Goal: Task Accomplishment & Management: Use online tool/utility

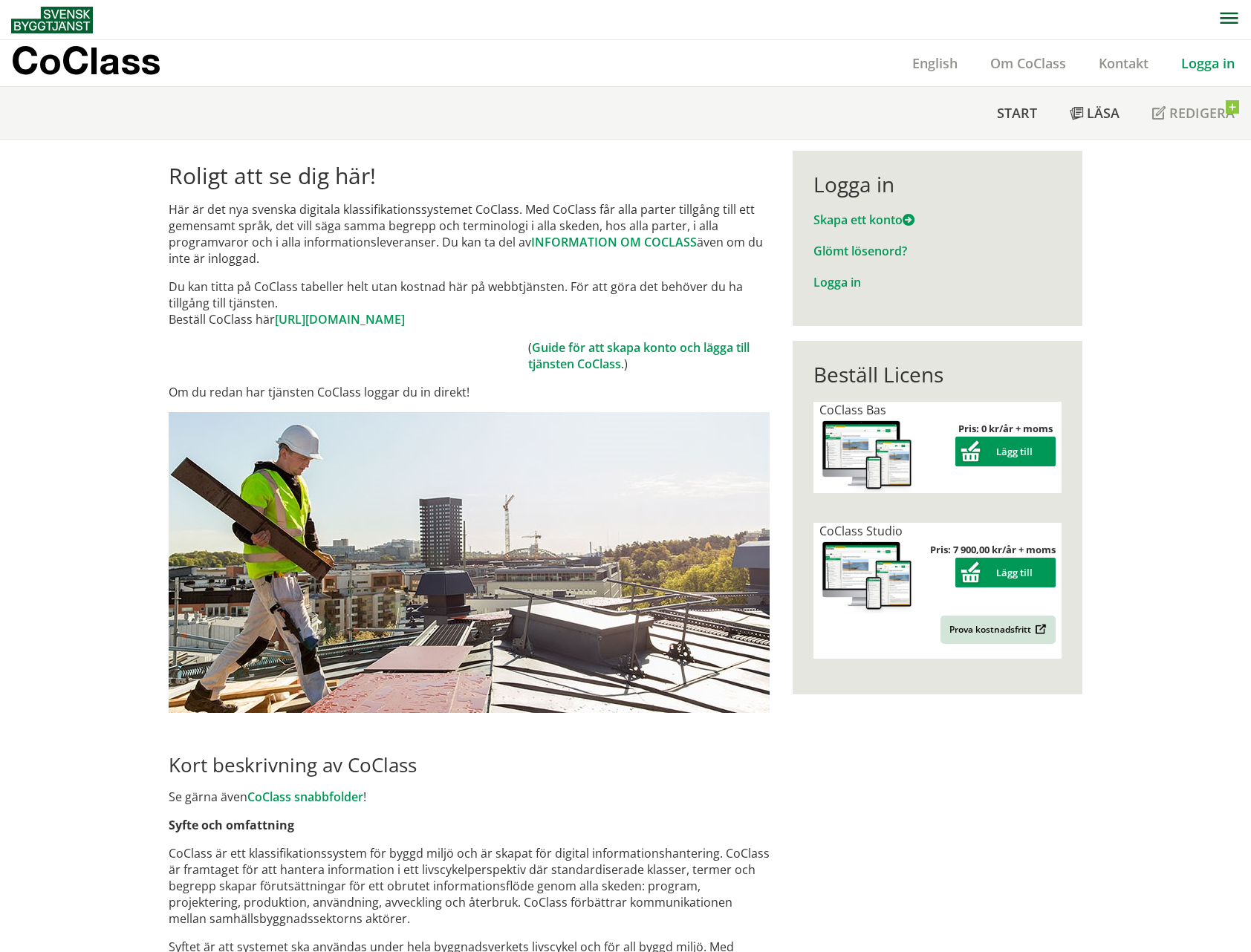
click at [1202, 64] on link "Logga in" at bounding box center [1208, 63] width 86 height 18
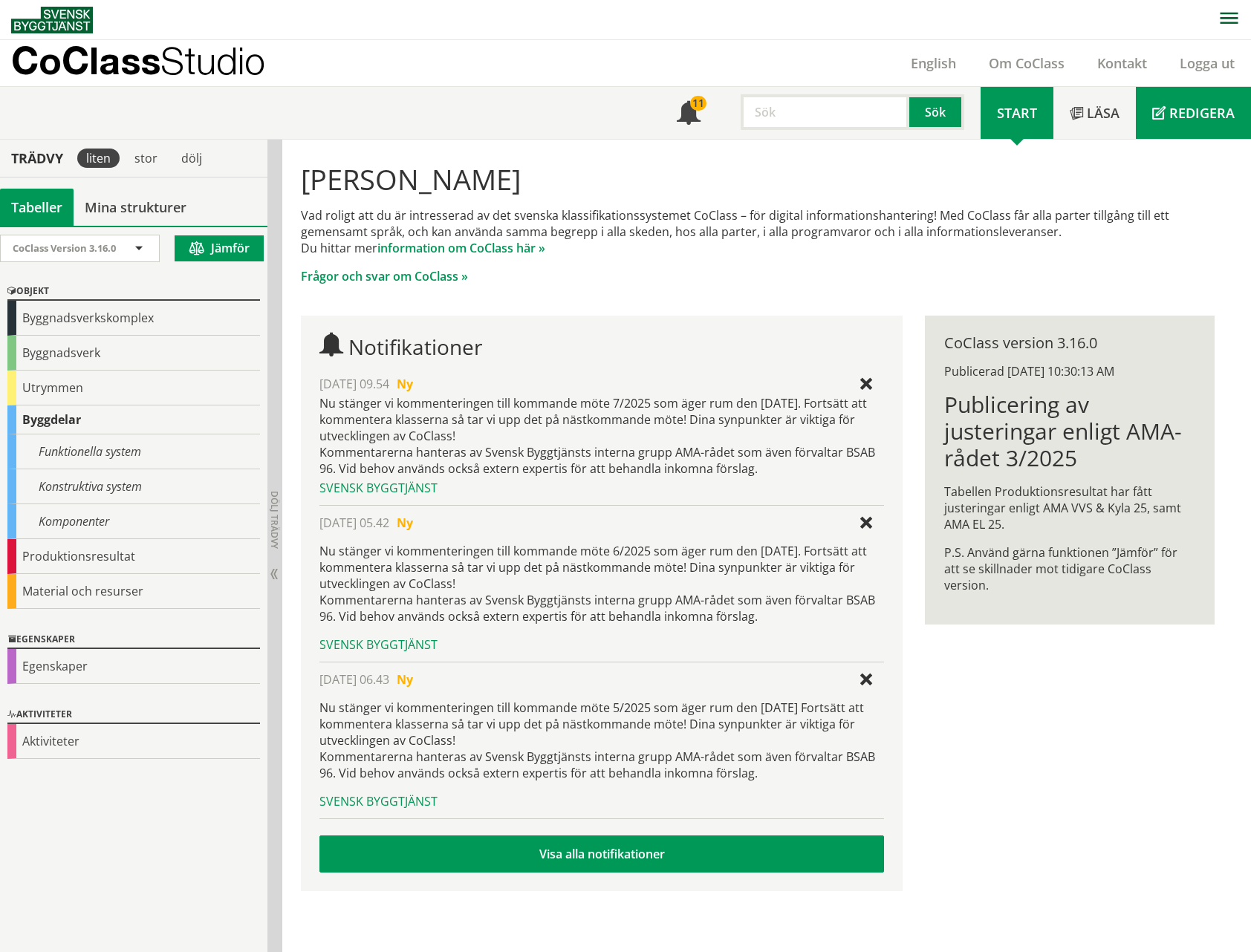
click at [1198, 117] on span "Redigera" at bounding box center [1201, 113] width 65 height 18
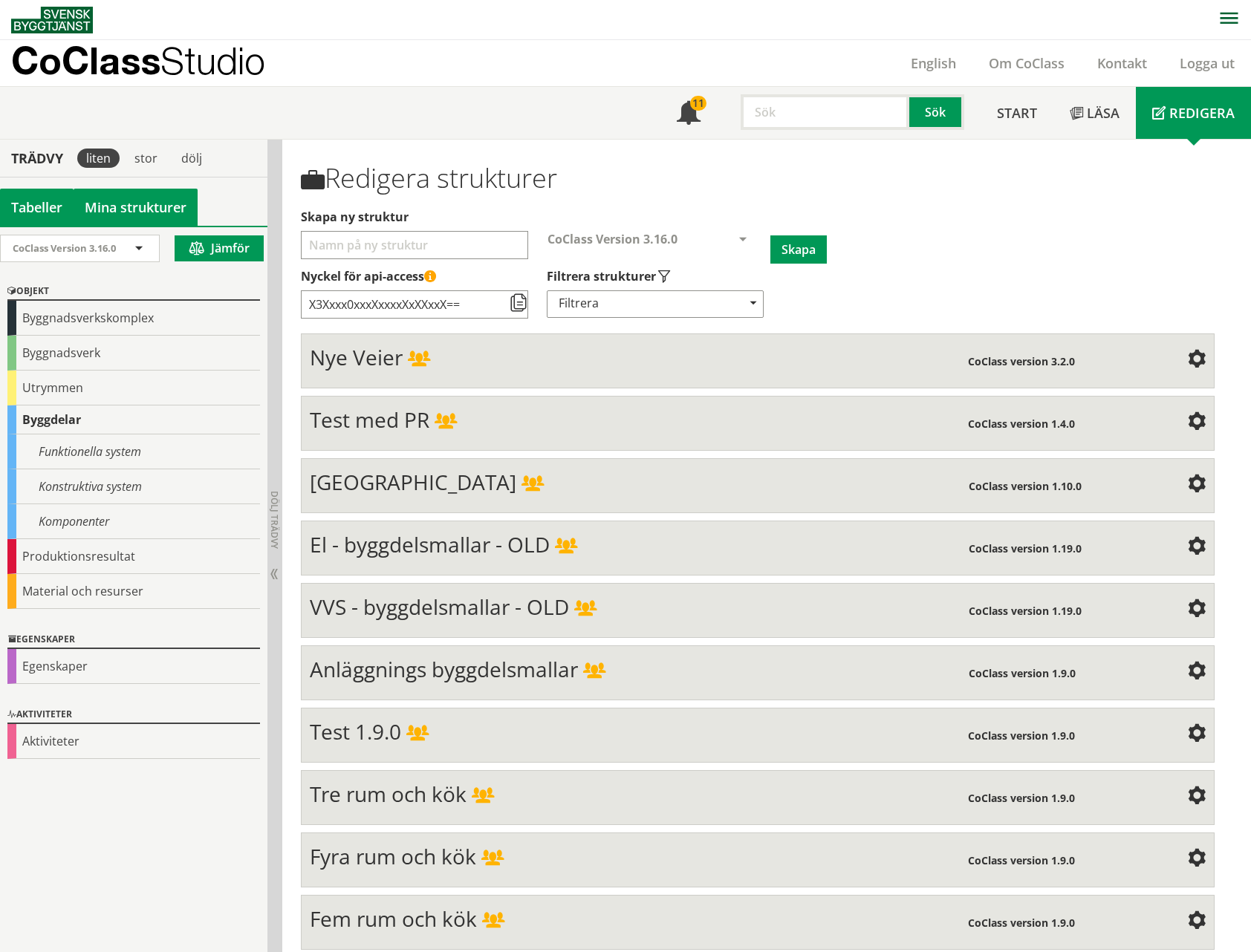
click at [163, 197] on link "Mina strukturer" at bounding box center [135, 207] width 124 height 37
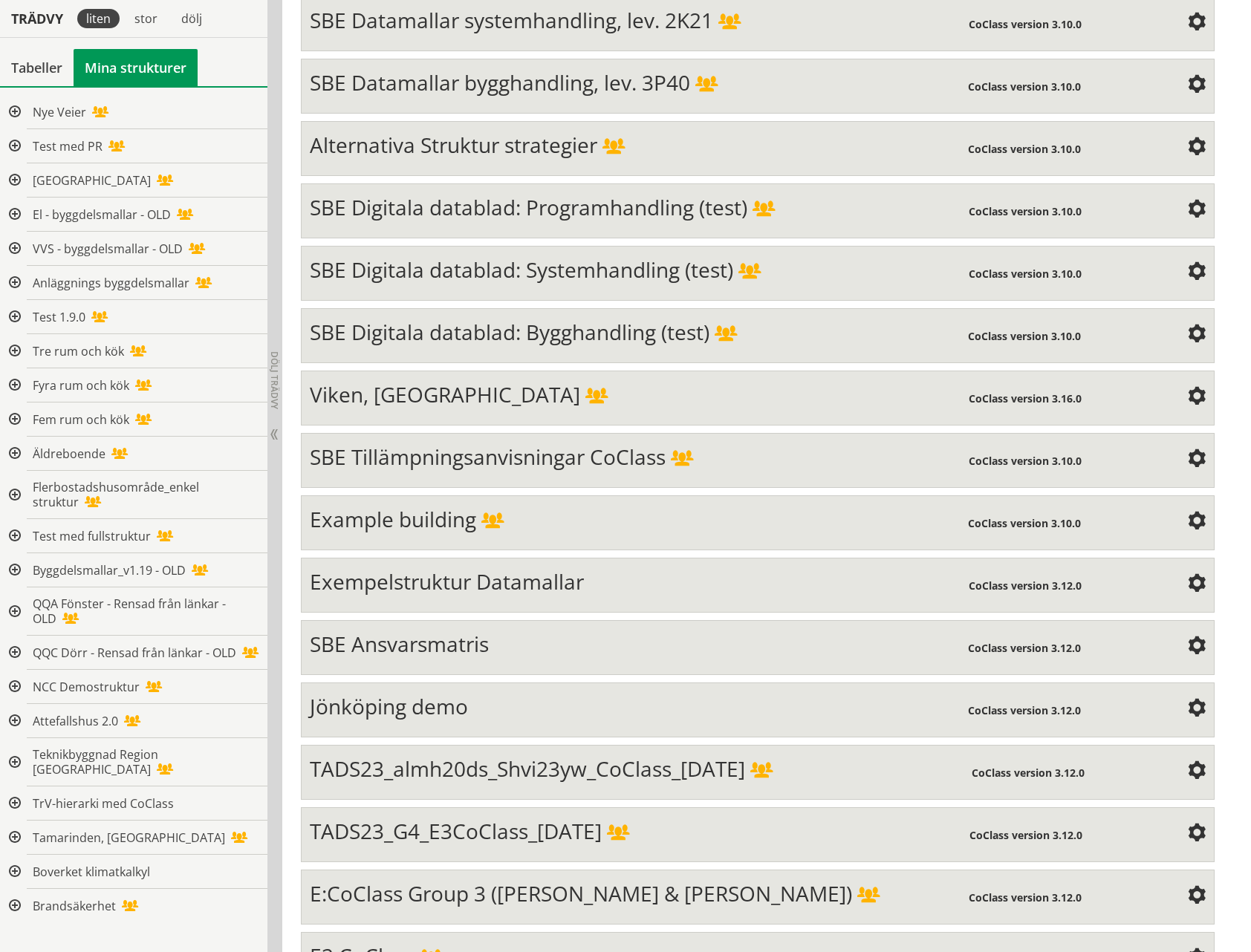
scroll to position [5399, 0]
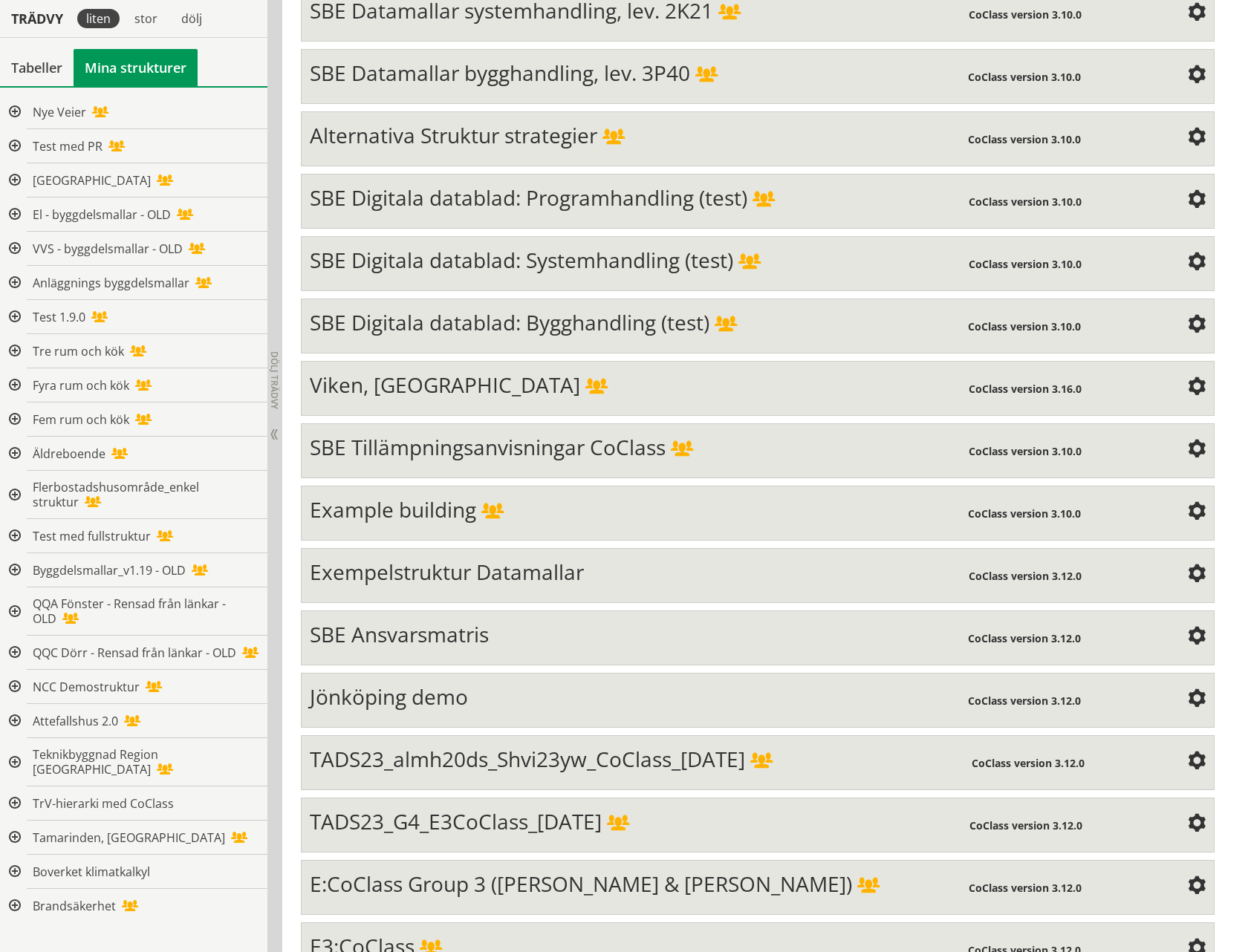
click at [1197, 753] on span at bounding box center [1197, 762] width 18 height 18
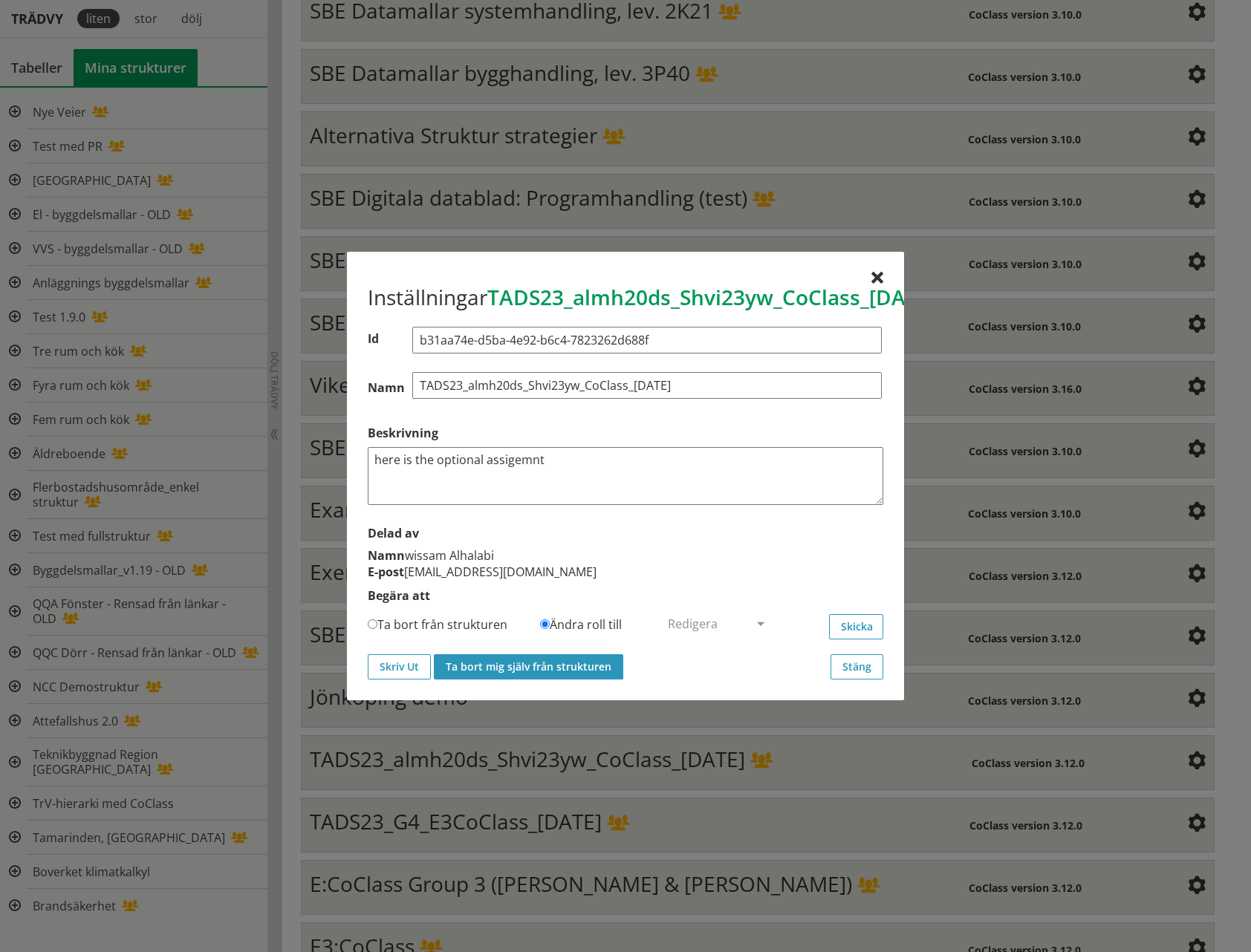
click at [570, 677] on button "Ta bort mig själv från strukturen" at bounding box center [528, 667] width 189 height 25
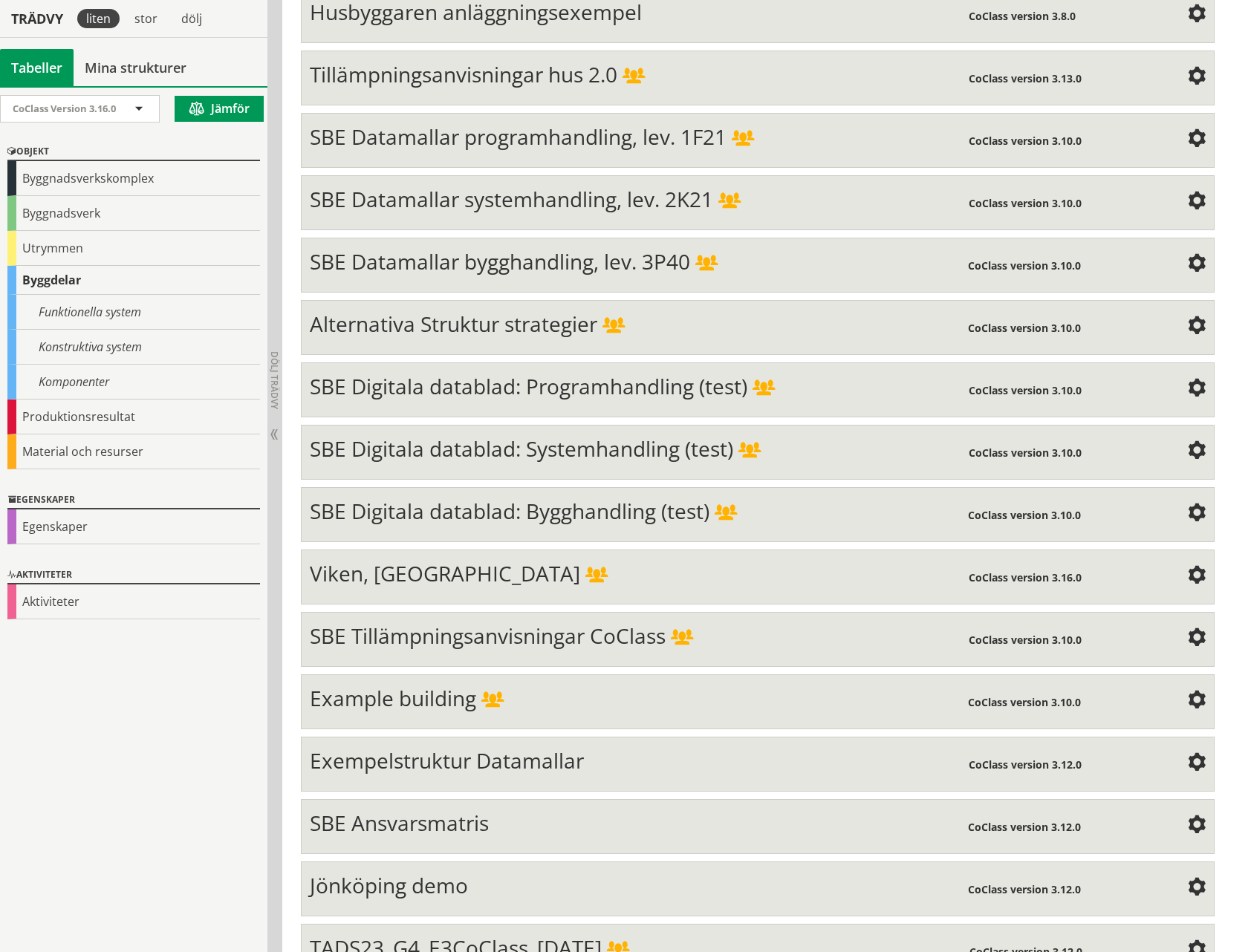
scroll to position [5589, 0]
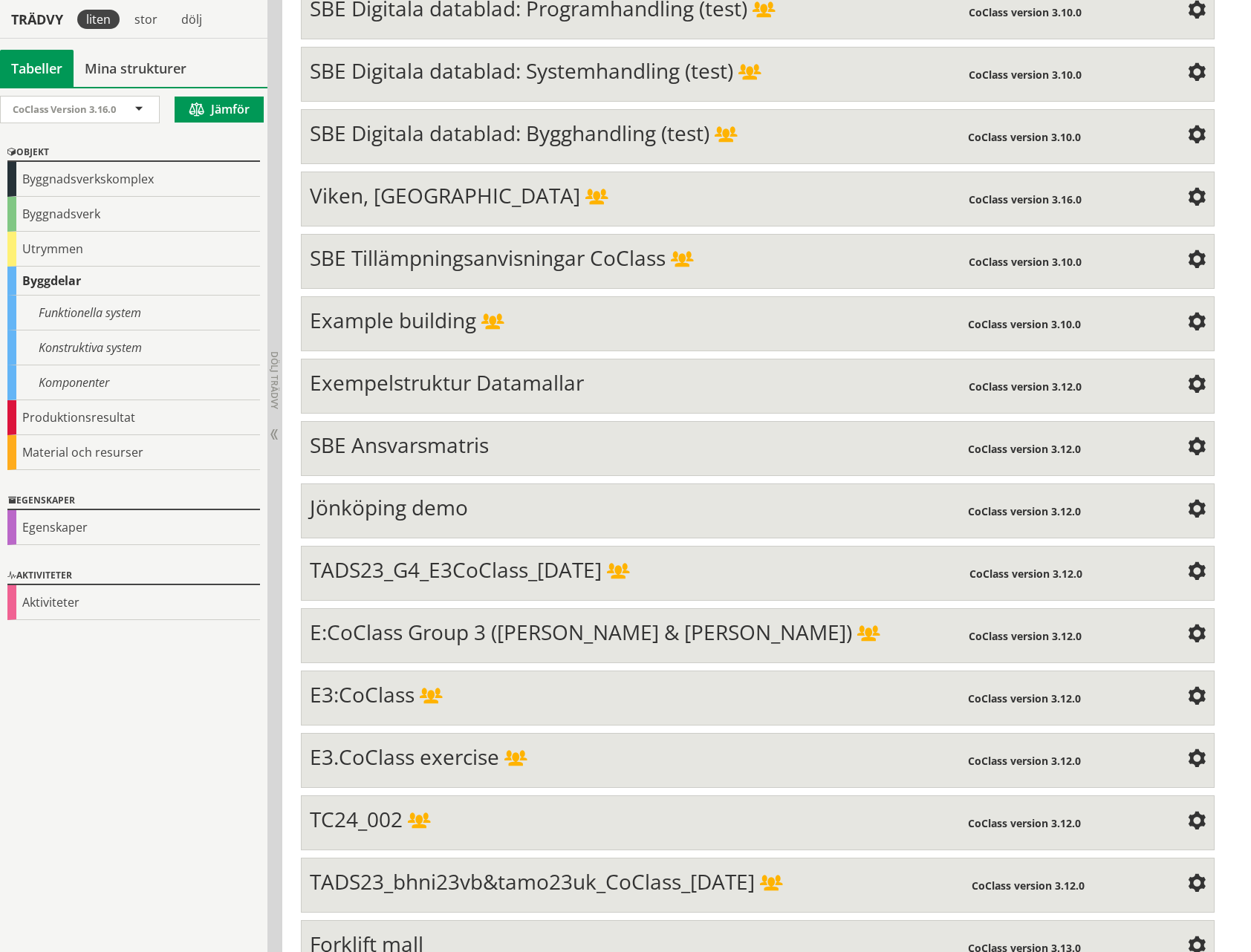
click at [1195, 876] on span at bounding box center [1197, 885] width 18 height 18
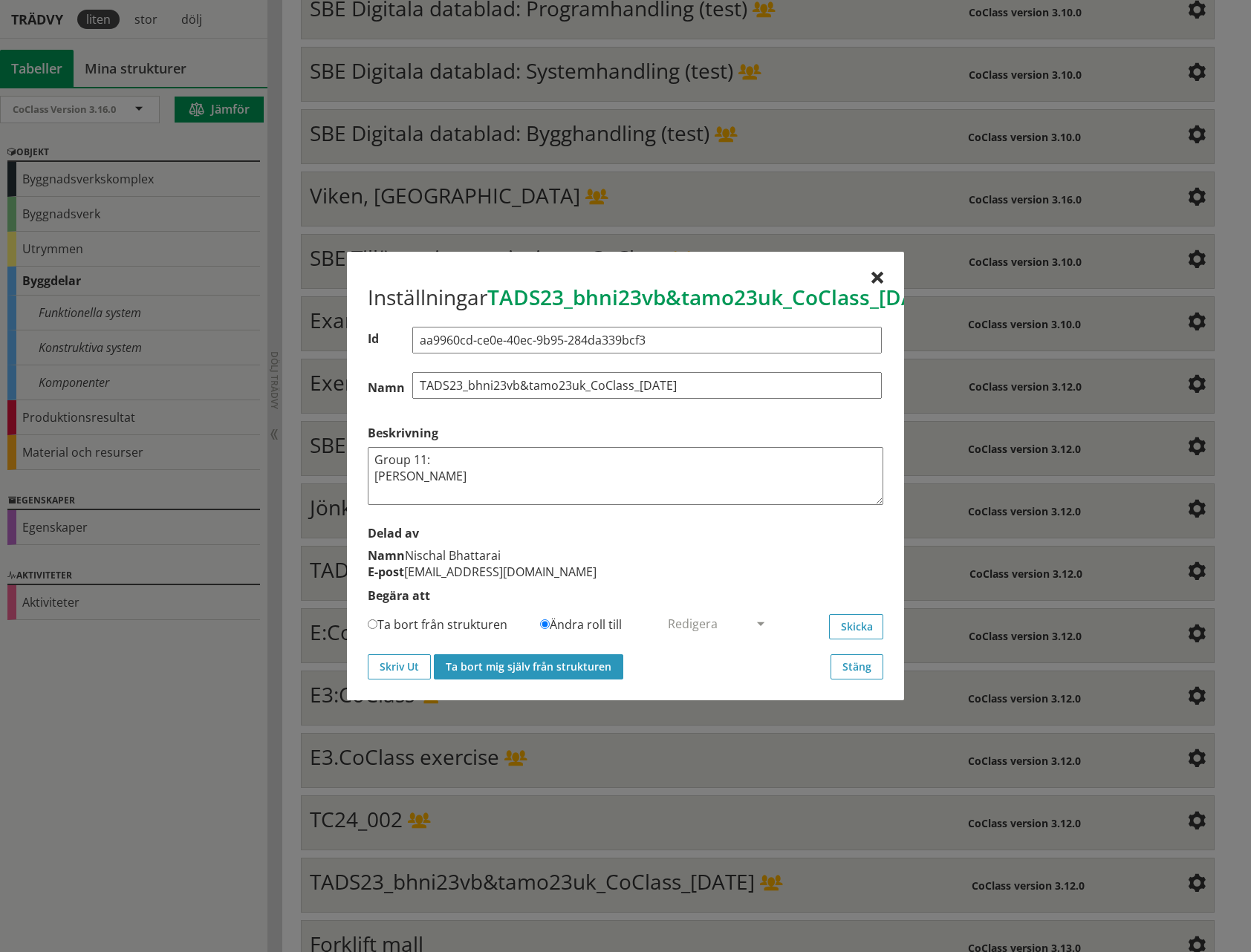
click at [552, 671] on button "Ta bort mig själv från strukturen" at bounding box center [528, 667] width 189 height 25
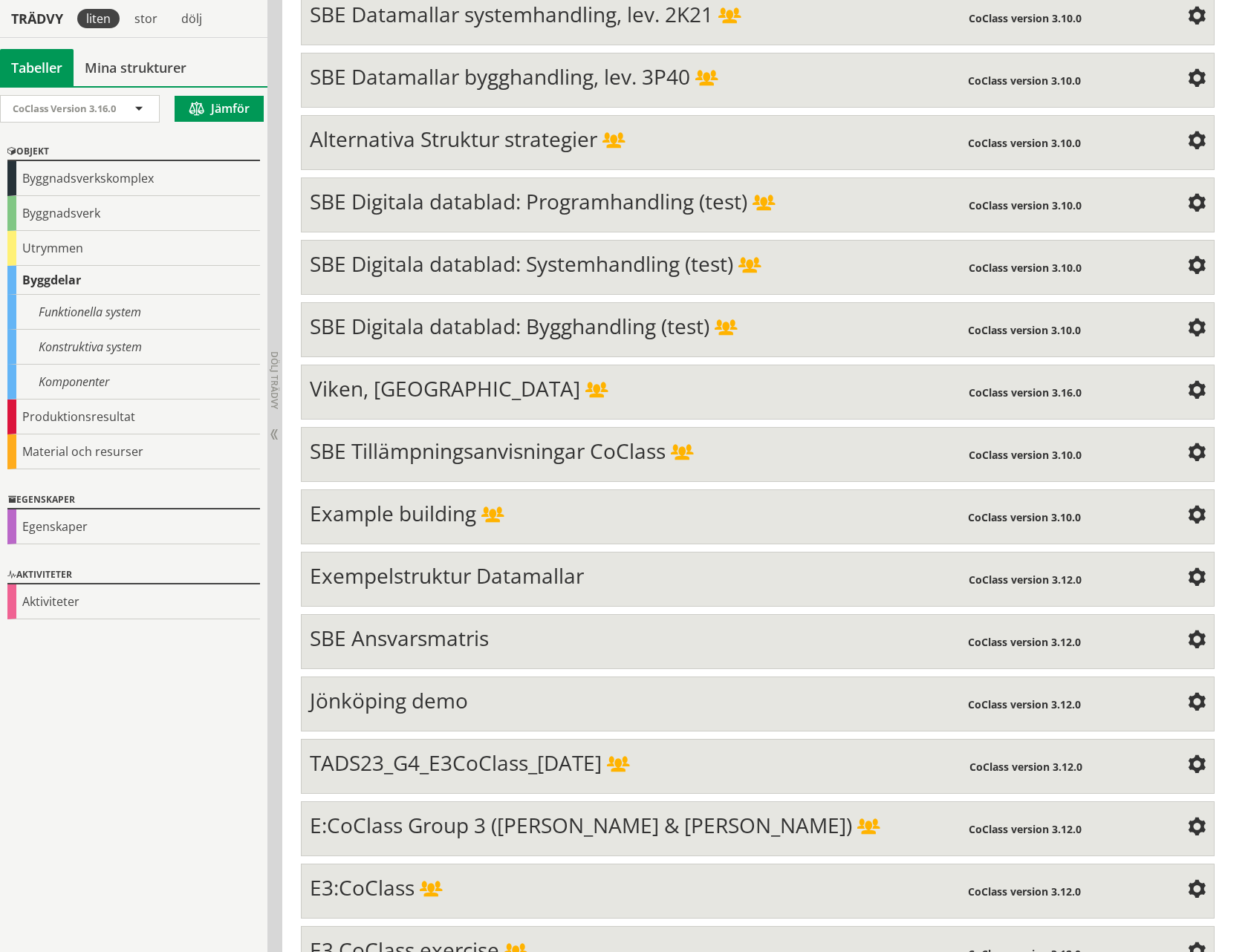
scroll to position [5527, 0]
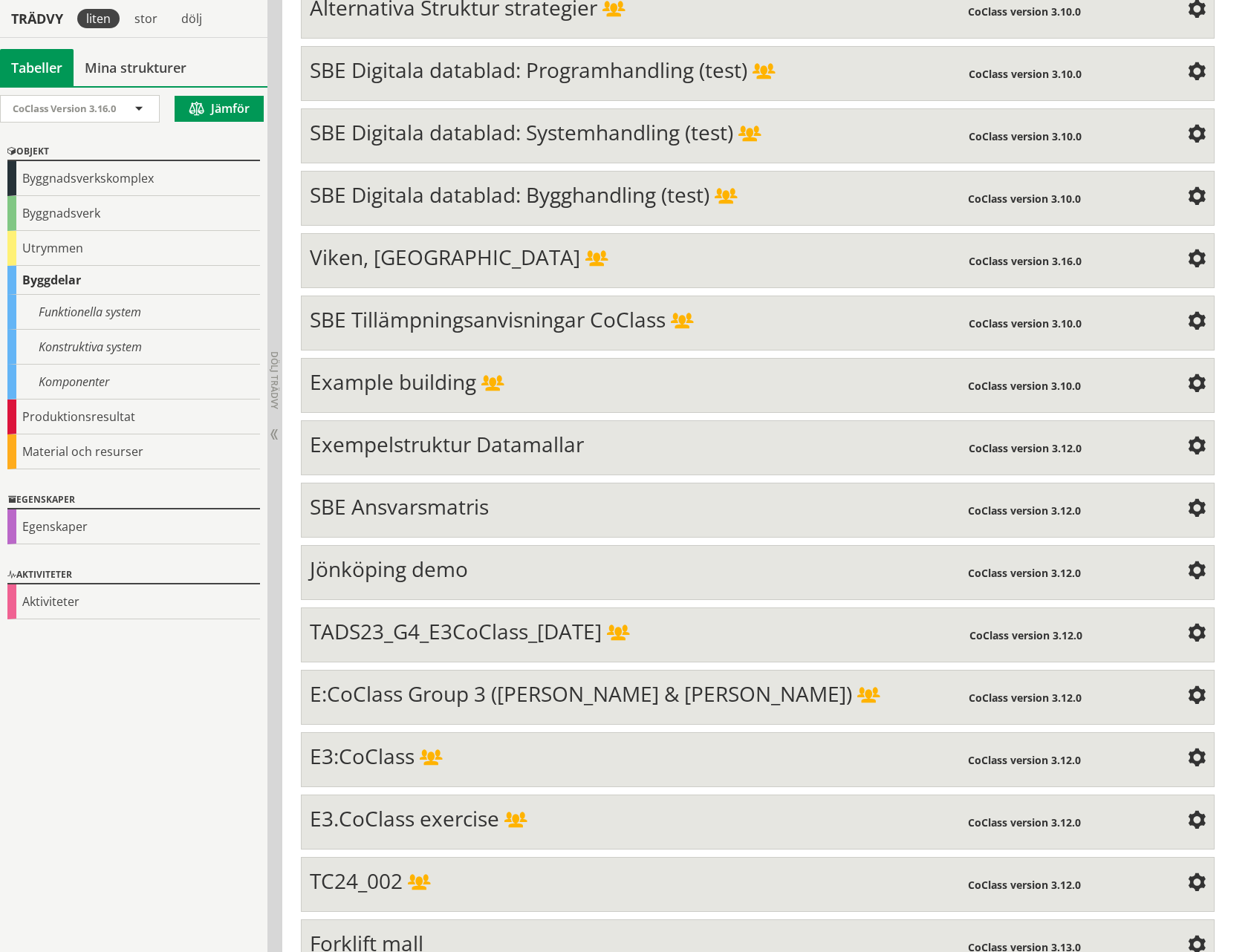
click at [1194, 875] on span at bounding box center [1197, 884] width 18 height 18
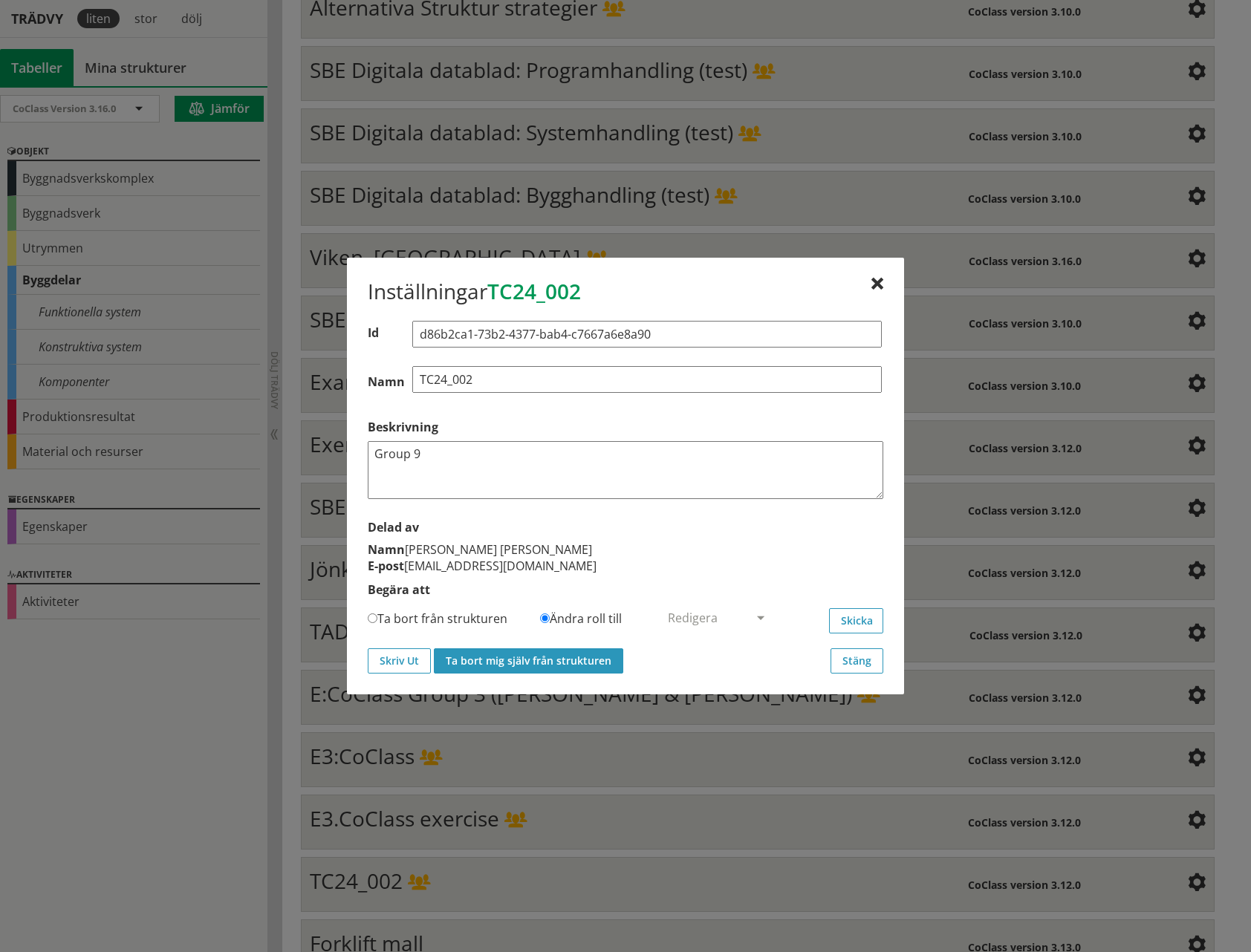
click at [555, 659] on button "Ta bort mig själv från strukturen" at bounding box center [528, 661] width 189 height 25
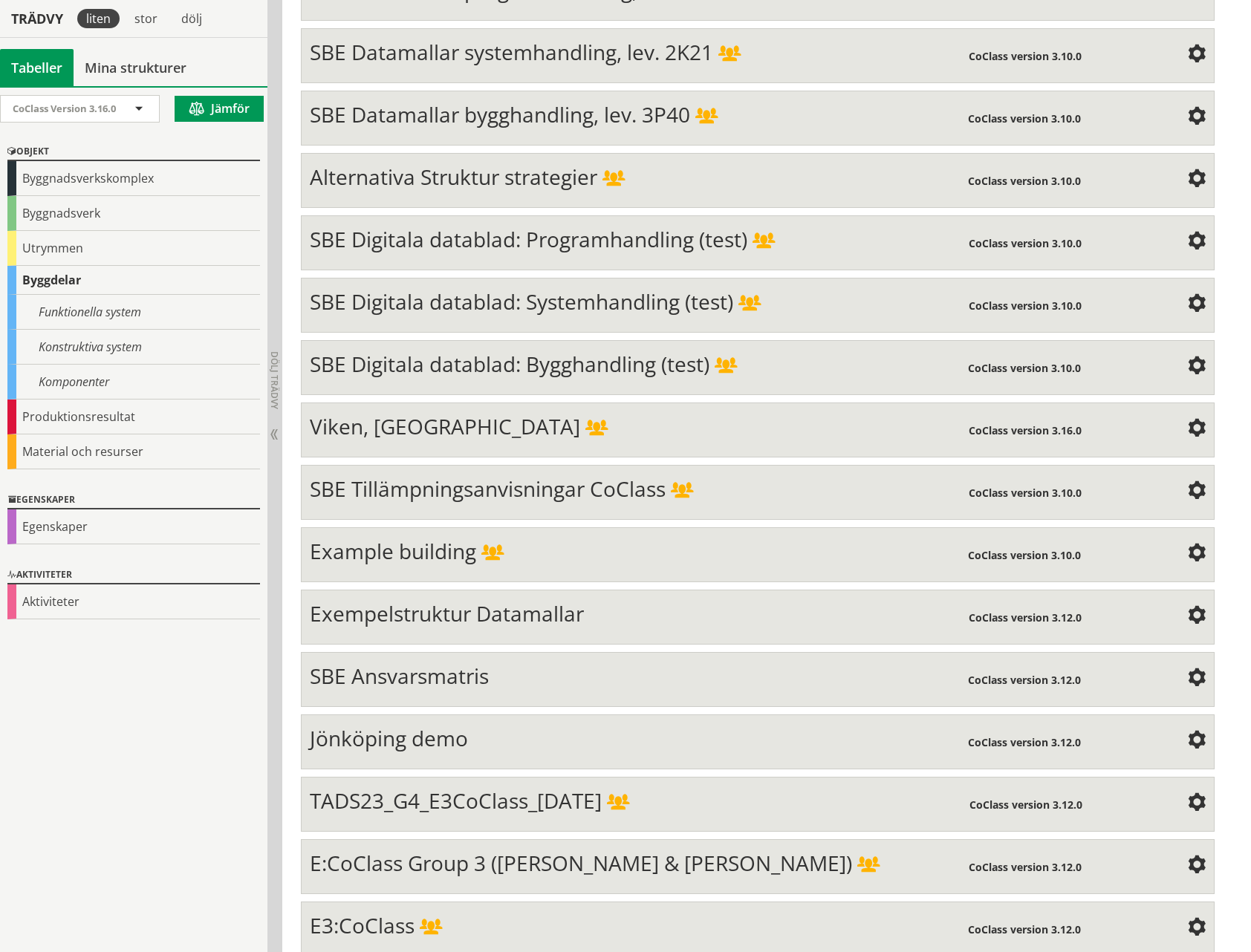
scroll to position [5466, 0]
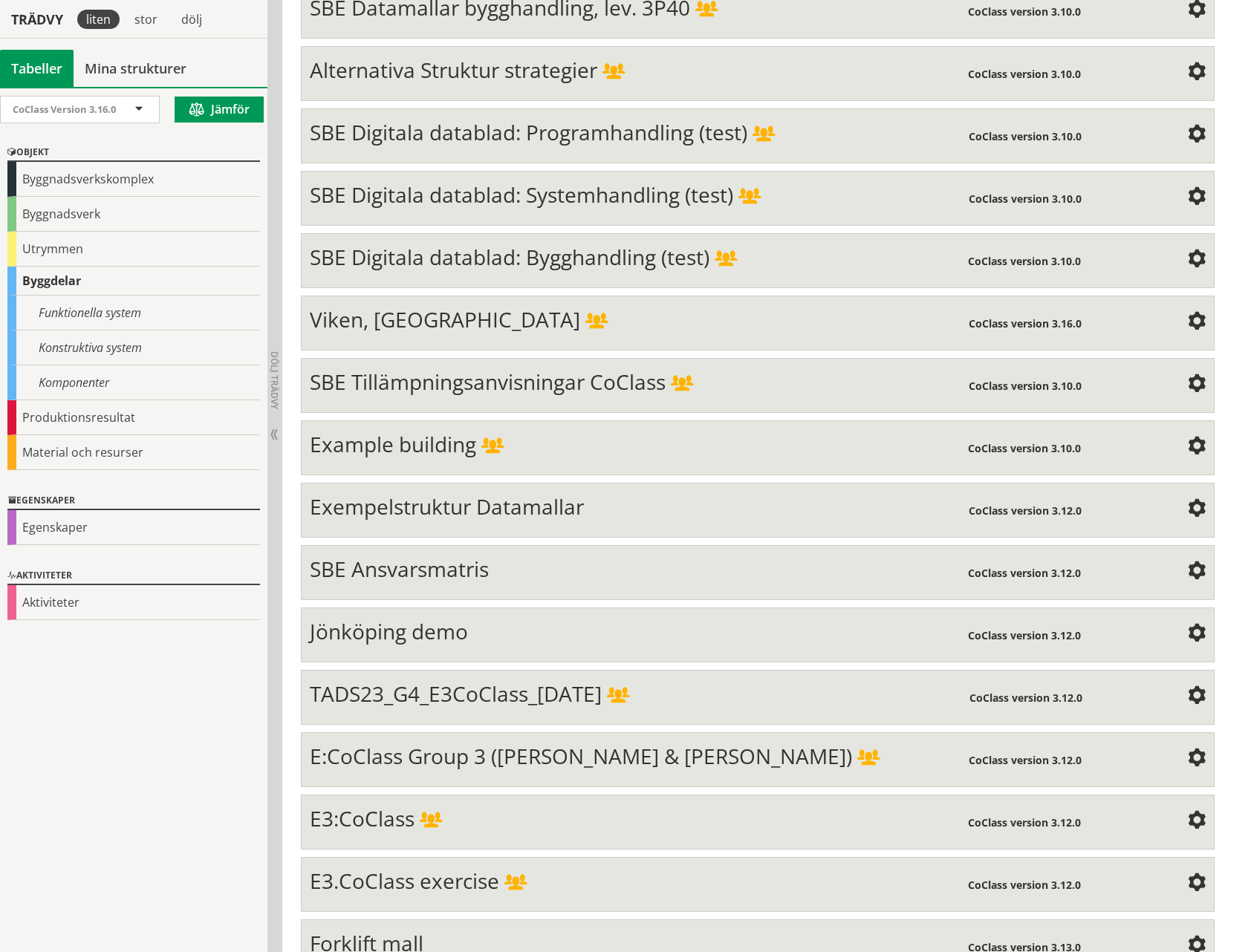
click at [1194, 875] on span at bounding box center [1197, 884] width 18 height 18
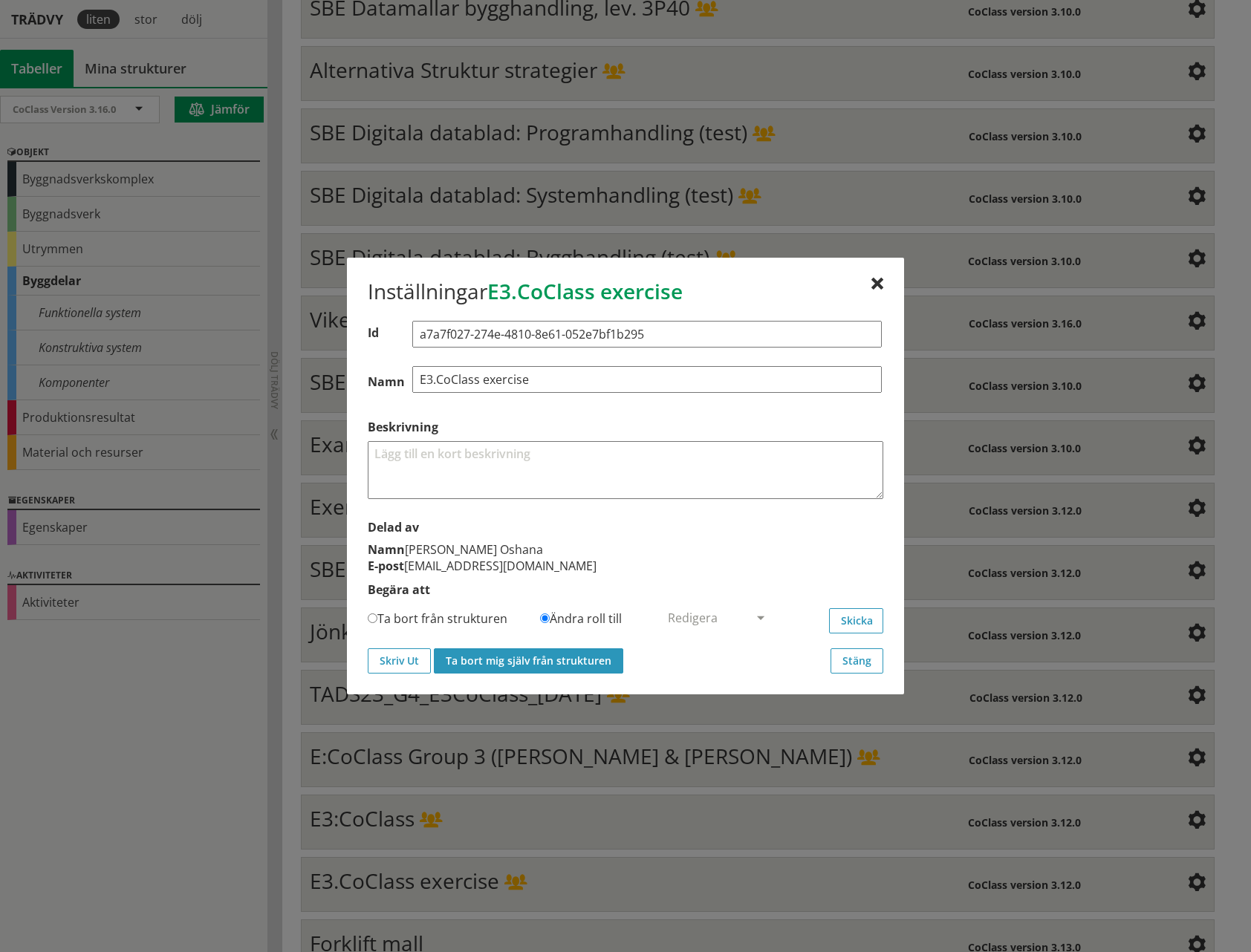
click at [592, 654] on button "Ta bort mig själv från strukturen" at bounding box center [528, 661] width 189 height 25
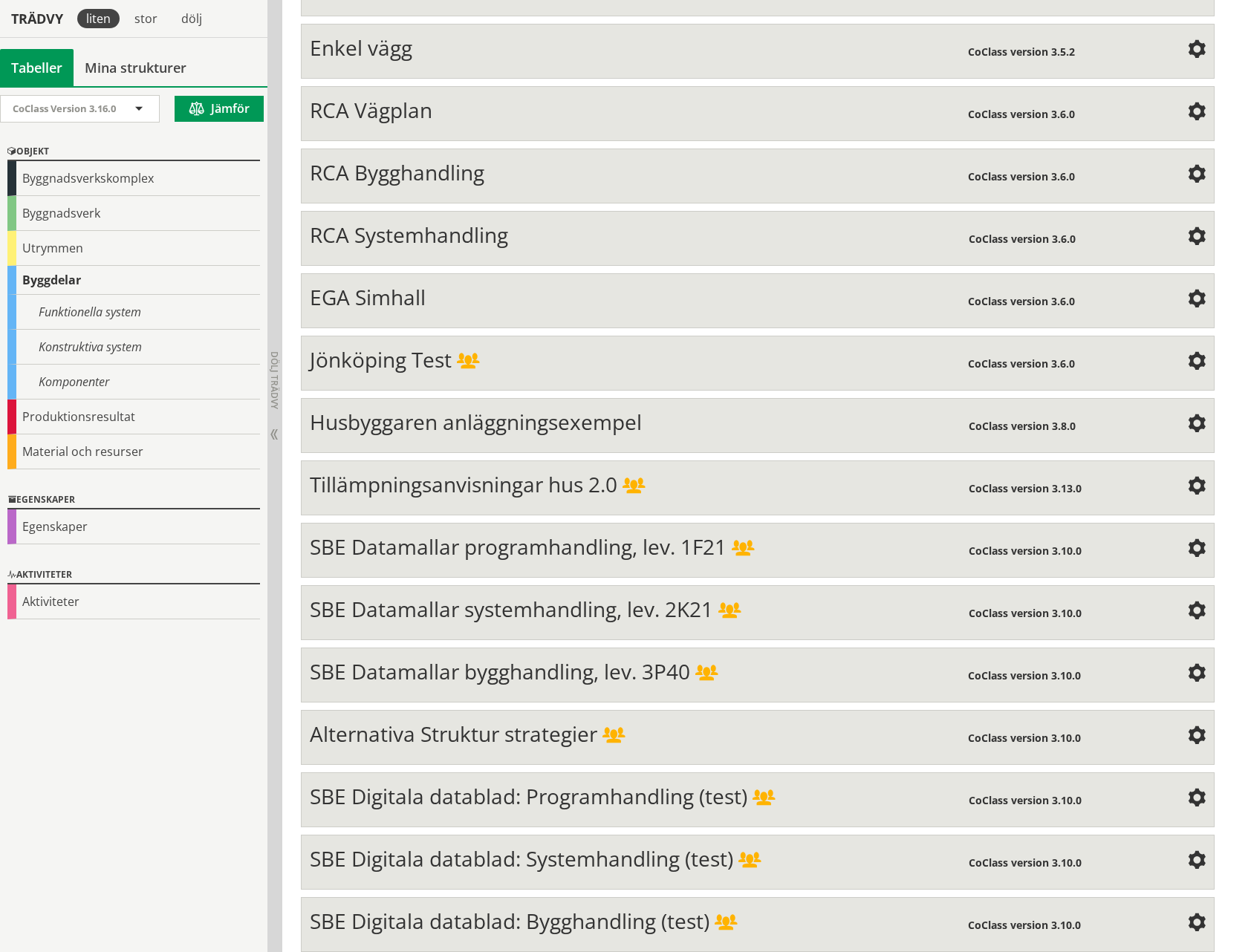
scroll to position [5403, 0]
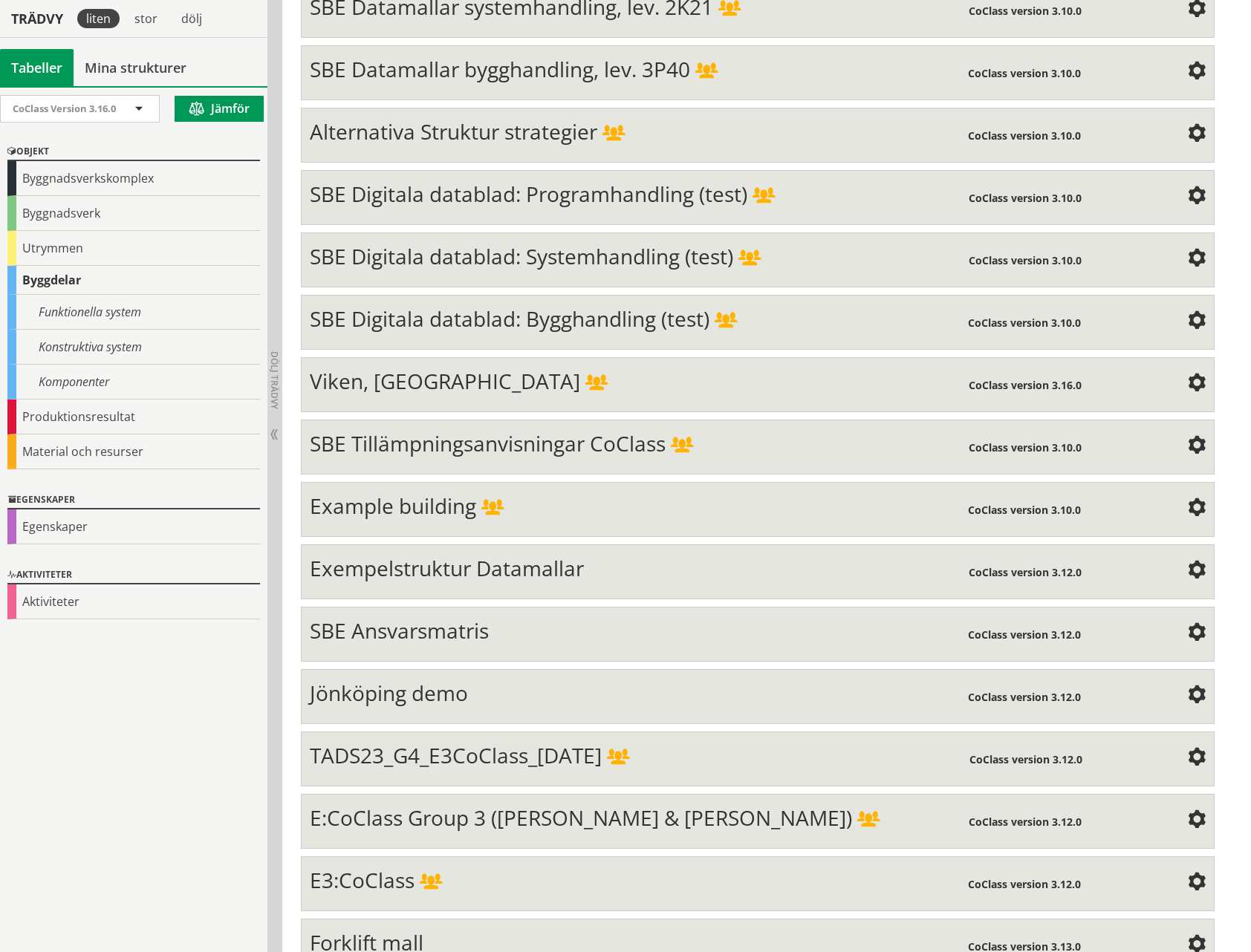
click at [1192, 874] on span at bounding box center [1197, 883] width 18 height 18
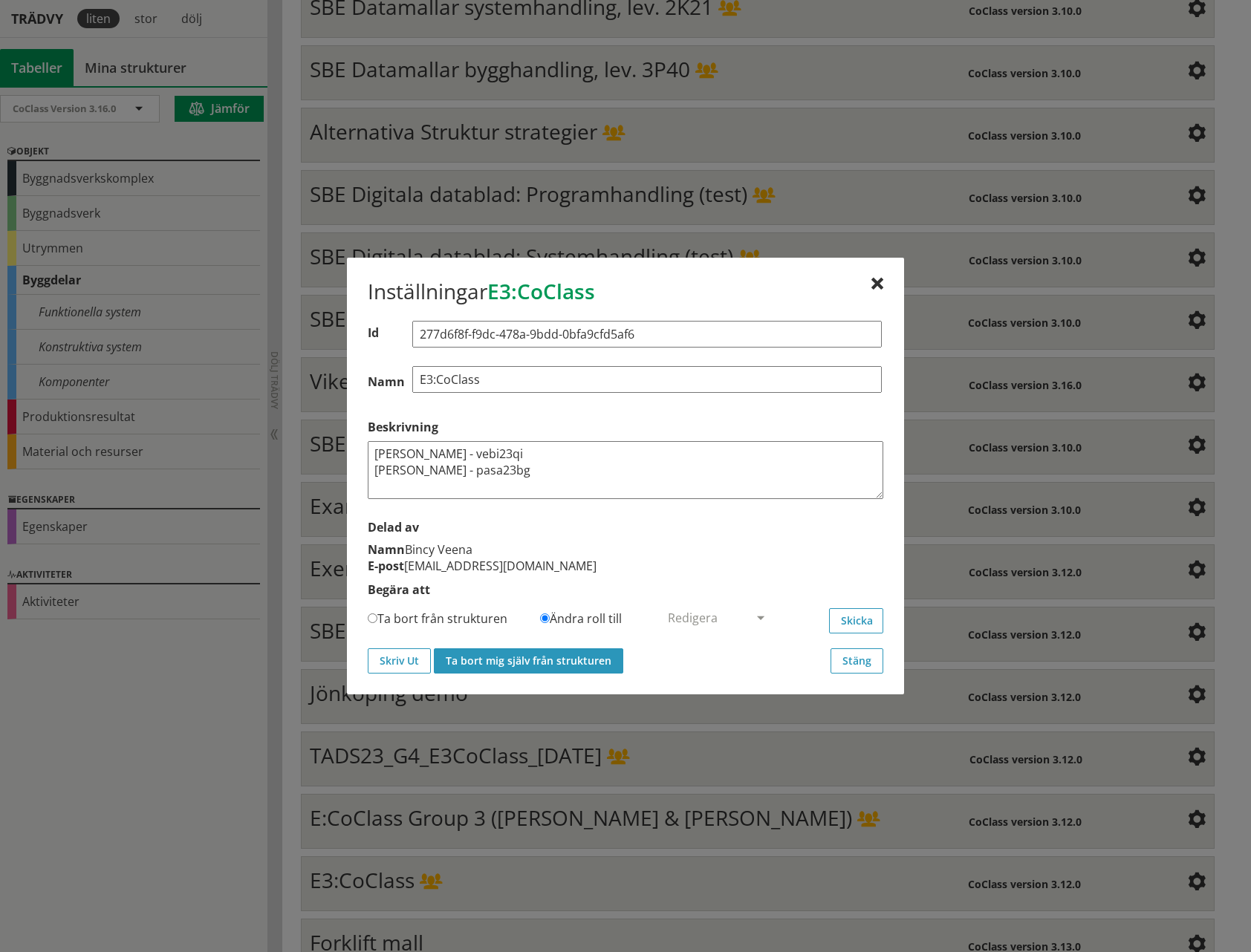
click at [583, 659] on button "Ta bort mig själv från strukturen" at bounding box center [528, 661] width 189 height 25
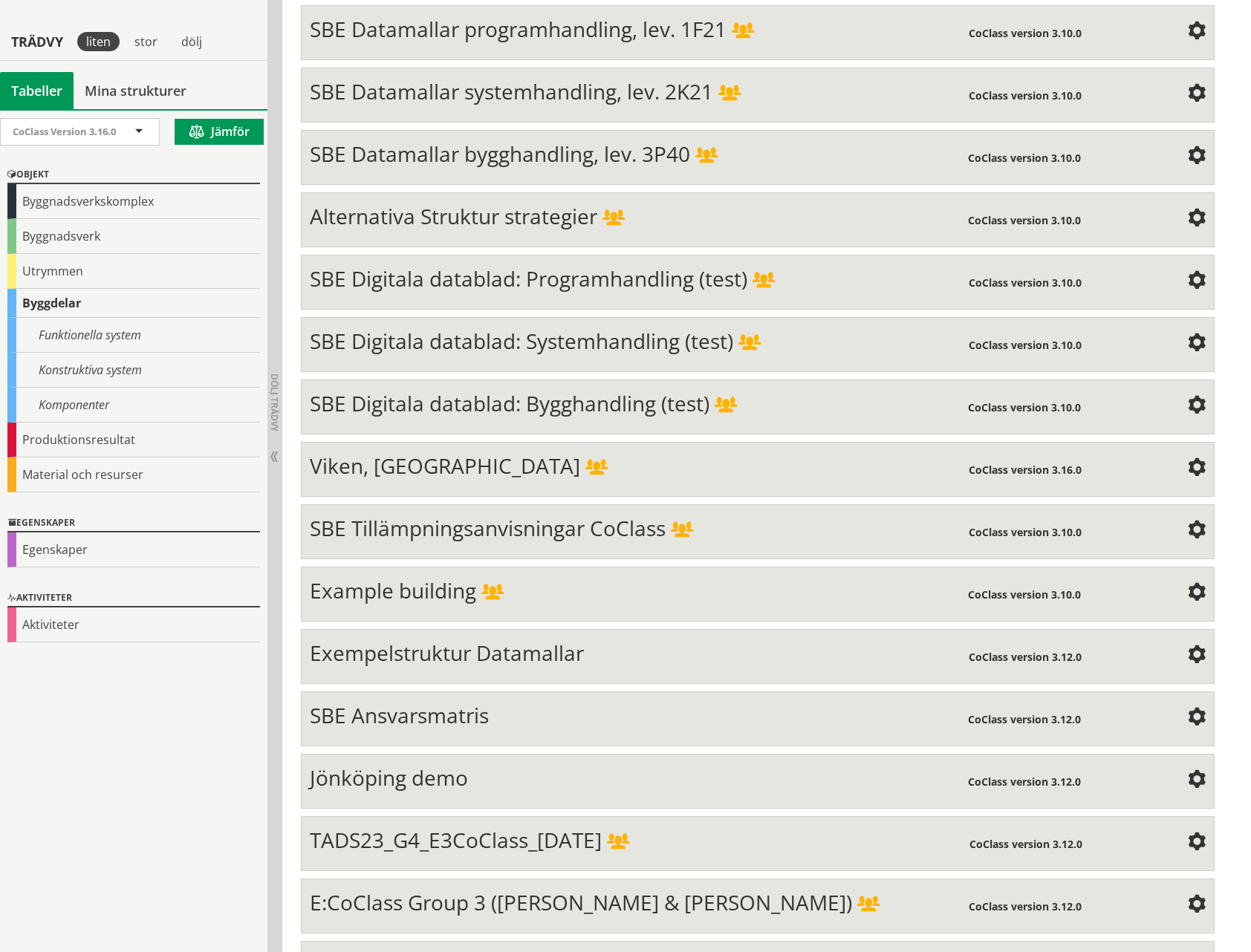
scroll to position [5342, 0]
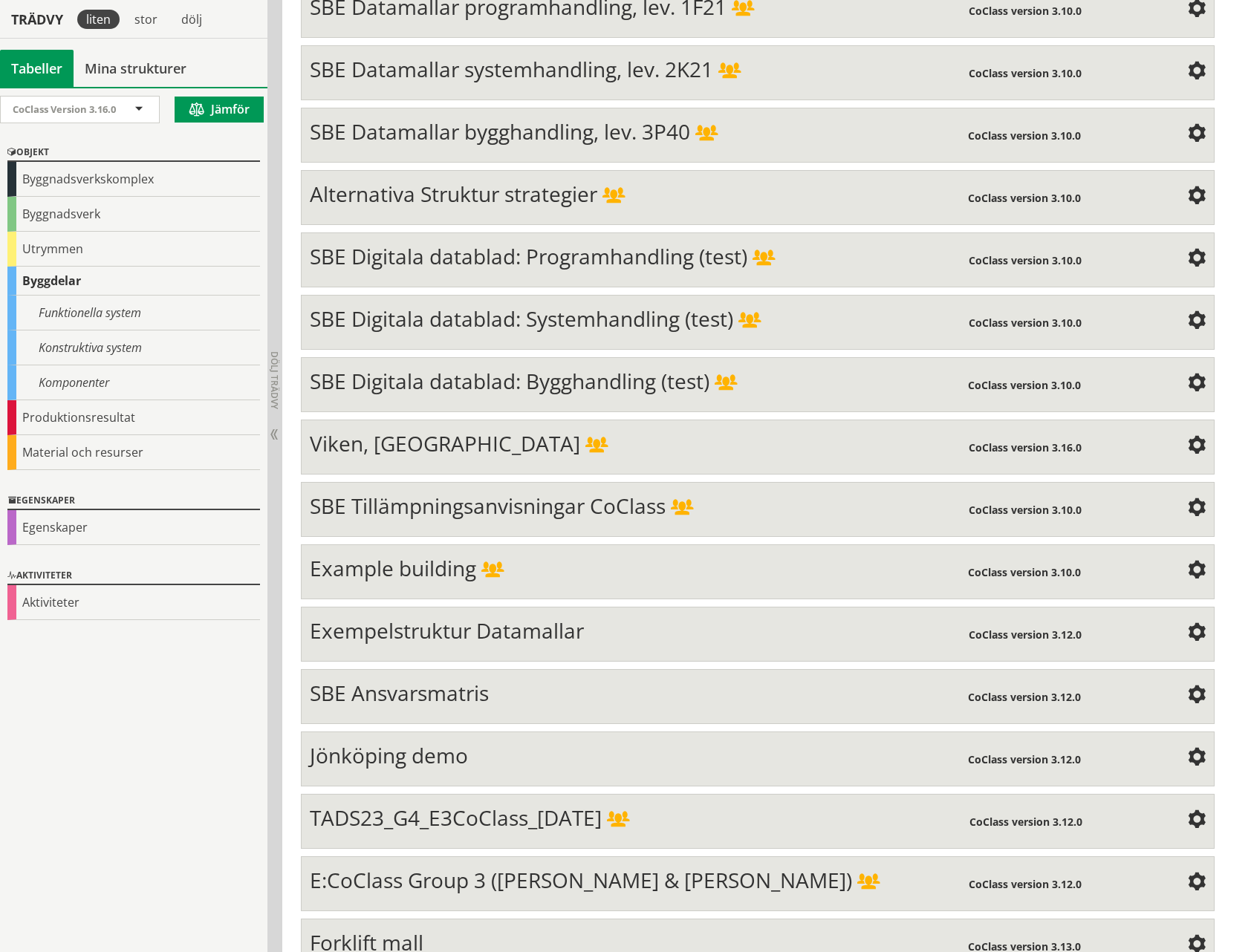
click at [1200, 874] on span at bounding box center [1197, 883] width 18 height 18
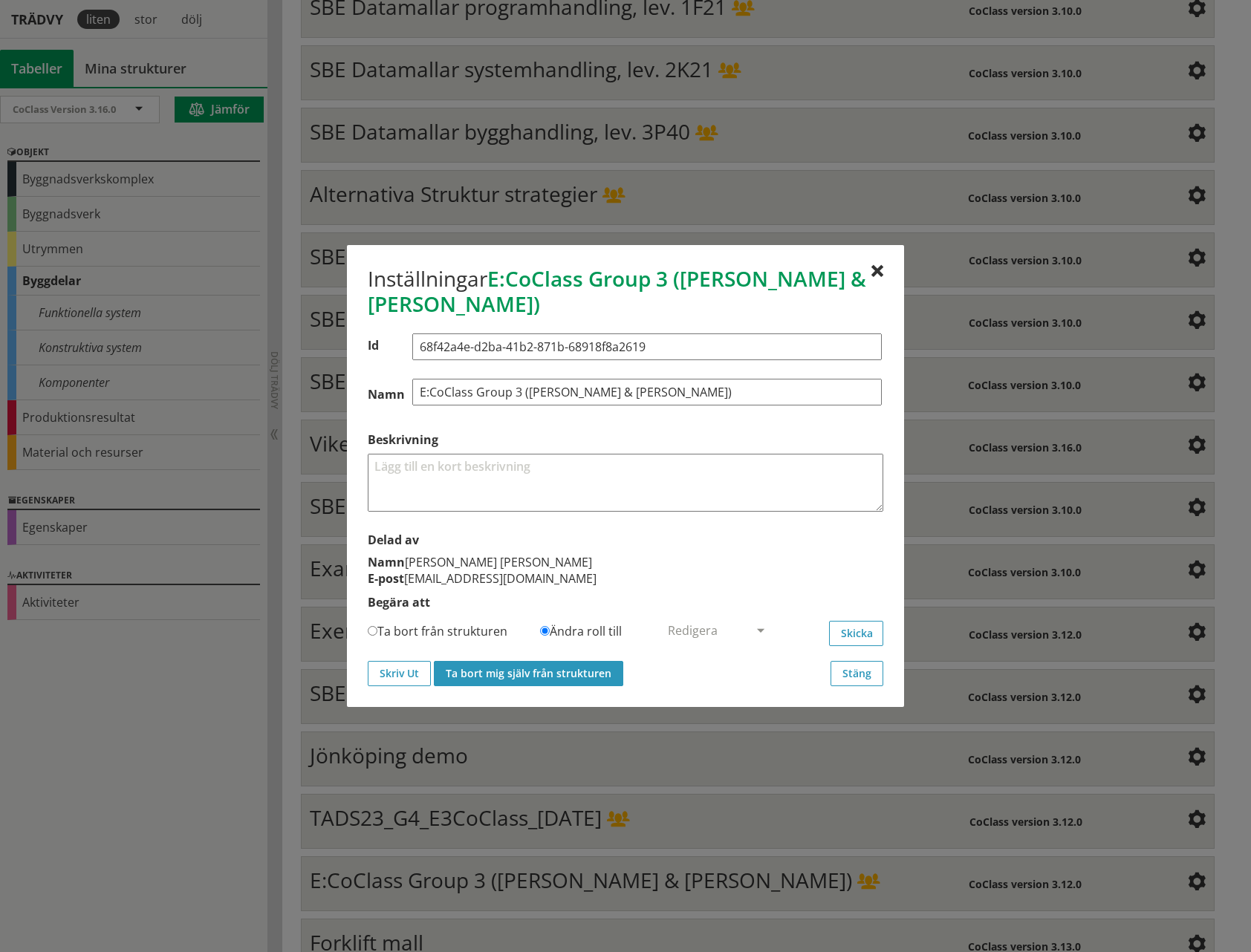
click at [586, 667] on button "Ta bort mig själv från strukturen" at bounding box center [528, 674] width 189 height 25
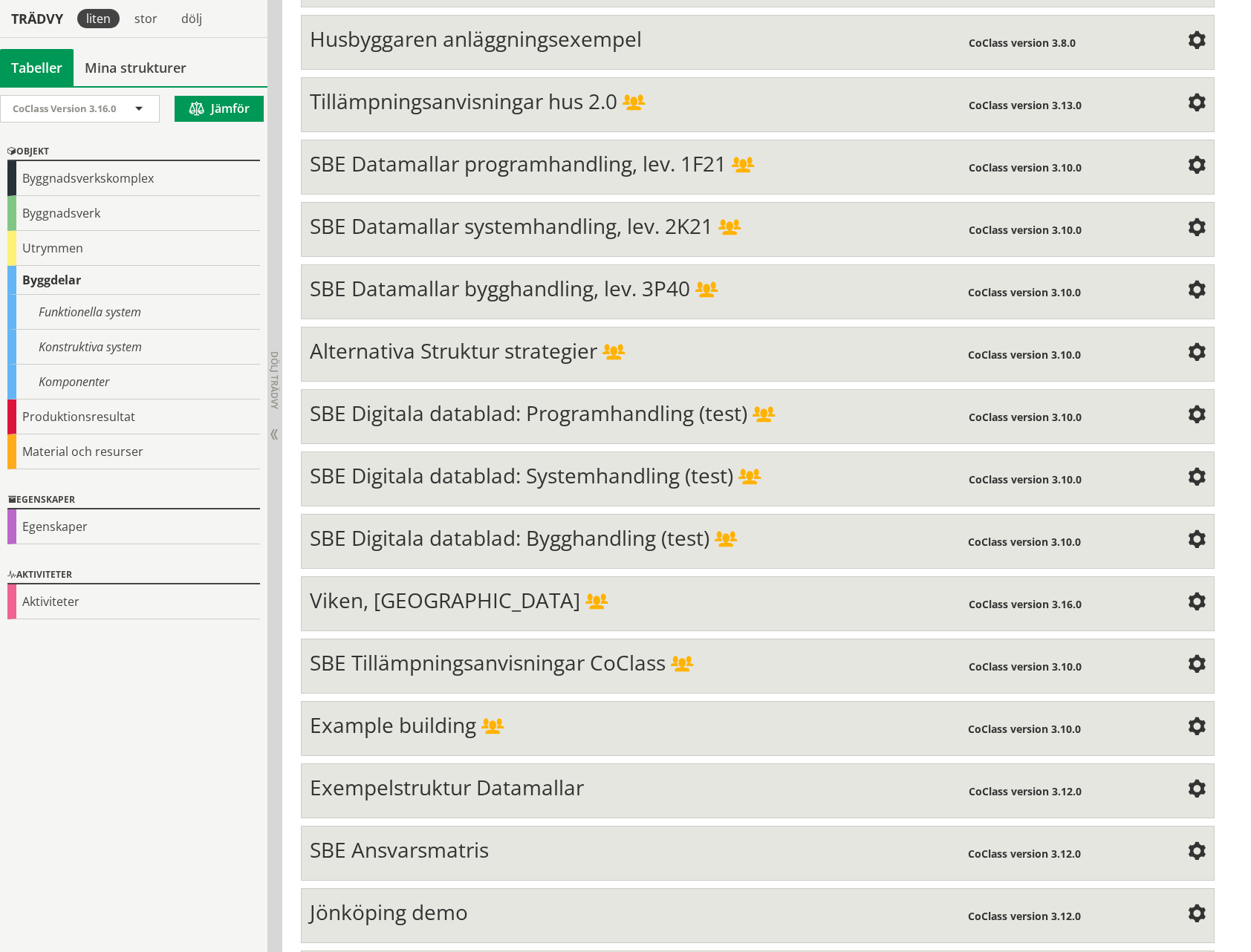
scroll to position [5280, 0]
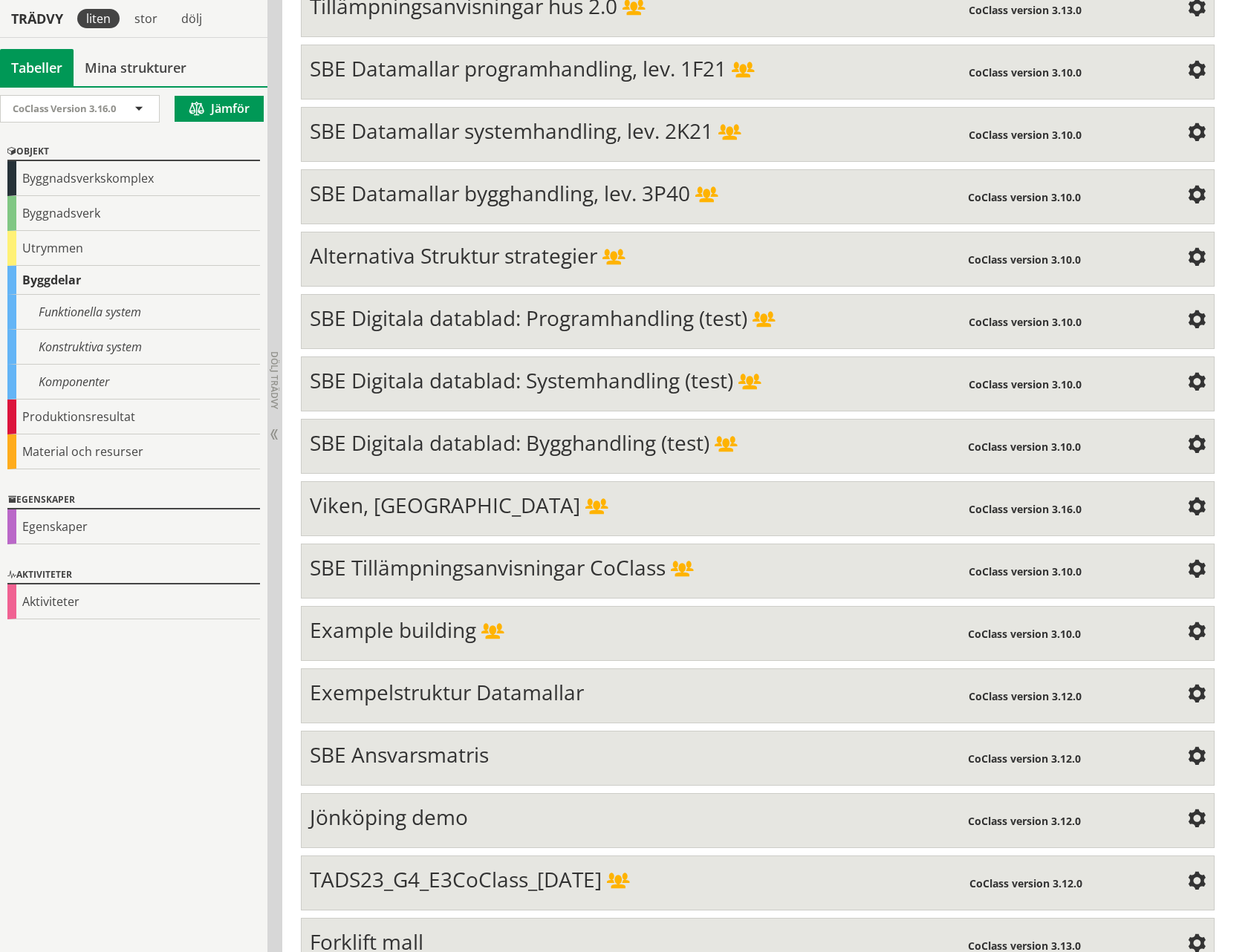
click at [1198, 873] on span at bounding box center [1197, 882] width 18 height 18
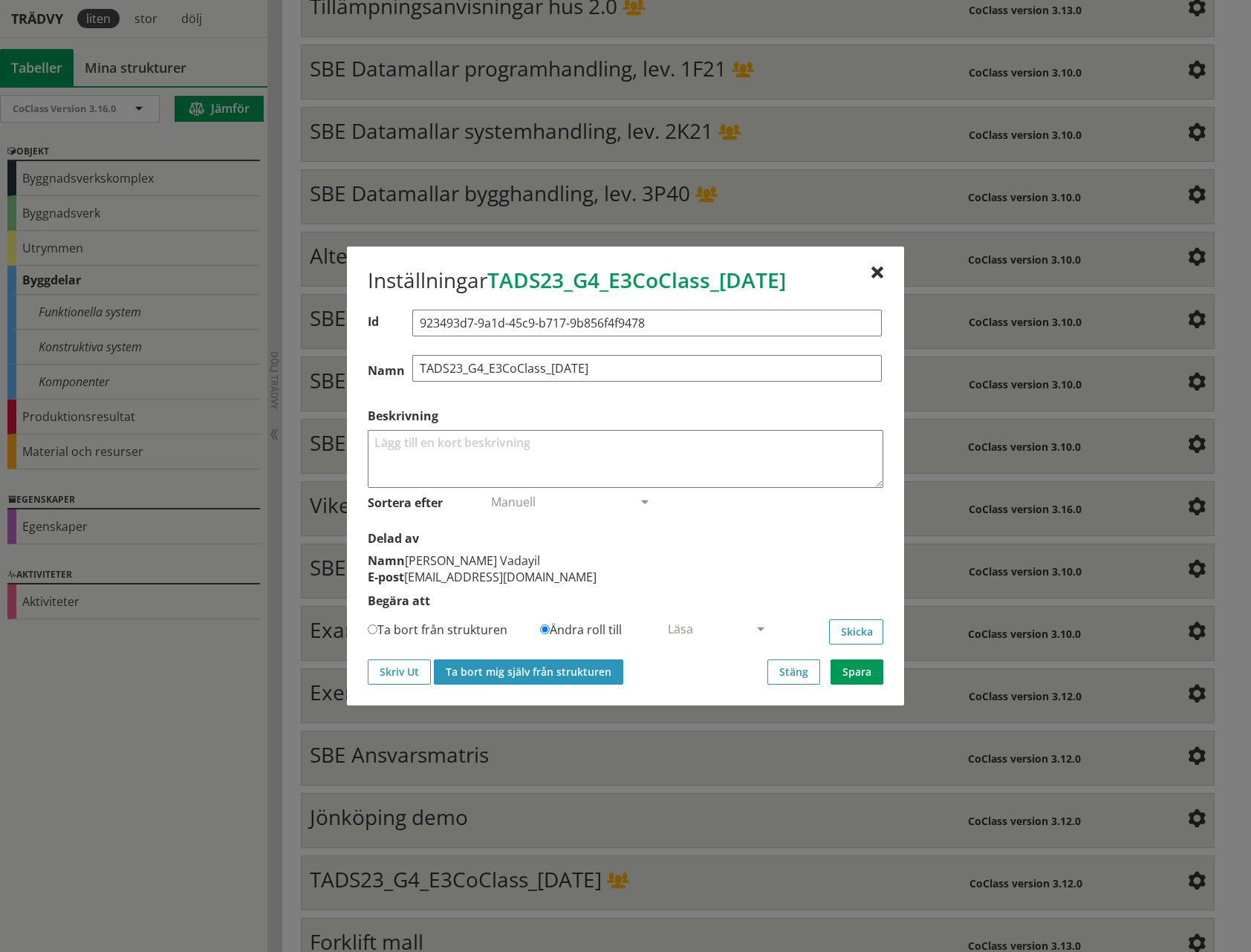
click at [567, 670] on button "Ta bort mig själv från strukturen" at bounding box center [528, 672] width 189 height 25
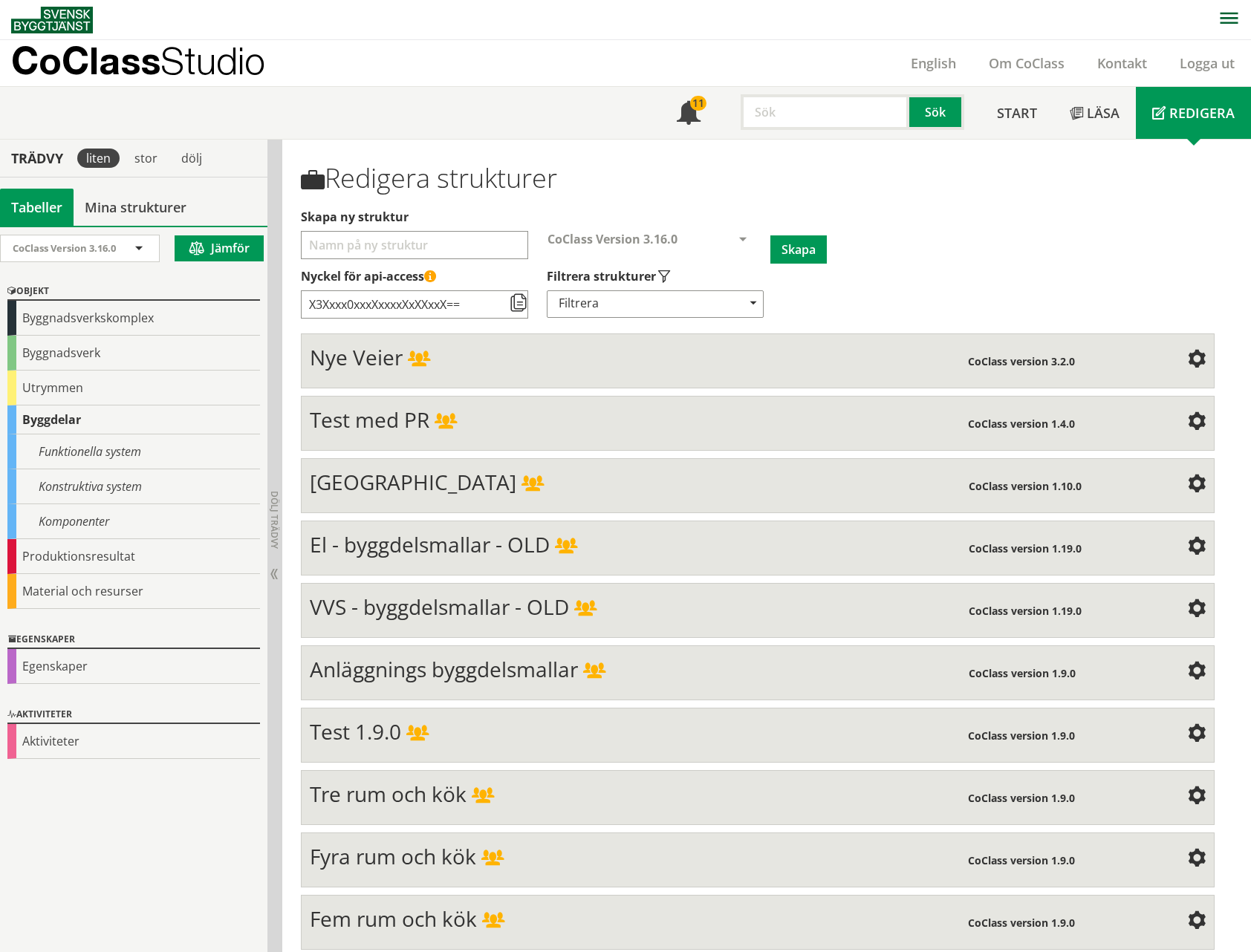
scroll to position [139, 0]
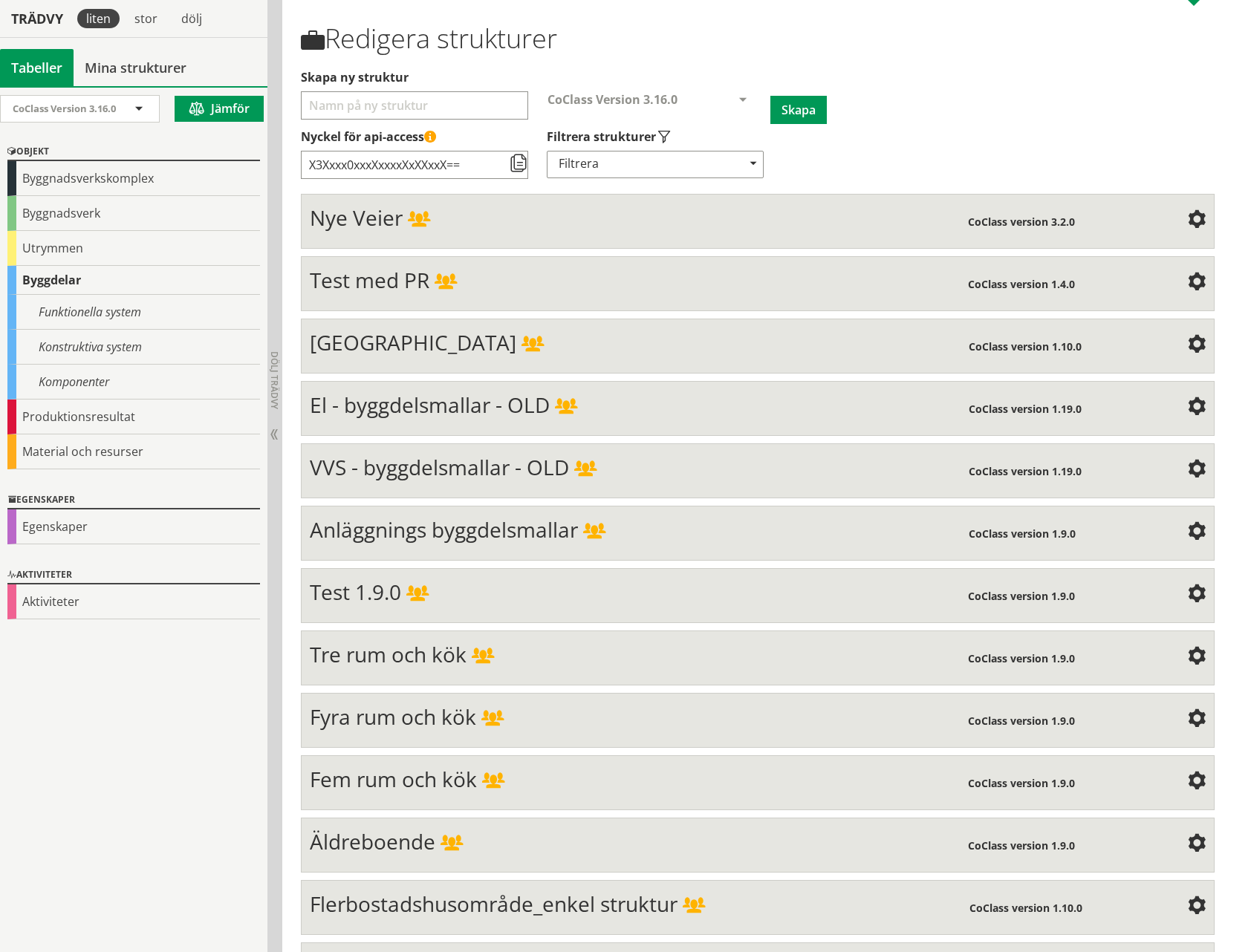
click at [857, 670] on div "Tre rum och kök CoClass version 1.9.0 Structure Mind Map Property" at bounding box center [757, 658] width 913 height 55
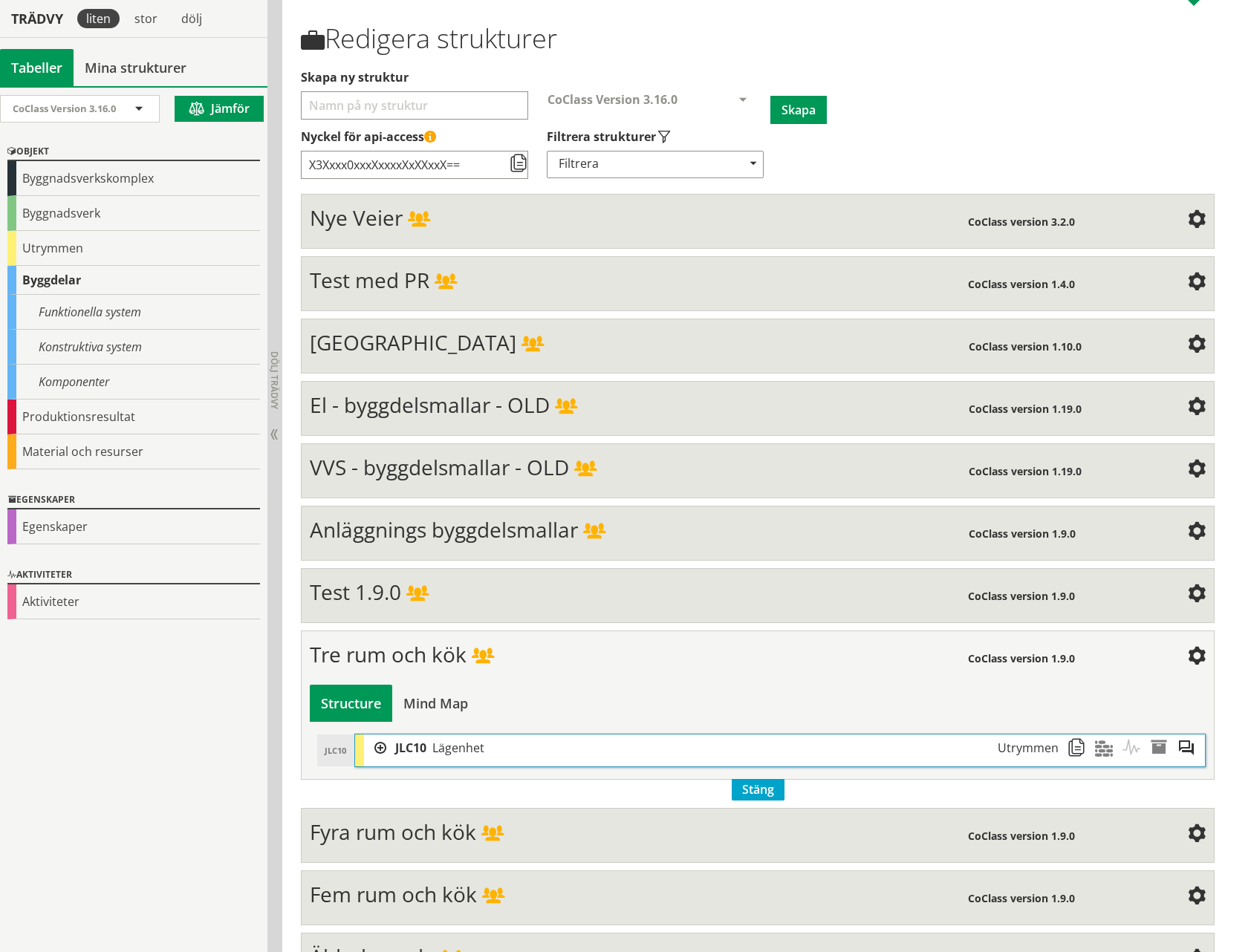
click at [813, 666] on div "Tre rum och kök" at bounding box center [639, 656] width 658 height 30
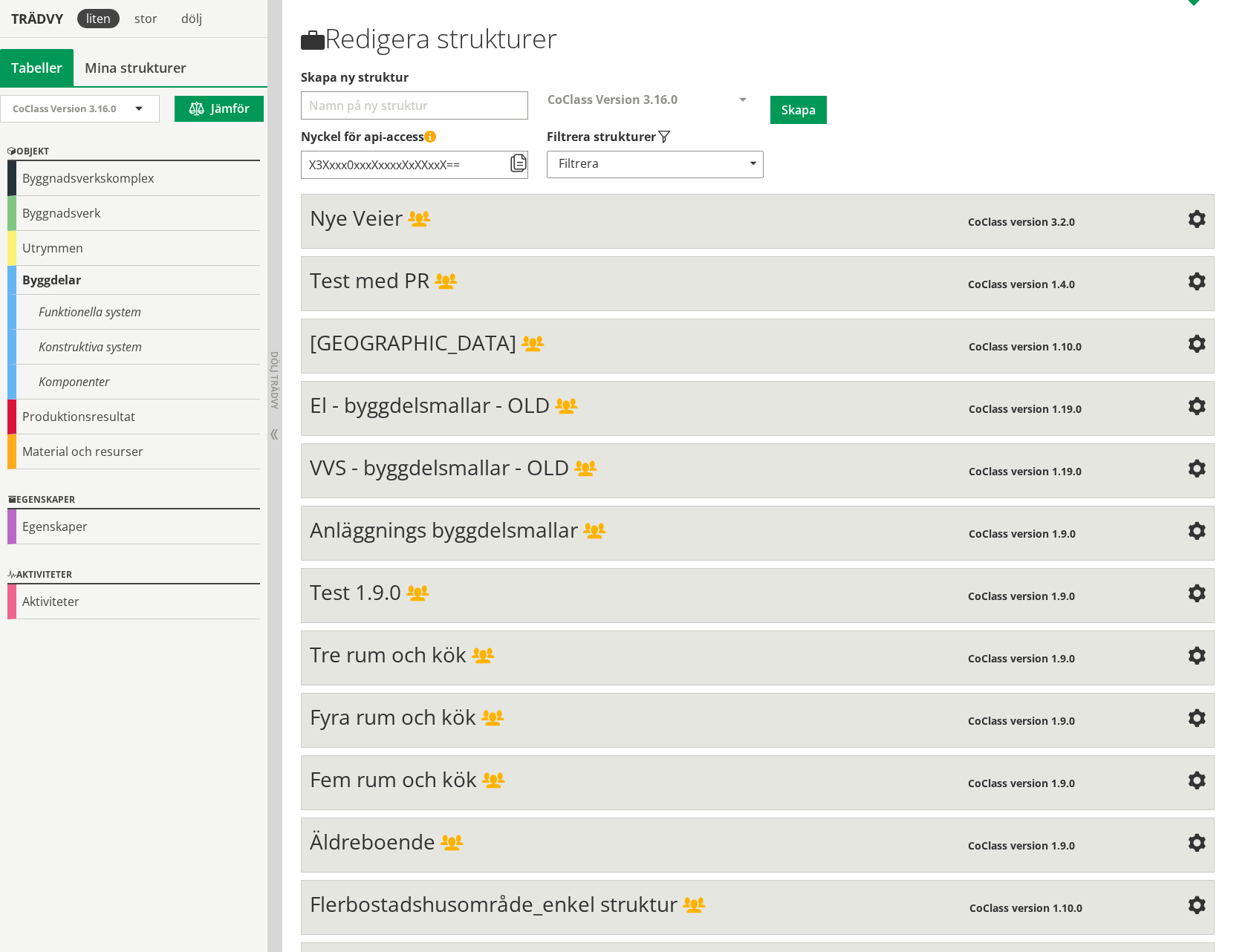
click at [1193, 406] on span at bounding box center [1197, 408] width 18 height 18
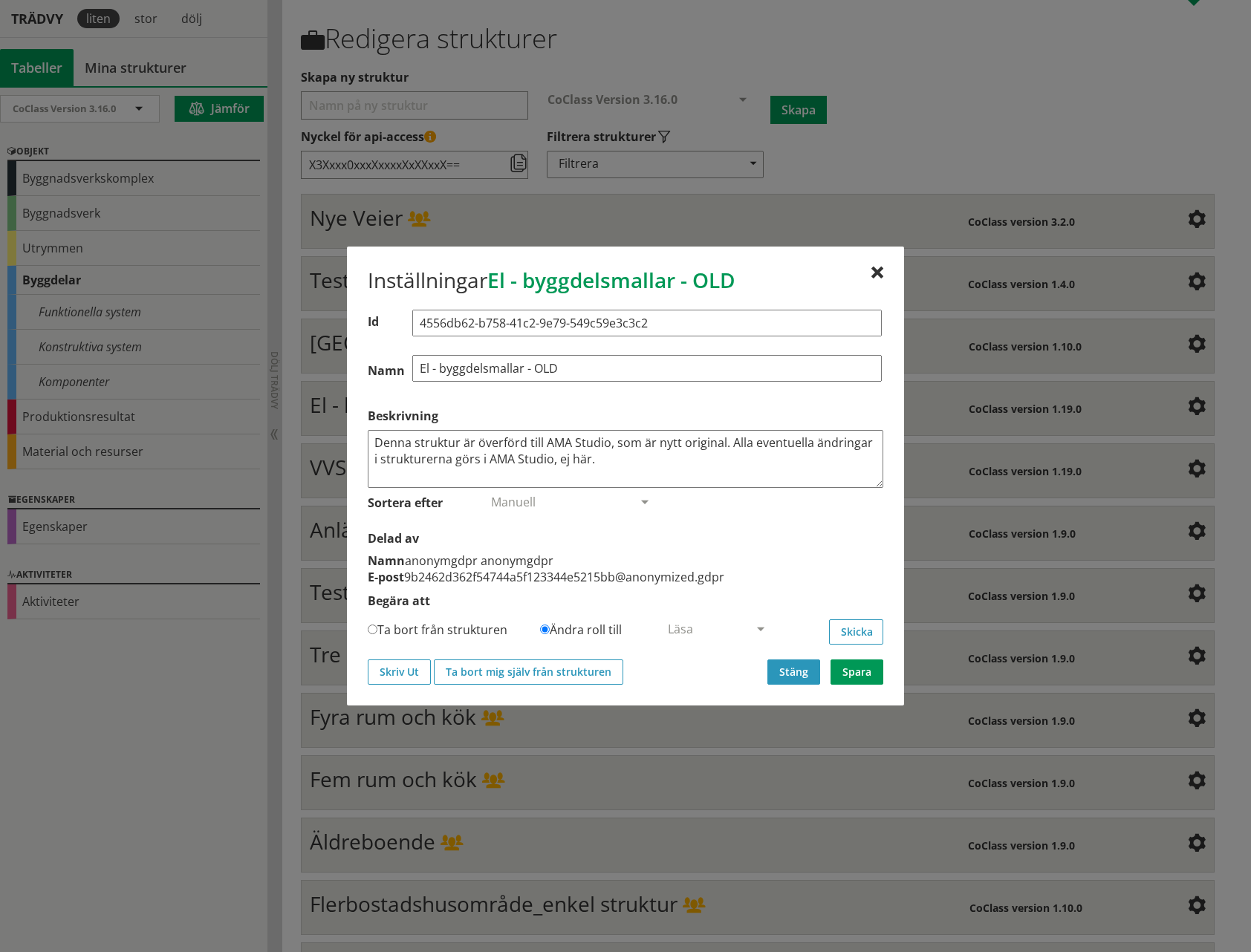
click at [782, 677] on button "Stäng" at bounding box center [794, 672] width 53 height 25
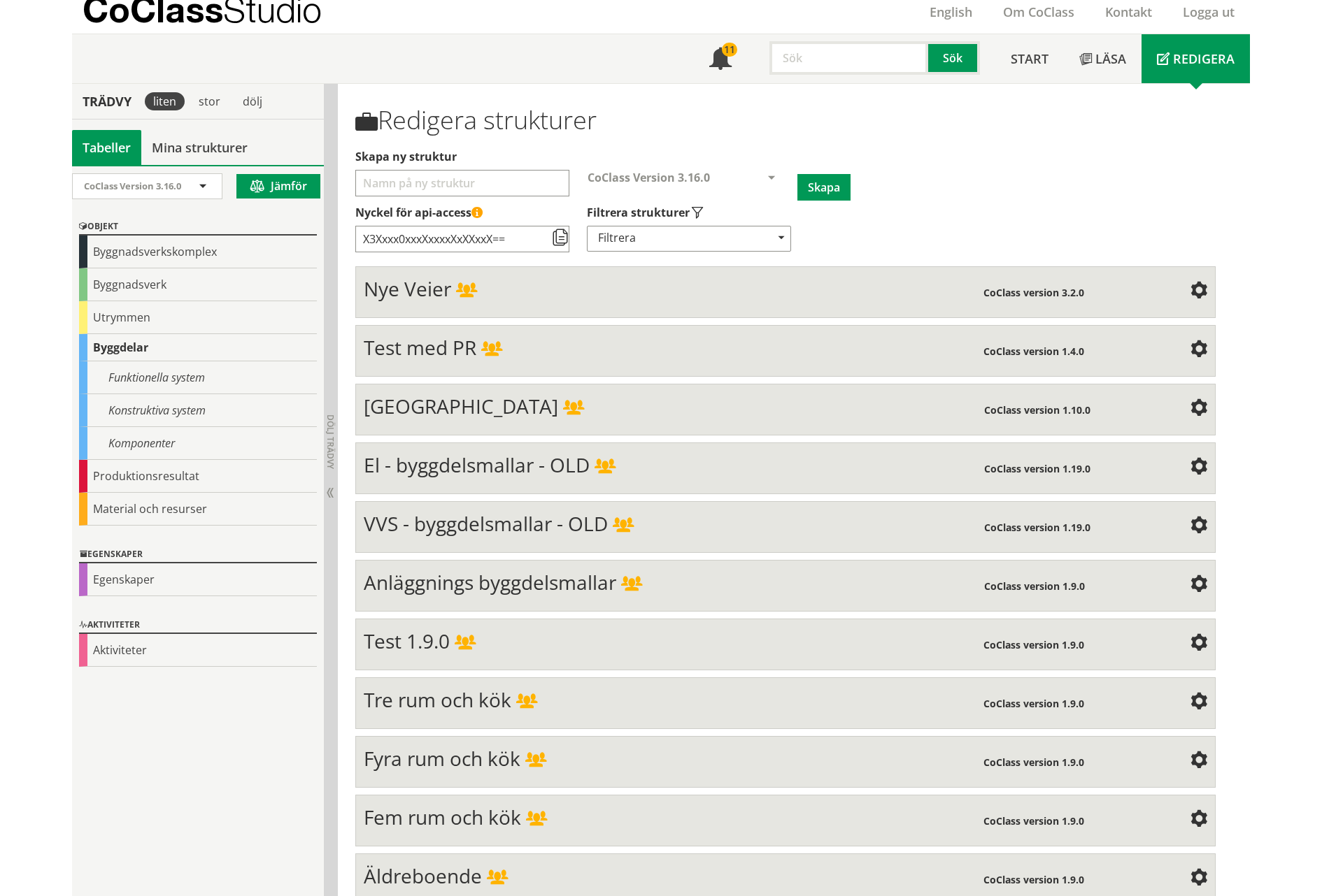
scroll to position [29, 0]
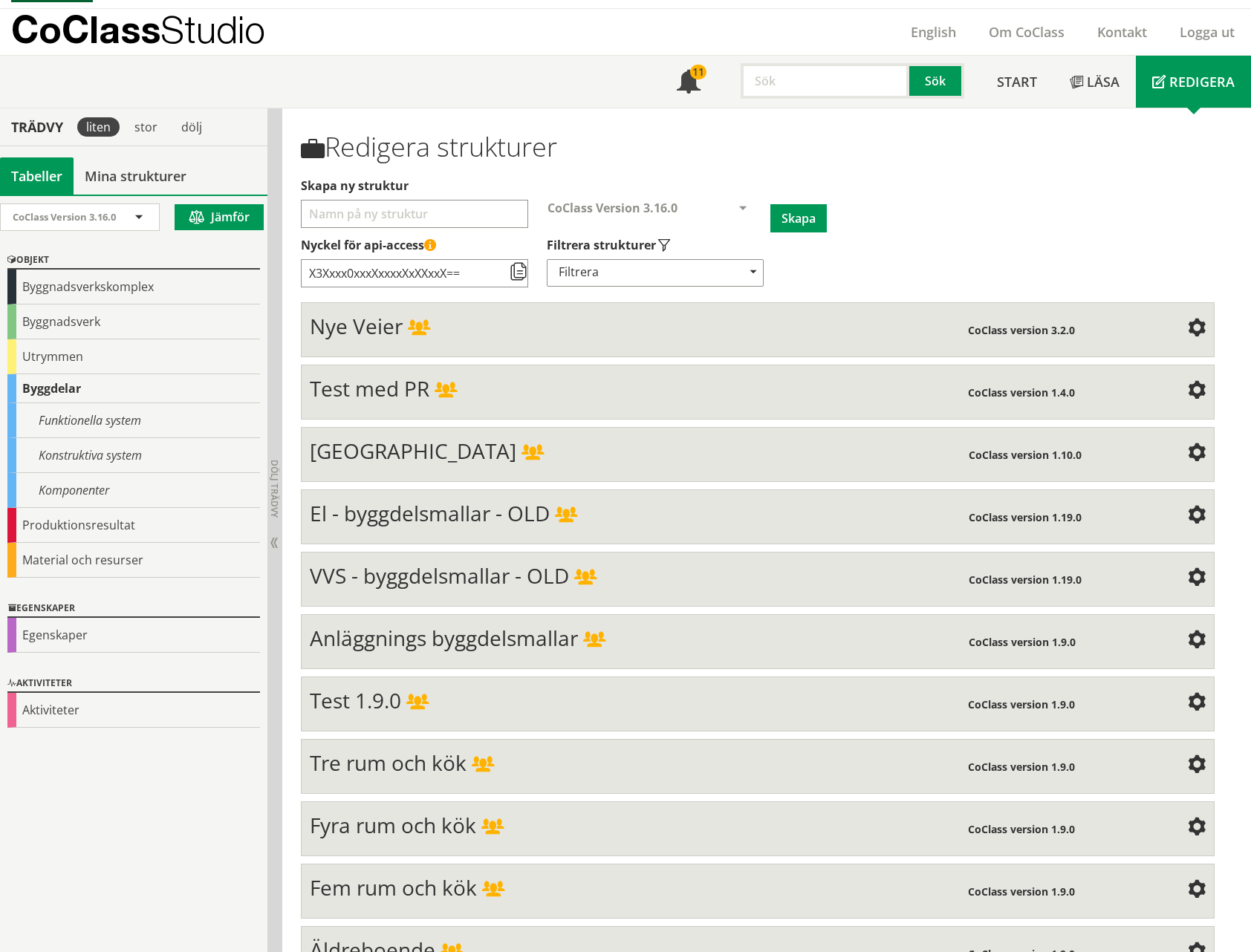
click at [412, 210] on input "Skapa ny struktur" at bounding box center [414, 214] width 227 height 28
type input "Karlstads VA-nät"
click at [801, 219] on button "Skapa" at bounding box center [798, 217] width 56 height 28
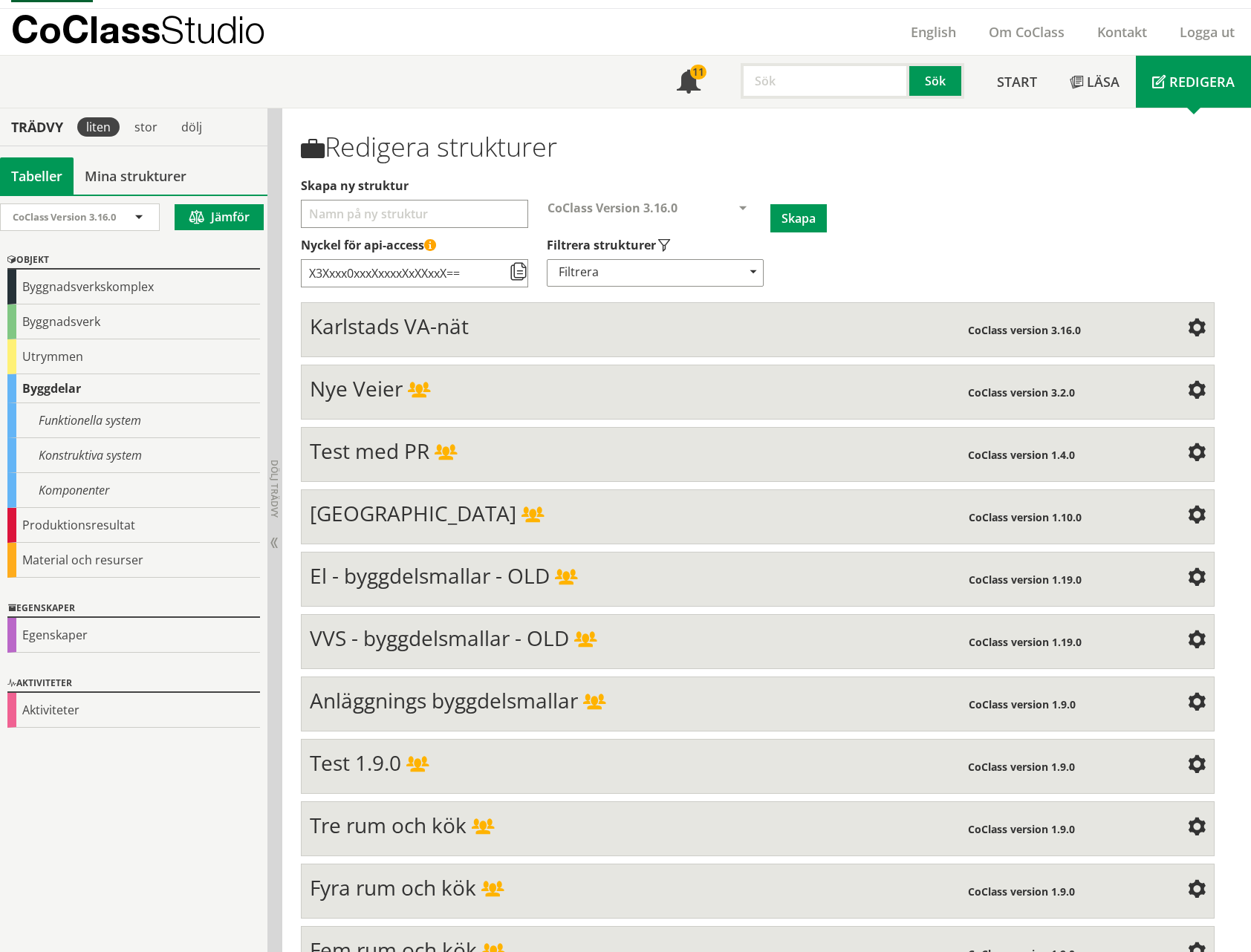
click at [461, 324] on span "Karlstads VA-nät" at bounding box center [389, 325] width 159 height 28
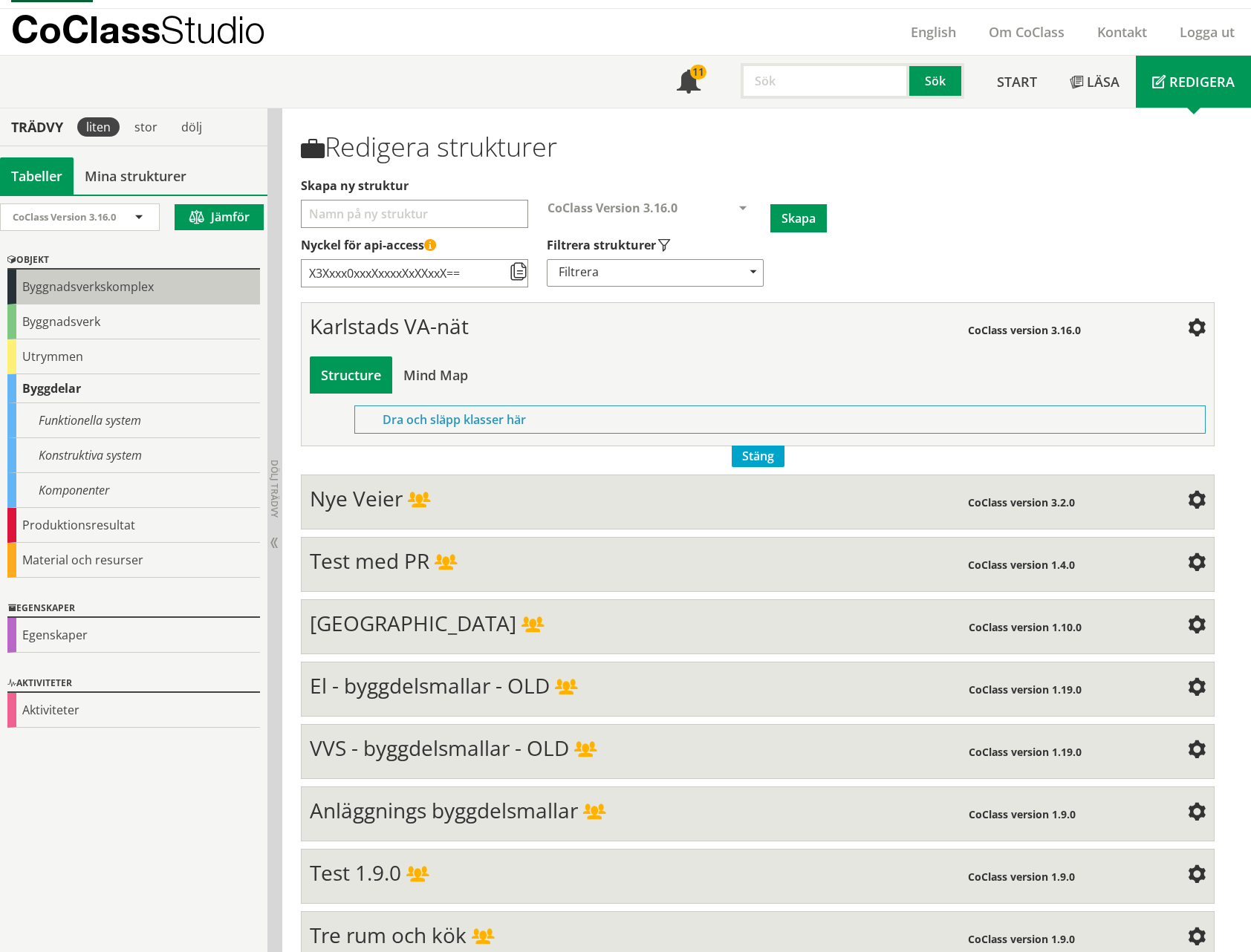
click at [77, 282] on div "Byggnadsverkskomplex" at bounding box center [133, 287] width 253 height 35
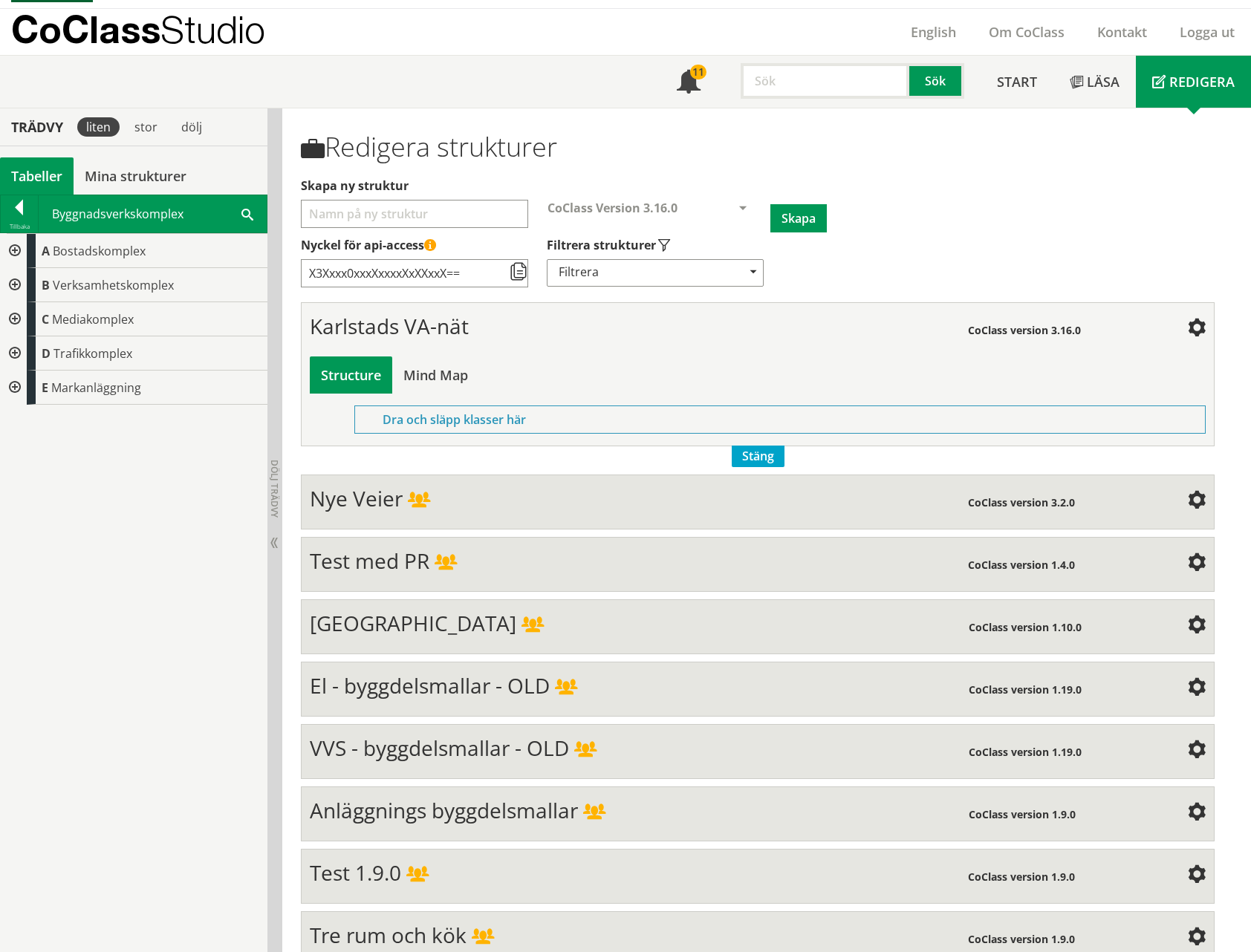
click at [14, 315] on div at bounding box center [14, 320] width 27 height 34
click at [25, 352] on div at bounding box center [25, 353] width 27 height 34
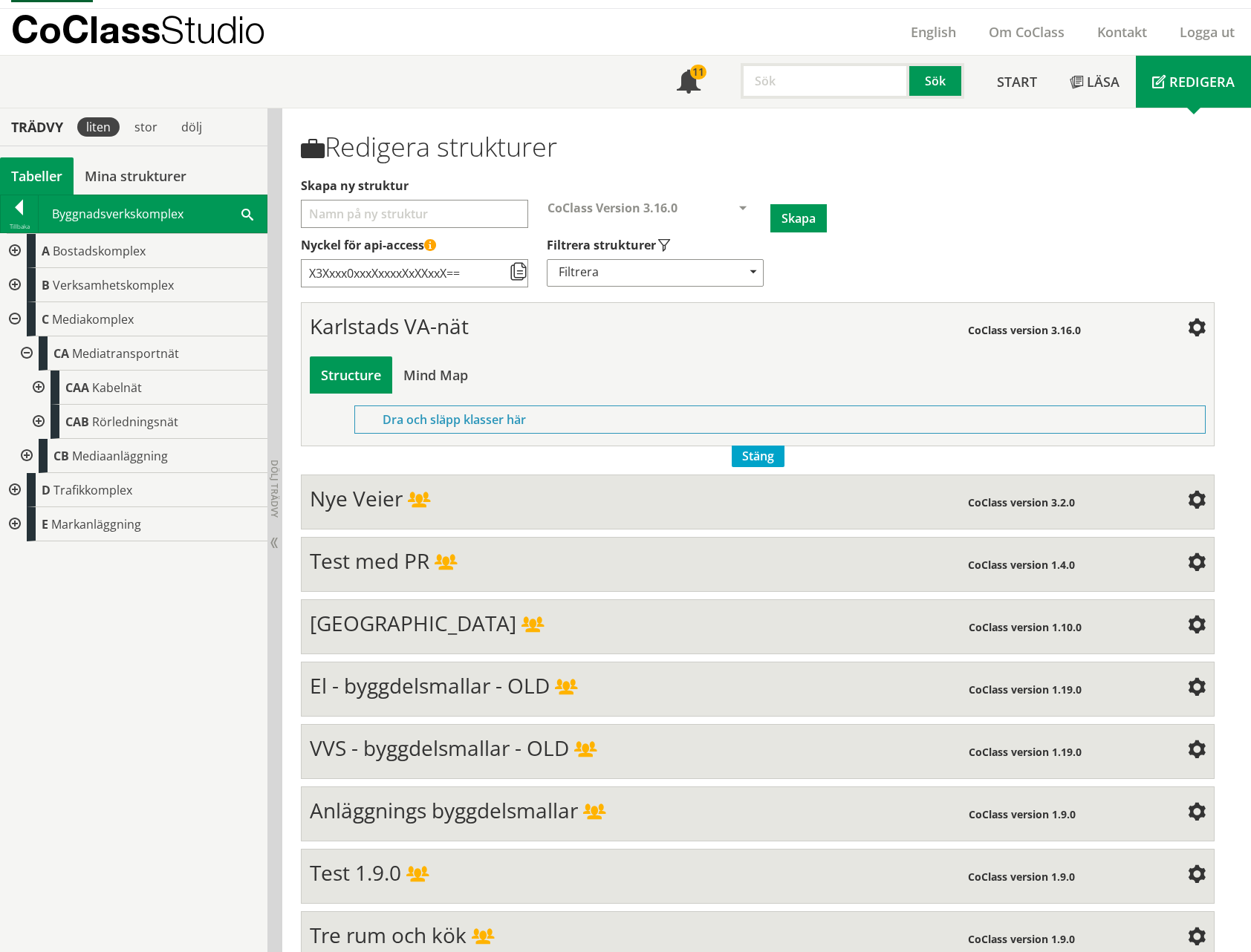
click at [40, 419] on div at bounding box center [37, 422] width 27 height 34
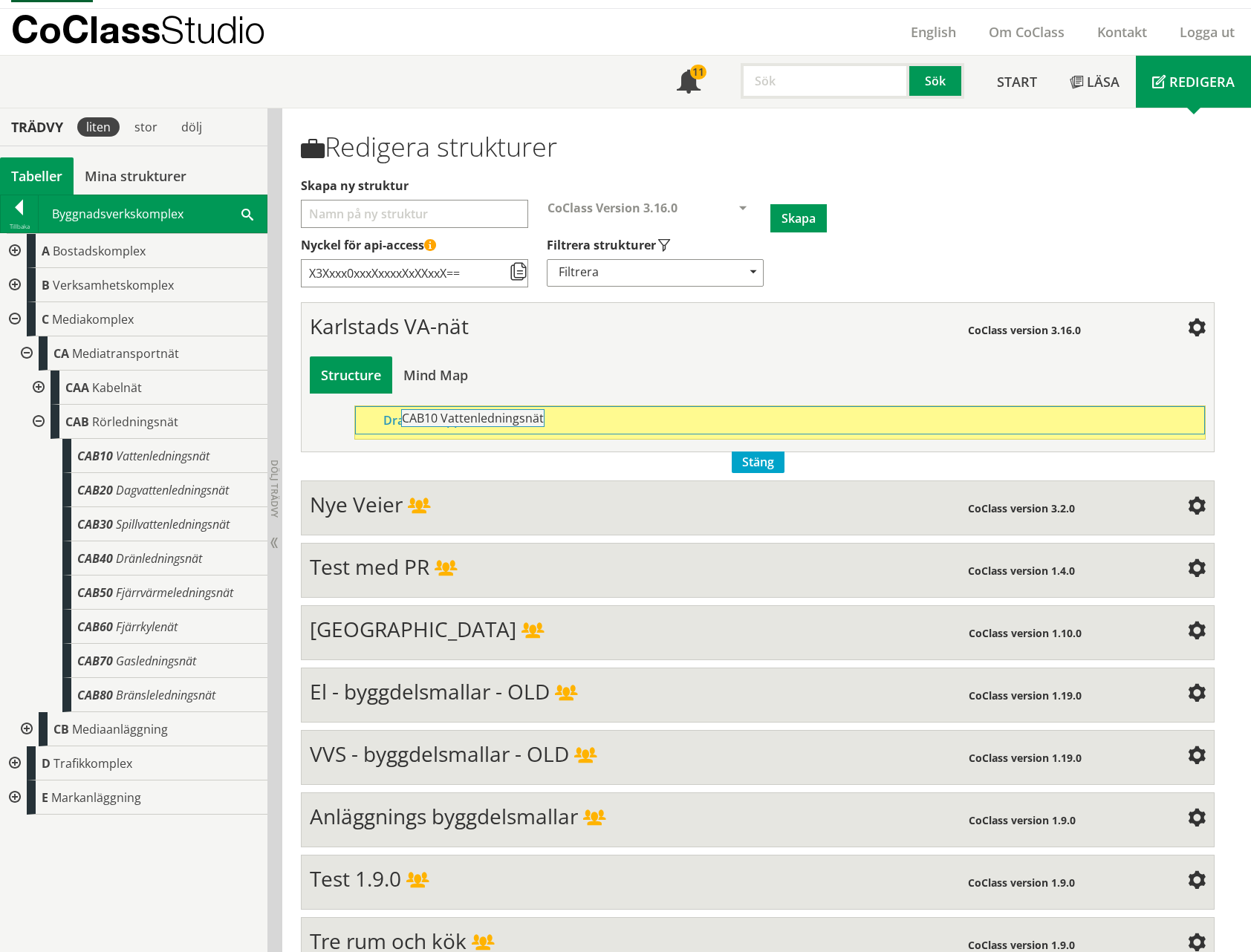
drag, startPoint x: 124, startPoint y: 453, endPoint x: 489, endPoint y: 423, distance: 366.2
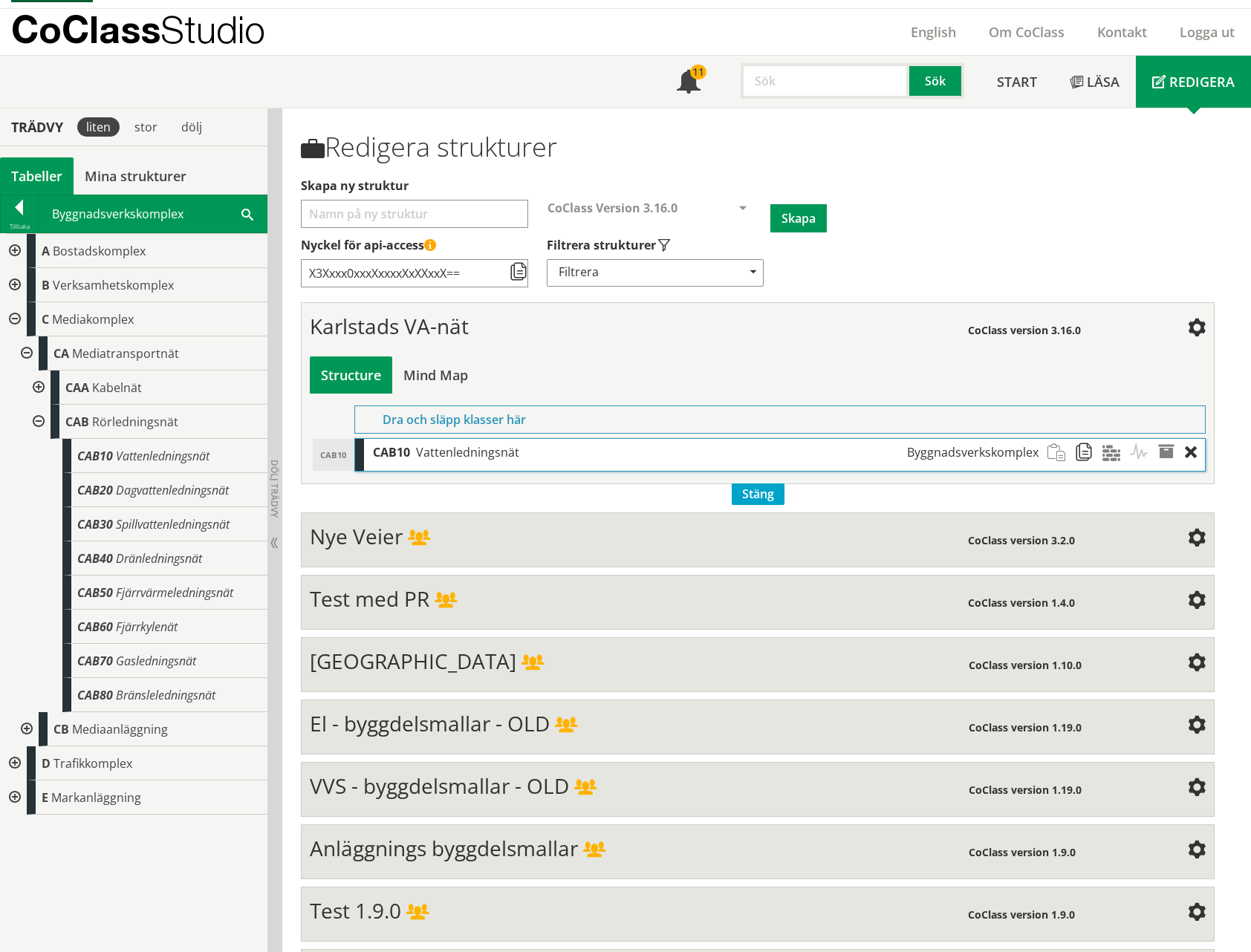
click at [17, 314] on div at bounding box center [14, 320] width 27 height 34
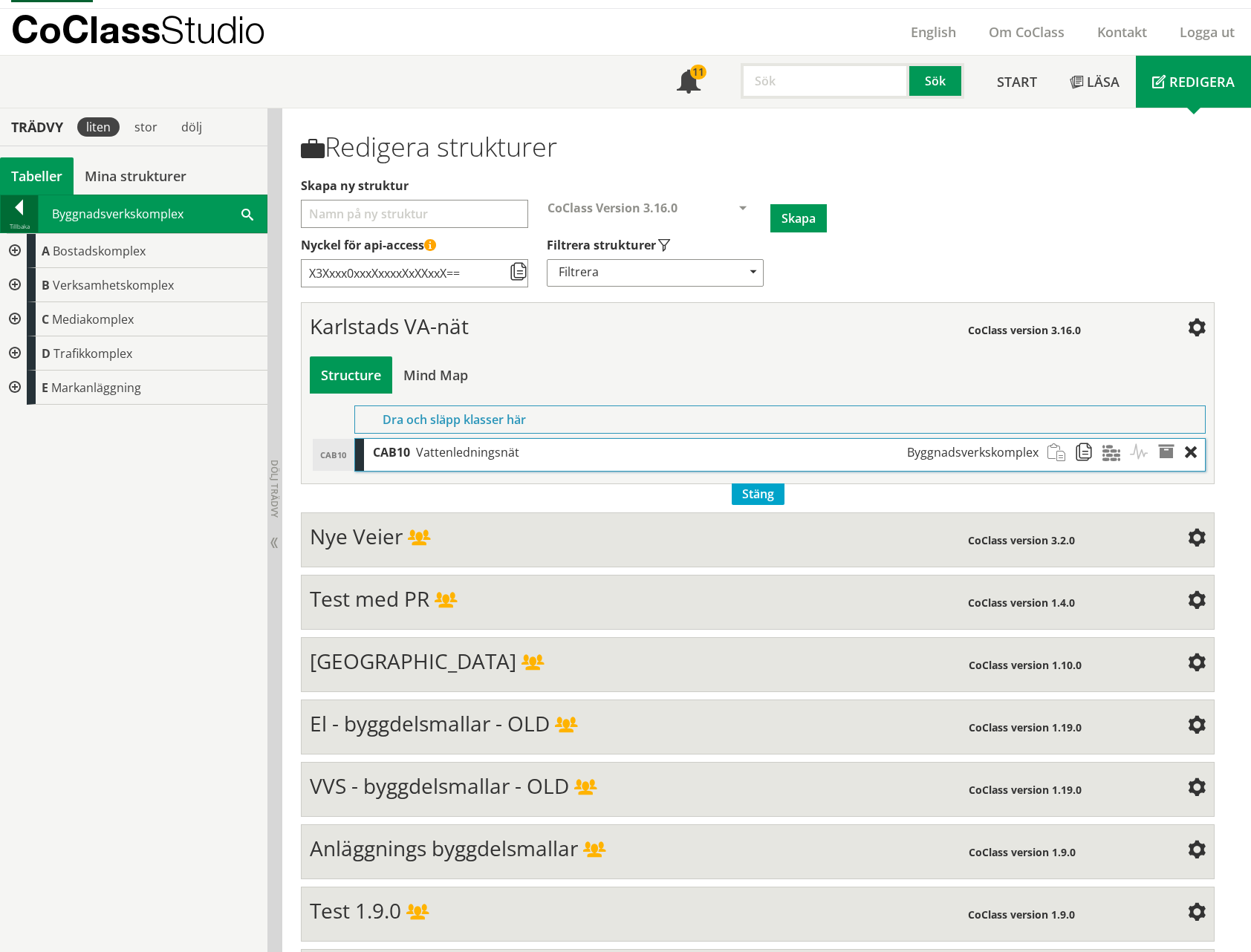
click at [18, 202] on div at bounding box center [19, 210] width 37 height 21
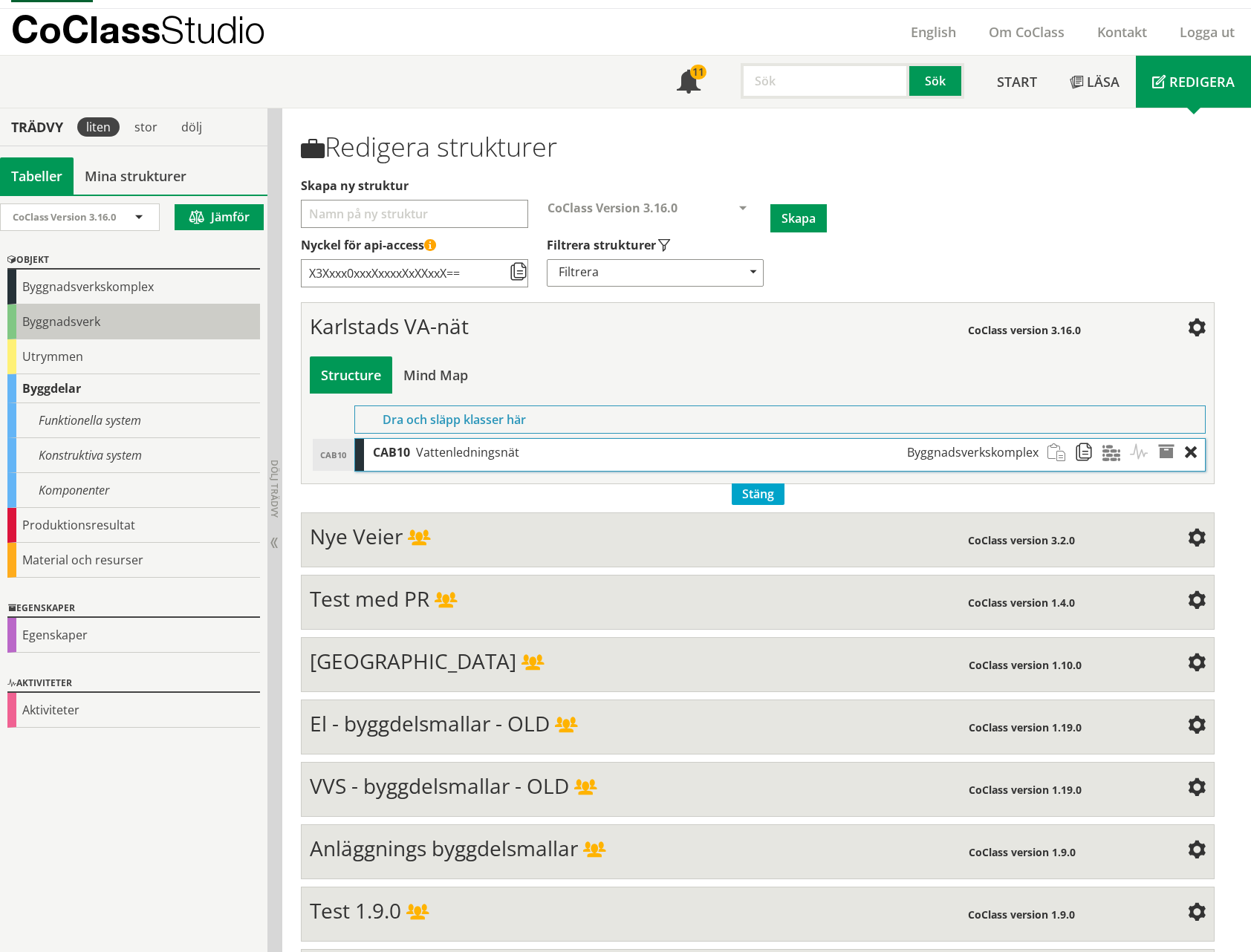
click at [72, 327] on div "Byggnadsverk" at bounding box center [133, 322] width 253 height 35
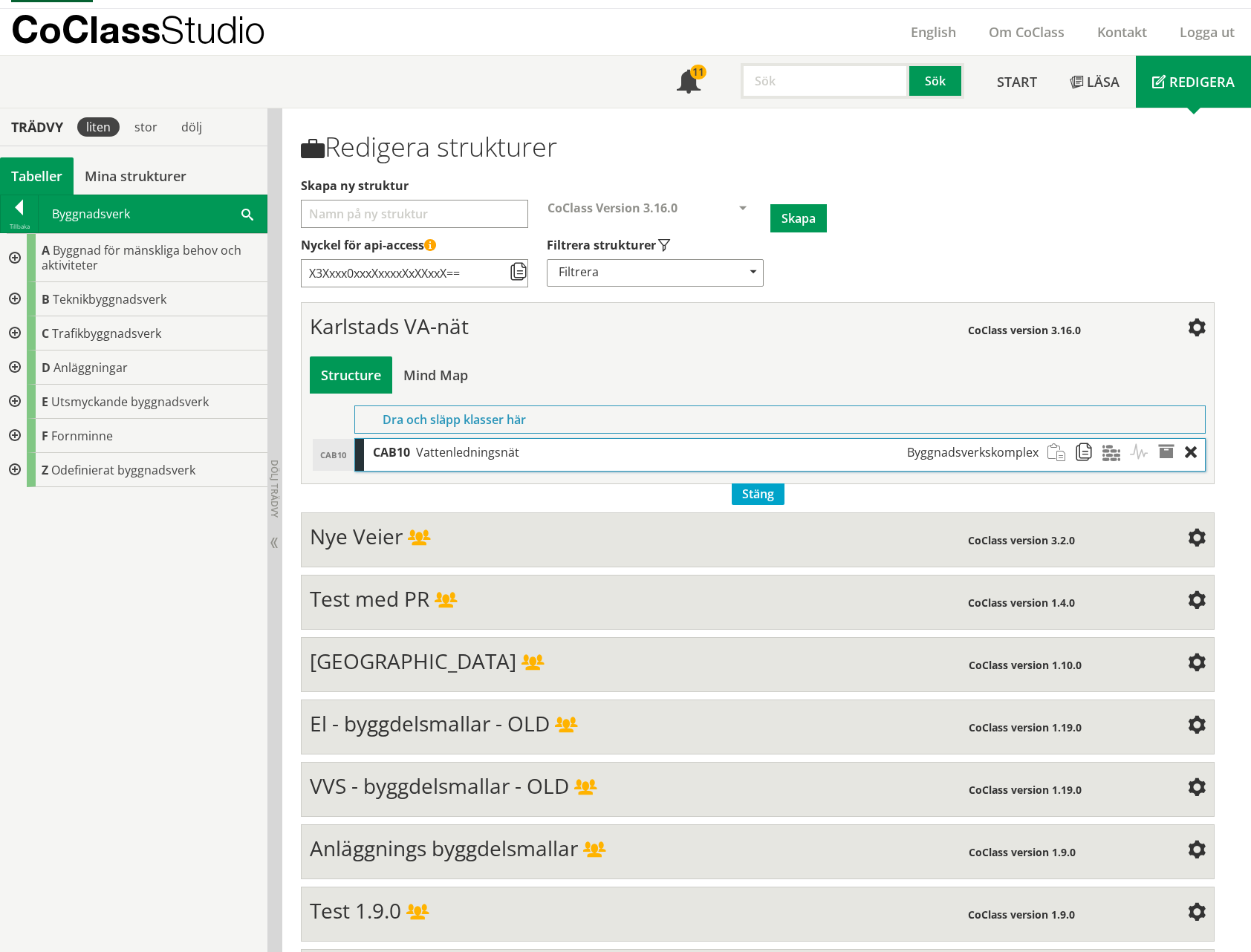
click at [13, 366] on div at bounding box center [14, 368] width 27 height 34
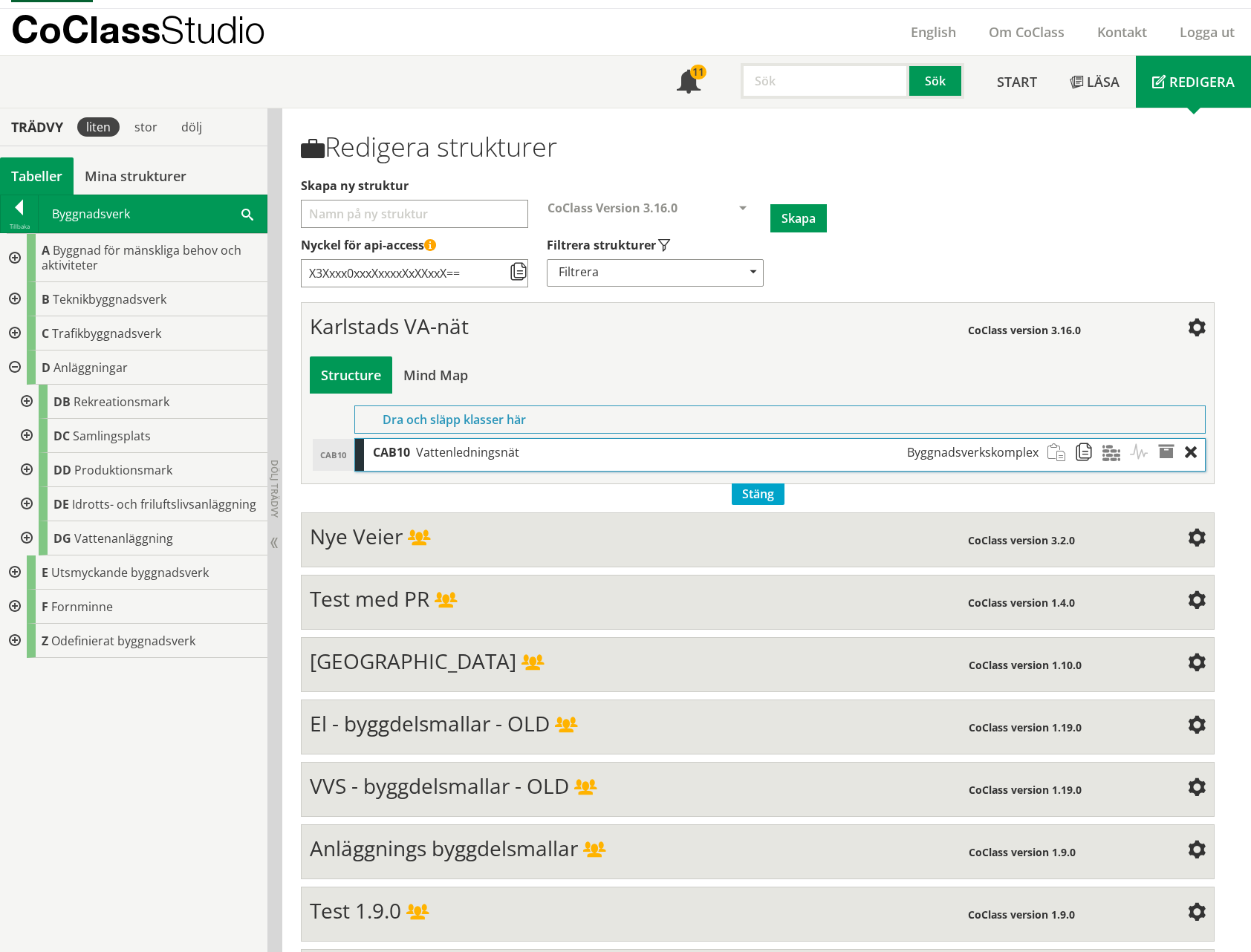
click at [16, 301] on div at bounding box center [14, 300] width 27 height 34
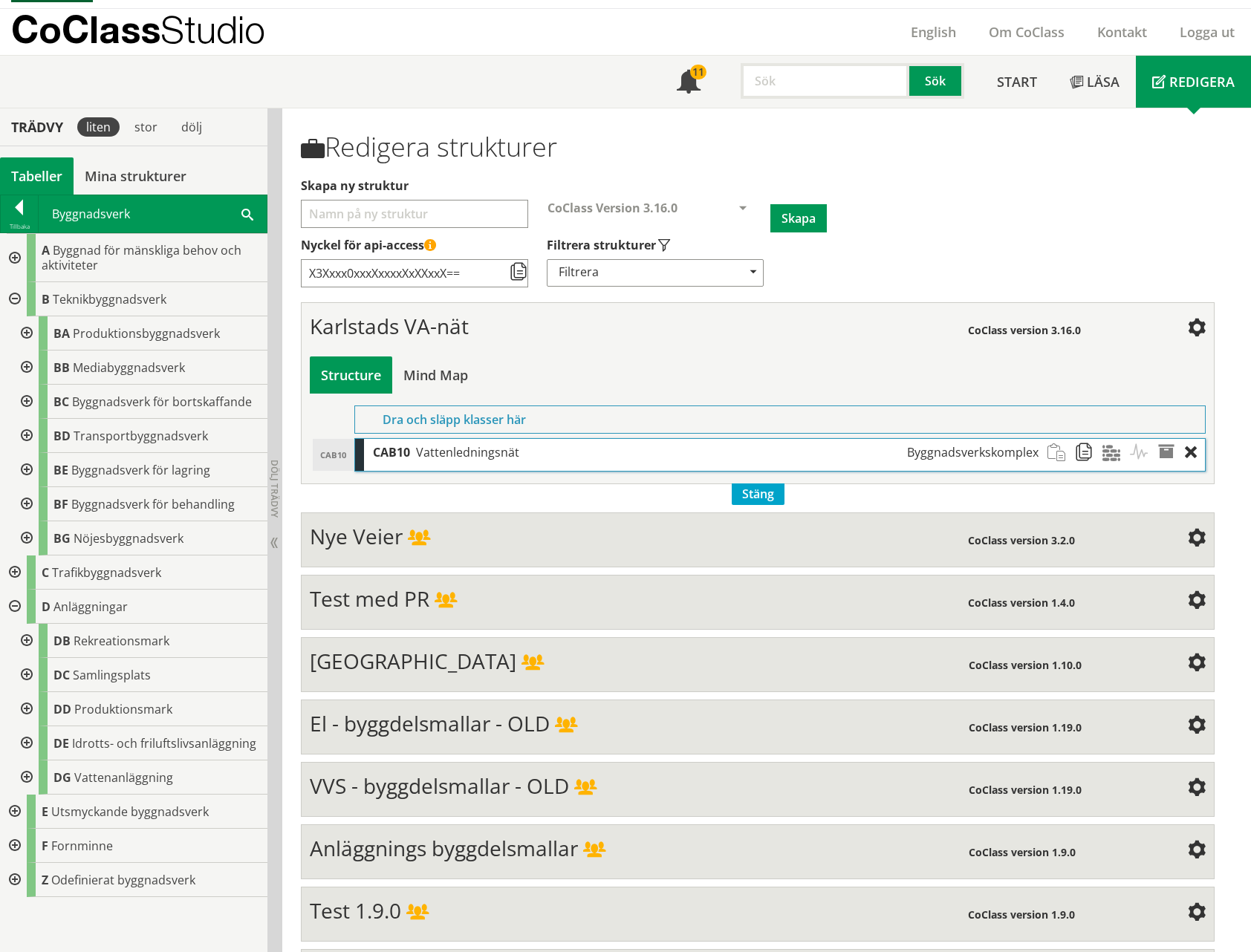
click at [26, 368] on div at bounding box center [25, 368] width 27 height 34
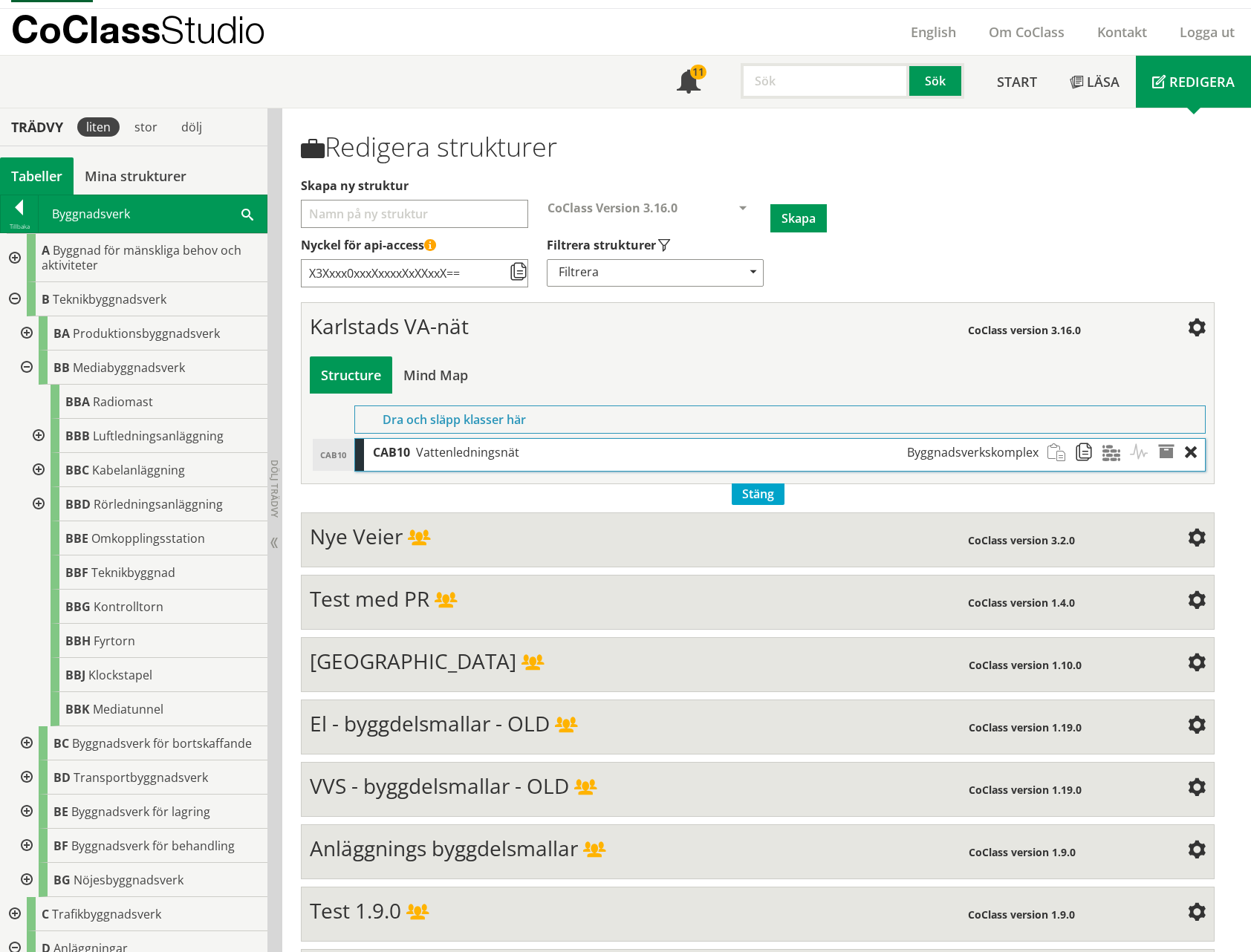
click at [38, 502] on div at bounding box center [37, 505] width 27 height 34
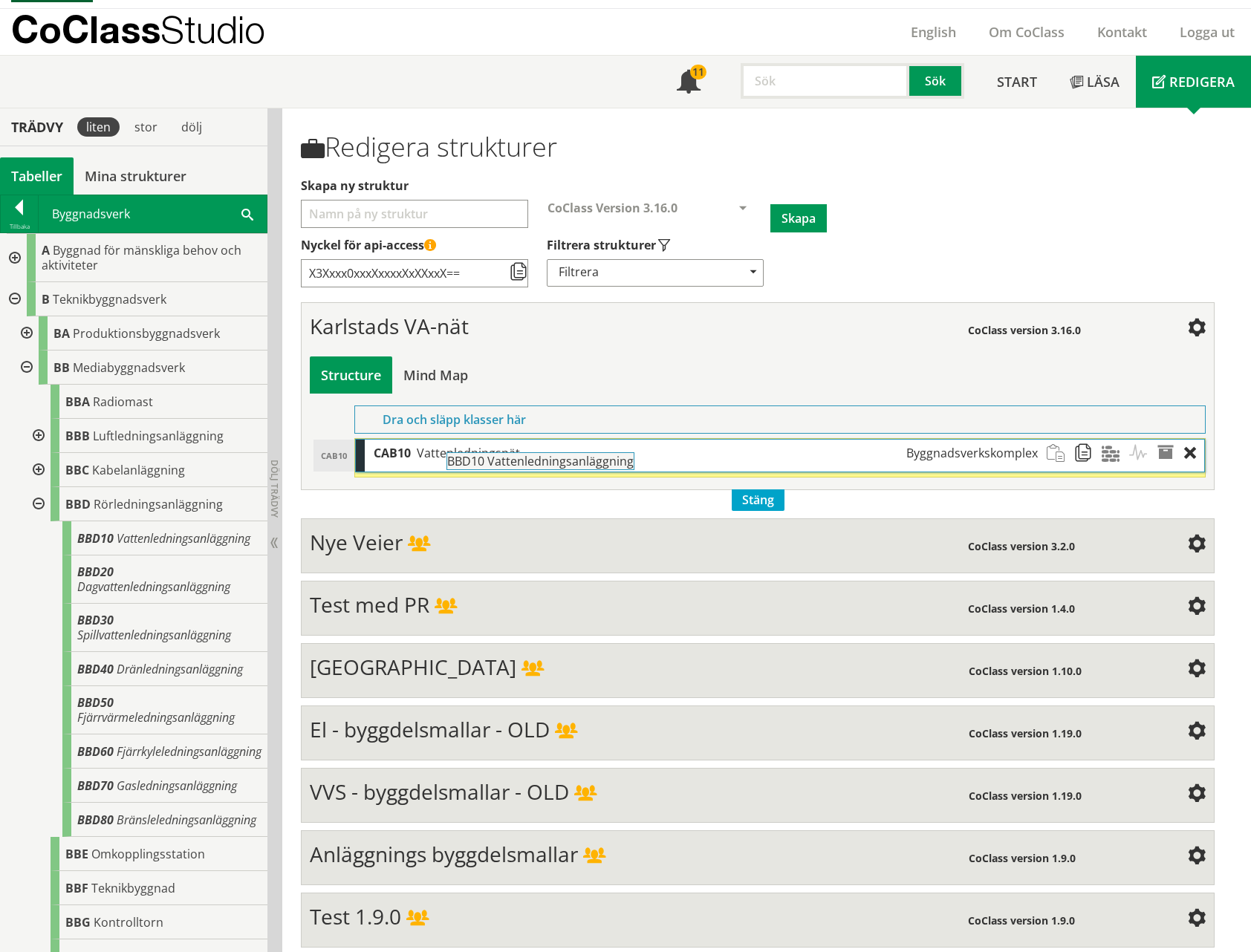
drag, startPoint x: 105, startPoint y: 538, endPoint x: 515, endPoint y: 468, distance: 415.9
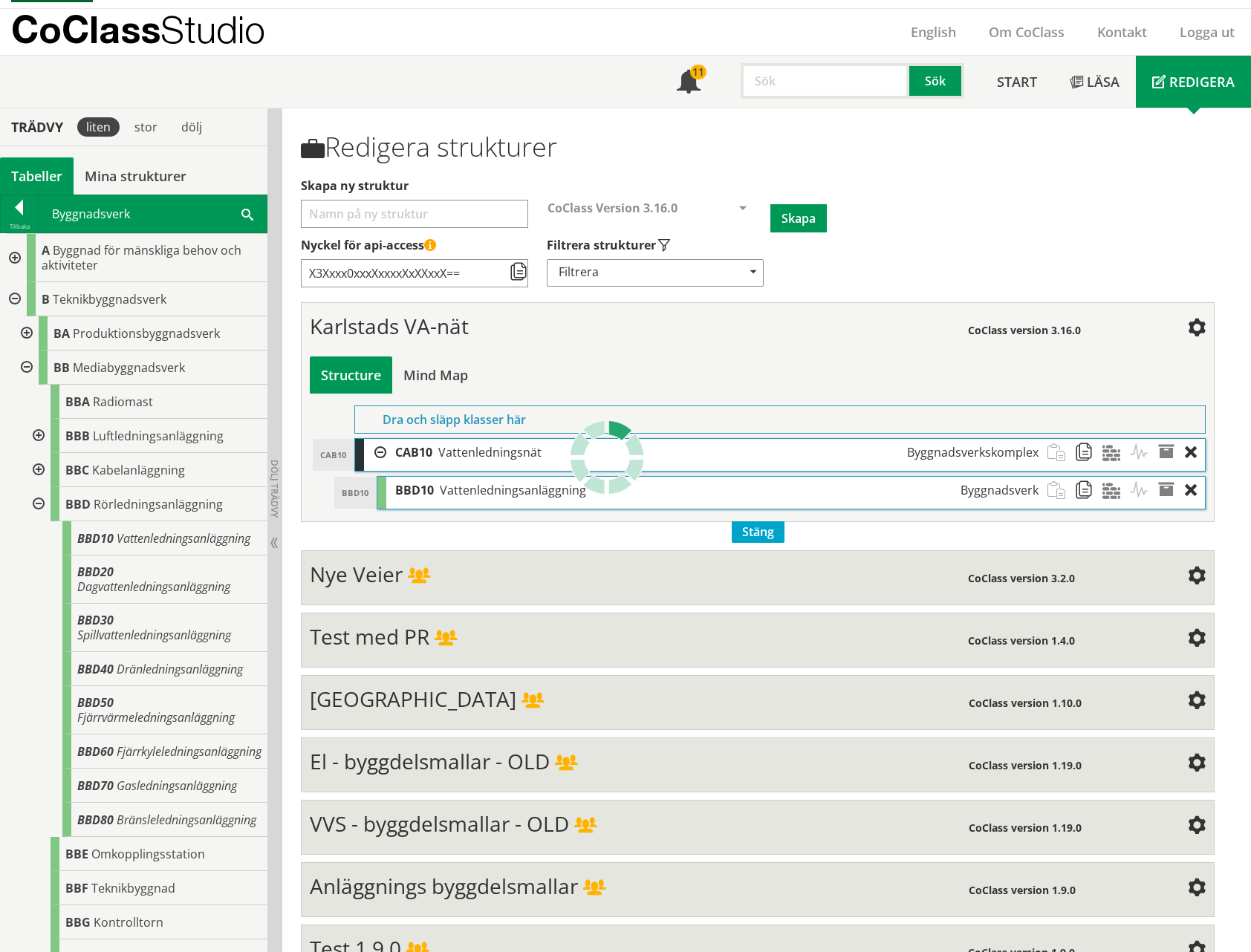
click at [1165, 486] on span at bounding box center [1170, 490] width 27 height 27
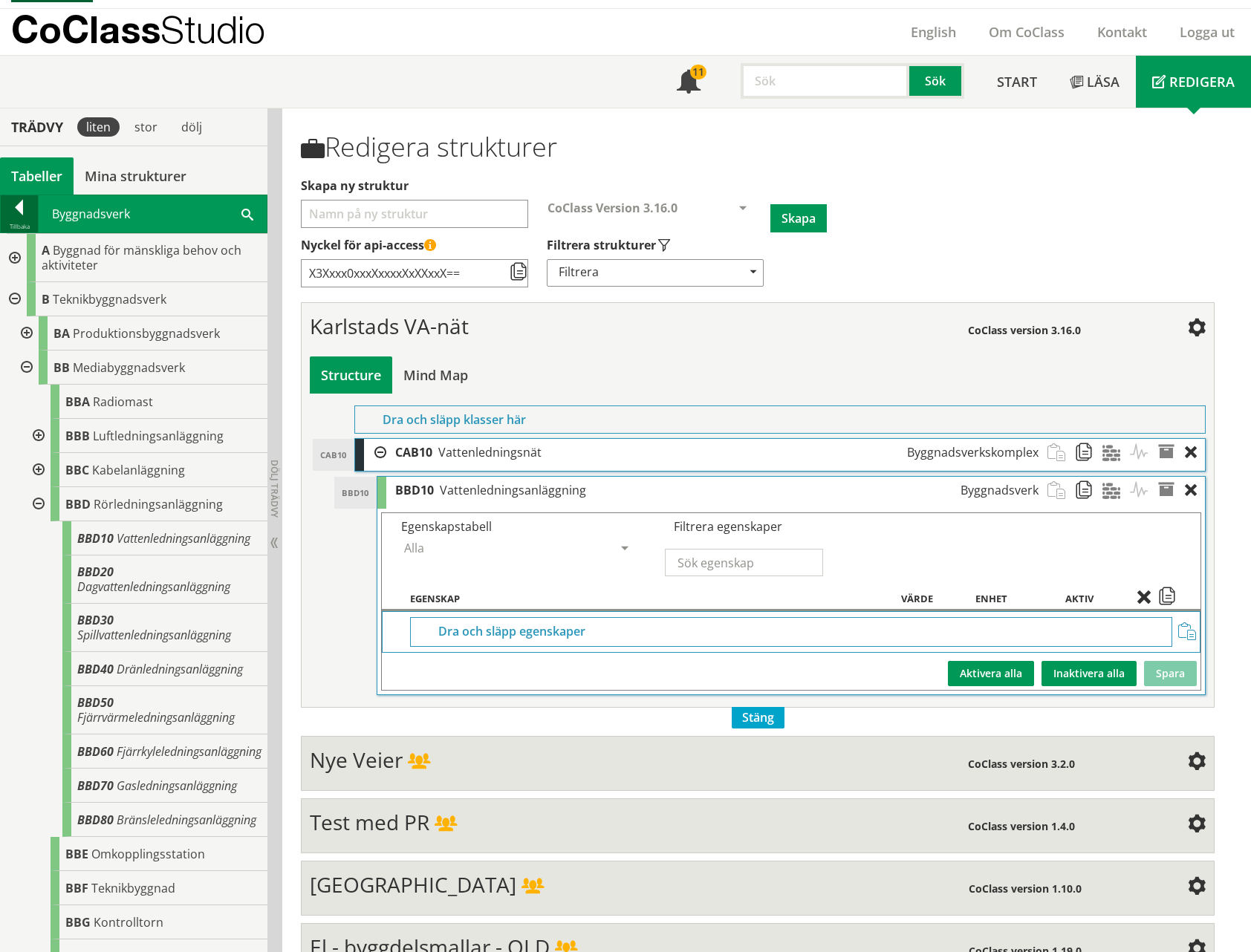
click at [27, 216] on div at bounding box center [19, 210] width 37 height 21
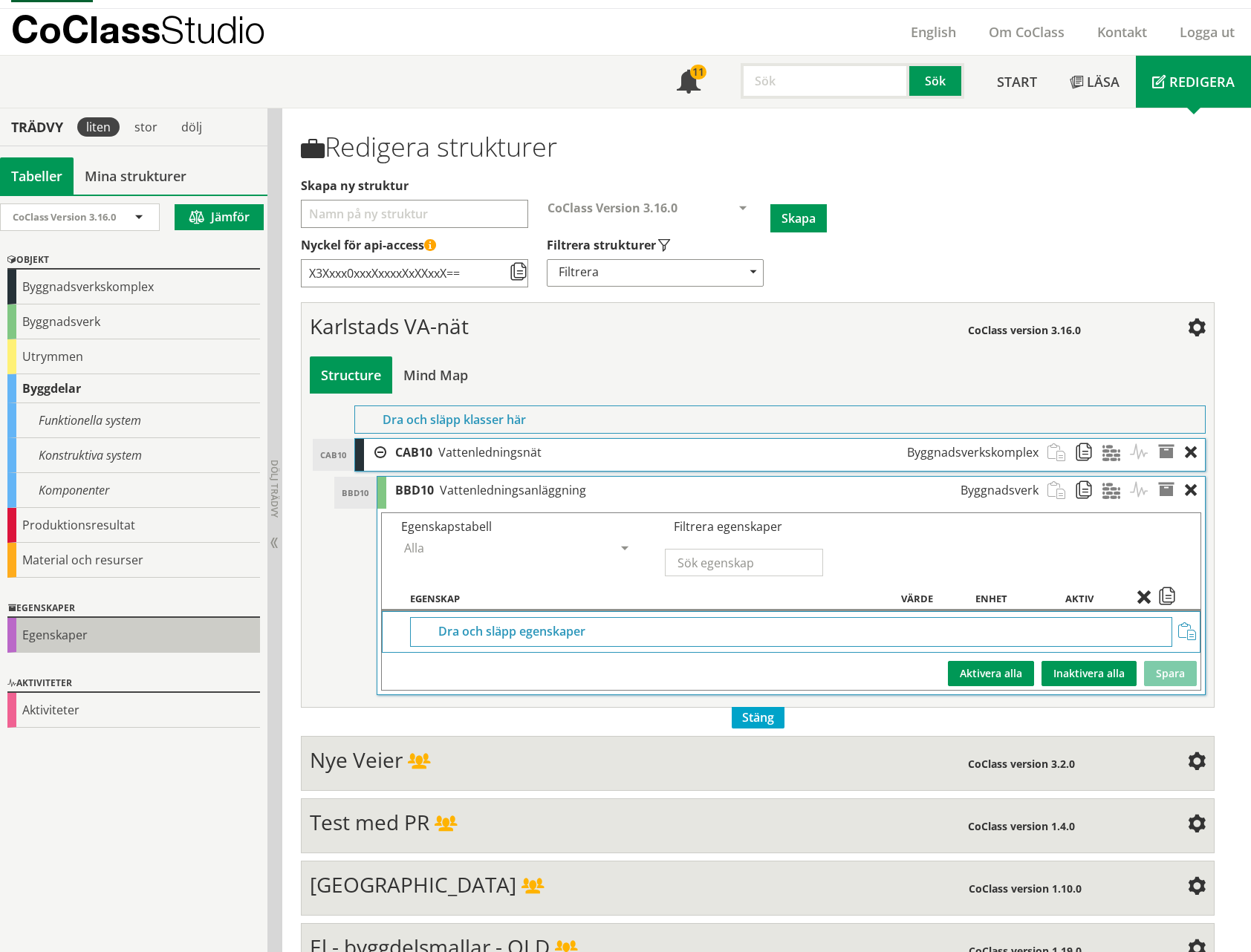
click at [52, 633] on div "Egenskaper" at bounding box center [133, 635] width 253 height 35
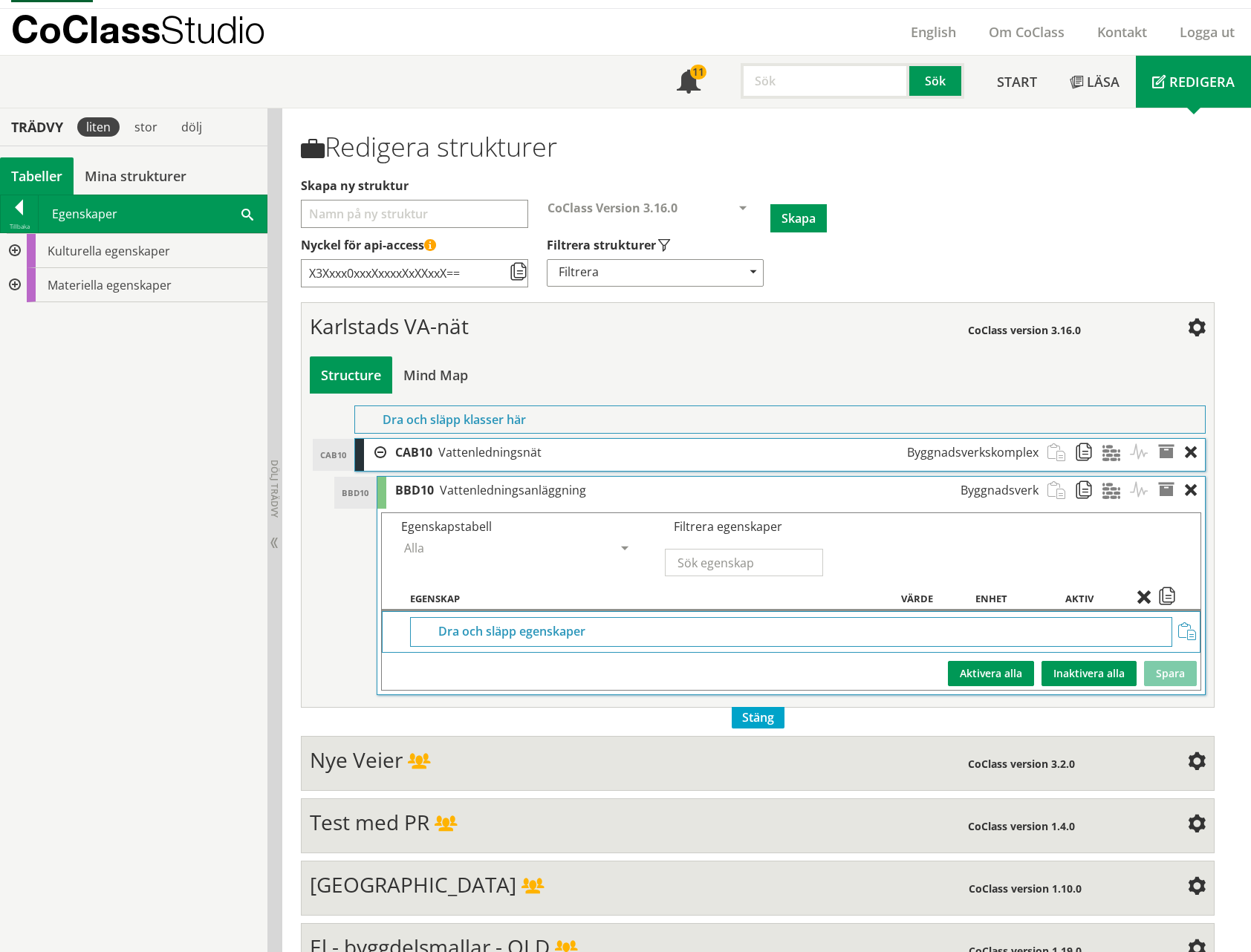
click at [245, 209] on span at bounding box center [246, 213] width 12 height 15
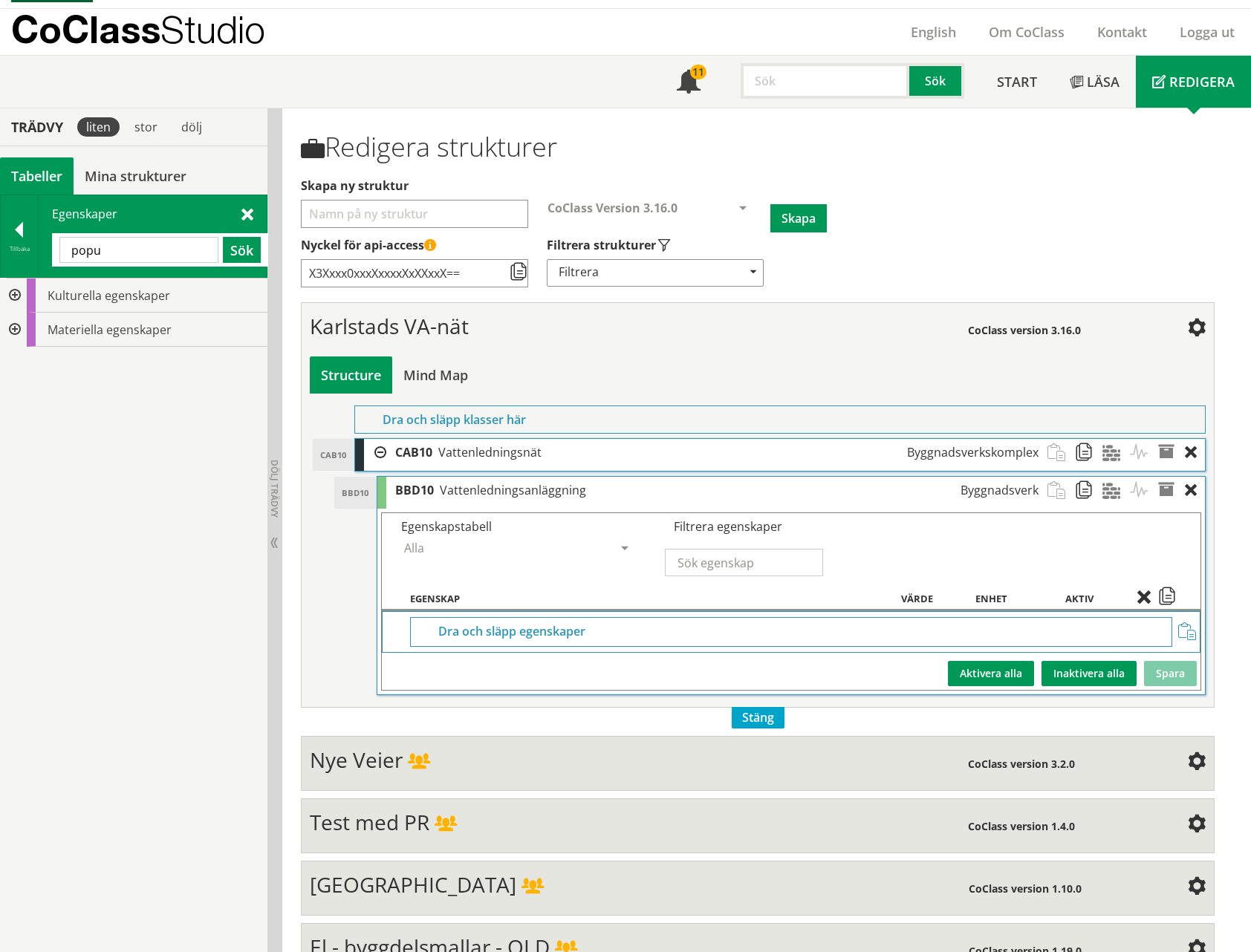
type input "popu"
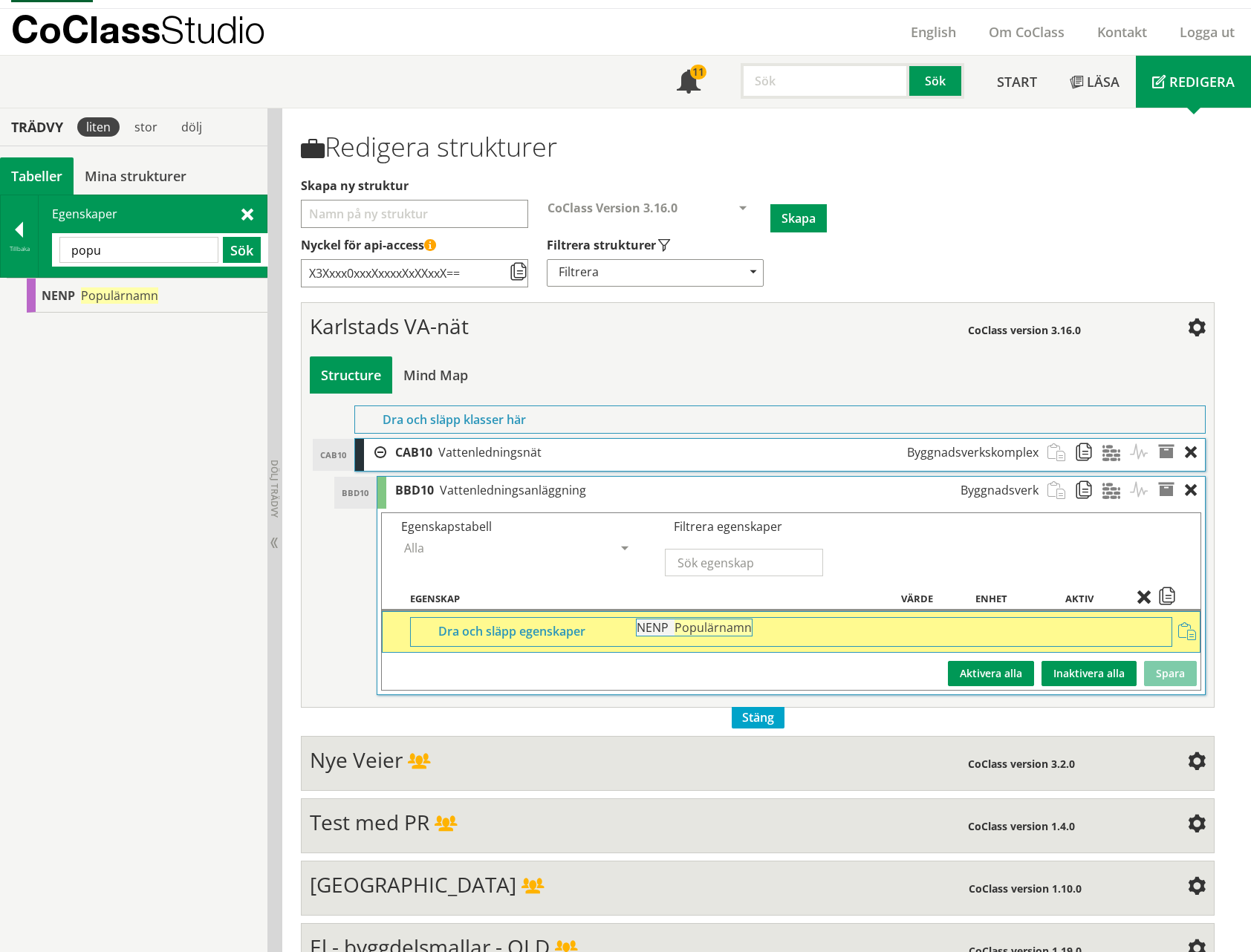
drag, startPoint x: 72, startPoint y: 291, endPoint x: 707, endPoint y: 632, distance: 720.8
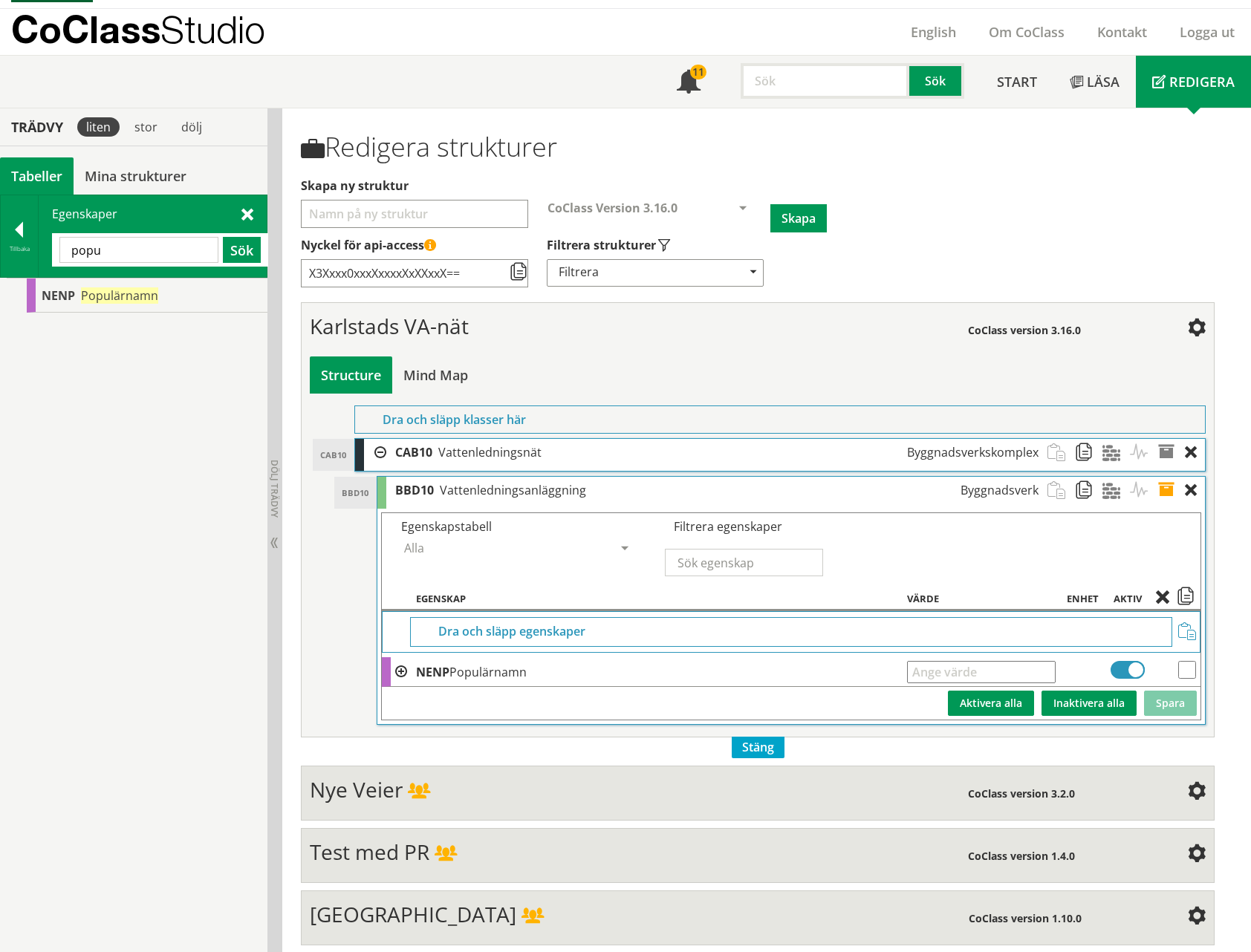
click at [933, 675] on input "text" at bounding box center [981, 672] width 149 height 23
type input "Alster"
click at [1165, 703] on button "Spara" at bounding box center [1170, 703] width 53 height 25
click at [1169, 493] on span at bounding box center [1170, 490] width 27 height 27
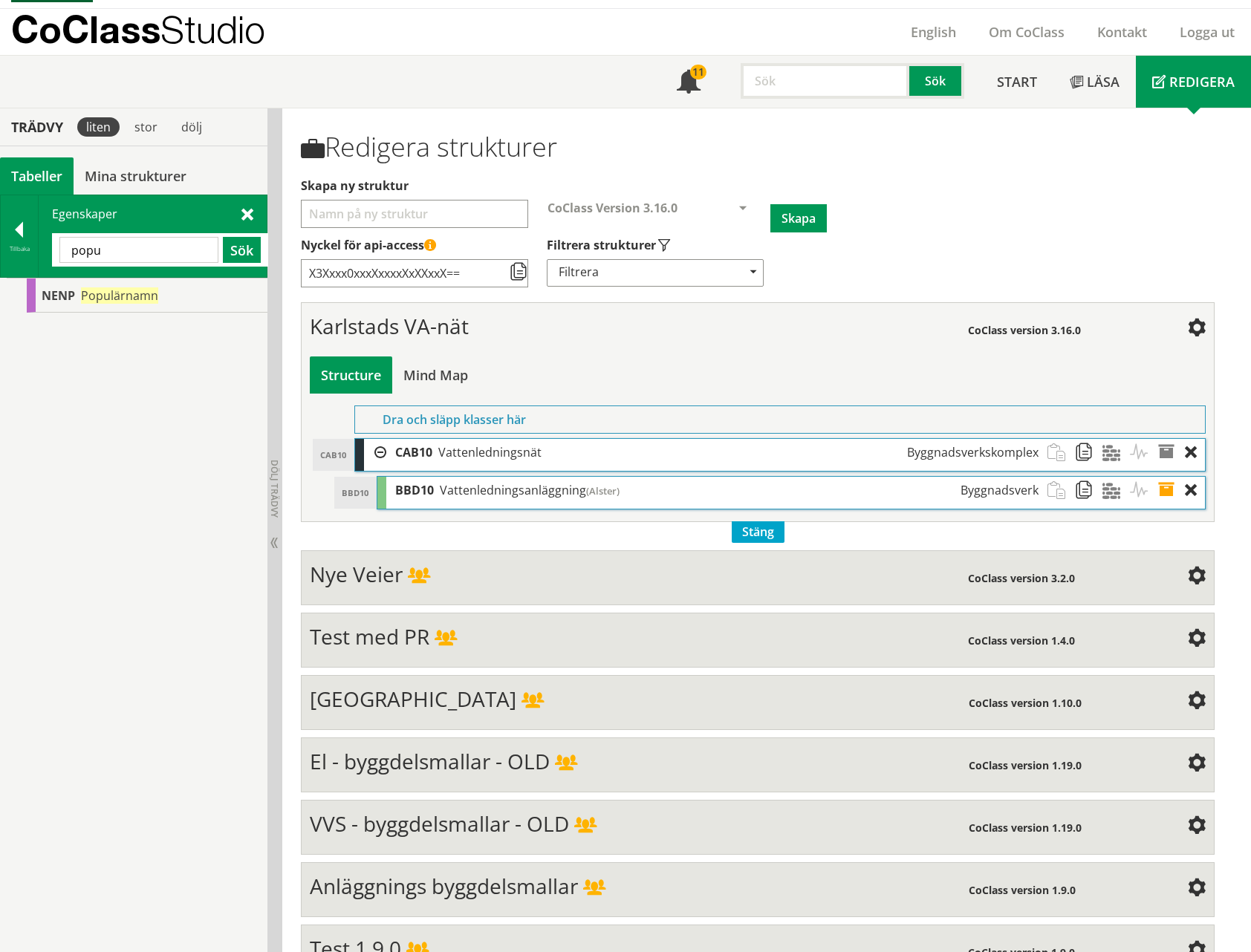
click at [1169, 483] on span at bounding box center [1170, 490] width 27 height 27
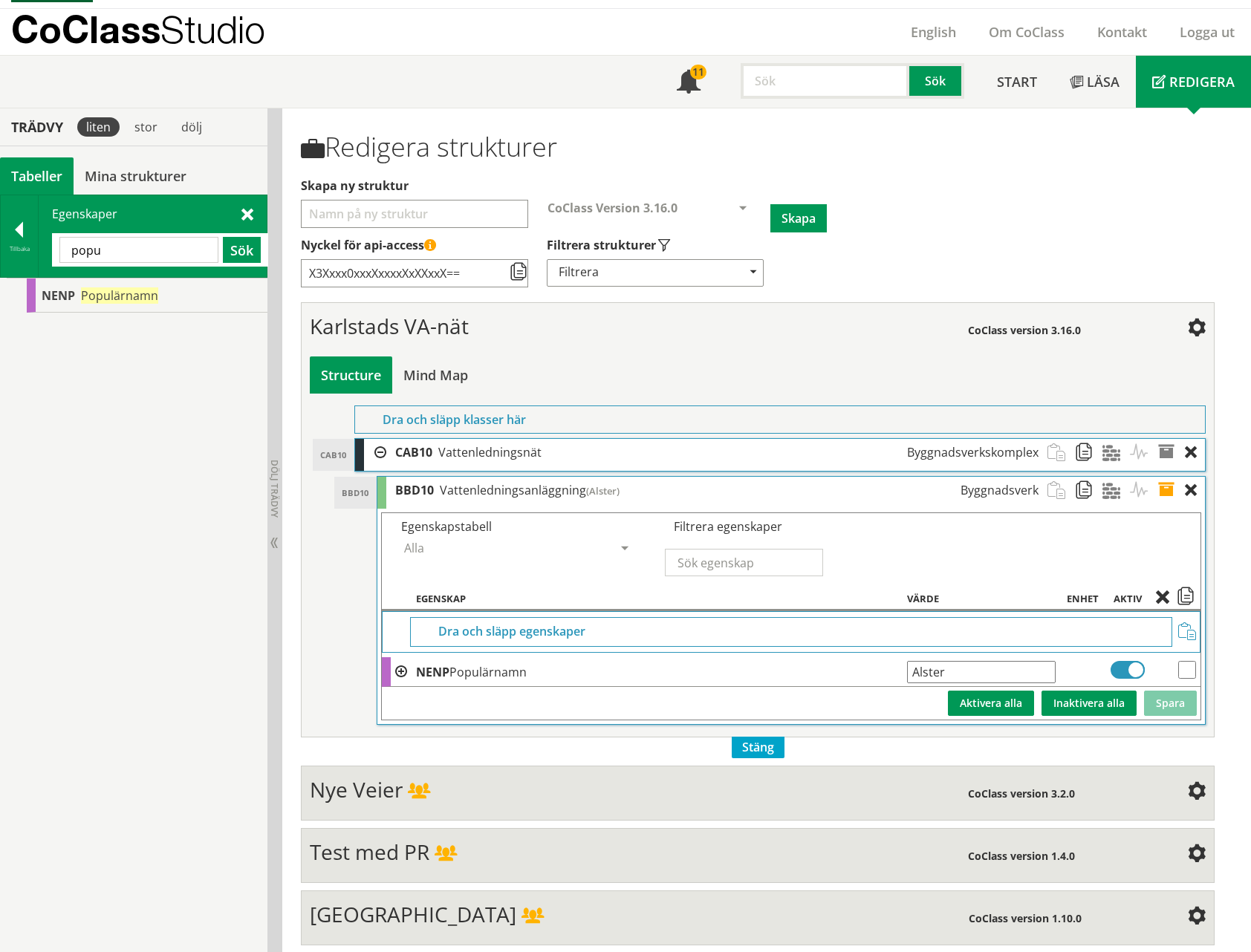
drag, startPoint x: 952, startPoint y: 673, endPoint x: 900, endPoint y: 668, distance: 52.2
click at [900, 668] on tr "NENP Populärnamn Alster Ange giltig String." at bounding box center [790, 672] width 818 height 30
type input "C12 (Alster)"
click at [1167, 705] on button "Spara" at bounding box center [1170, 703] width 53 height 25
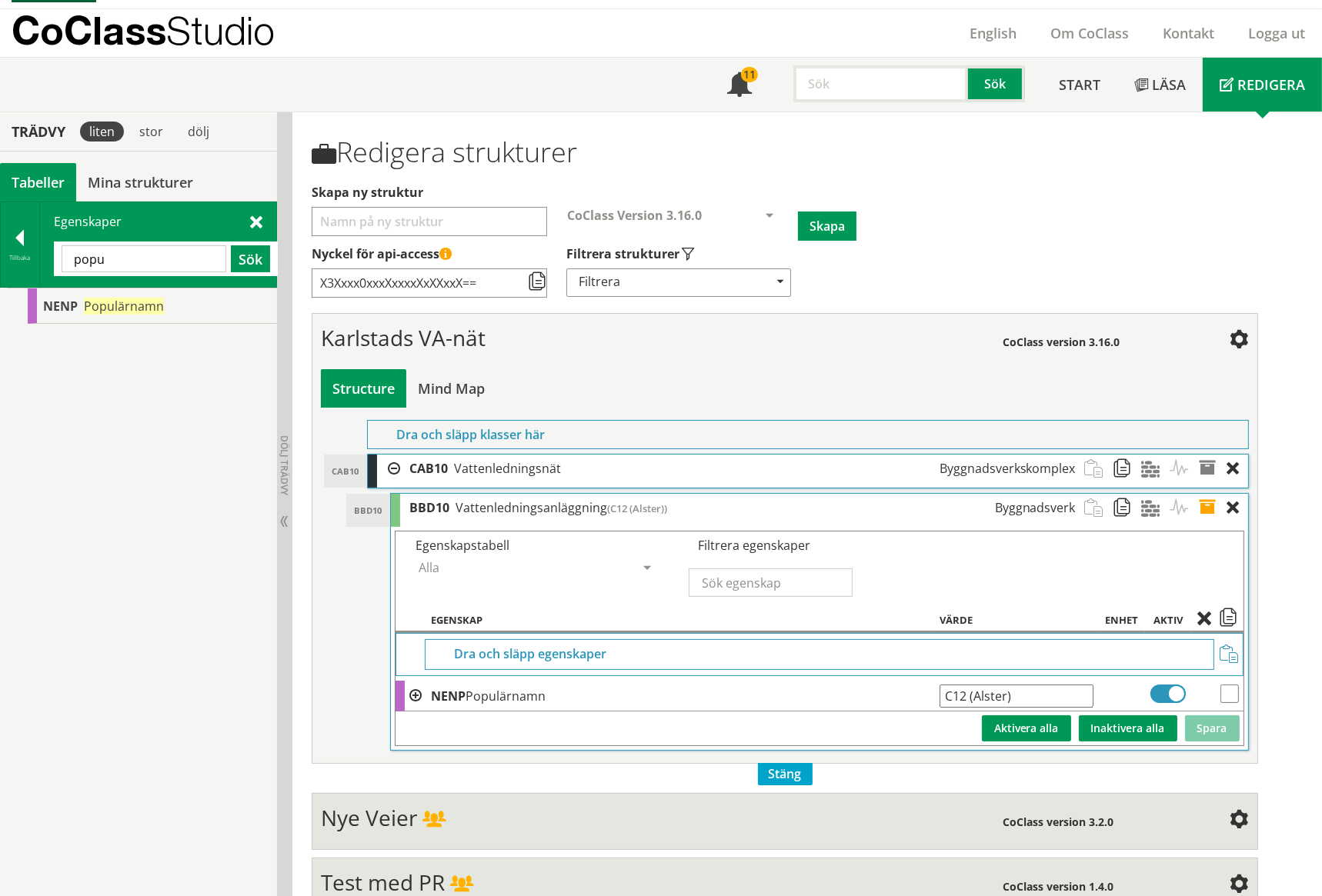
click at [1208, 502] on span at bounding box center [1212, 508] width 28 height 28
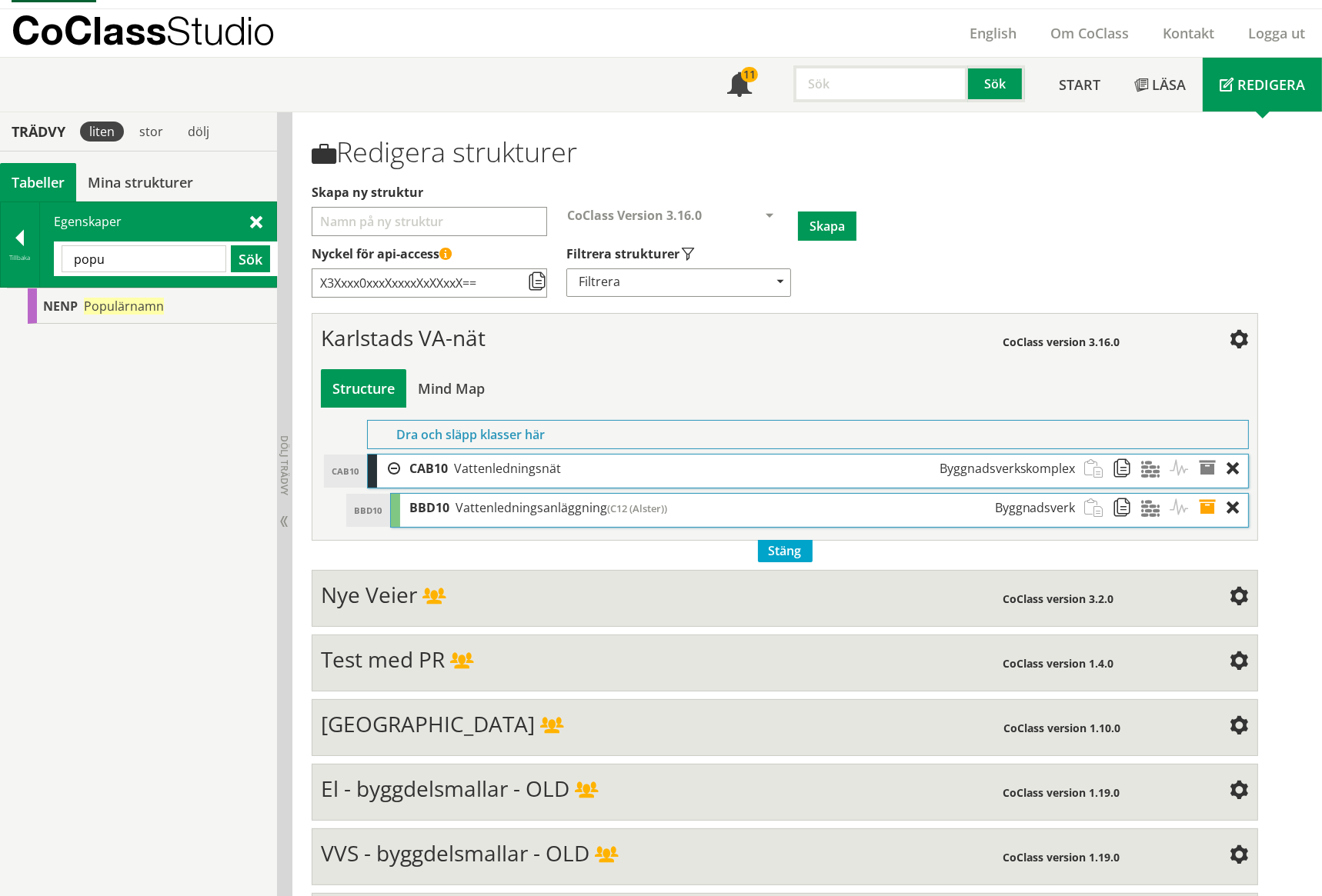
click at [510, 512] on span "Vattenledningsanläggning" at bounding box center [531, 508] width 152 height 17
click at [37, 181] on div "Tabeller" at bounding box center [38, 182] width 76 height 38
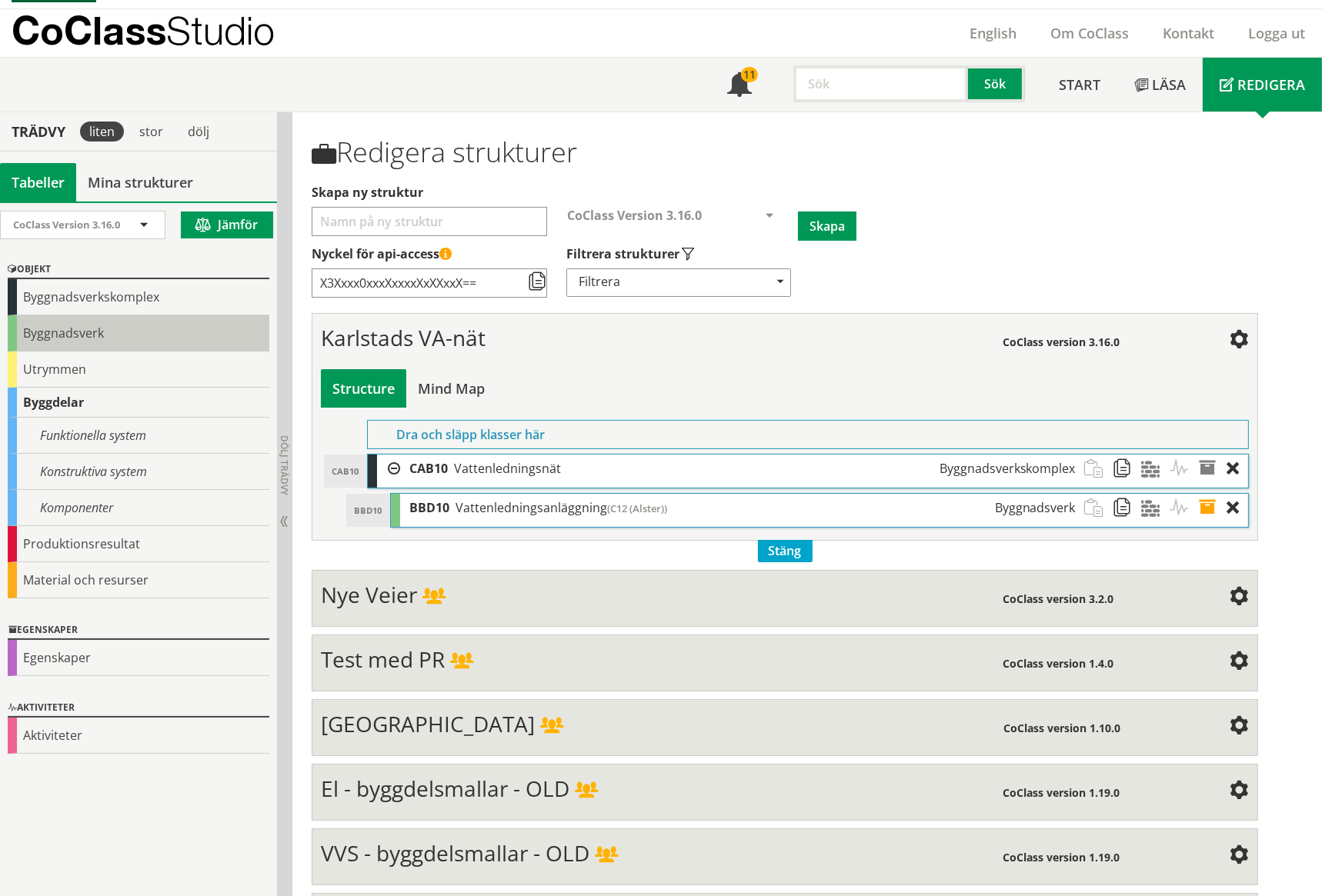
click at [64, 323] on div "Byggnadsverk" at bounding box center [138, 333] width 262 height 37
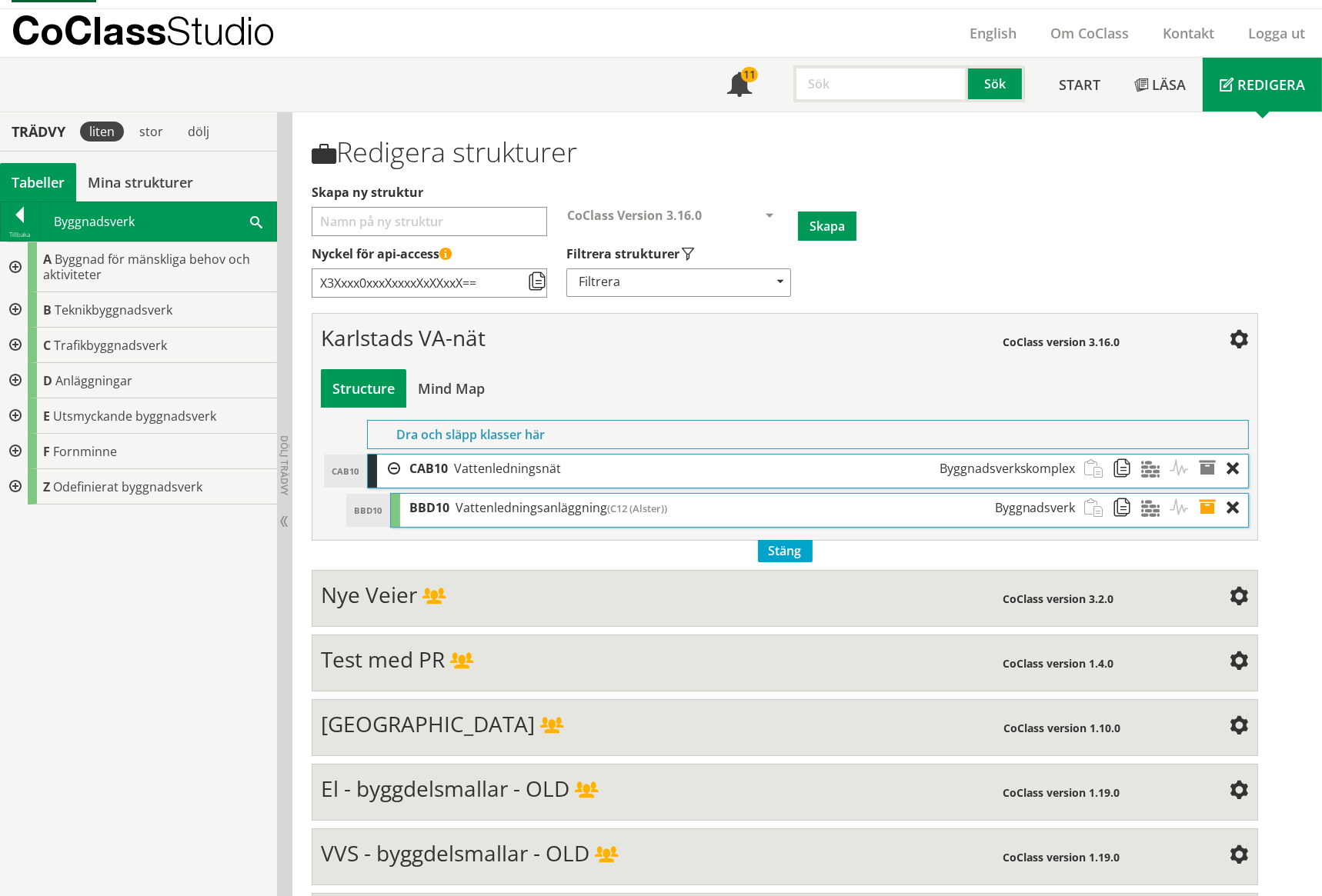
click at [17, 310] on div at bounding box center [14, 311] width 28 height 36
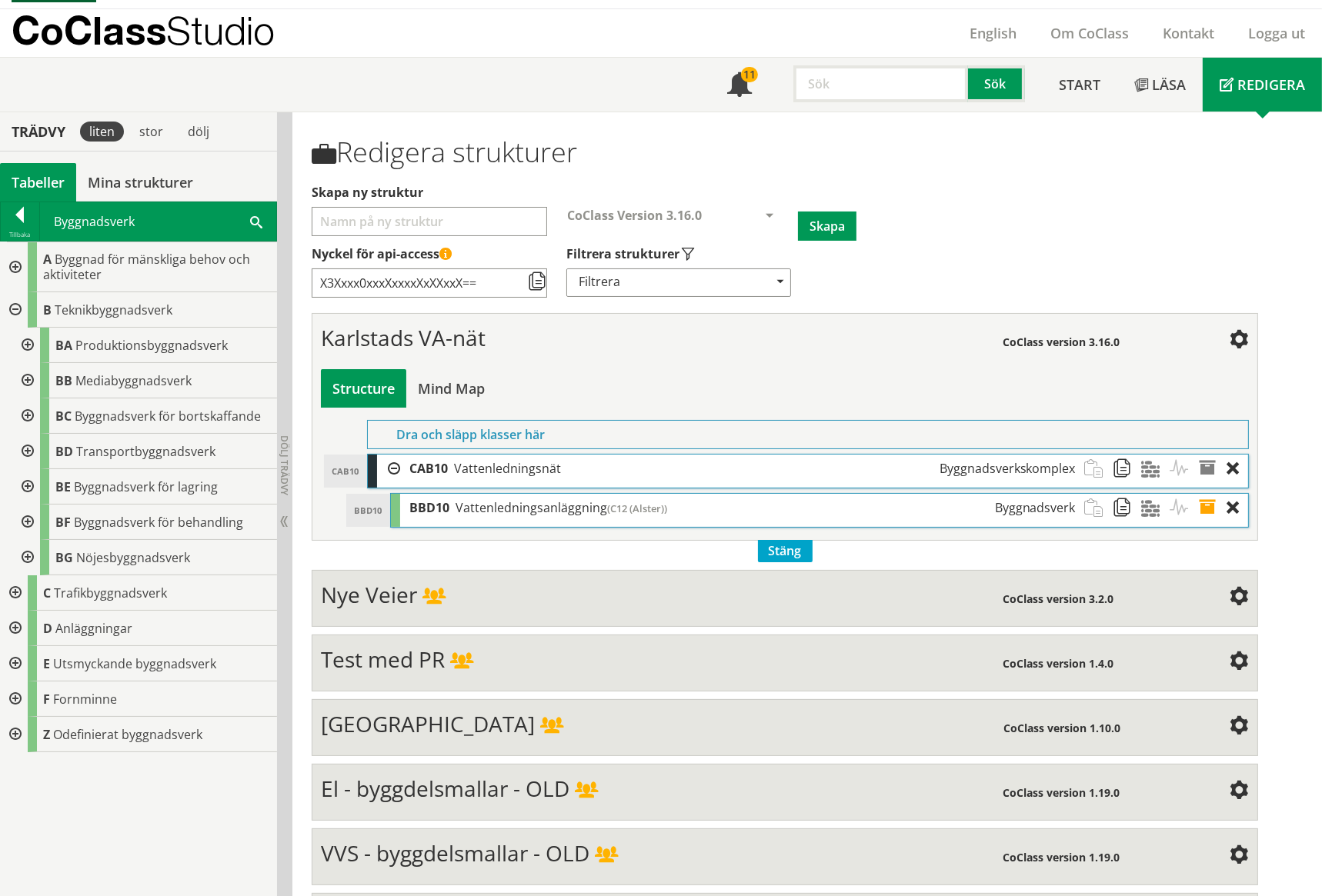
click at [25, 378] on div at bounding box center [26, 381] width 28 height 36
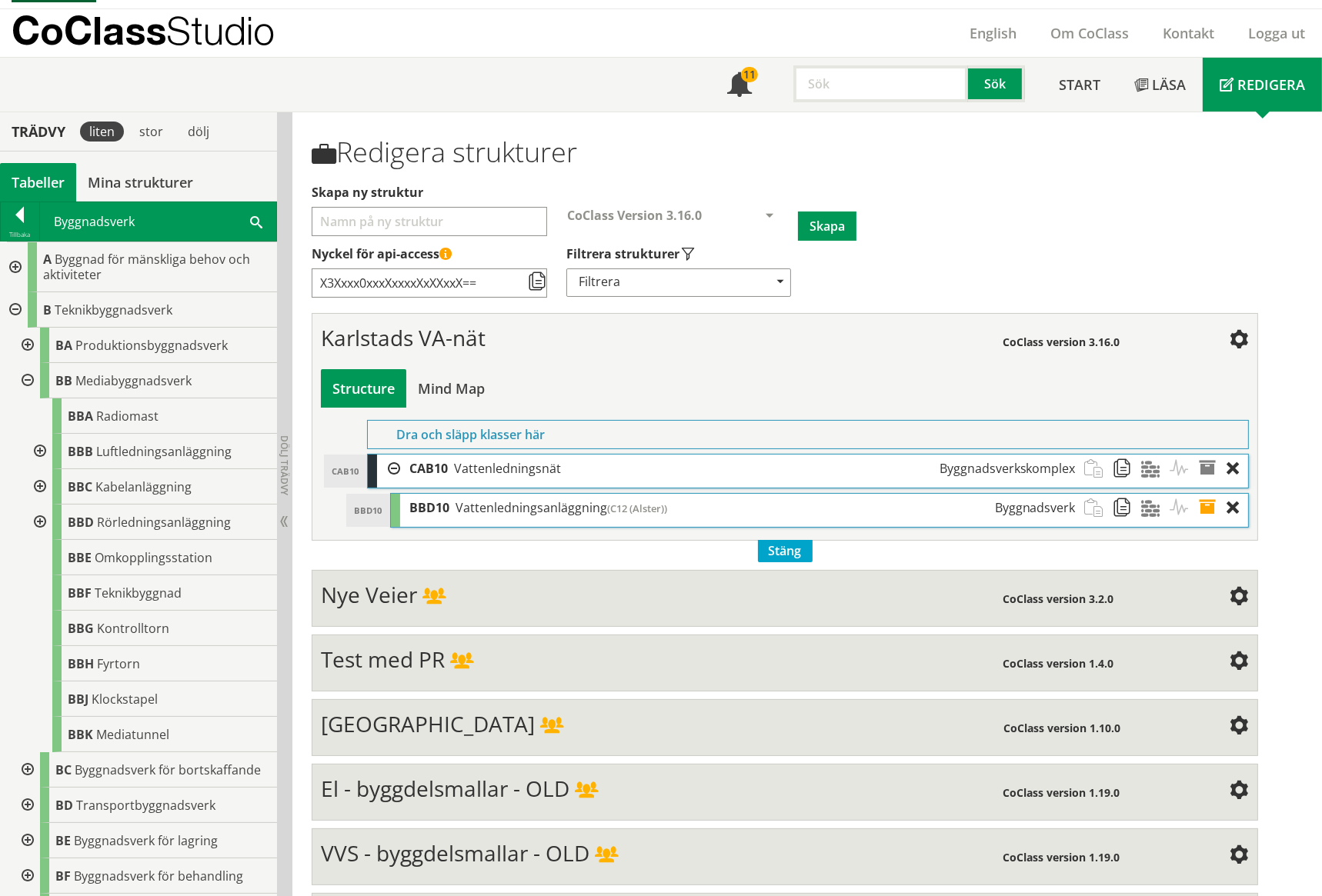
click at [41, 519] on div at bounding box center [38, 523] width 28 height 36
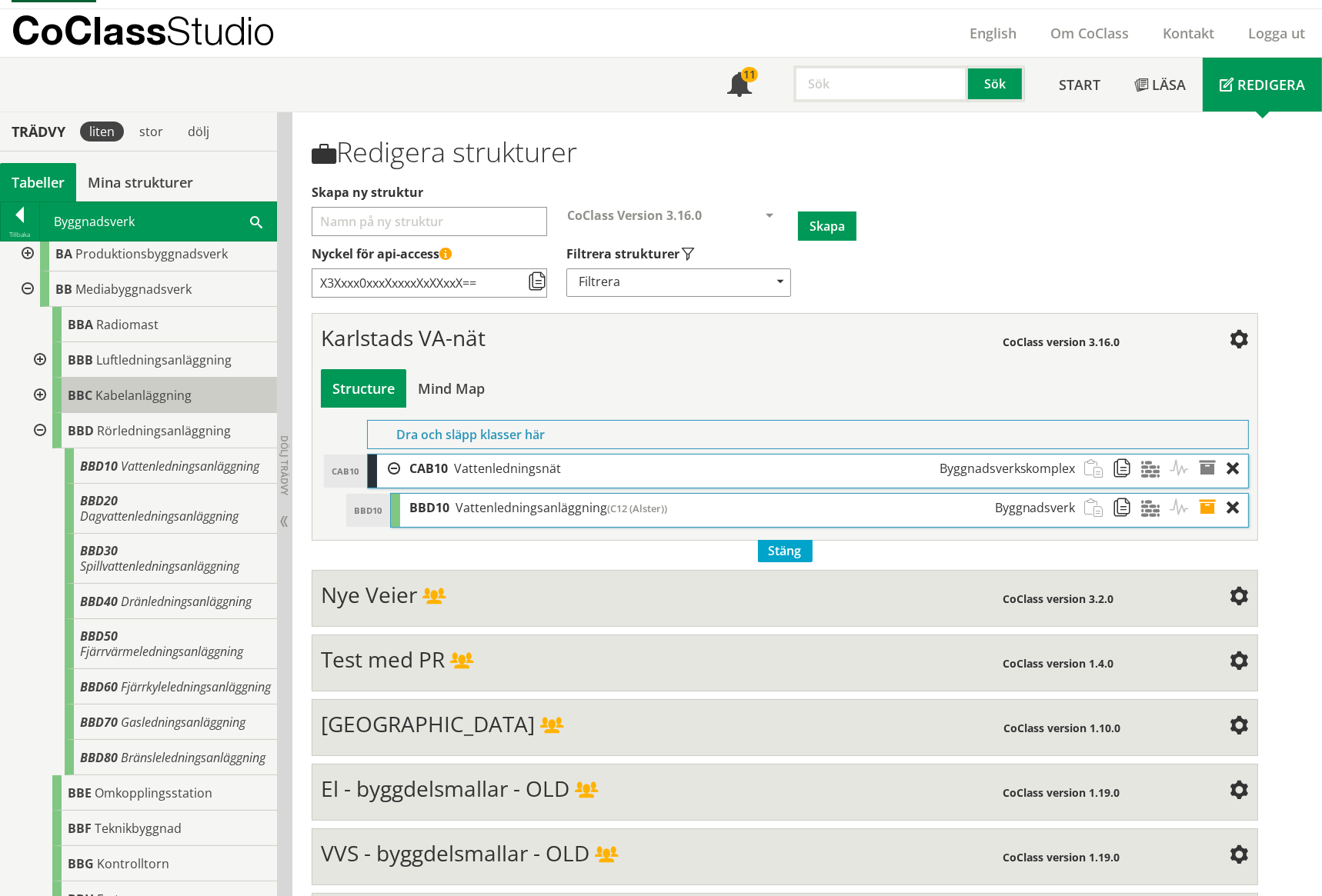
scroll to position [141, 0]
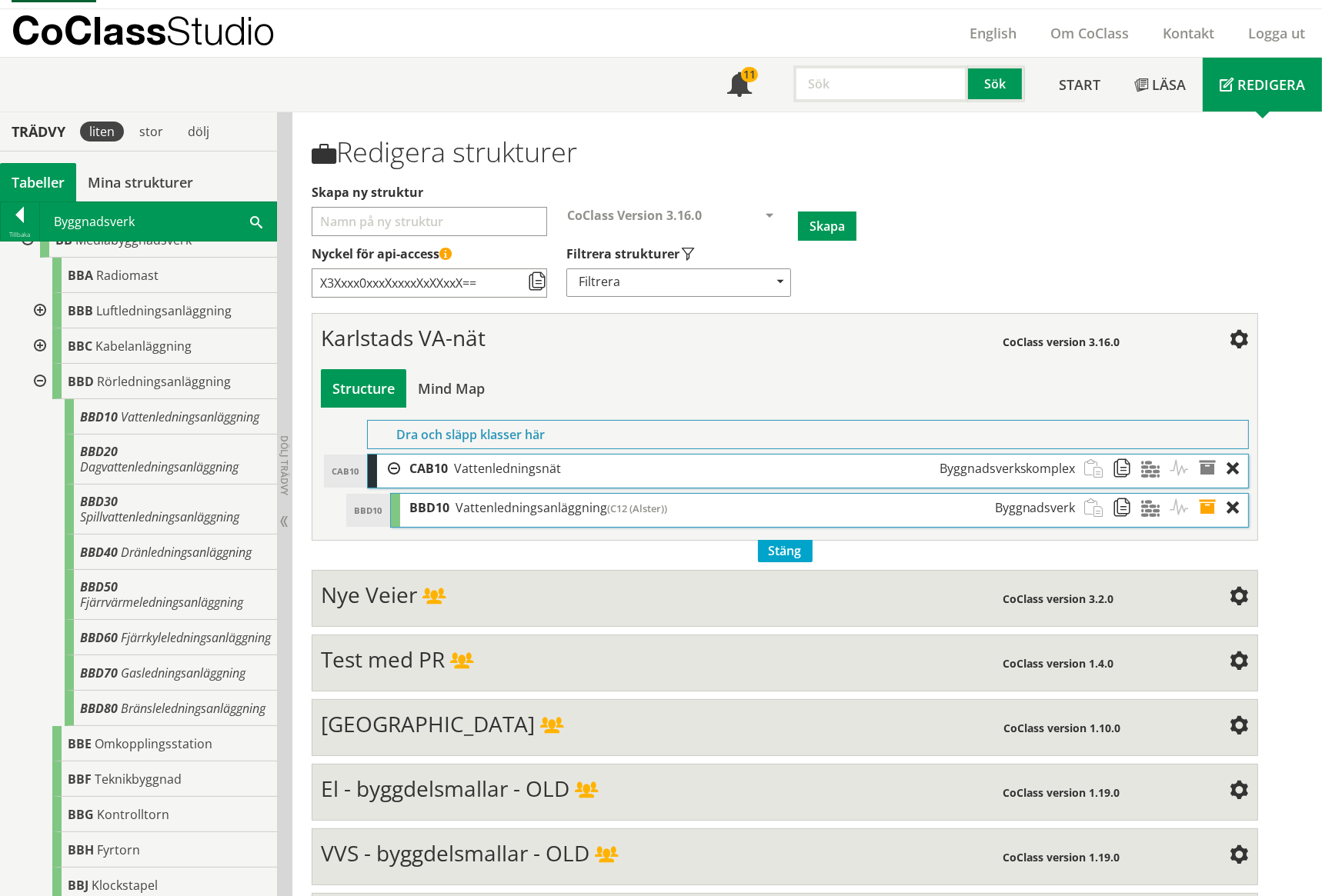
click at [1205, 505] on span at bounding box center [1212, 508] width 28 height 28
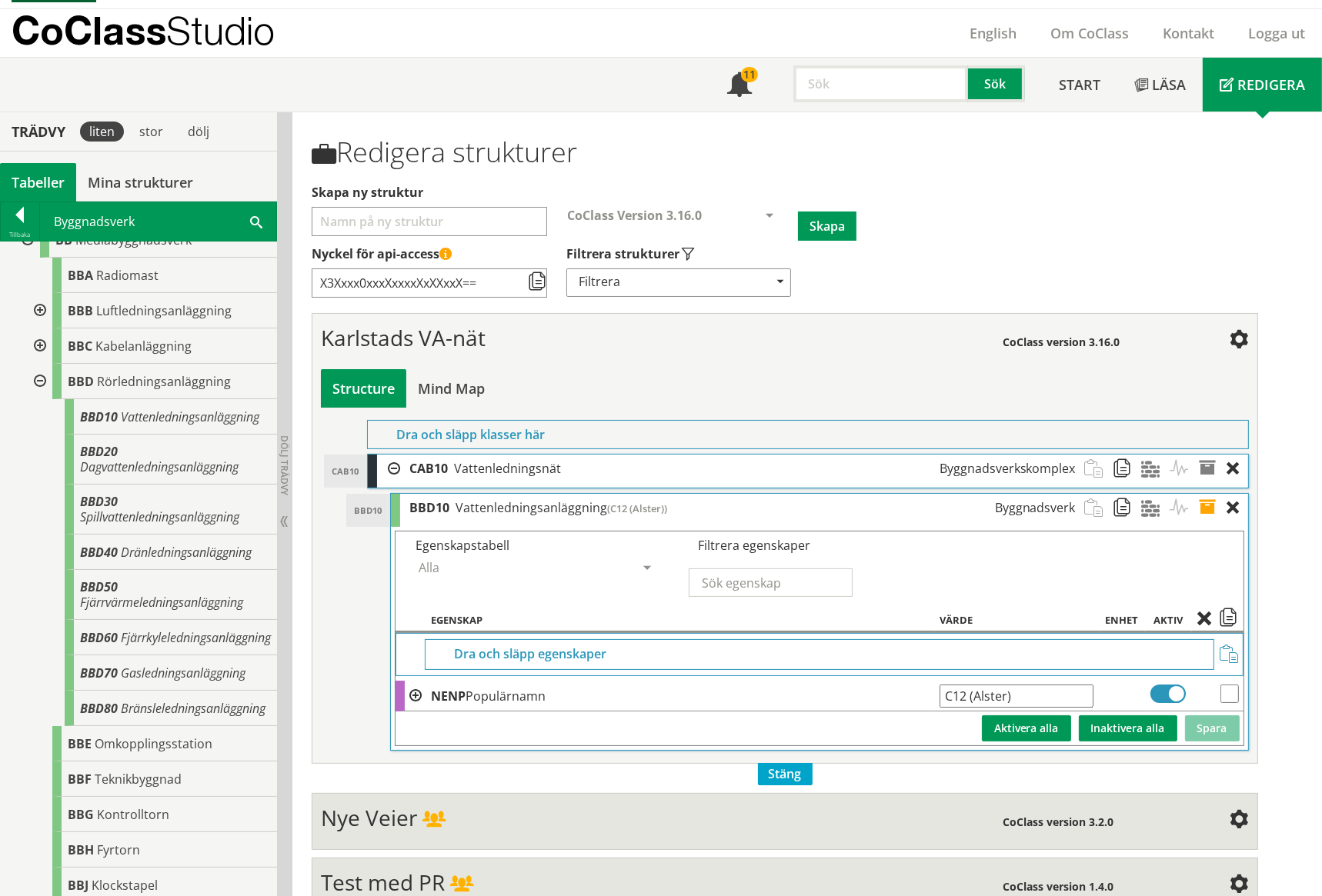
drag, startPoint x: 965, startPoint y: 694, endPoint x: 946, endPoint y: 693, distance: 19.0
click at [946, 693] on input "C12 (Alster)" at bounding box center [1016, 696] width 154 height 23
click at [963, 693] on input "C12 (Alster)" at bounding box center [1016, 696] width 154 height 23
click at [1046, 698] on input "C12 (Alster)" at bounding box center [1016, 696] width 154 height 23
type input "C12 (Alster) -BBDC12"
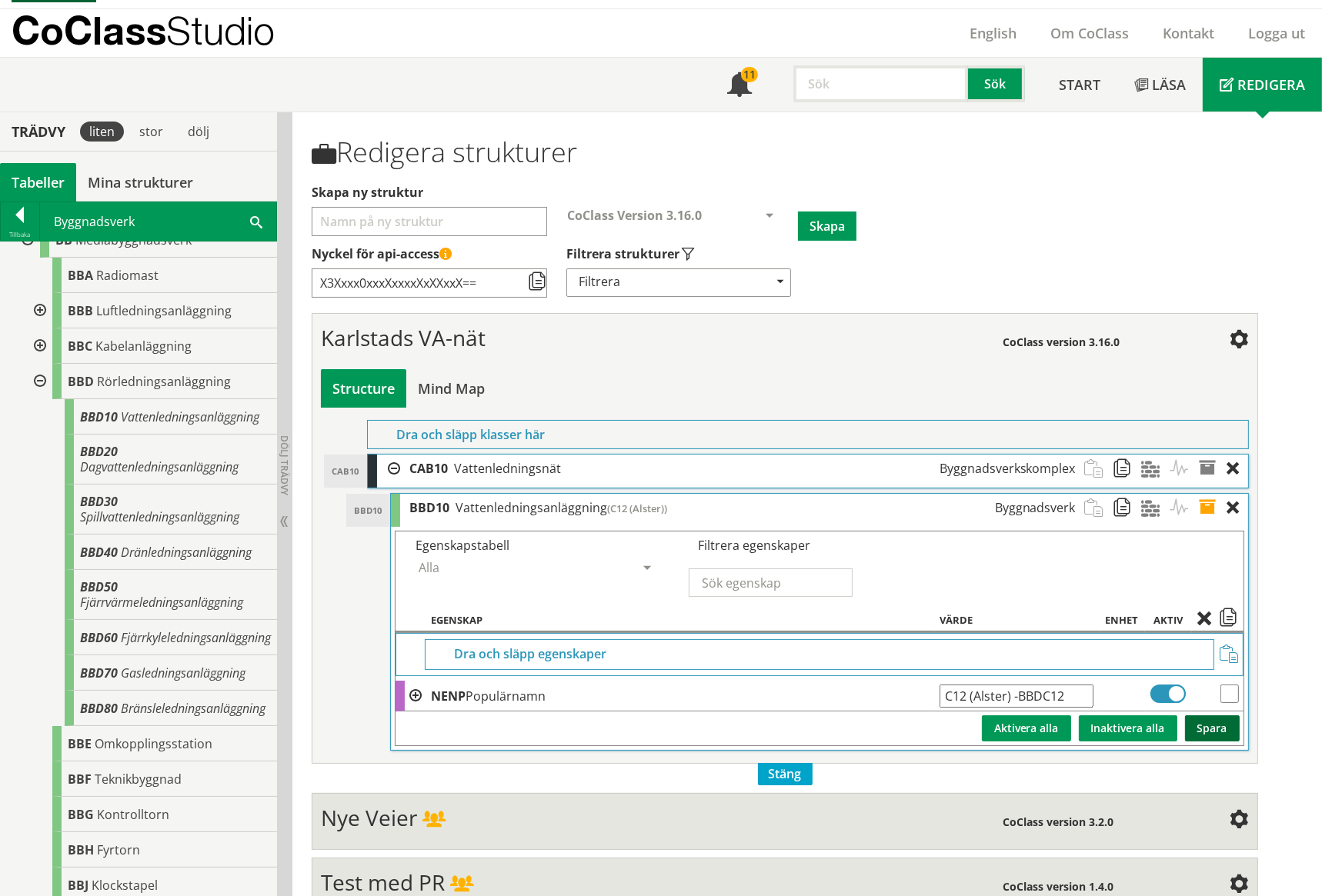
click at [1213, 728] on button "Spara" at bounding box center [1212, 728] width 54 height 26
click at [1205, 506] on span at bounding box center [1212, 508] width 28 height 28
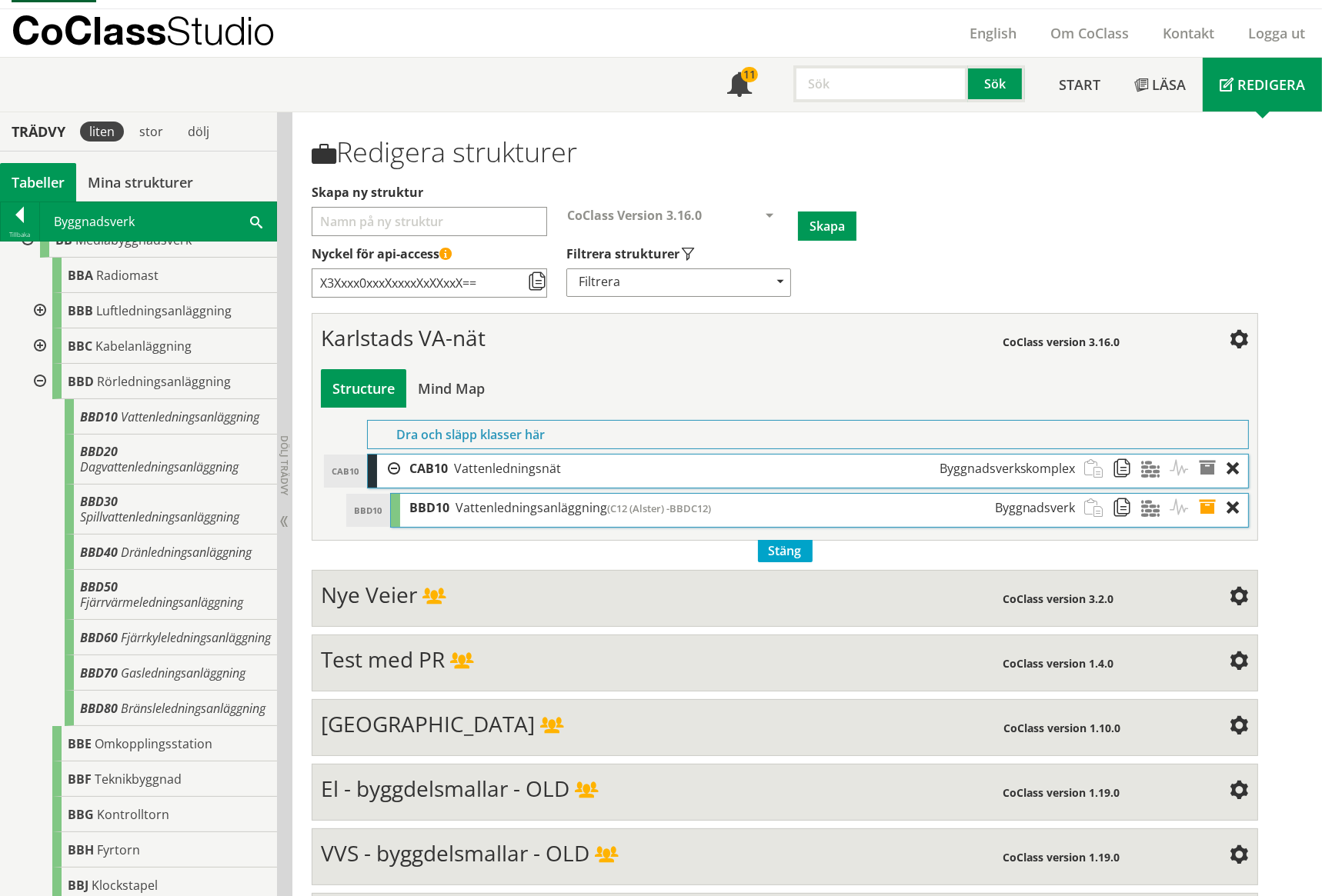
click at [41, 381] on div at bounding box center [38, 382] width 28 height 36
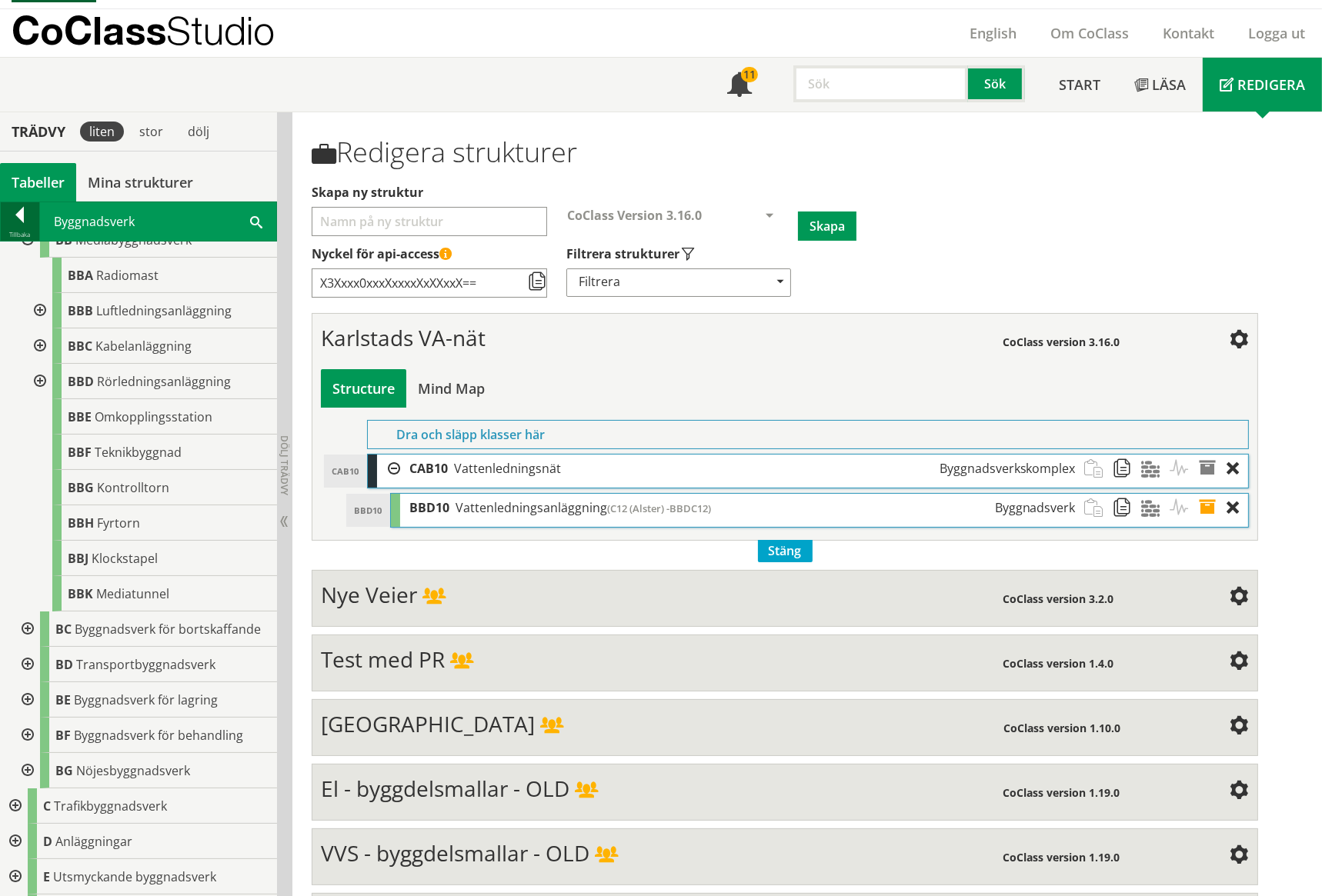
click at [21, 214] on div at bounding box center [20, 218] width 38 height 22
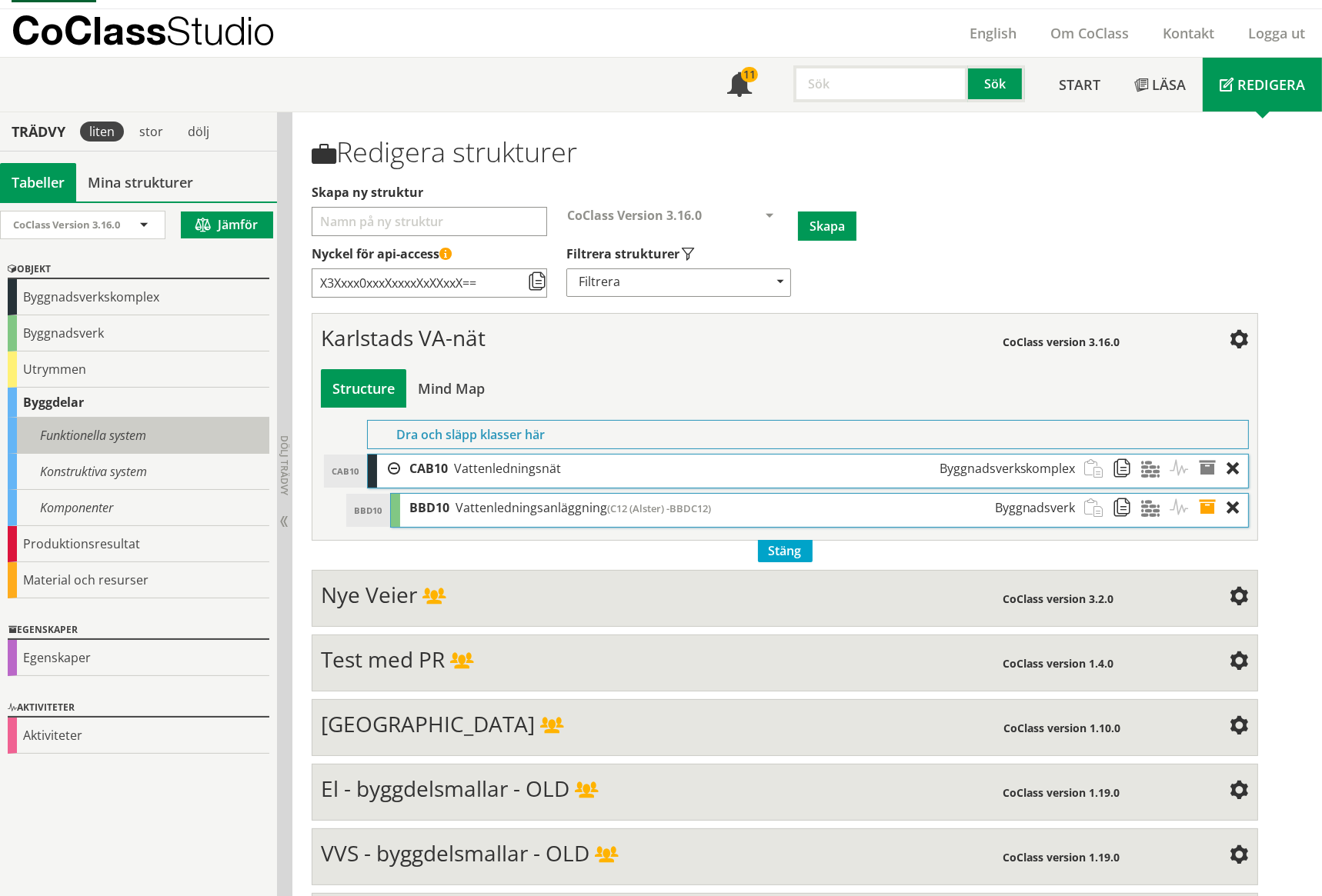
click at [93, 434] on div "Funktionella system" at bounding box center [138, 435] width 262 height 37
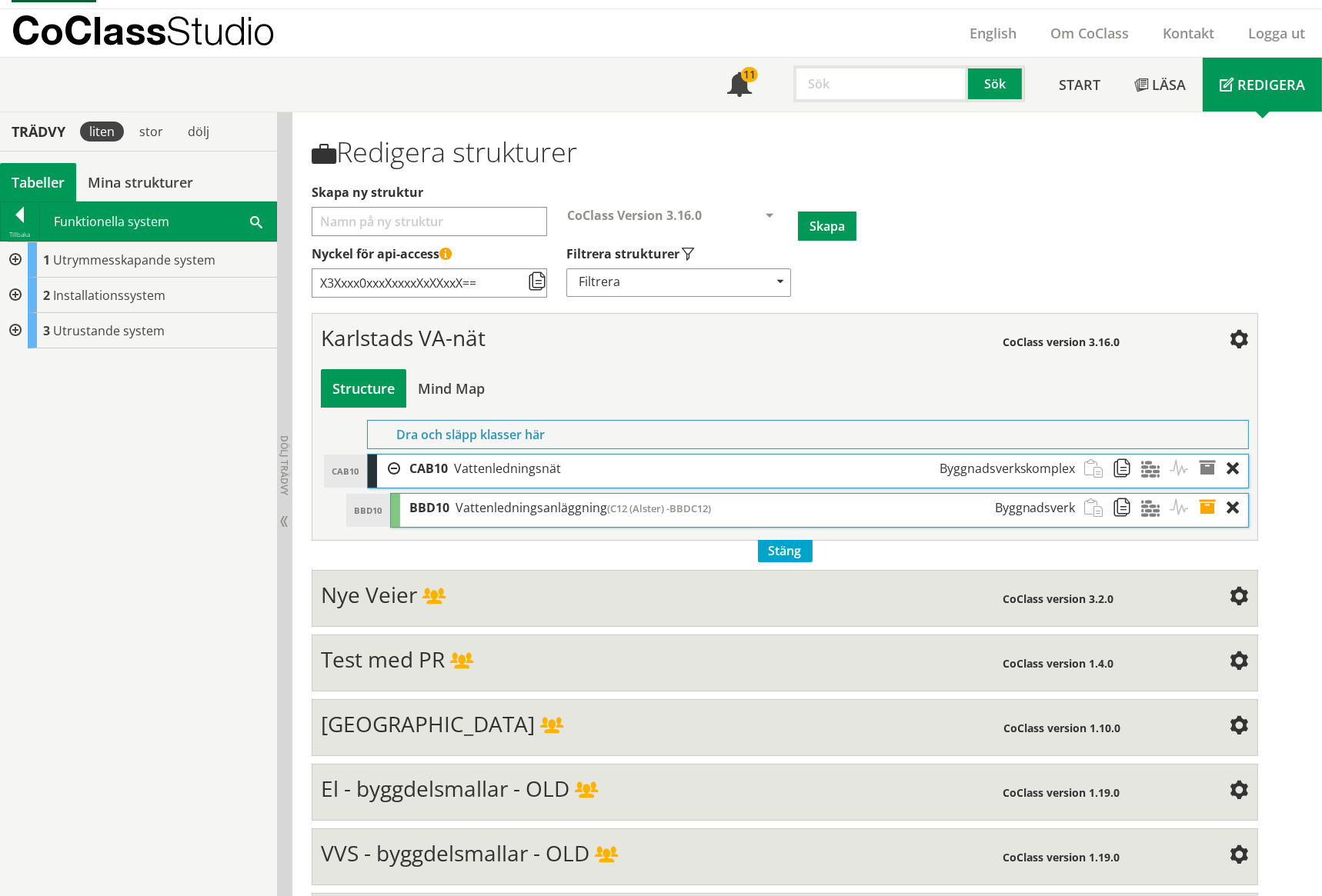
click at [16, 293] on div at bounding box center [14, 296] width 28 height 36
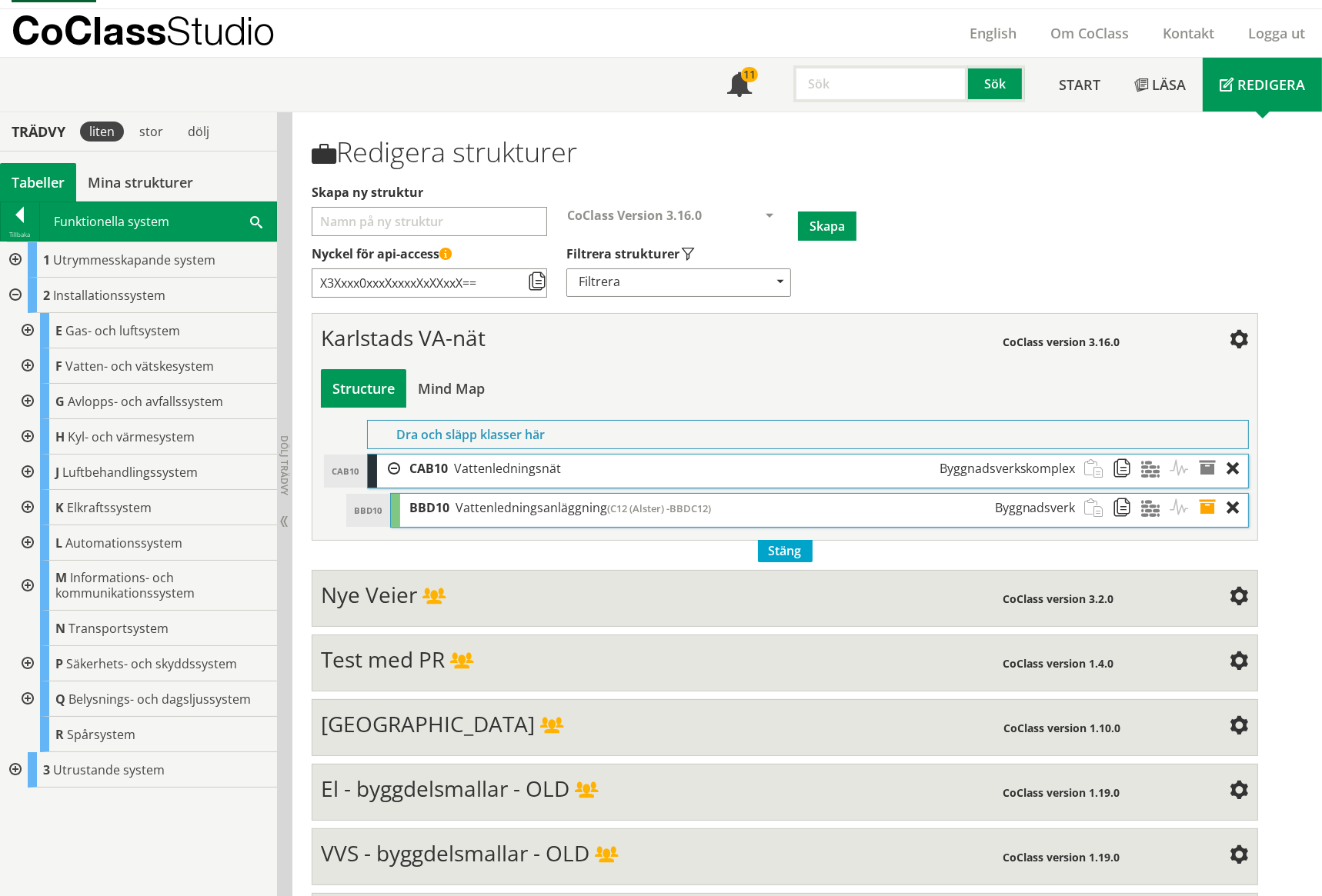
click at [28, 362] on div at bounding box center [26, 366] width 28 height 36
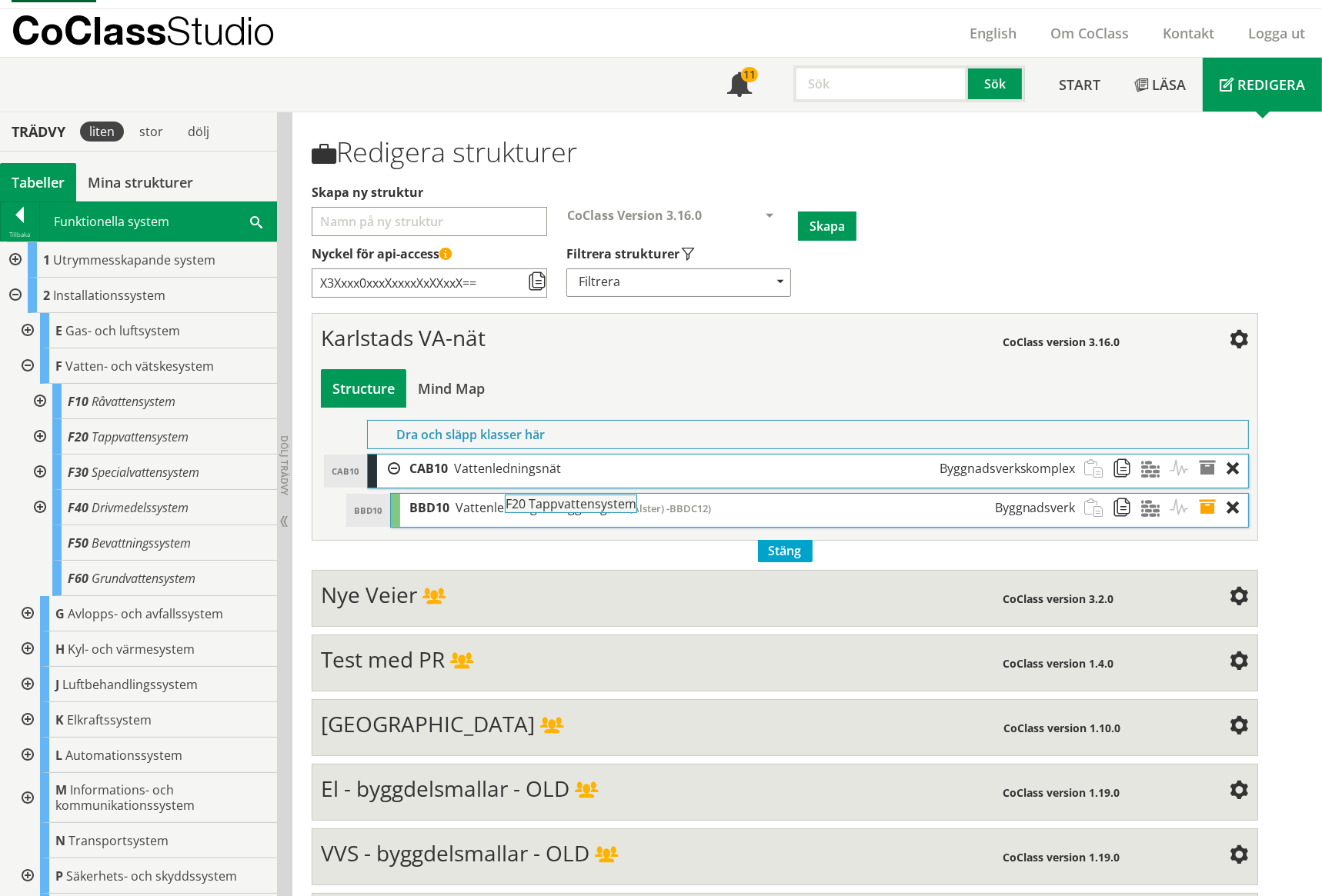
drag, startPoint x: 108, startPoint y: 434, endPoint x: 587, endPoint y: 510, distance: 485.0
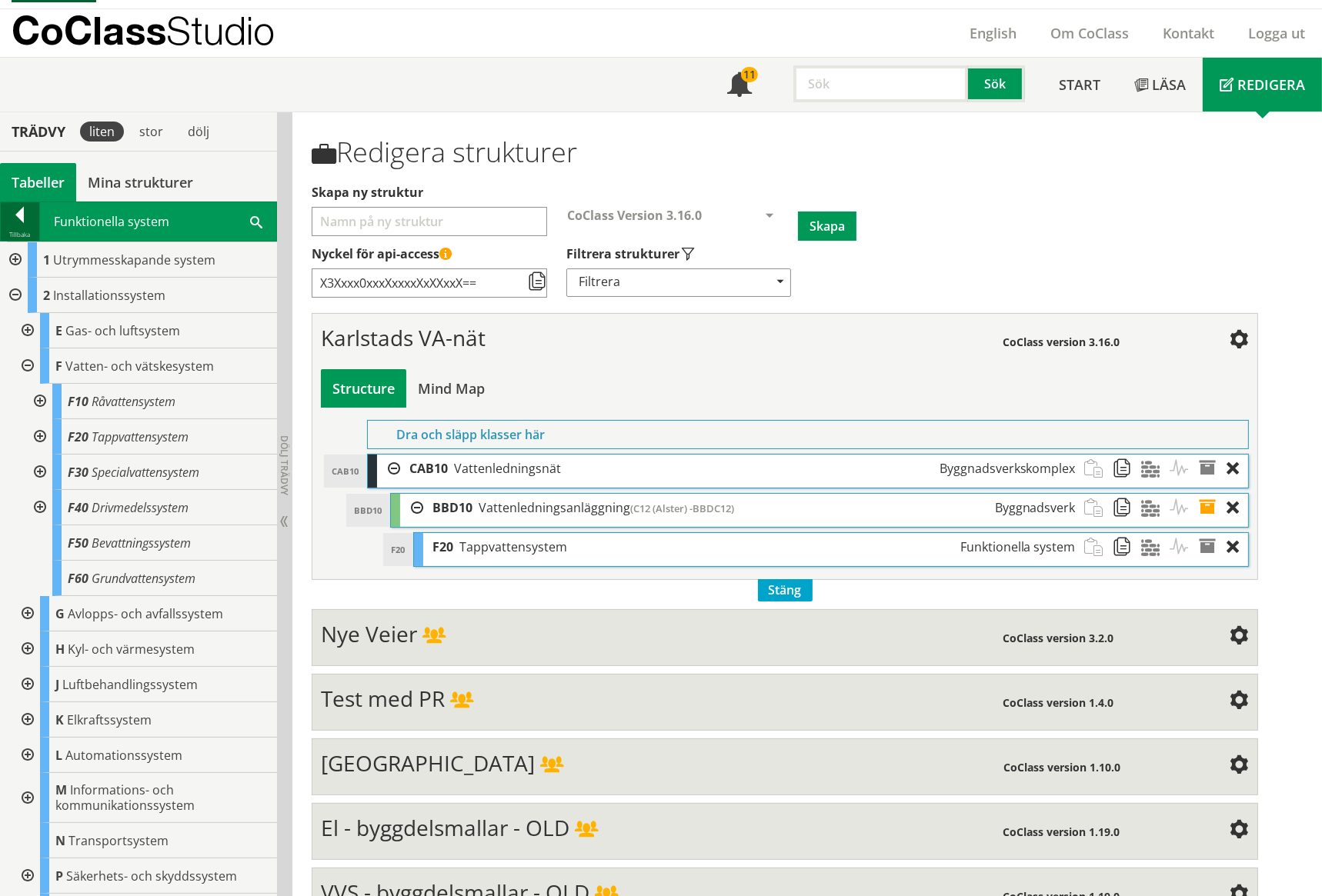
click at [21, 211] on div at bounding box center [20, 218] width 38 height 22
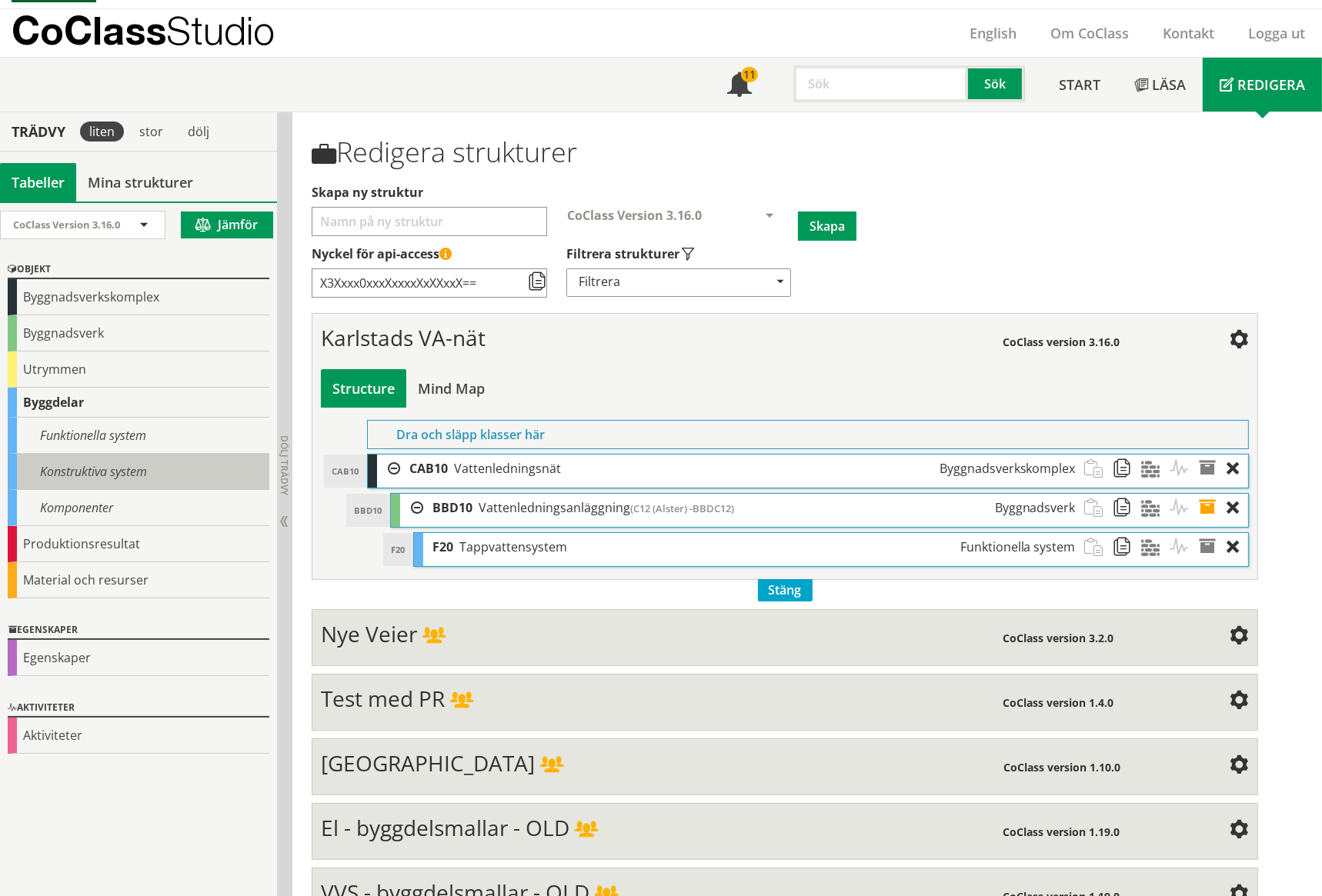
click at [87, 472] on div "Konstruktiva system" at bounding box center [138, 472] width 262 height 37
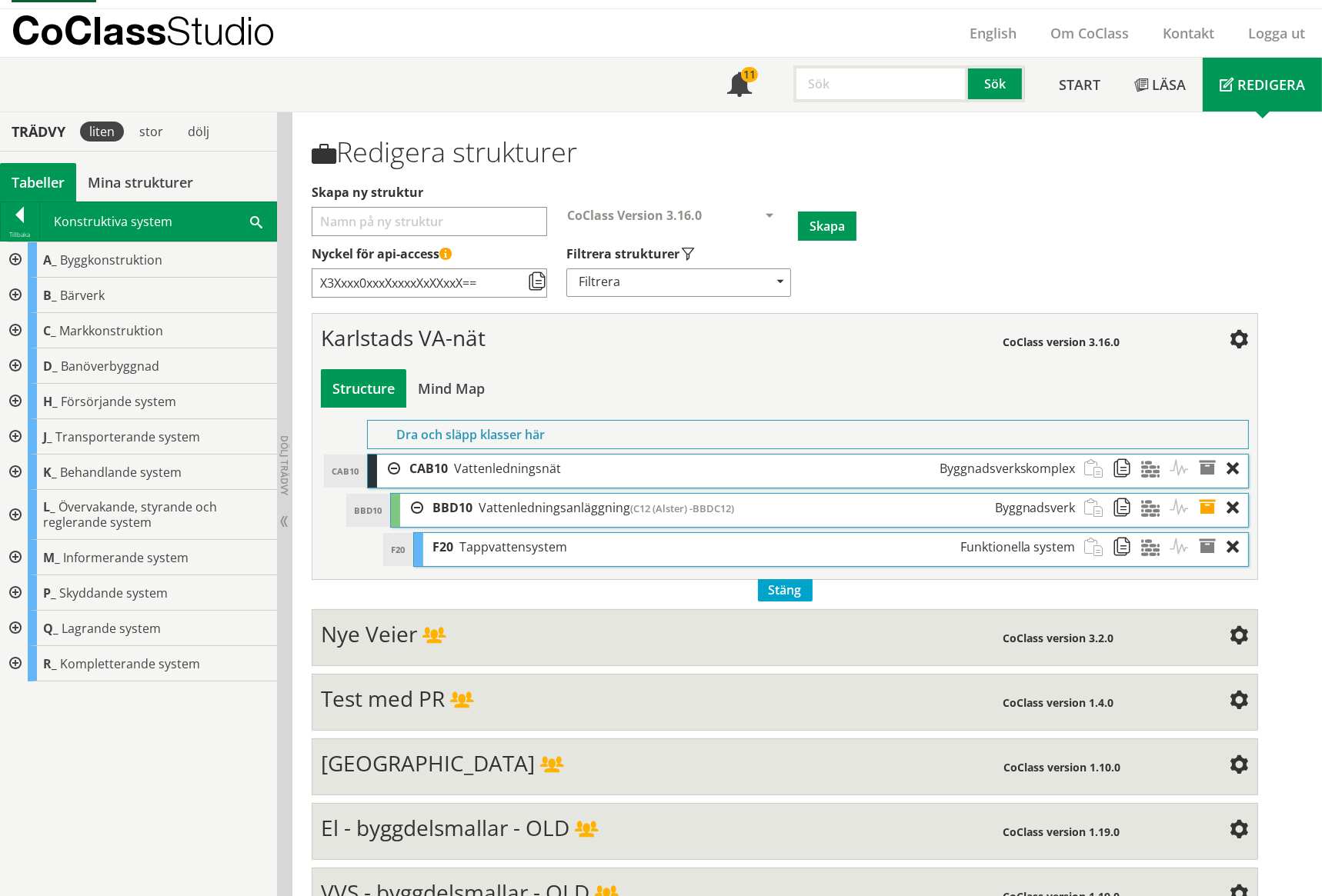
click at [17, 400] on div at bounding box center [14, 402] width 28 height 36
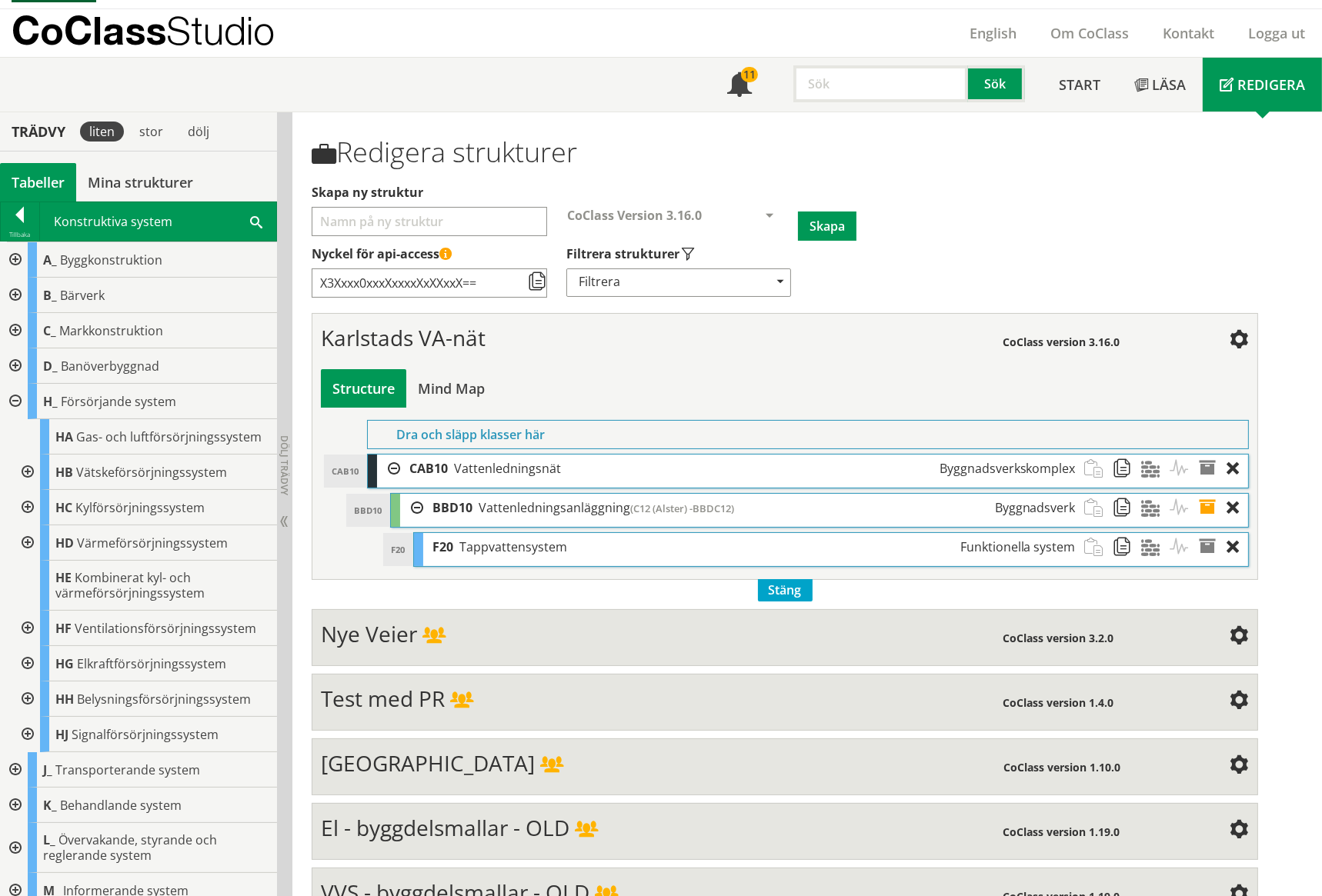
click at [28, 469] on div at bounding box center [26, 473] width 28 height 36
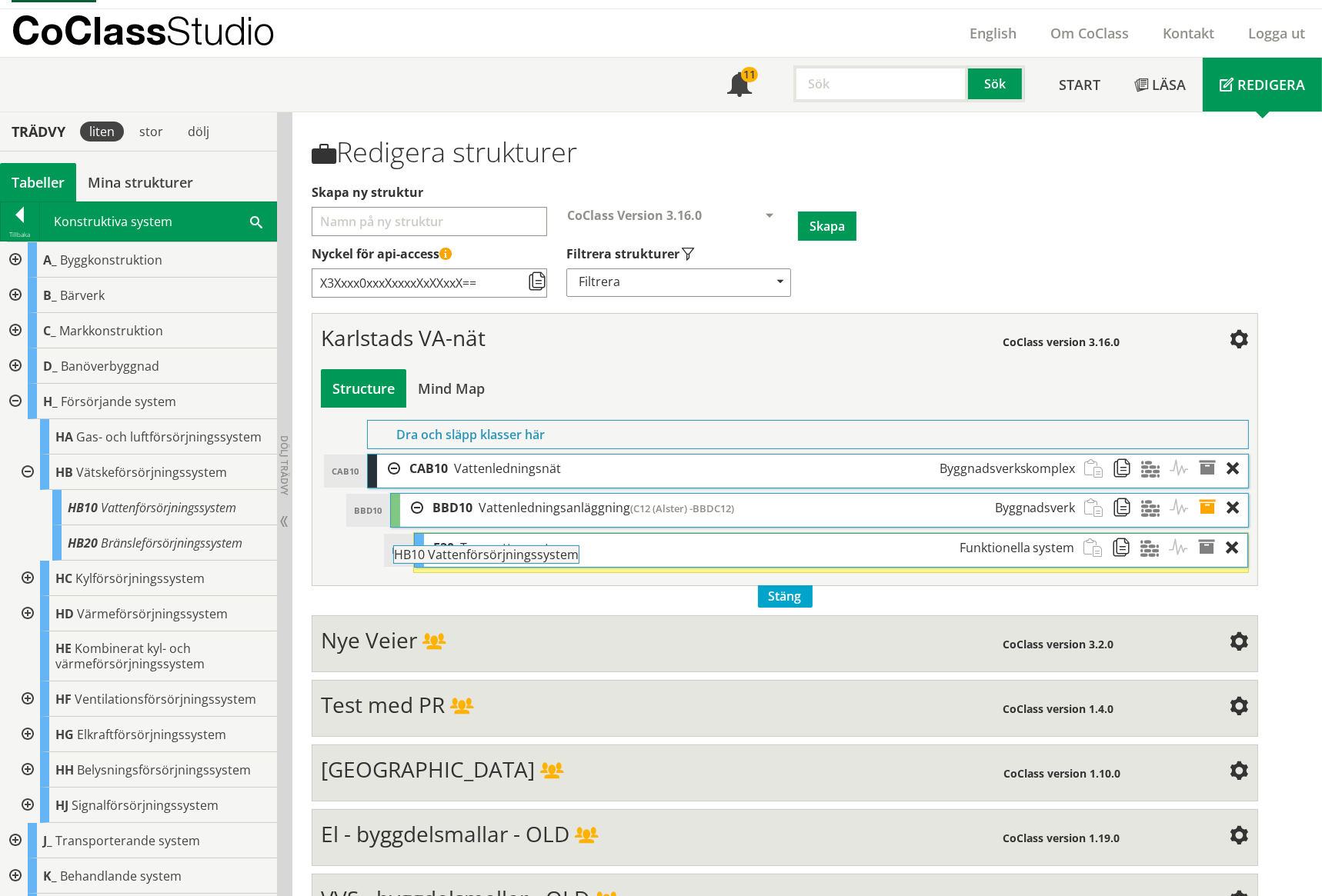
drag, startPoint x: 126, startPoint y: 506, endPoint x: 494, endPoint y: 562, distance: 372.2
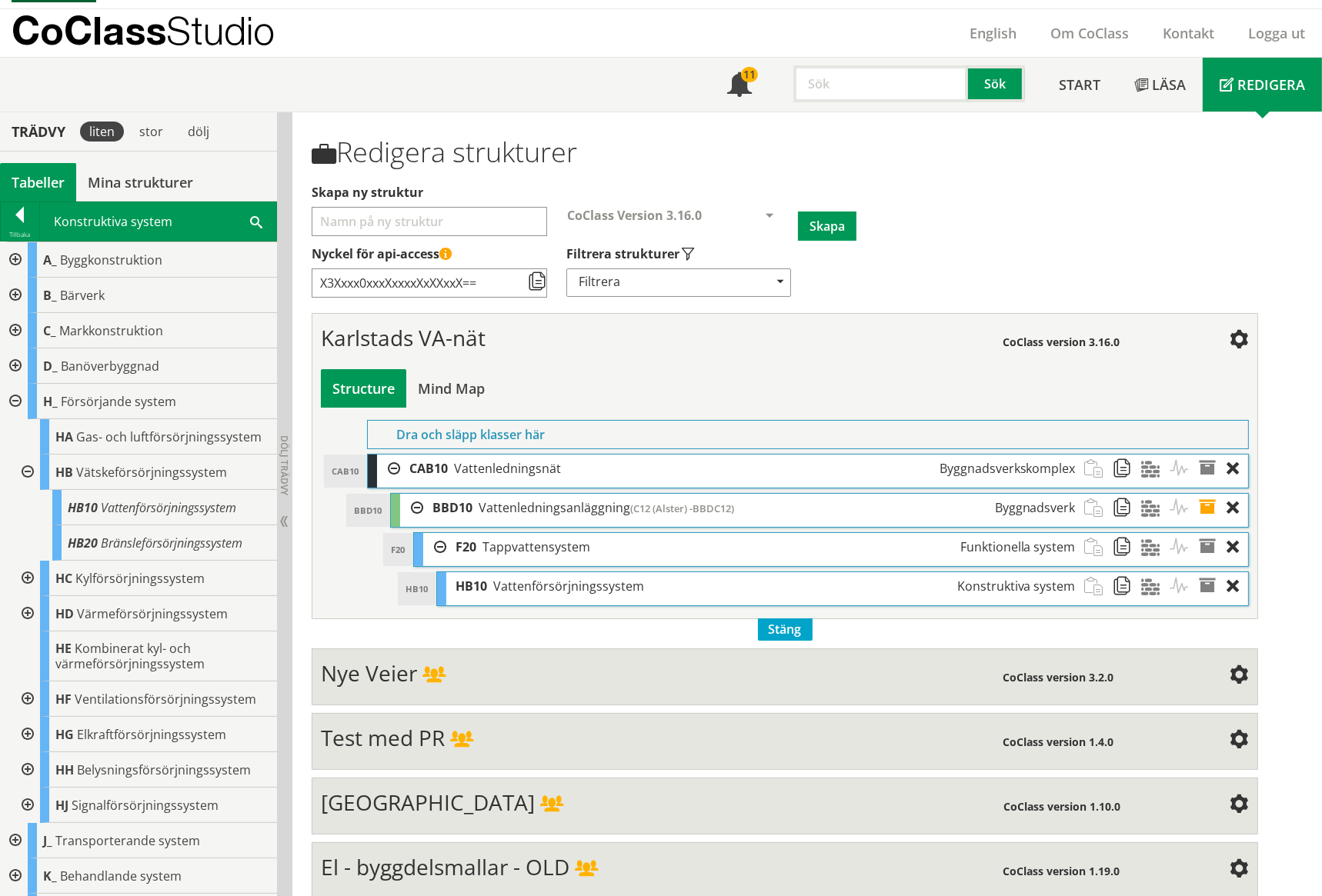
click at [14, 398] on div at bounding box center [14, 402] width 28 height 36
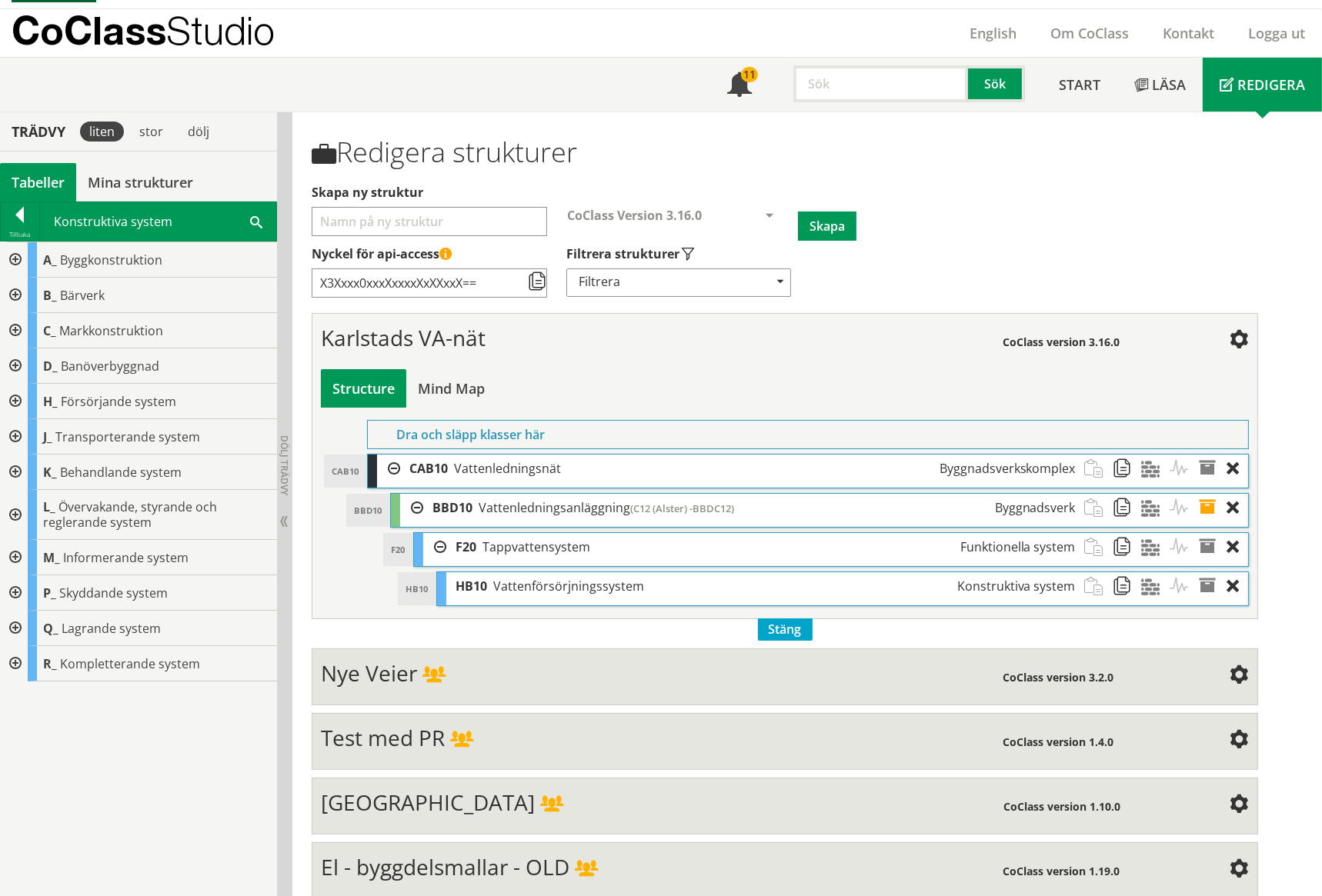
click at [15, 435] on div at bounding box center [14, 437] width 28 height 36
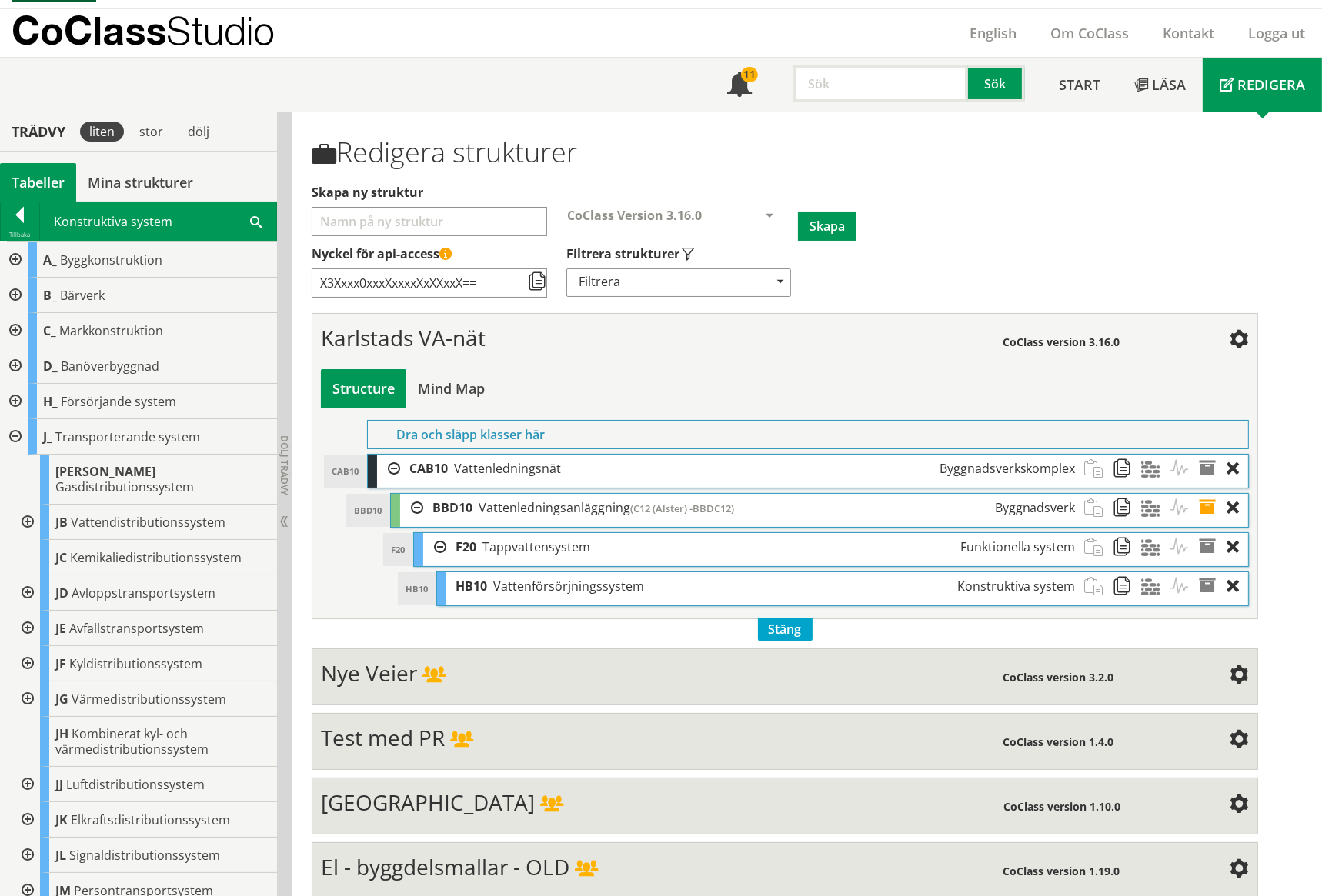
click at [26, 505] on div at bounding box center [26, 523] width 28 height 36
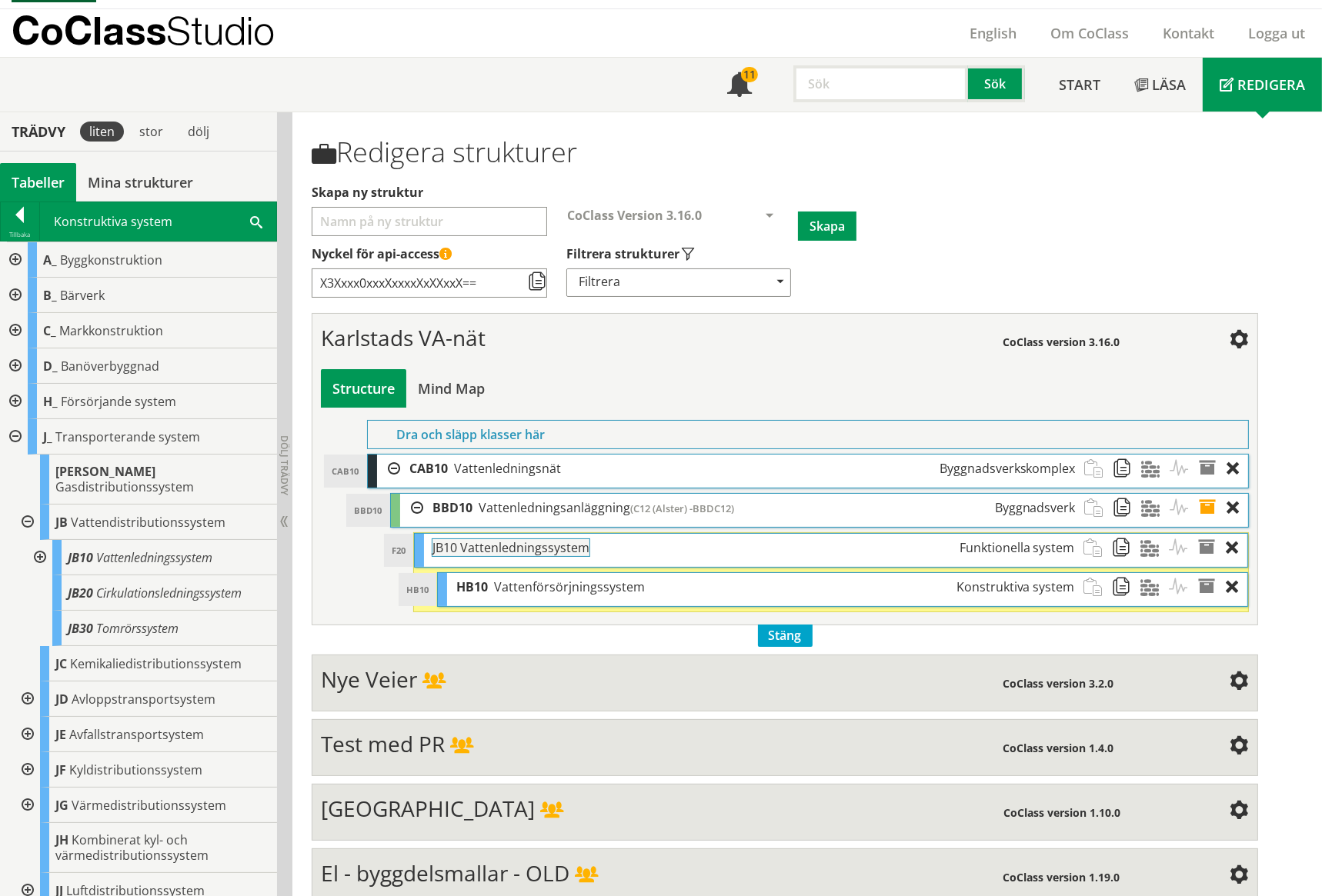
drag, startPoint x: 99, startPoint y: 541, endPoint x: 506, endPoint y: 554, distance: 407.2
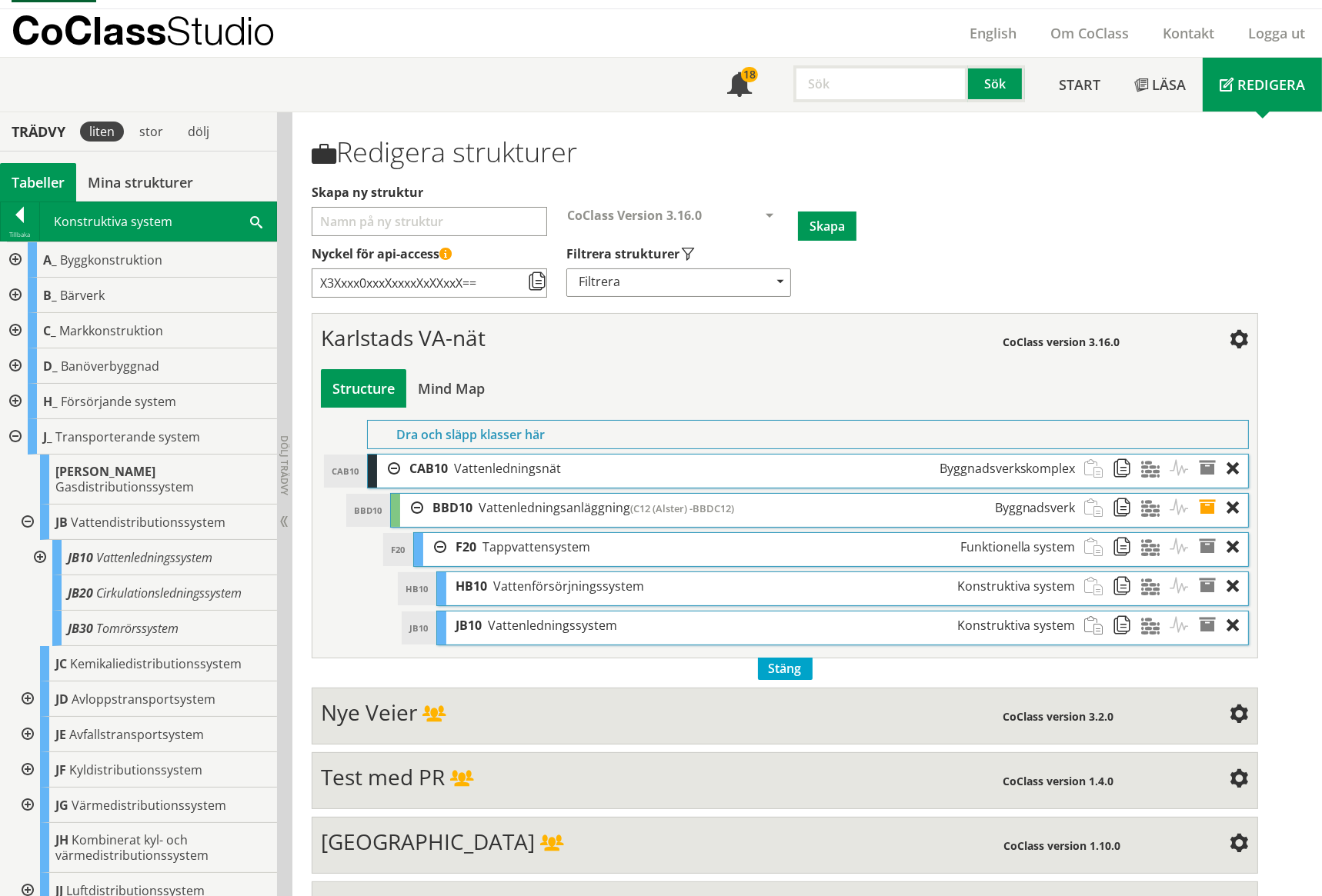
click at [1207, 501] on span at bounding box center [1212, 508] width 28 height 28
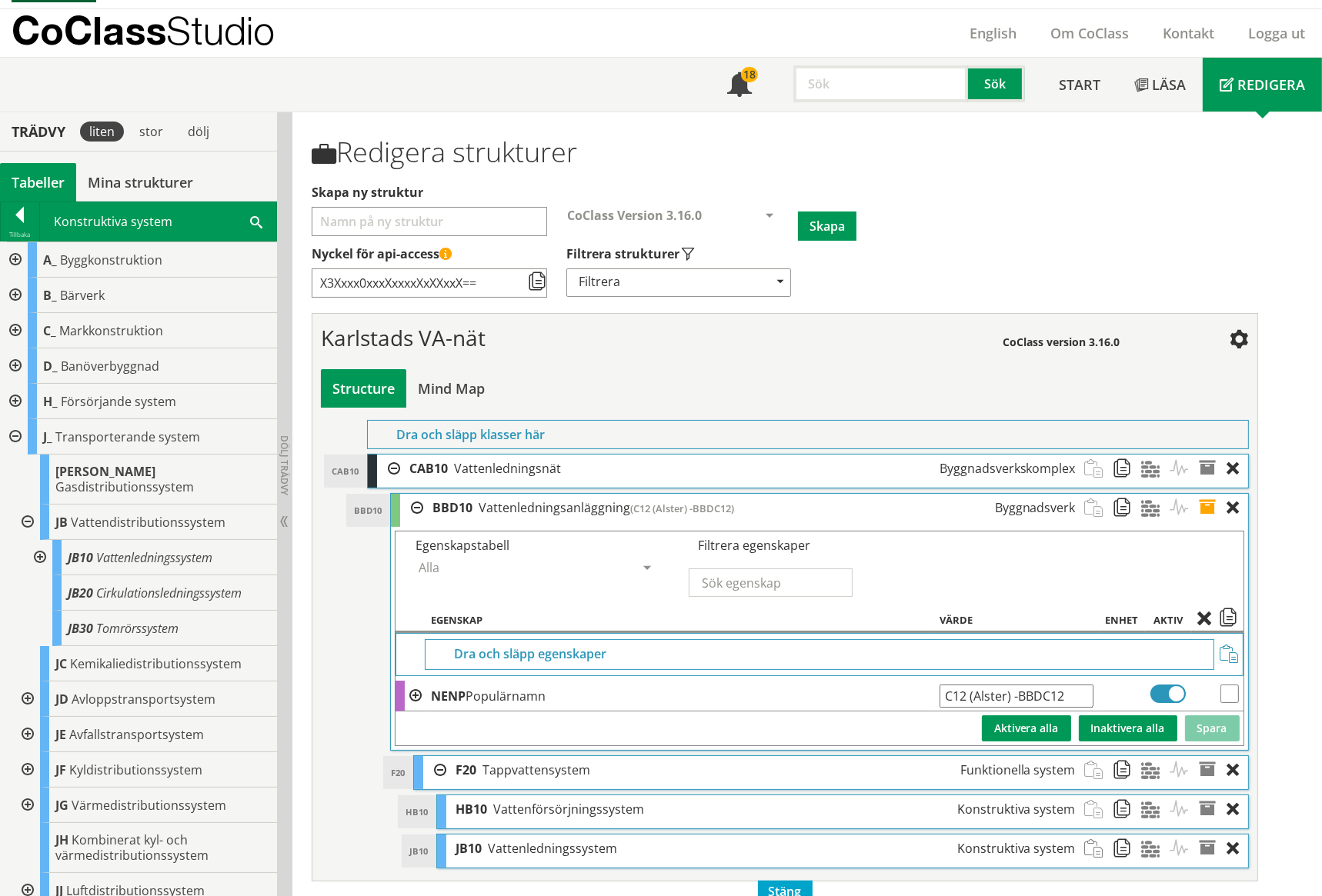
click at [1228, 613] on span at bounding box center [1228, 619] width 19 height 14
click at [1230, 692] on input "checkbox" at bounding box center [1229, 694] width 19 height 19
checkbox input "true"
click at [1226, 613] on span at bounding box center [1228, 619] width 19 height 14
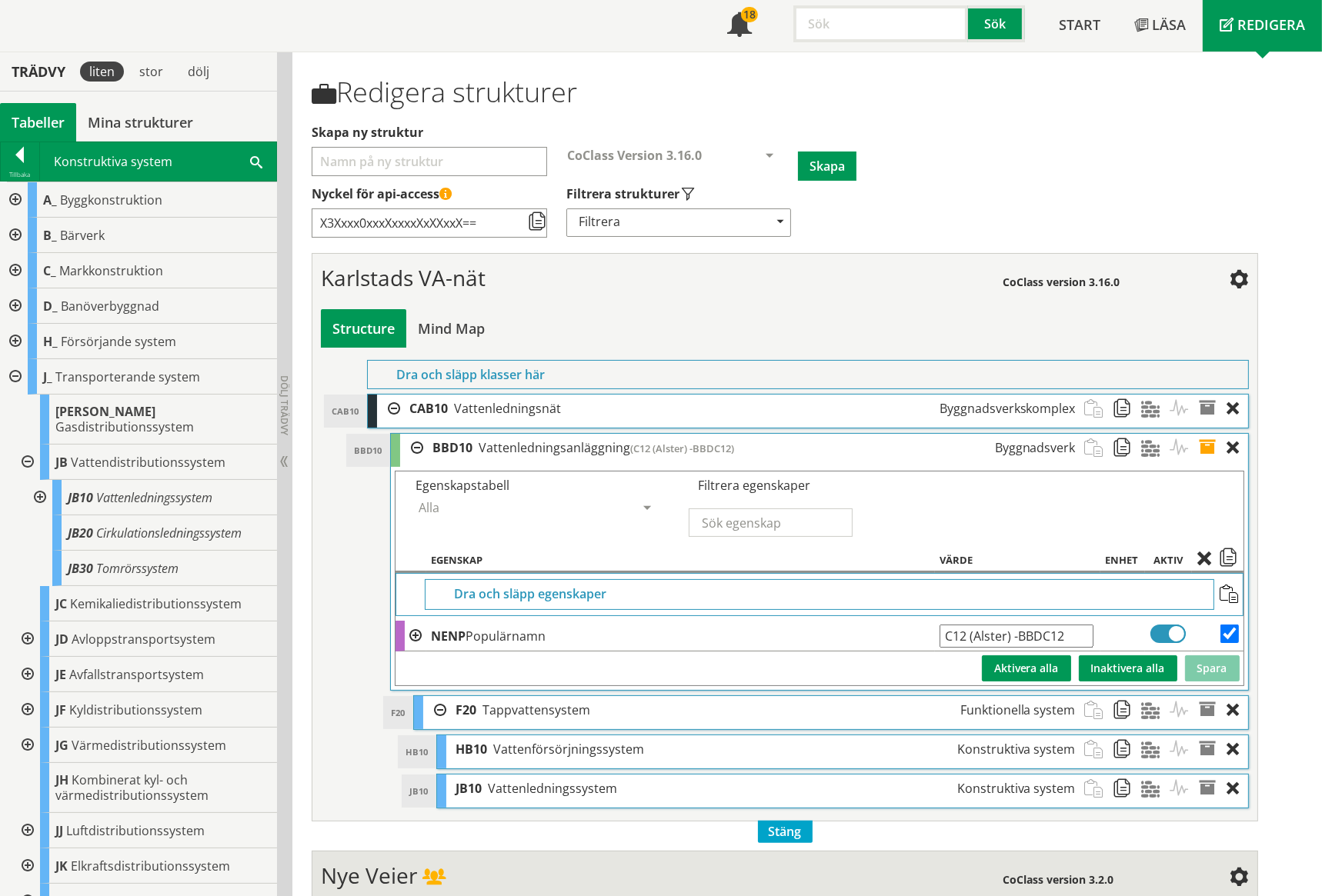
scroll to position [177, 0]
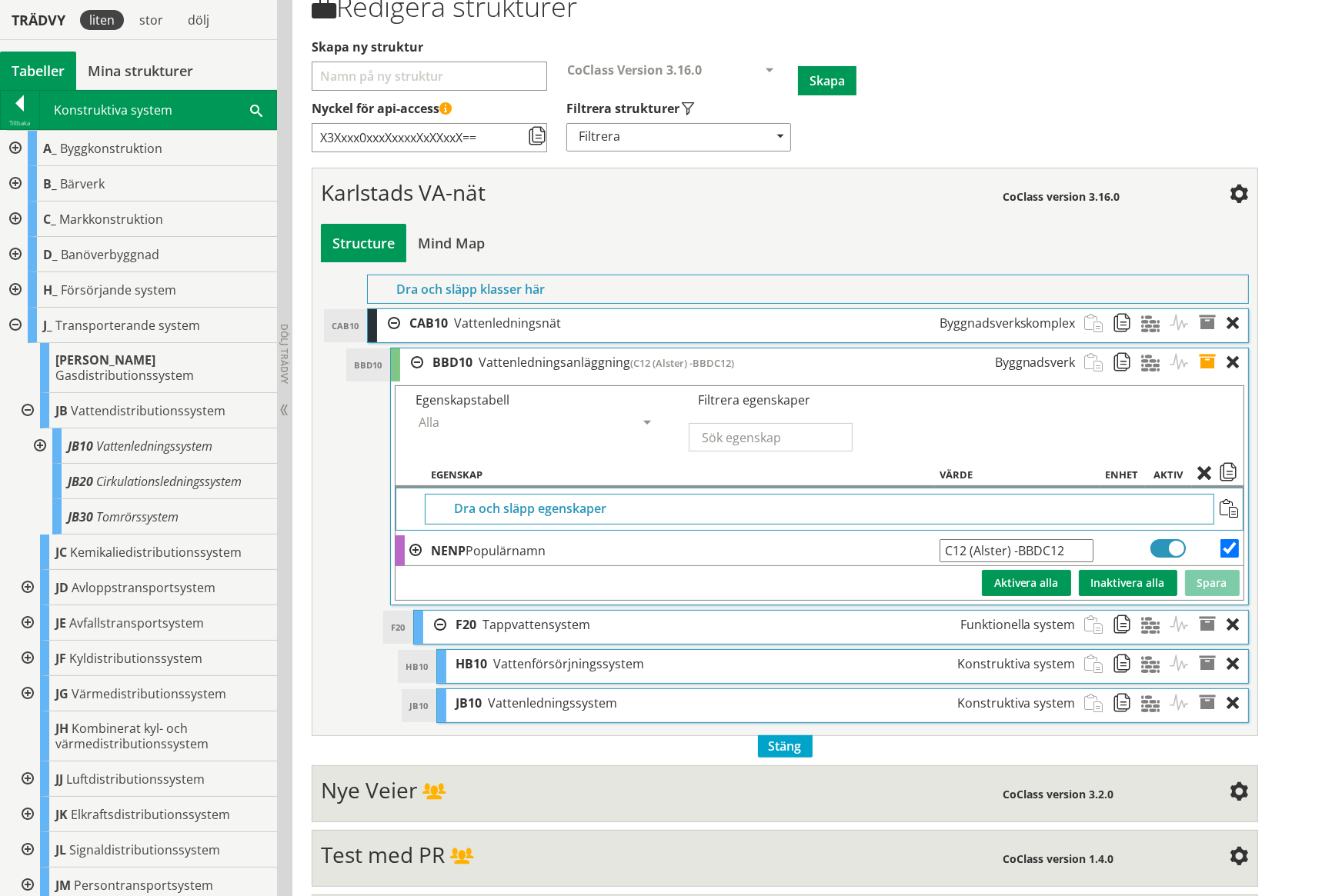
click at [1209, 699] on span at bounding box center [1212, 704] width 28 height 28
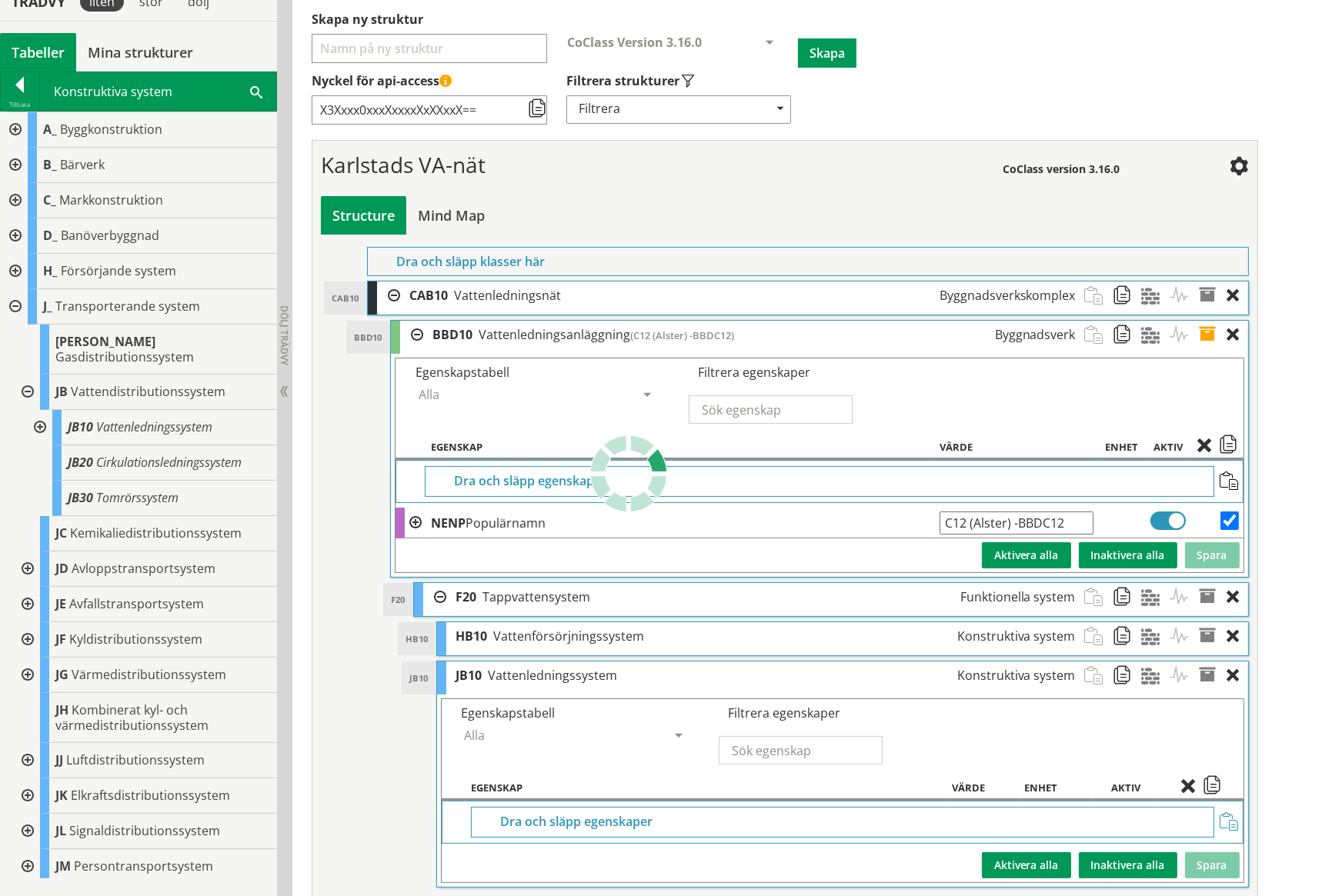
scroll to position [227, 0]
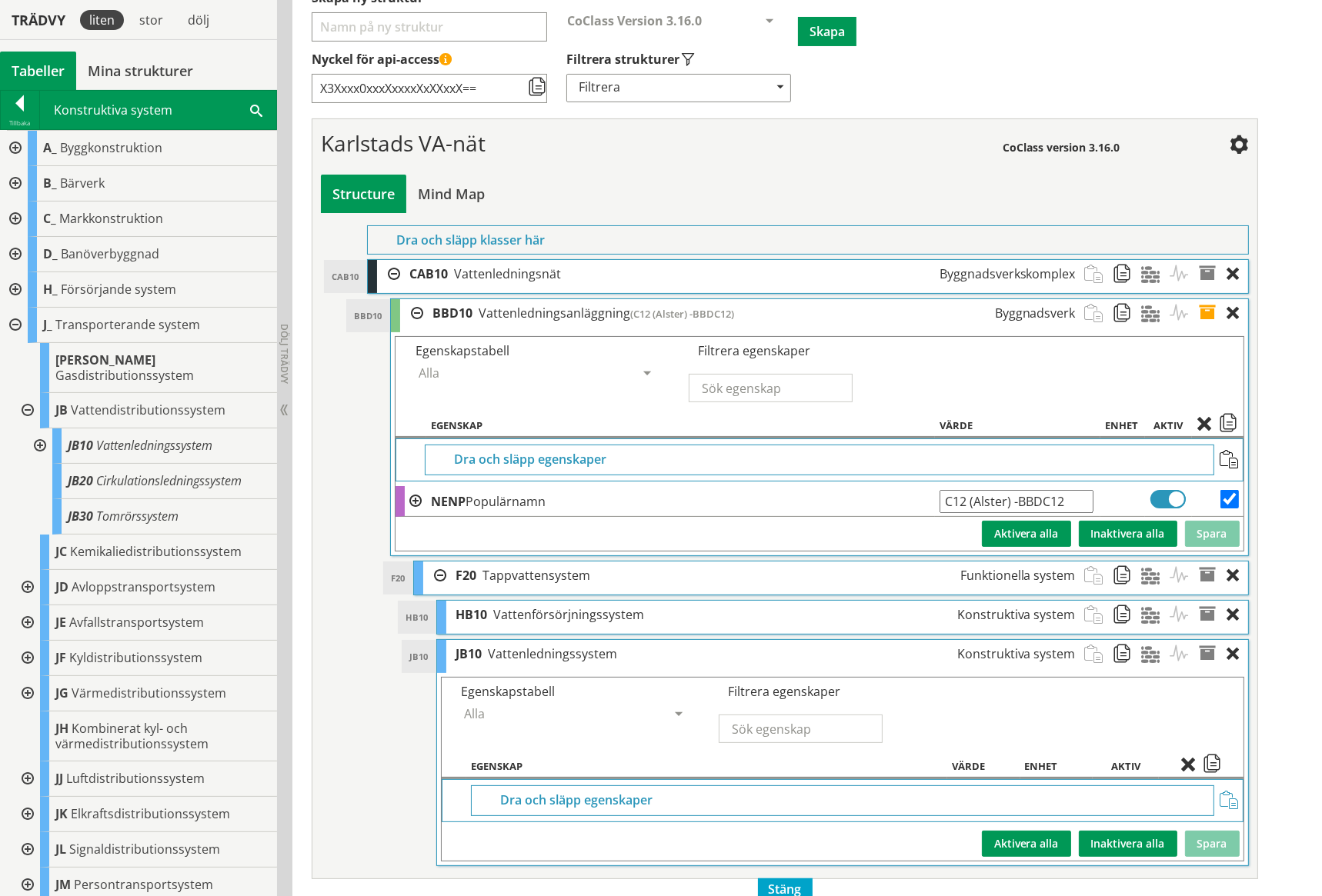
click at [1226, 796] on span at bounding box center [1229, 801] width 19 height 19
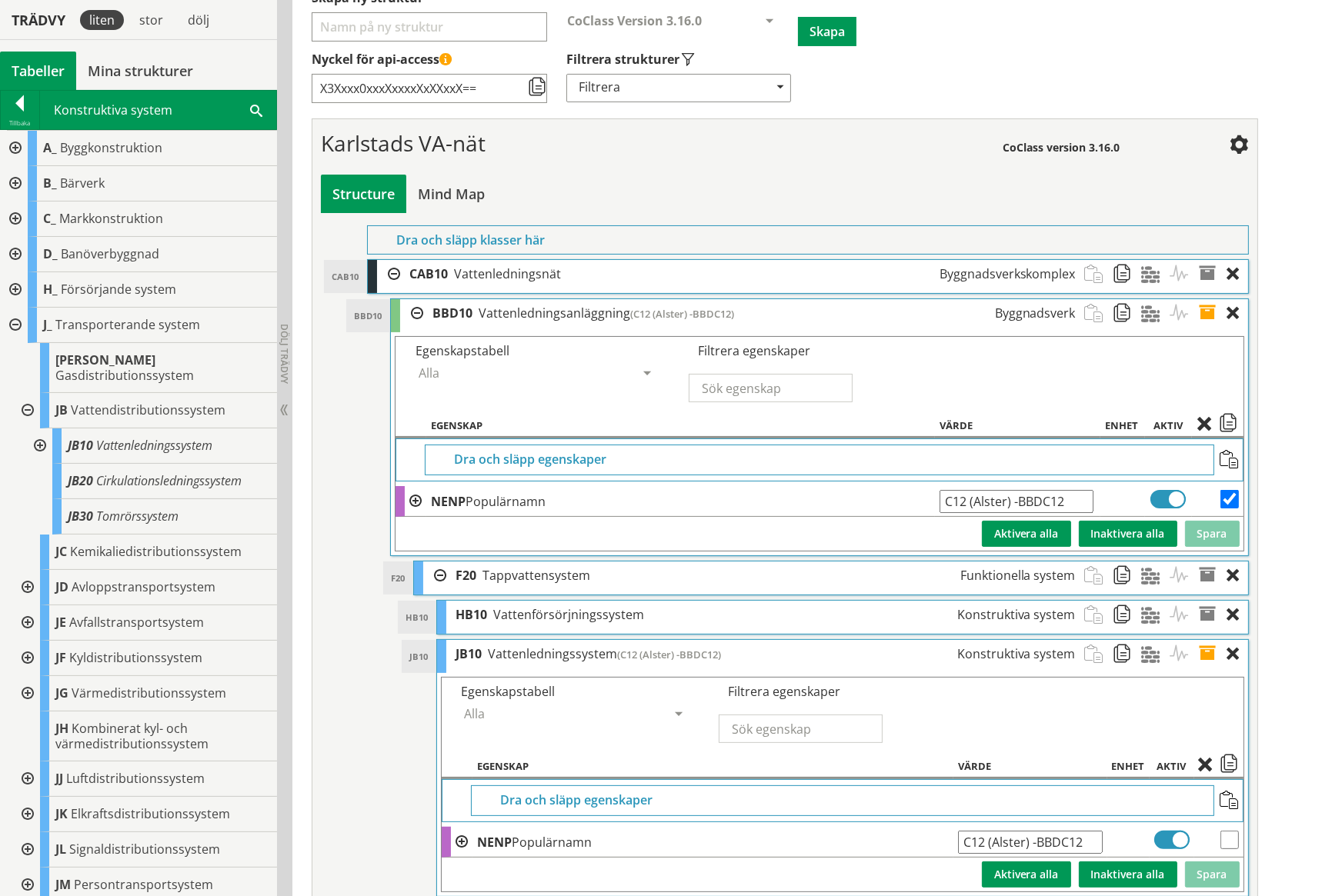
click at [1210, 610] on span at bounding box center [1212, 615] width 28 height 28
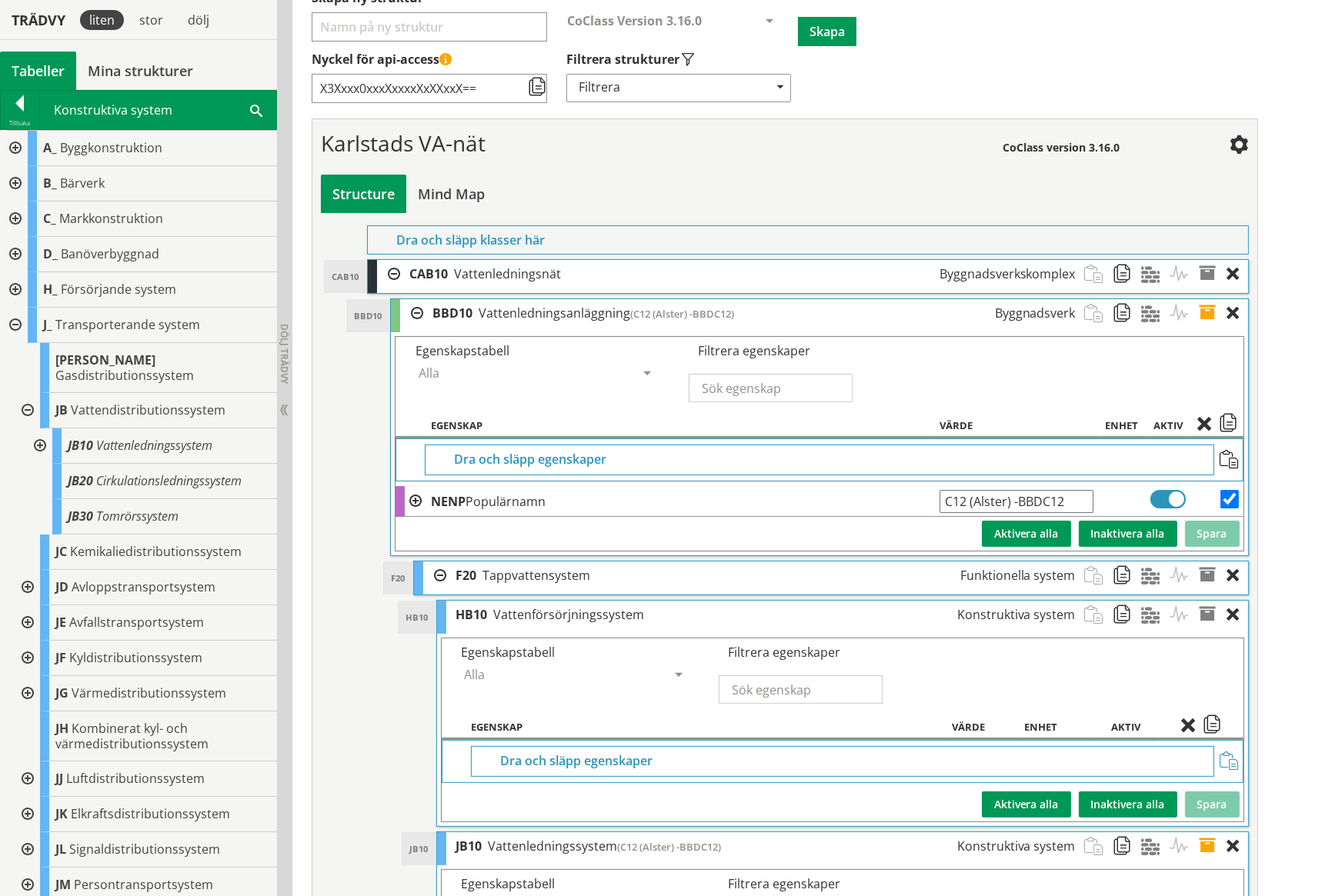
click at [1226, 756] on span at bounding box center [1229, 762] width 19 height 19
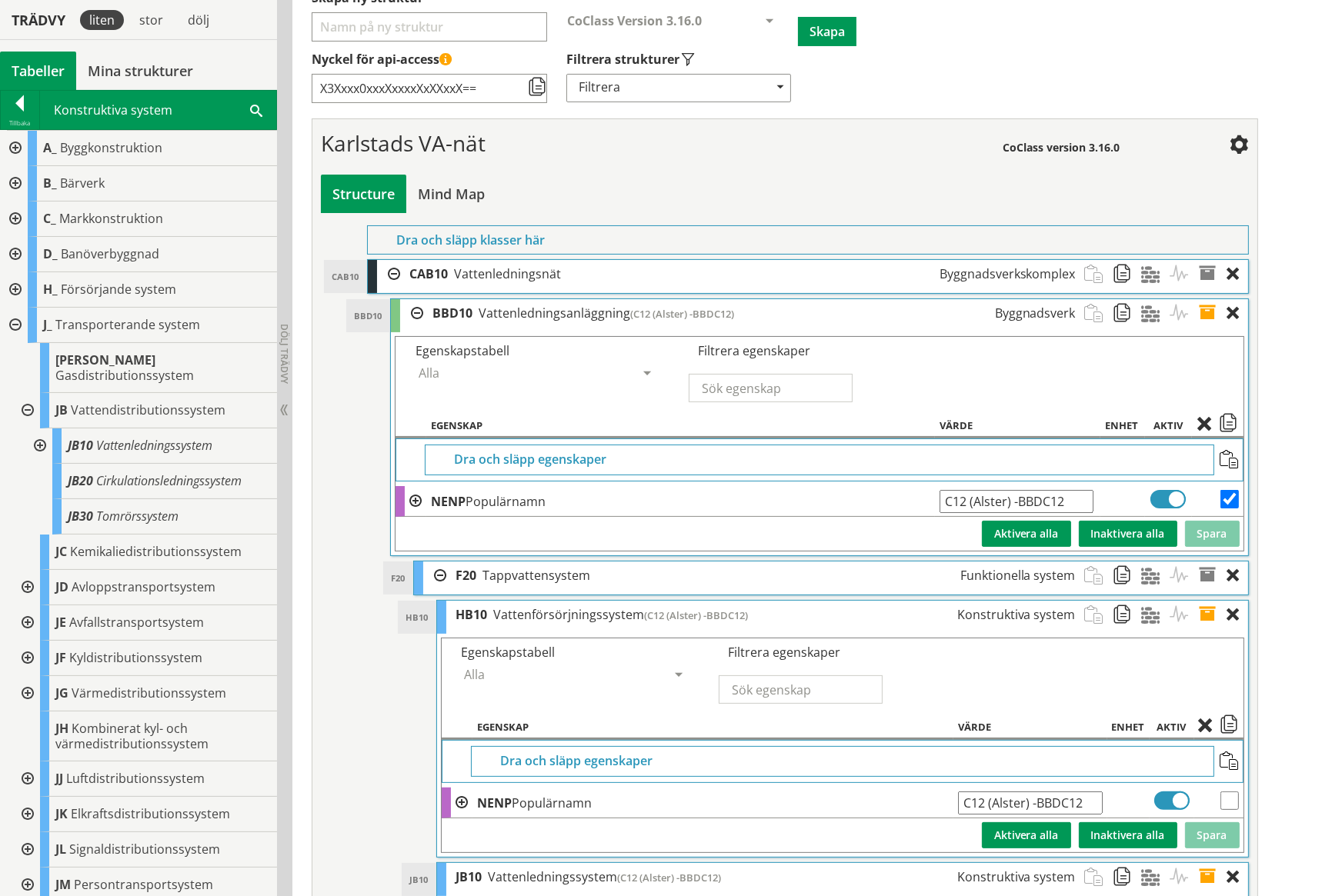
click at [1211, 572] on span at bounding box center [1212, 576] width 28 height 28
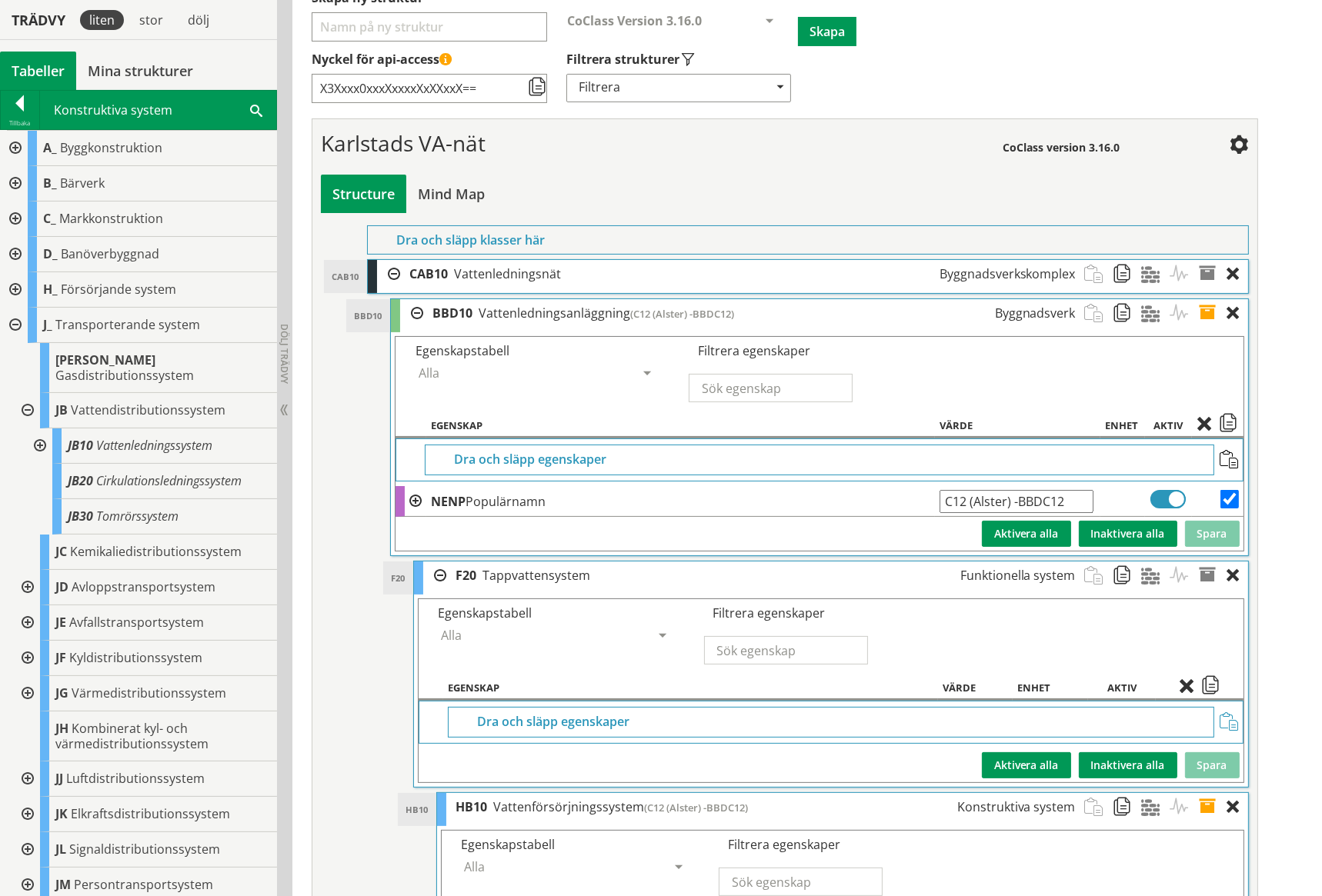
click at [1228, 717] on span at bounding box center [1229, 722] width 19 height 19
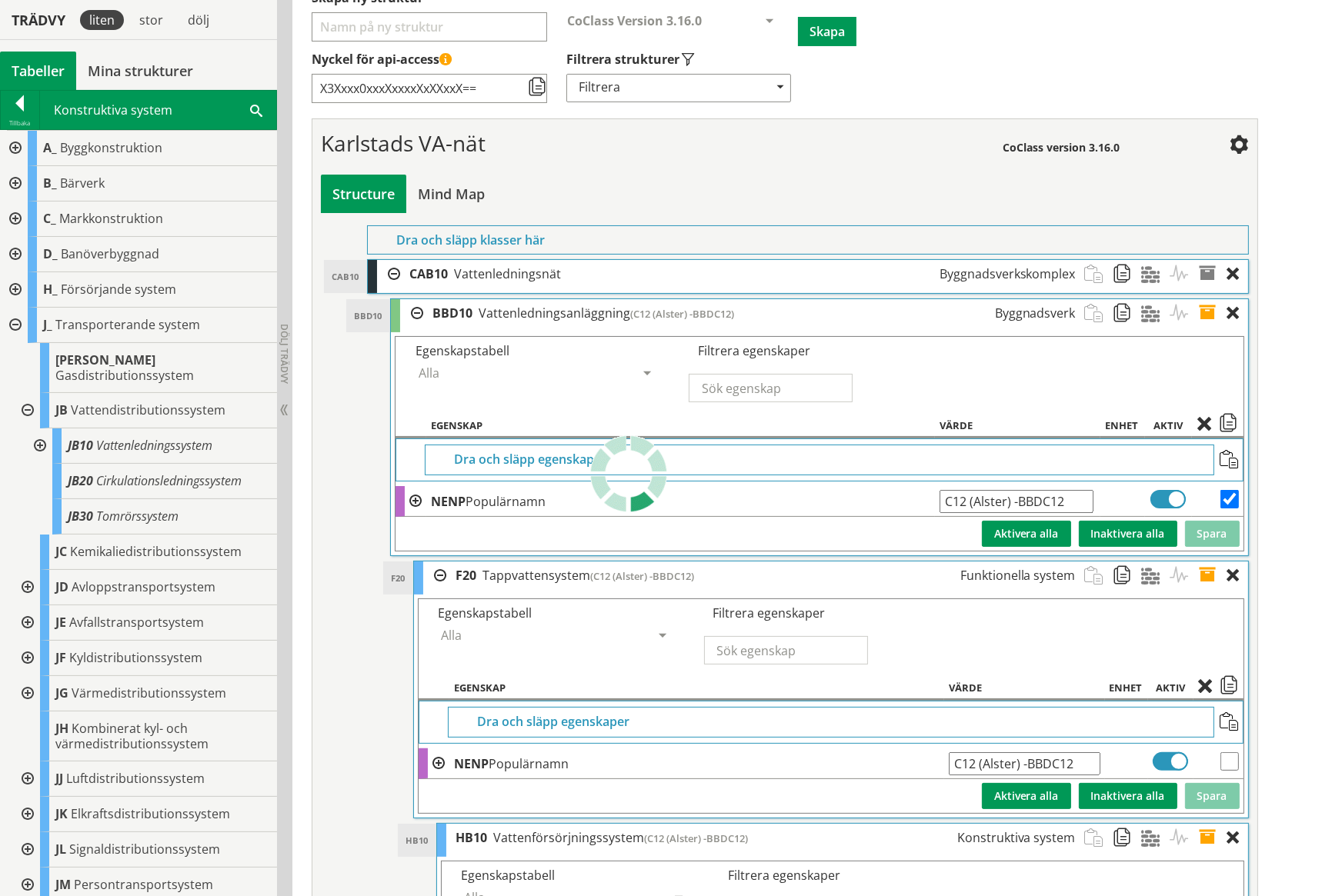
drag, startPoint x: 1075, startPoint y: 760, endPoint x: 941, endPoint y: 737, distance: 136.0
click at [941, 737] on tbody "Dra och släpp egenskaper NENP Populärnamn C12 (Alster) -BBDC12 Ange giltig Stri…" at bounding box center [830, 757] width 824 height 113
type input "1"
click at [1215, 797] on button "Spara" at bounding box center [1212, 797] width 54 height 26
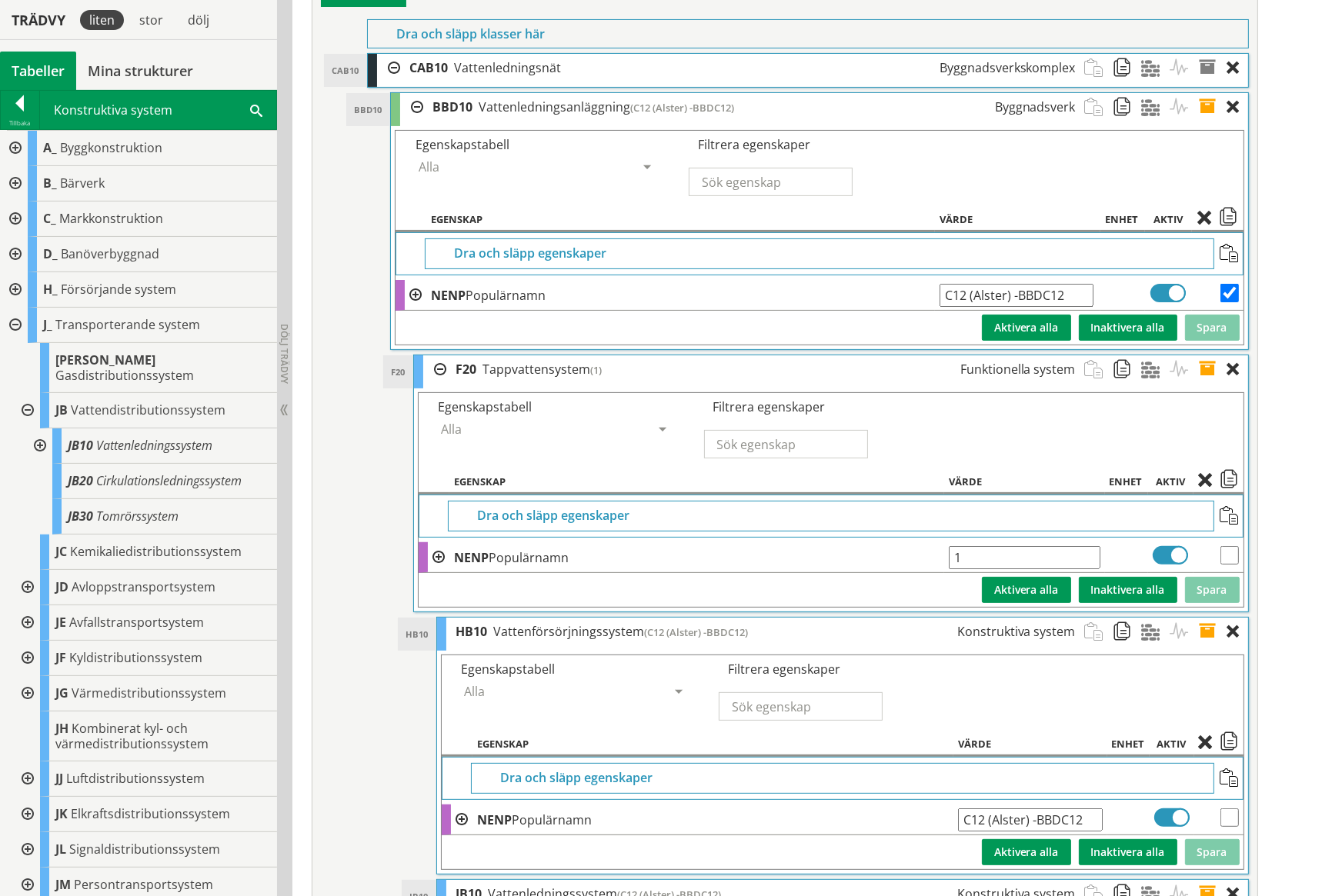
scroll to position [442, 0]
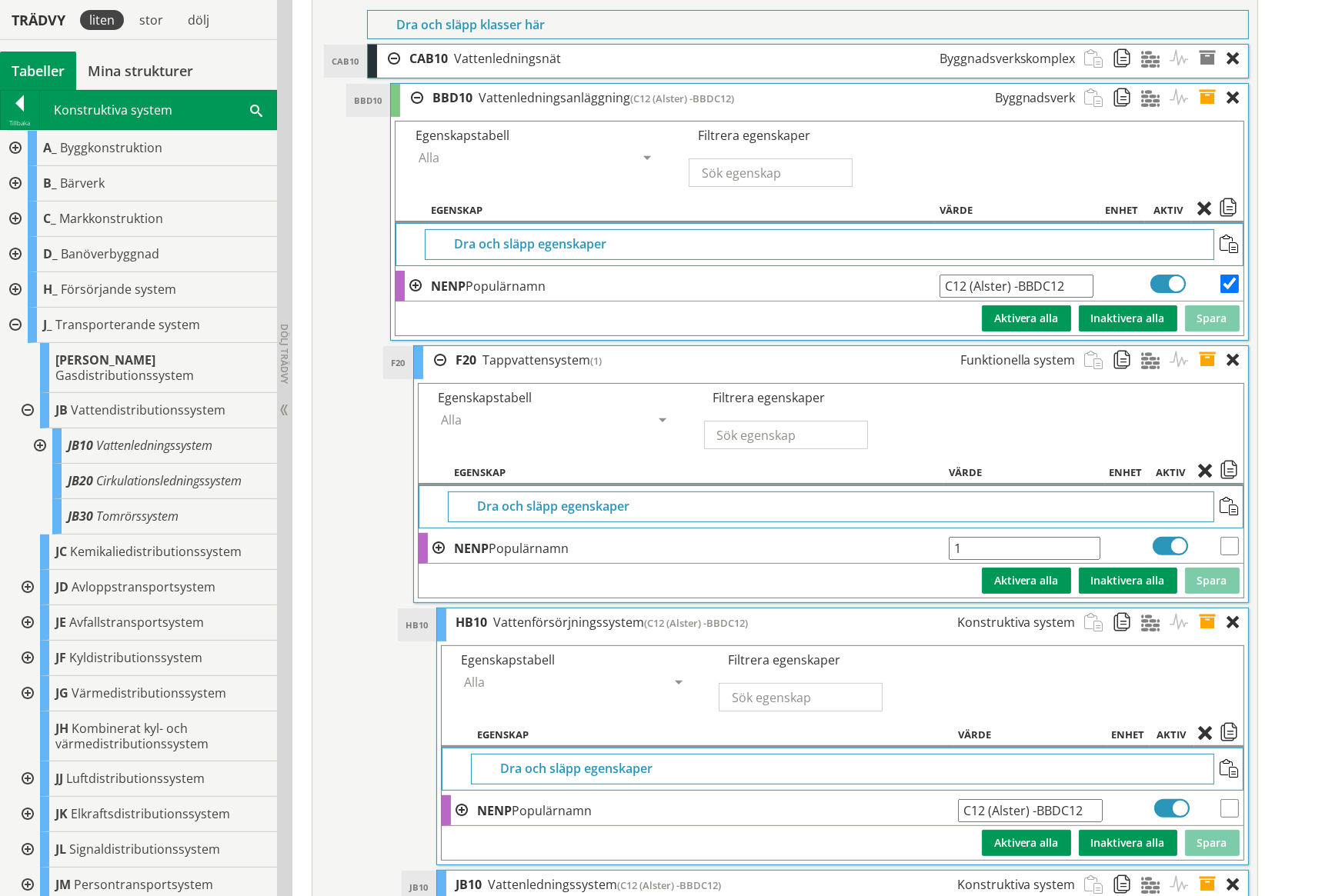
drag, startPoint x: 1091, startPoint y: 803, endPoint x: 967, endPoint y: 800, distance: 124.0
click at [967, 800] on input "C12 (Alster) -BBDC12" at bounding box center [1030, 811] width 144 height 23
type input "C"
type input "1"
click at [1218, 835] on button "Spara" at bounding box center [1212, 843] width 54 height 26
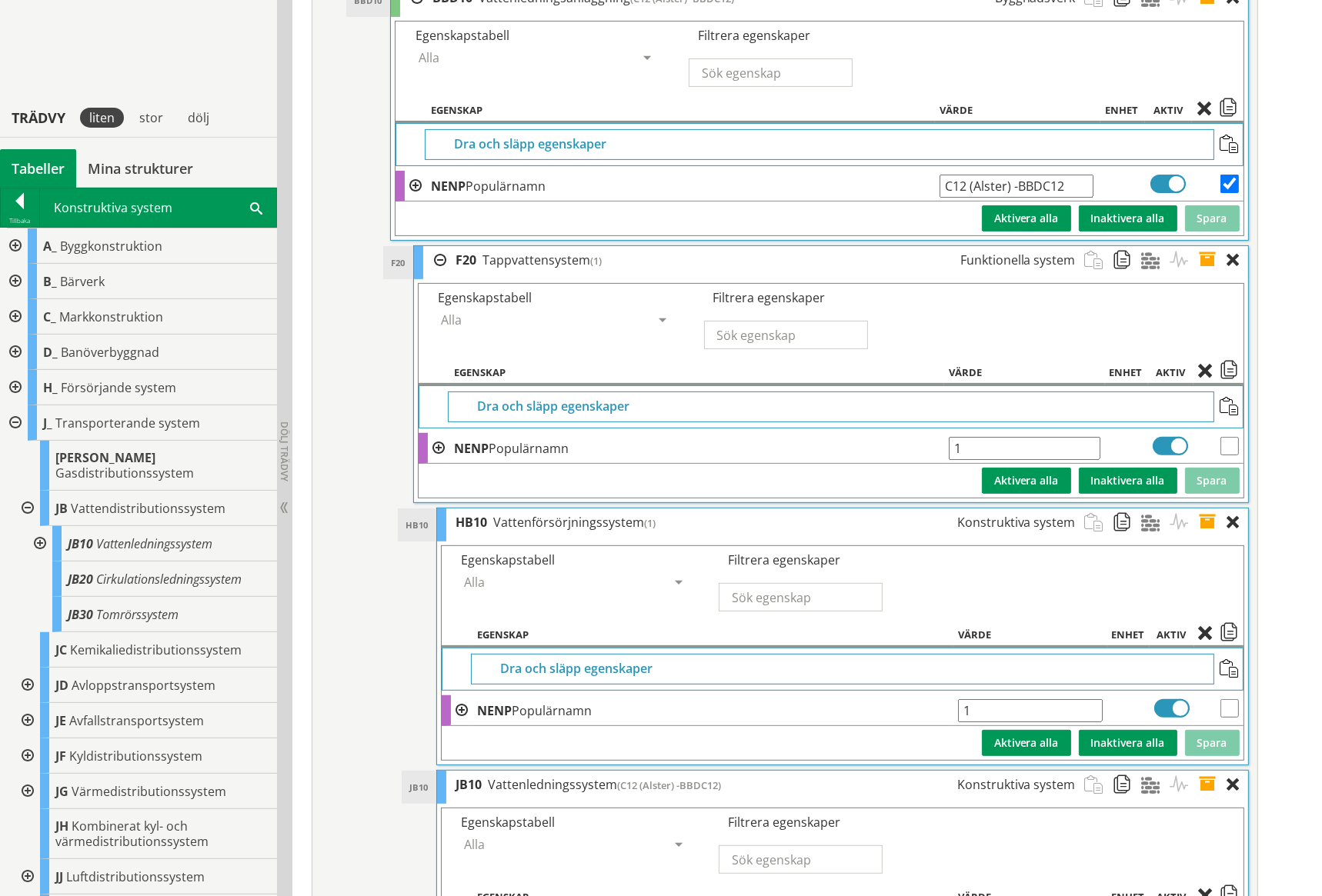
scroll to position [712, 0]
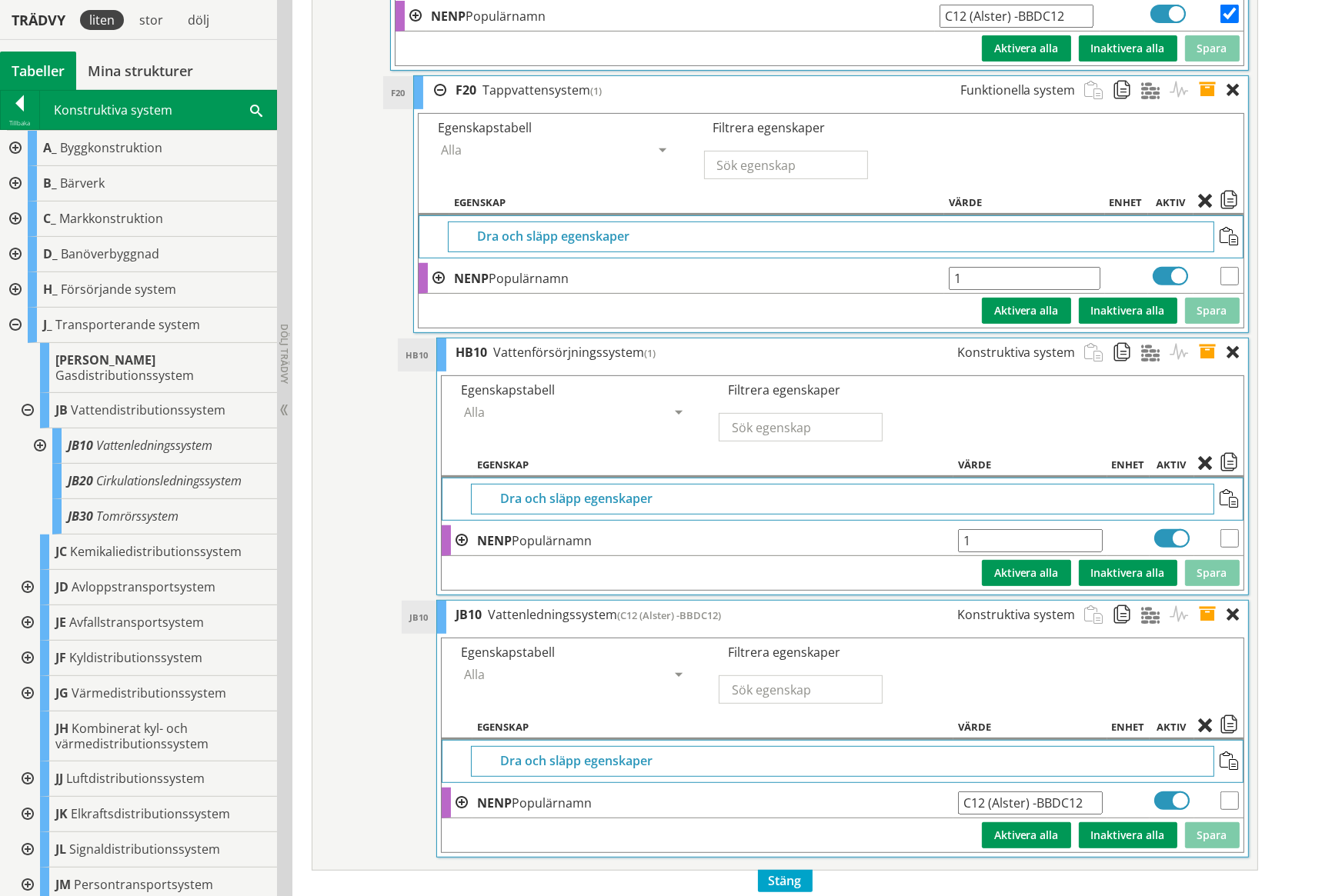
drag, startPoint x: 1094, startPoint y: 797, endPoint x: 967, endPoint y: 783, distance: 127.8
click at [967, 788] on td "C12 (Alster) -BBDC12 Ange giltig String." at bounding box center [1030, 803] width 154 height 31
type input "1"
click at [1202, 828] on button "Spara" at bounding box center [1212, 835] width 54 height 26
click at [1207, 612] on span at bounding box center [1212, 615] width 28 height 28
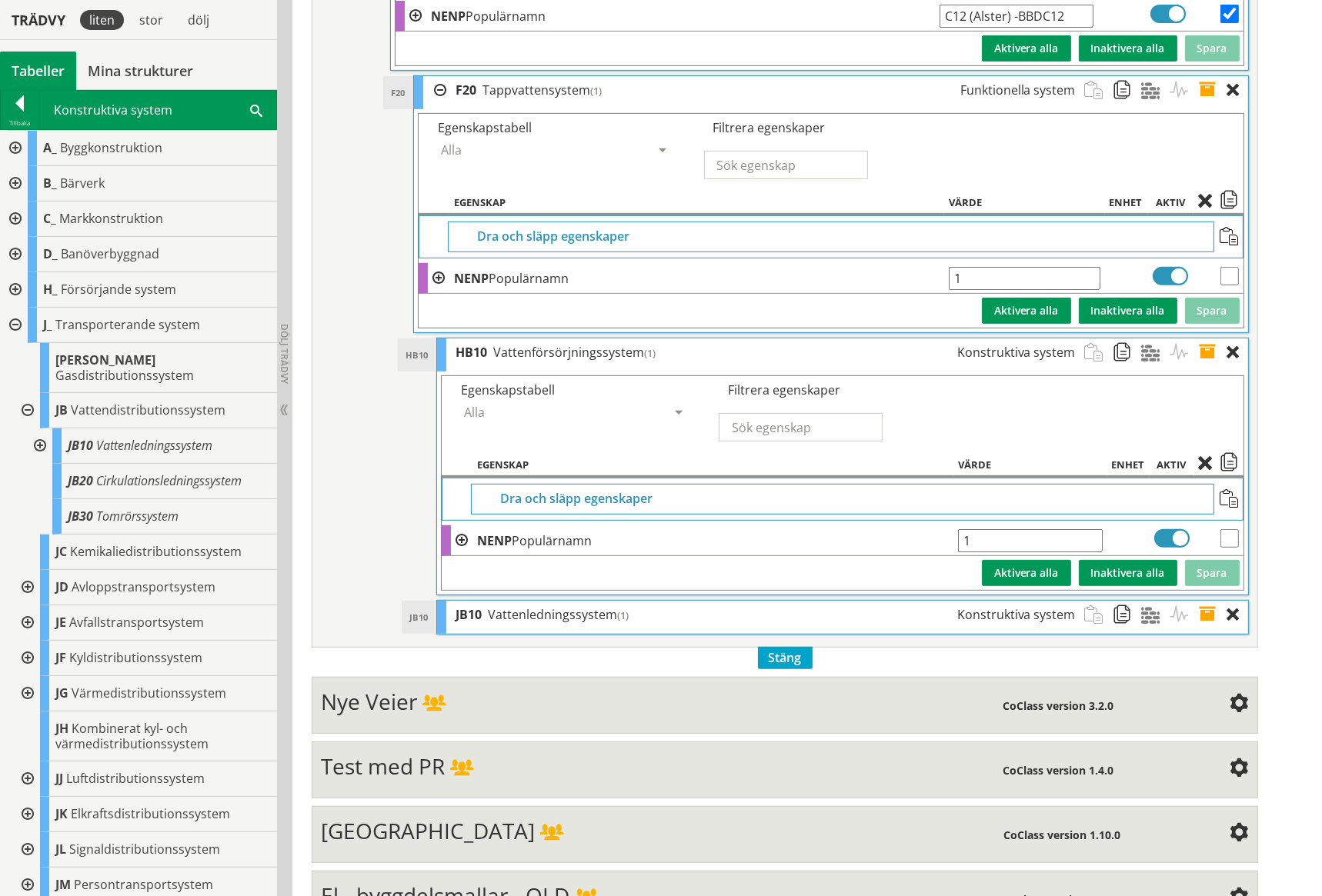
click at [1210, 344] on span at bounding box center [1212, 353] width 28 height 28
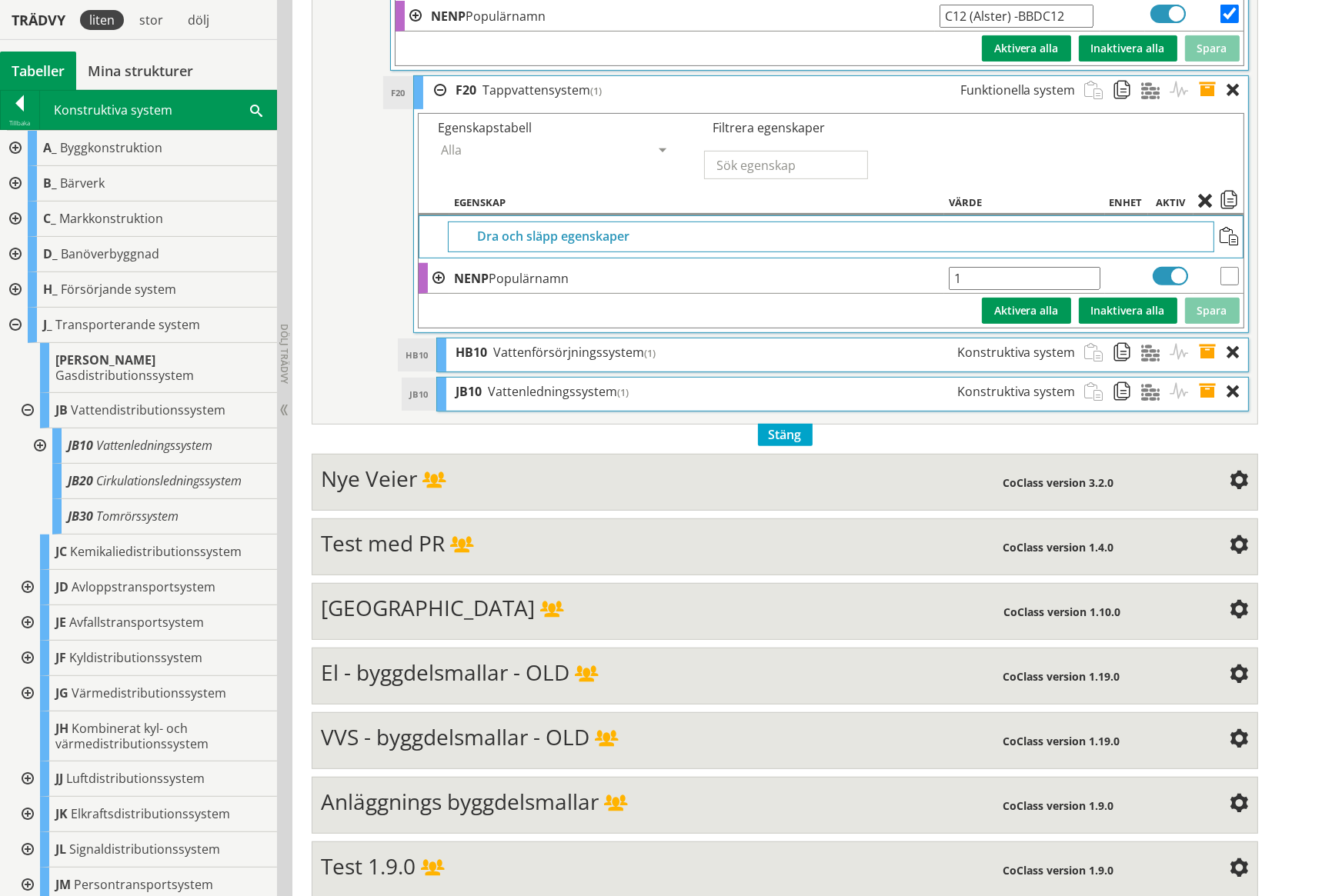
click at [1206, 91] on span at bounding box center [1212, 90] width 28 height 28
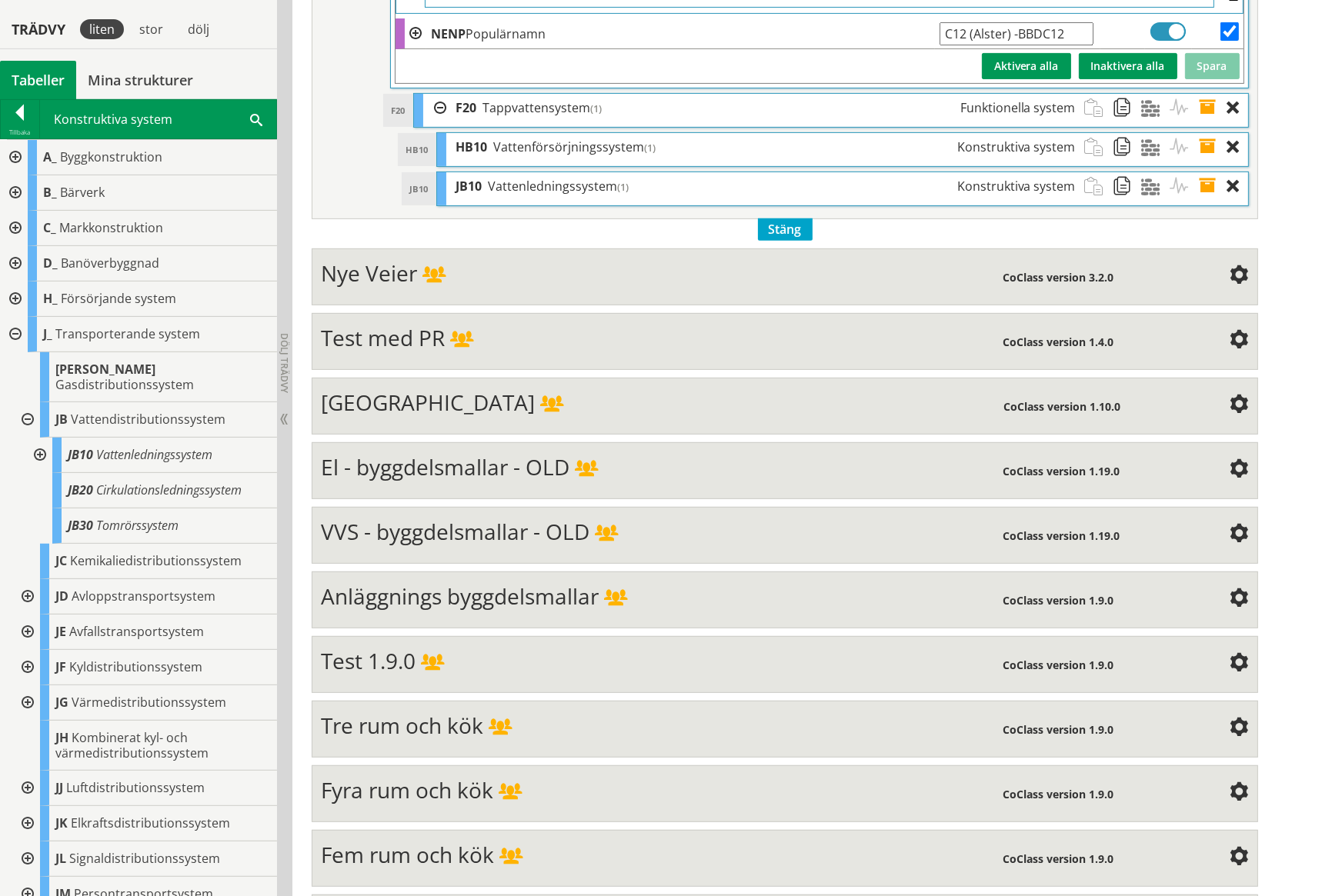
scroll to position [557, 0]
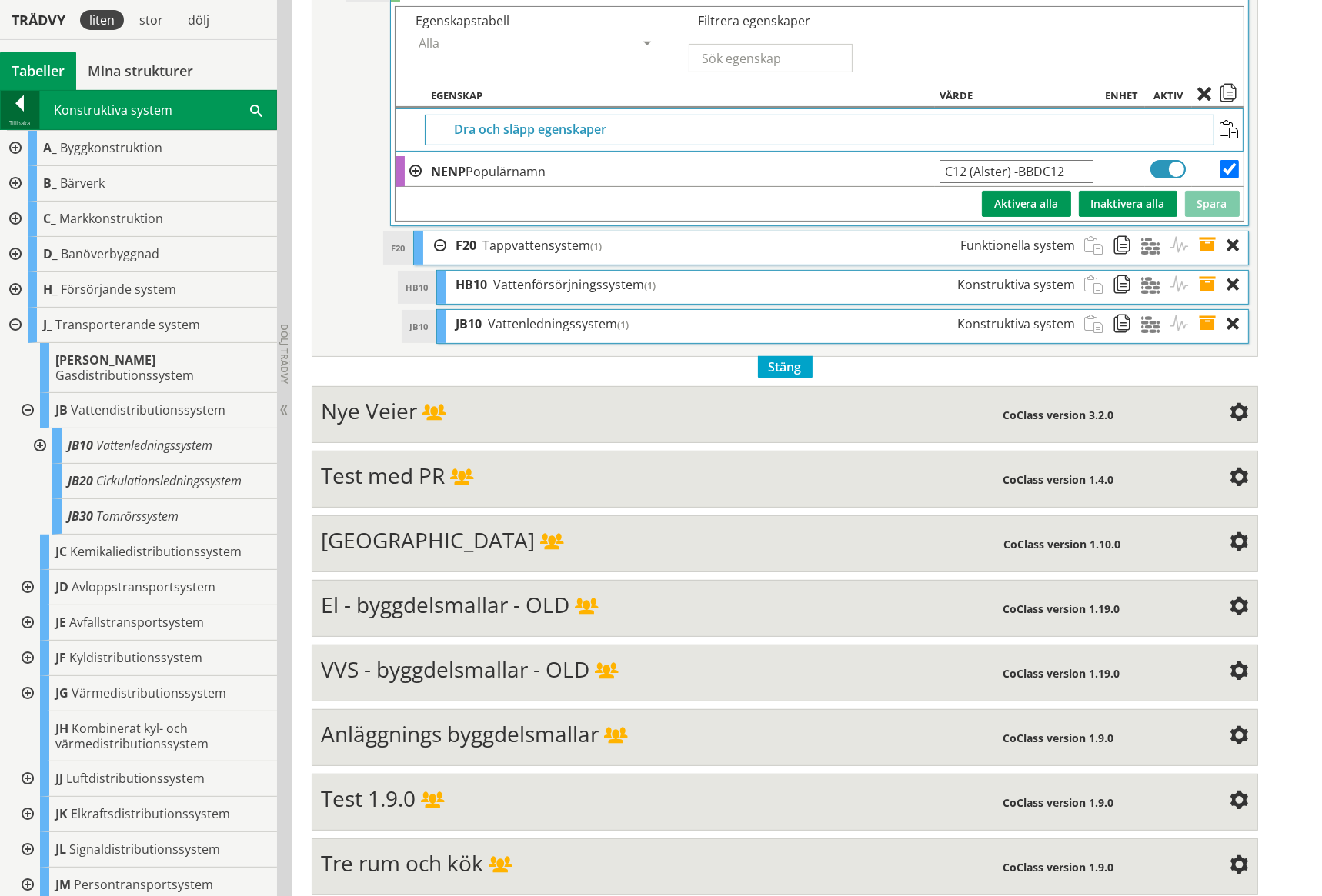
click at [23, 103] on div at bounding box center [20, 106] width 38 height 22
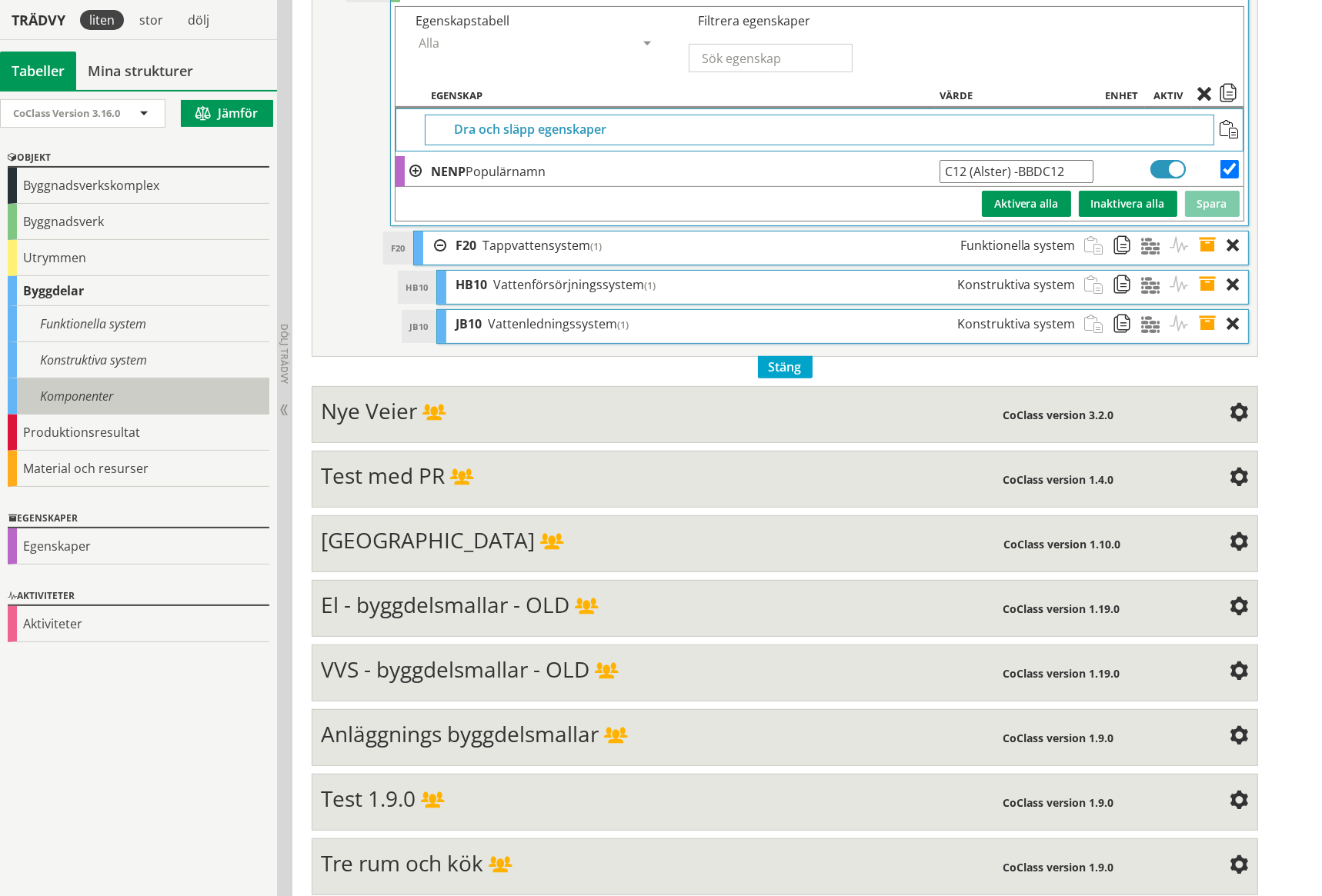
click at [90, 394] on div "Komponenter" at bounding box center [138, 396] width 262 height 37
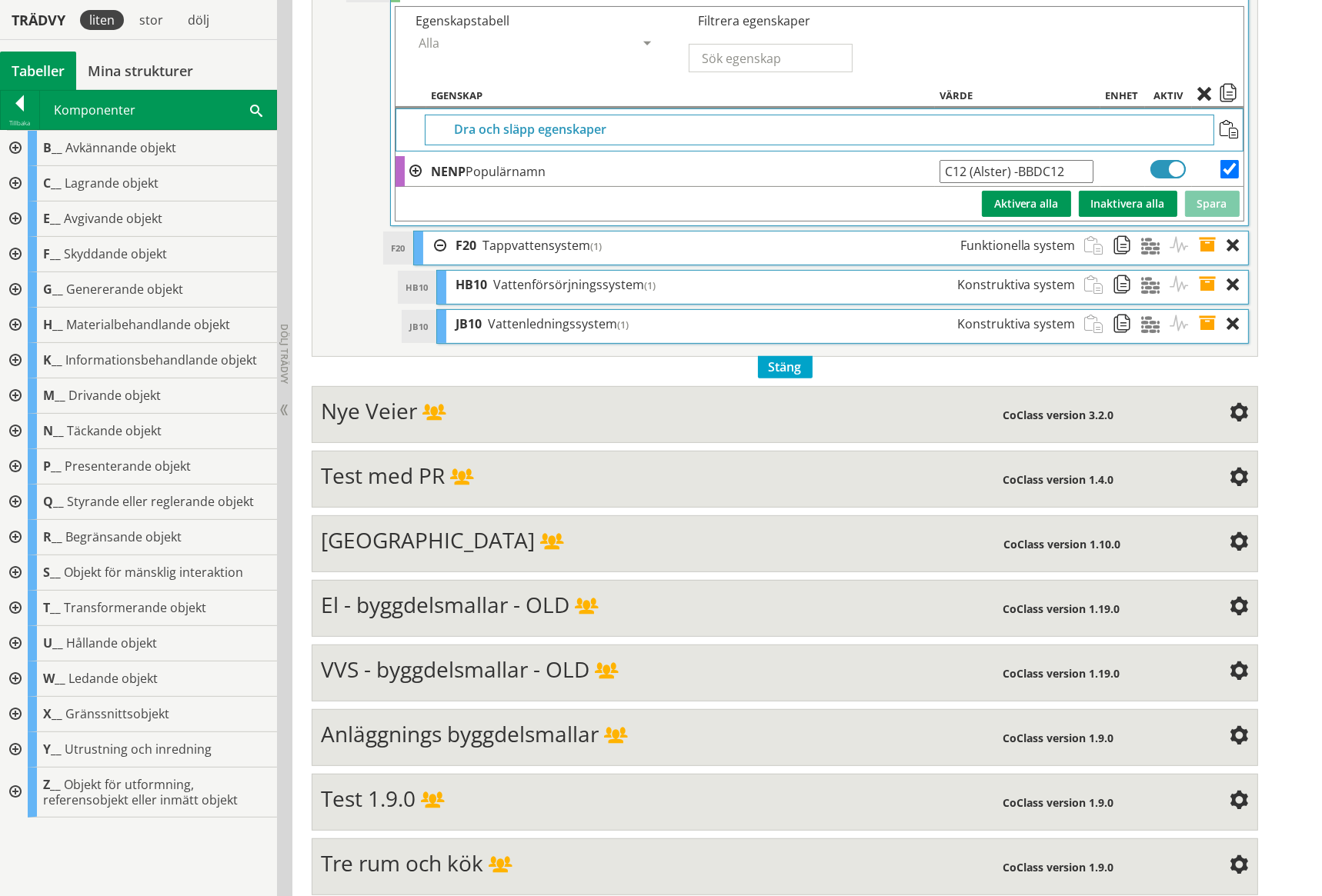
click at [19, 673] on div at bounding box center [14, 679] width 28 height 36
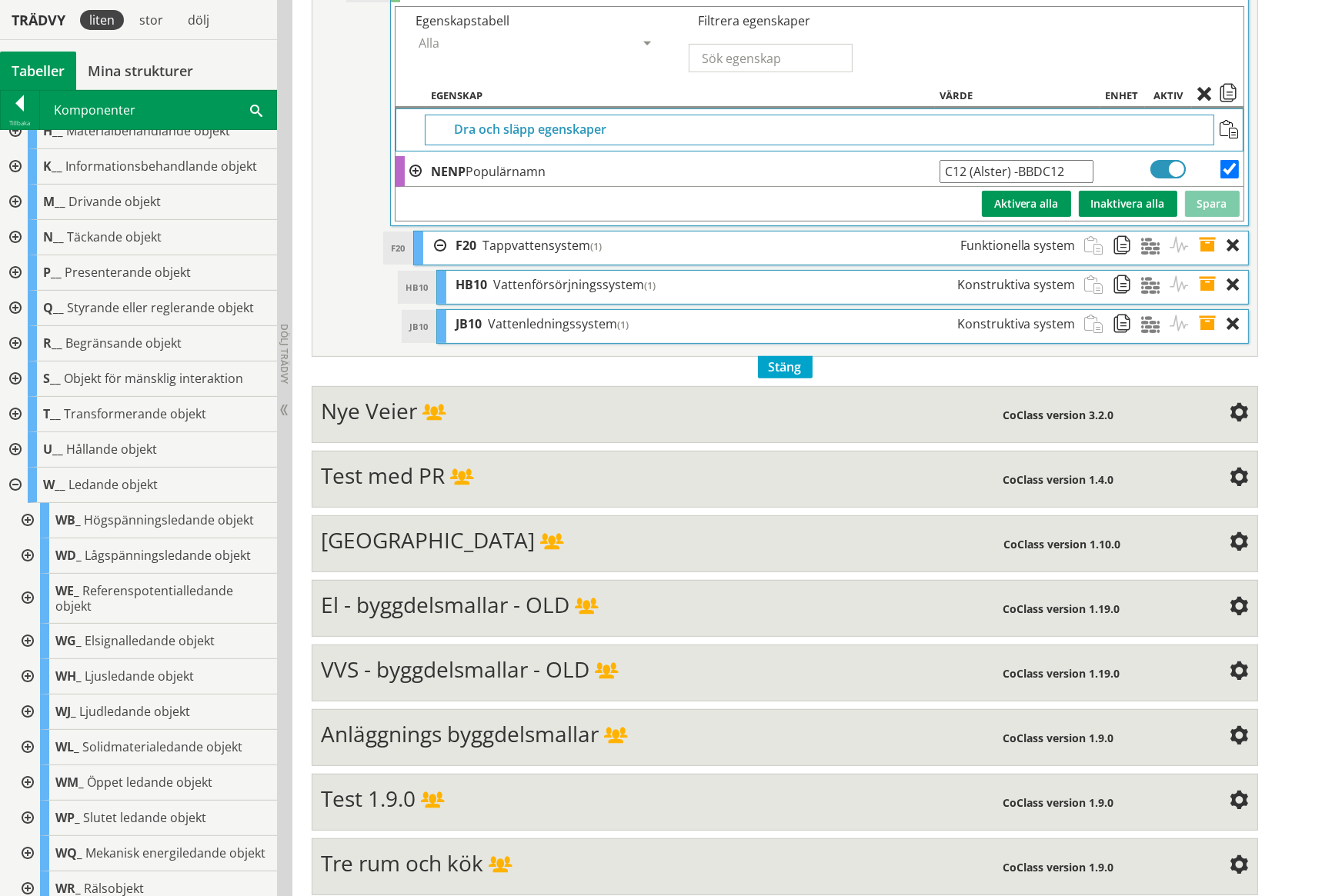
scroll to position [339, 0]
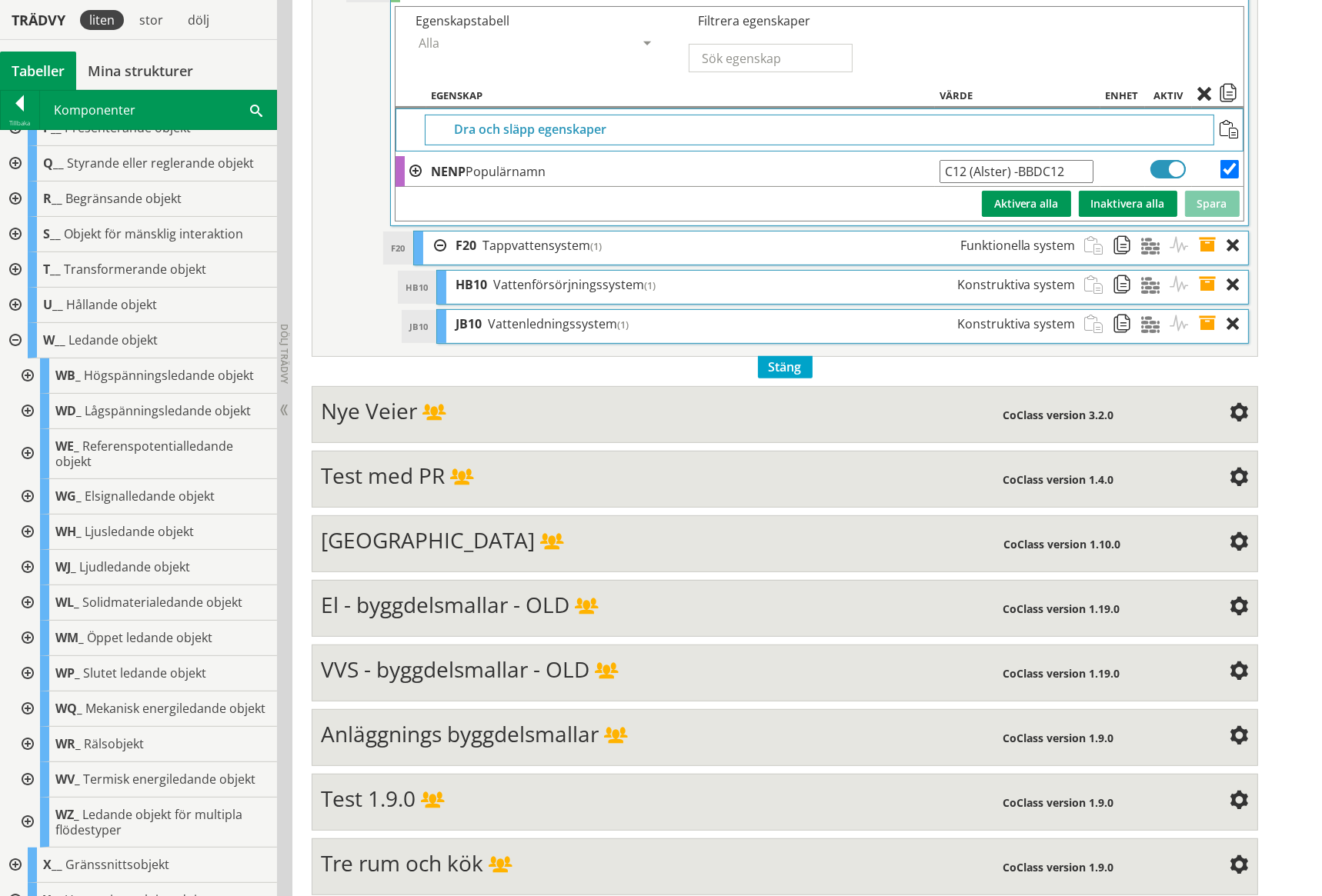
click at [28, 659] on div at bounding box center [26, 674] width 28 height 36
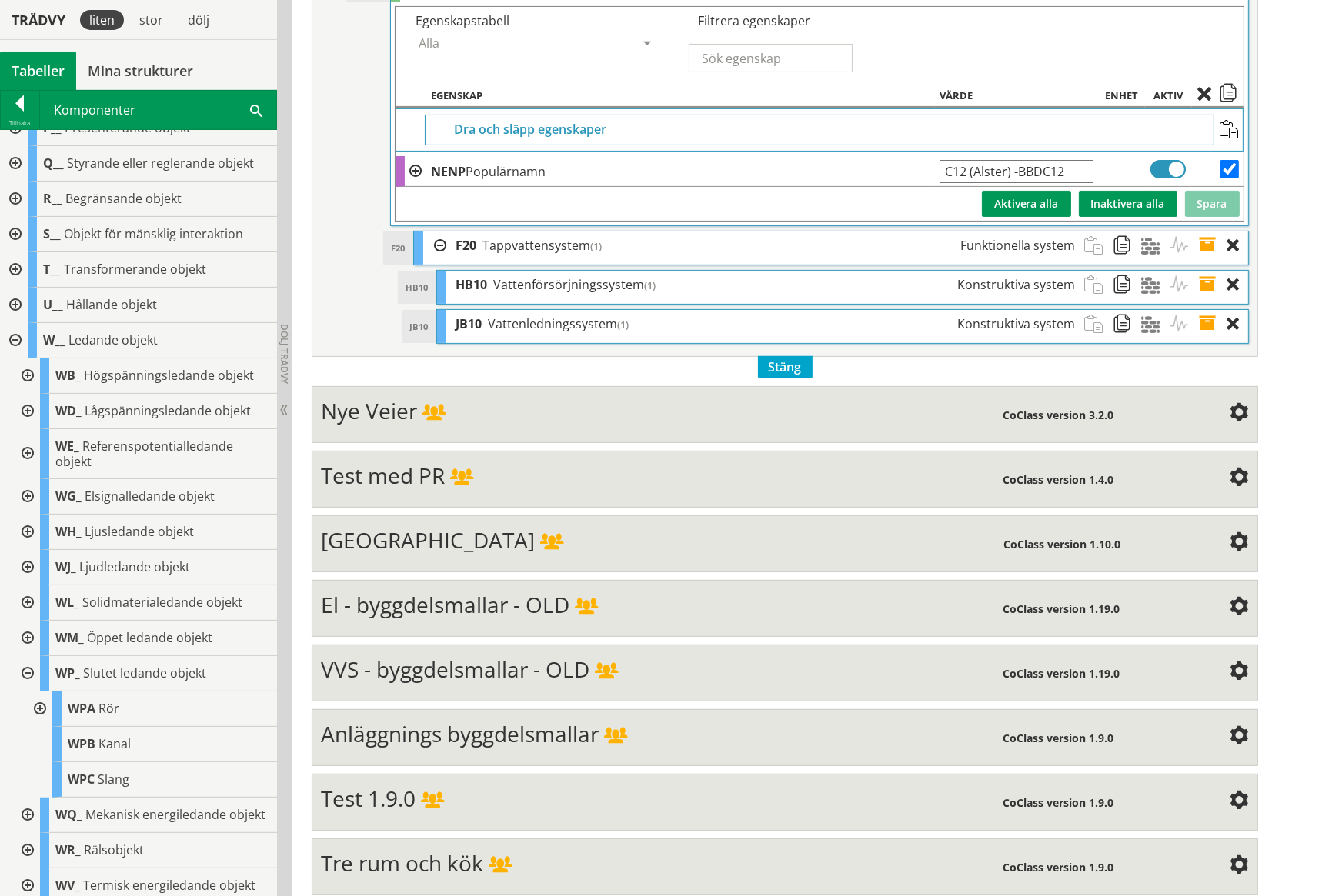
click at [38, 692] on div at bounding box center [38, 709] width 28 height 36
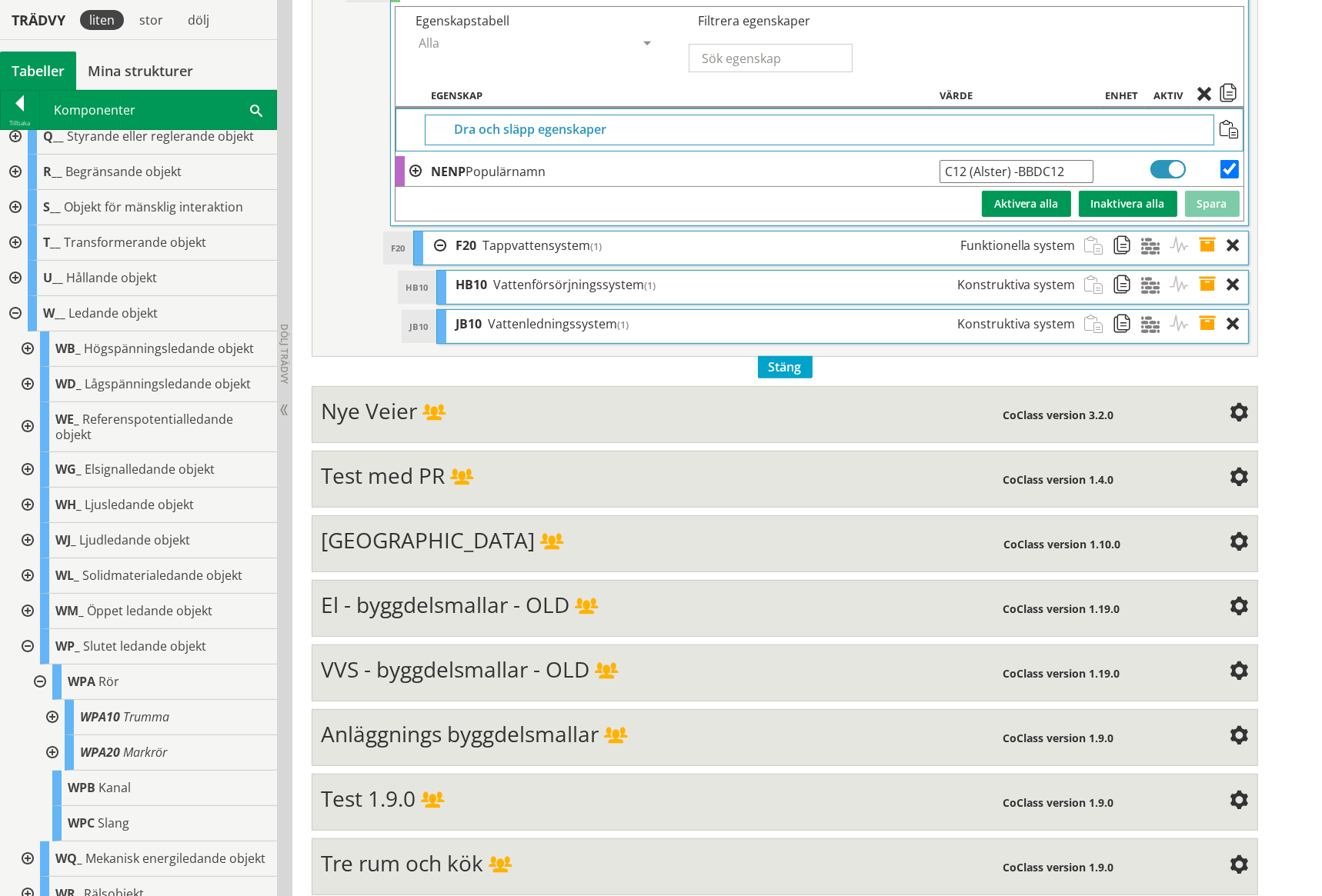
scroll to position [565, 0]
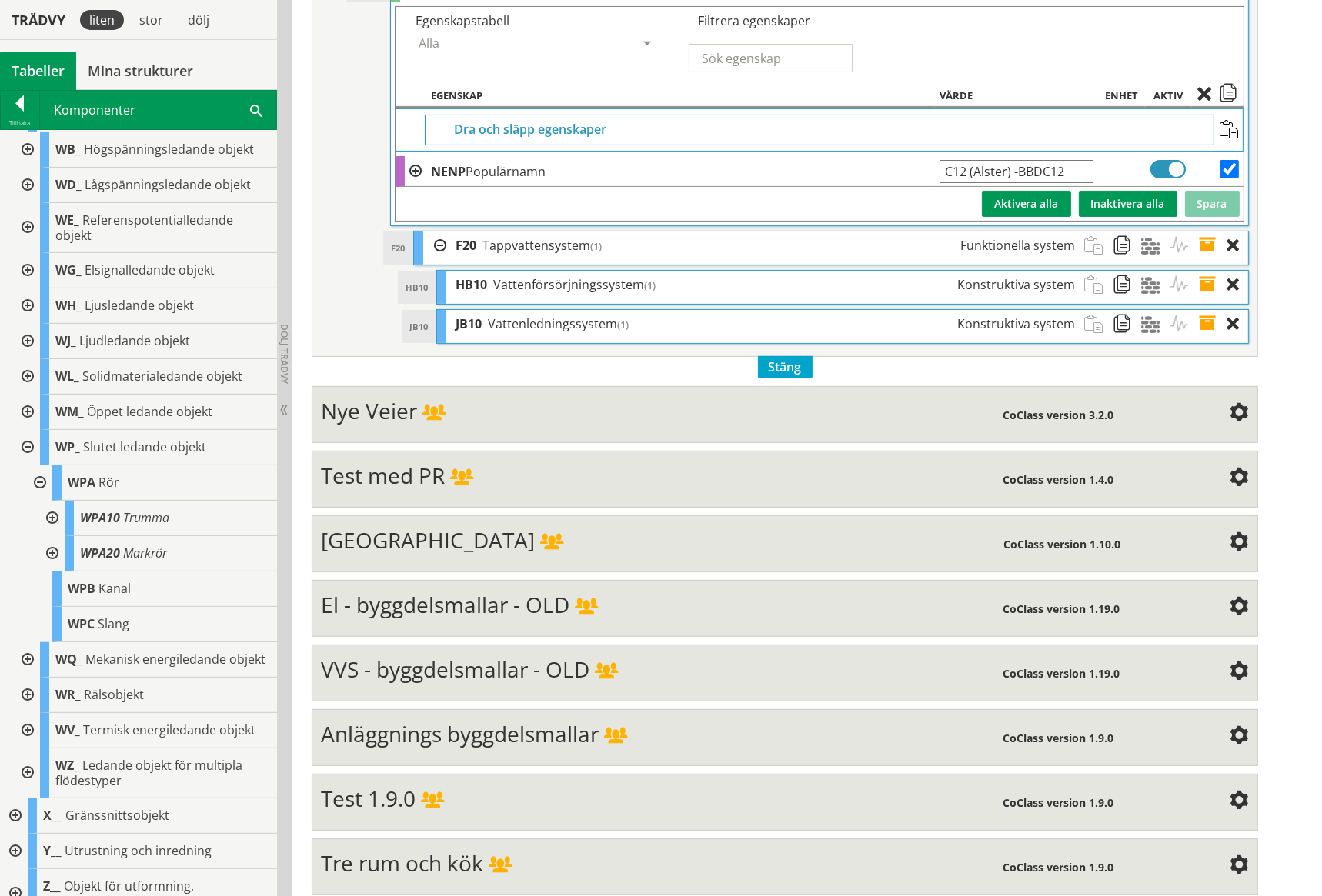
click at [53, 536] on div at bounding box center [51, 554] width 28 height 36
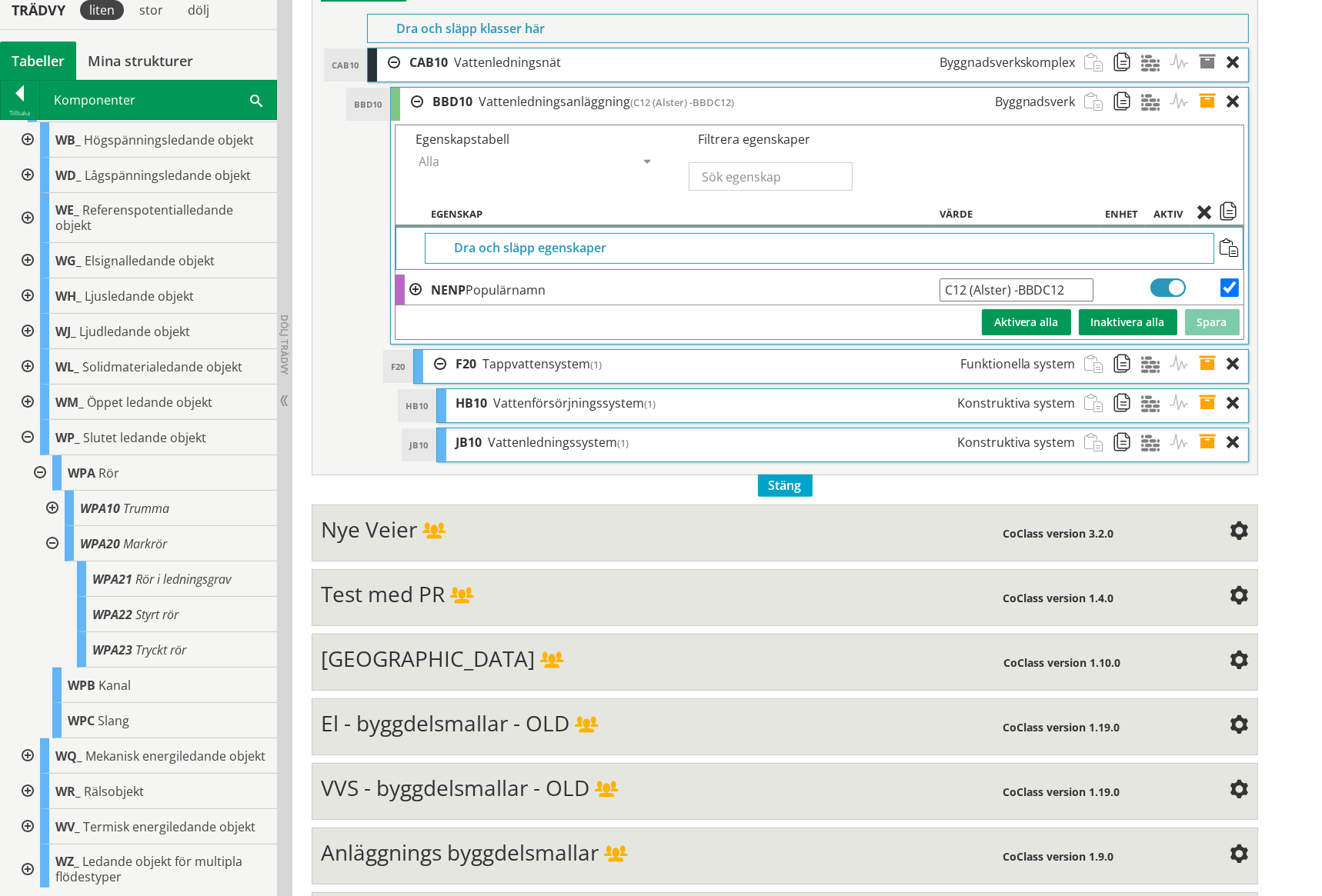
scroll to position [390, 0]
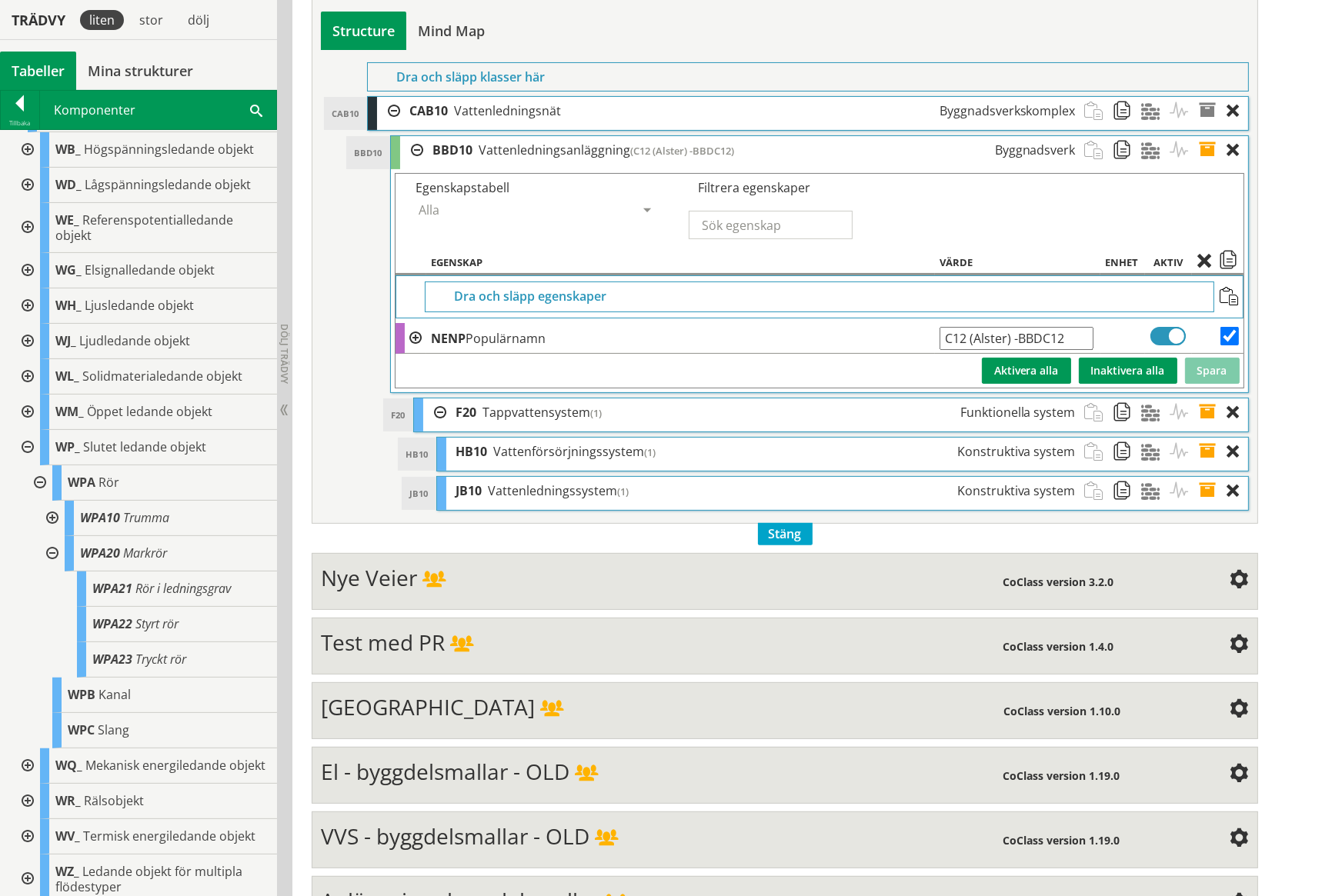
click at [1209, 150] on span at bounding box center [1212, 150] width 28 height 28
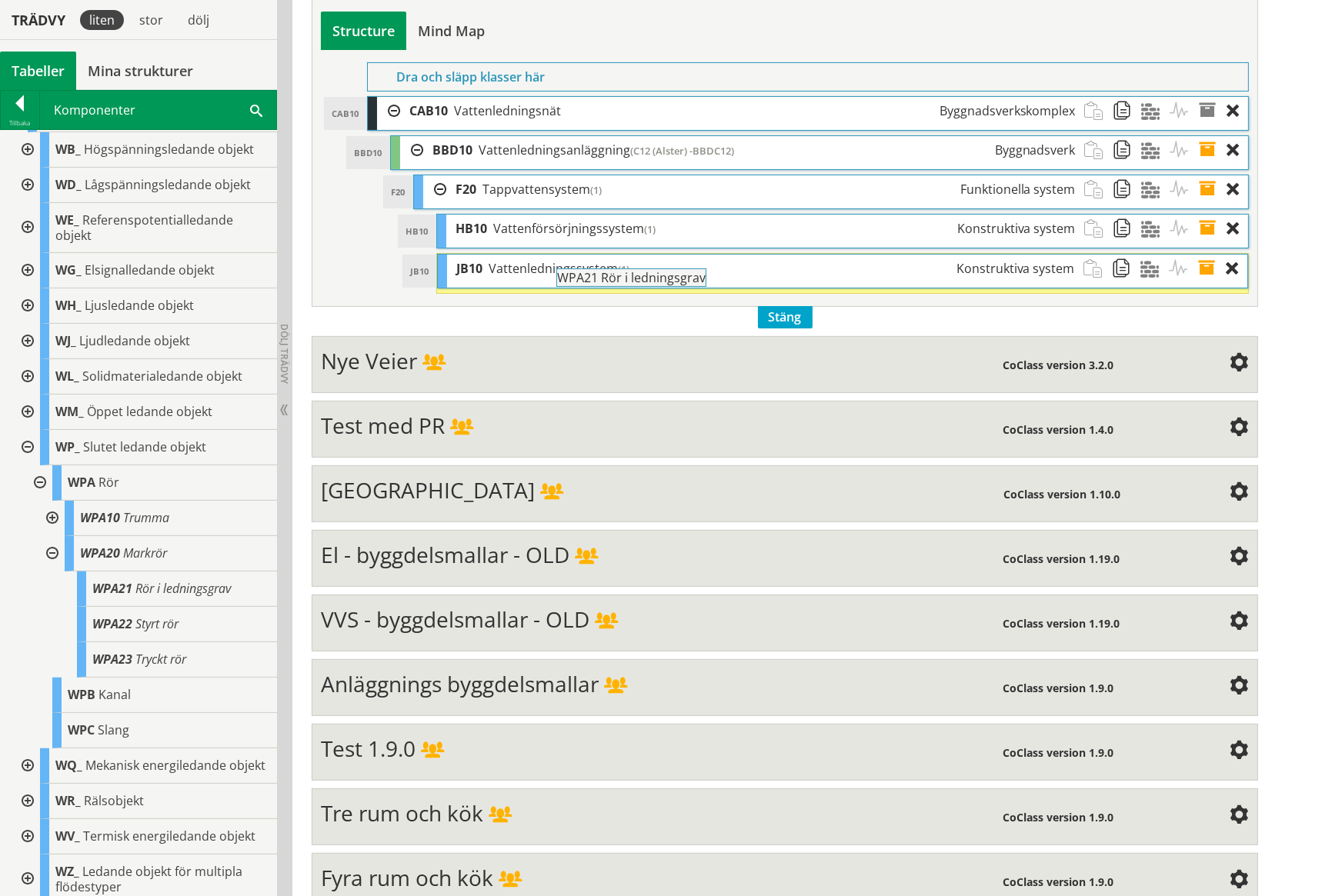
drag, startPoint x: 109, startPoint y: 571, endPoint x: 616, endPoint y: 285, distance: 582.1
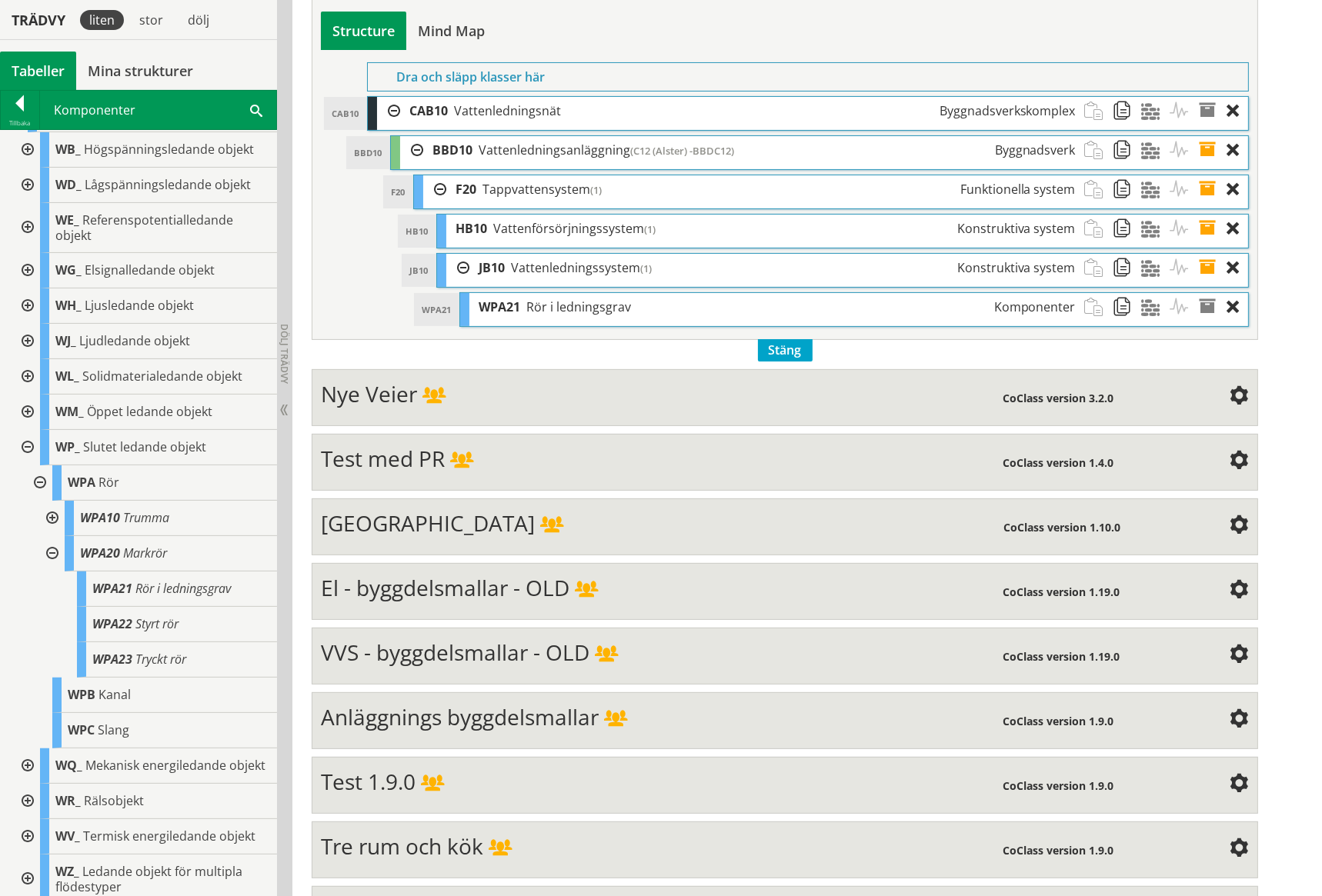
click at [1208, 265] on span at bounding box center [1212, 268] width 28 height 28
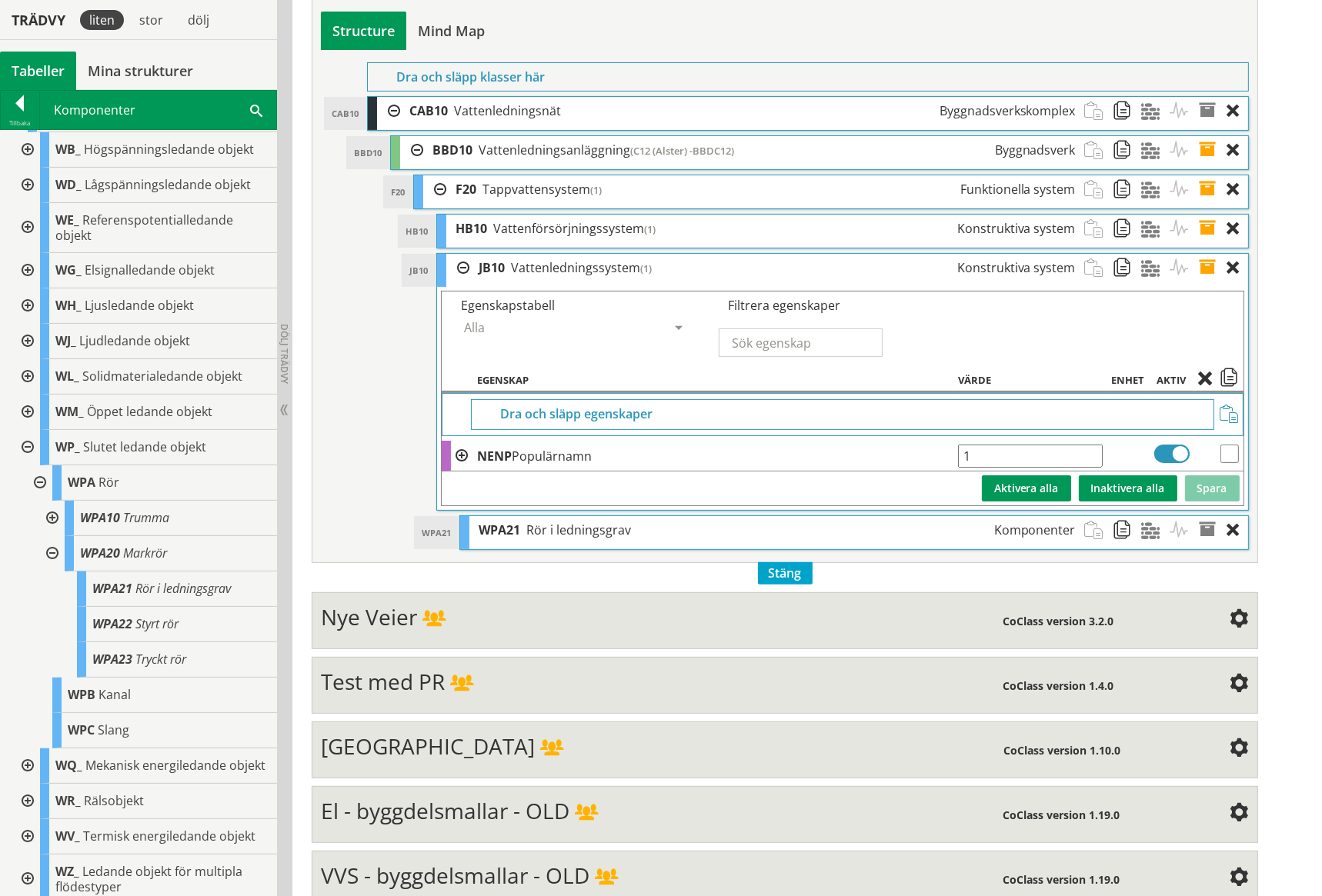
click at [1227, 454] on input "checkbox" at bounding box center [1229, 454] width 19 height 19
checkbox input "true"
click at [1230, 382] on span at bounding box center [1229, 380] width 19 height 14
click at [1208, 263] on span at bounding box center [1212, 268] width 28 height 28
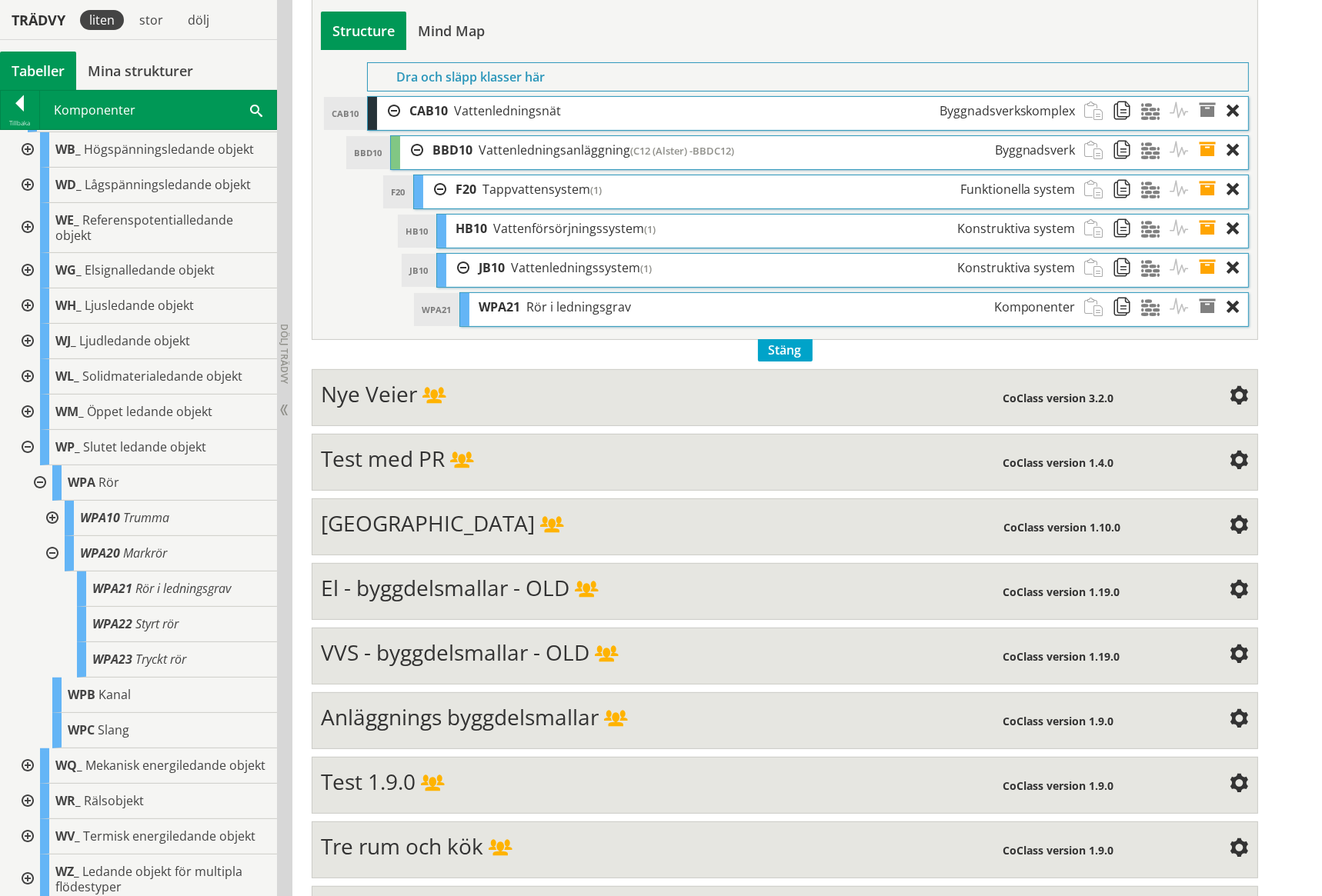
click at [1210, 301] on span at bounding box center [1212, 307] width 28 height 28
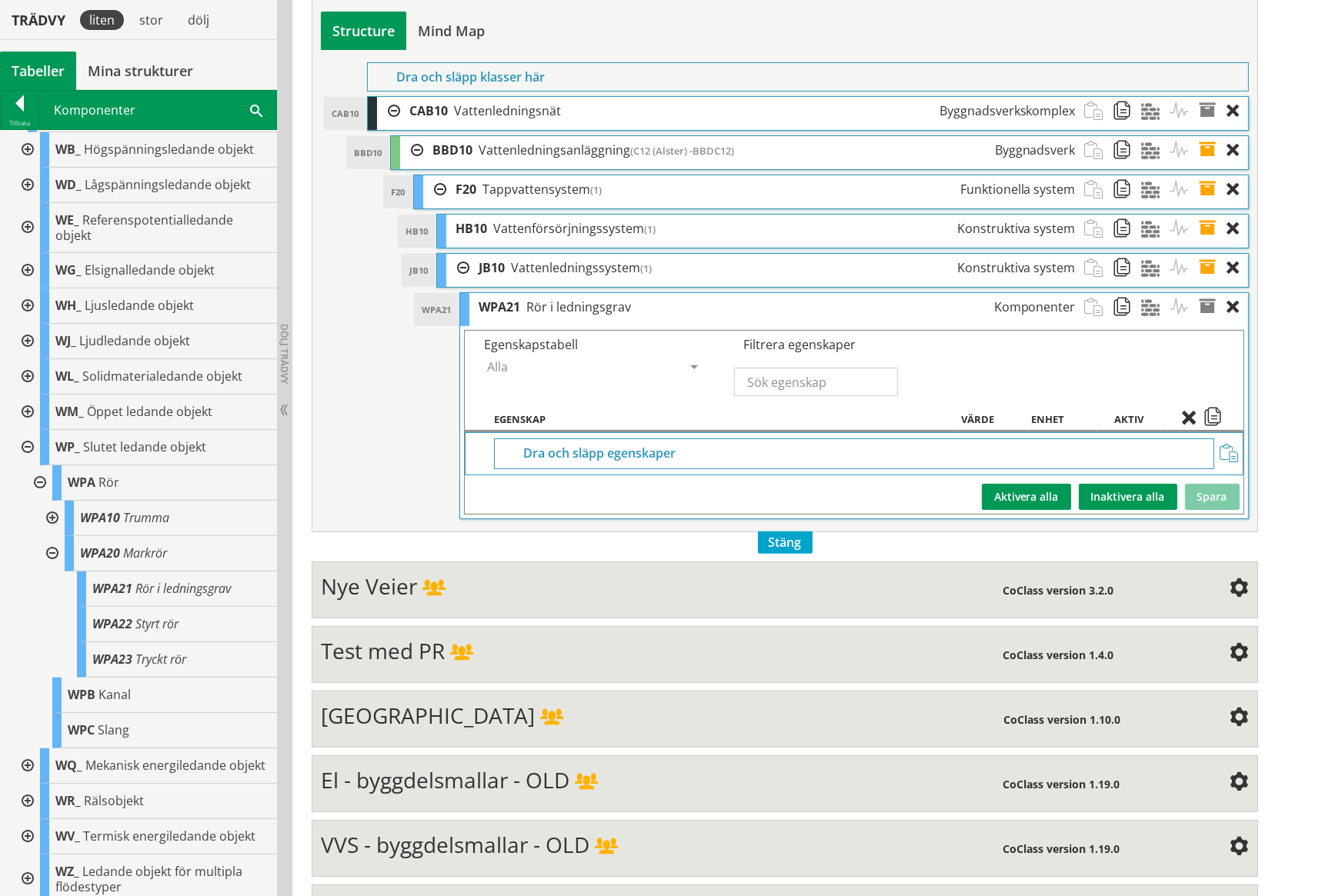
click at [1225, 446] on span at bounding box center [1229, 454] width 19 height 19
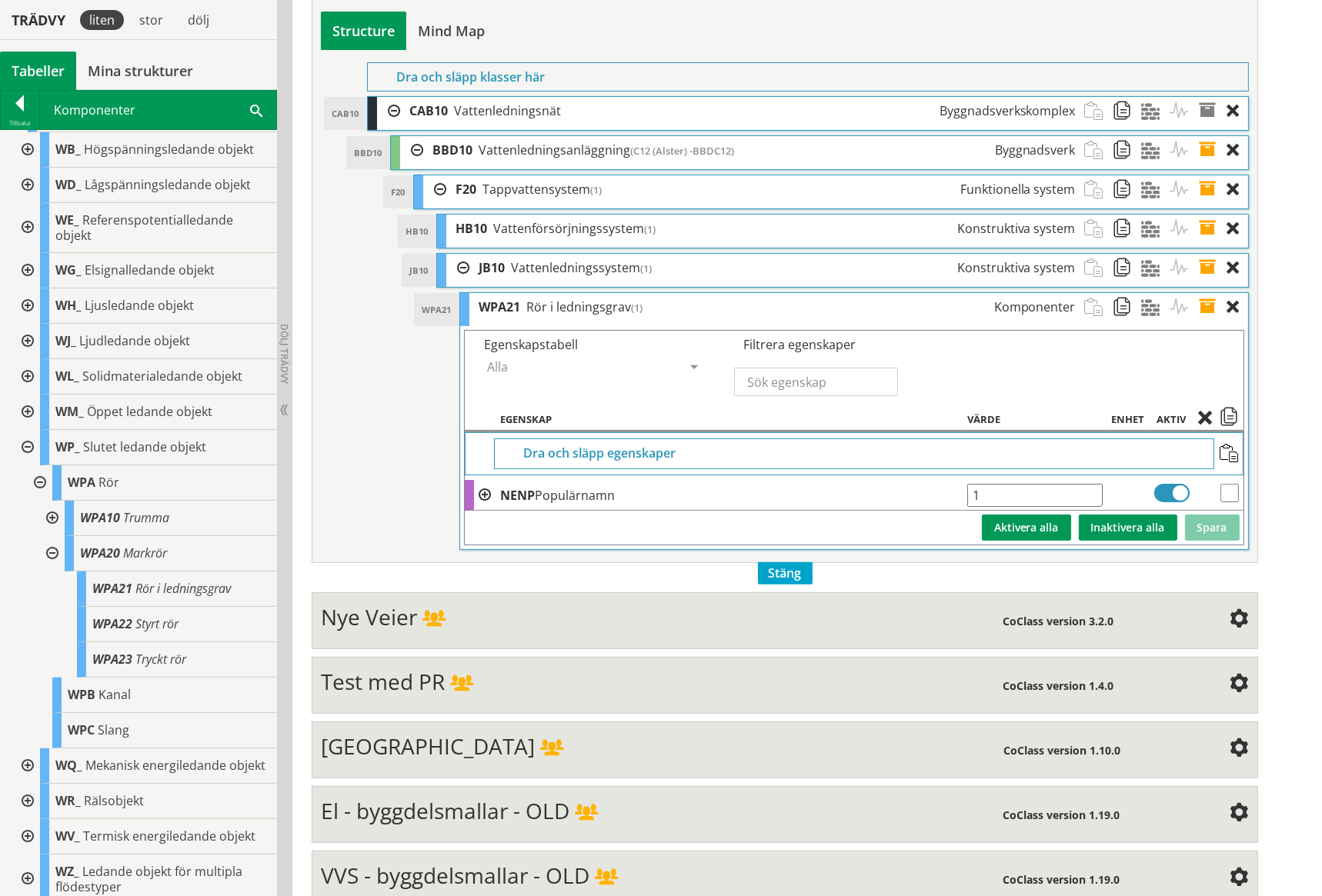
click at [1010, 500] on input "1" at bounding box center [1035, 495] width 135 height 23
drag, startPoint x: 983, startPoint y: 494, endPoint x: 969, endPoint y: 495, distance: 14.0
click at [969, 495] on input "1 -WPA001%21" at bounding box center [1035, 495] width 135 height 23
type input "-WPA001%21"
click at [1211, 525] on button "Spara" at bounding box center [1212, 528] width 54 height 26
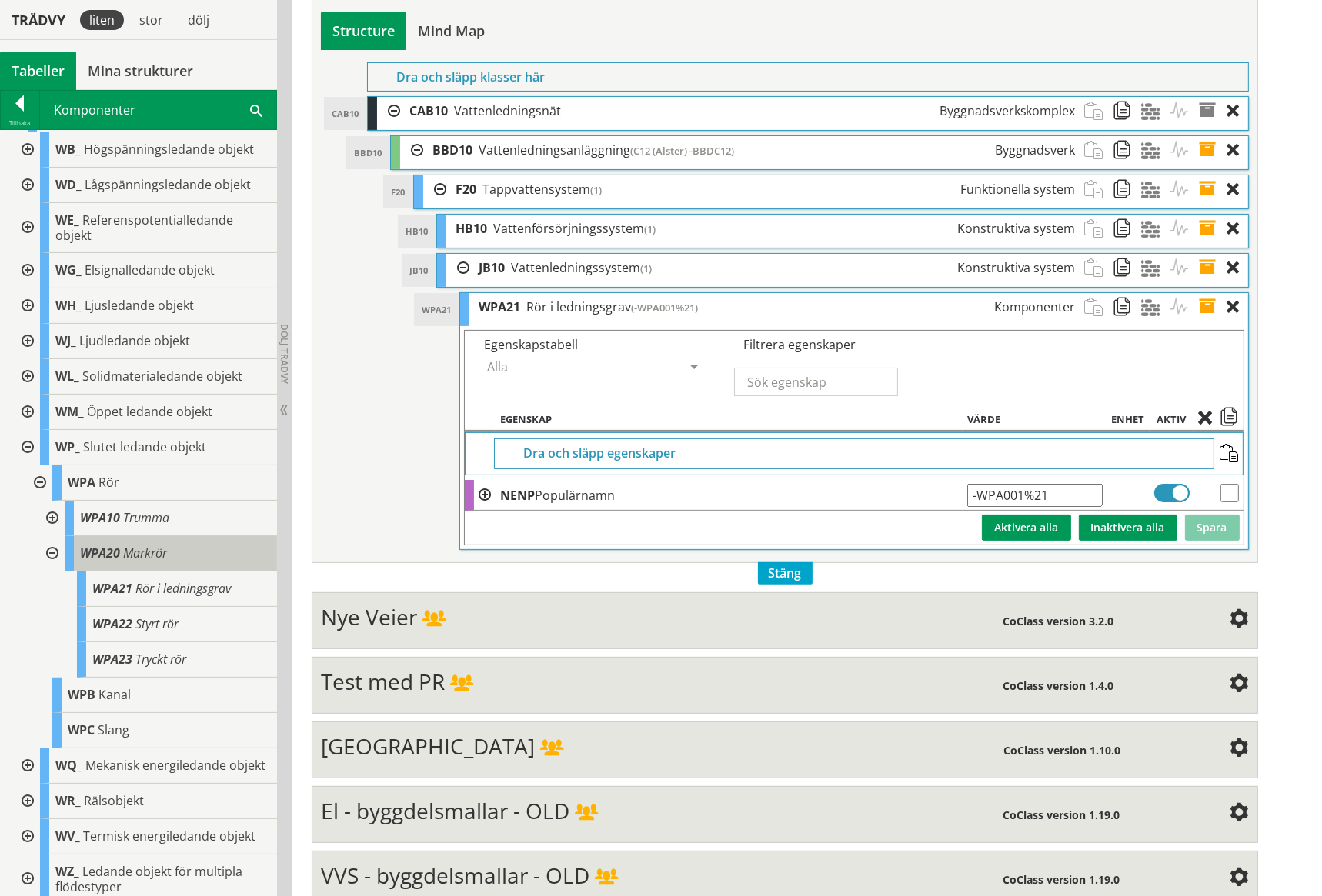
click at [174, 536] on div "WPA20 Markrör" at bounding box center [171, 554] width 212 height 36
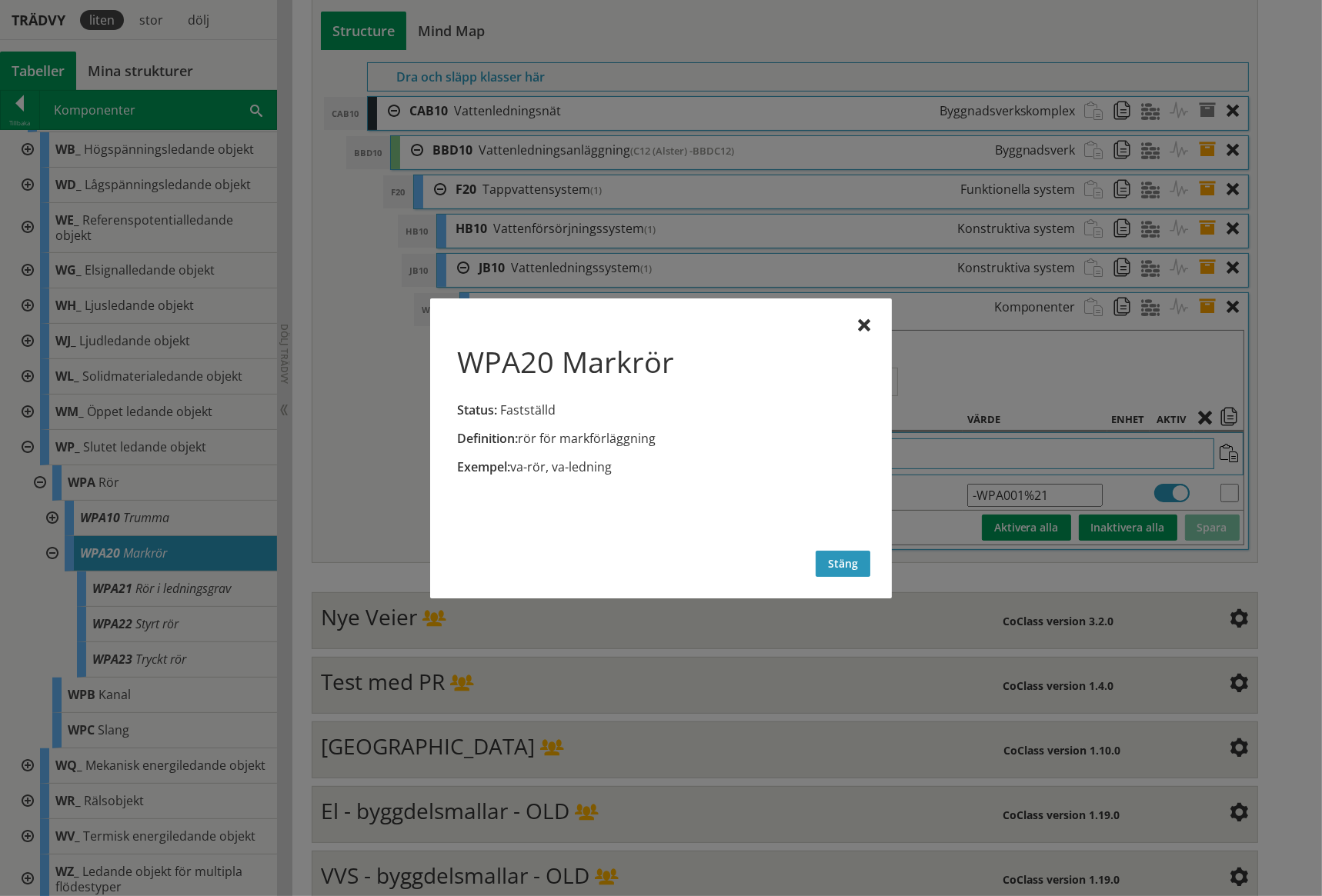
click at [850, 570] on button "Stäng" at bounding box center [843, 564] width 54 height 26
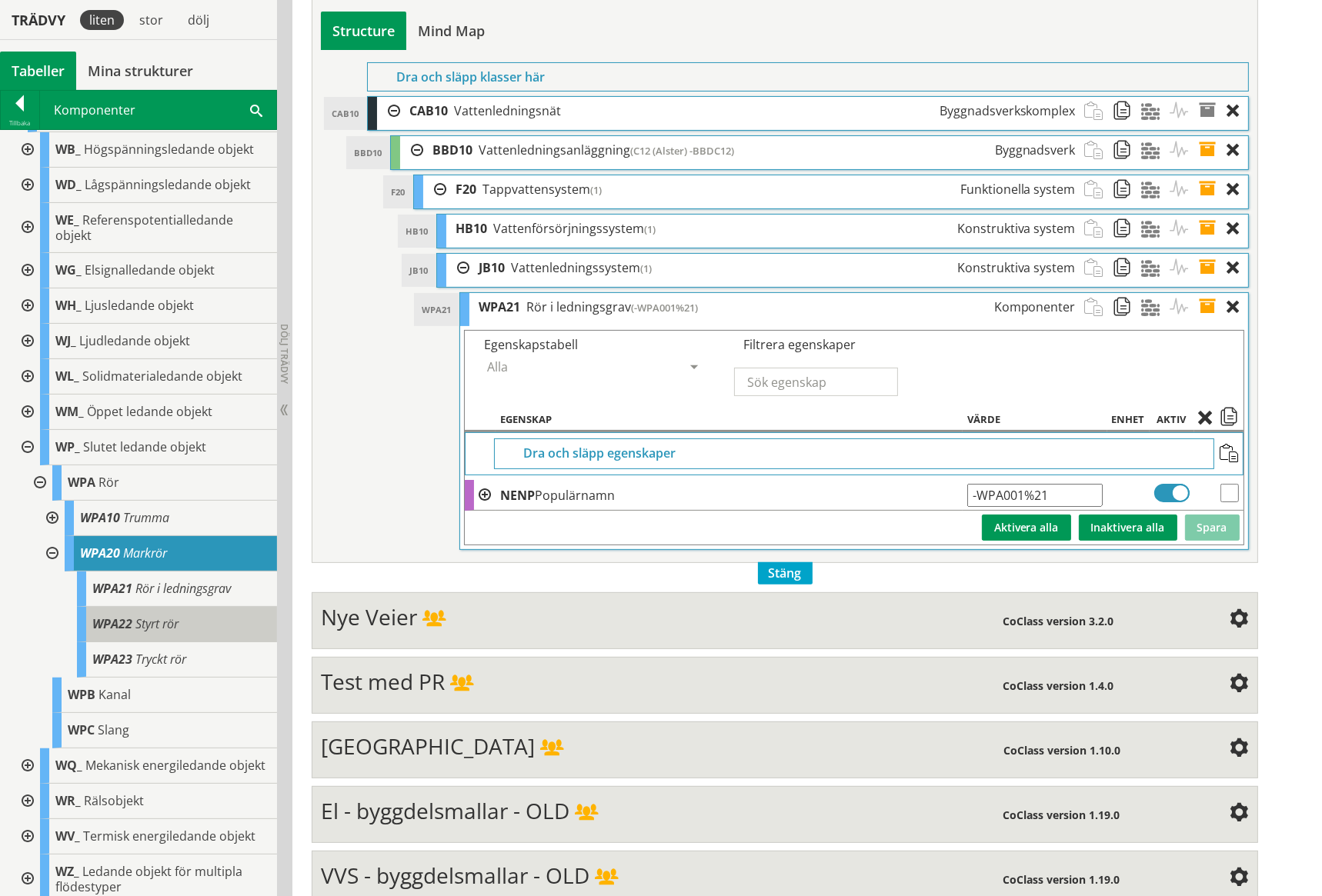
click at [206, 607] on div "WPA22 Styrt rör" at bounding box center [176, 625] width 200 height 36
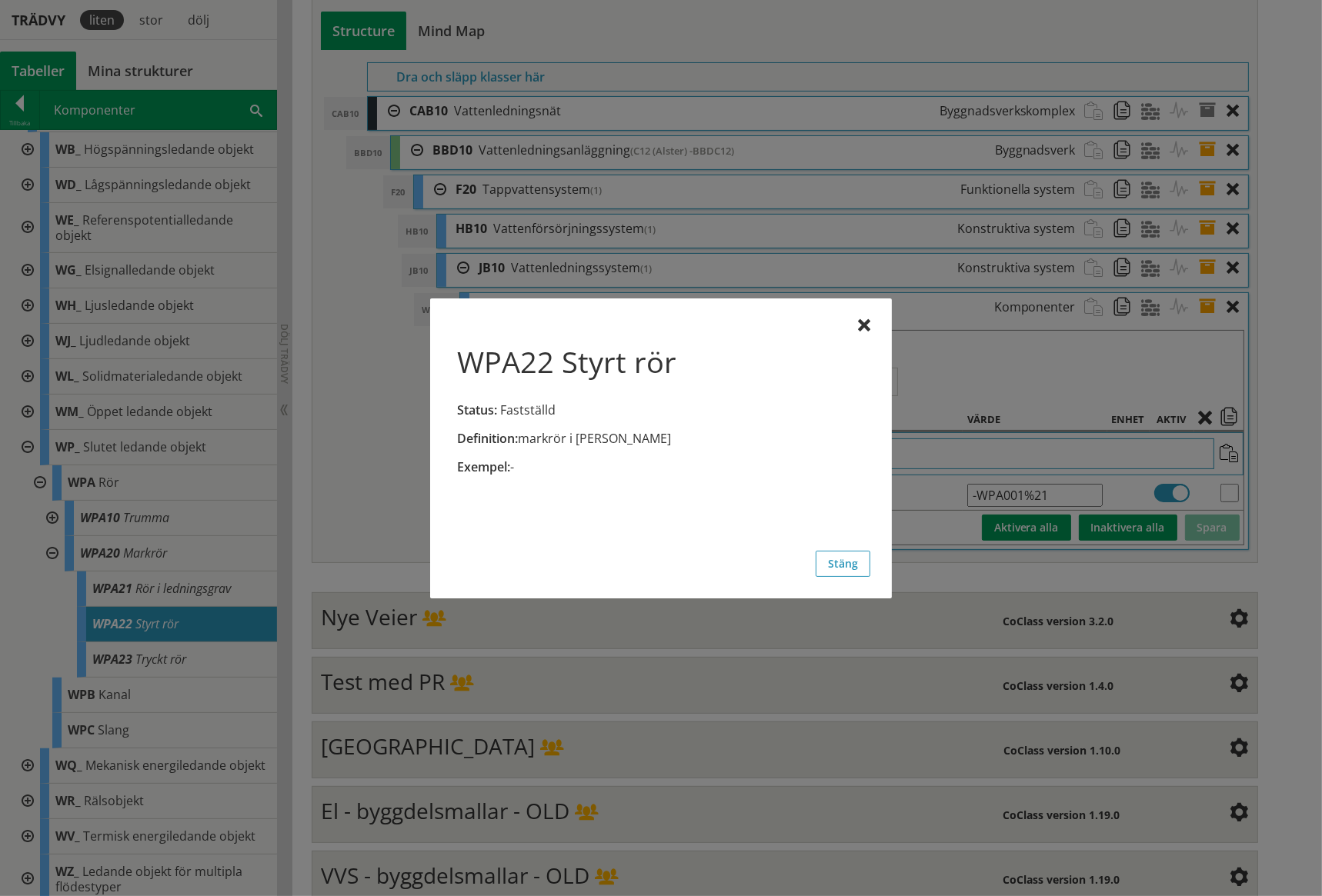
click at [190, 645] on div at bounding box center [661, 448] width 1322 height 896
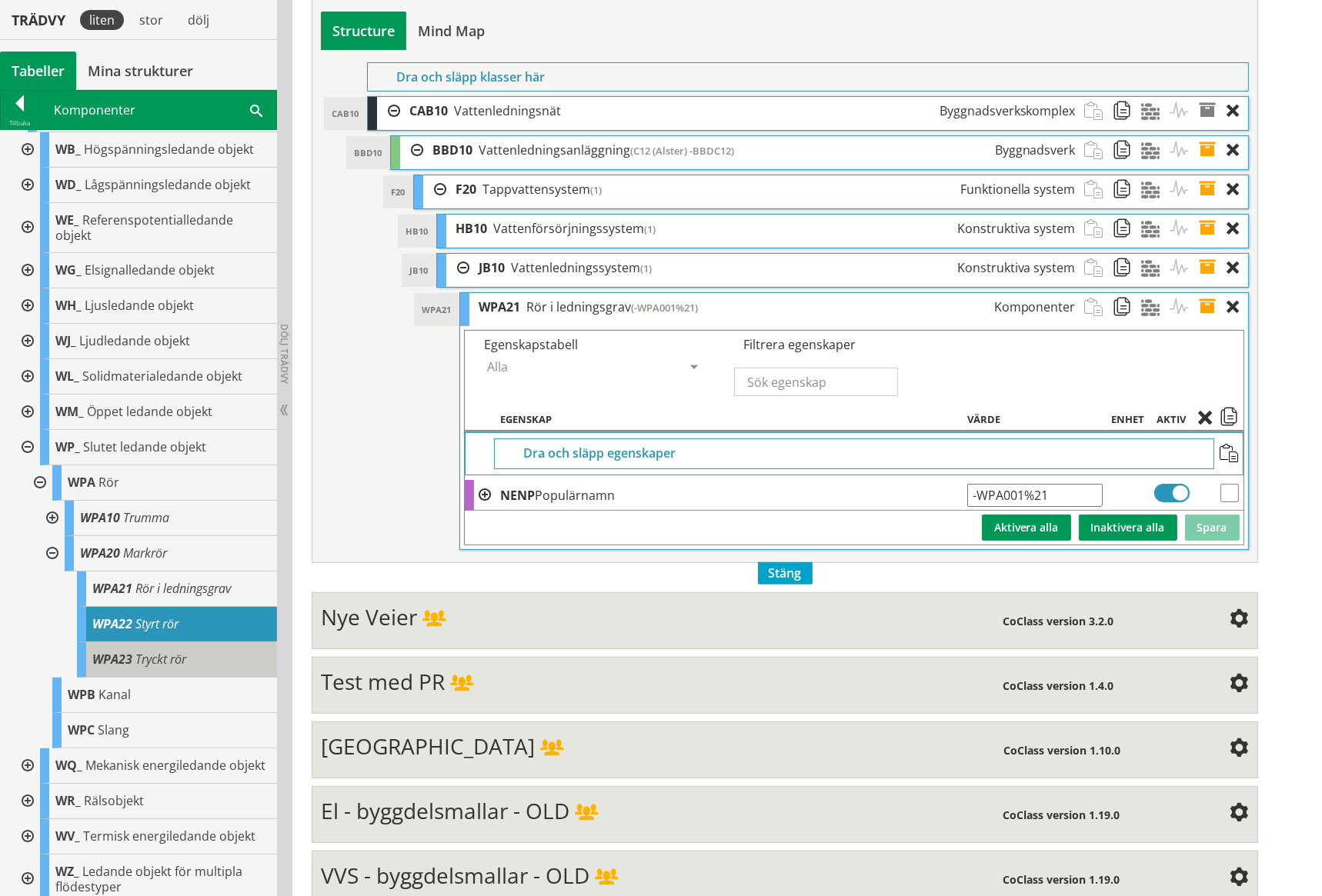
click at [188, 645] on div "WPA23 Tryckt rör" at bounding box center [176, 661] width 200 height 36
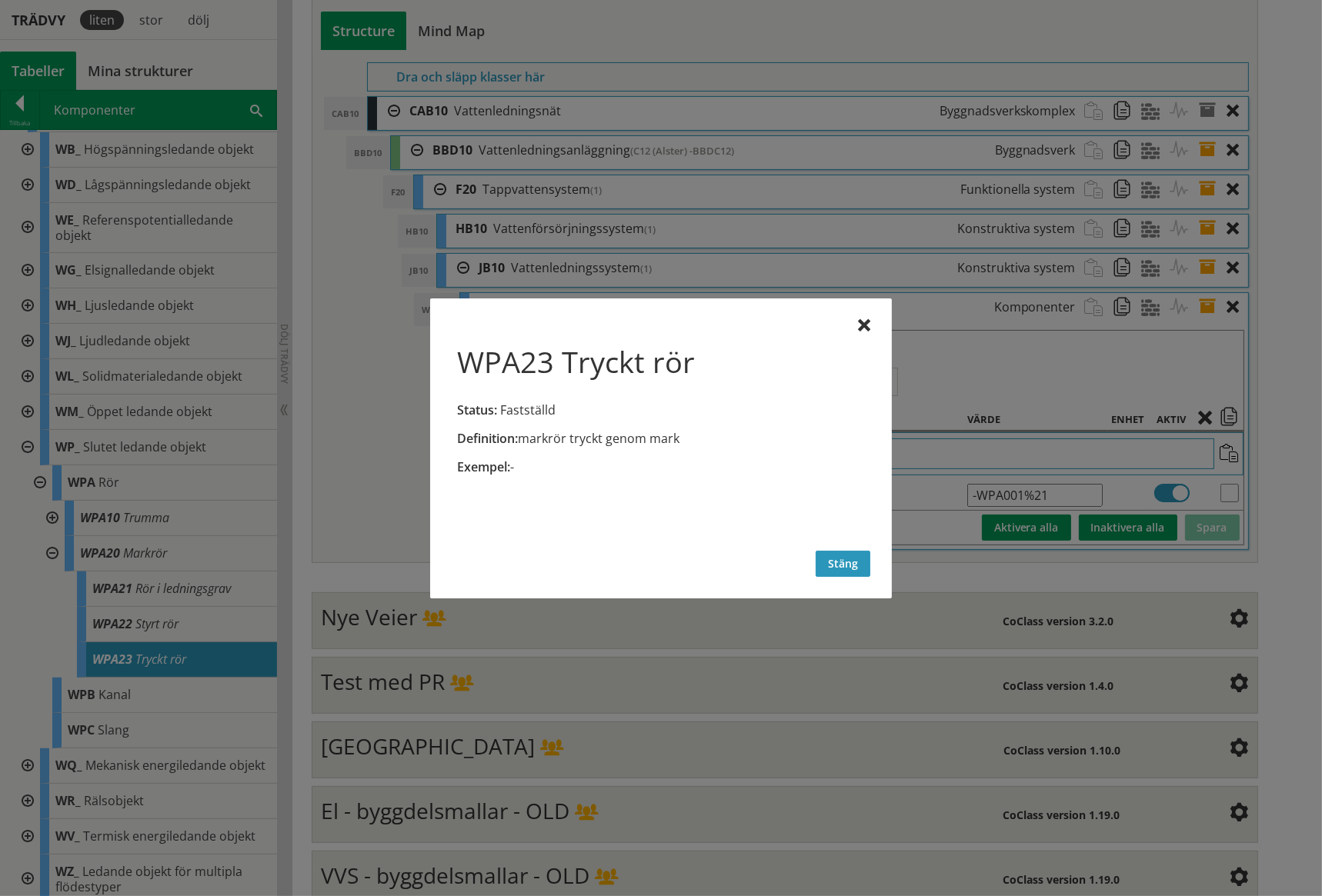
click at [848, 556] on button "Stäng" at bounding box center [843, 564] width 54 height 26
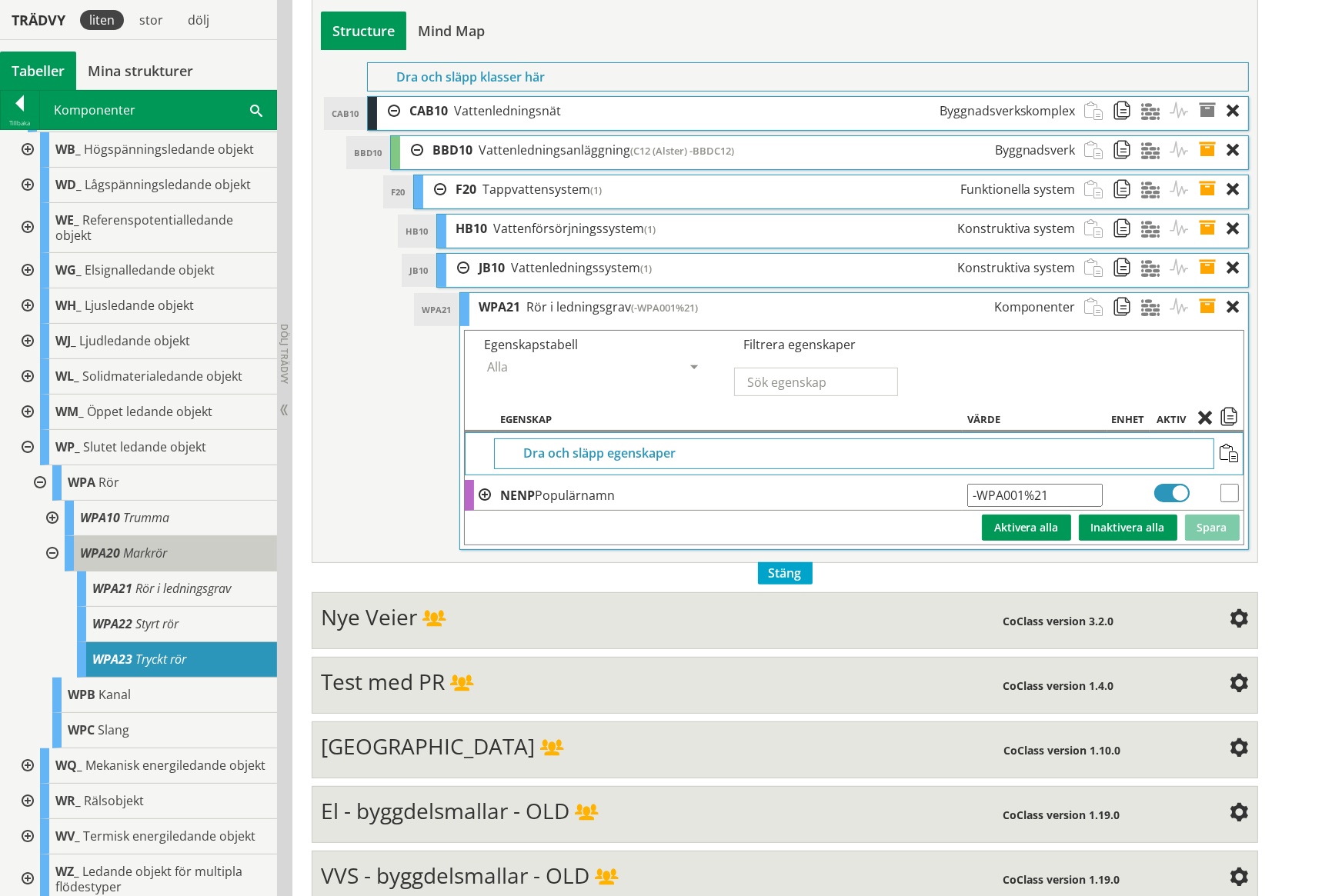
click at [186, 539] on div "WPA20 Markrör" at bounding box center [171, 554] width 212 height 36
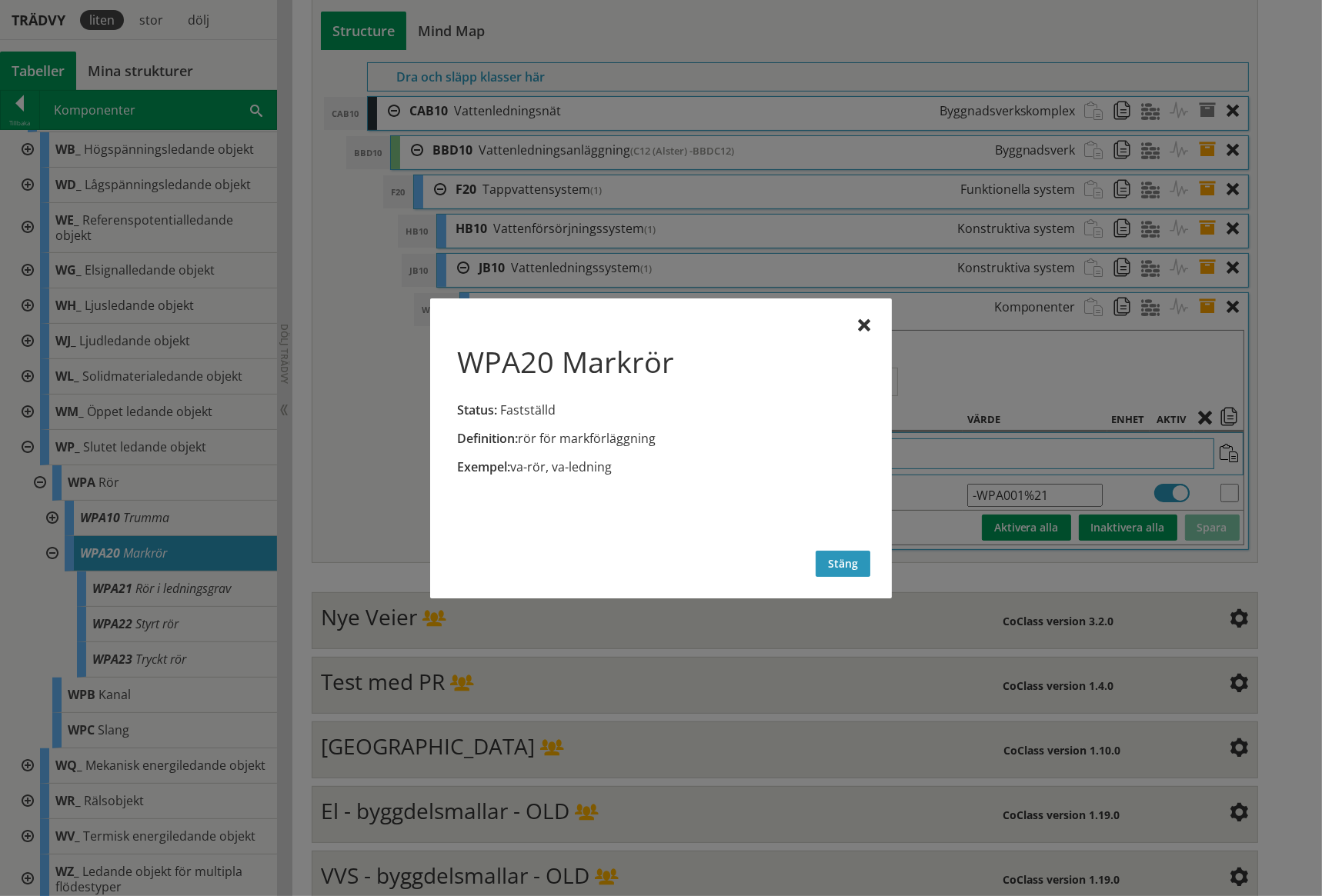
click at [852, 566] on button "Stäng" at bounding box center [843, 564] width 54 height 26
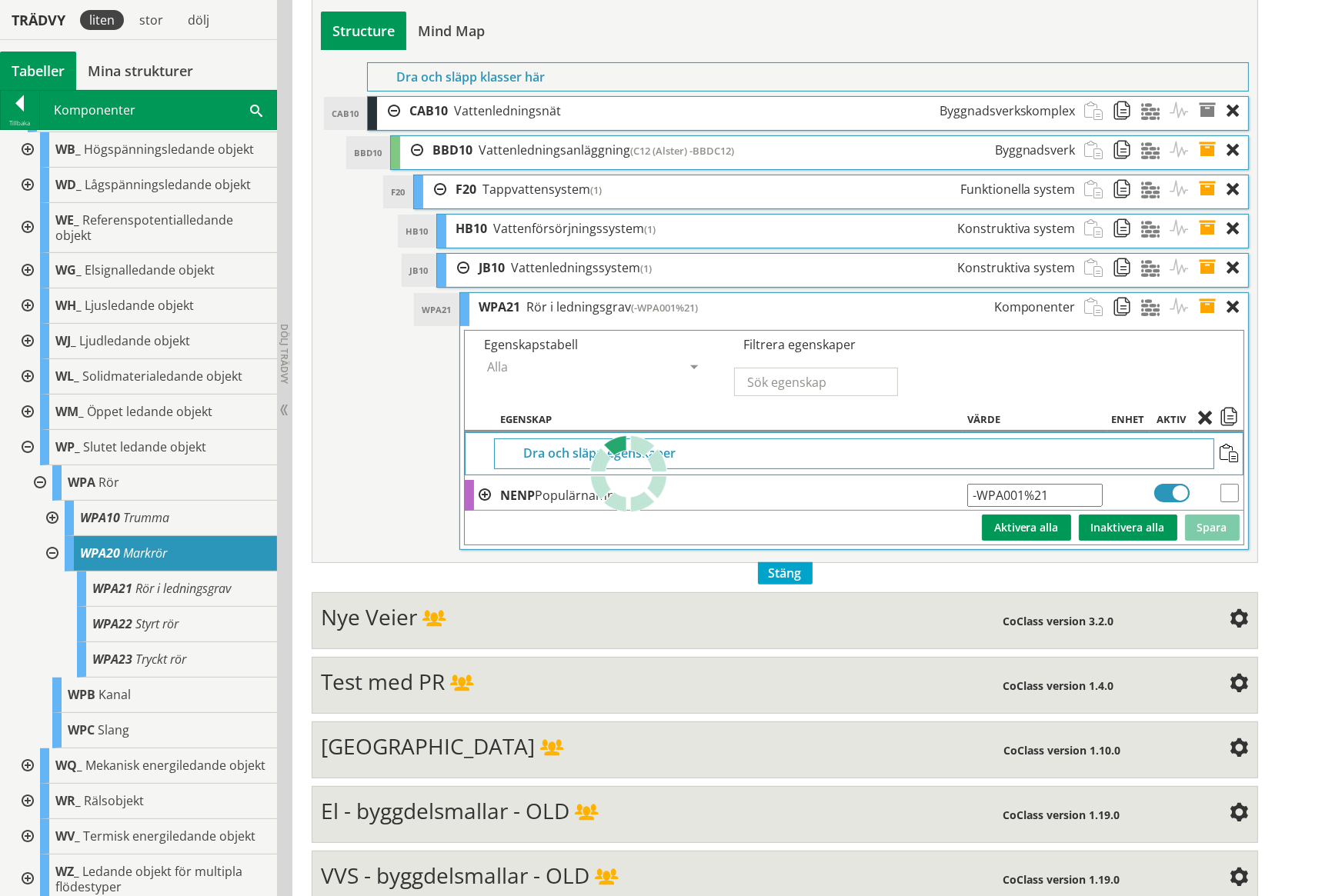
click at [1207, 307] on span at bounding box center [1212, 307] width 28 height 28
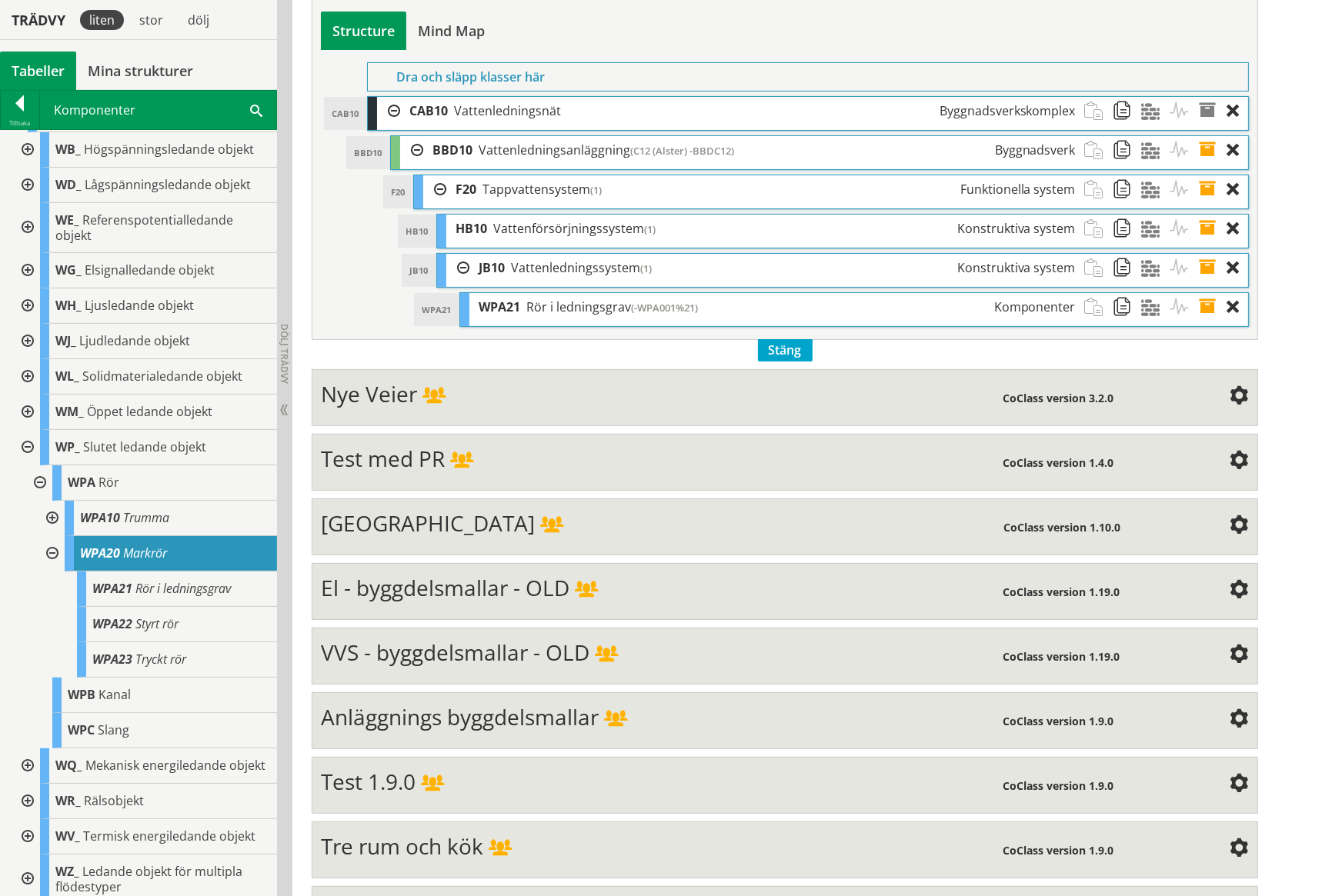
click at [29, 430] on div at bounding box center [26, 448] width 28 height 36
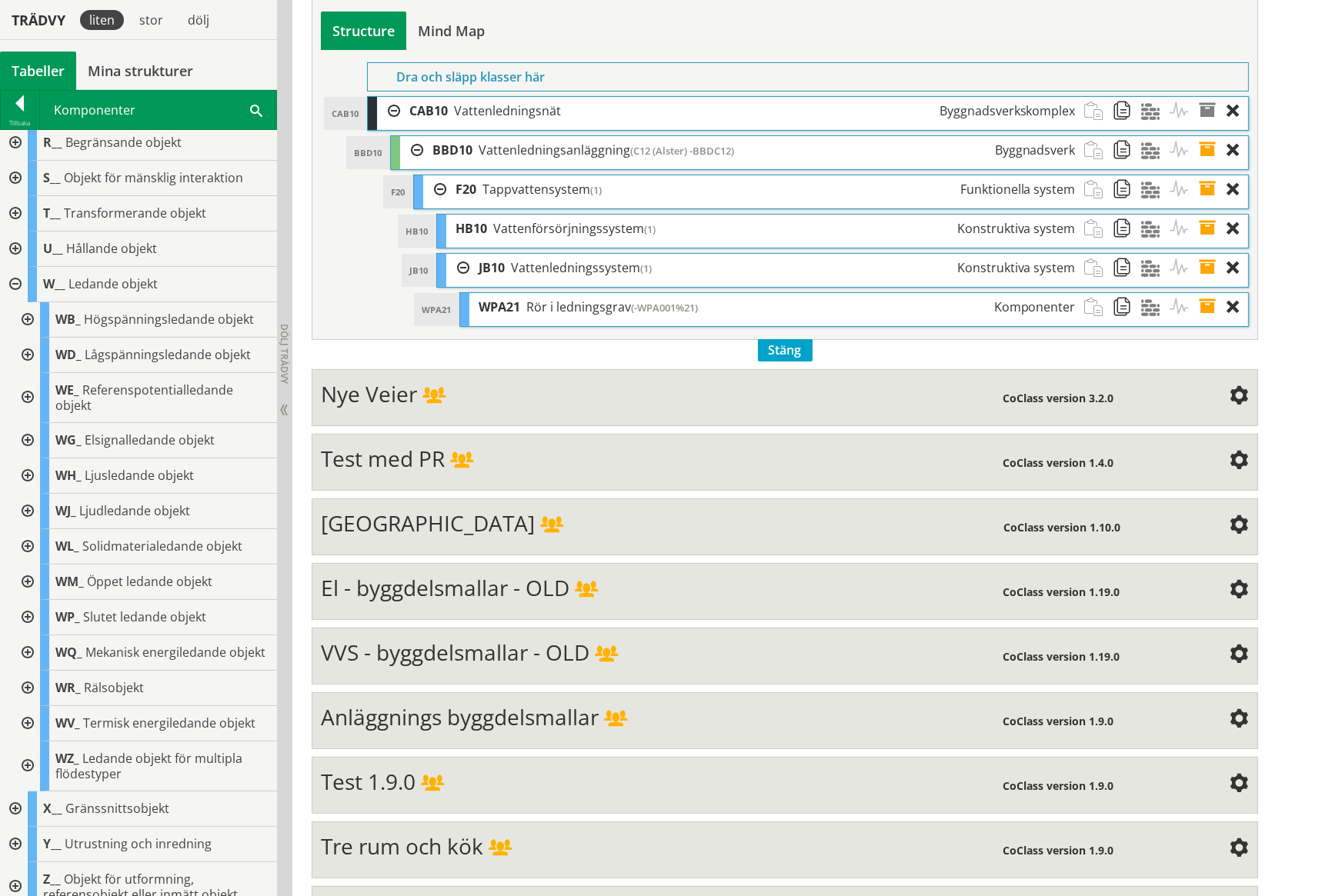
click at [19, 281] on div at bounding box center [14, 284] width 28 height 36
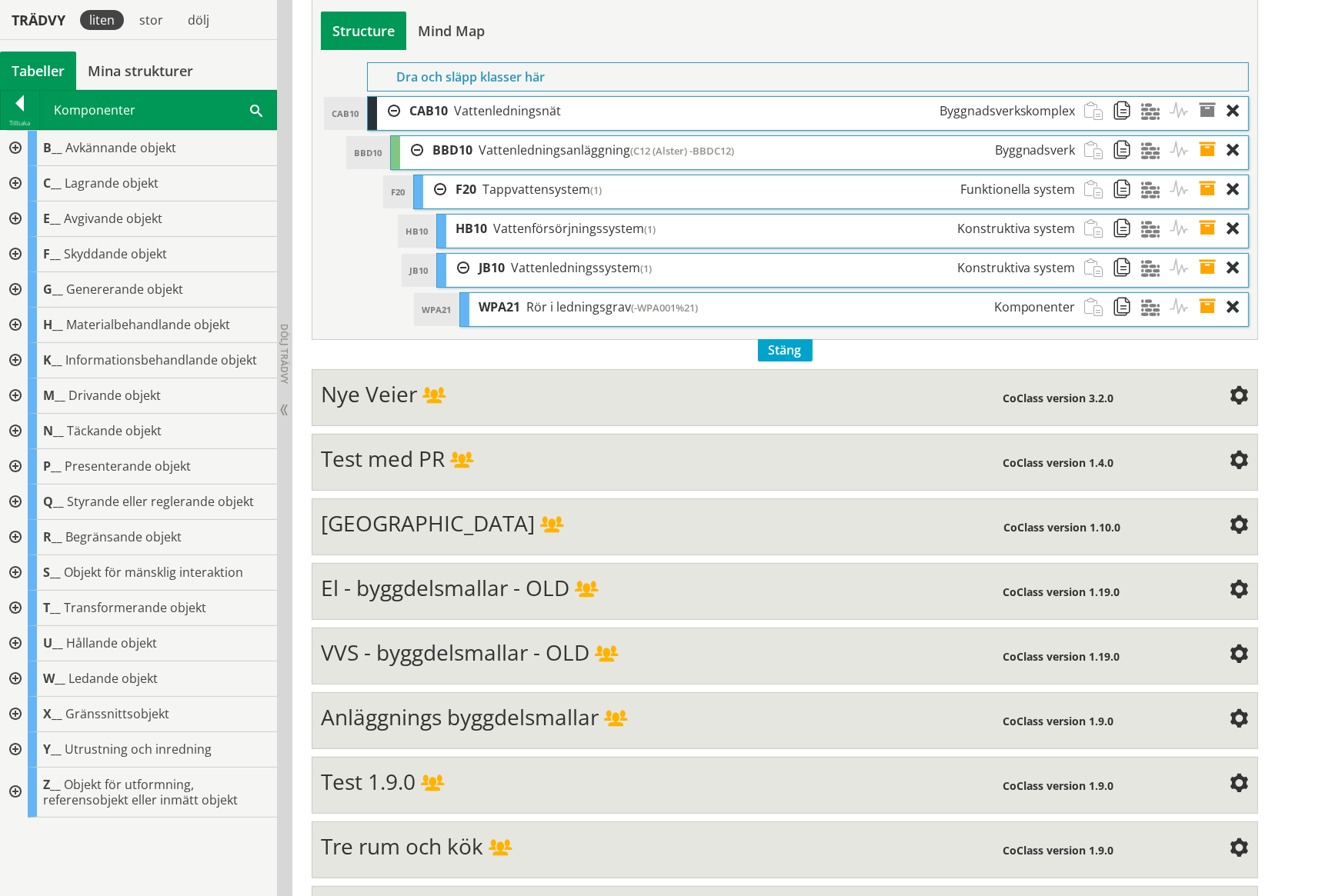
click at [10, 711] on div at bounding box center [14, 715] width 28 height 36
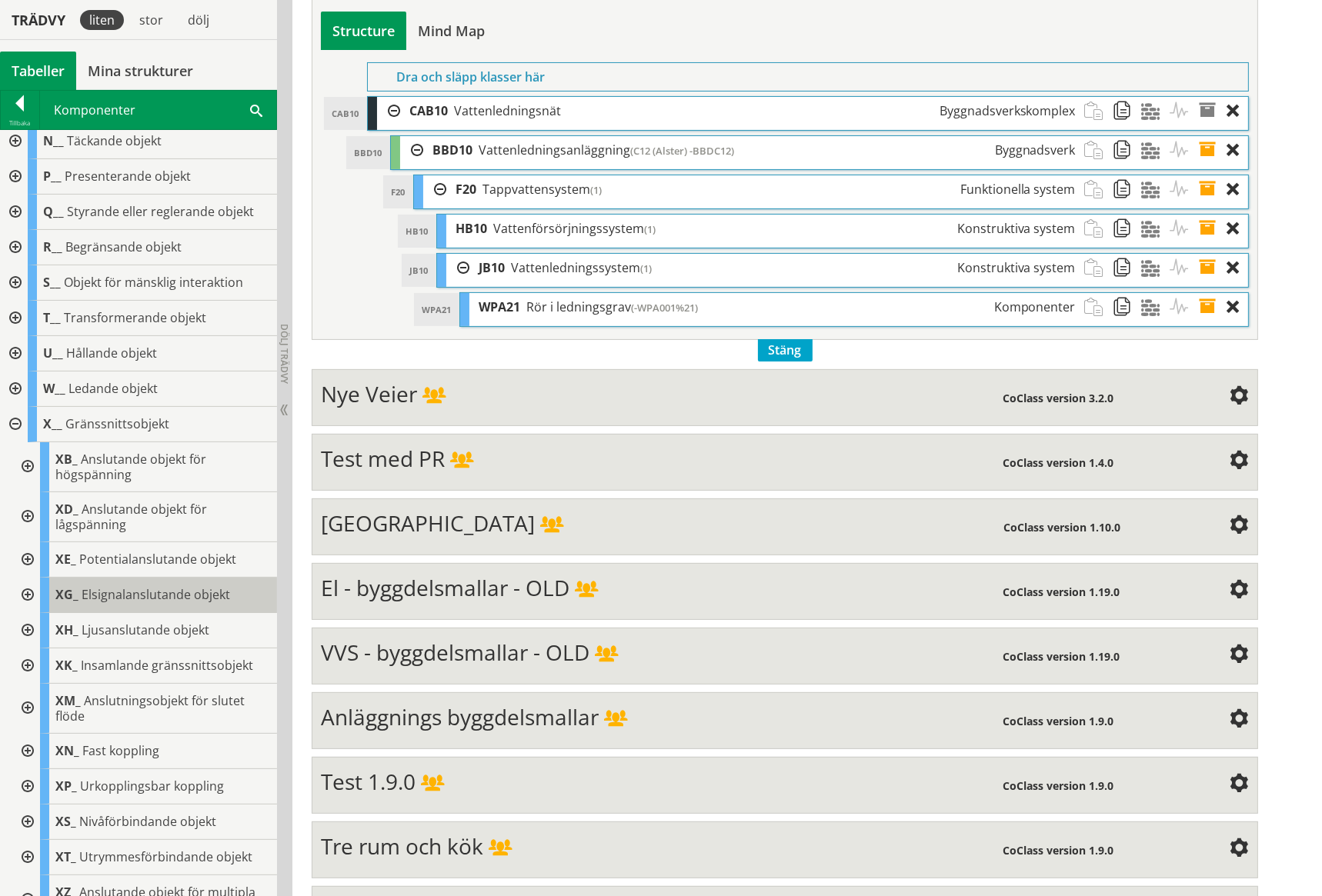
scroll to position [329, 0]
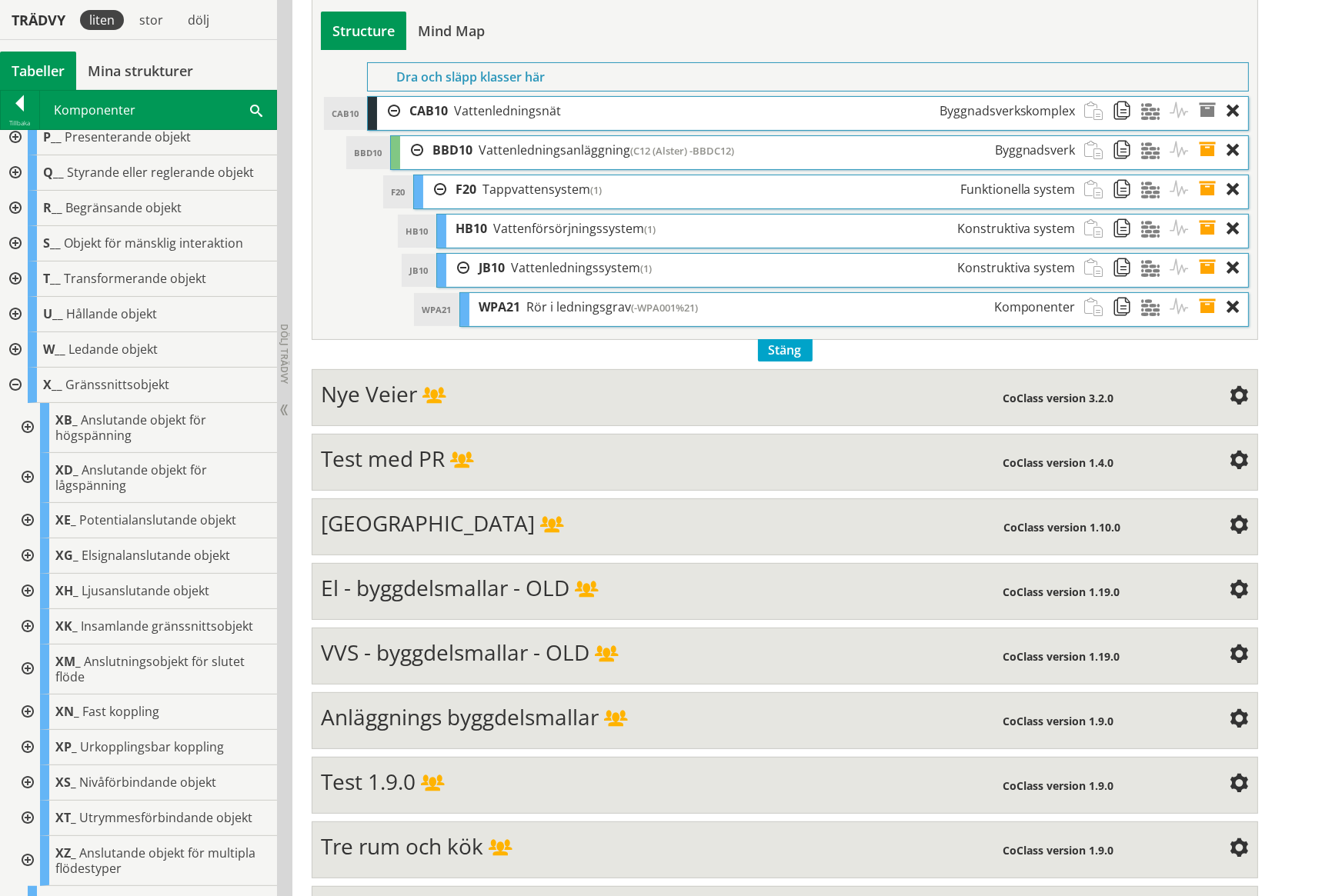
click at [32, 664] on div at bounding box center [26, 669] width 28 height 50
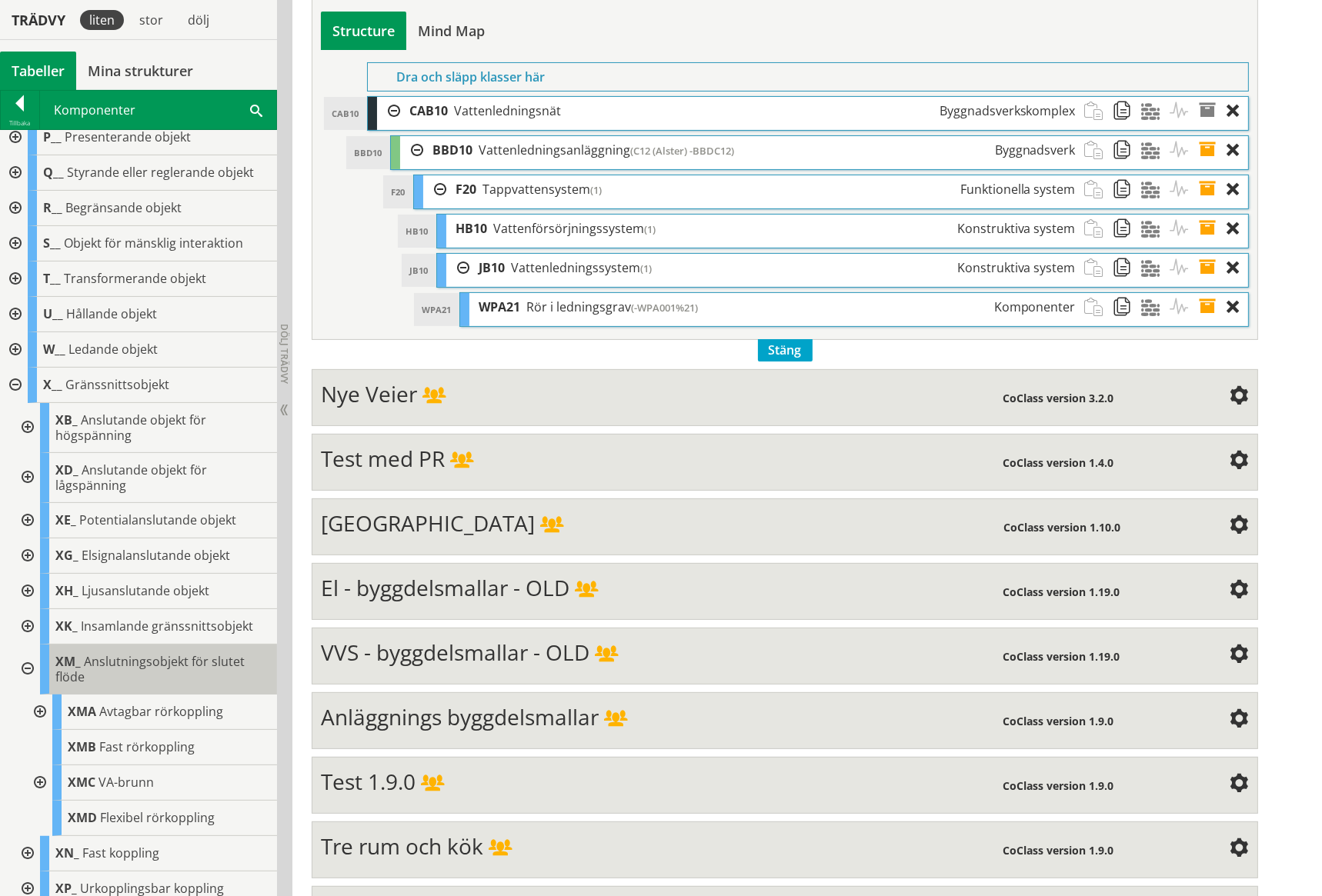
scroll to position [357, 0]
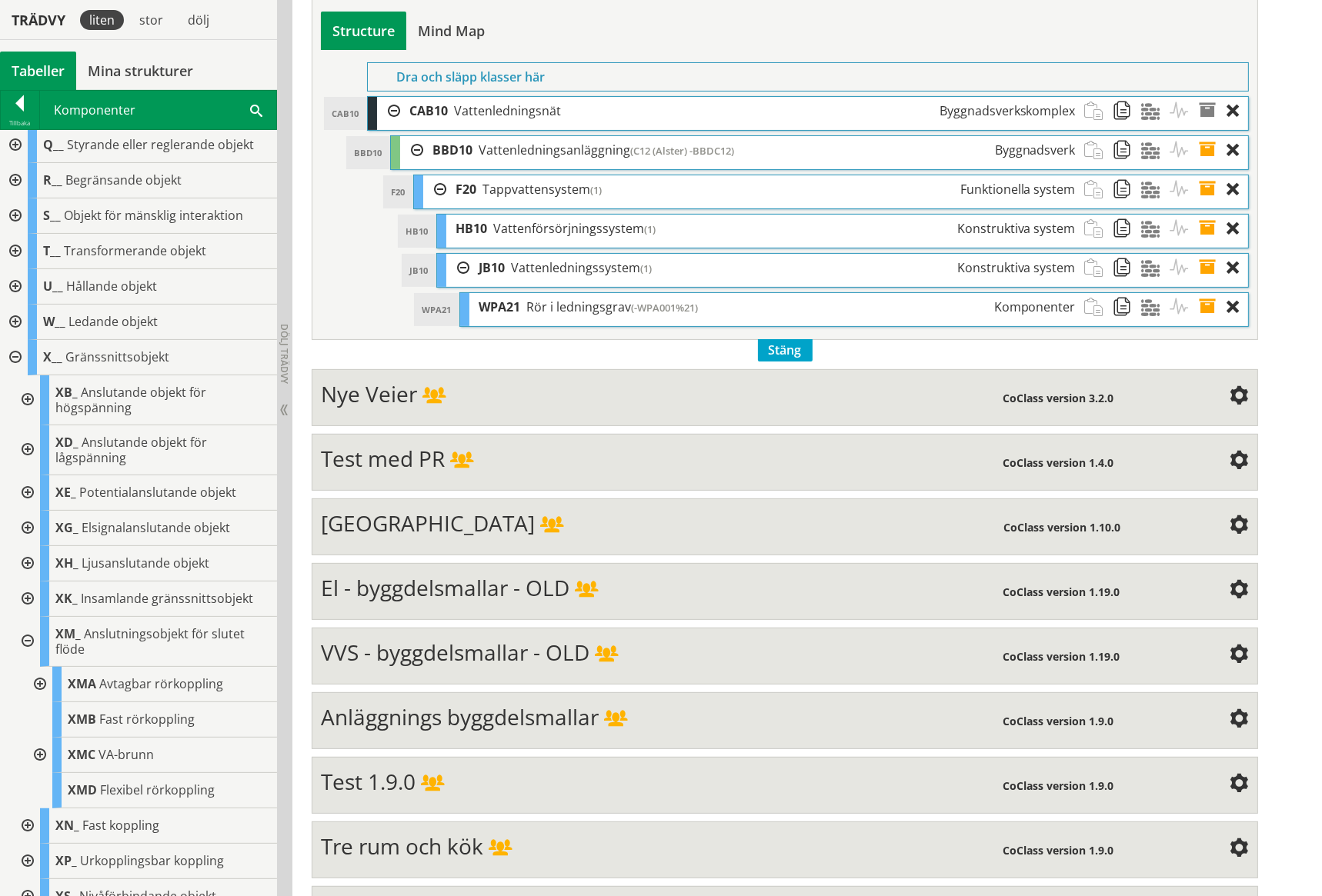
click at [39, 678] on div at bounding box center [38, 685] width 28 height 36
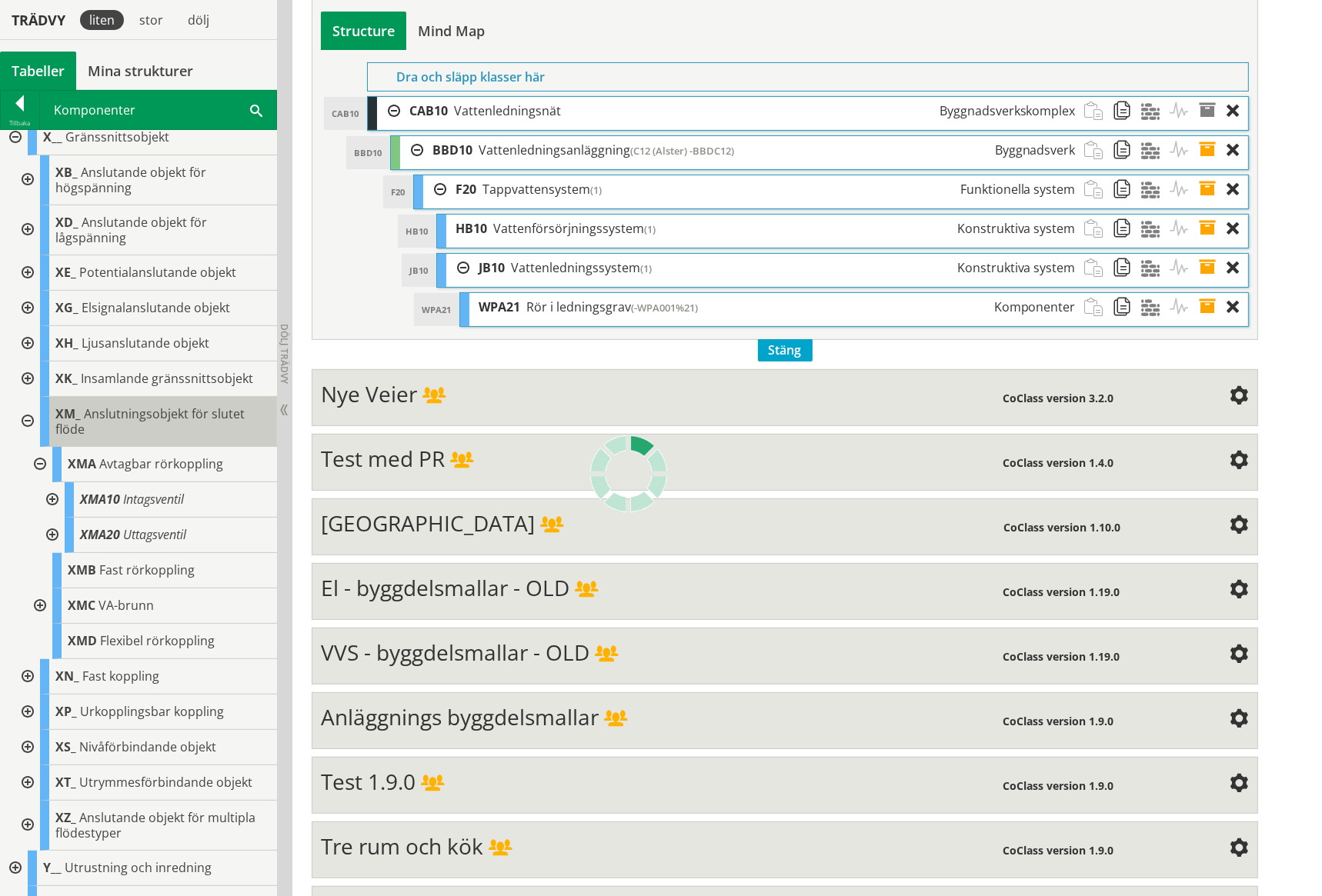
scroll to position [615, 0]
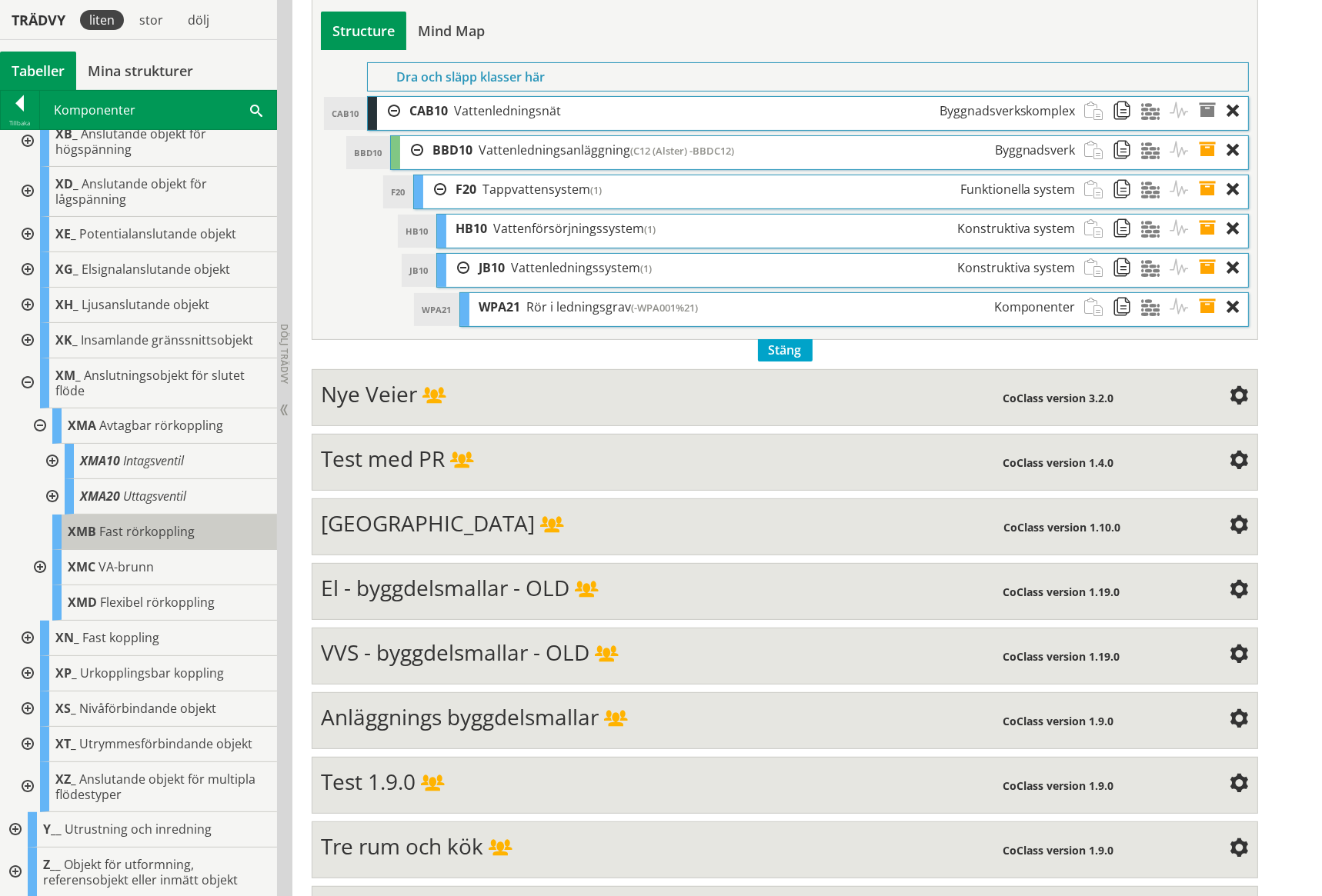
click at [114, 534] on span "Fast rörkoppling" at bounding box center [147, 532] width 96 height 17
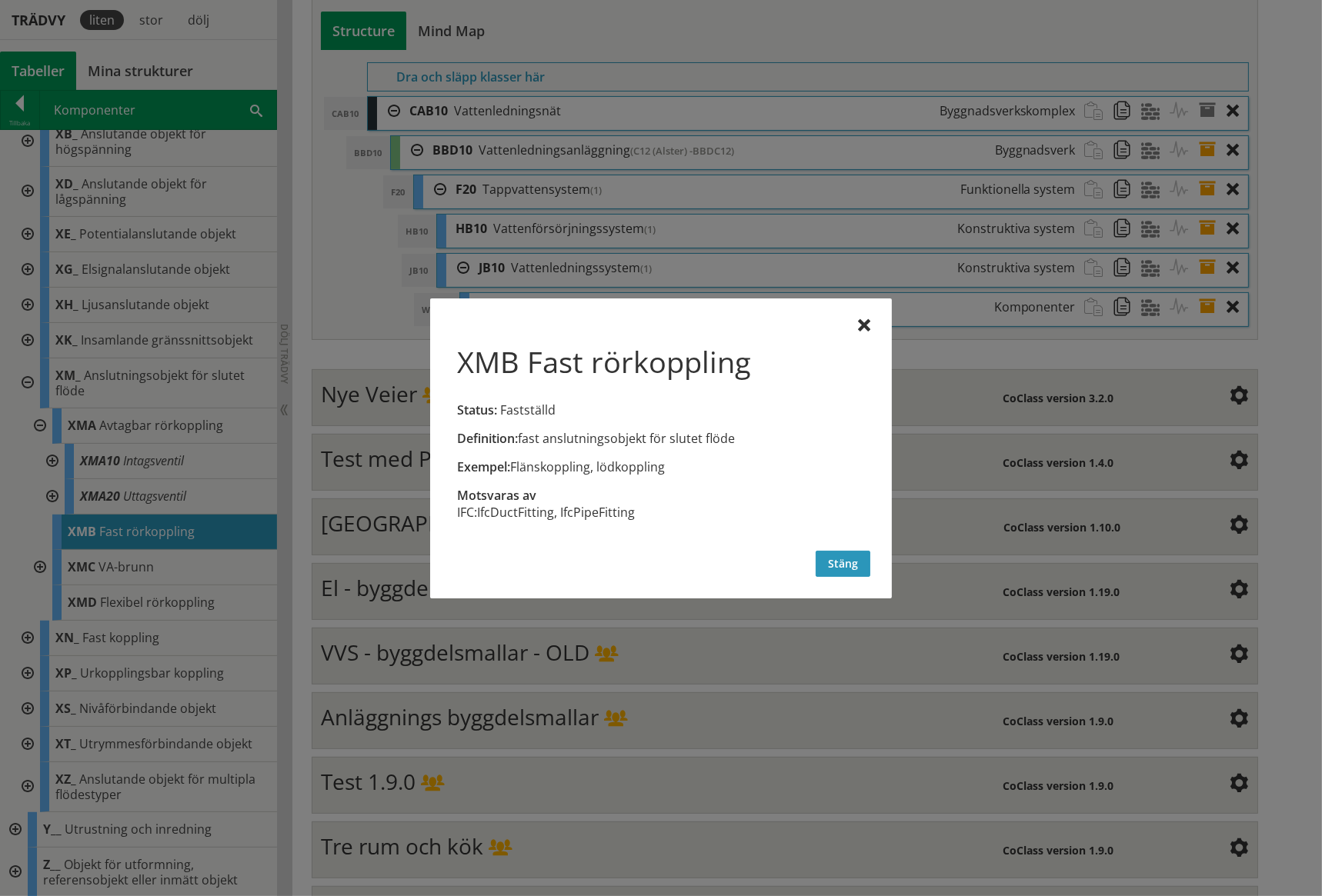
click at [846, 563] on button "Stäng" at bounding box center [843, 564] width 54 height 26
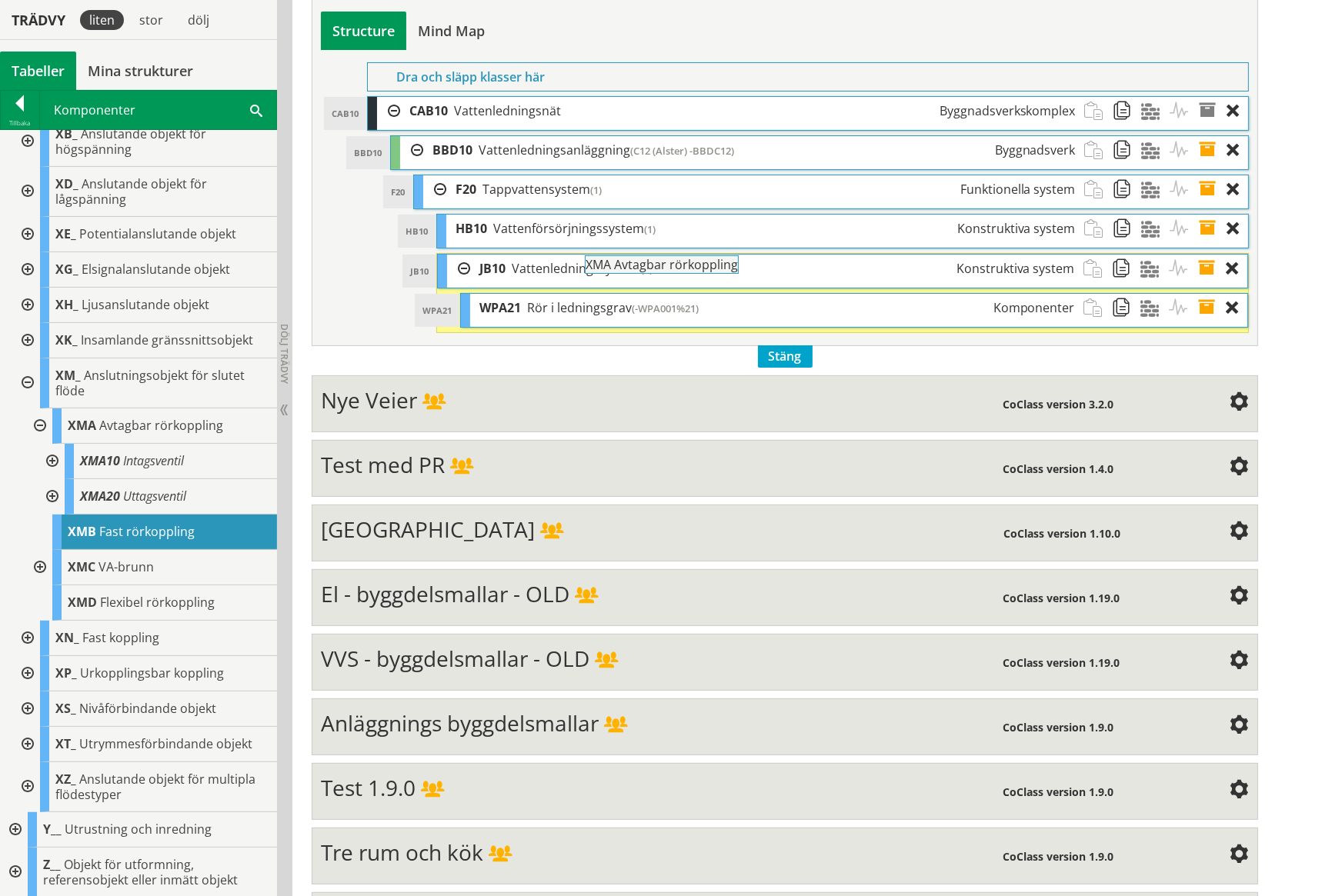
drag, startPoint x: 114, startPoint y: 420, endPoint x: 674, endPoint y: 268, distance: 580.3
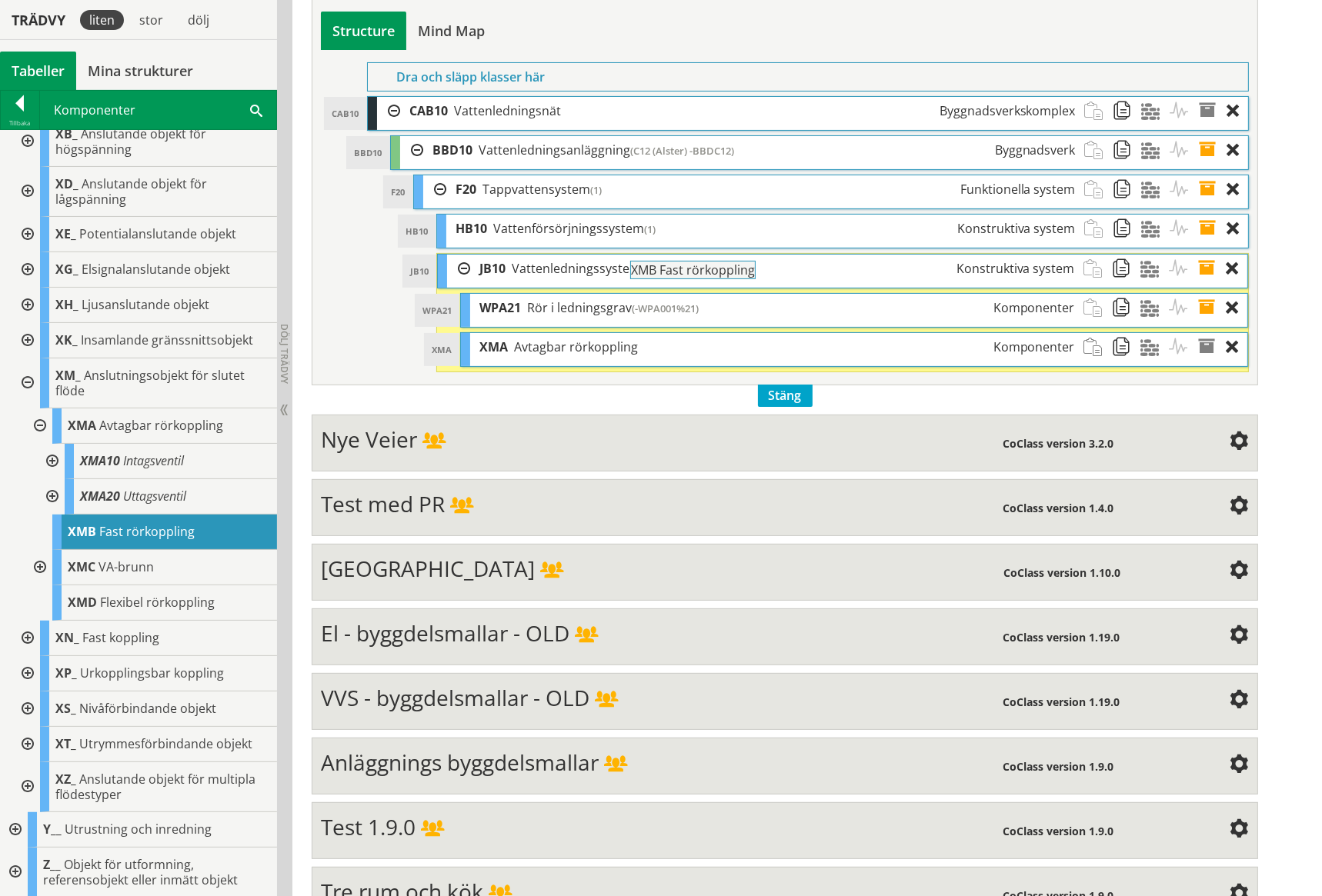
drag, startPoint x: 129, startPoint y: 529, endPoint x: 734, endPoint y: 276, distance: 655.8
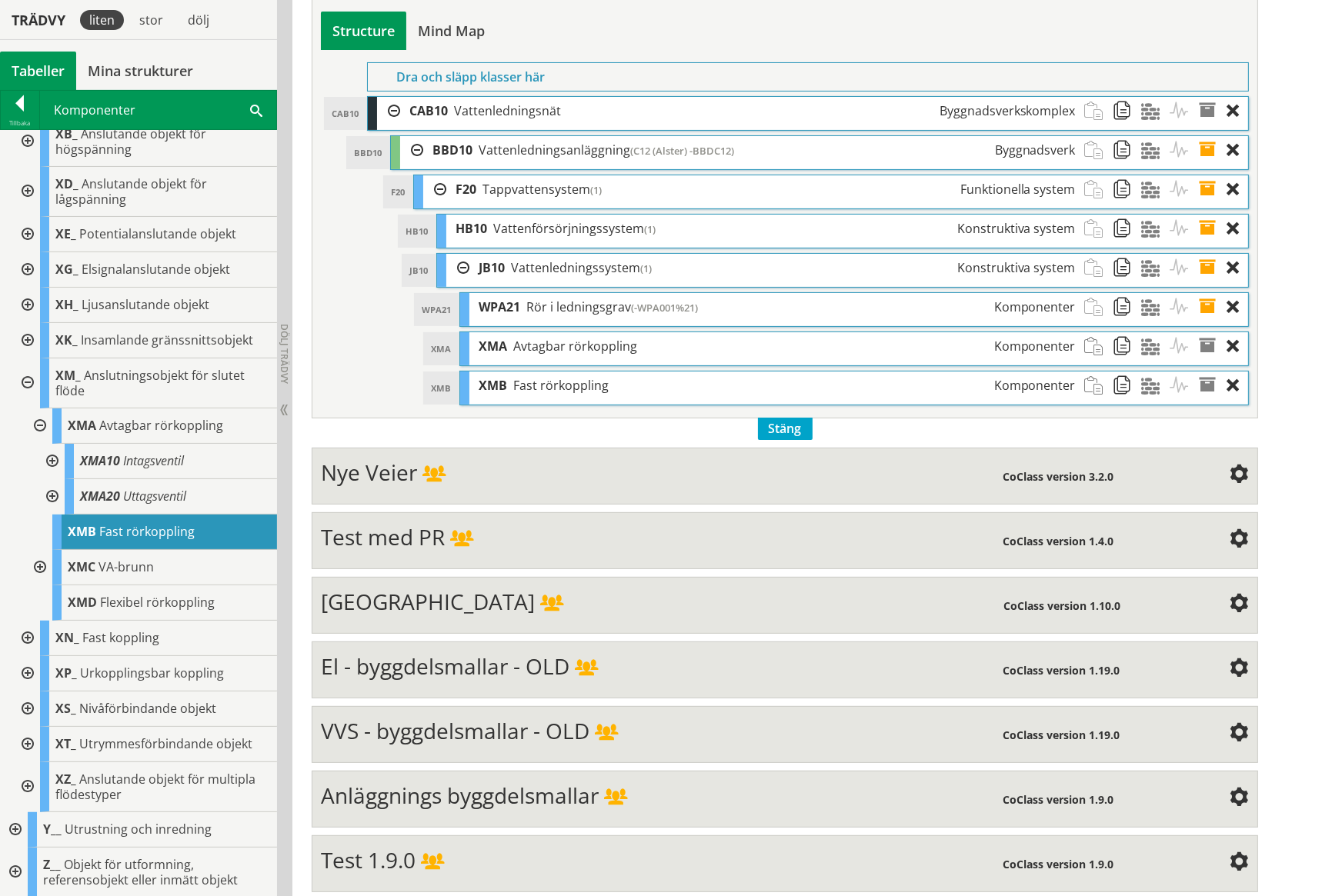
click at [53, 494] on div at bounding box center [51, 497] width 28 height 36
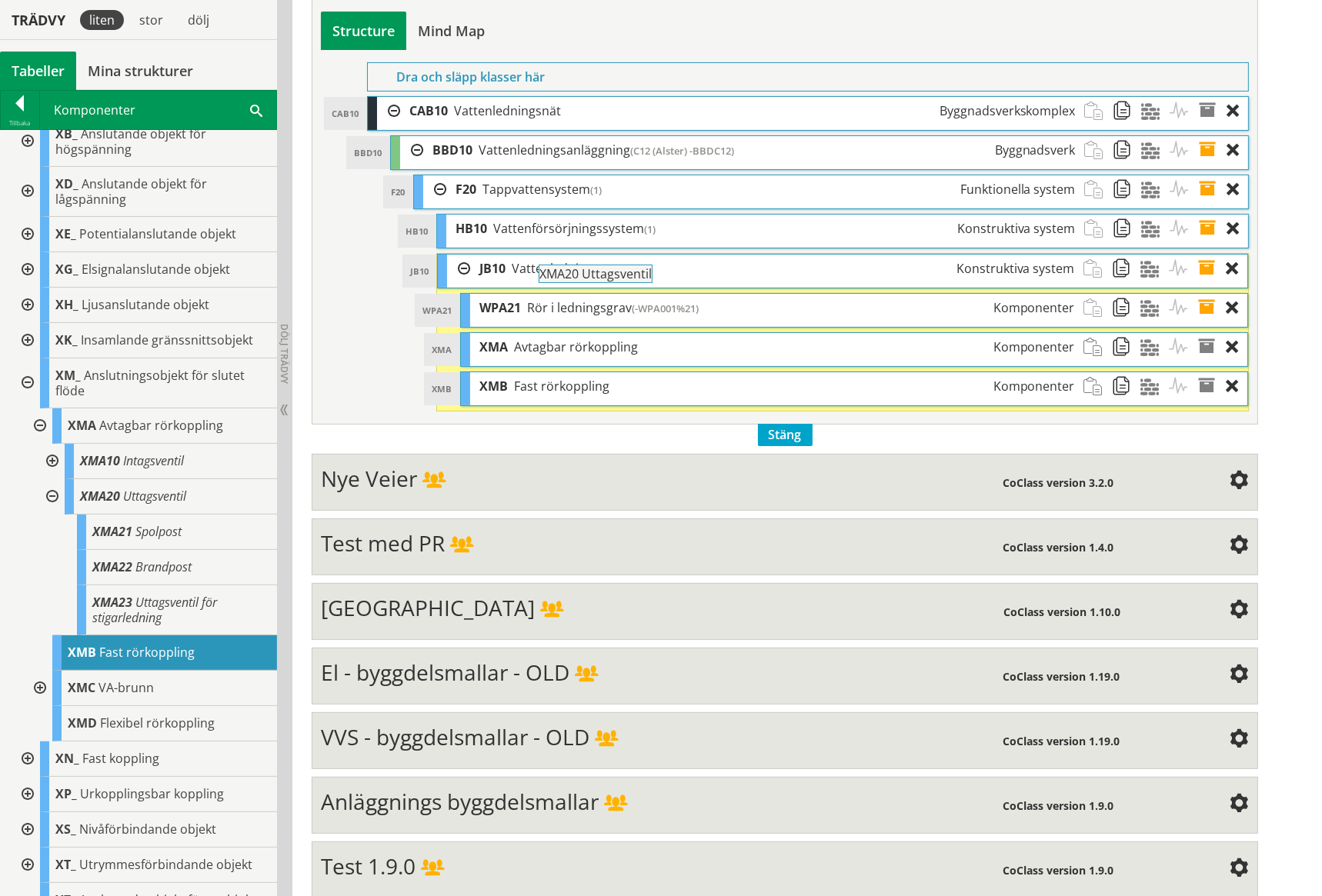
drag, startPoint x: 138, startPoint y: 494, endPoint x: 639, endPoint y: 281, distance: 544.4
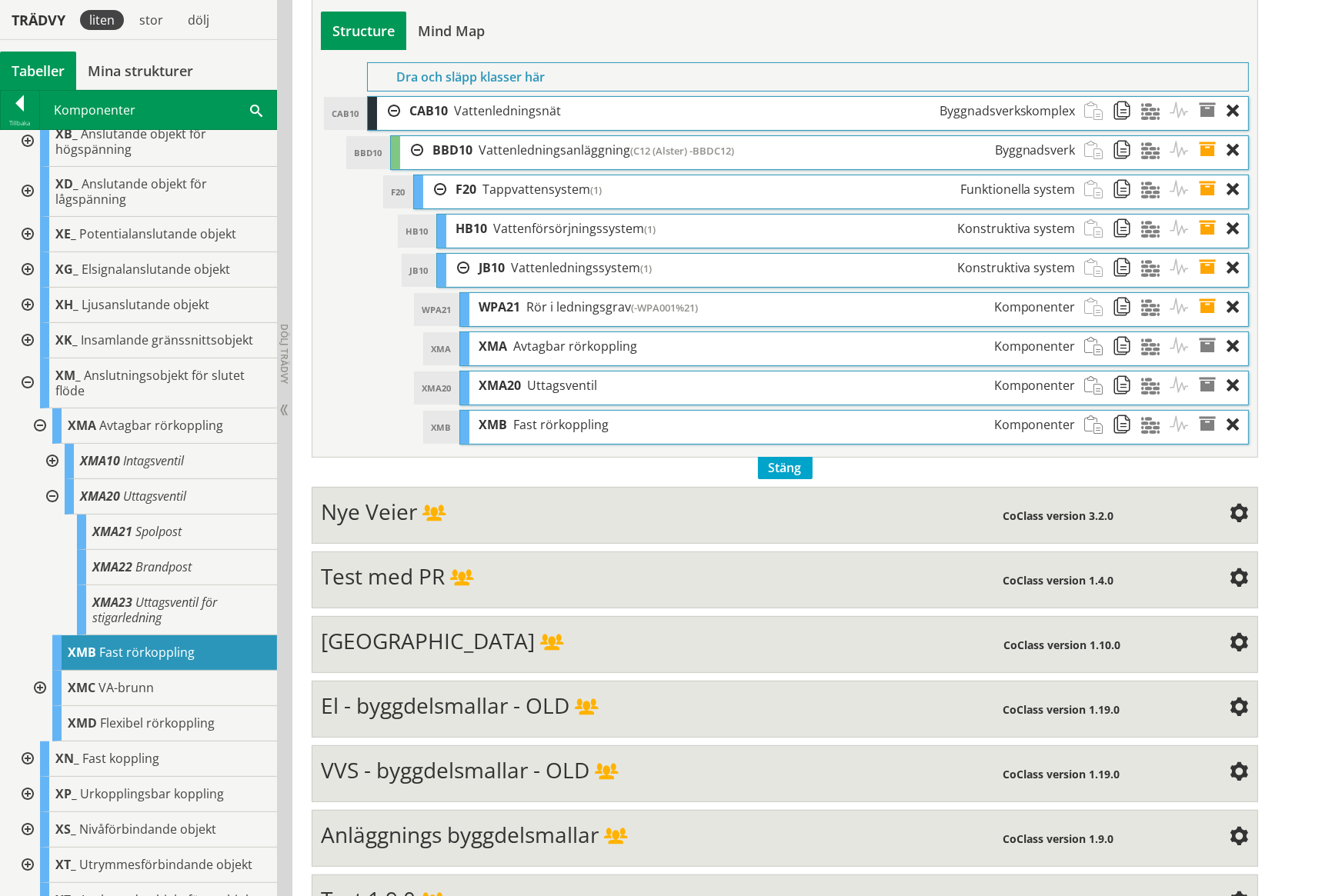
click at [28, 381] on div at bounding box center [26, 383] width 28 height 50
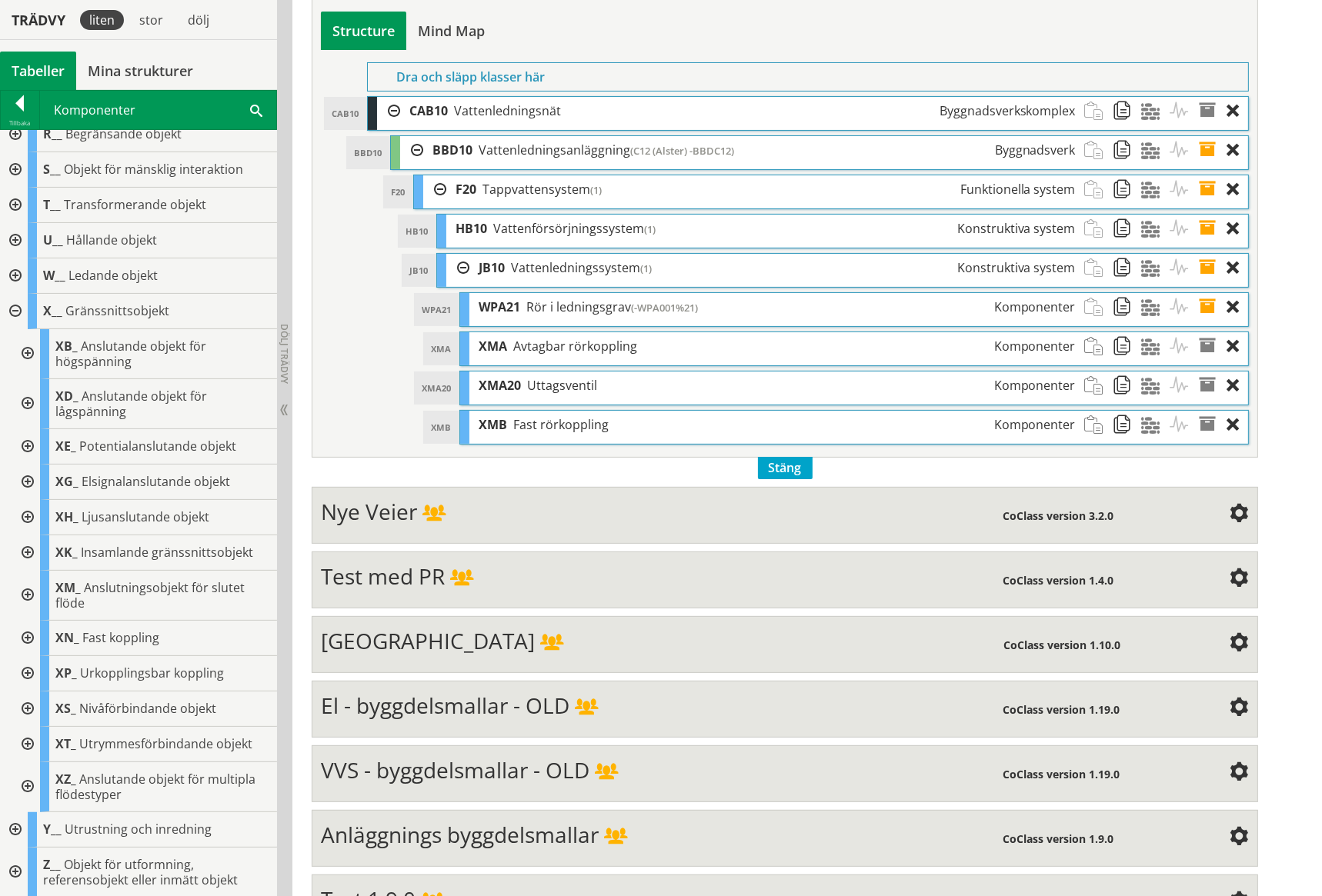
click at [18, 275] on div at bounding box center [14, 276] width 28 height 36
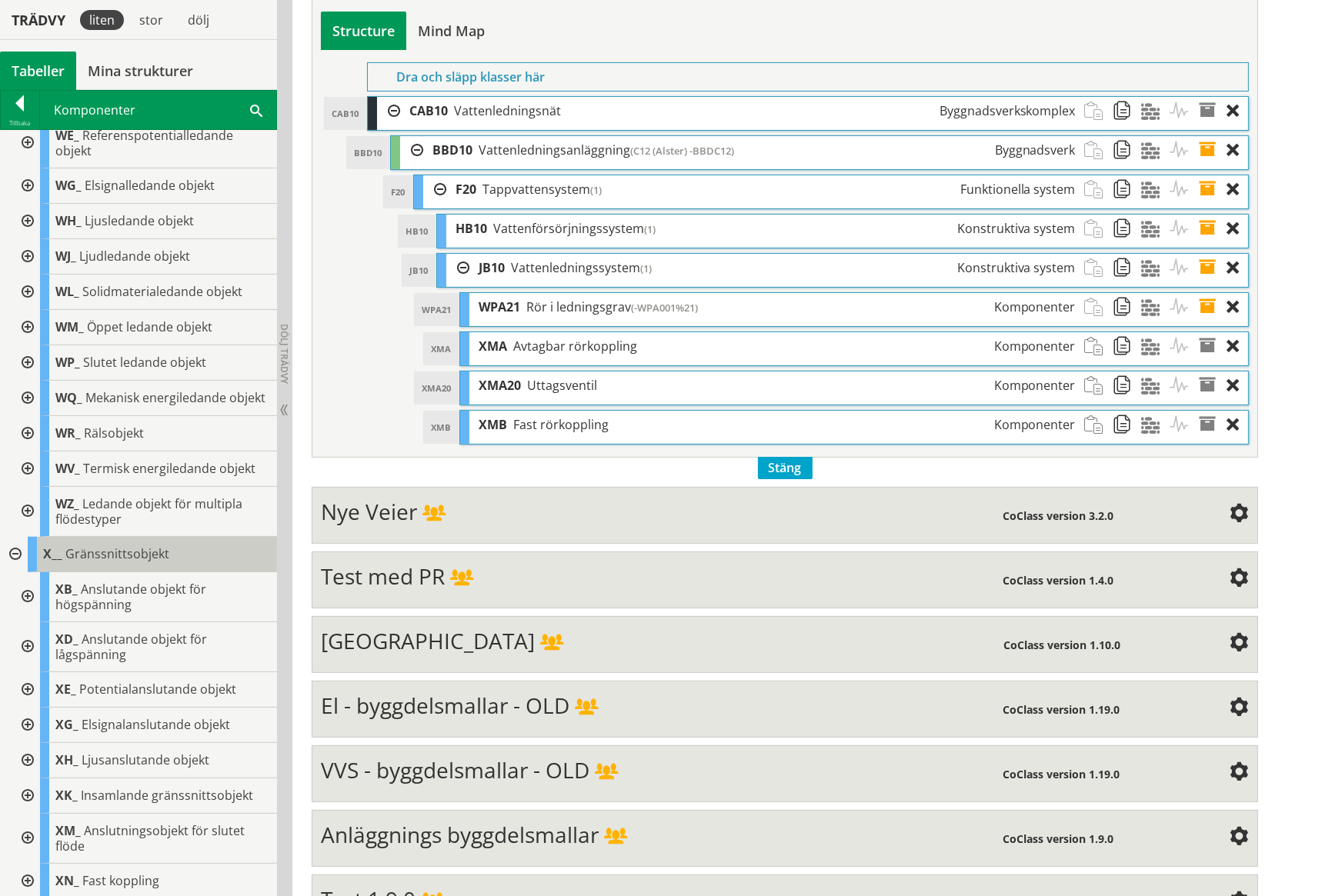
scroll to position [463, 0]
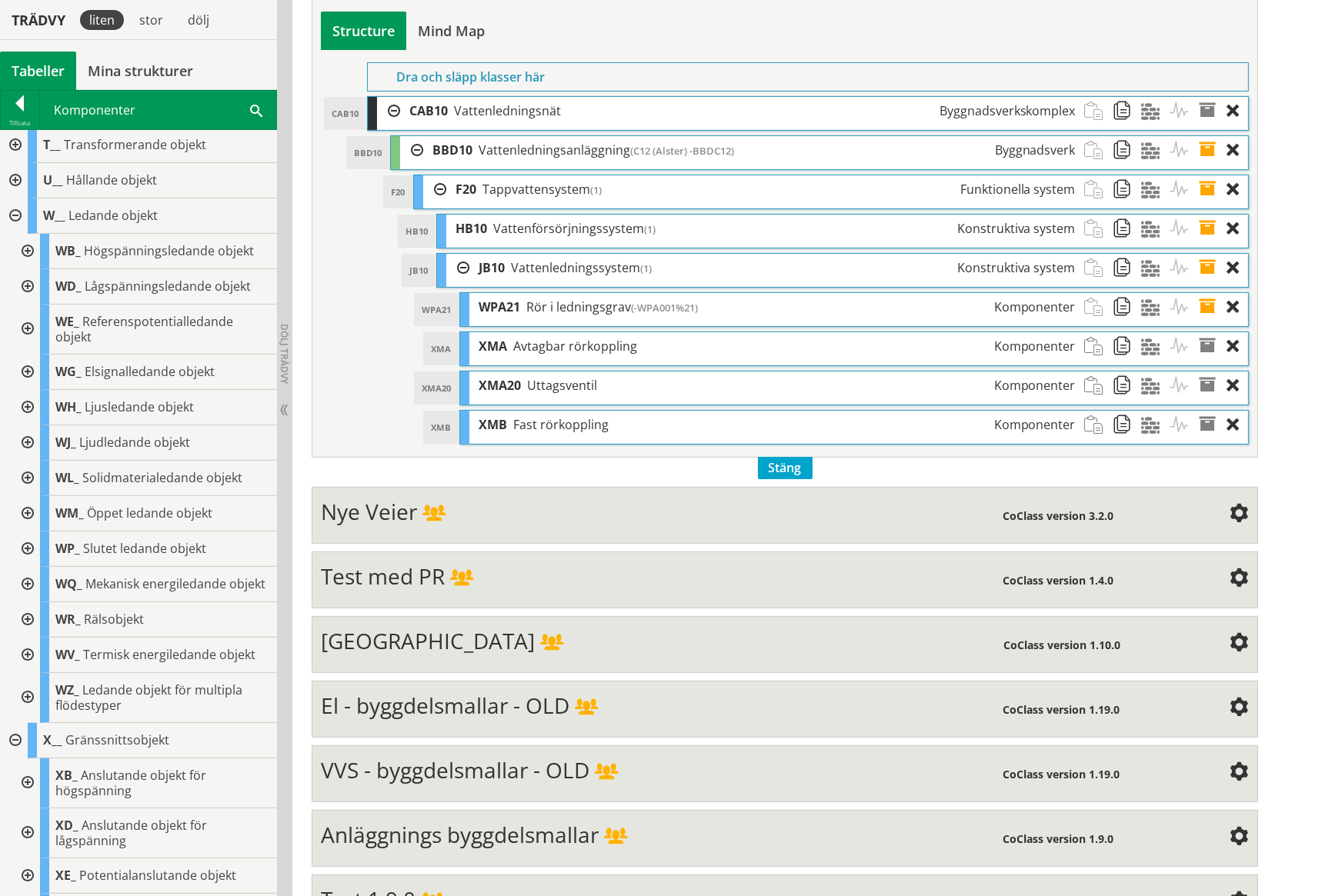
click at [27, 533] on div at bounding box center [26, 550] width 28 height 36
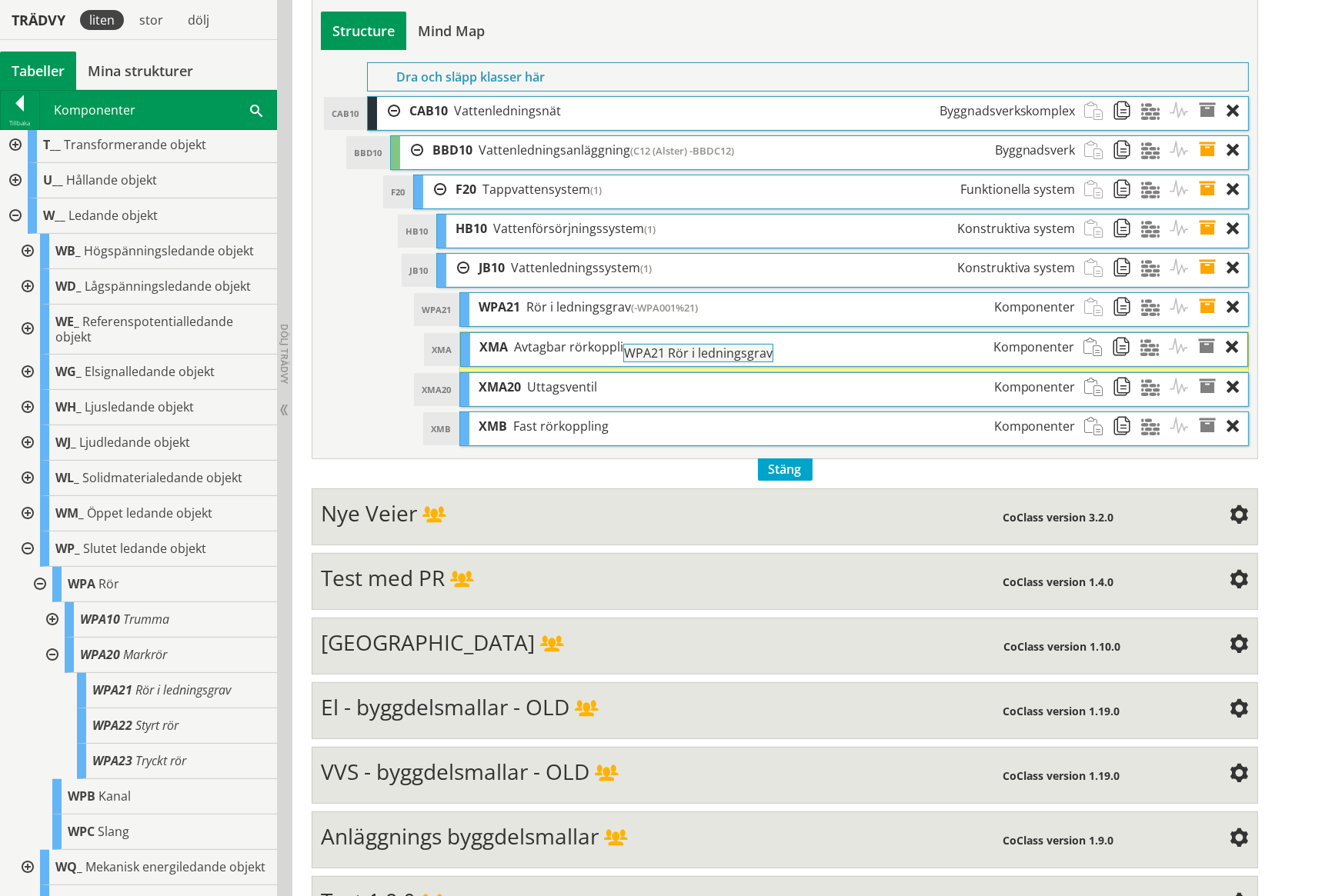
drag, startPoint x: 170, startPoint y: 676, endPoint x: 744, endPoint y: 362, distance: 654.3
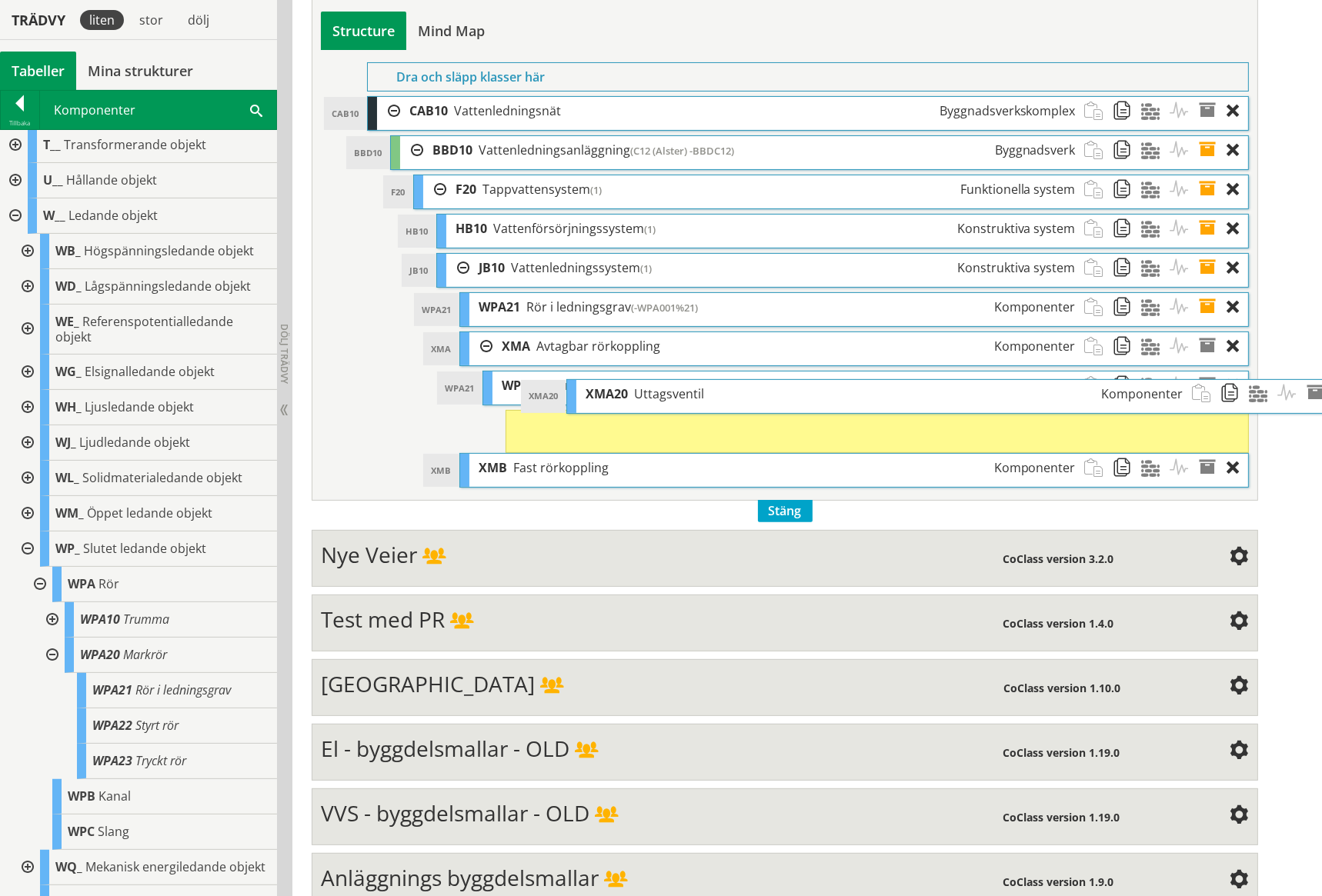
drag, startPoint x: 573, startPoint y: 428, endPoint x: 680, endPoint y: 396, distance: 111.7
click at [680, 396] on span "Uttagsventil" at bounding box center [669, 394] width 70 height 17
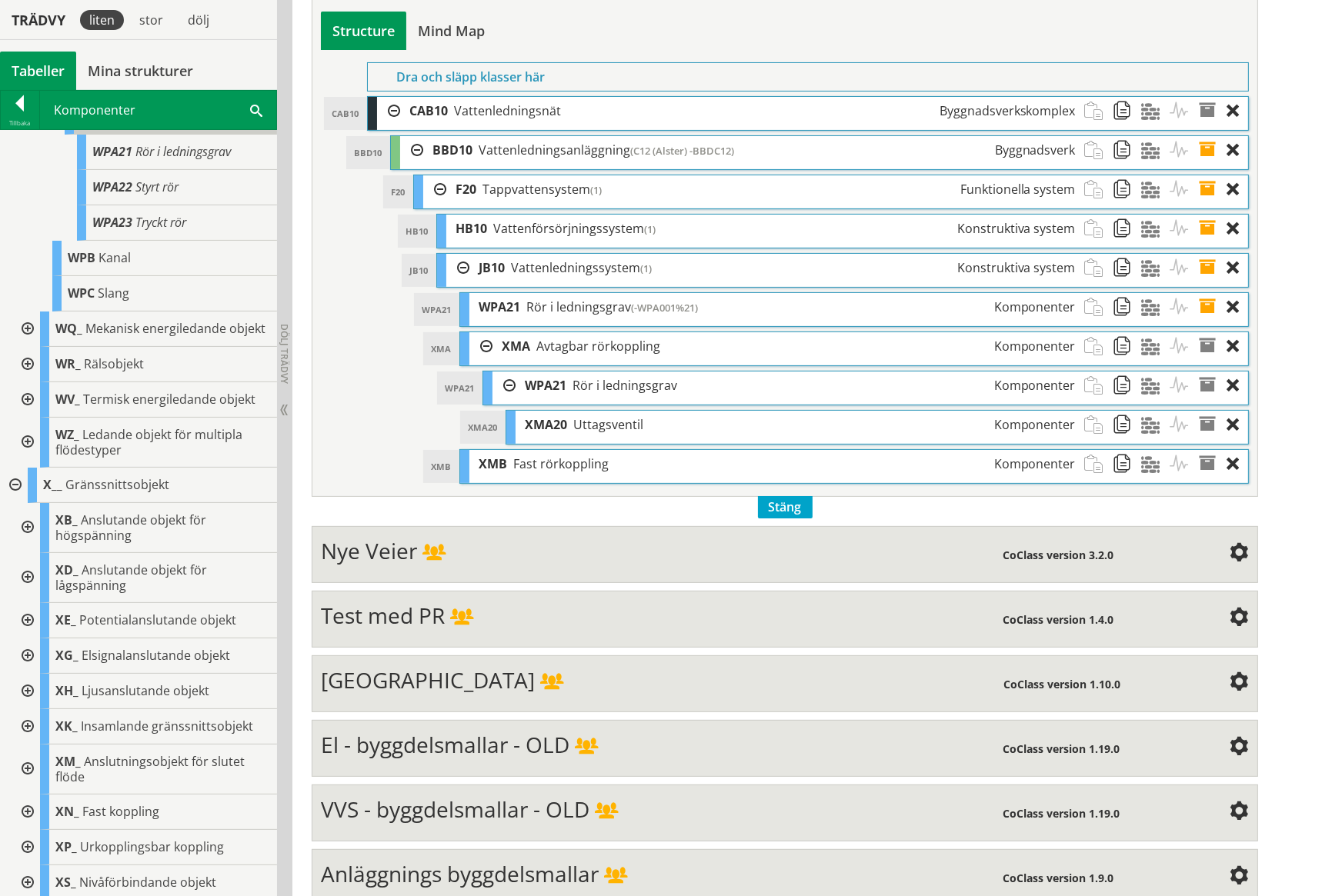
scroll to position [1161, 0]
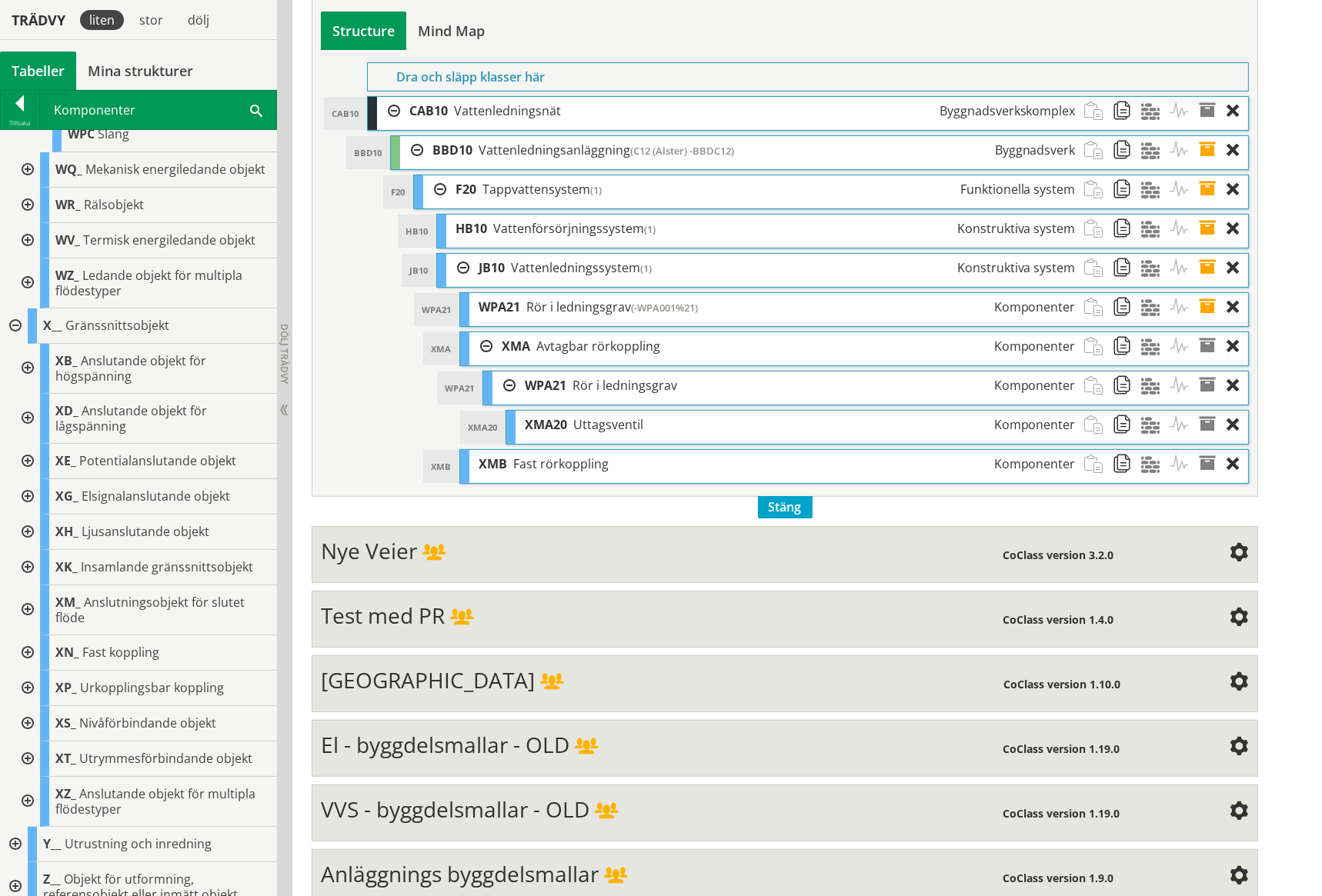
click at [30, 591] on div at bounding box center [26, 610] width 28 height 50
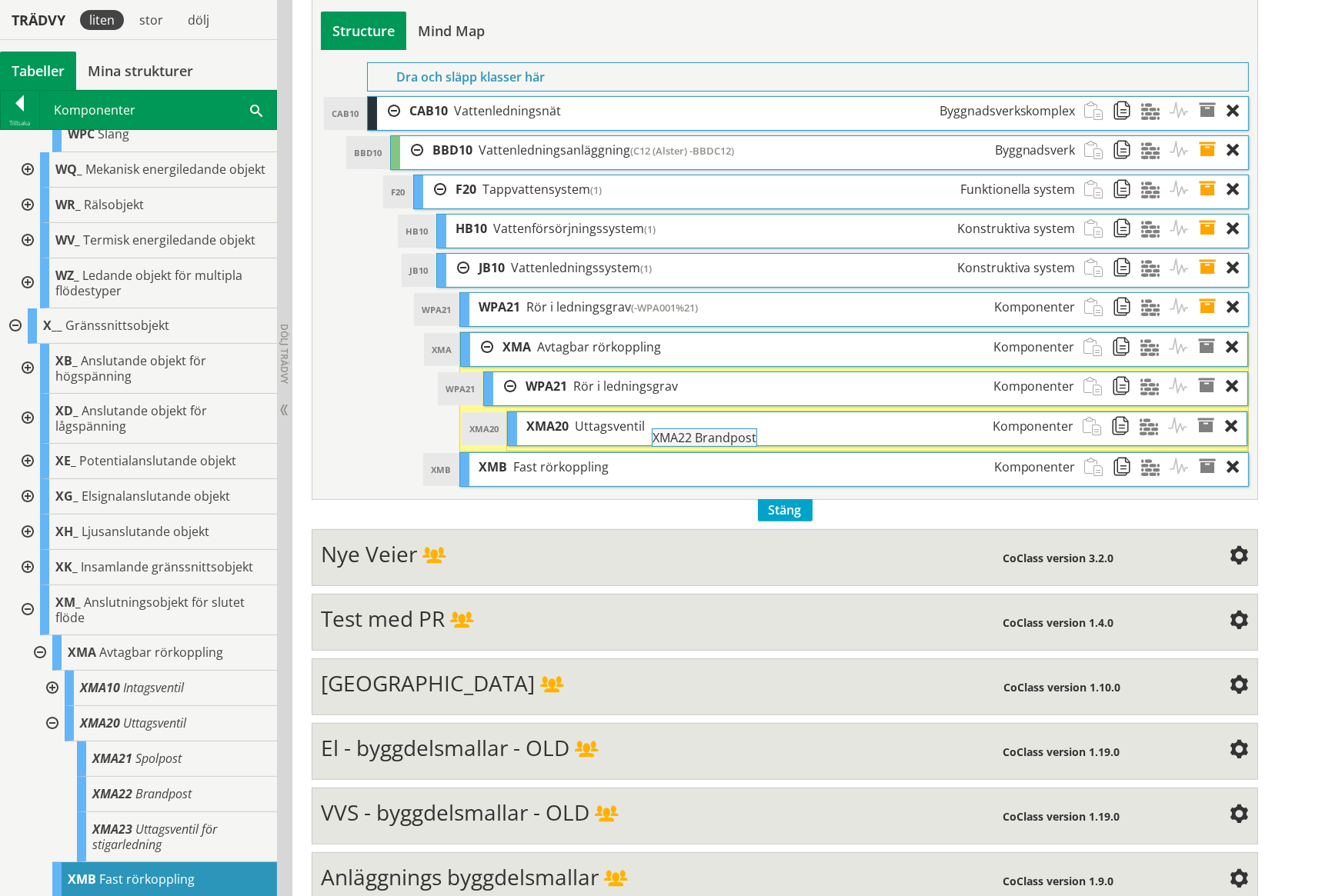
drag, startPoint x: 114, startPoint y: 778, endPoint x: 716, endPoint y: 446, distance: 687.5
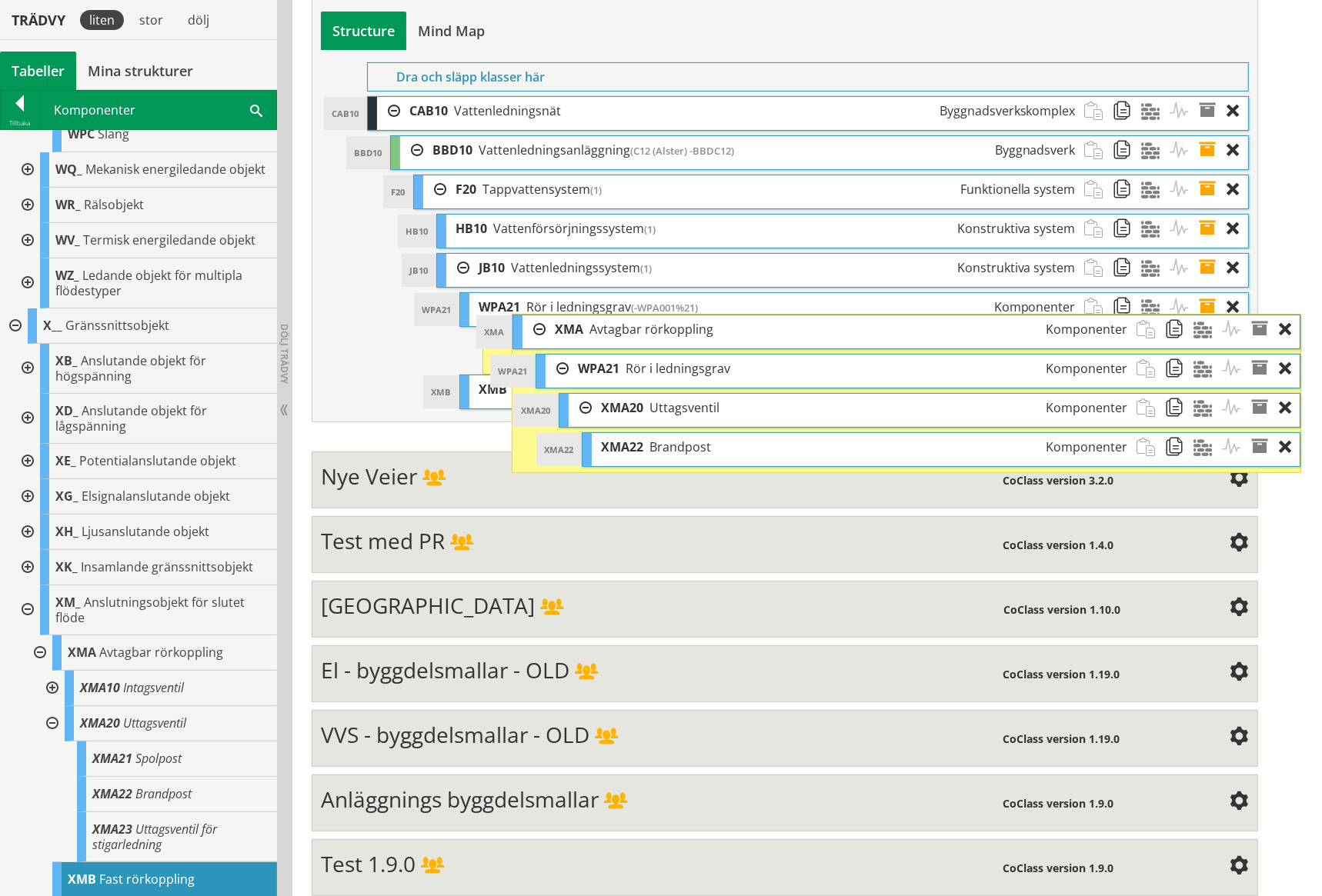
drag, startPoint x: 540, startPoint y: 345, endPoint x: 592, endPoint y: 327, distance: 55.0
click at [592, 327] on span "Avtagbar rörkoppling" at bounding box center [651, 329] width 124 height 17
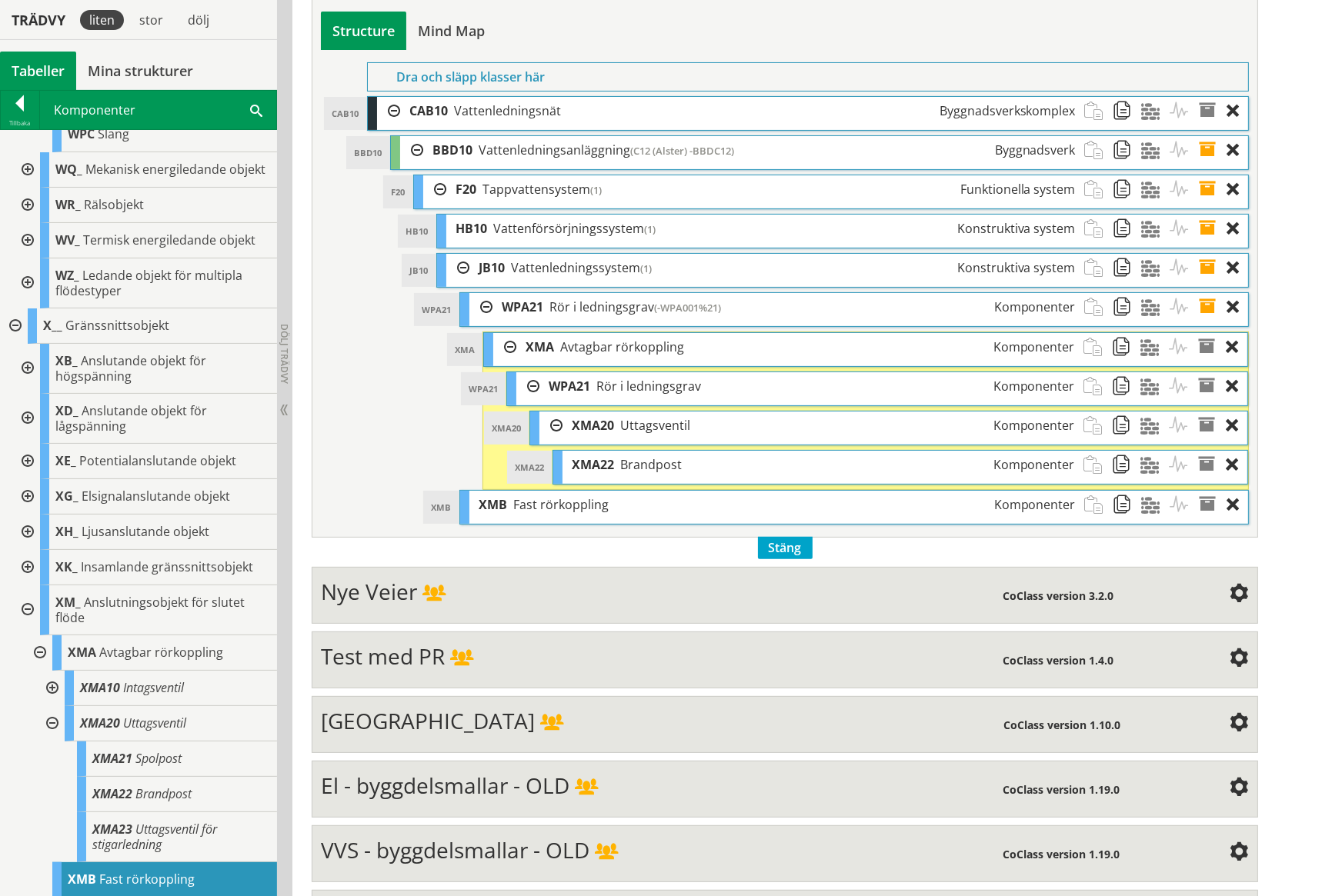
click at [592, 327] on li "WPA21 WPA21 Rör i ledningsgrav (-WPA001%21) Komponenter Egenskapstabell Alla Al…" at bounding box center [853, 391] width 788 height 198
click at [463, 267] on div at bounding box center [458, 268] width 23 height 28
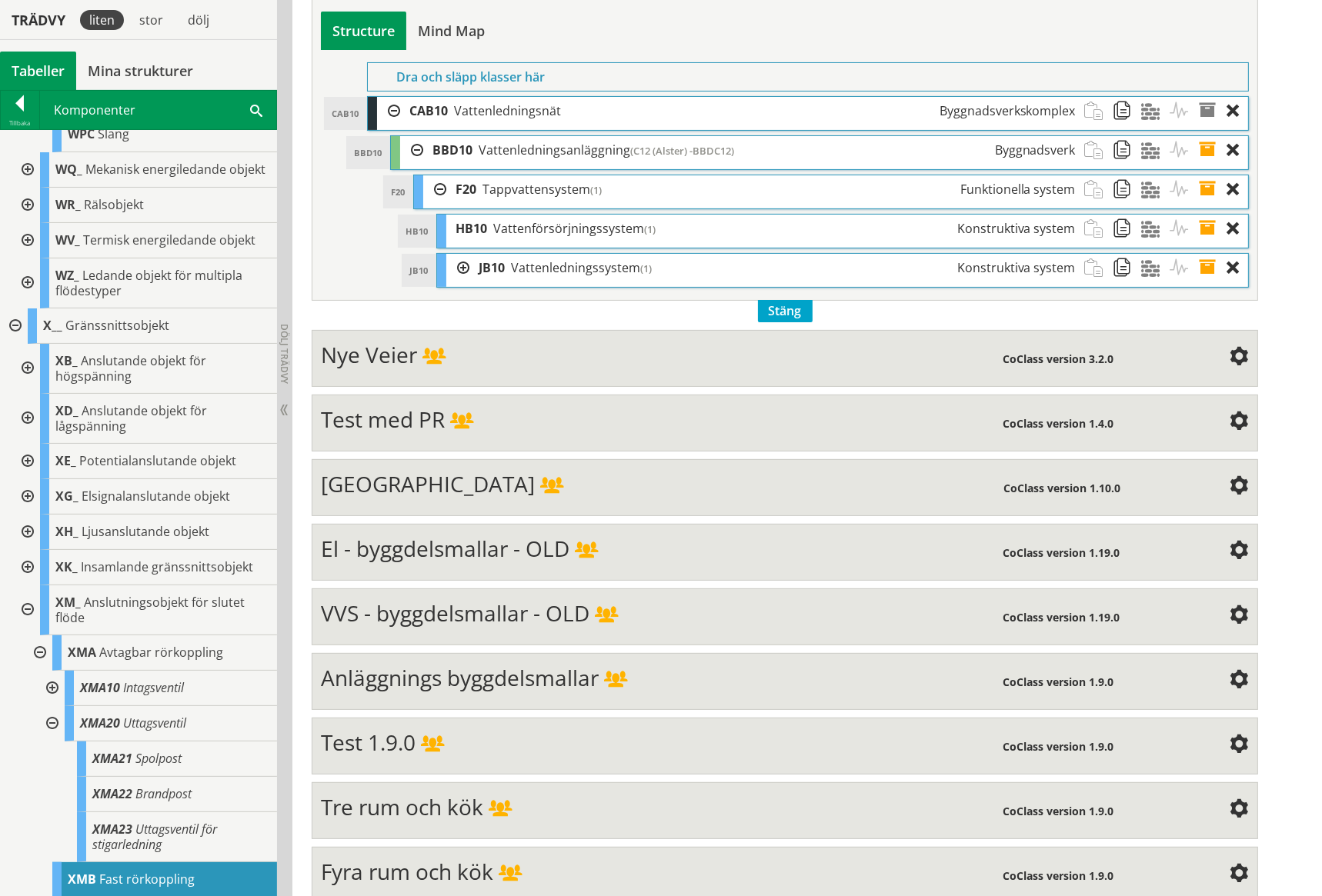
click at [463, 267] on div at bounding box center [458, 268] width 23 height 28
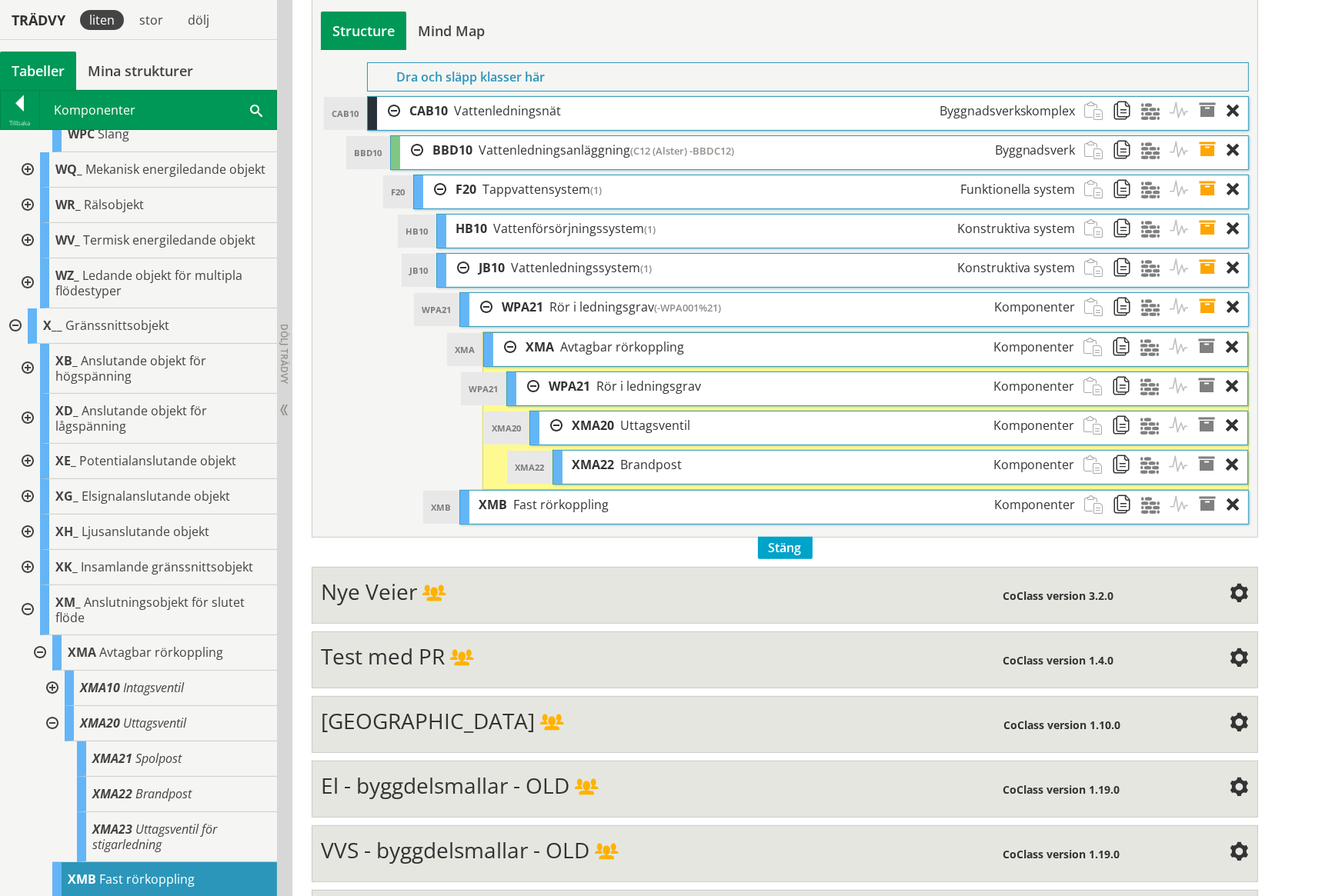
click at [540, 309] on span "WPA21" at bounding box center [523, 307] width 41 height 17
click at [552, 304] on span "Rör i ledningsgrav" at bounding box center [601, 307] width 105 height 17
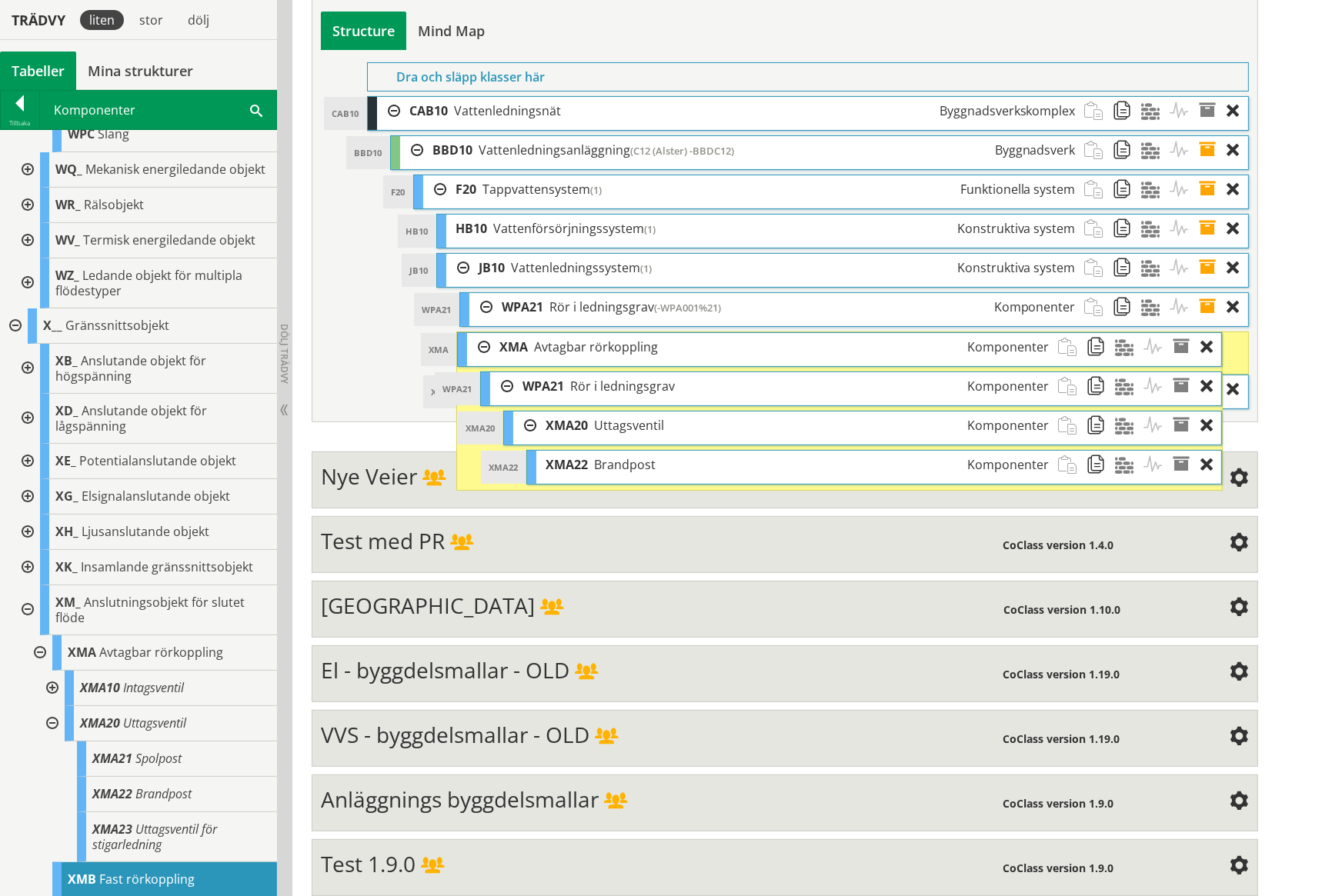
drag, startPoint x: 559, startPoint y: 342, endPoint x: 533, endPoint y: 342, distance: 26.0
click at [534, 342] on span "Avtagbar rörkoppling" at bounding box center [596, 347] width 124 height 17
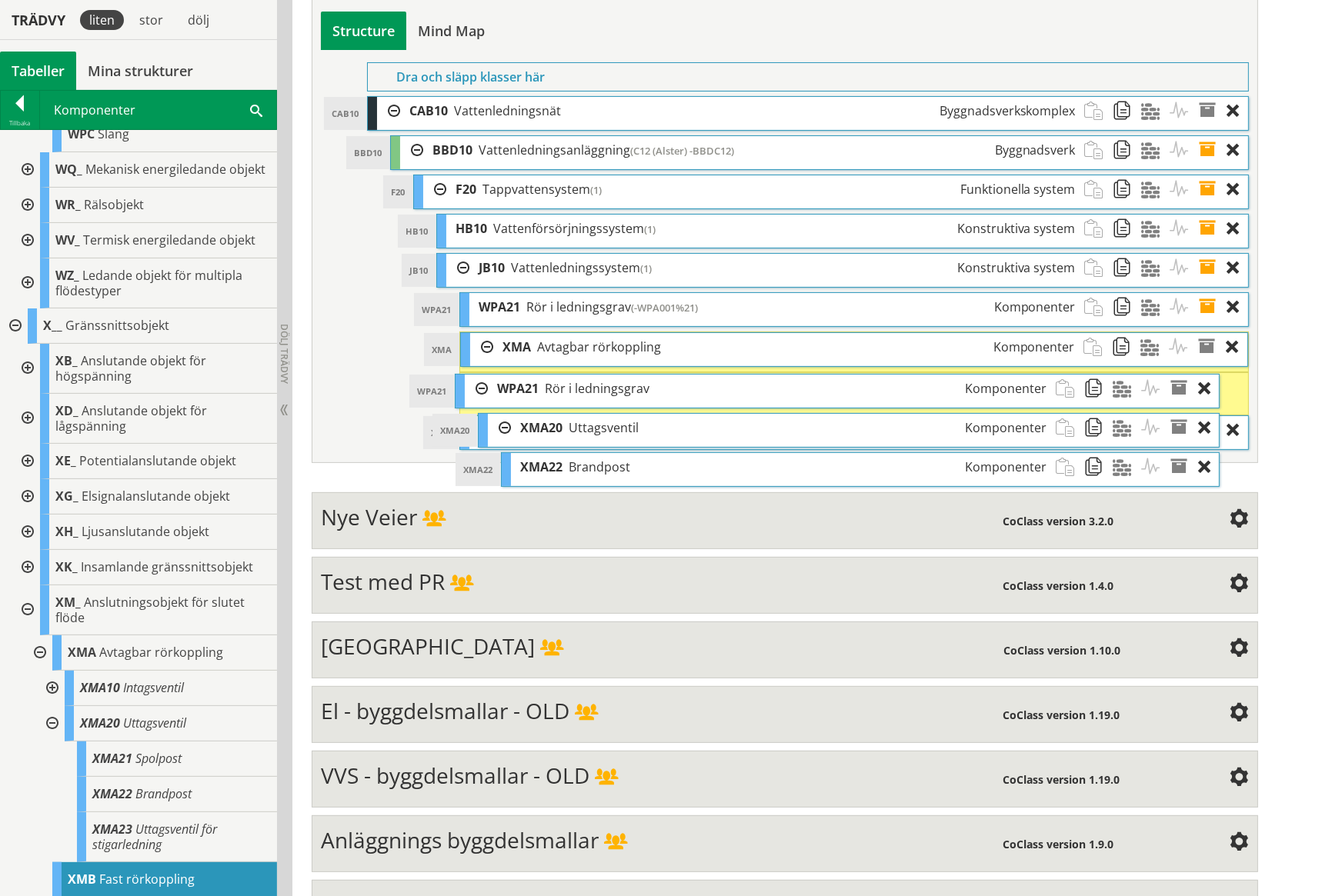
drag, startPoint x: 529, startPoint y: 382, endPoint x: 500, endPoint y: 385, distance: 29.2
click at [500, 385] on span "WPA21" at bounding box center [518, 388] width 41 height 17
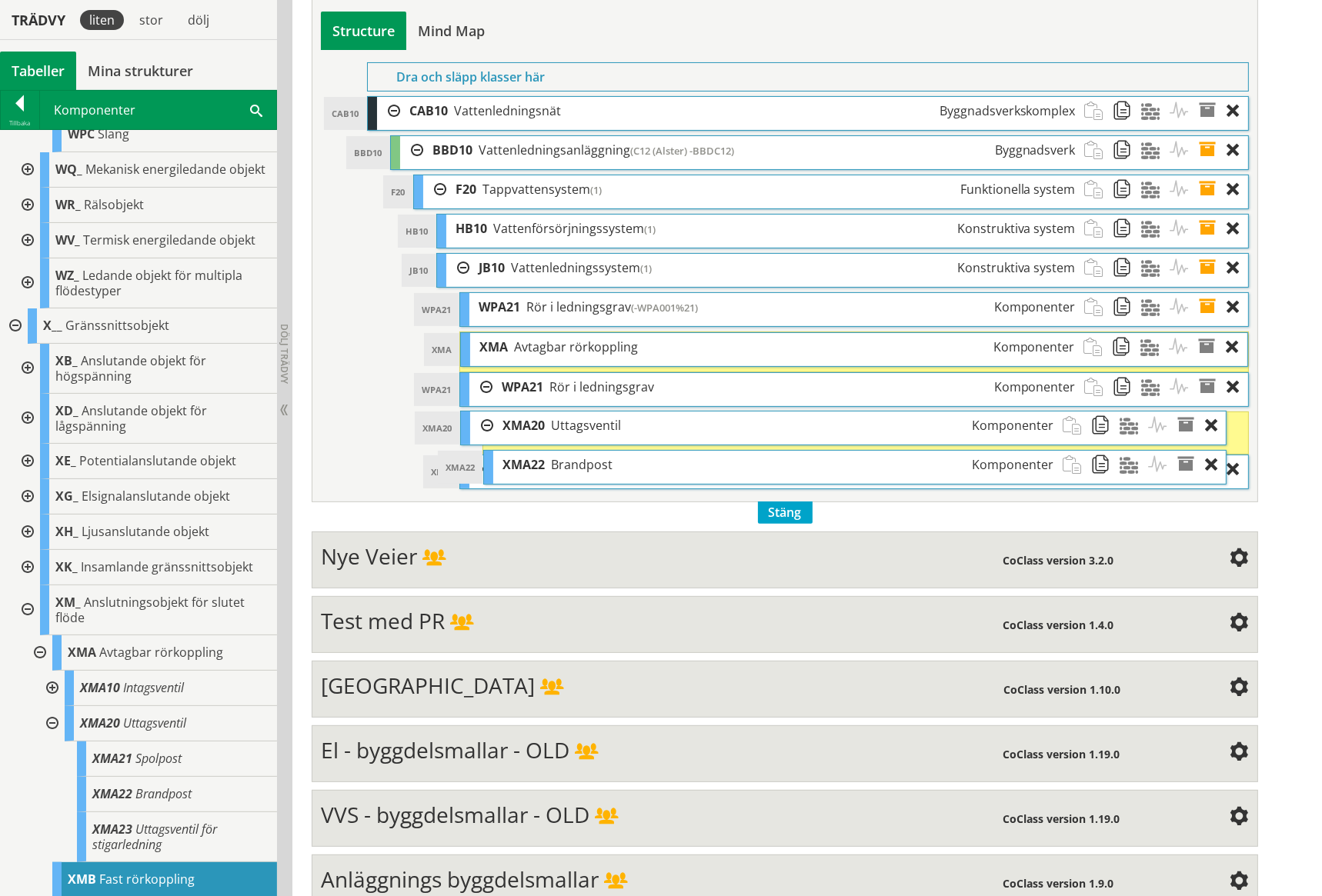
drag, startPoint x: 540, startPoint y: 425, endPoint x: 519, endPoint y: 425, distance: 21.0
click at [519, 425] on span "XMA20" at bounding box center [523, 425] width 42 height 17
drag, startPoint x: 519, startPoint y: 425, endPoint x: 490, endPoint y: 420, distance: 29.4
click at [490, 420] on div "XMA20 Uttagsventil Komponenter" at bounding box center [770, 422] width 569 height 28
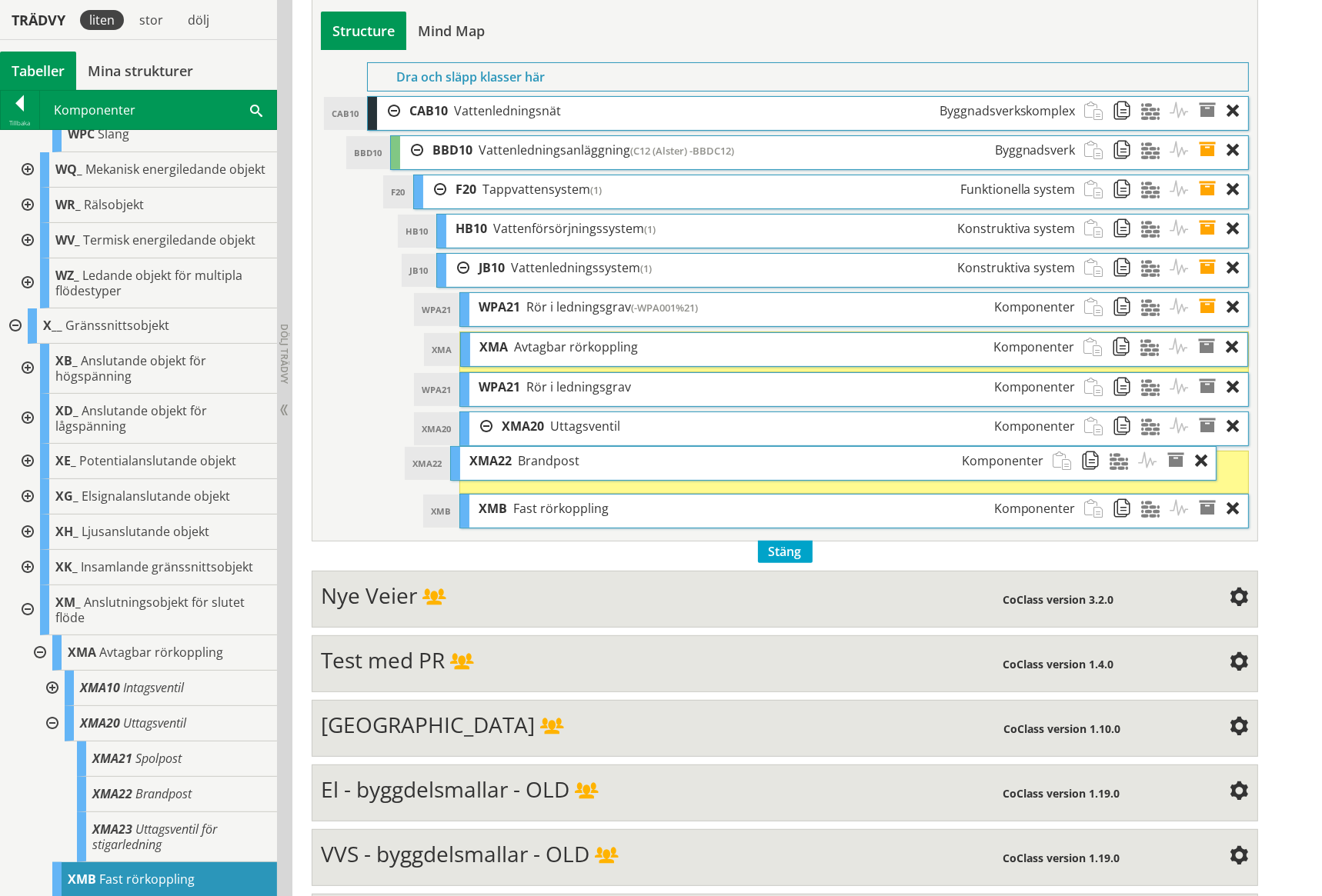
drag, startPoint x: 521, startPoint y: 468, endPoint x: 489, endPoint y: 464, distance: 32.2
click at [489, 464] on span "XMA22" at bounding box center [490, 461] width 42 height 17
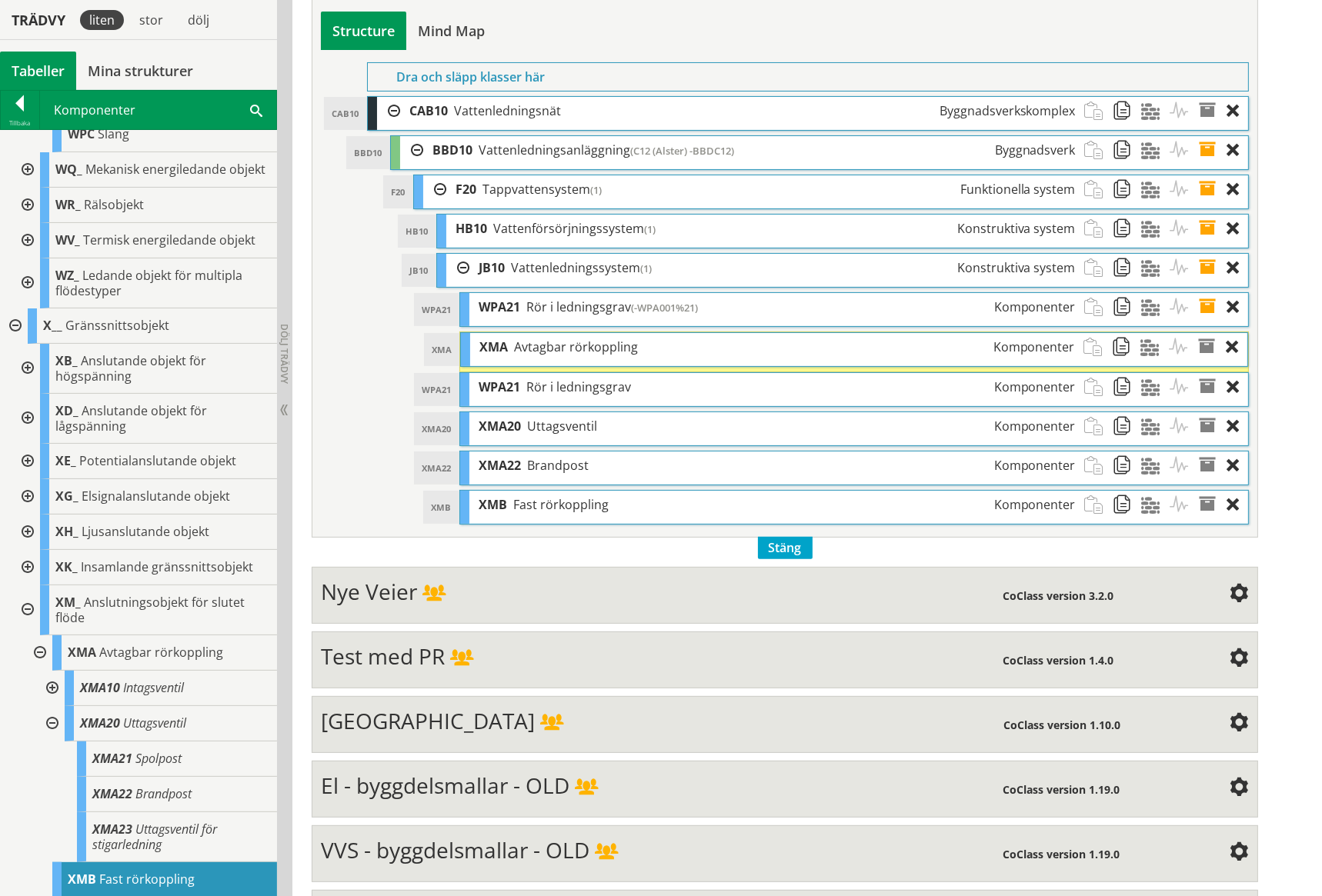
click at [1209, 264] on span at bounding box center [1212, 268] width 28 height 28
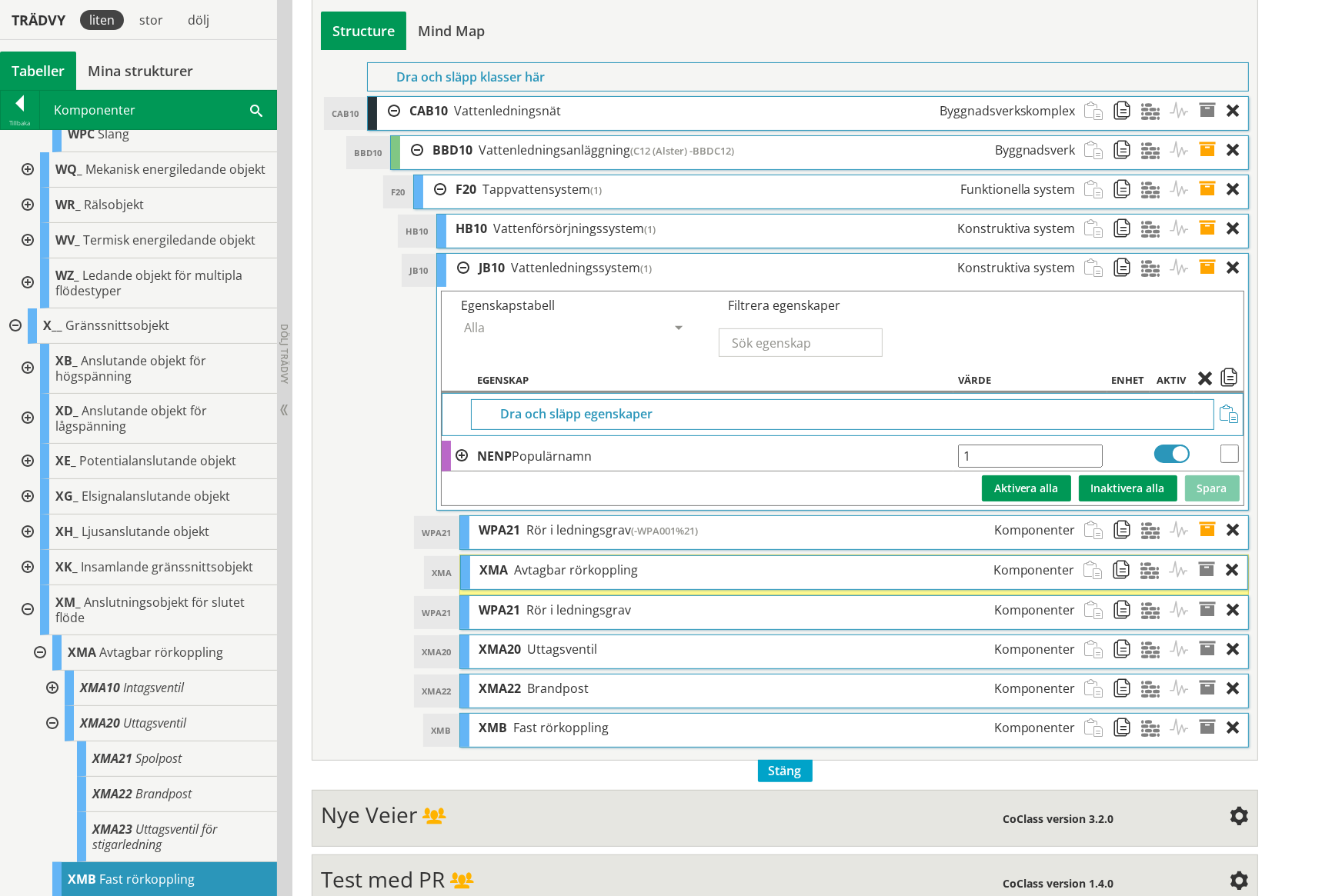
click at [1231, 450] on input "checkbox" at bounding box center [1229, 454] width 19 height 19
checkbox input "true"
click at [1229, 378] on span at bounding box center [1229, 380] width 19 height 14
click at [1210, 266] on span at bounding box center [1212, 268] width 28 height 28
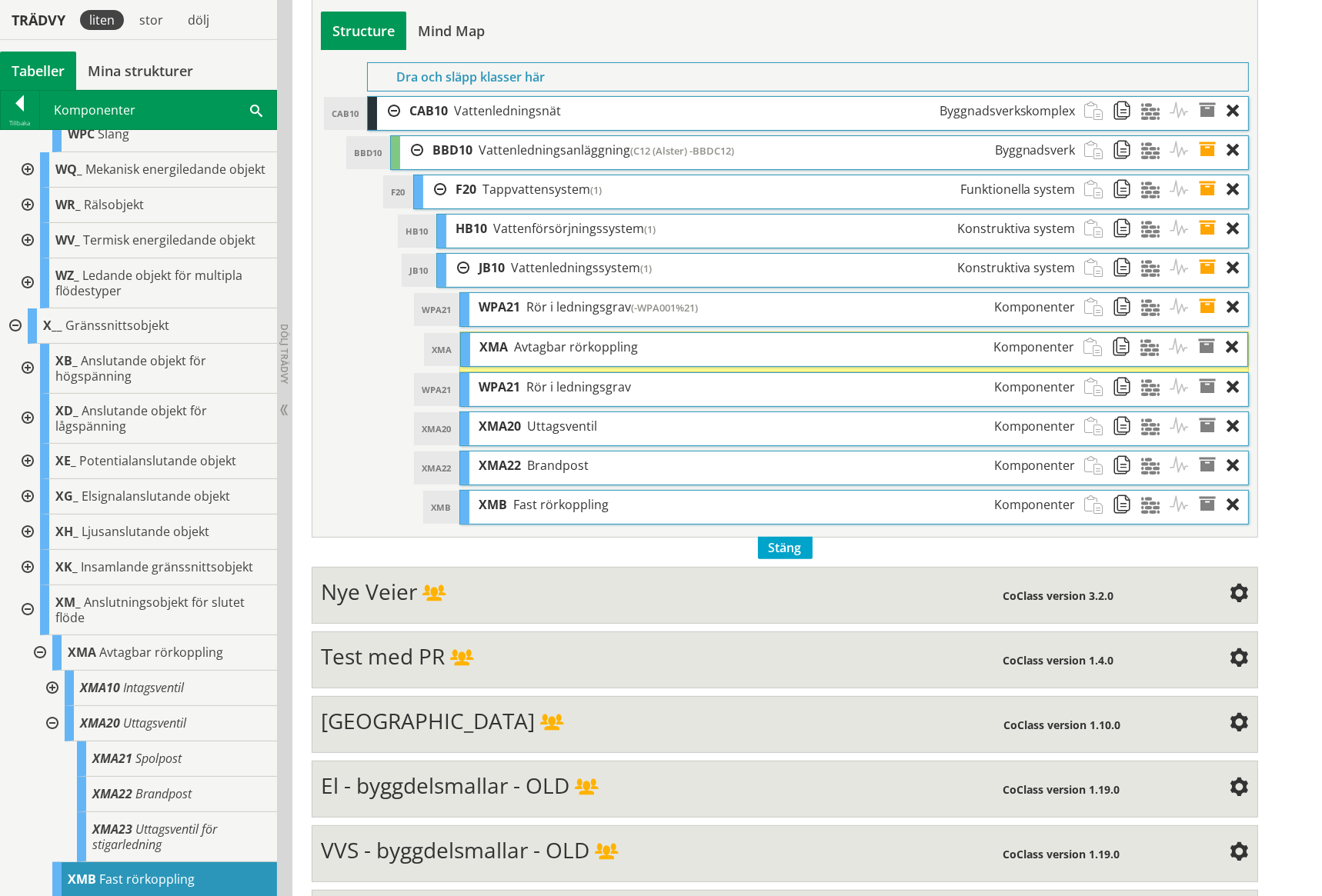
click at [1207, 344] on span at bounding box center [1212, 347] width 28 height 28
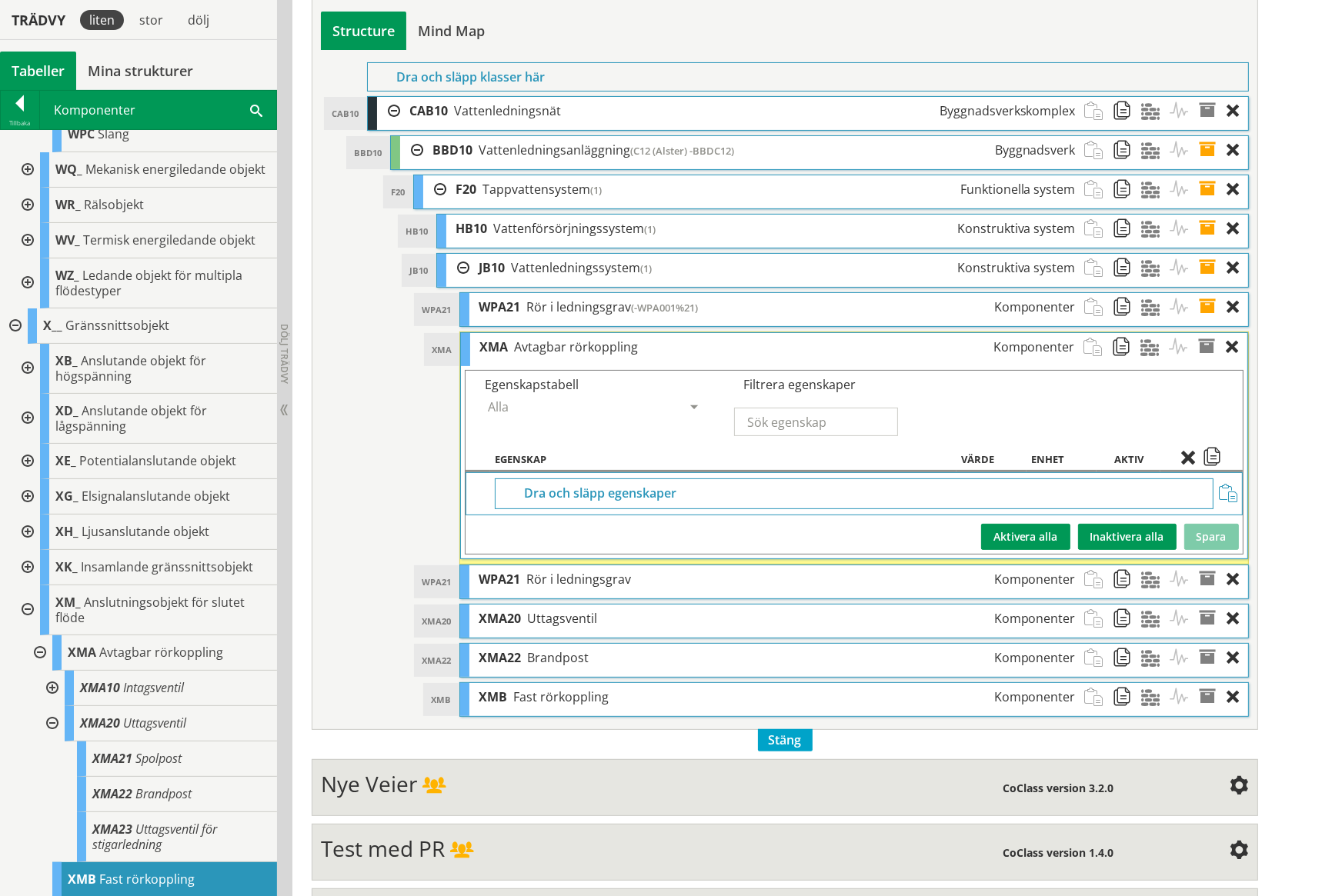
click at [1226, 492] on span at bounding box center [1229, 494] width 19 height 19
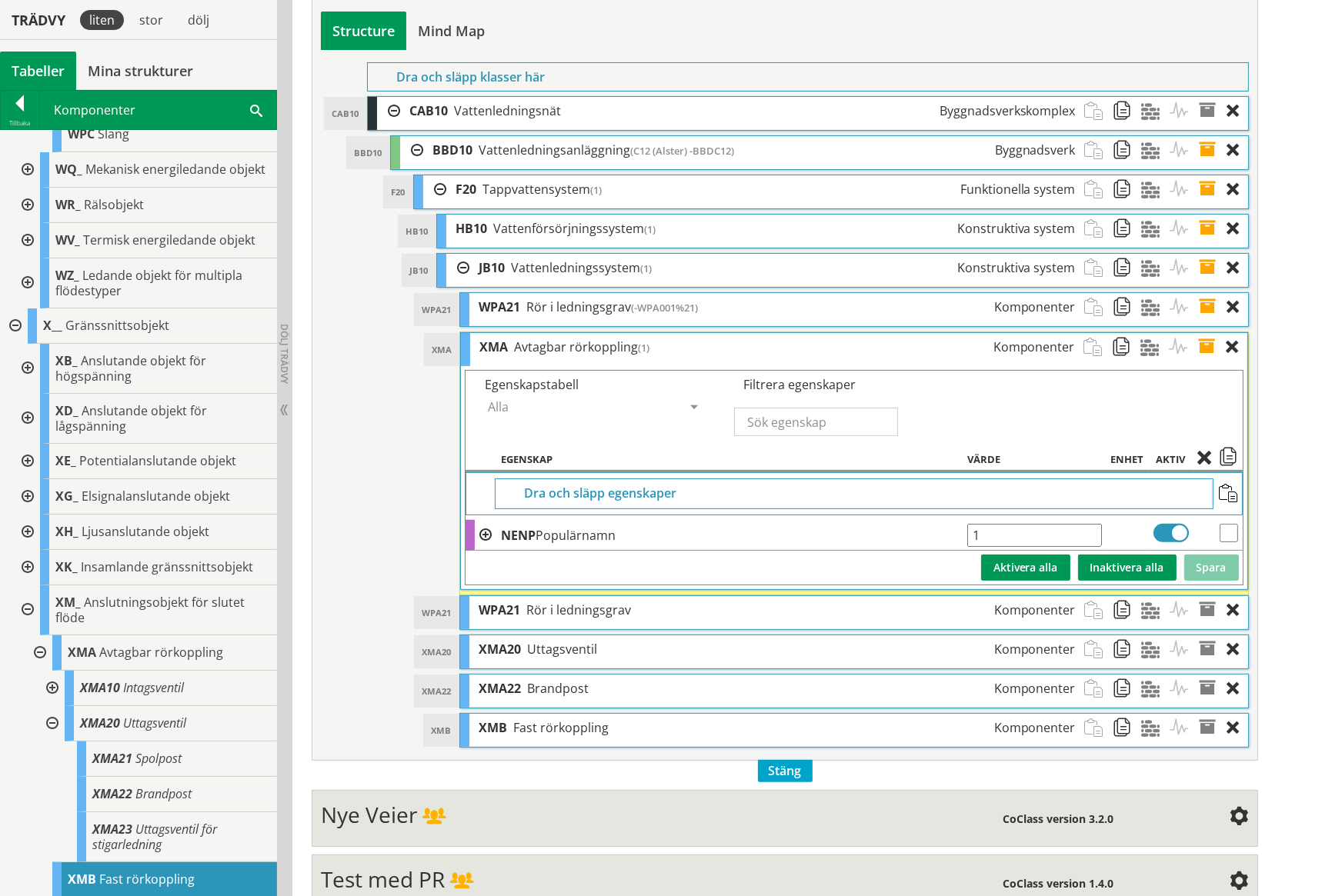
click at [1207, 605] on span at bounding box center [1212, 610] width 28 height 28
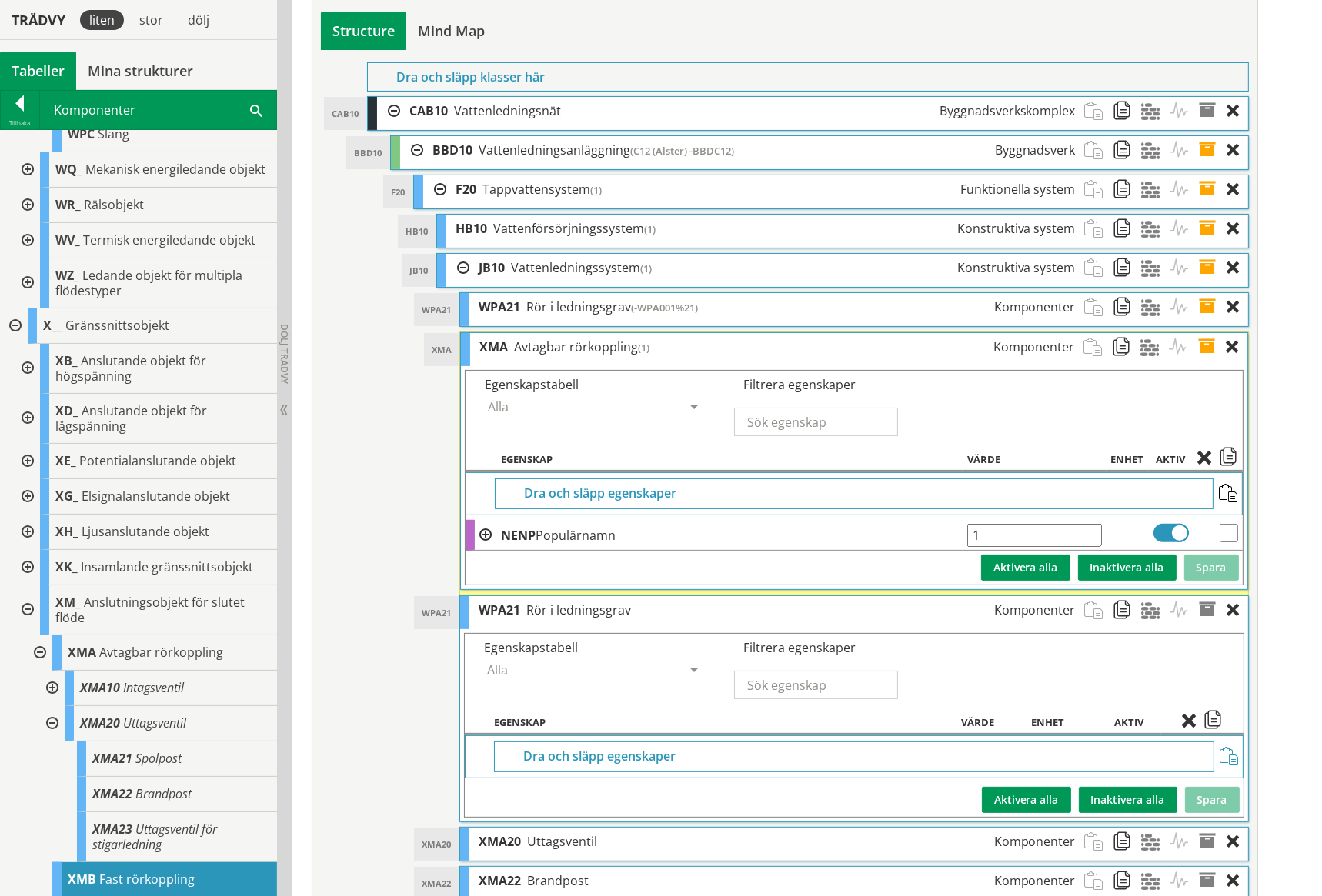
click at [1229, 755] on span at bounding box center [1229, 757] width 19 height 19
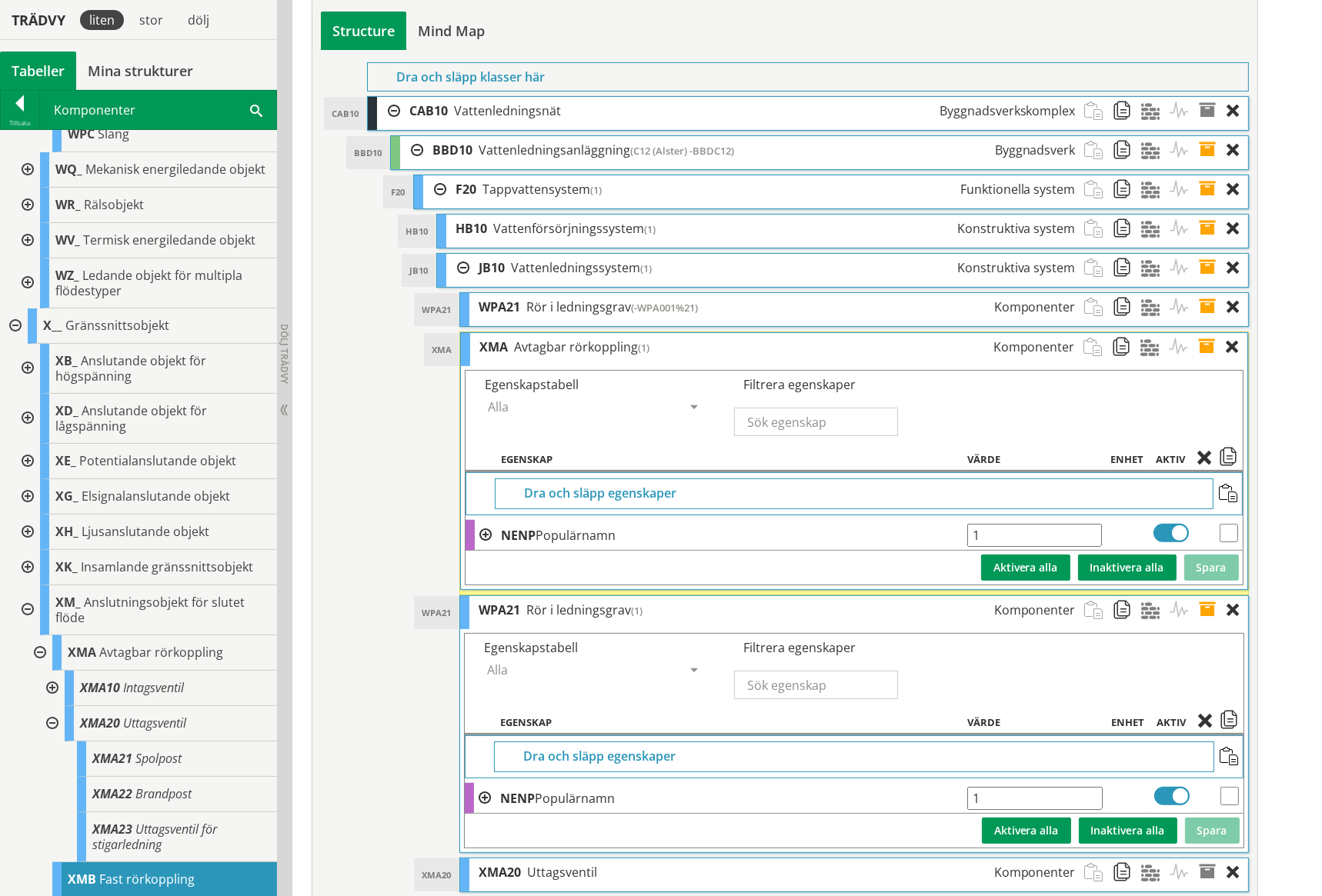
click at [1208, 608] on span at bounding box center [1212, 610] width 28 height 28
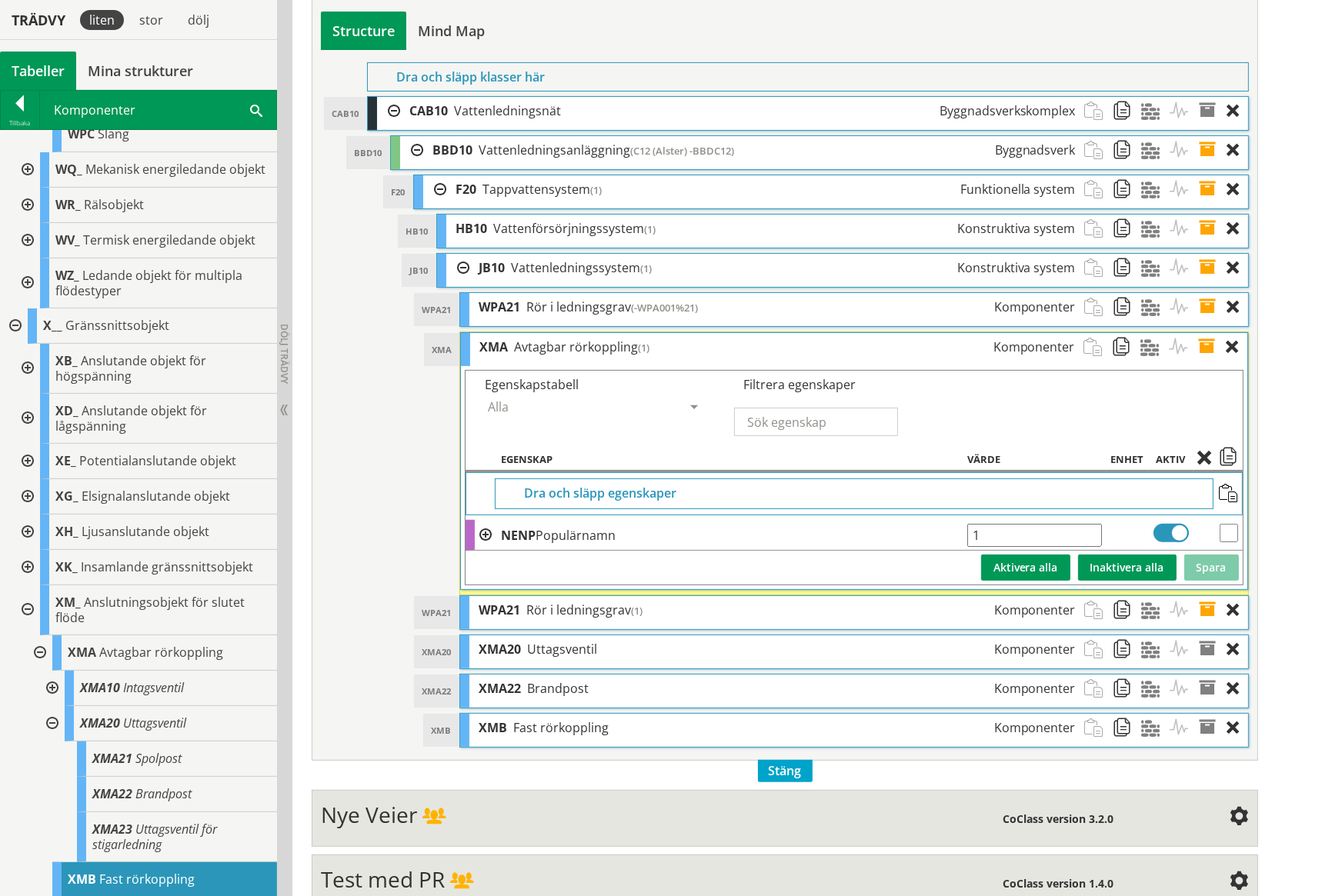
click at [1207, 347] on span at bounding box center [1212, 347] width 28 height 28
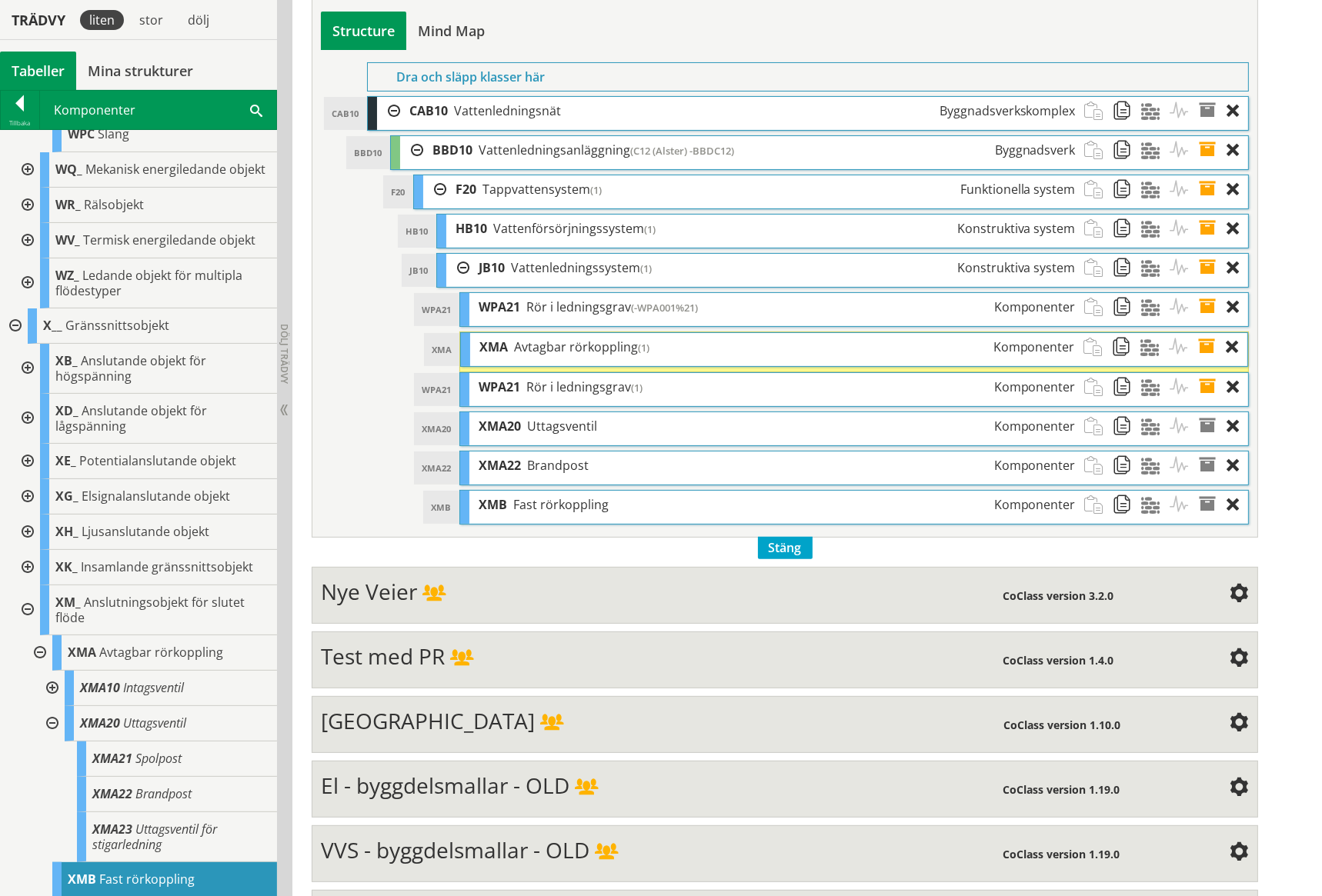
click at [1206, 421] on span at bounding box center [1212, 426] width 28 height 28
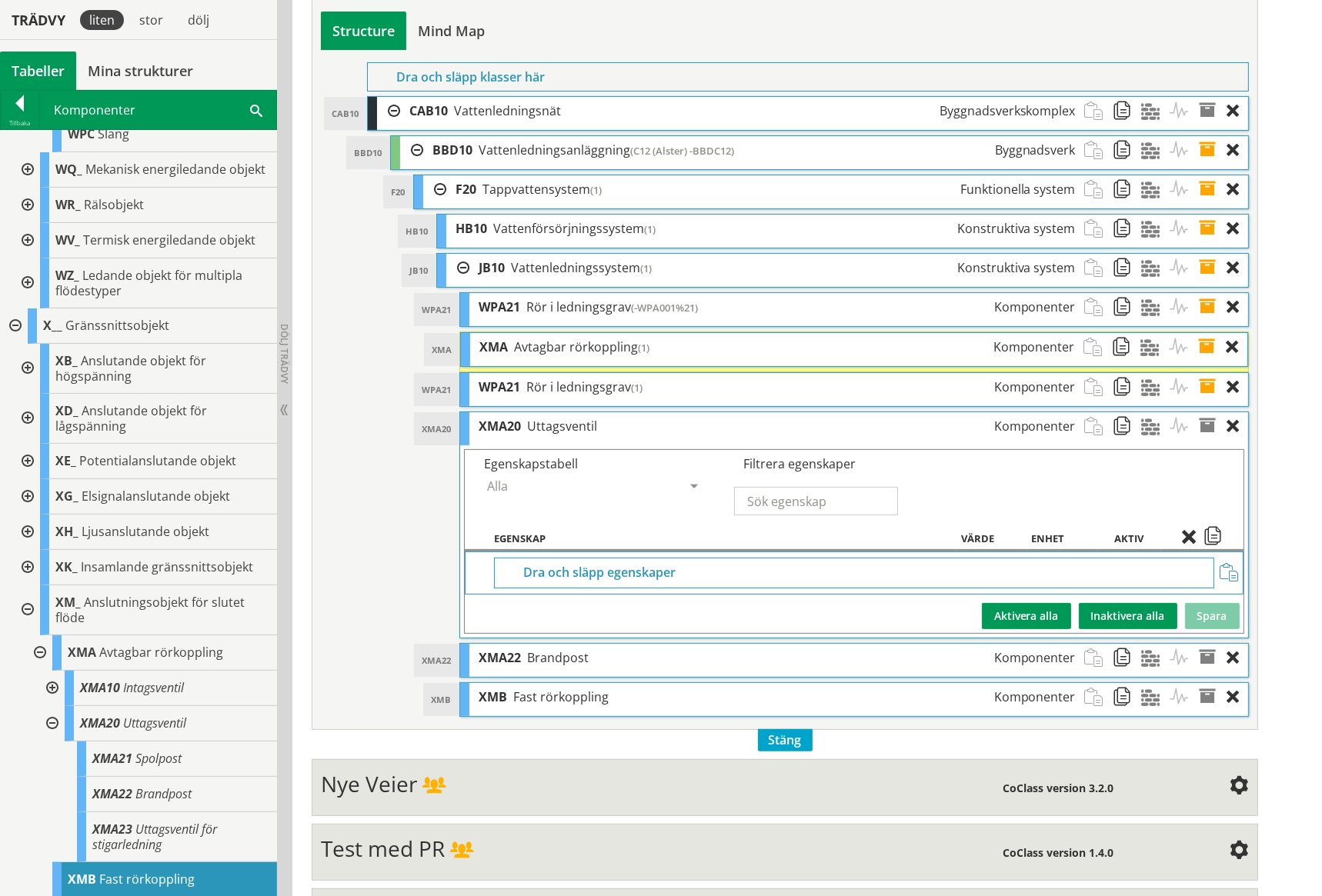
click at [1224, 570] on span at bounding box center [1229, 573] width 19 height 19
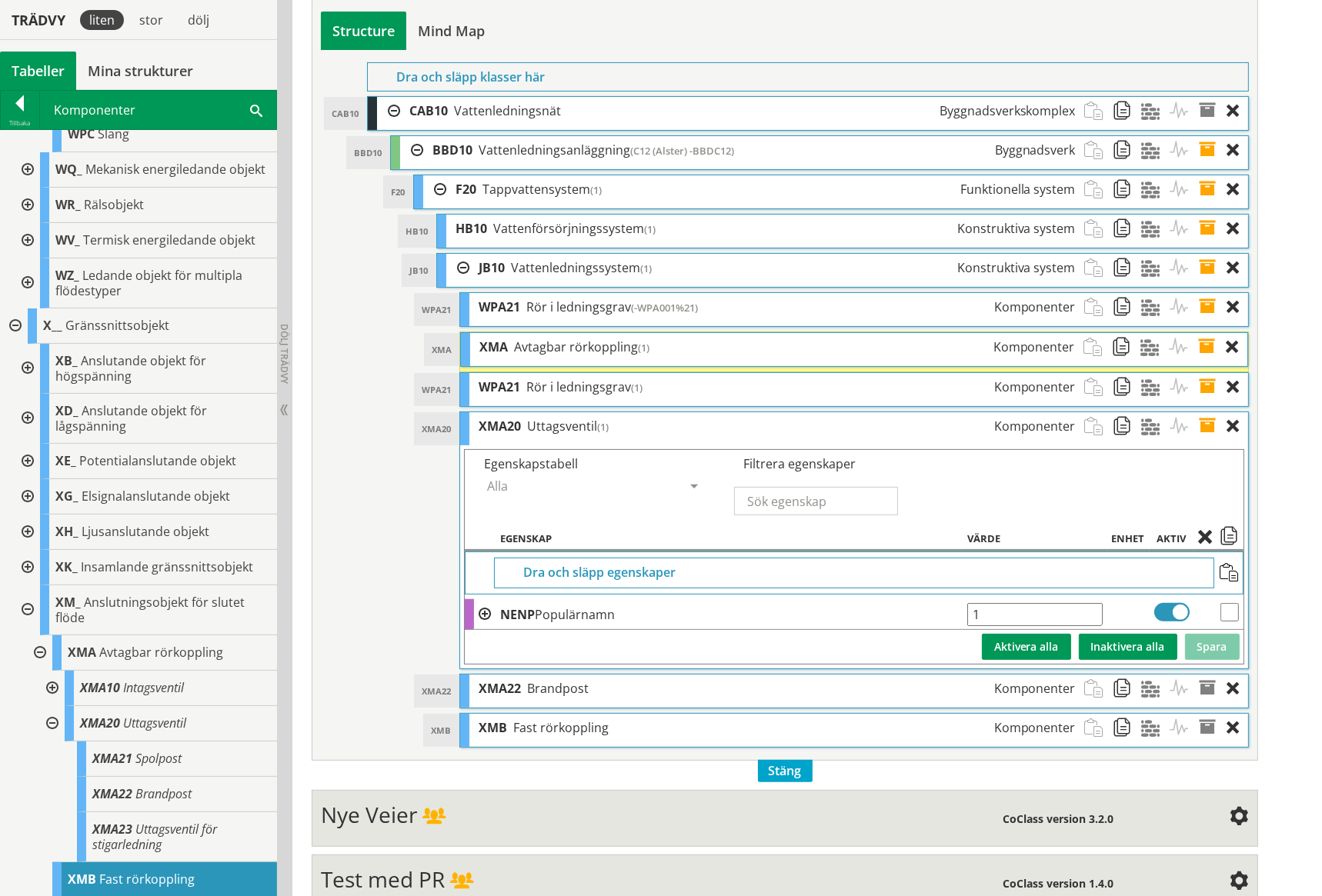
click at [1208, 420] on span at bounding box center [1212, 426] width 28 height 28
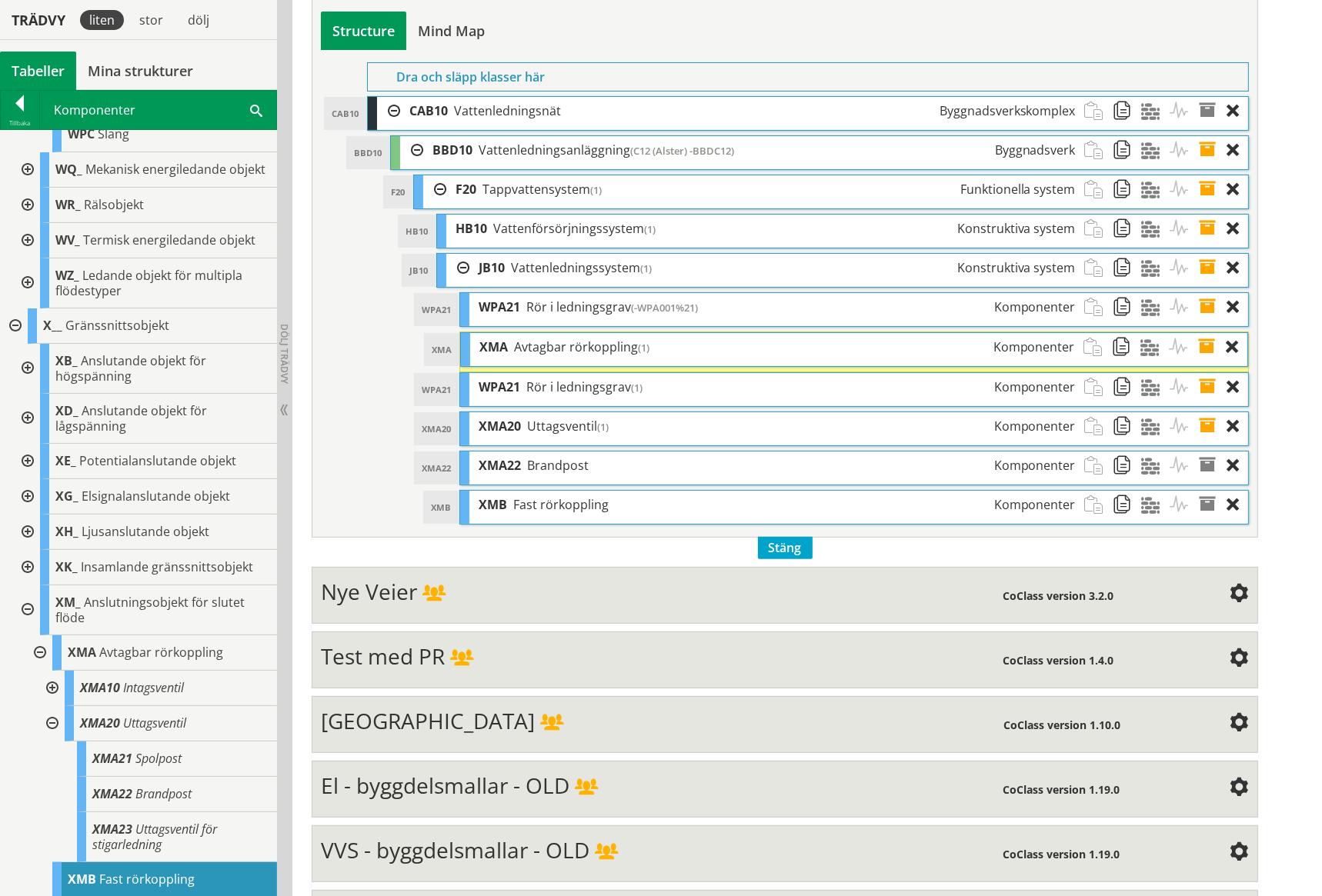
click at [1206, 462] on span at bounding box center [1212, 465] width 28 height 28
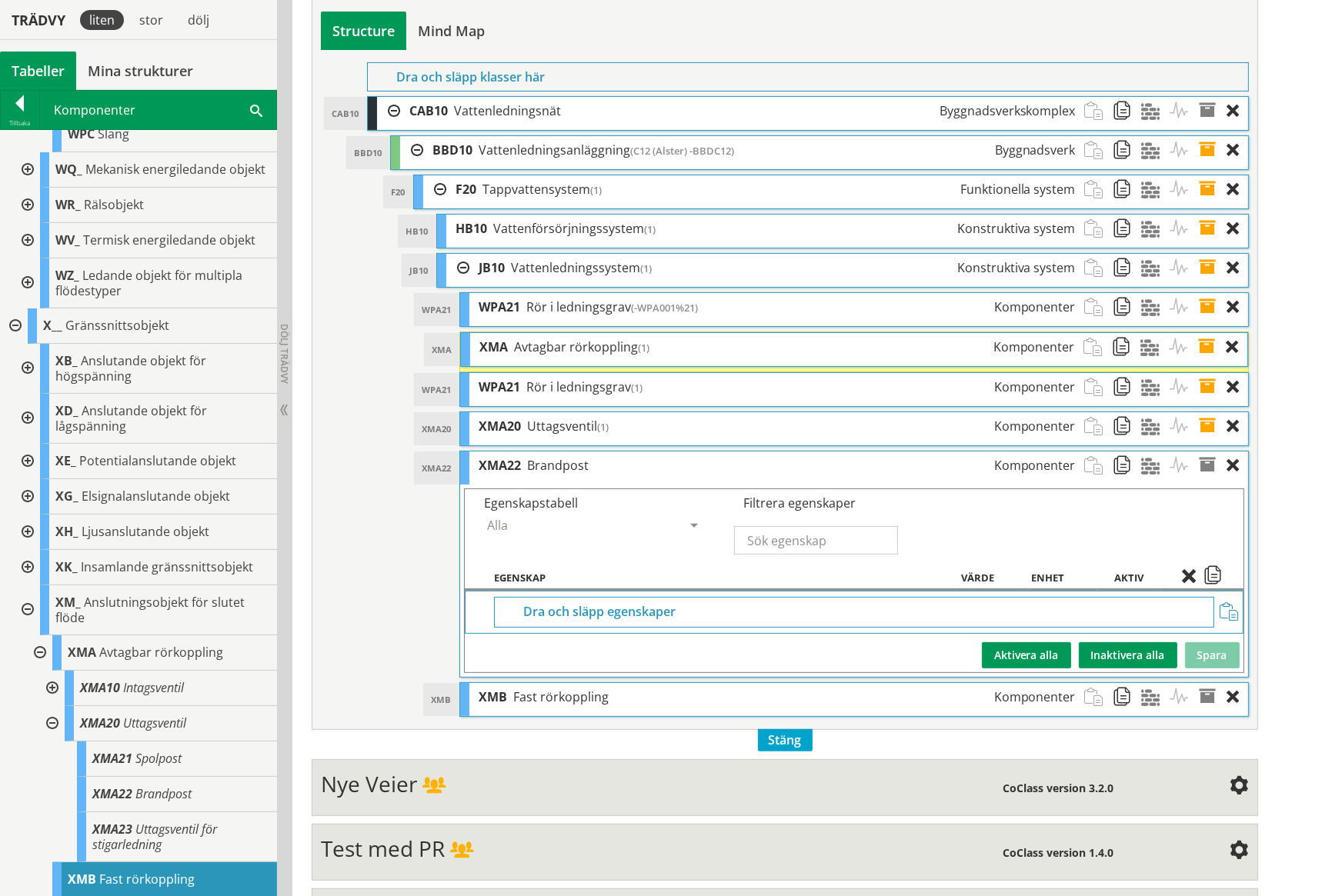
click at [1228, 610] on span at bounding box center [1229, 613] width 19 height 19
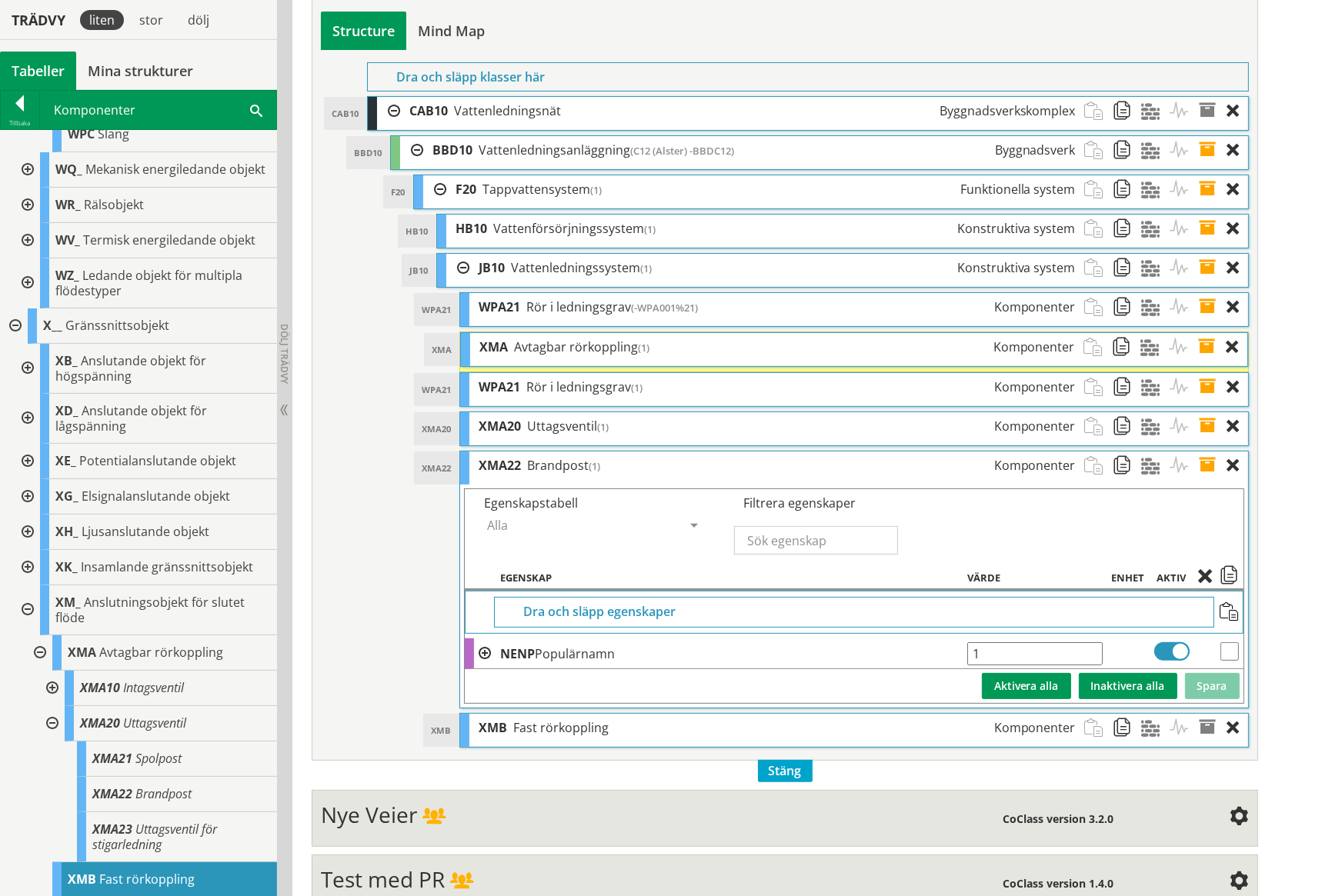
click at [1209, 466] on span at bounding box center [1212, 465] width 28 height 28
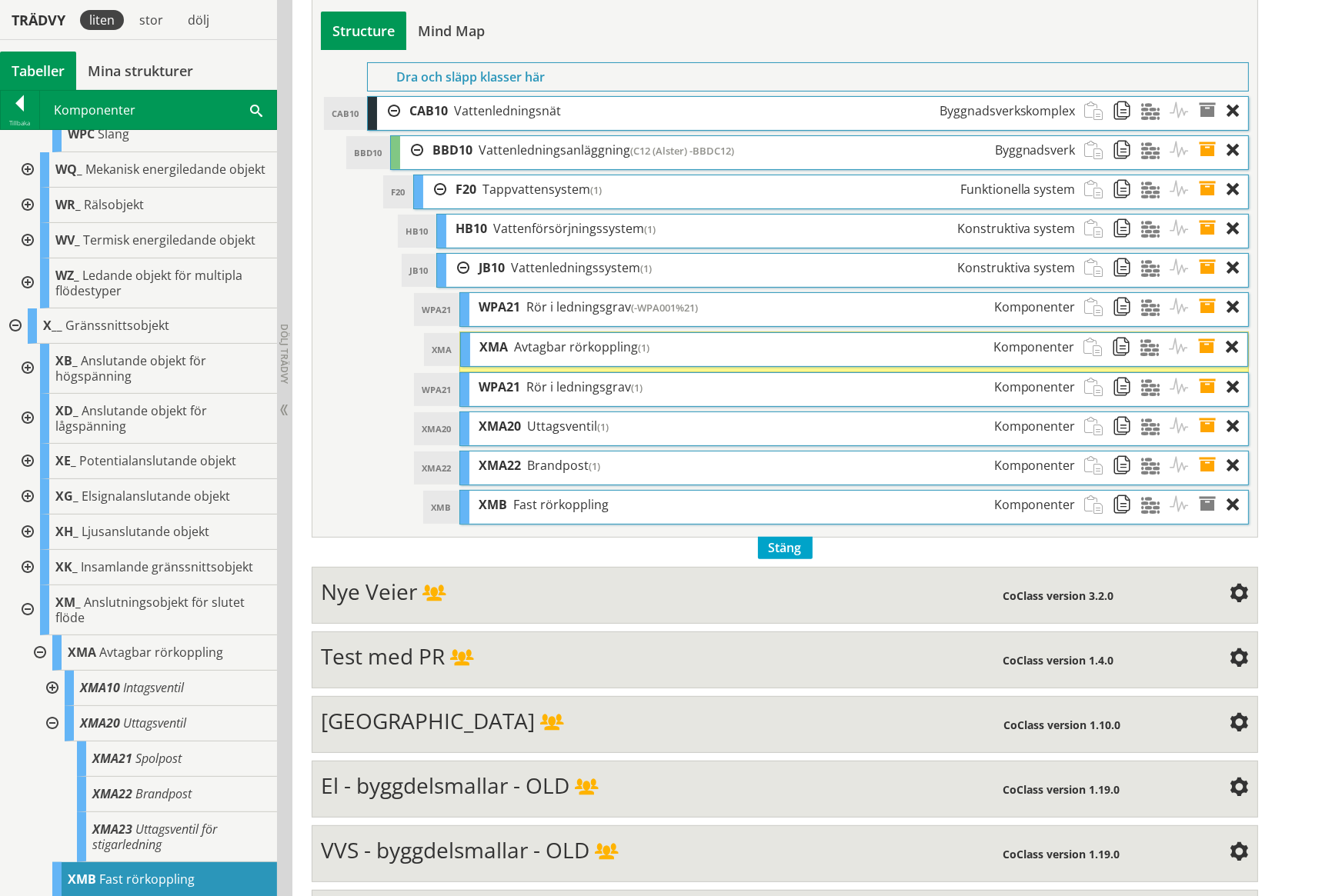
click at [1208, 500] on span at bounding box center [1212, 505] width 28 height 28
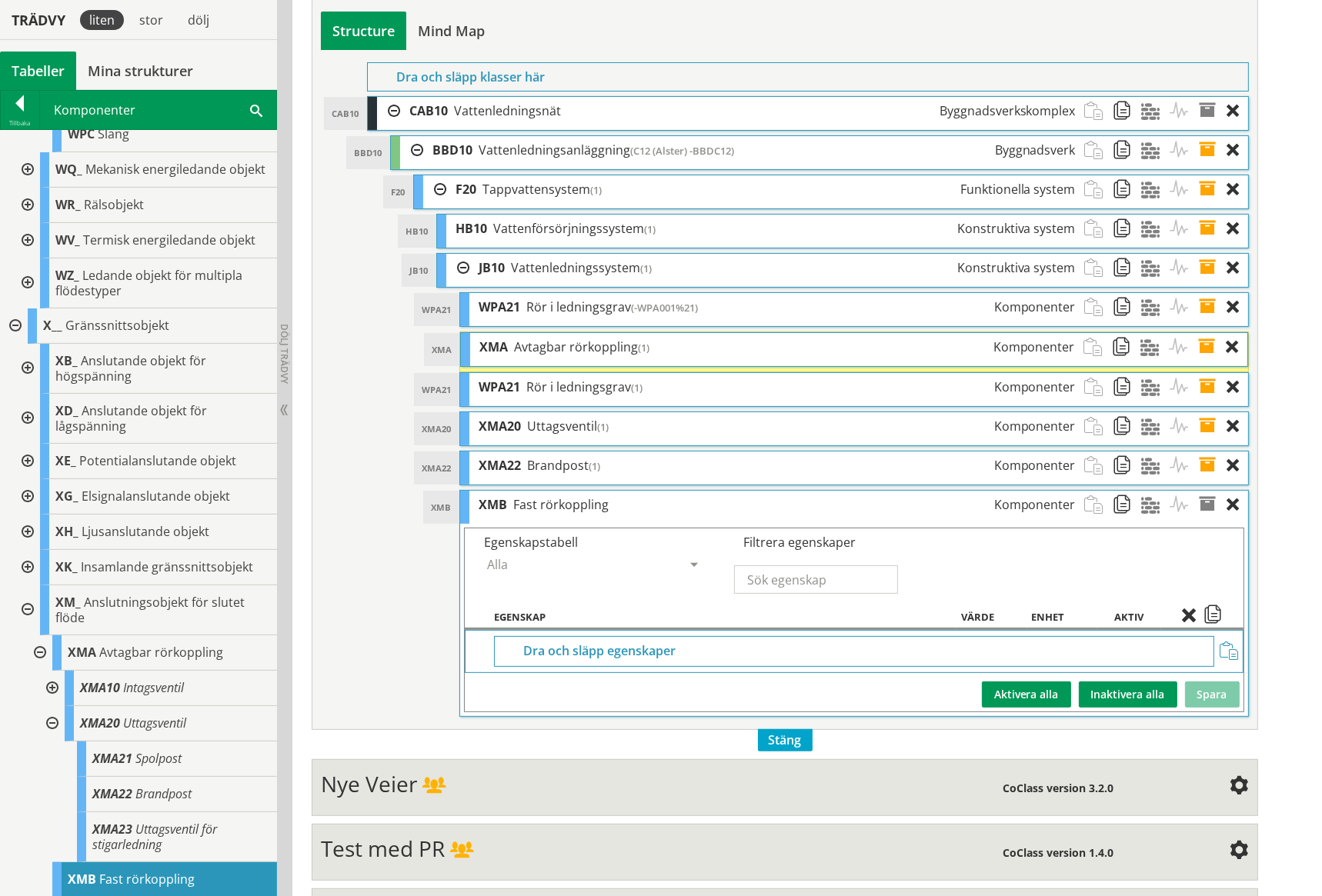
click at [1229, 649] on span at bounding box center [1229, 652] width 19 height 19
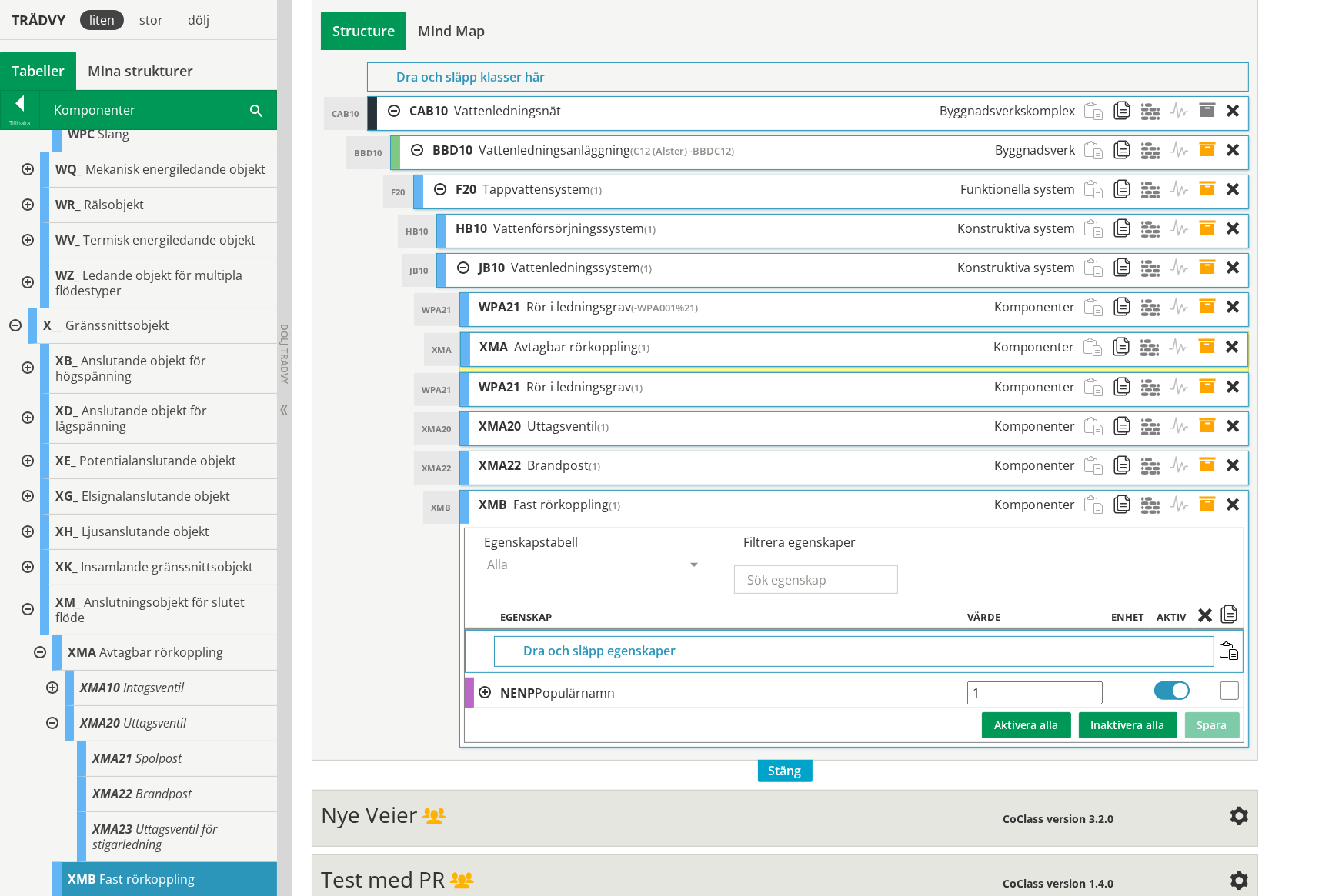
click at [1230, 615] on span at bounding box center [1229, 616] width 19 height 14
click at [1208, 501] on span at bounding box center [1212, 505] width 28 height 28
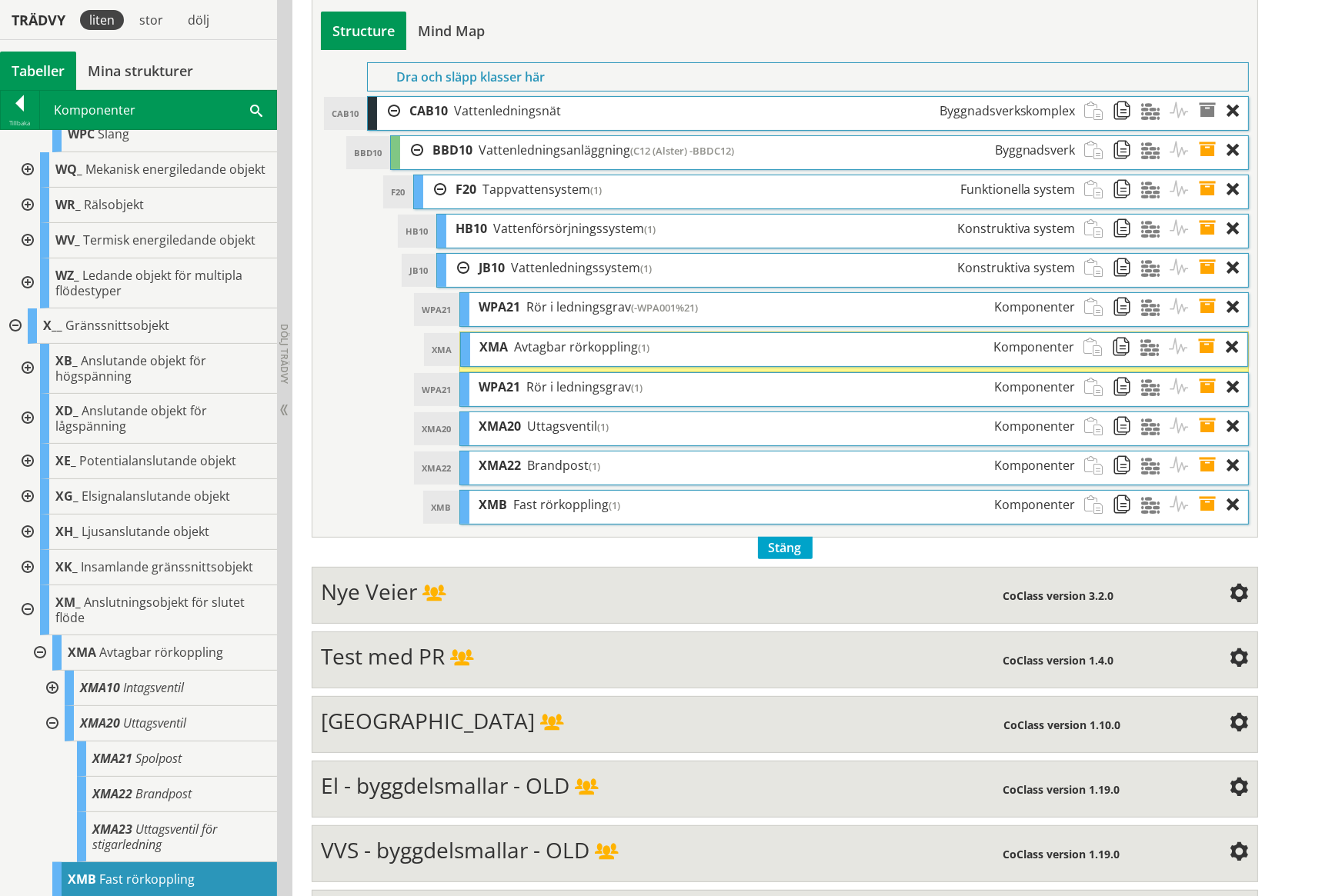
click at [686, 38] on div "Structure Mind Map" at bounding box center [784, 30] width 927 height 38
click at [1121, 262] on span at bounding box center [1127, 268] width 28 height 28
click at [1099, 185] on span at bounding box center [1099, 190] width 28 height 28
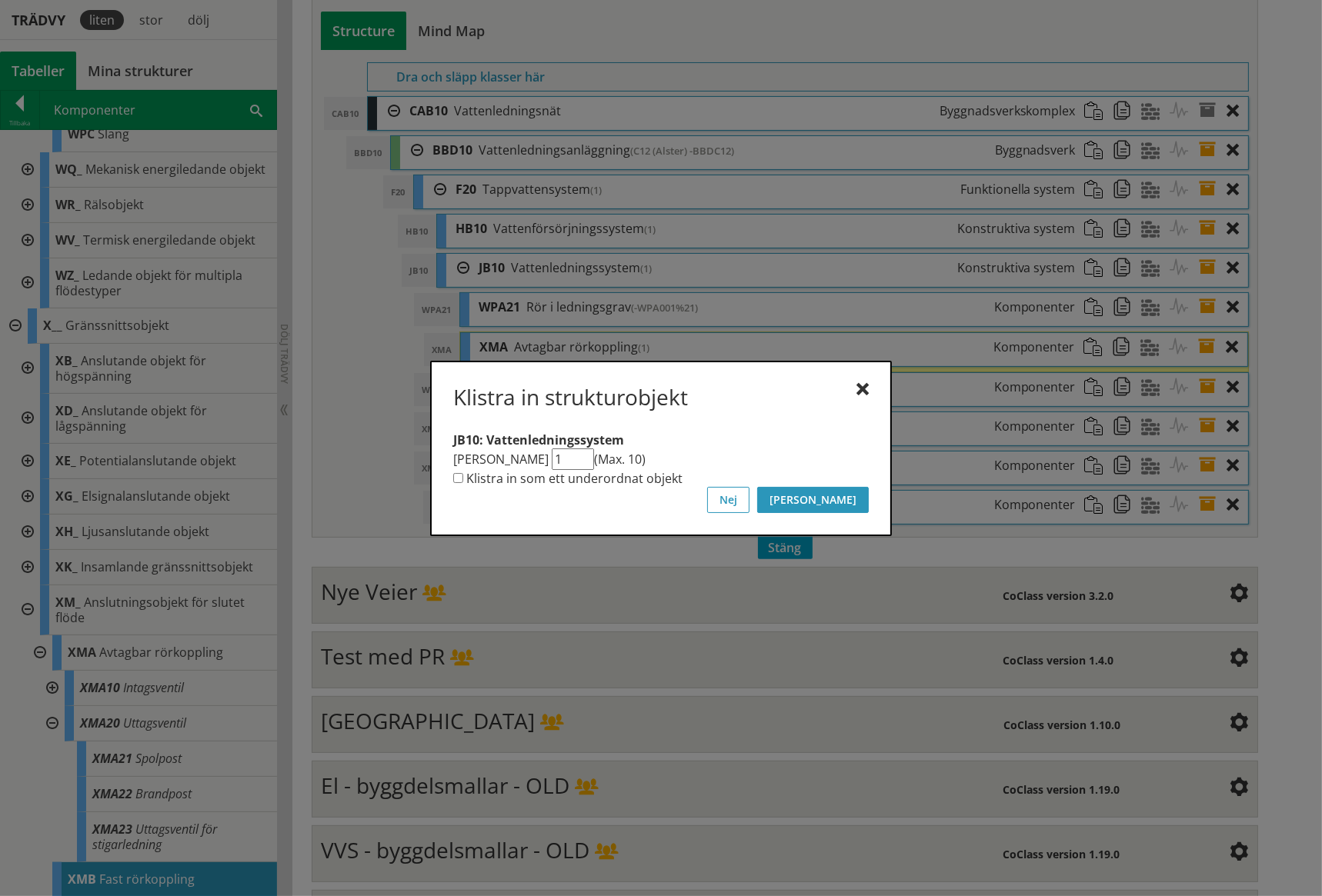
click at [857, 494] on button "[PERSON_NAME]" at bounding box center [813, 500] width 112 height 26
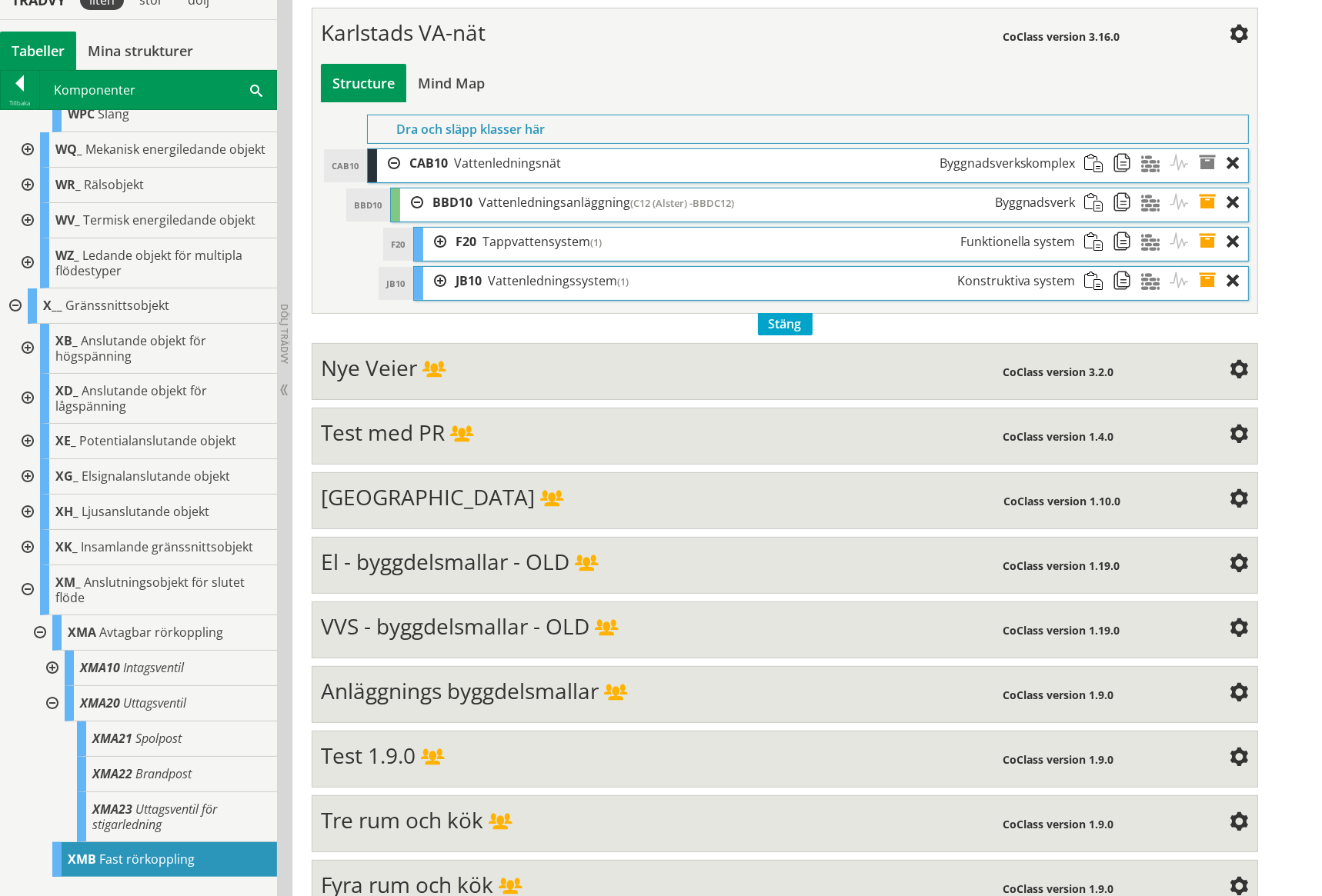
scroll to position [318, 0]
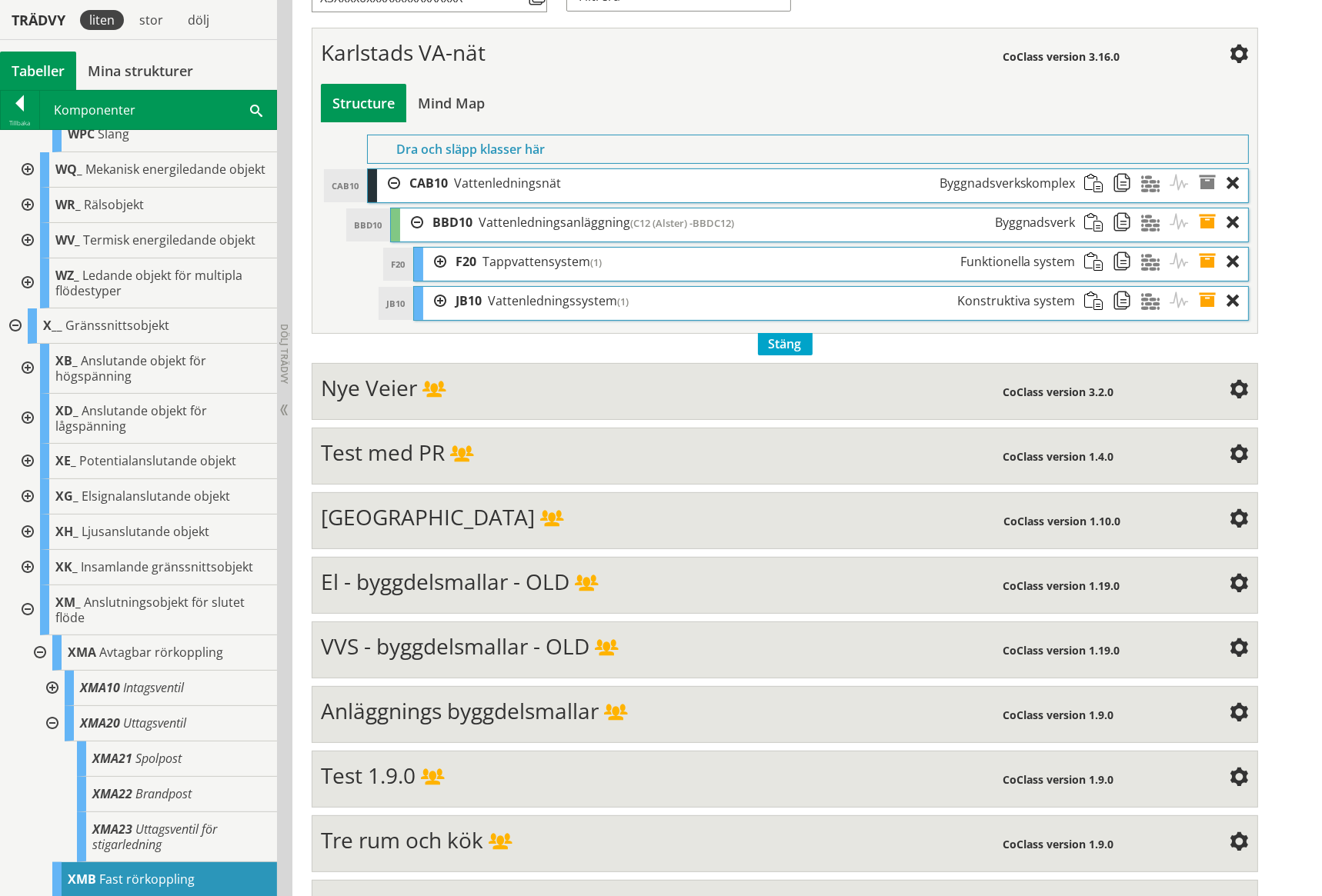
click at [438, 297] on div at bounding box center [434, 301] width 23 height 28
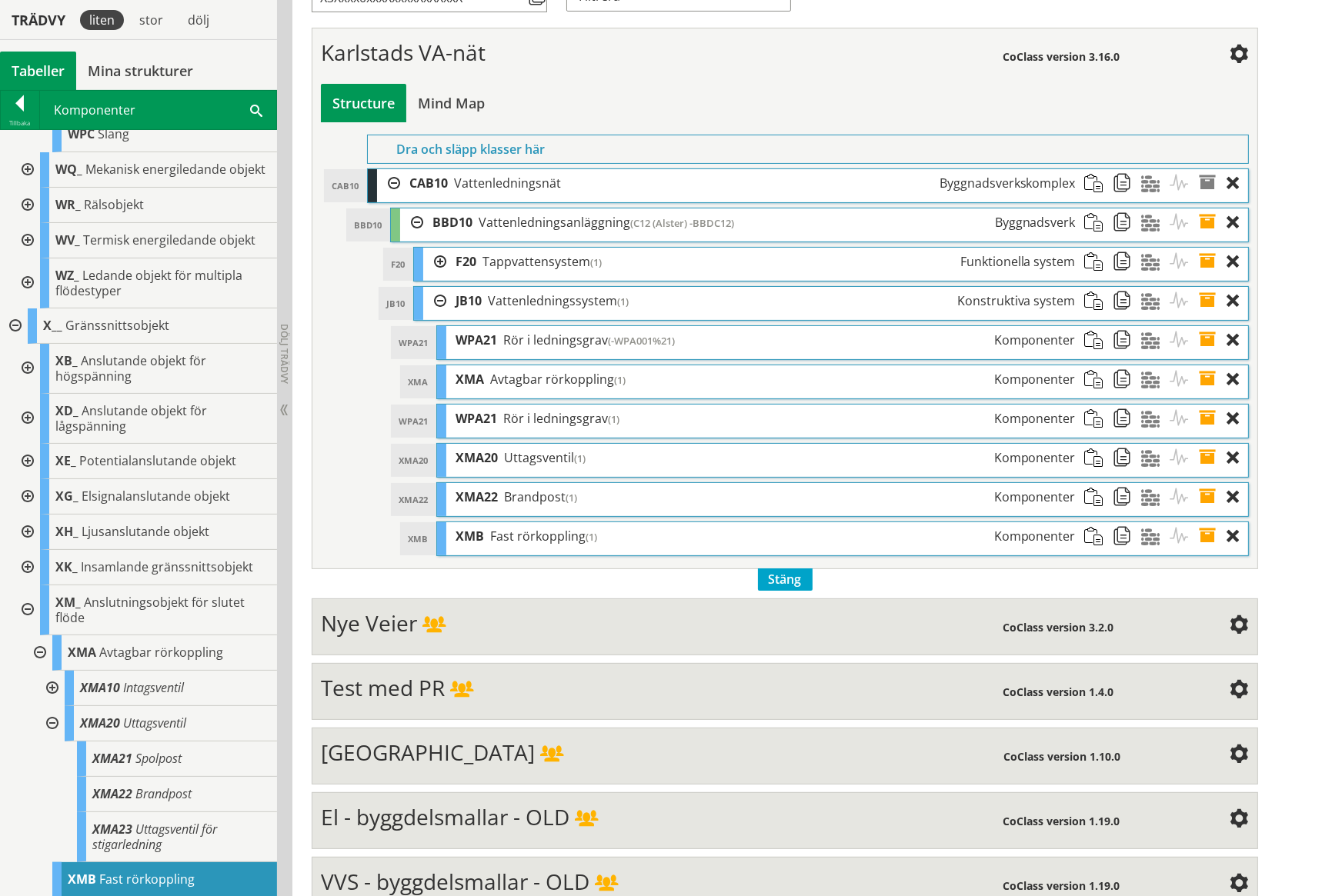
click at [440, 262] on div at bounding box center [434, 262] width 23 height 28
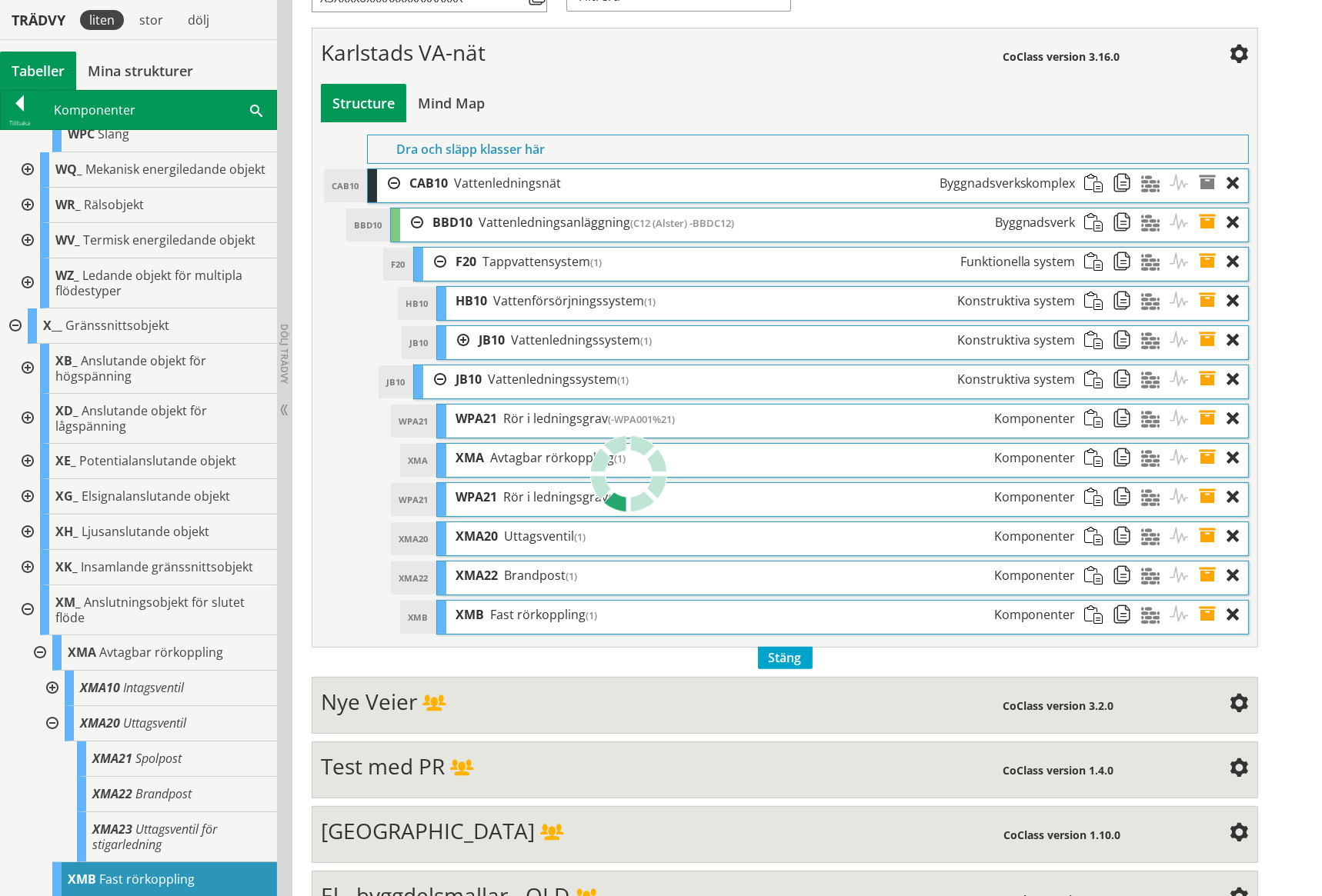
click at [441, 374] on div at bounding box center [434, 379] width 23 height 28
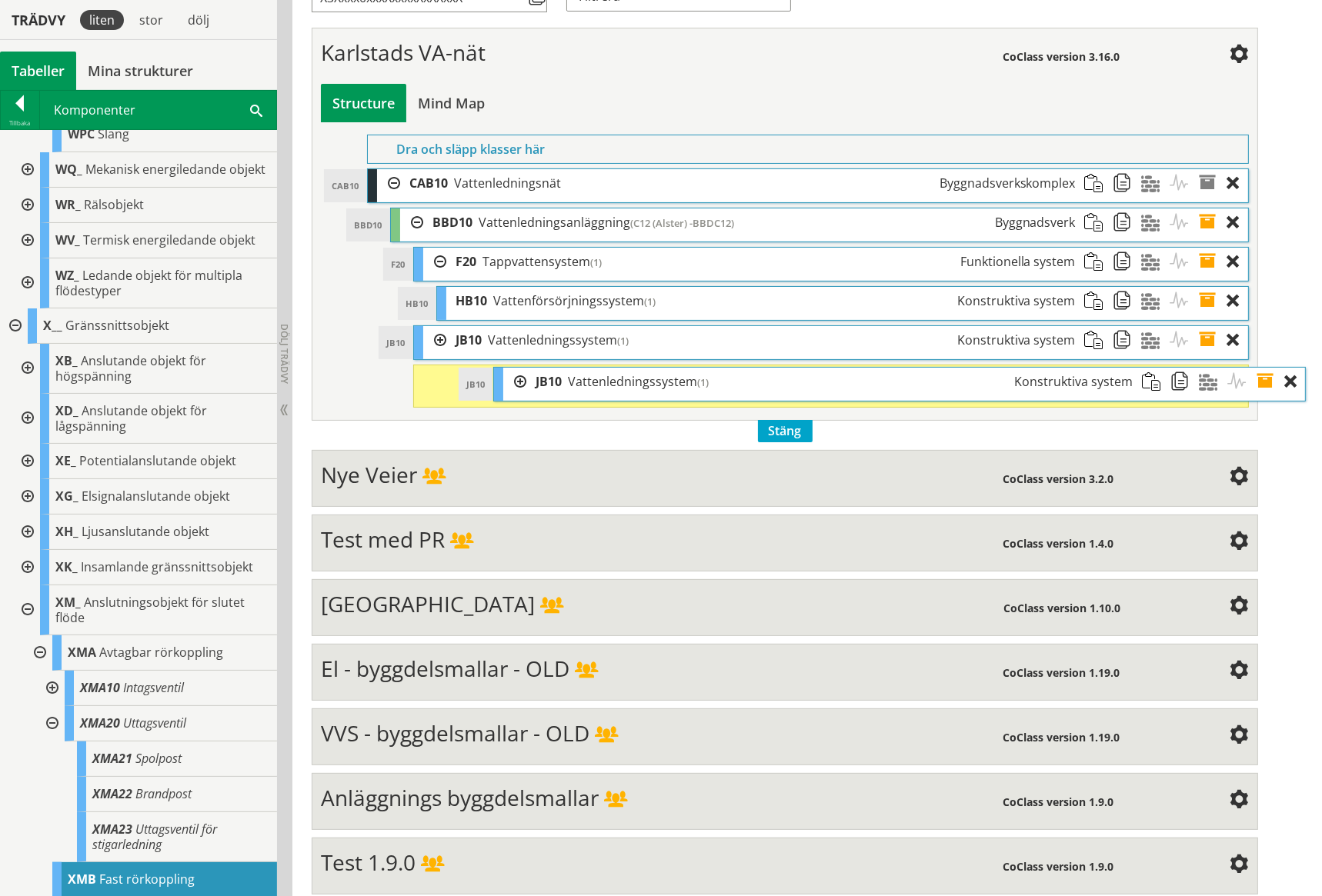
drag, startPoint x: 508, startPoint y: 341, endPoint x: 563, endPoint y: 378, distance: 66.3
click at [563, 378] on div "JB10 Vattenledningssystem (1) Konstruktiva system" at bounding box center [833, 382] width 615 height 28
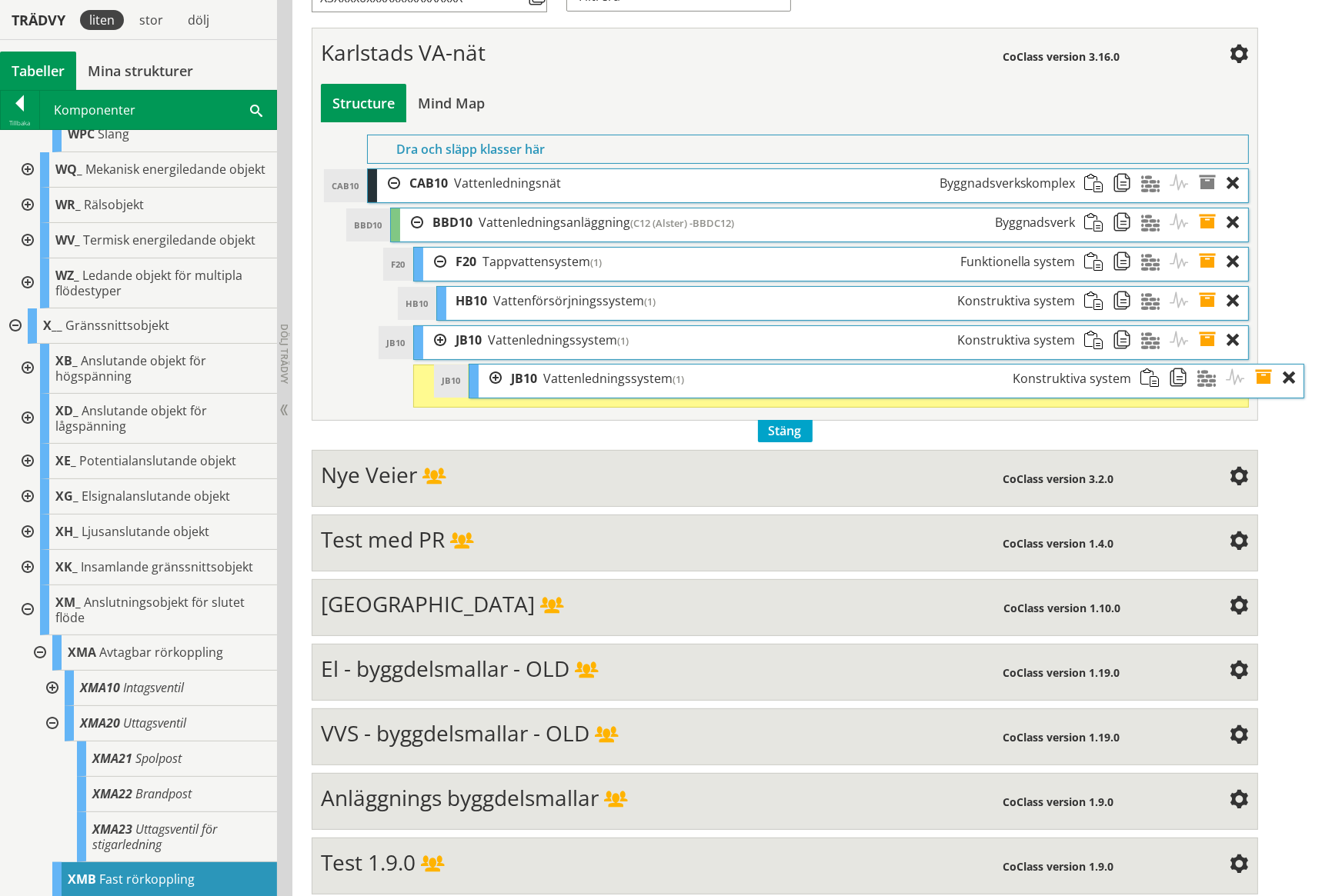
drag, startPoint x: 560, startPoint y: 376, endPoint x: 615, endPoint y: 374, distance: 55.0
click at [615, 374] on span "Vattenledningssystem" at bounding box center [608, 378] width 129 height 17
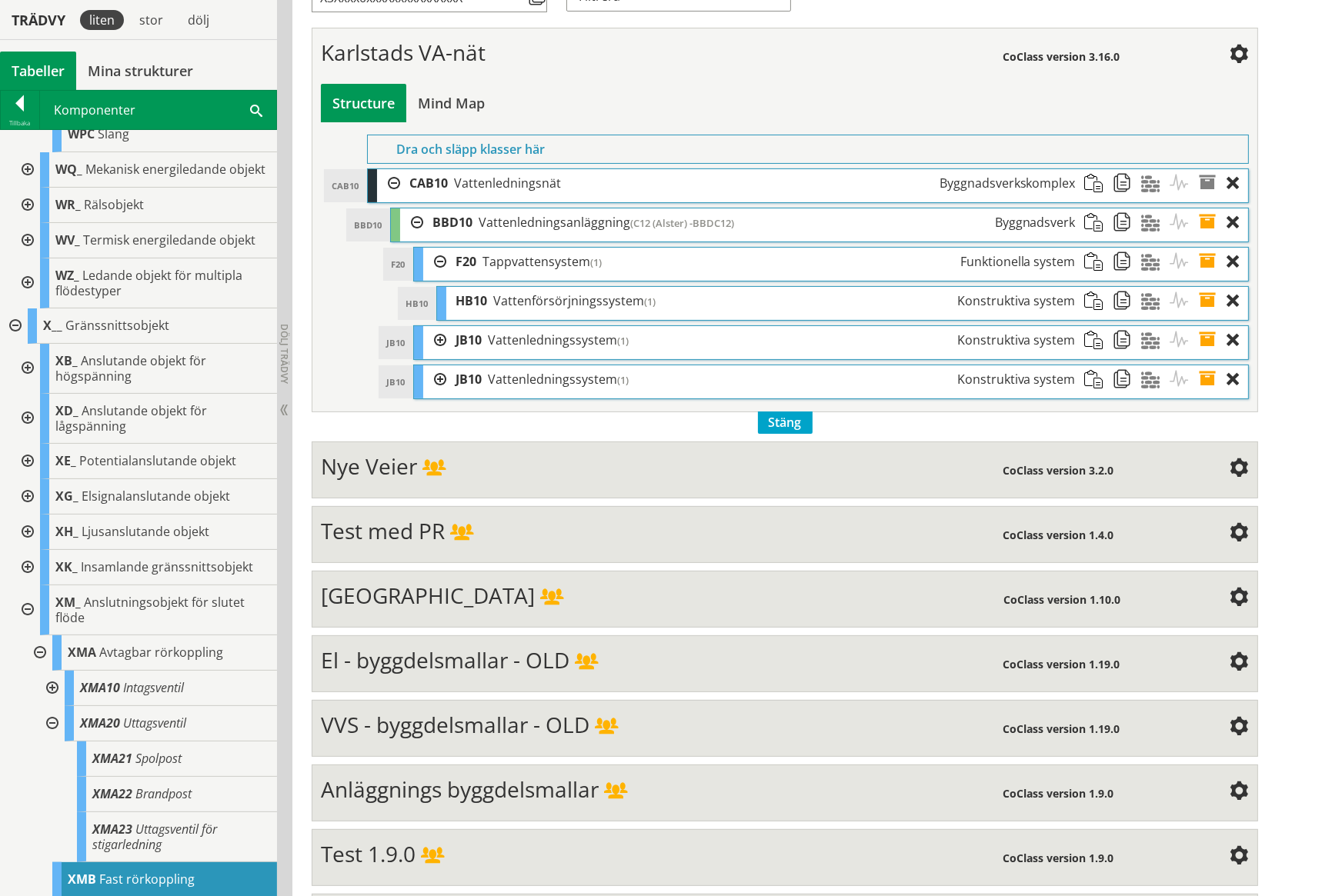
drag, startPoint x: 423, startPoint y: 384, endPoint x: 478, endPoint y: 364, distance: 58.5
click at [478, 365] on div "JB10 JB10 Vattenledningssystem (1) Konstruktiva system" at bounding box center [830, 381] width 833 height 33
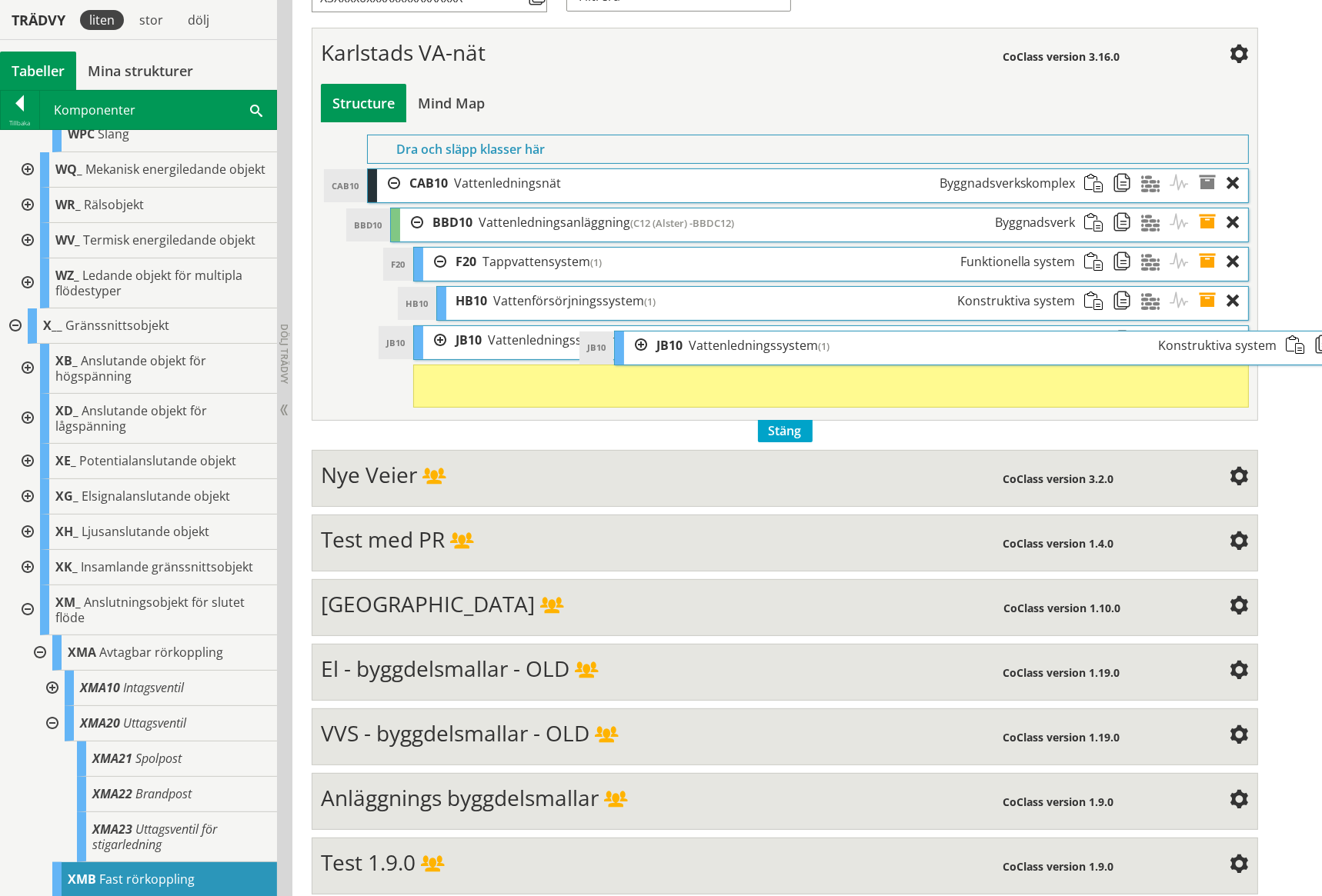
drag, startPoint x: 463, startPoint y: 382, endPoint x: 664, endPoint y: 348, distance: 203.9
click at [664, 348] on span "JB10" at bounding box center [669, 345] width 26 height 17
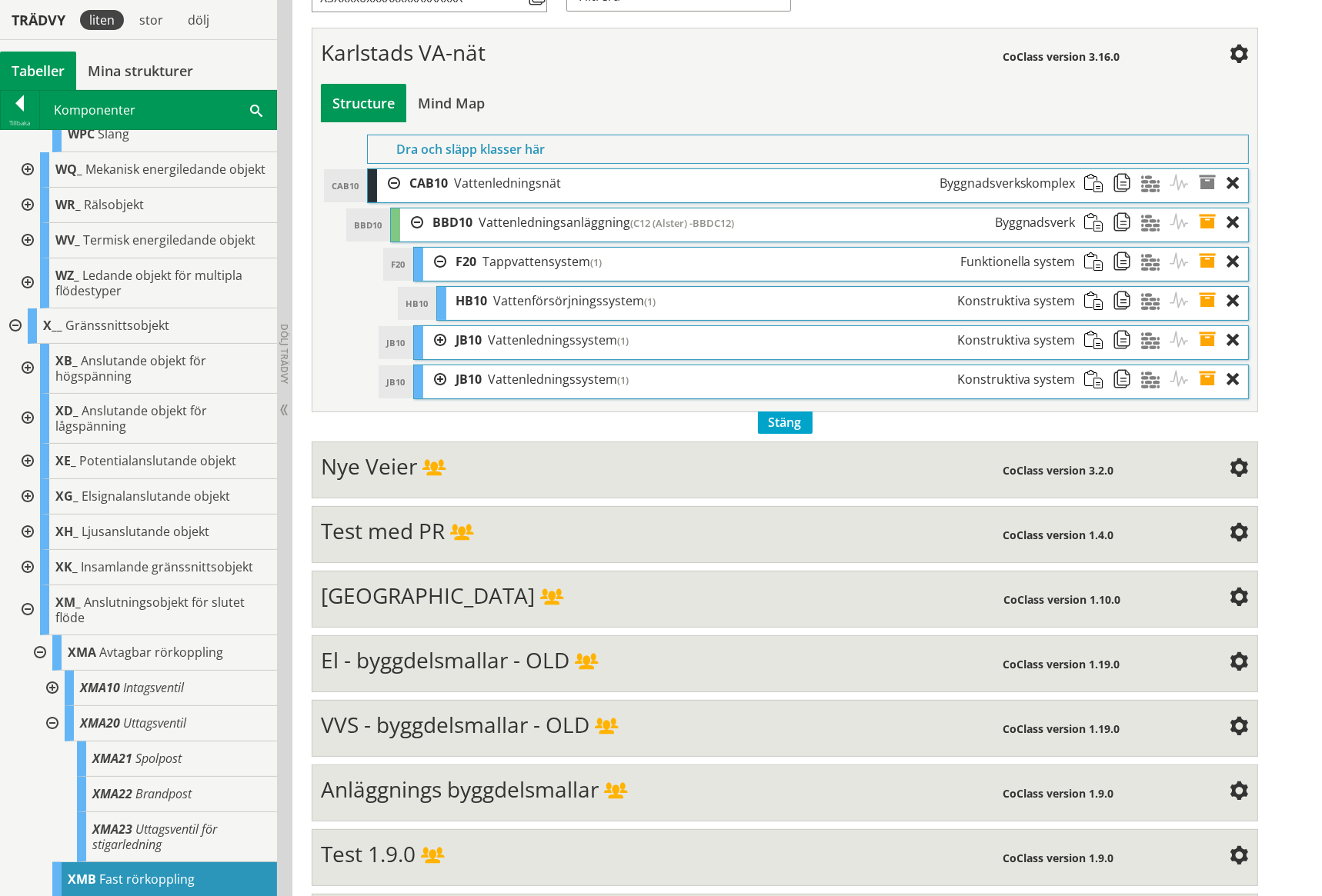
scroll to position [271, 0]
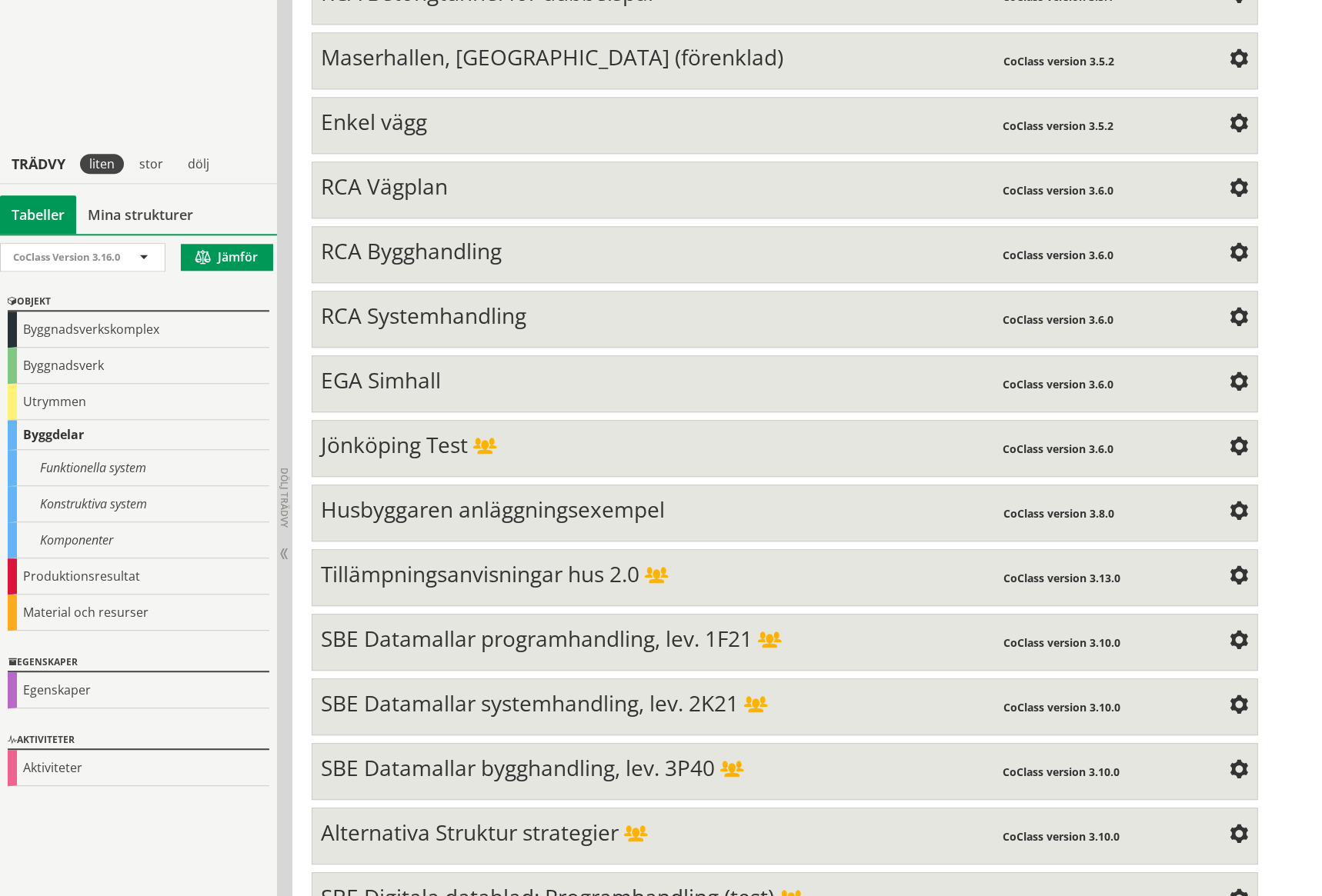
scroll to position [5541, 0]
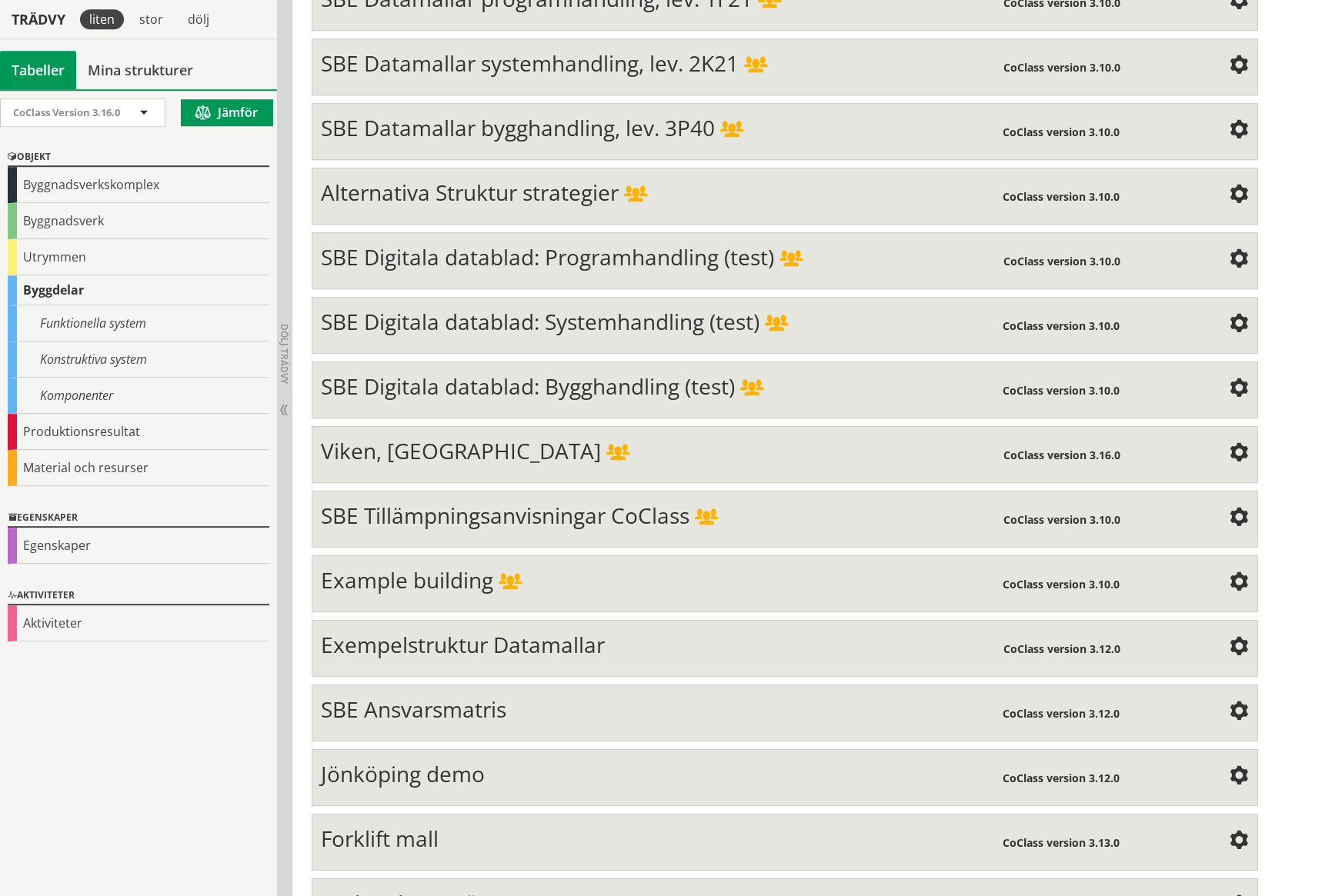
click at [489, 890] on div "Karlstads VA-nät" at bounding box center [661, 905] width 681 height 31
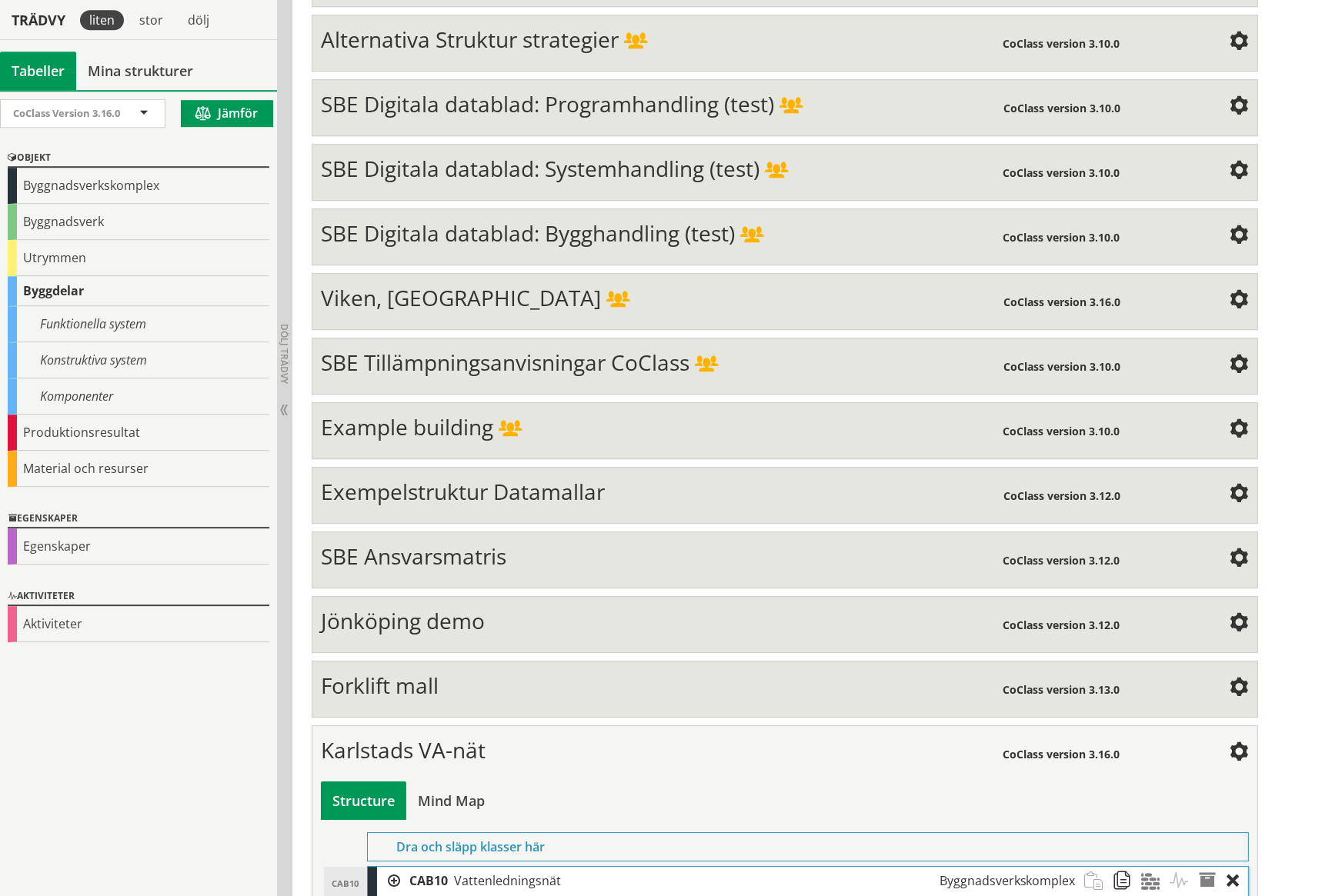
click at [396, 867] on div at bounding box center [388, 881] width 23 height 28
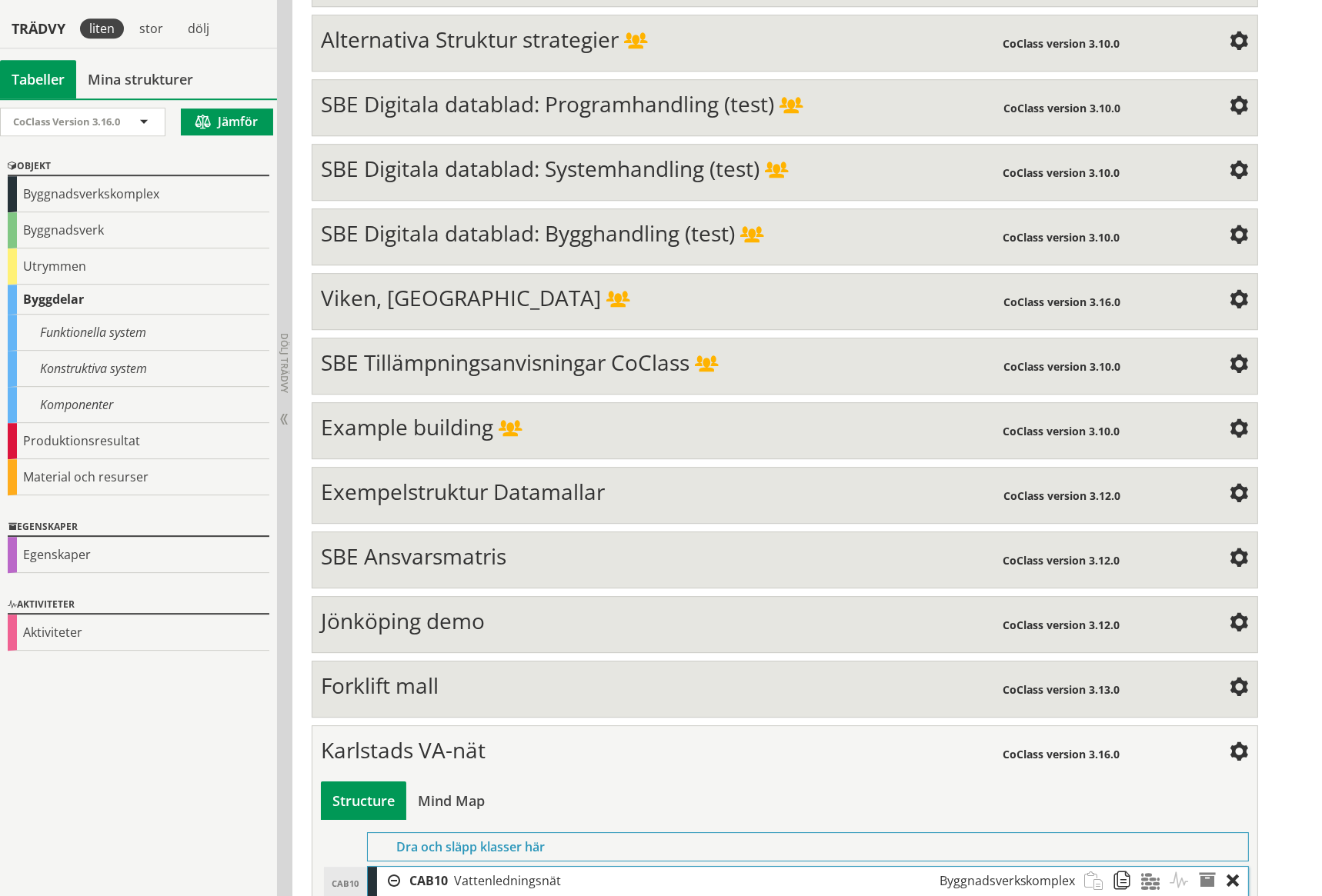
scroll to position [5733, 0]
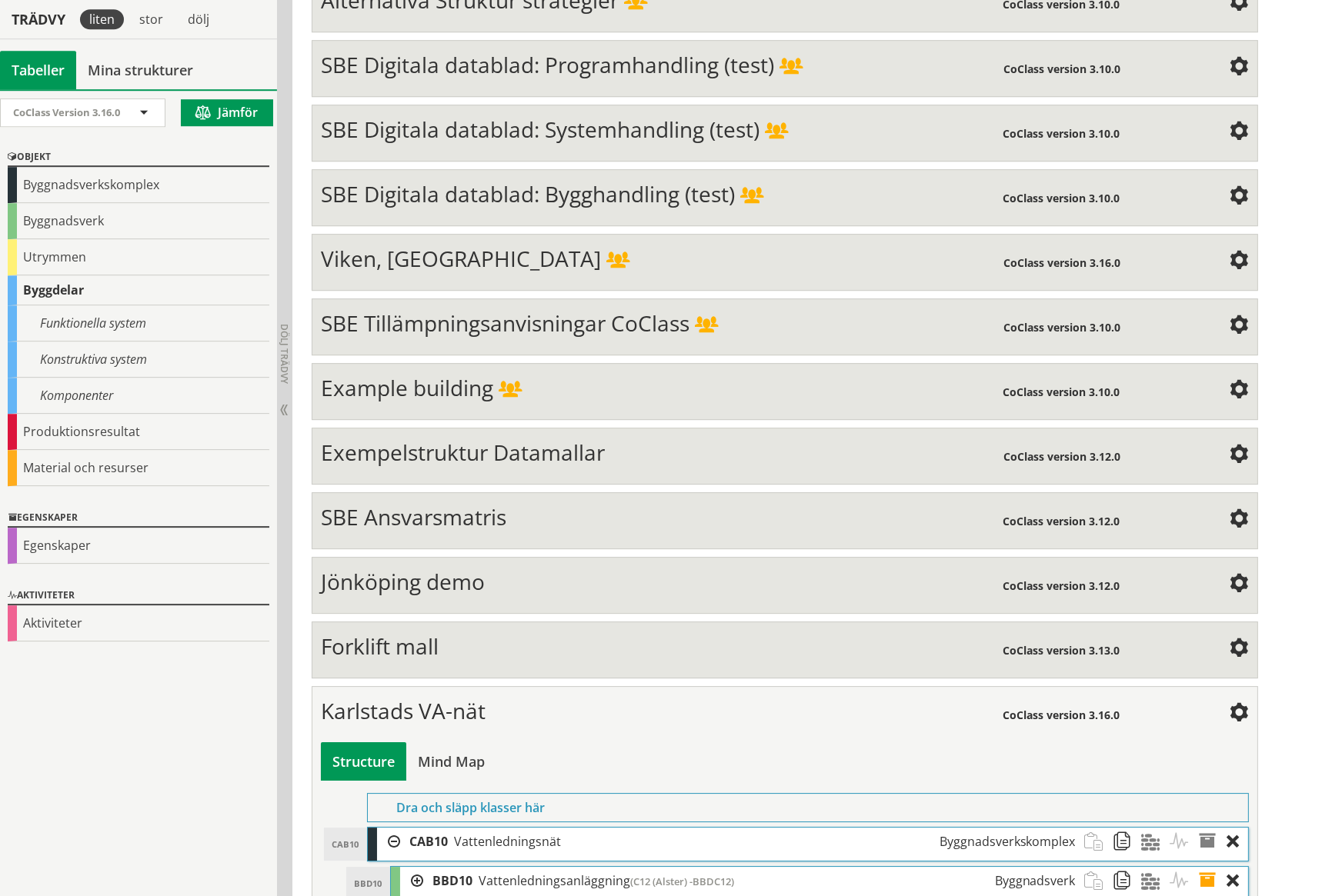
click at [417, 867] on div at bounding box center [411, 881] width 23 height 28
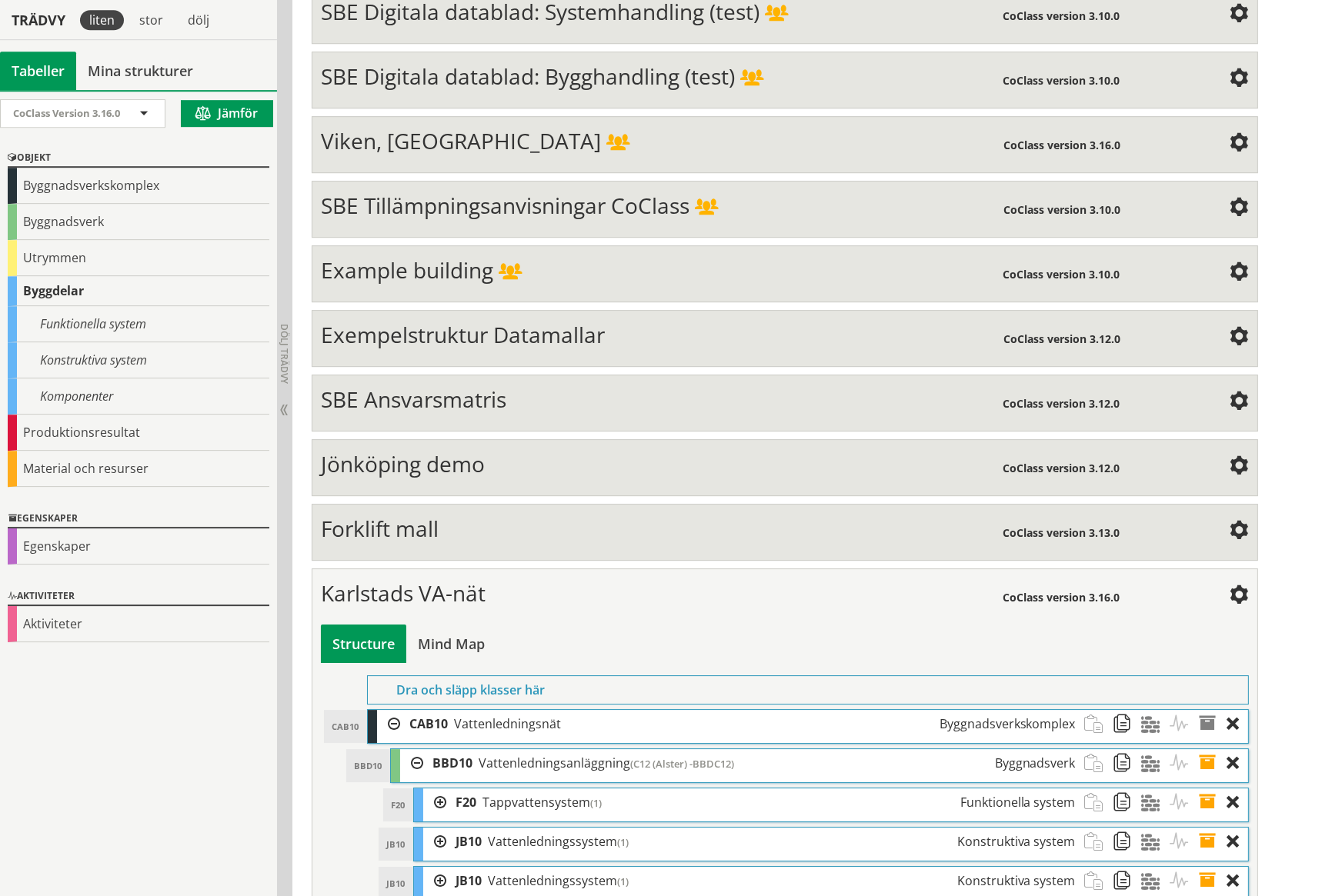
click at [439, 828] on div at bounding box center [434, 842] width 23 height 28
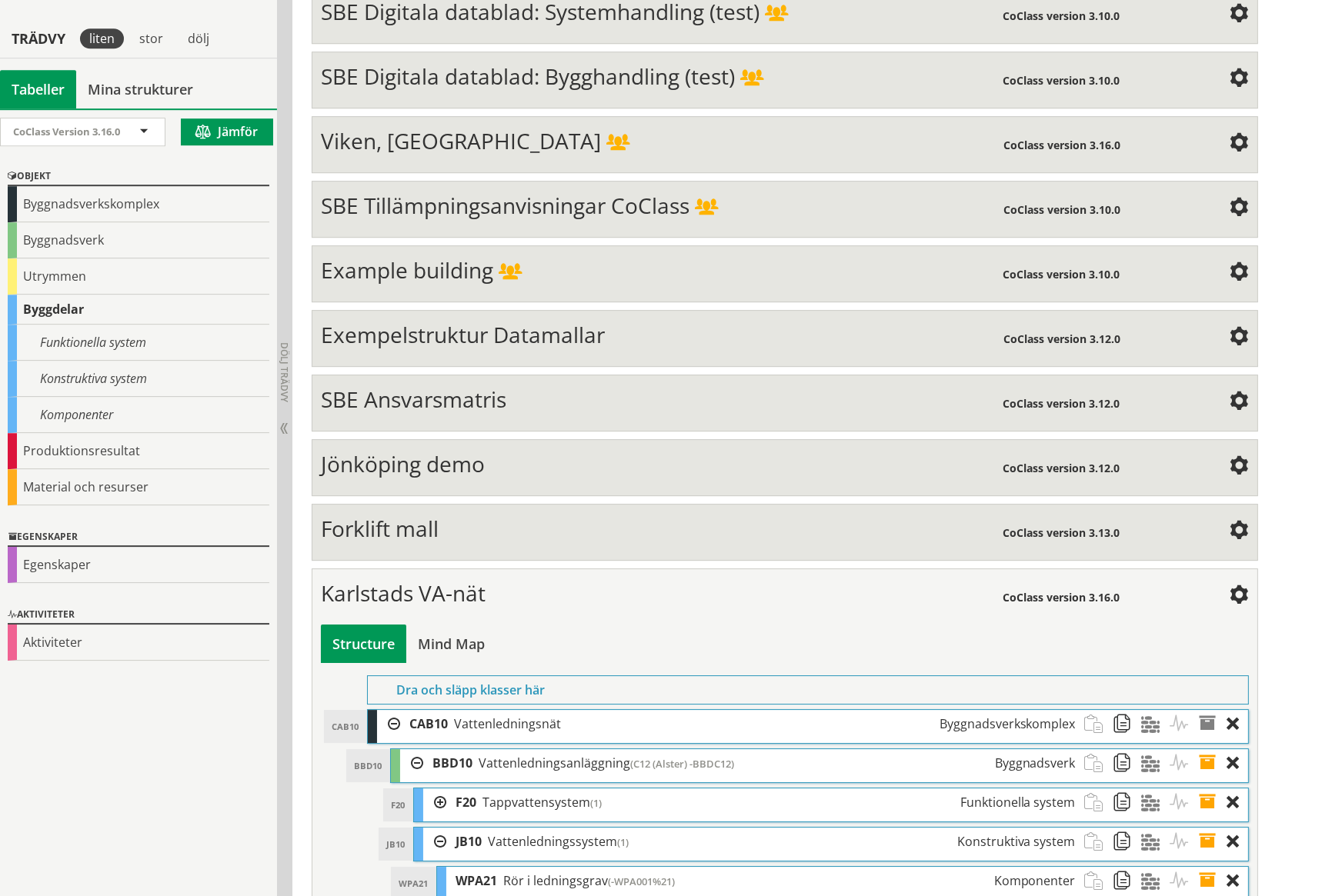
scroll to position [6088, 0]
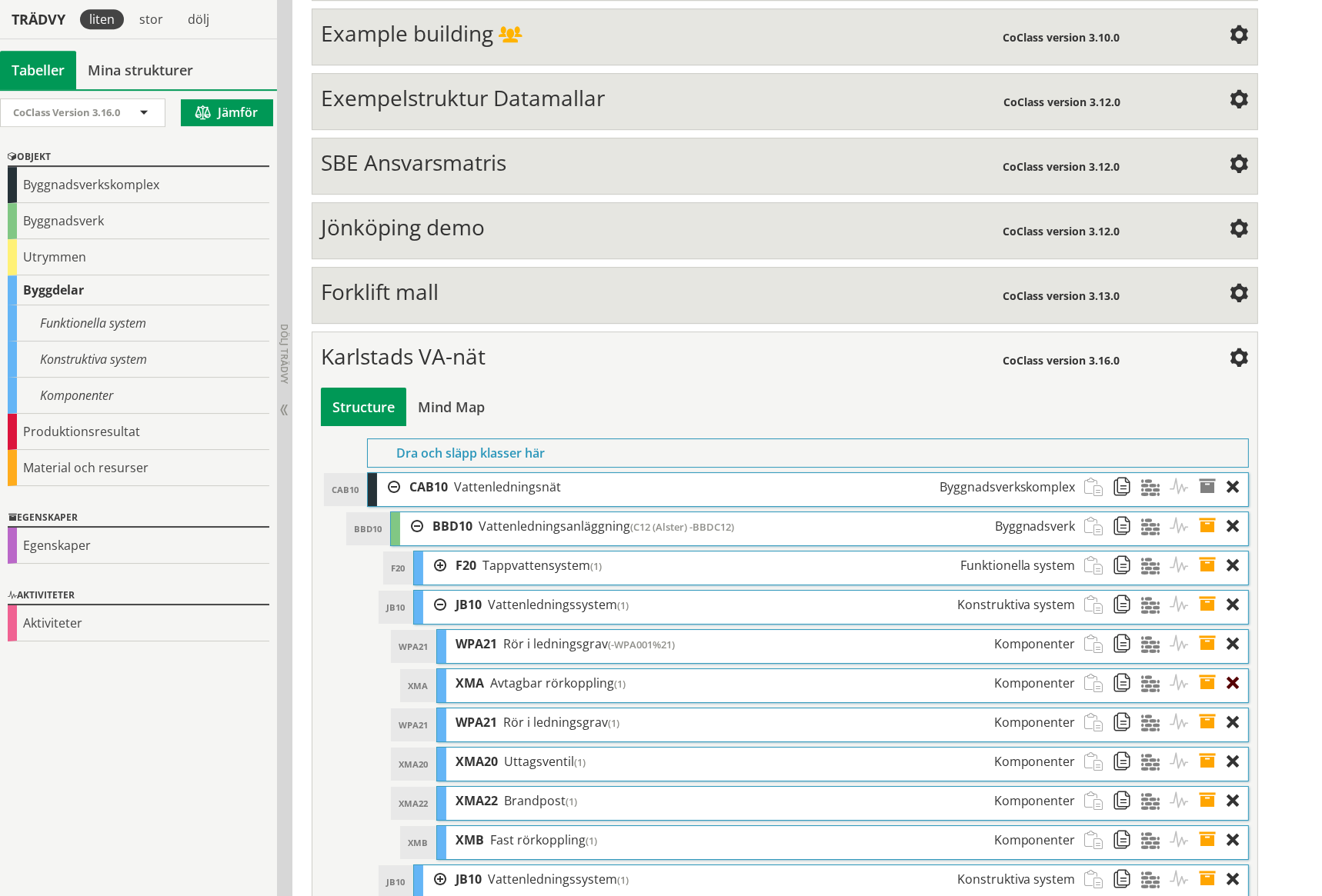
click at [1235, 669] on div at bounding box center [1238, 683] width 21 height 28
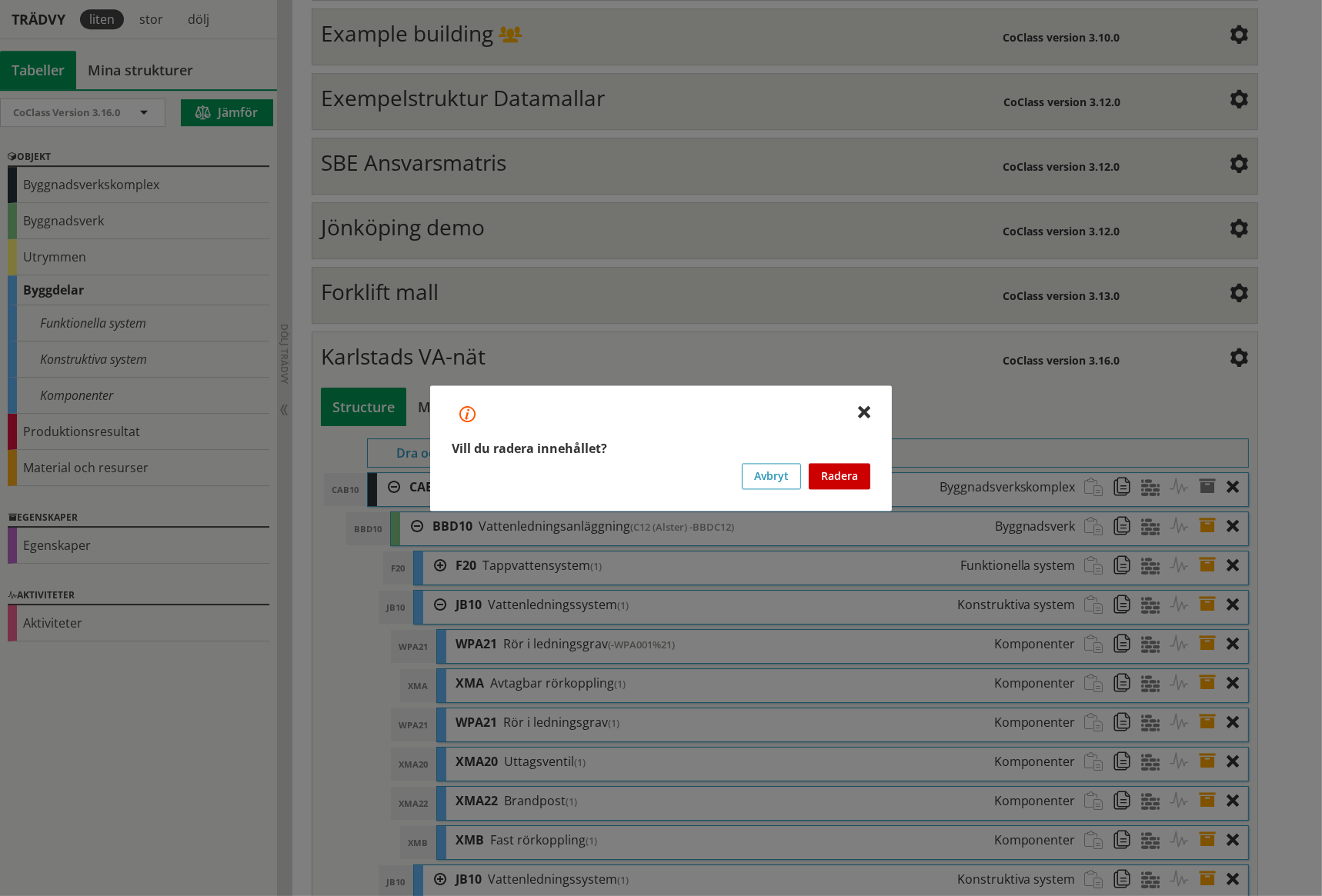
click at [841, 478] on button "Radera" at bounding box center [840, 477] width 62 height 26
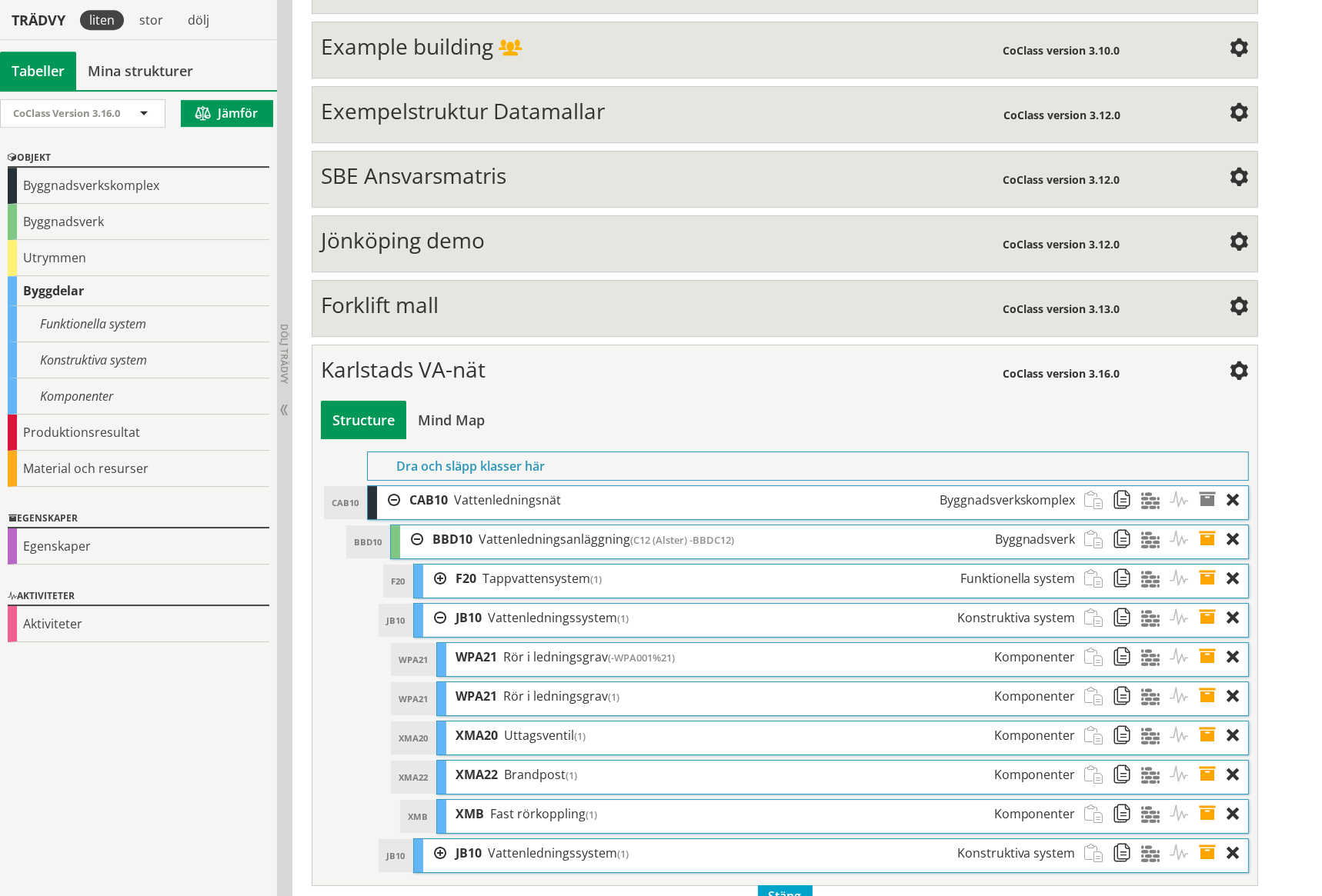
scroll to position [6048, 0]
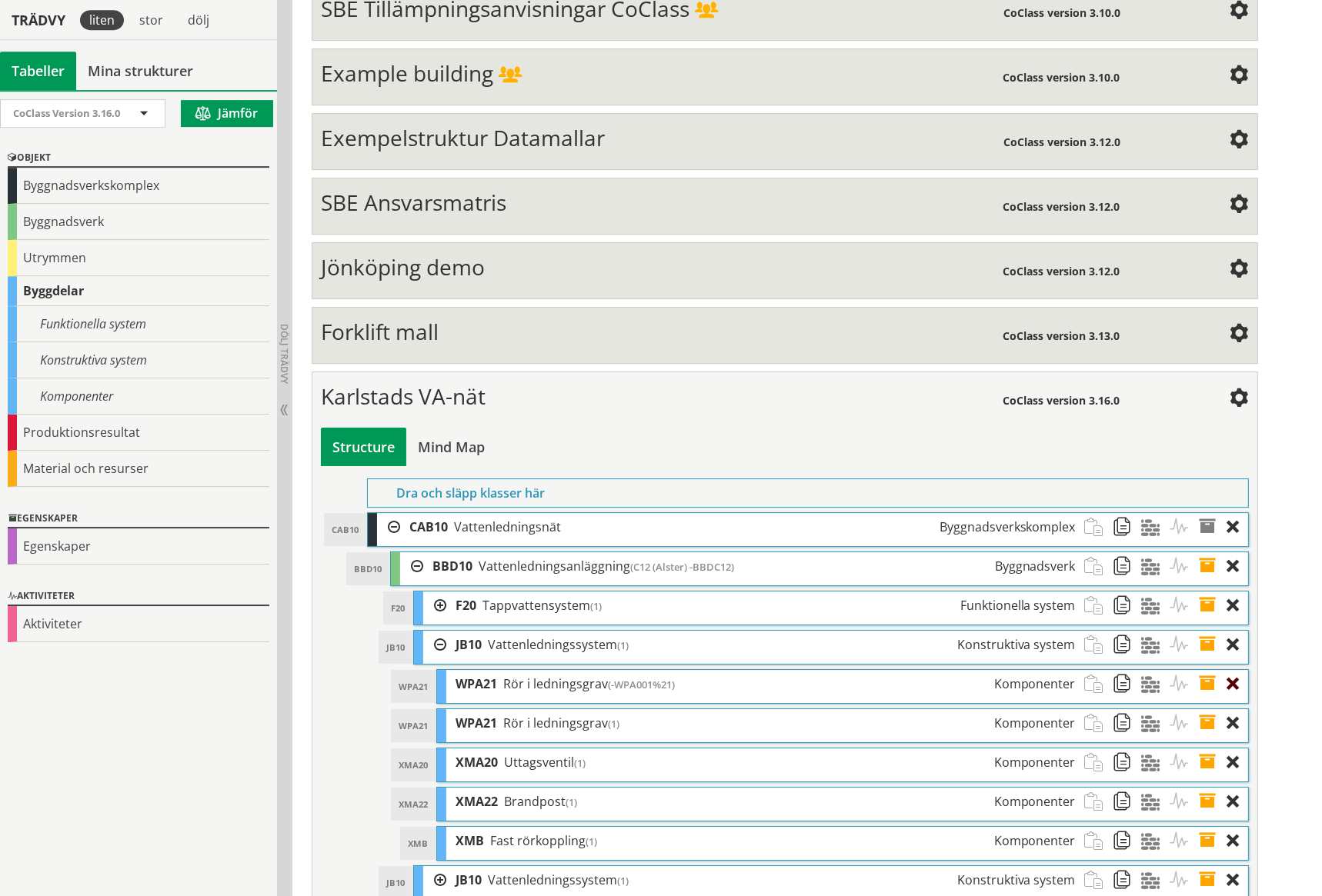
click at [1237, 670] on div at bounding box center [1238, 684] width 21 height 28
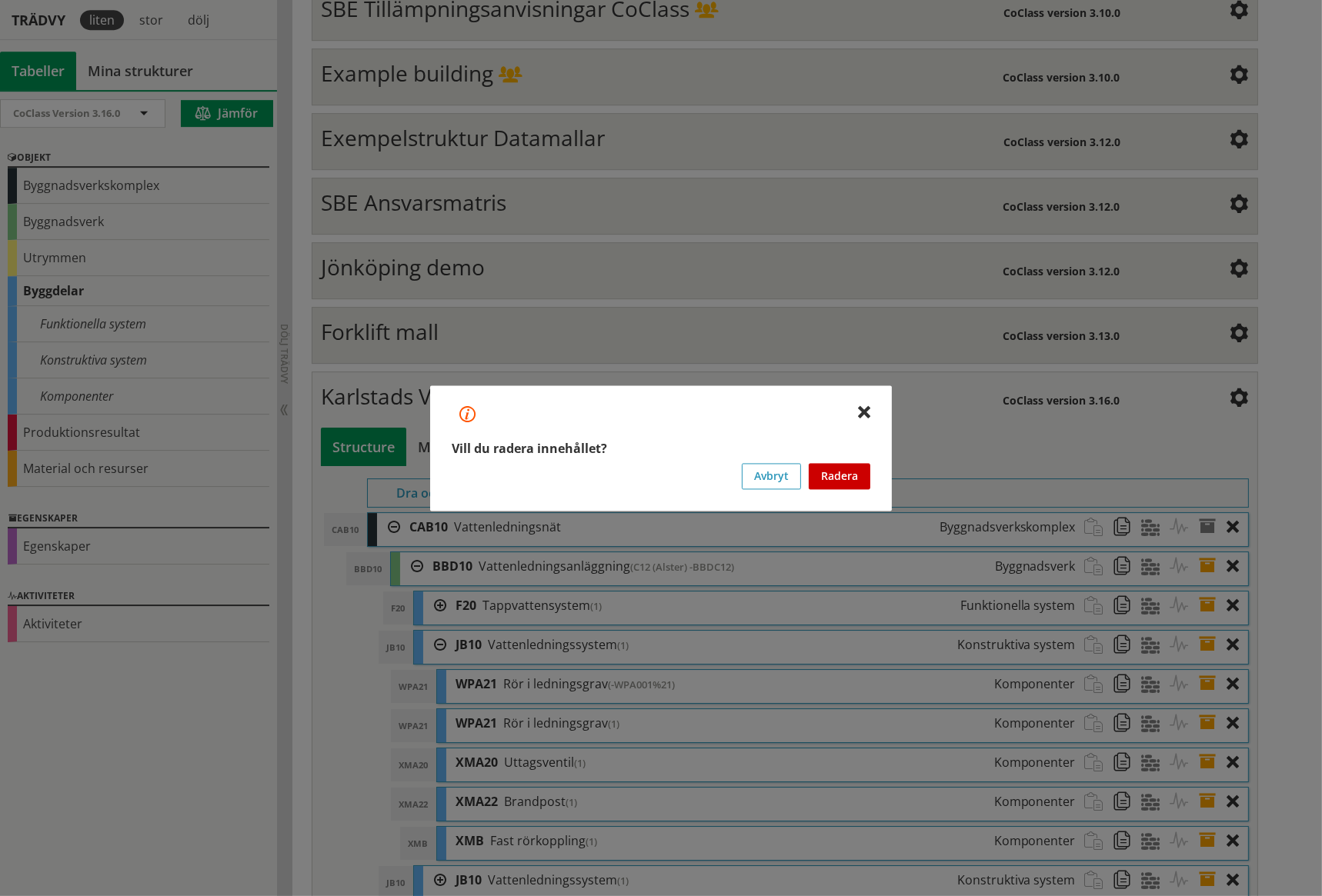
click at [848, 477] on button "Radera" at bounding box center [840, 477] width 62 height 26
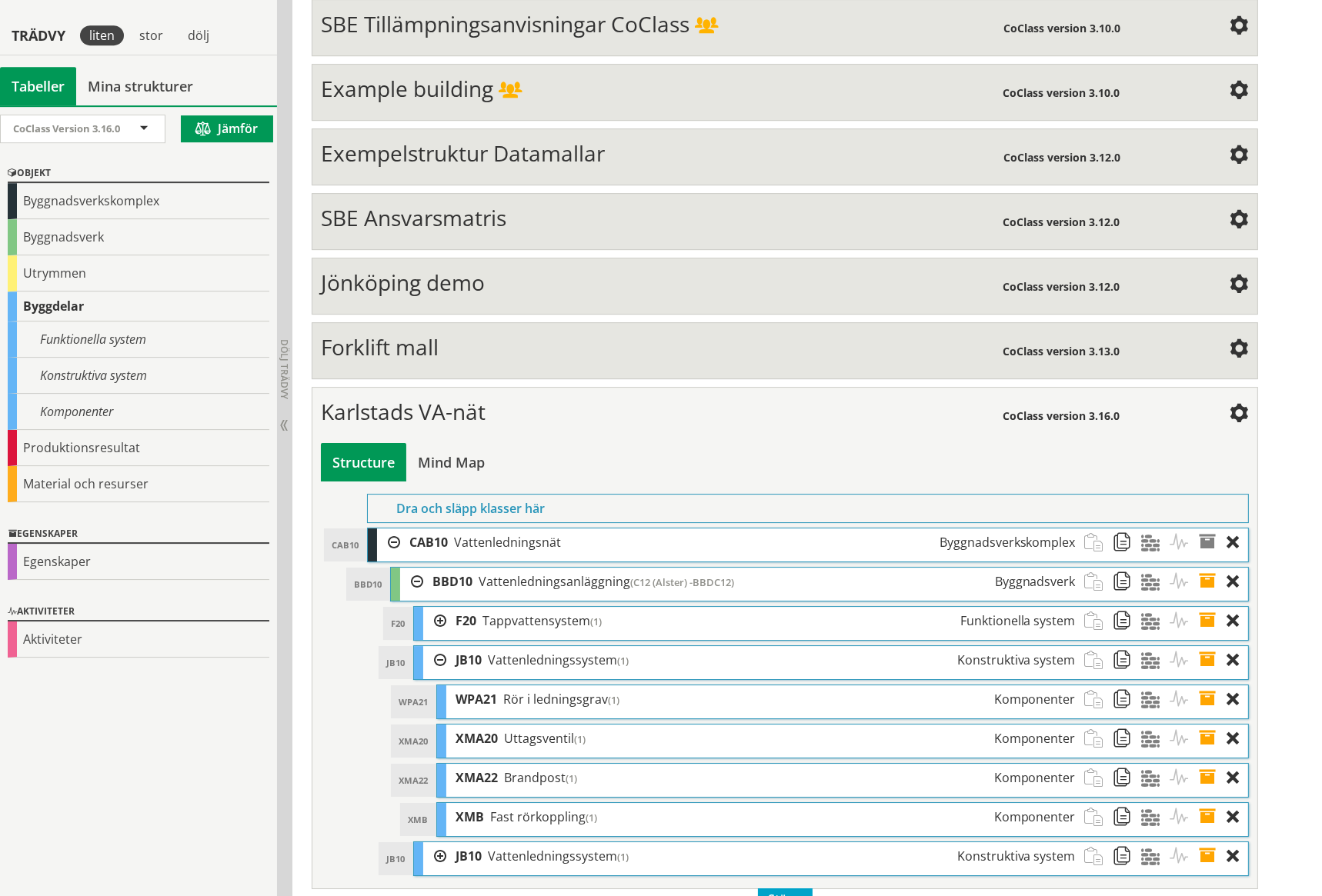
scroll to position [6008, 0]
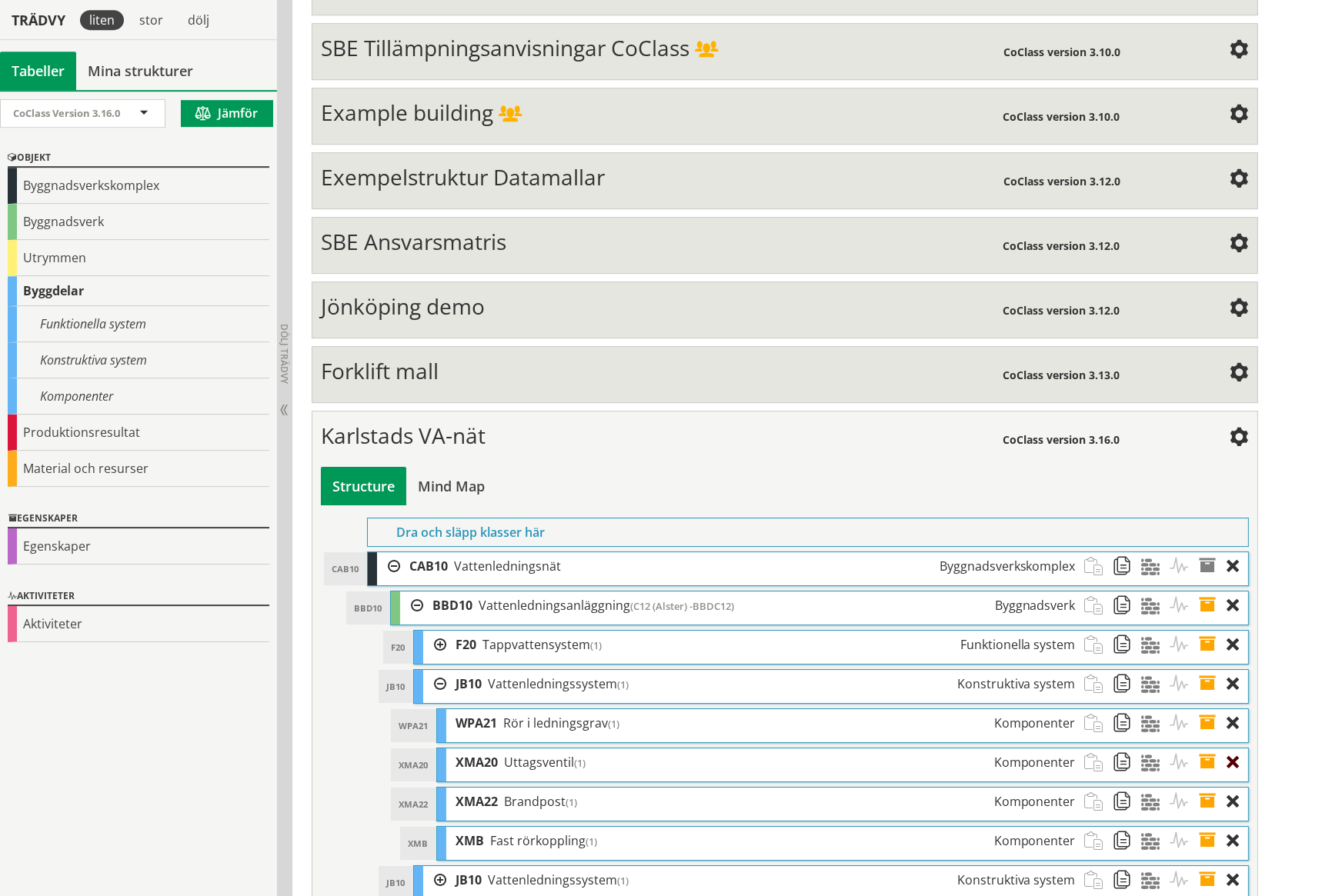
click at [1234, 749] on div at bounding box center [1238, 763] width 21 height 28
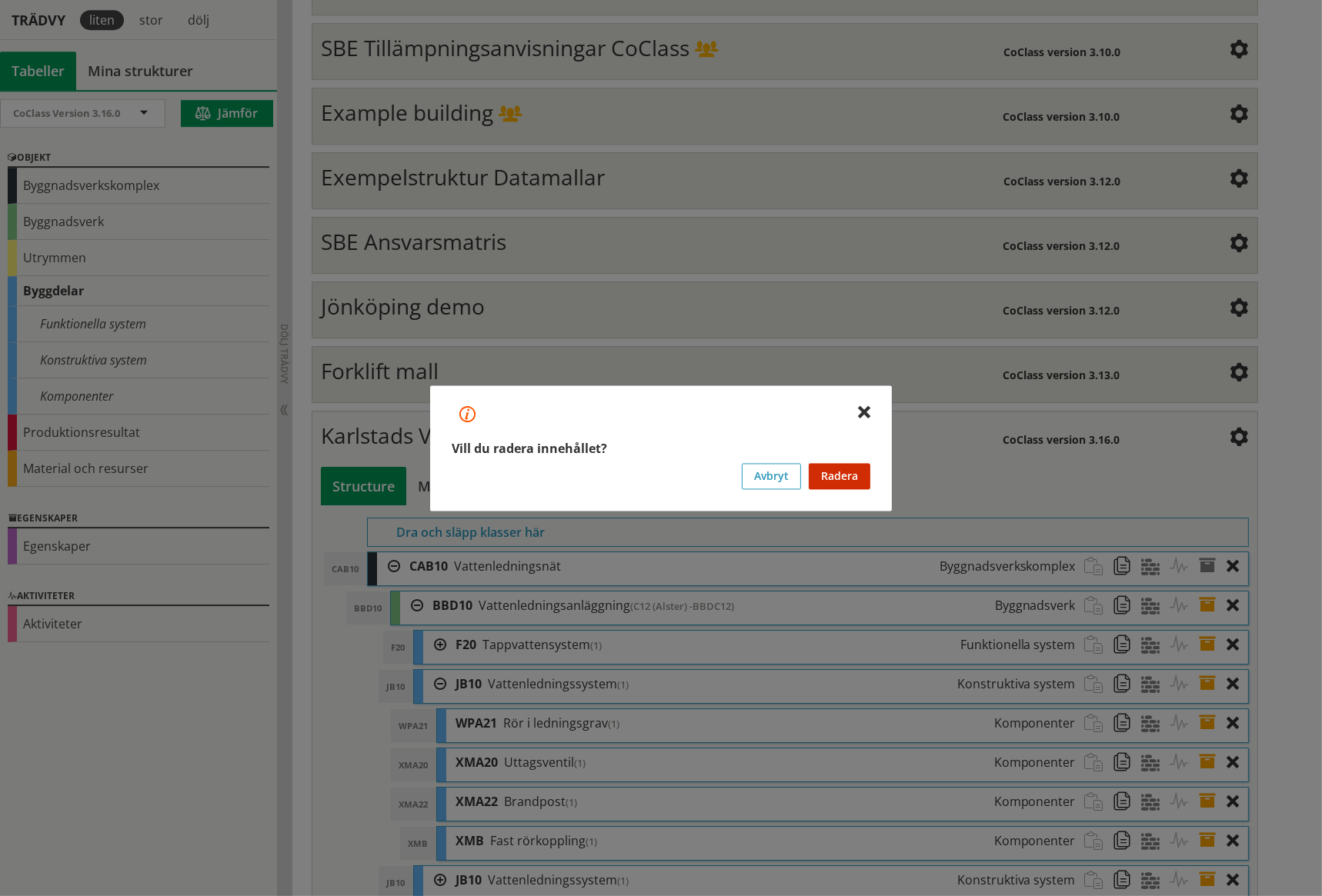
click at [849, 477] on button "Radera" at bounding box center [840, 477] width 62 height 26
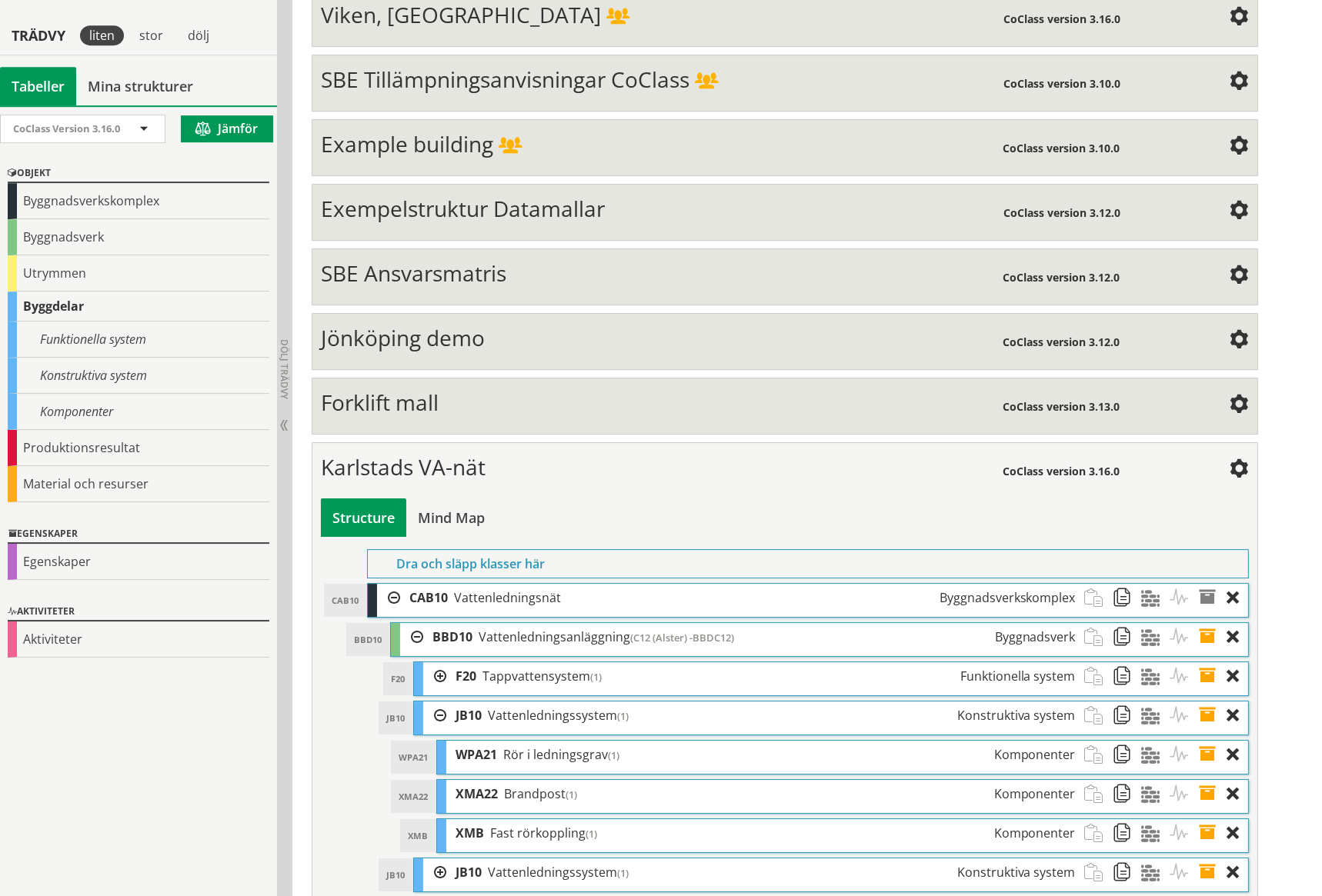
scroll to position [5969, 0]
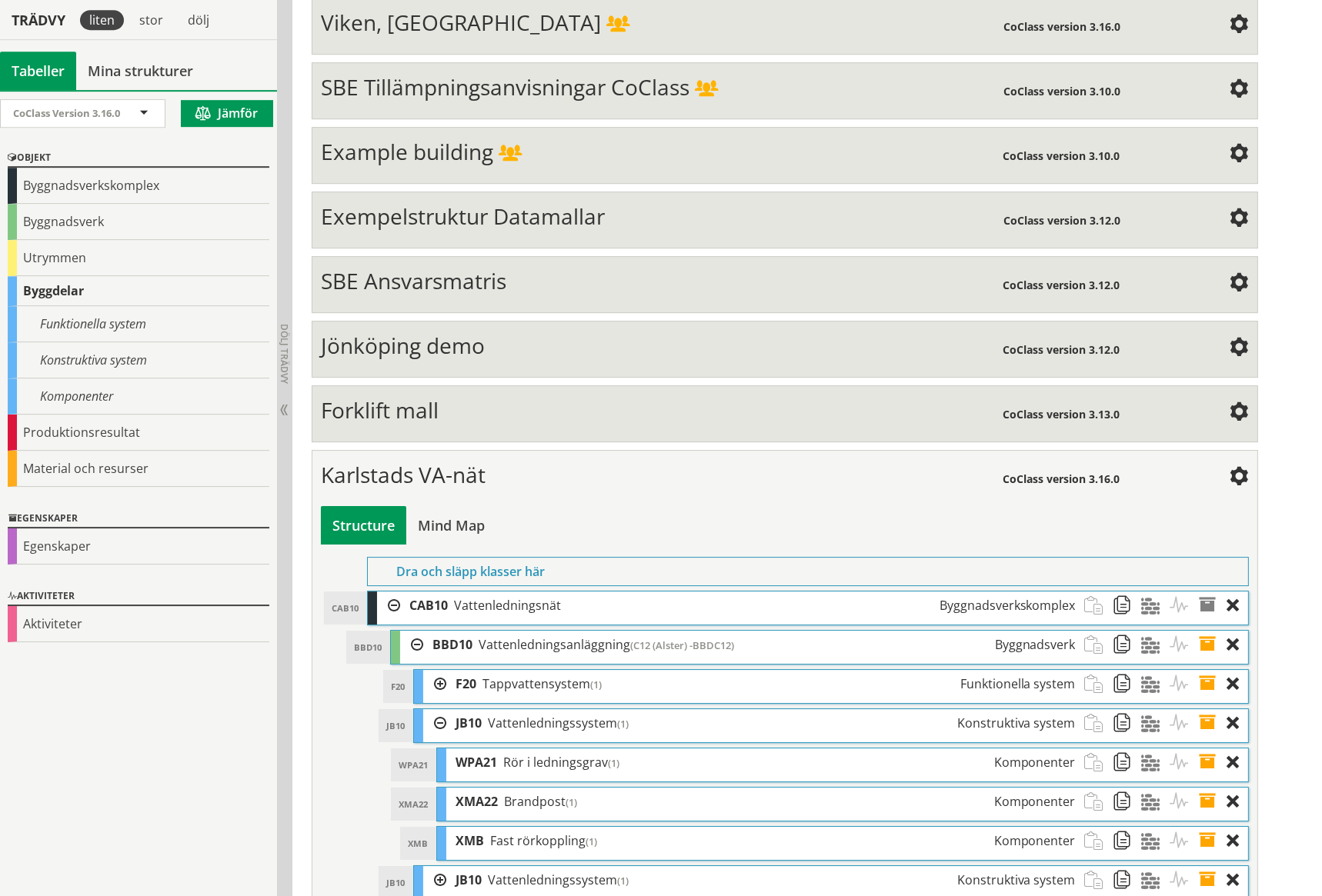
click at [1233, 788] on div at bounding box center [1238, 802] width 21 height 28
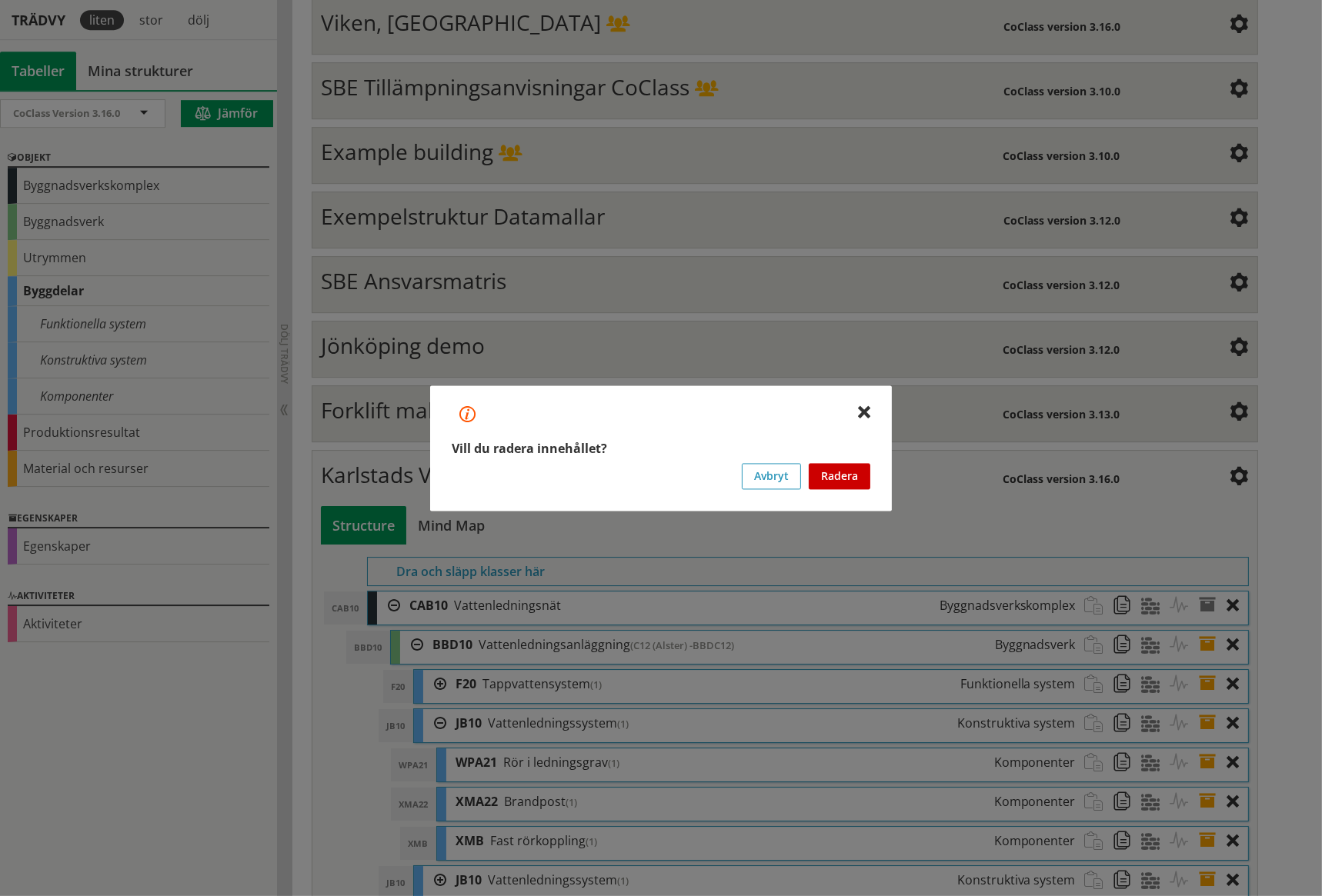
click at [839, 468] on button "Radera" at bounding box center [840, 477] width 62 height 26
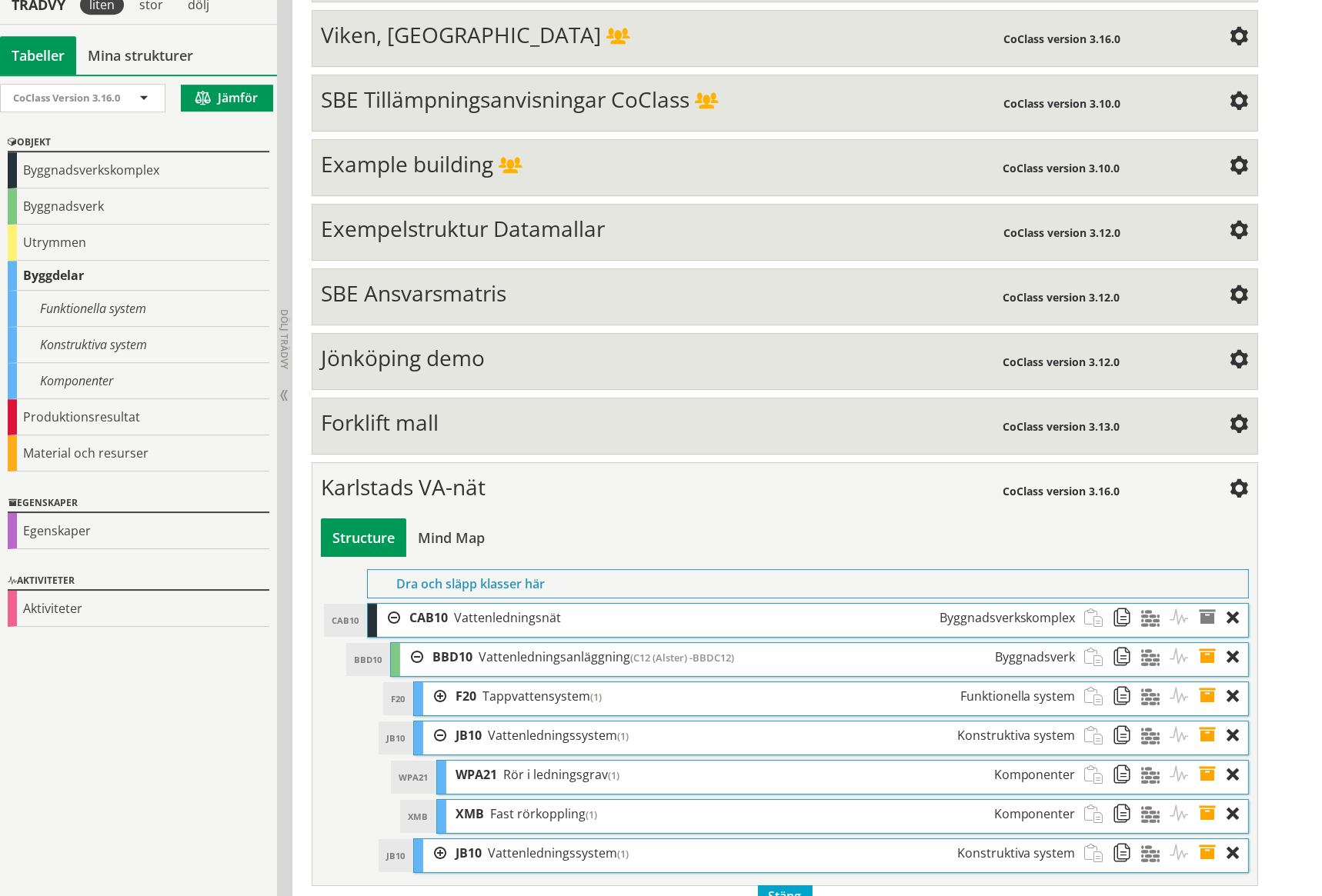
scroll to position [5930, 0]
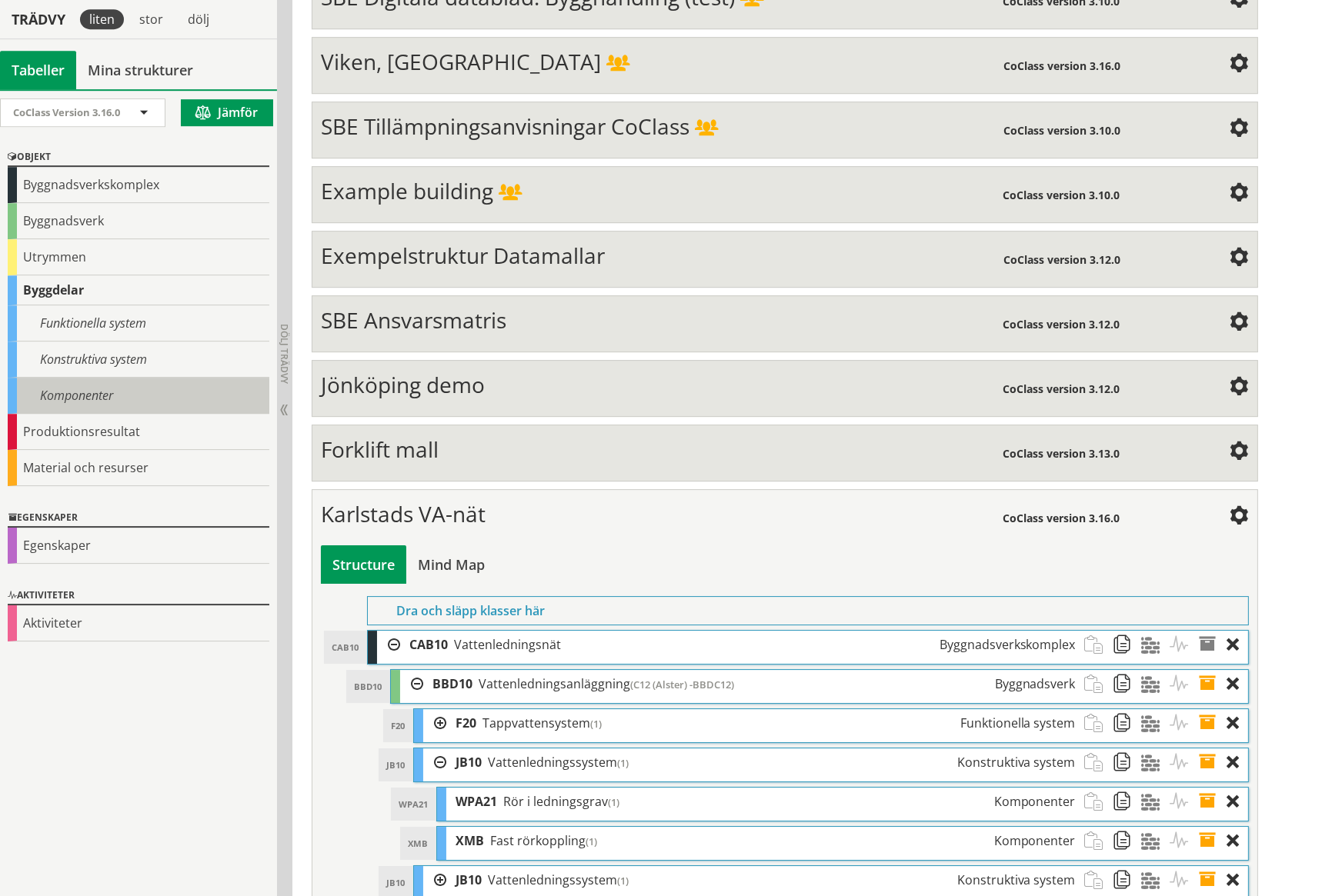
click at [105, 391] on div "Komponenter" at bounding box center [138, 396] width 262 height 37
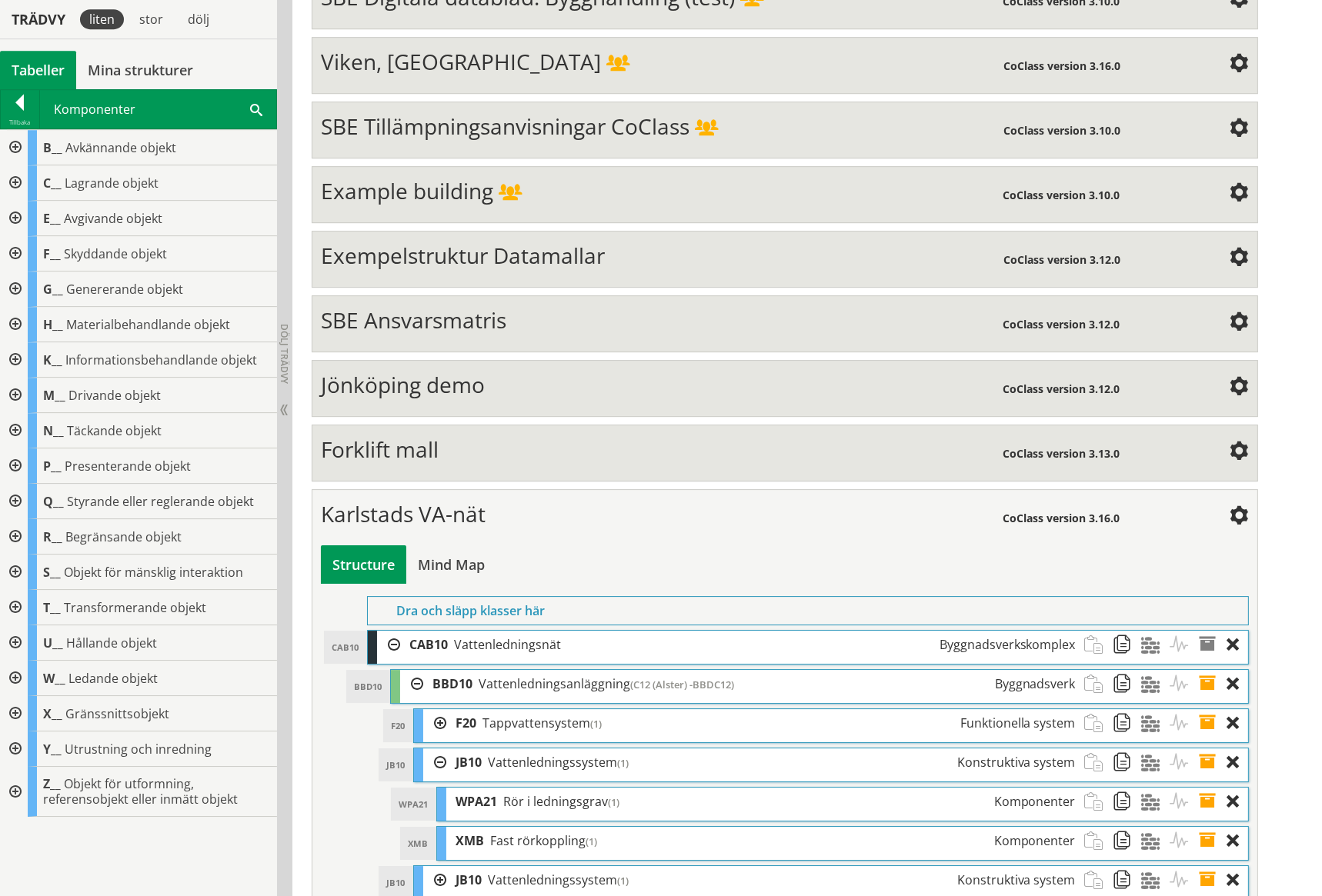
click at [256, 112] on span at bounding box center [255, 108] width 12 height 16
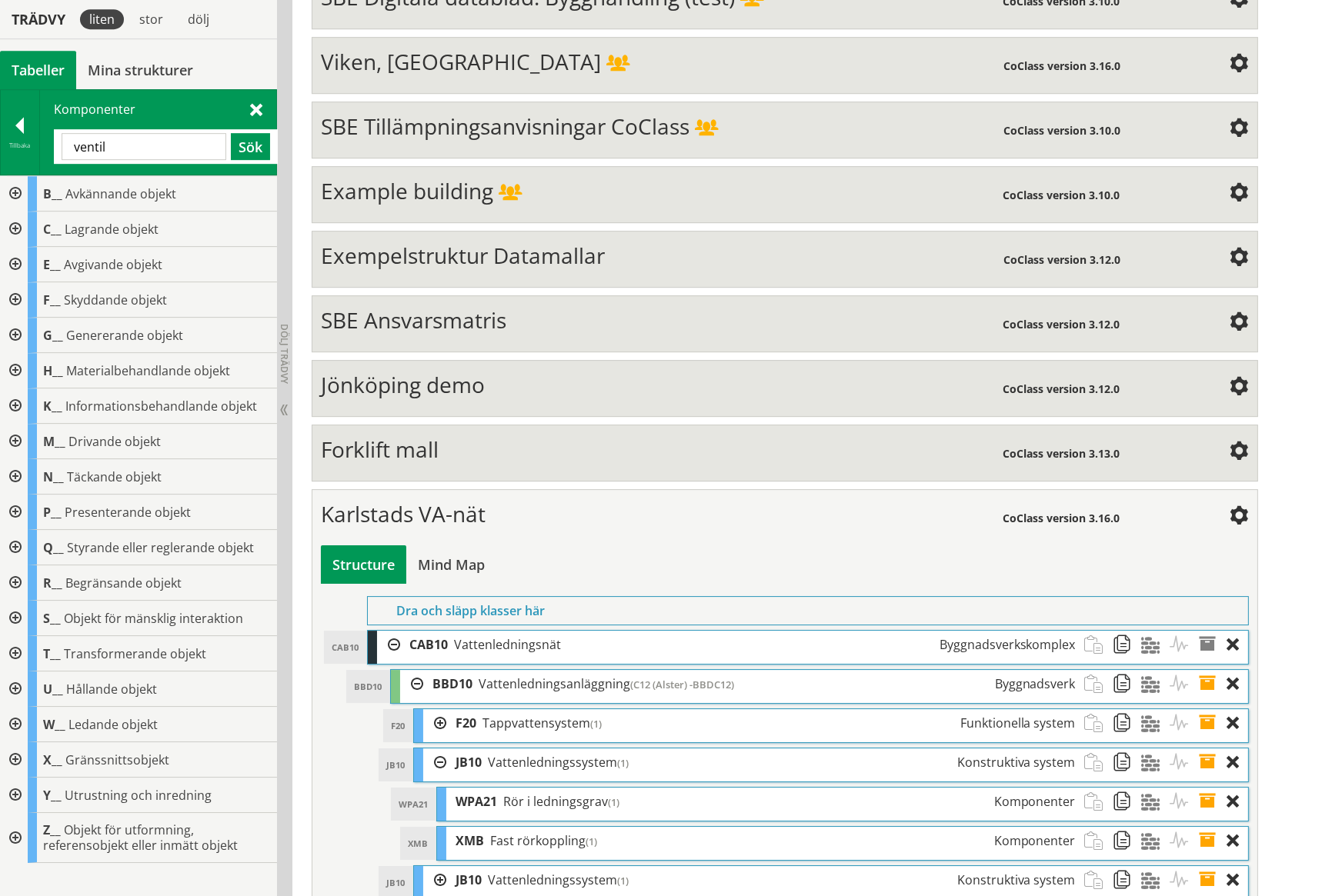
type input "ventil"
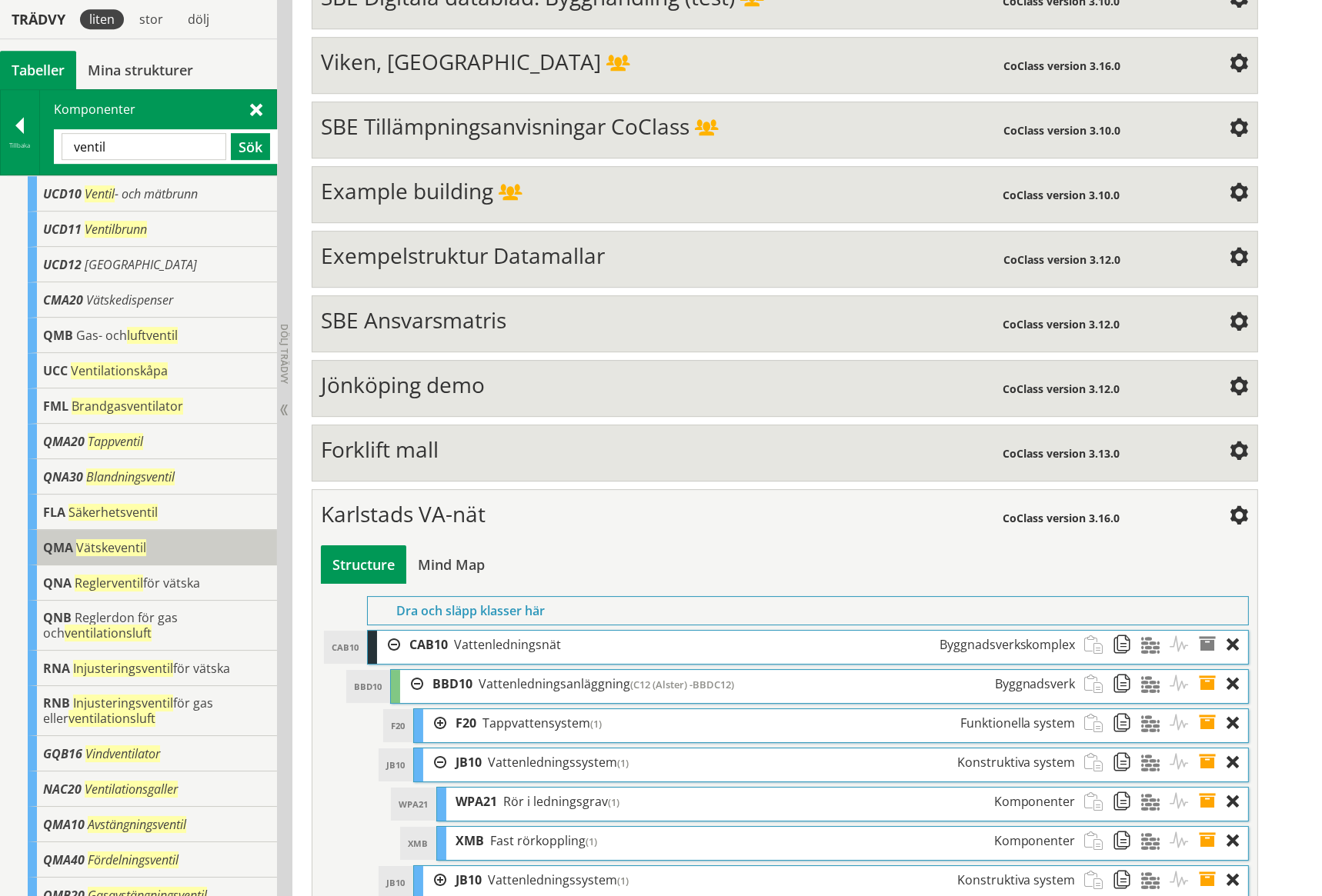
scroll to position [15, 0]
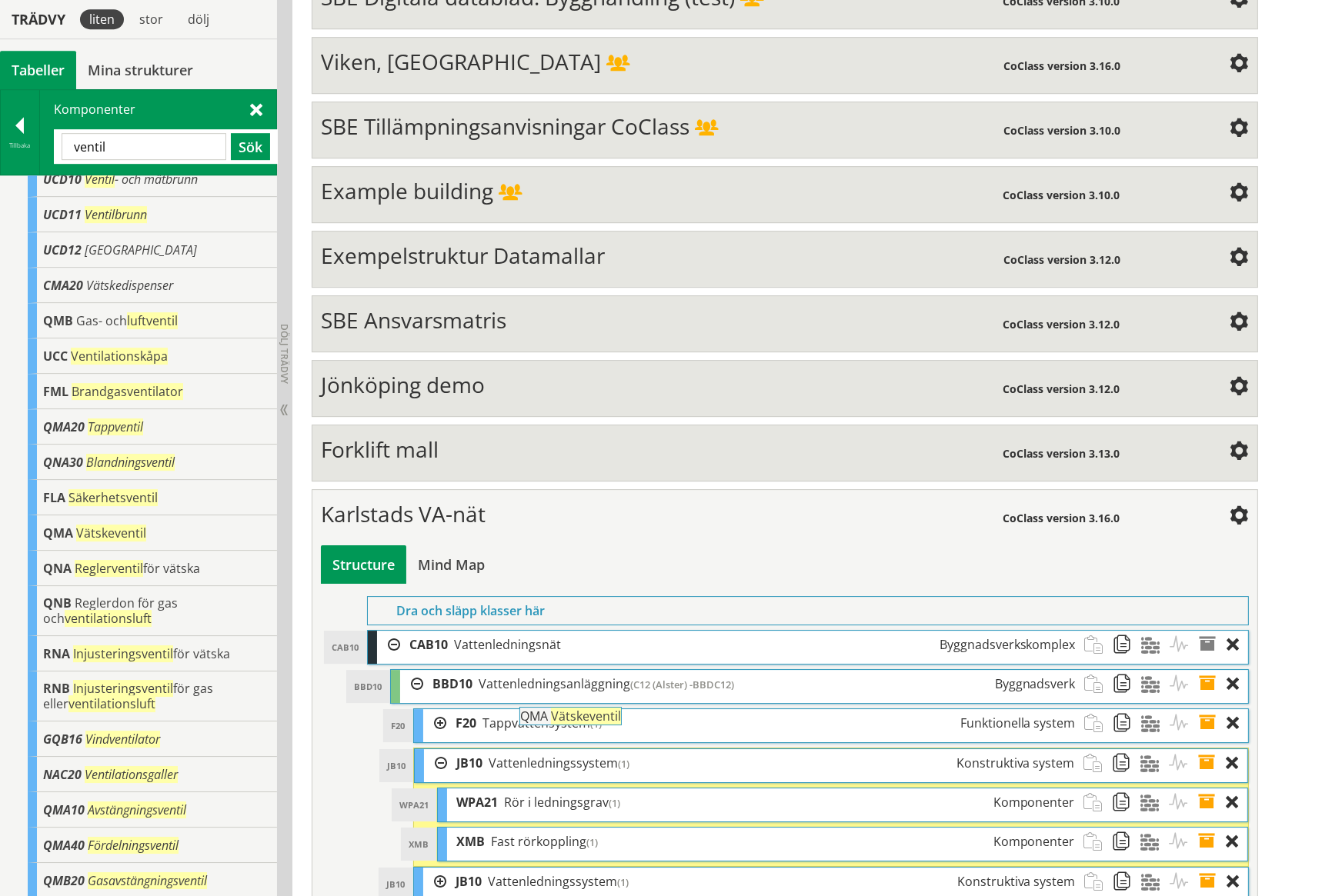
drag, startPoint x: 117, startPoint y: 527, endPoint x: 636, endPoint y: 720, distance: 553.7
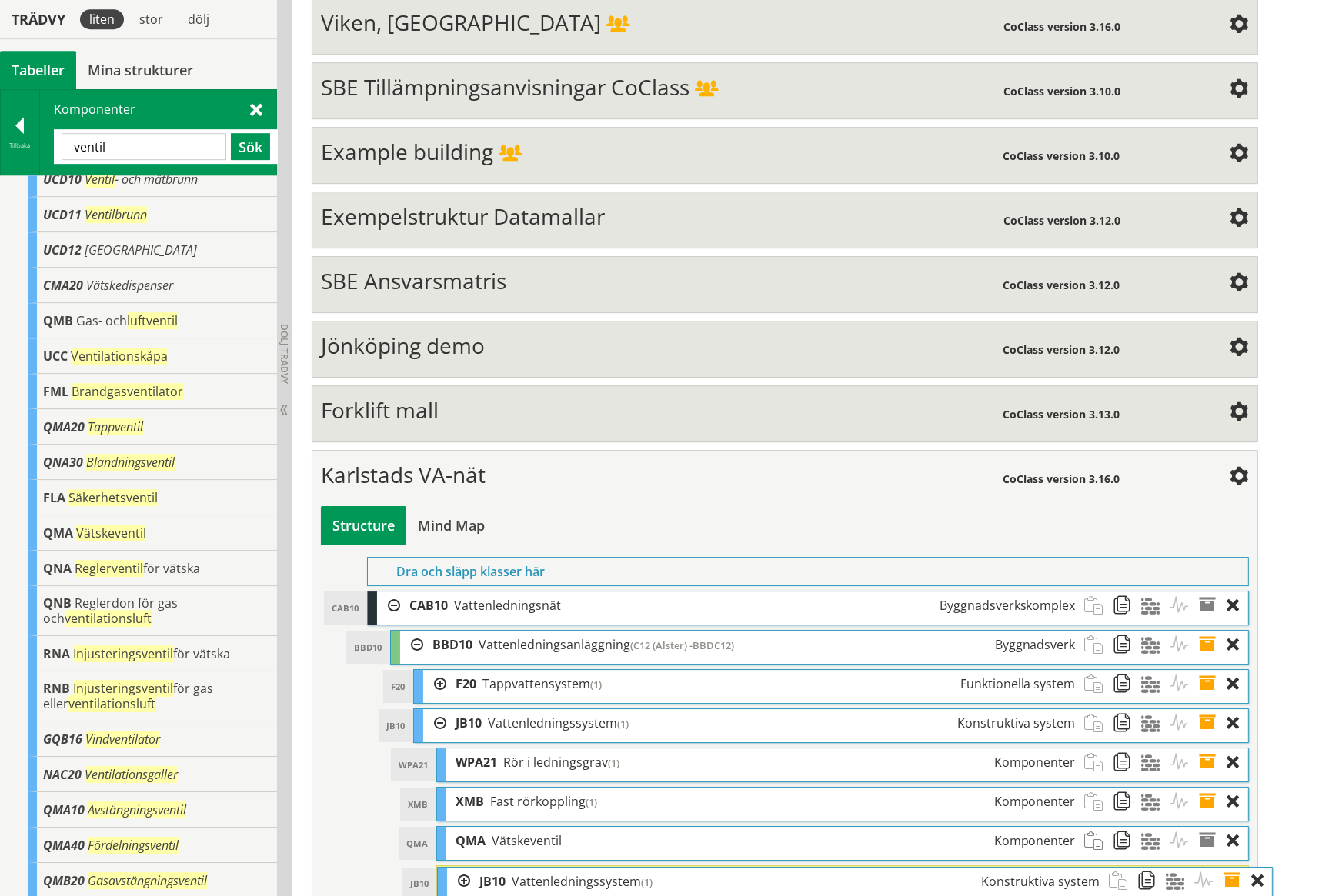
scroll to position [5969, 0]
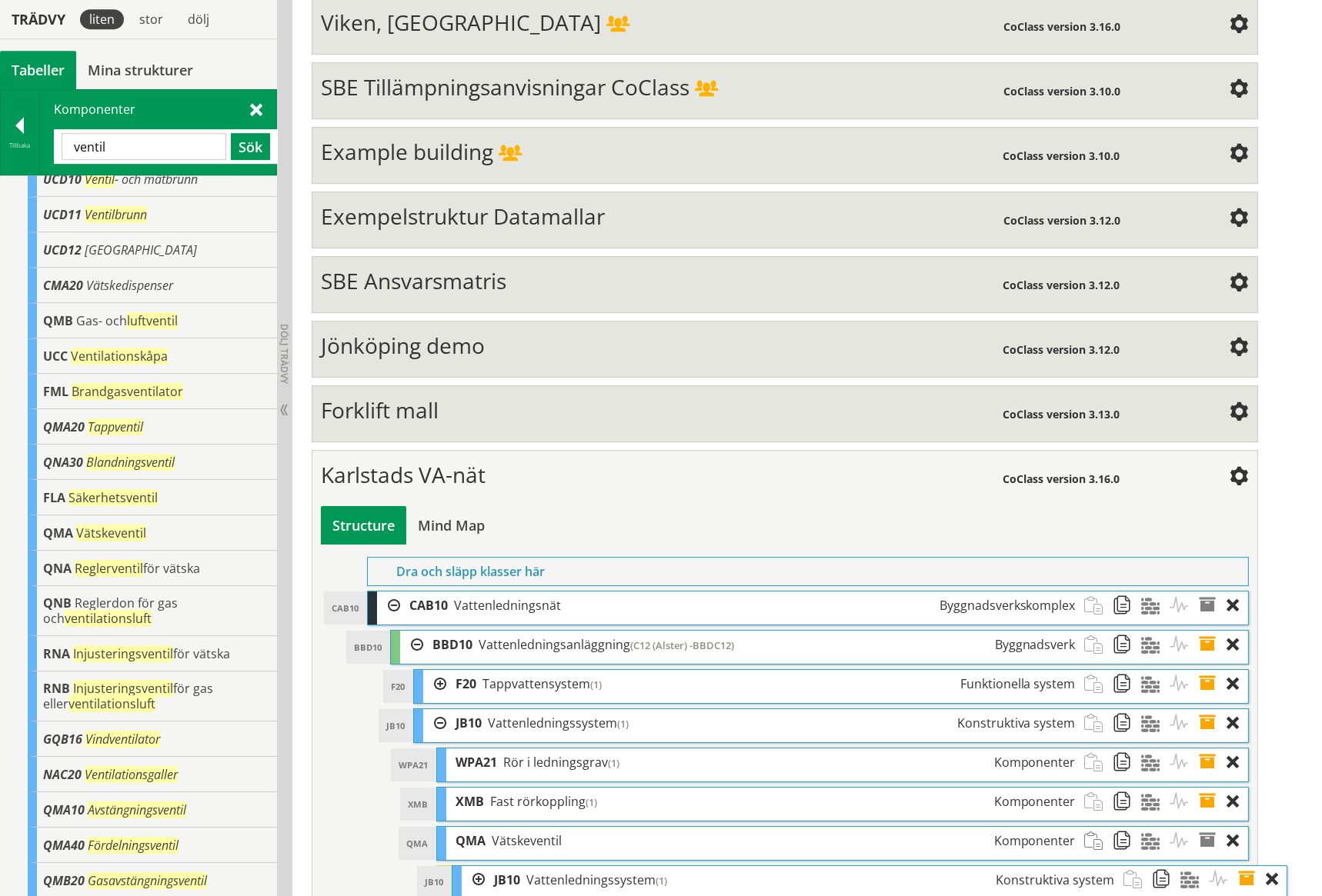
drag, startPoint x: 483, startPoint y: 822, endPoint x: 522, endPoint y: 822, distance: 39.0
click at [522, 866] on div "JB10 Vattenledningssystem (1) Konstruktiva system" at bounding box center [804, 880] width 638 height 28
click at [466, 866] on div at bounding box center [458, 880] width 23 height 28
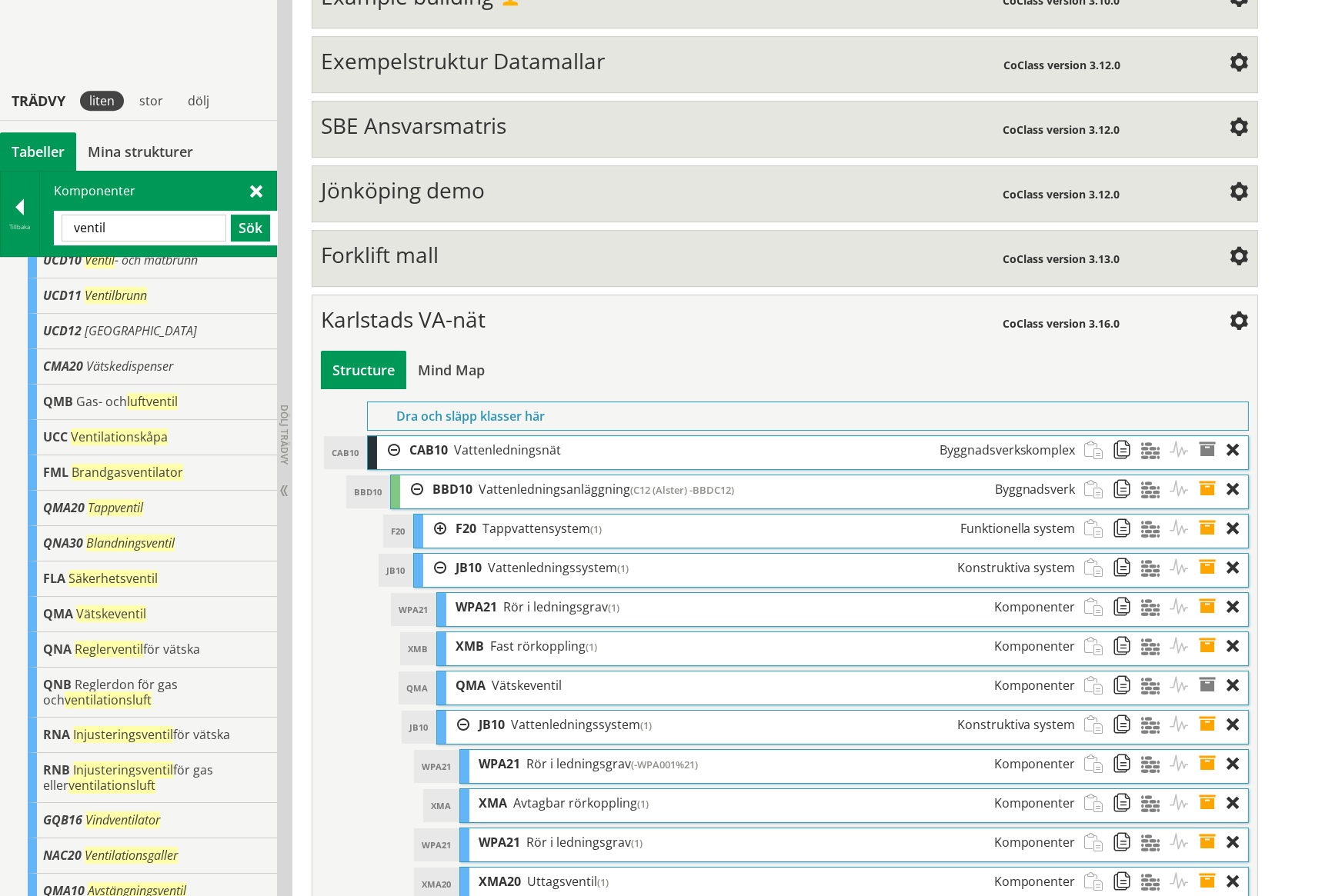
scroll to position [6205, 0]
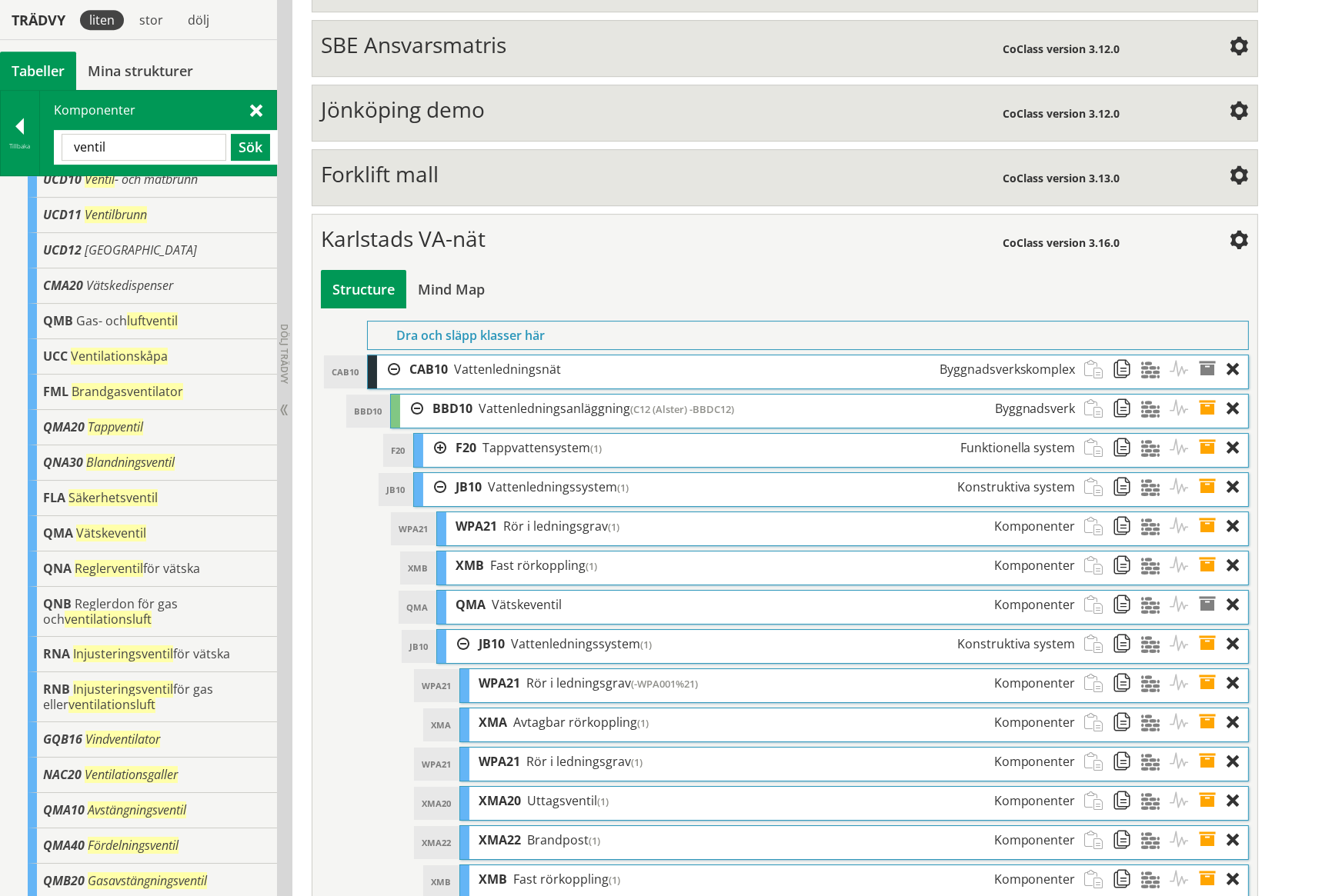
click at [1209, 630] on span at bounding box center [1212, 644] width 28 height 28
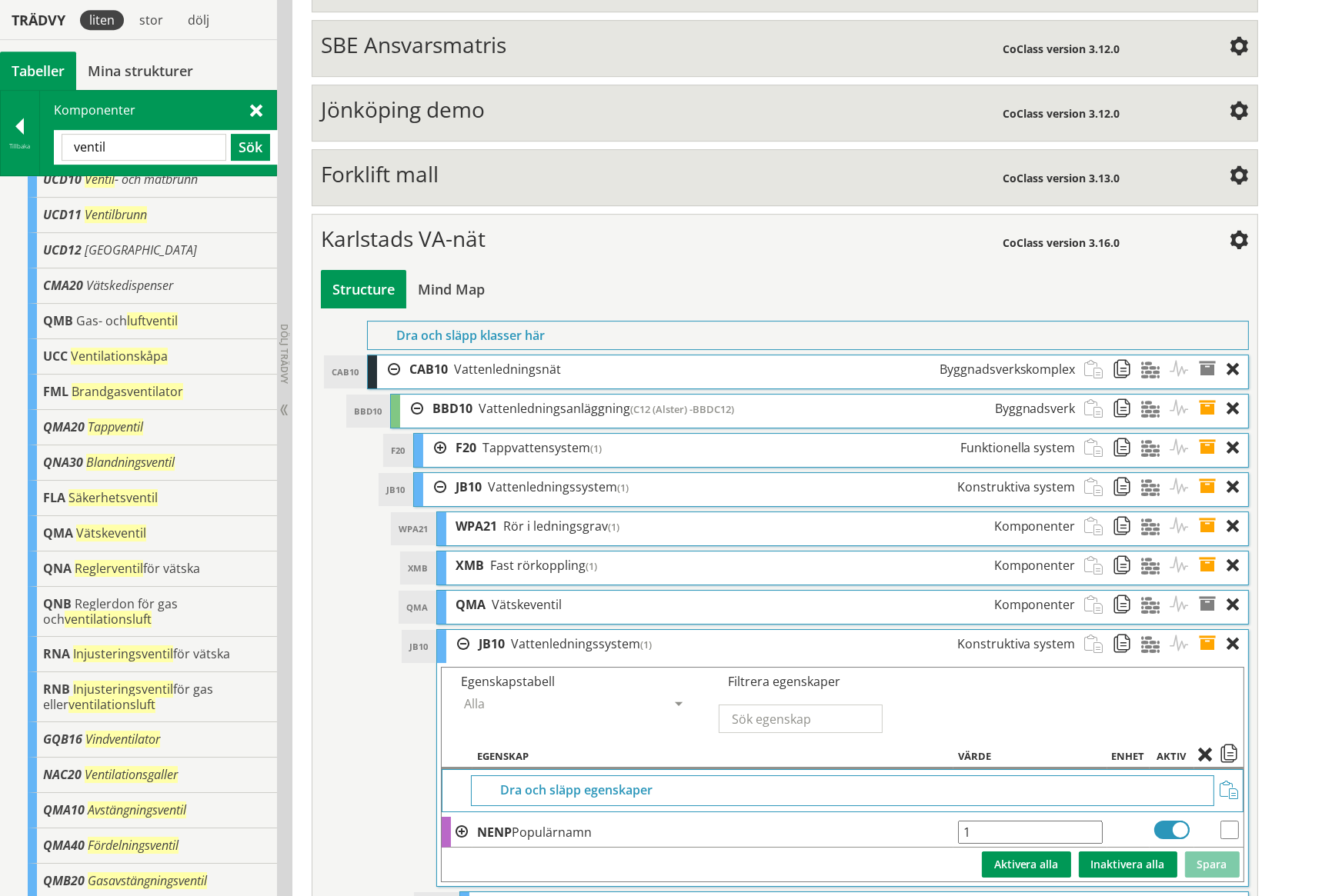
click at [1001, 821] on input "1" at bounding box center [1030, 832] width 144 height 23
type input "1 (Servis)"
click at [1208, 852] on button "Spara" at bounding box center [1212, 865] width 54 height 26
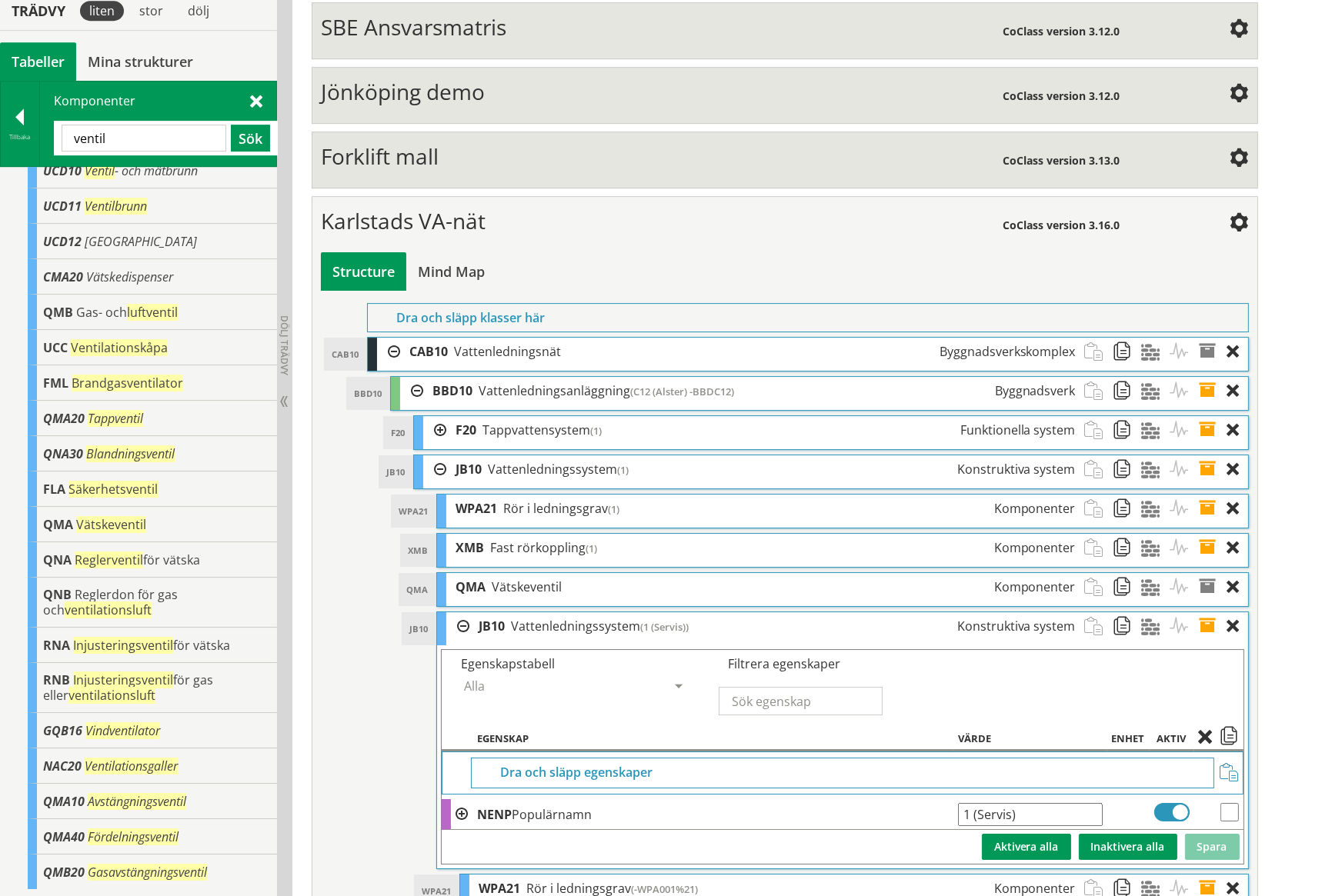
scroll to position [6370, 0]
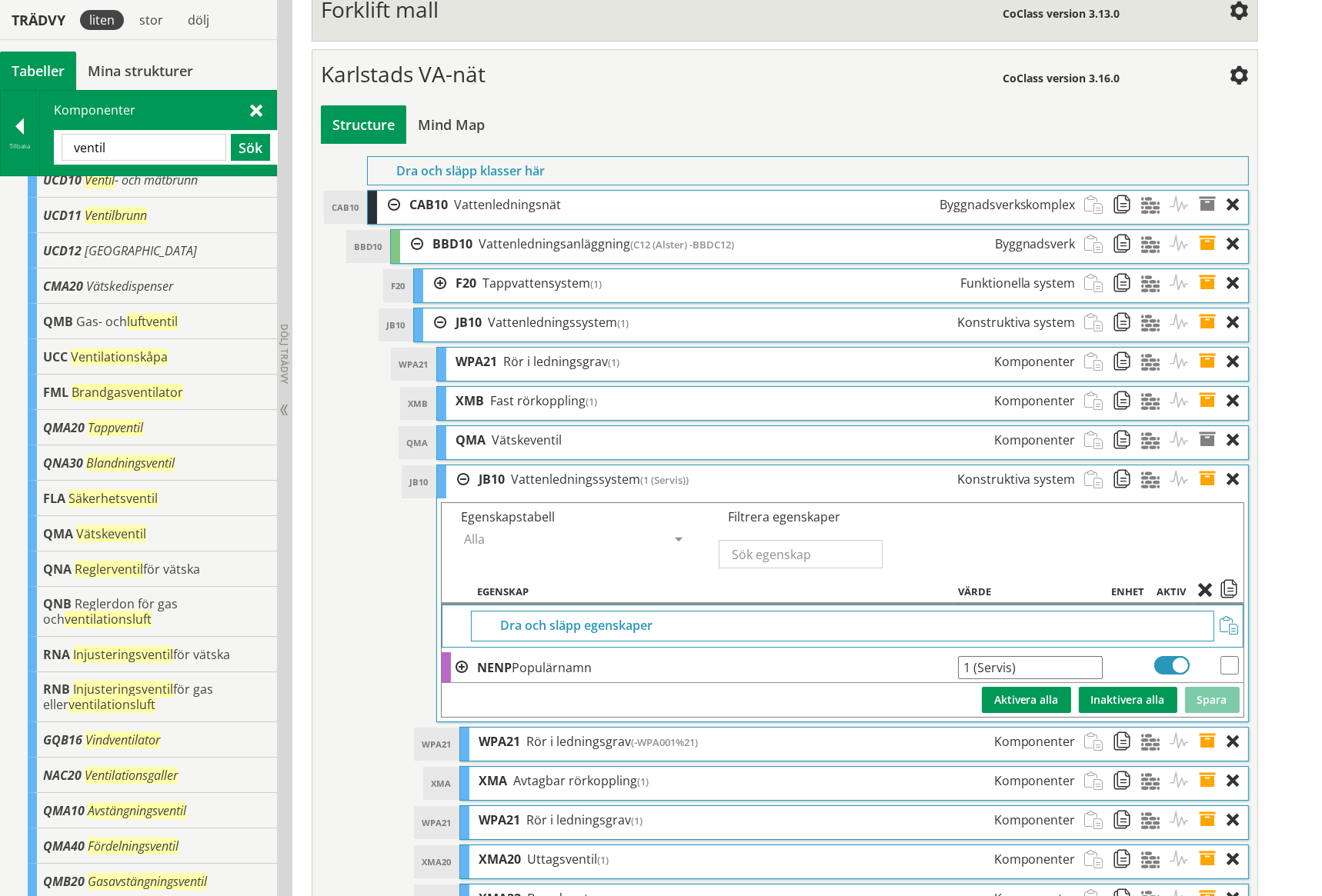
click at [1207, 309] on span at bounding box center [1212, 323] width 28 height 28
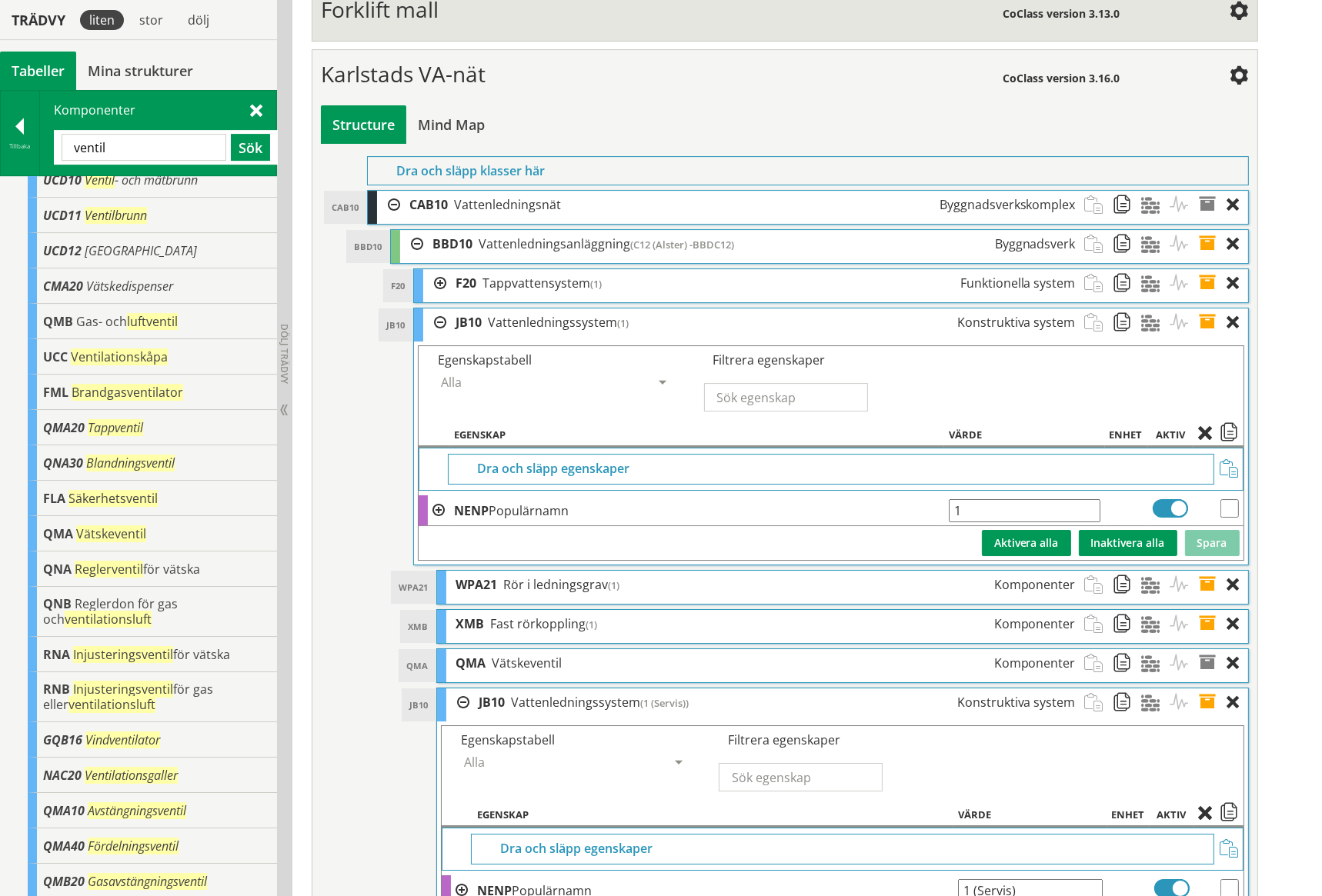
drag, startPoint x: 965, startPoint y: 458, endPoint x: 934, endPoint y: 456, distance: 31.1
click at [934, 495] on tr "NENP Populärnamn 1 Ange giltig String." at bounding box center [830, 510] width 824 height 31
type input "-BBDC12.JB001"
click at [1223, 530] on button "Spara" at bounding box center [1212, 543] width 54 height 26
drag, startPoint x: 1057, startPoint y: 455, endPoint x: 950, endPoint y: 451, distance: 107.1
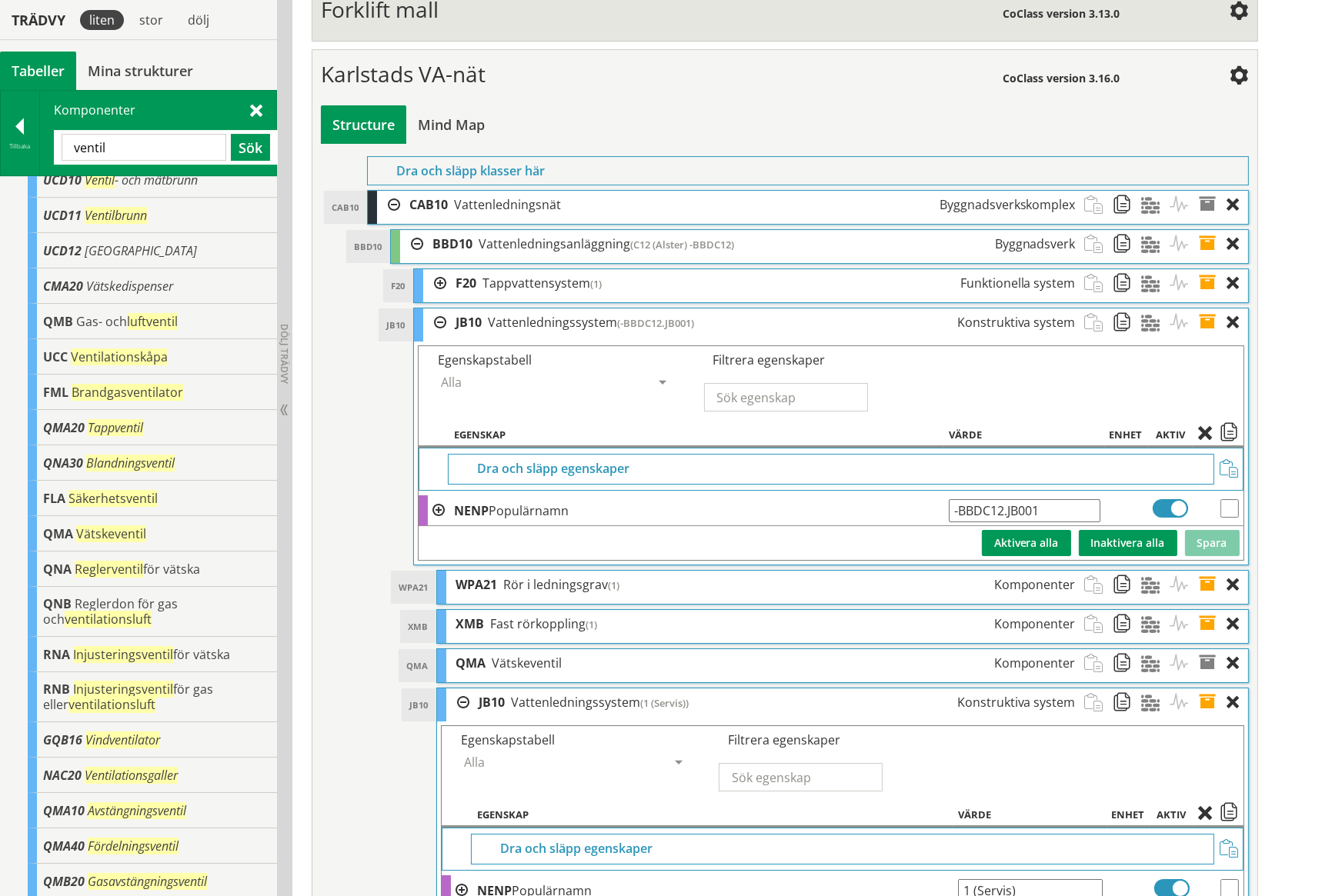
click at [950, 499] on input "-BBDC12.JB001" at bounding box center [1024, 510] width 151 height 23
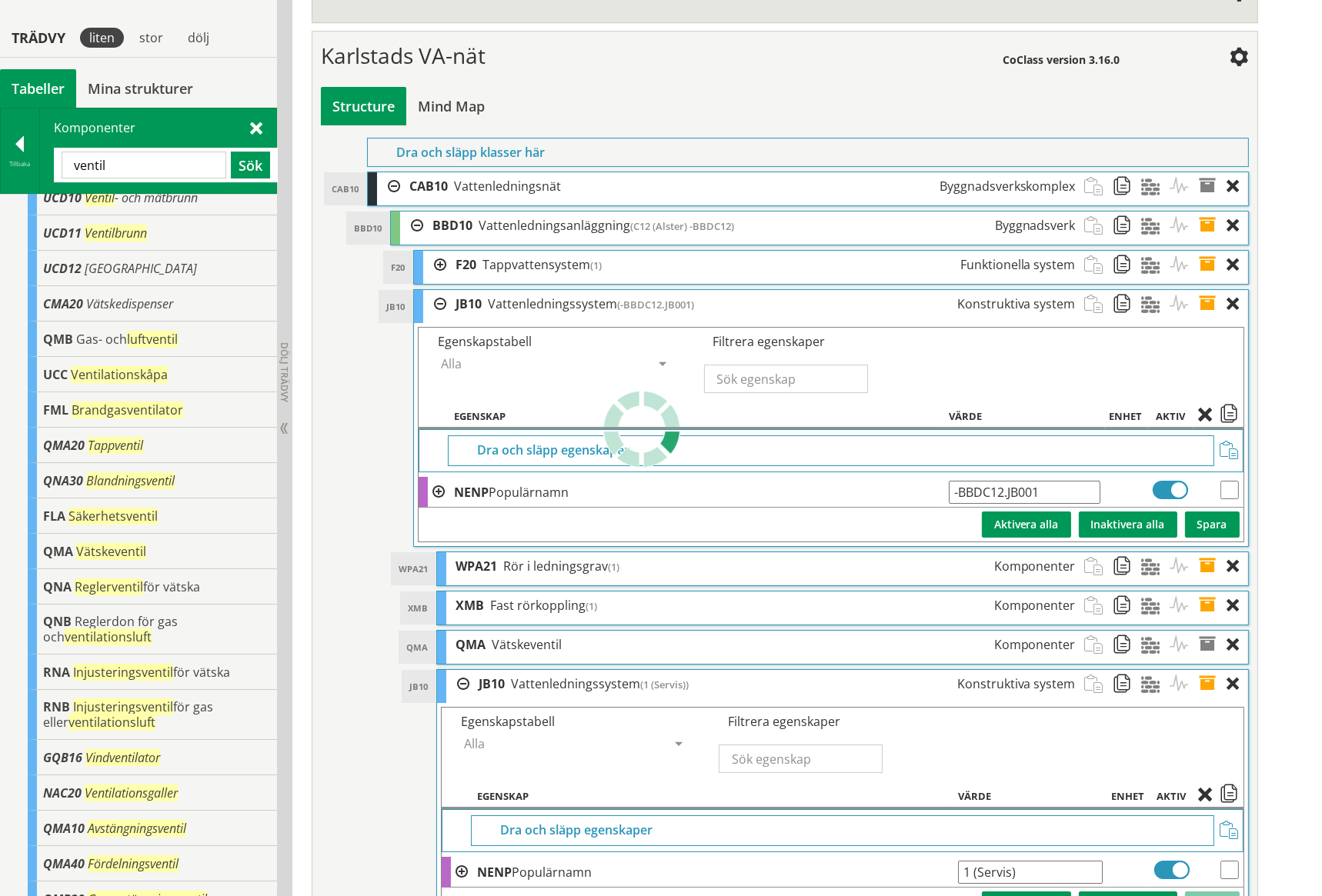
scroll to position [6407, 0]
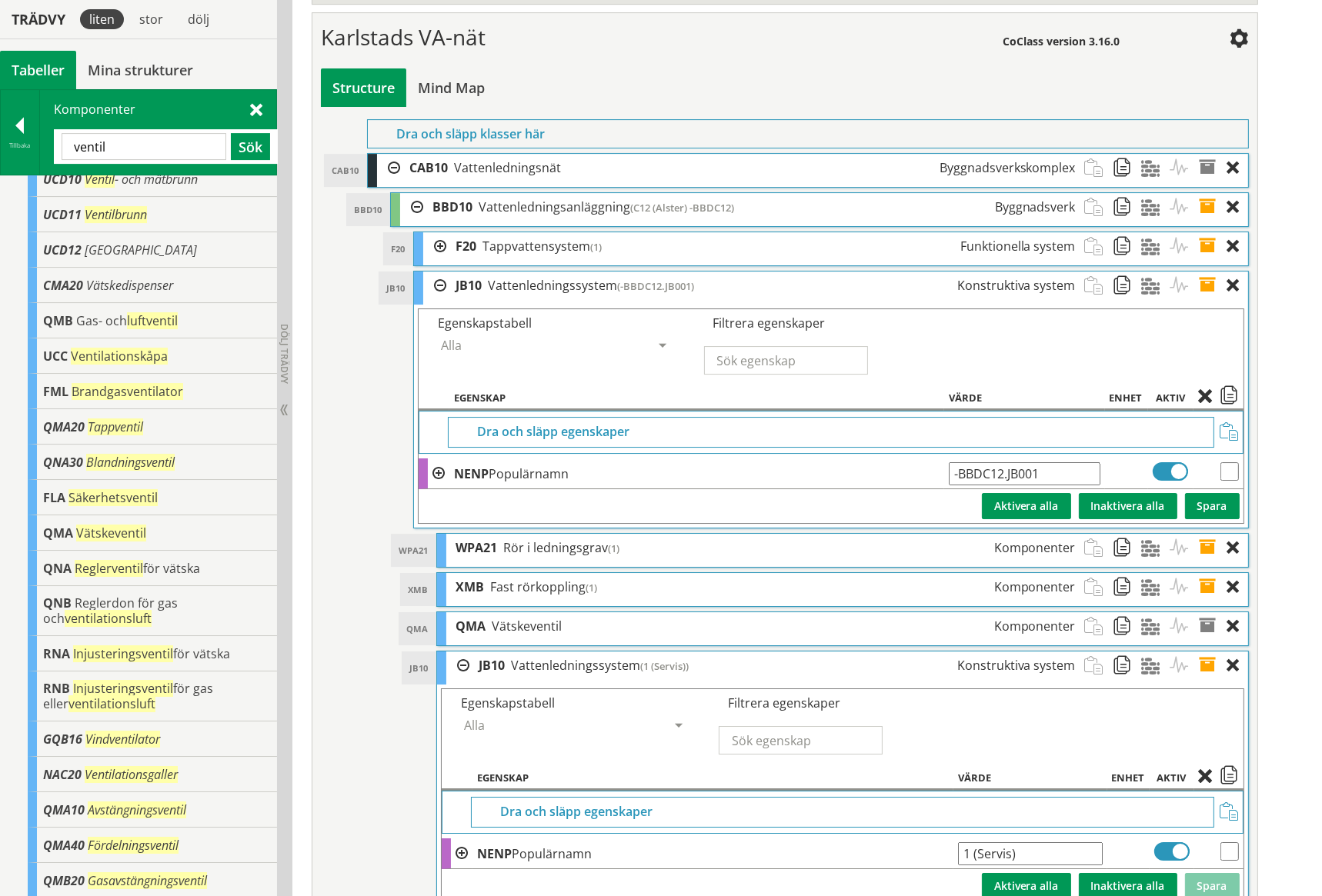
click at [1209, 651] on span at bounding box center [1212, 665] width 28 height 28
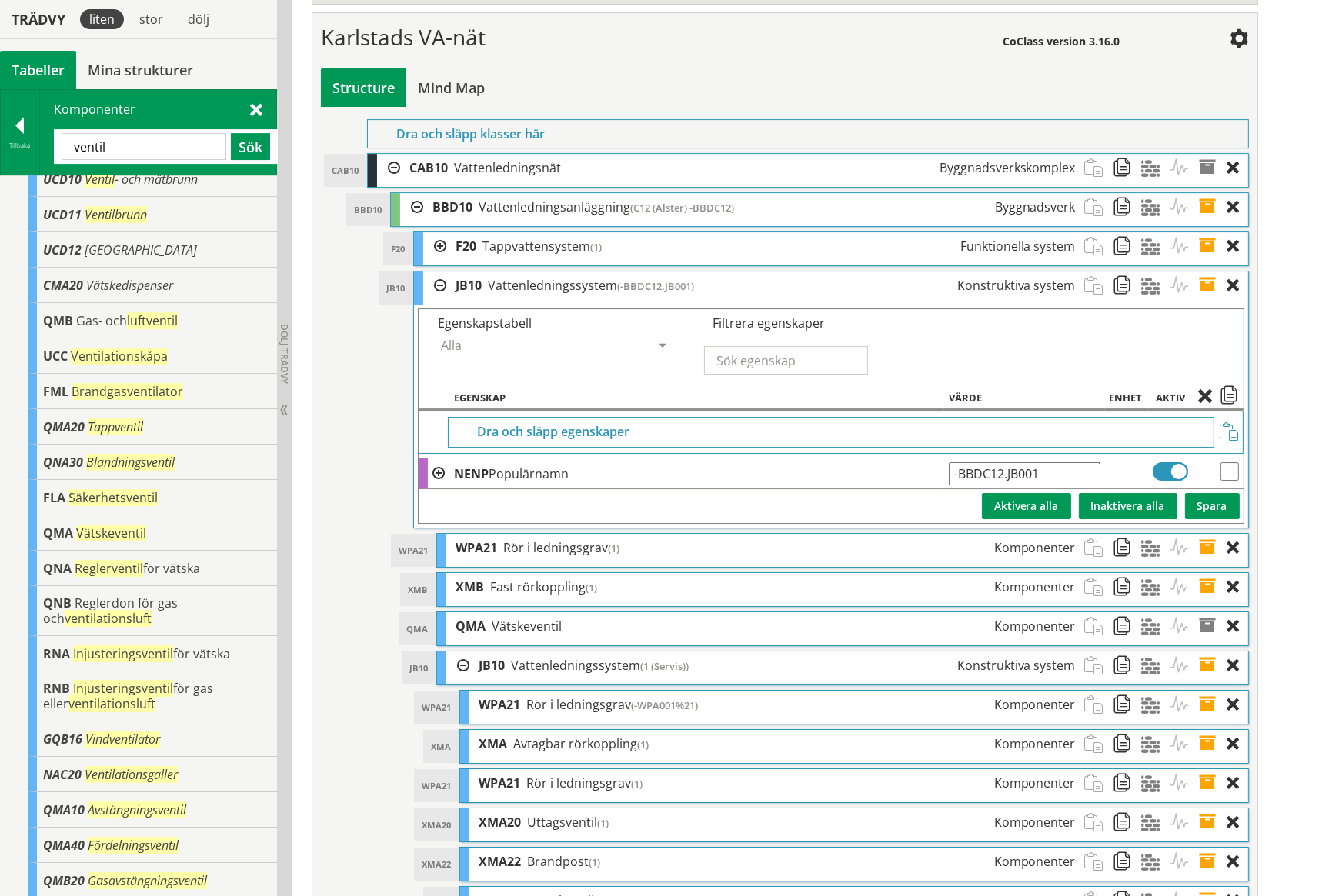
click at [1208, 534] on span at bounding box center [1212, 548] width 28 height 28
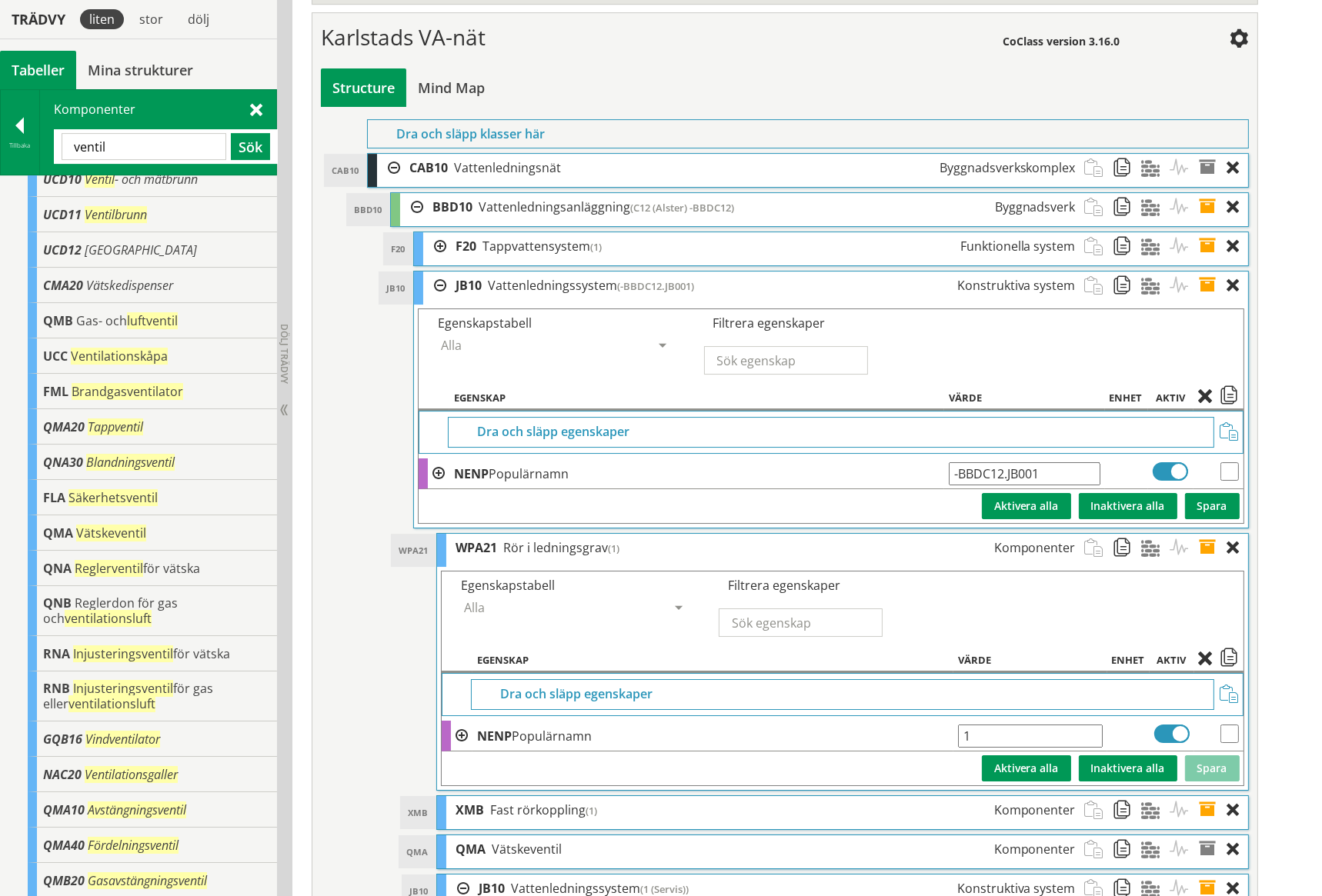
drag, startPoint x: 985, startPoint y: 679, endPoint x: 962, endPoint y: 679, distance: 23.0
click at [962, 724] on input "1" at bounding box center [1030, 736] width 144 height 23
paste input "-BBDC12.JB00"
type input "-BBDC12.JB001.WPA001"
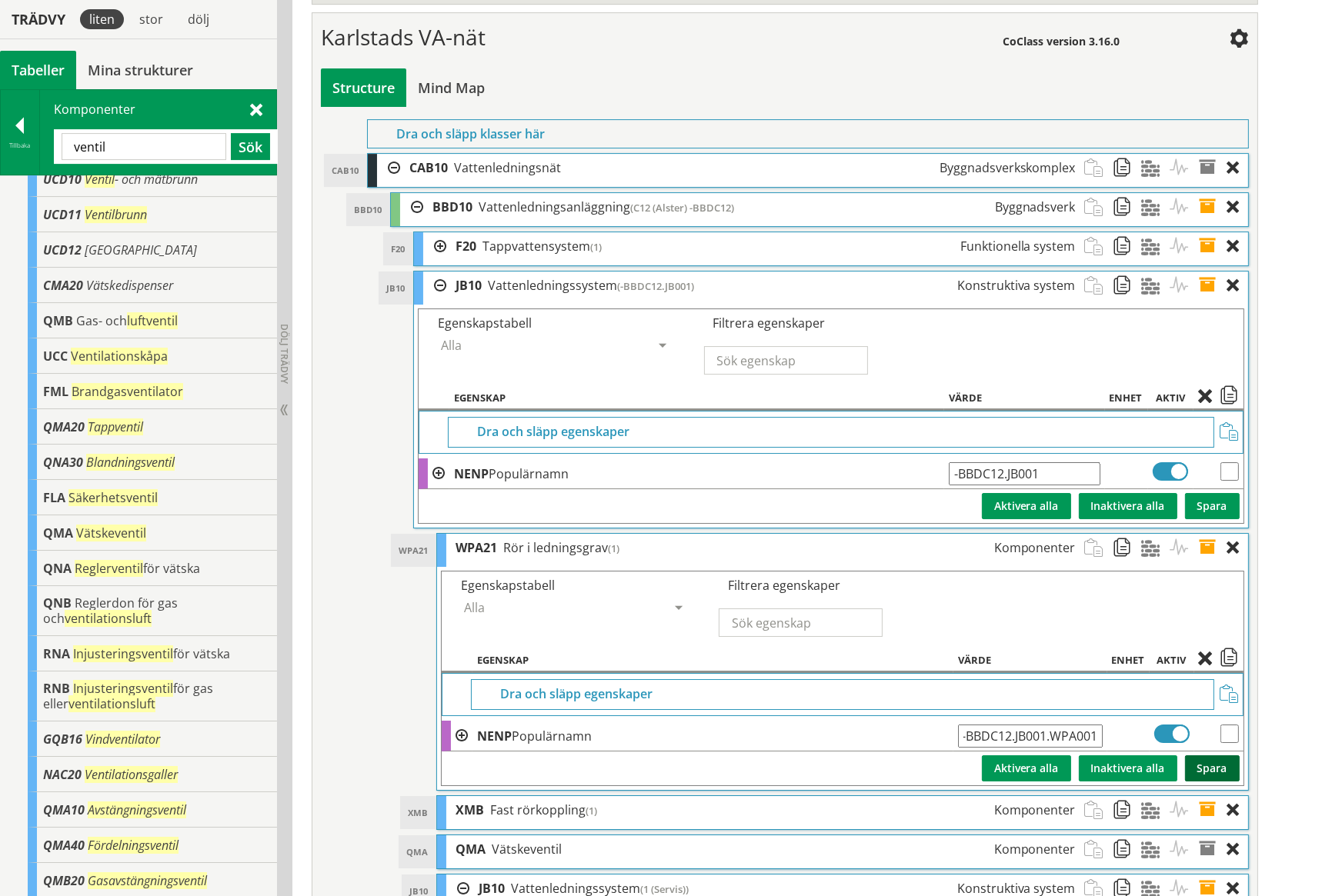
scroll to position [0, 0]
click at [1207, 755] on button "Spara" at bounding box center [1212, 768] width 54 height 26
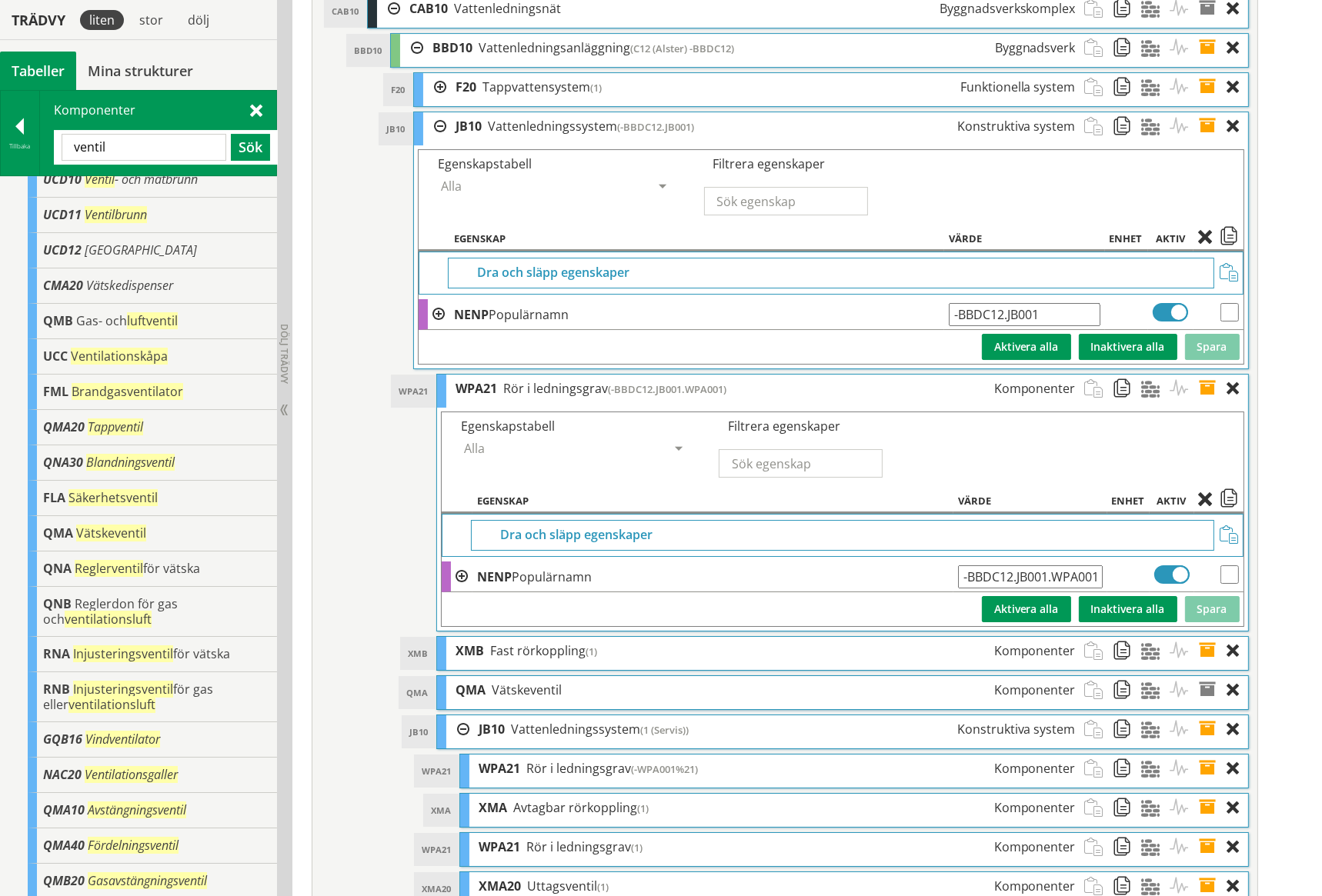
scroll to position [6639, 0]
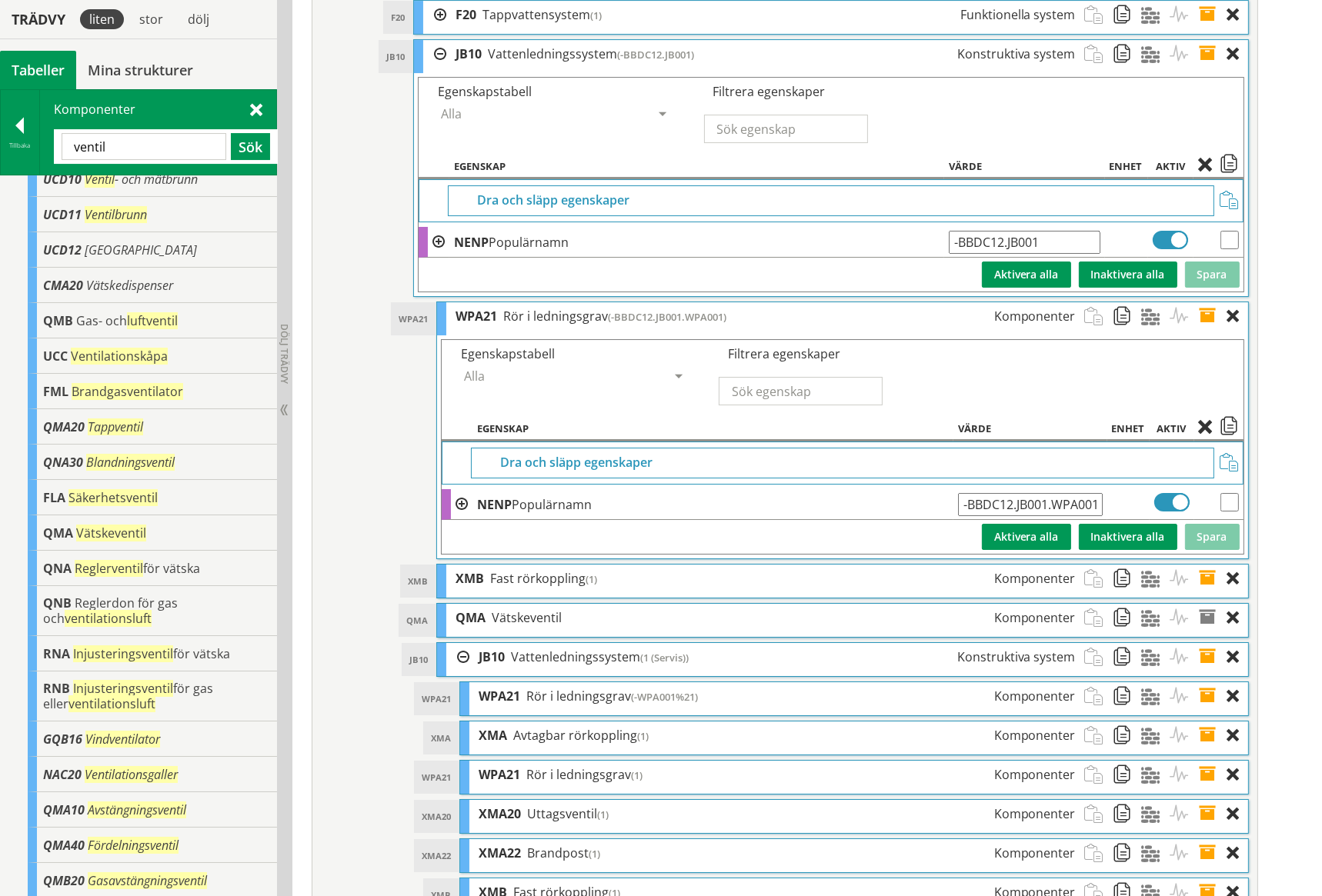
click at [1208, 643] on span at bounding box center [1212, 657] width 28 height 28
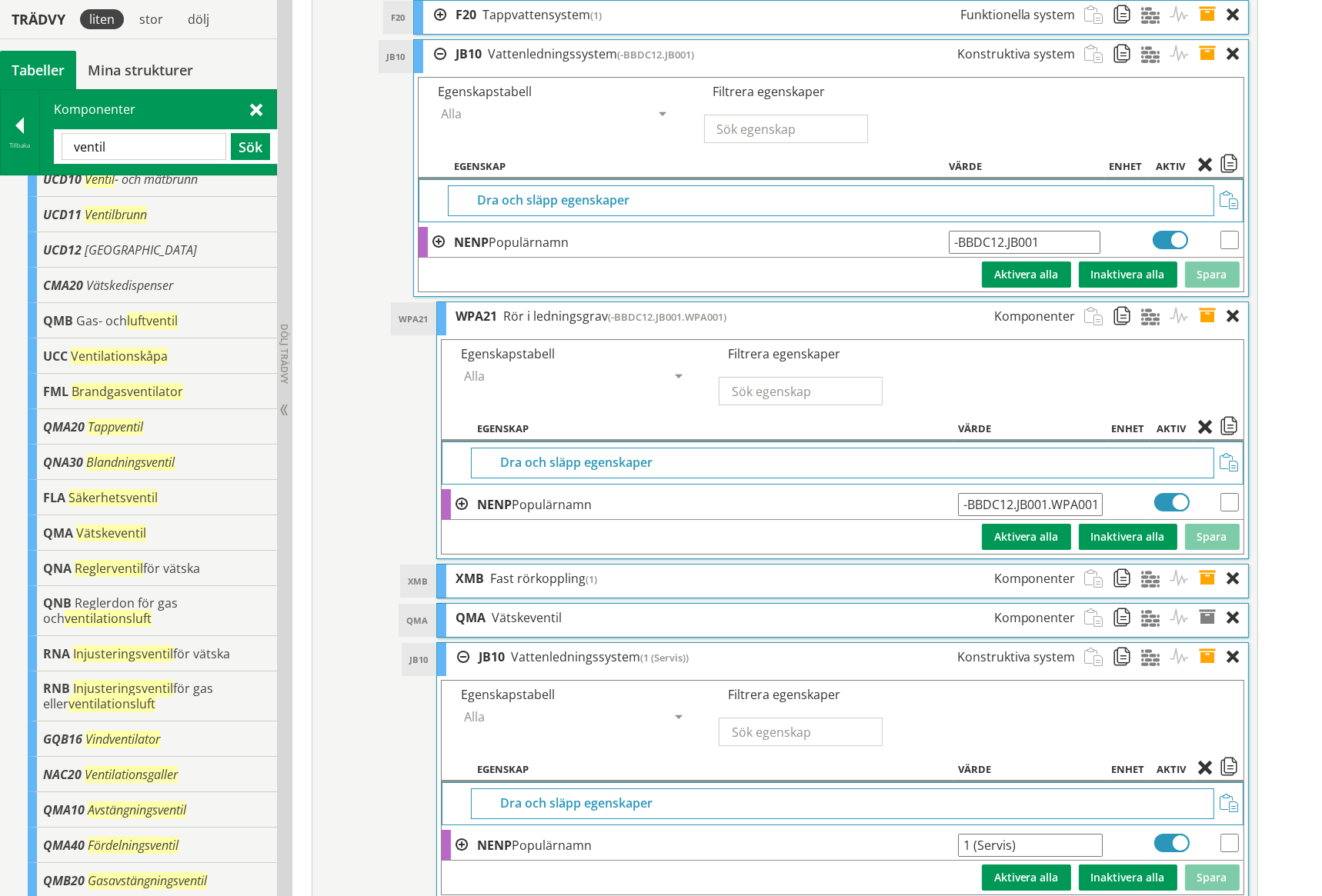
drag, startPoint x: 1023, startPoint y: 792, endPoint x: 950, endPoint y: 783, distance: 73.6
click at [950, 830] on tr "NENP Populärnamn 1 (Servis) Ange giltig String." at bounding box center [842, 845] width 800 height 31
type input "V"
paste input "-BBDC12.JB001"
click at [1220, 865] on button "Spara" at bounding box center [1212, 878] width 54 height 26
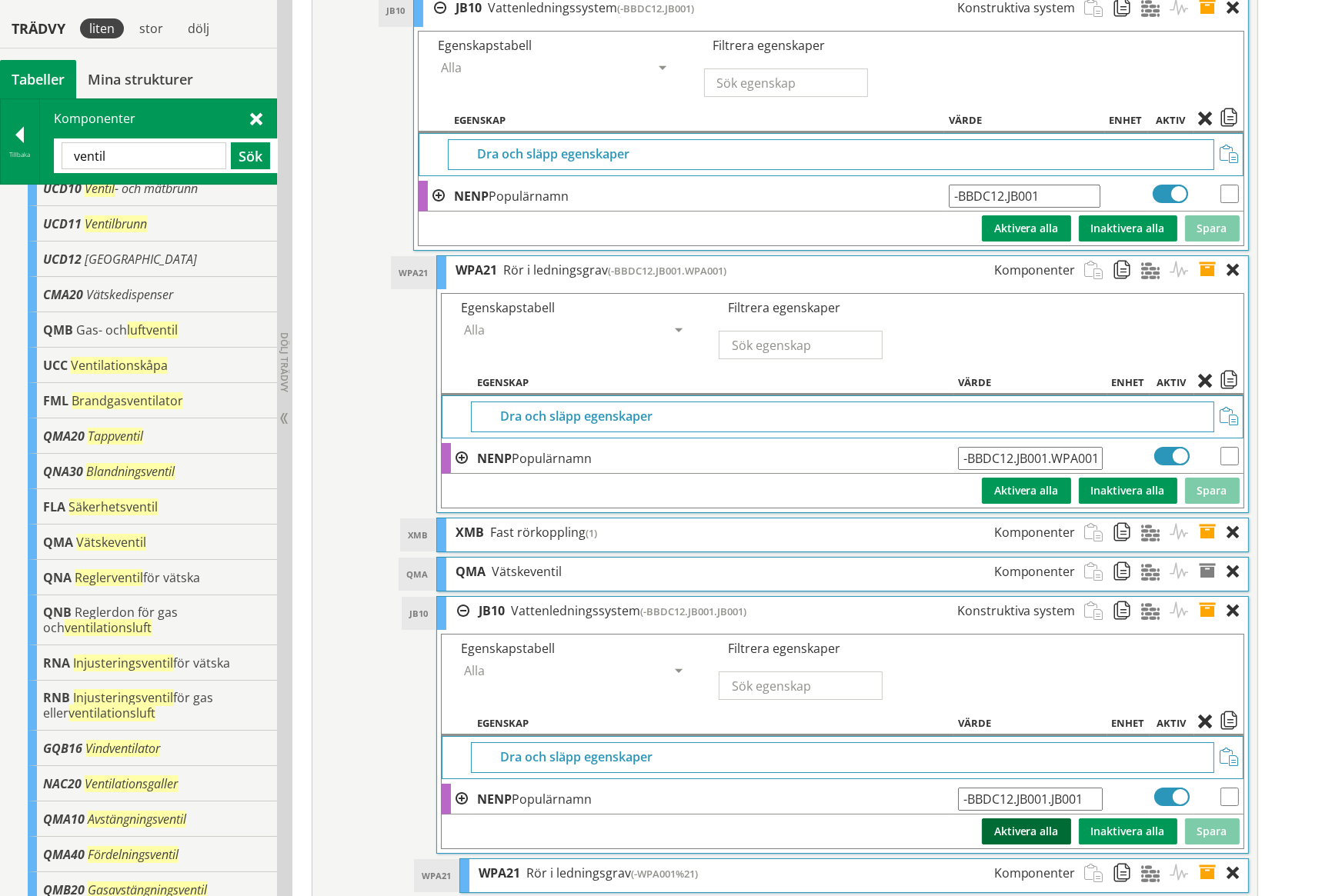
scroll to position [6718, 0]
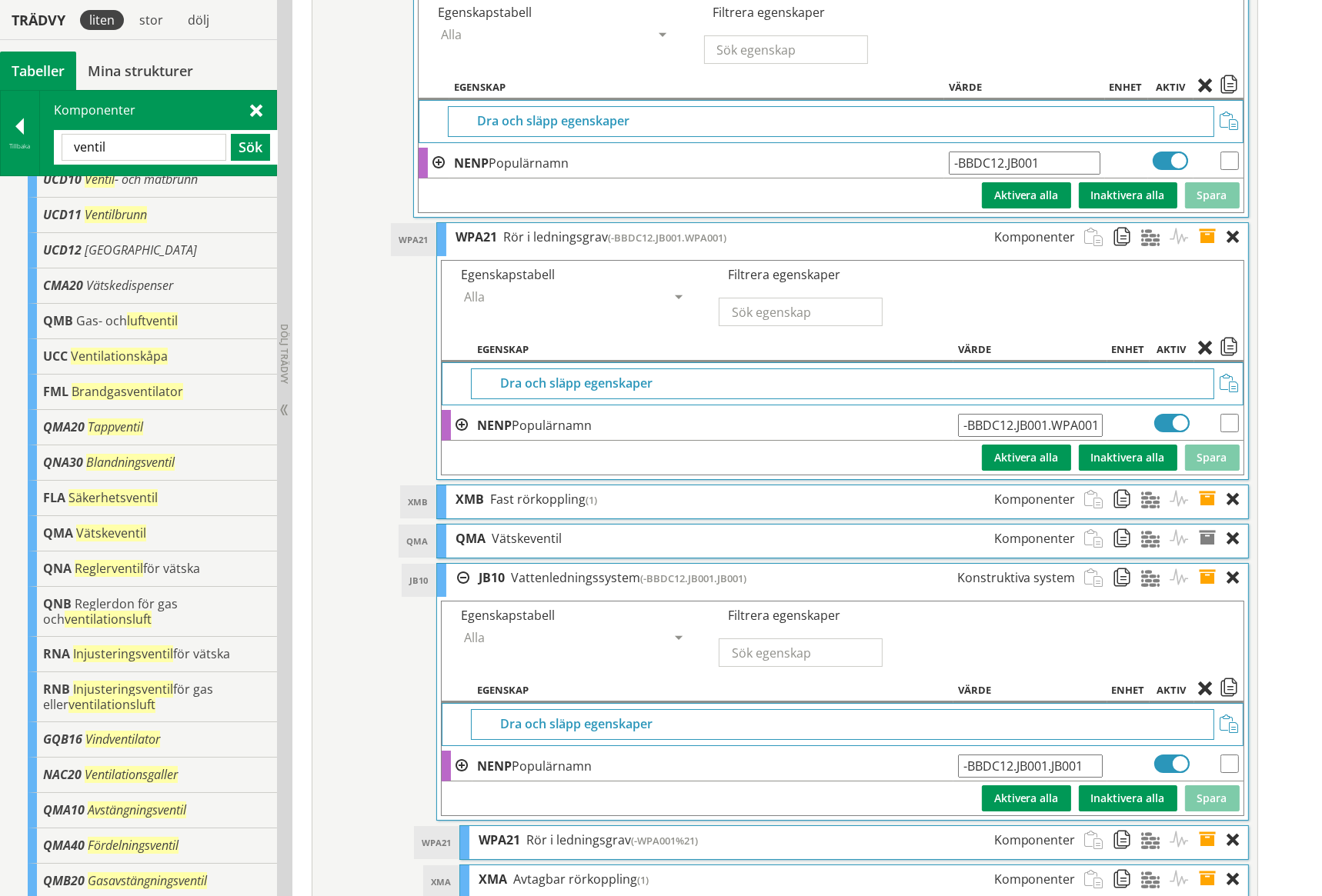
drag, startPoint x: 1018, startPoint y: 710, endPoint x: 1048, endPoint y: 711, distance: 30.0
click at [1048, 754] on input "-BBDC12.JB001.JB001" at bounding box center [1030, 766] width 144 height 23
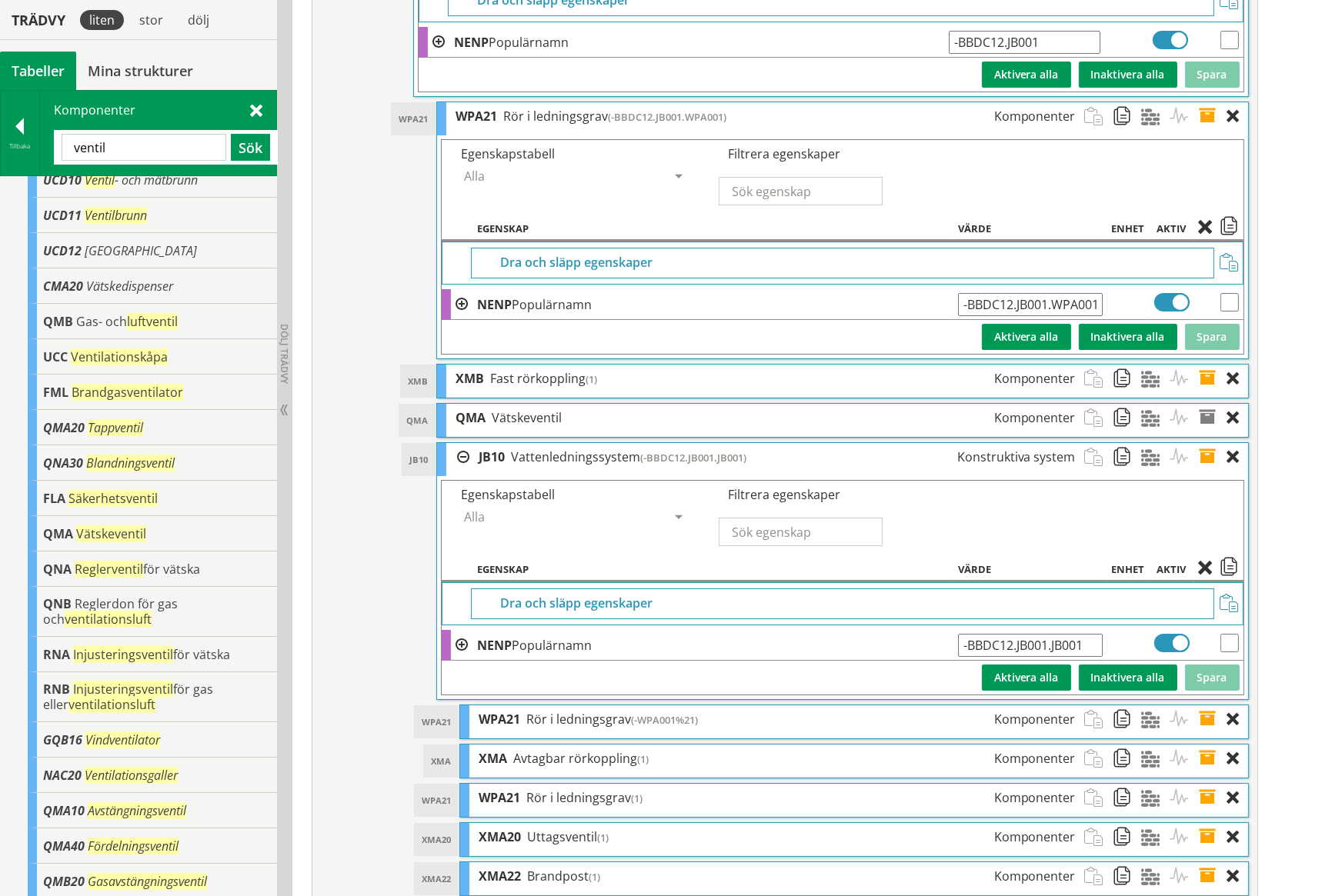
scroll to position [6872, 0]
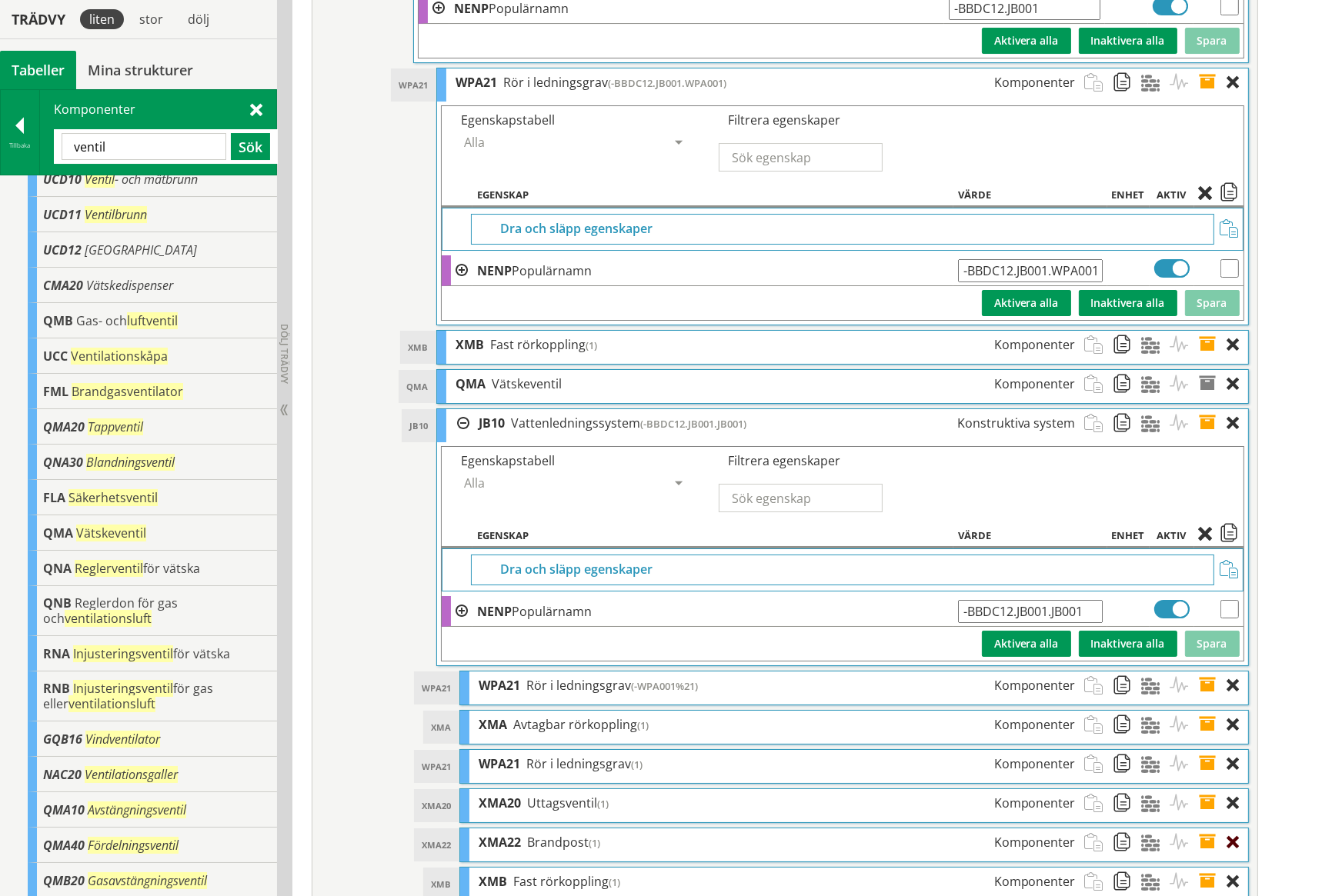
click at [1233, 828] on div at bounding box center [1238, 843] width 21 height 28
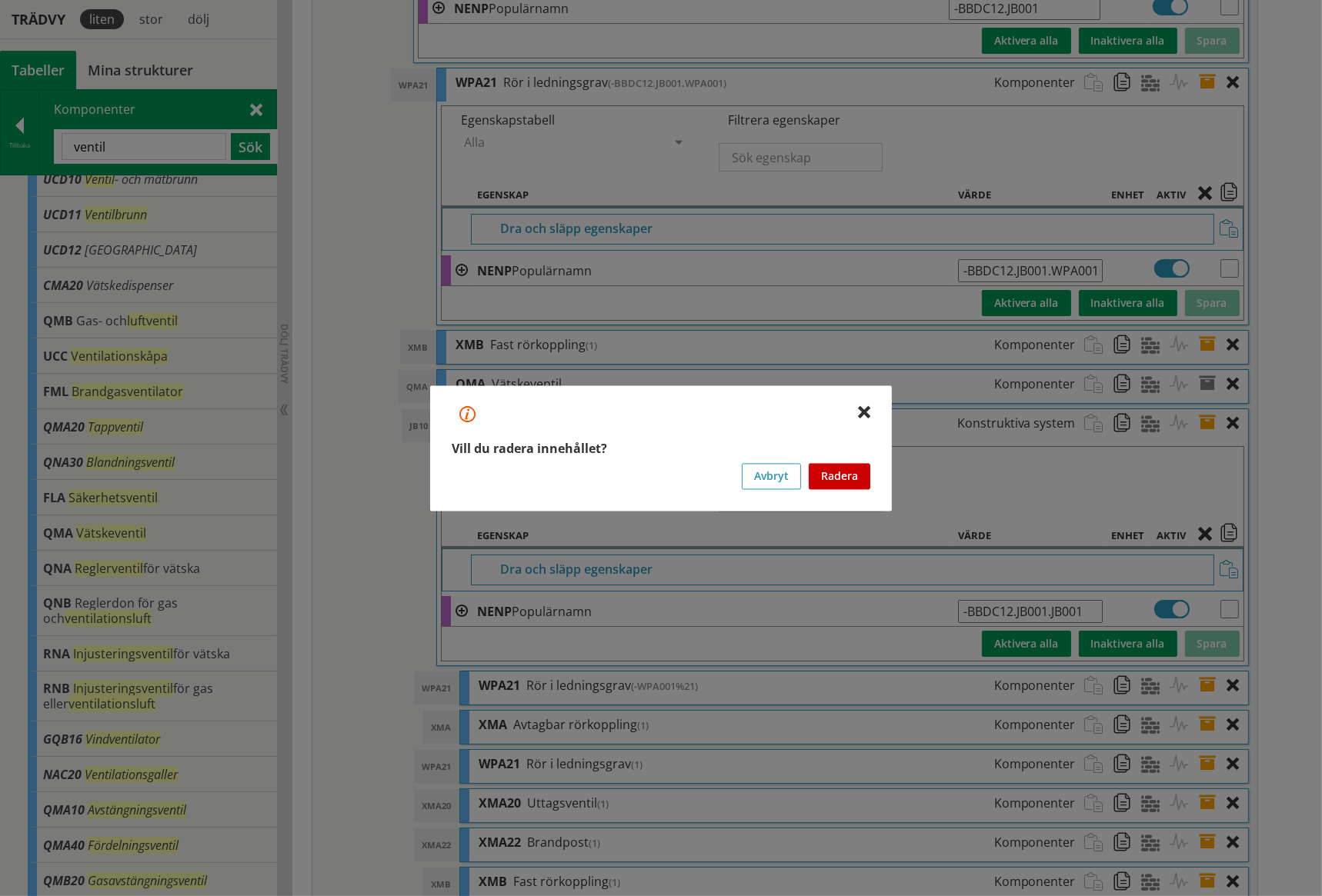
click at [837, 479] on button "Radera" at bounding box center [840, 477] width 62 height 26
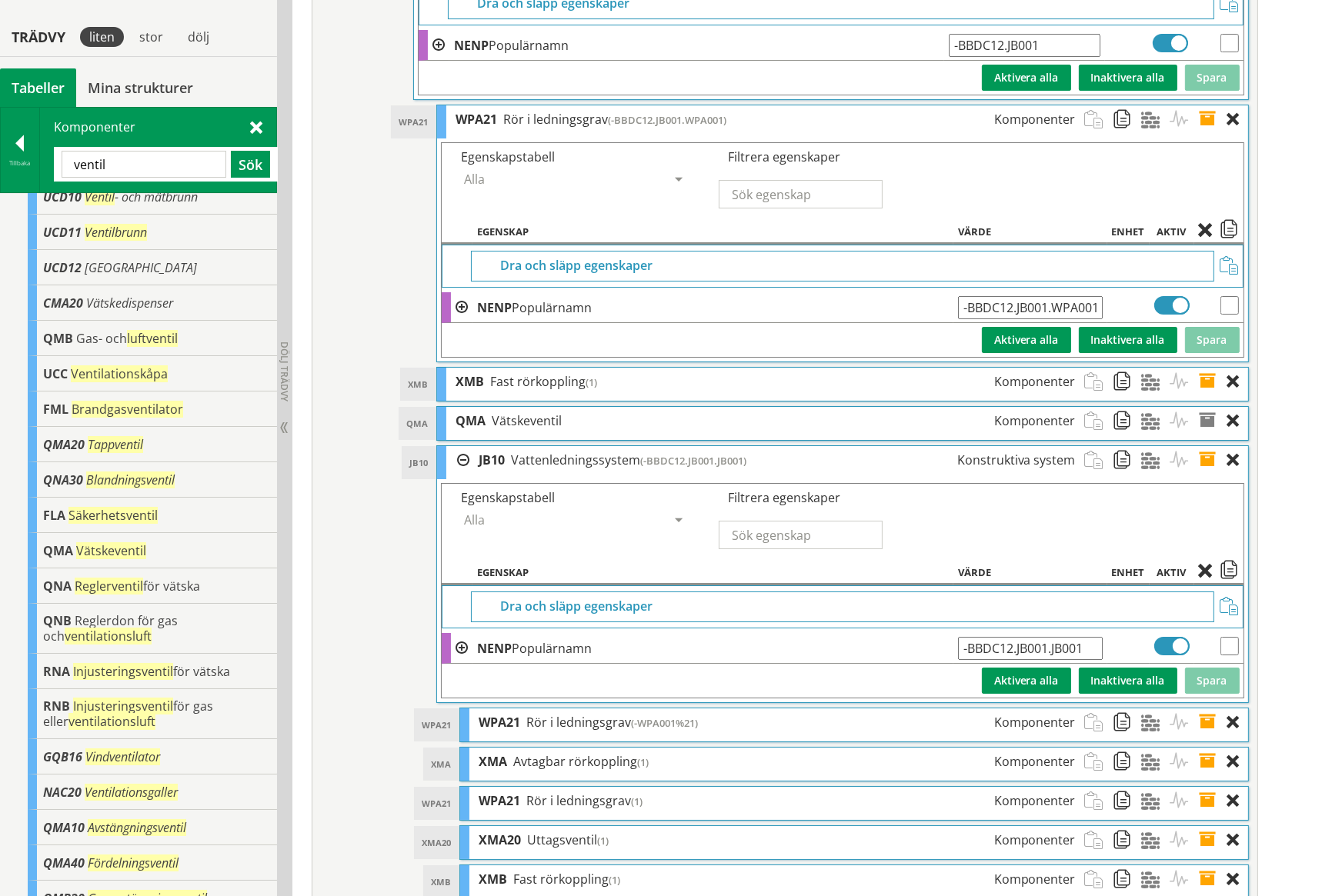
scroll to position [6833, 0]
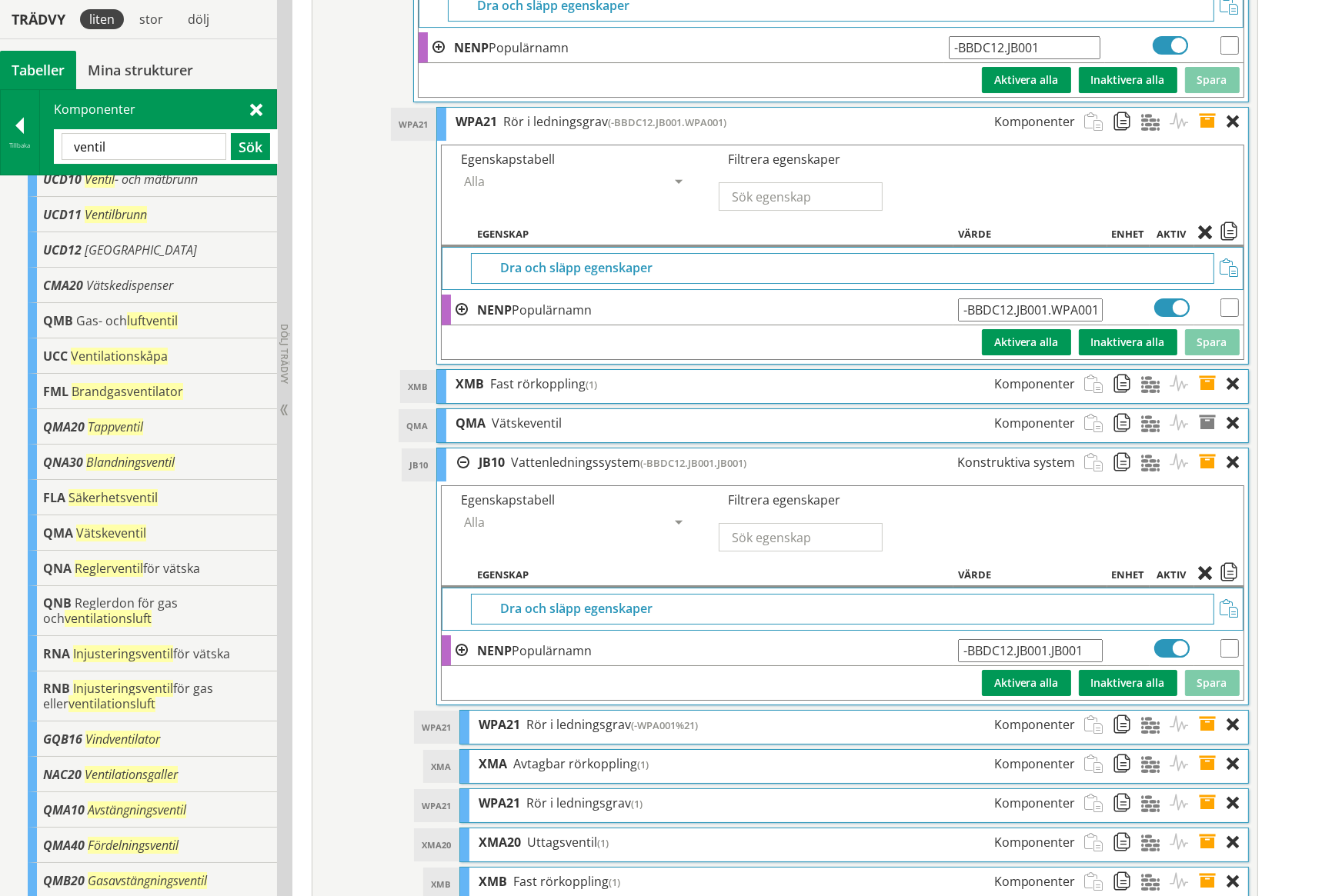
drag, startPoint x: 1086, startPoint y: 595, endPoint x: 954, endPoint y: 595, distance: 132.0
click at [954, 635] on td "-BBDC12.JB001.JB001 Ange giltig String." at bounding box center [1030, 650] width 154 height 31
click at [1089, 639] on input "-BBDC12.JB001.JB001" at bounding box center [1030, 650] width 144 height 23
type input "-BBDC12.JB001.JB001 (Konsumentservis)"
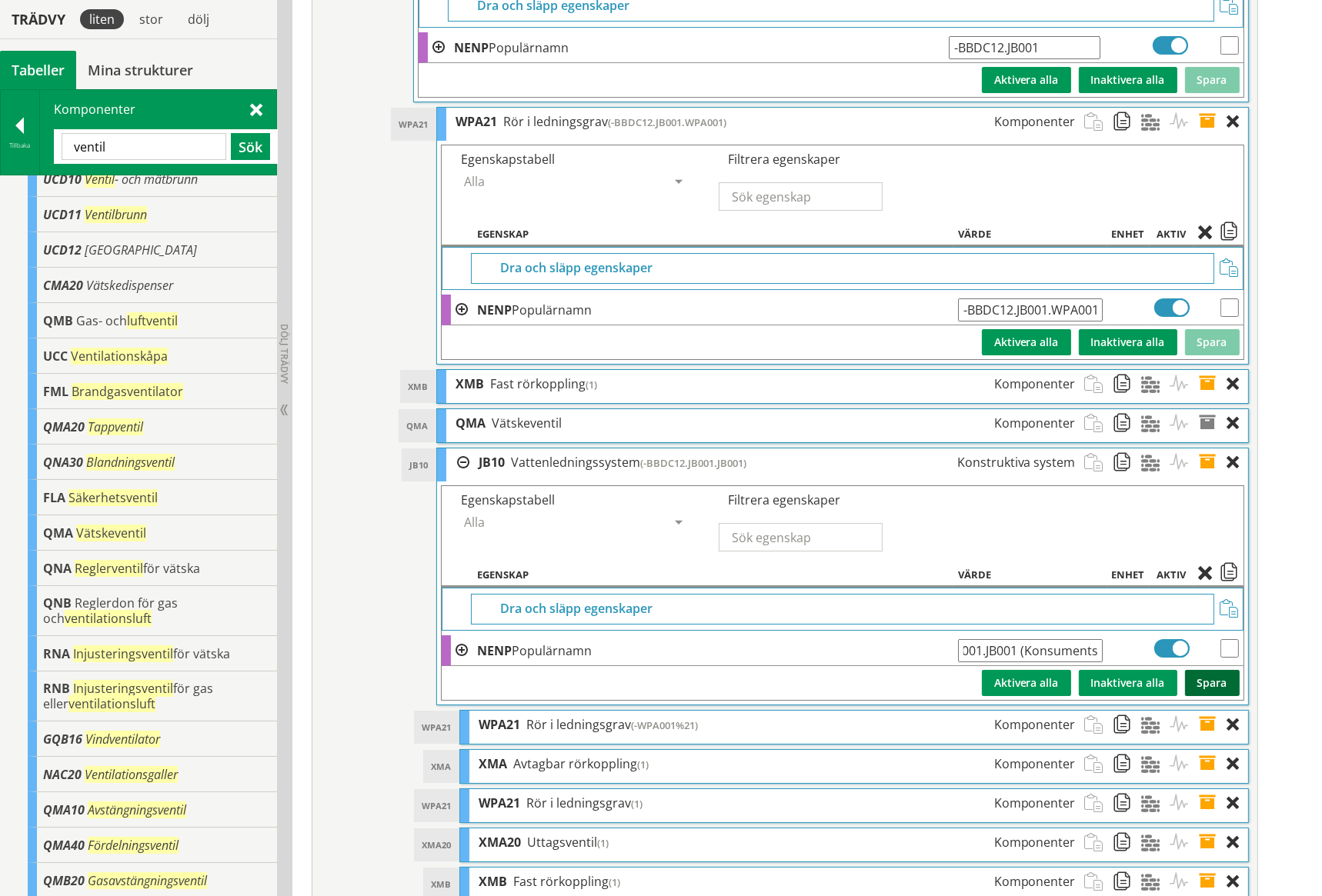
click at [1219, 670] on button "Spara" at bounding box center [1212, 683] width 54 height 26
drag, startPoint x: 965, startPoint y: 593, endPoint x: 1079, endPoint y: 597, distance: 114.1
click at [1079, 639] on input "-BBDC12.JB001.JB001 (Konsumentservis)" at bounding box center [1030, 650] width 144 height 23
drag, startPoint x: 1084, startPoint y: 595, endPoint x: 957, endPoint y: 596, distance: 127.0
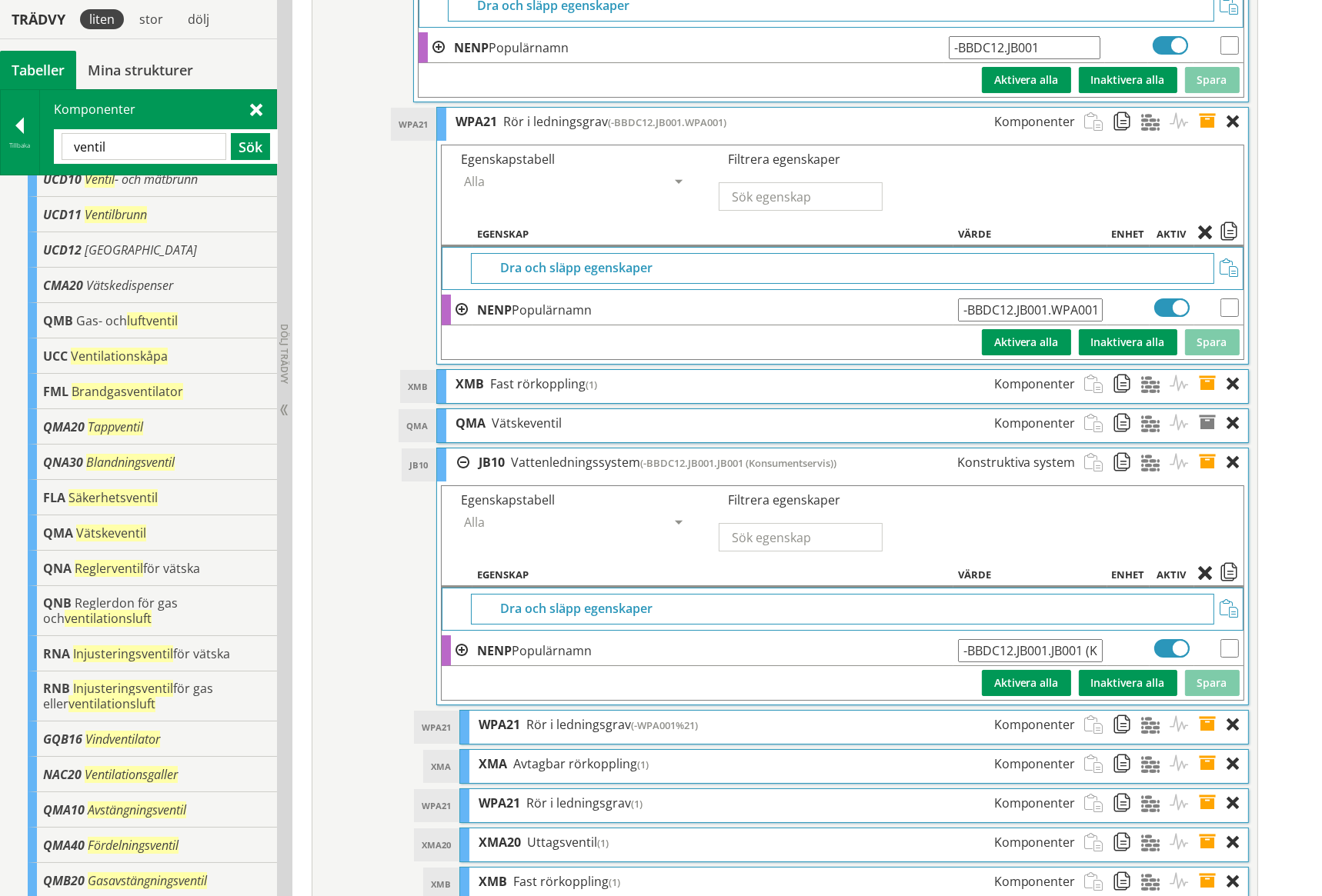
click at [957, 635] on td "-BBDC12.JB001.JB001 (Konsumentservis) Ange giltig String." at bounding box center [1030, 650] width 154 height 31
click at [1208, 828] on span at bounding box center [1212, 843] width 28 height 28
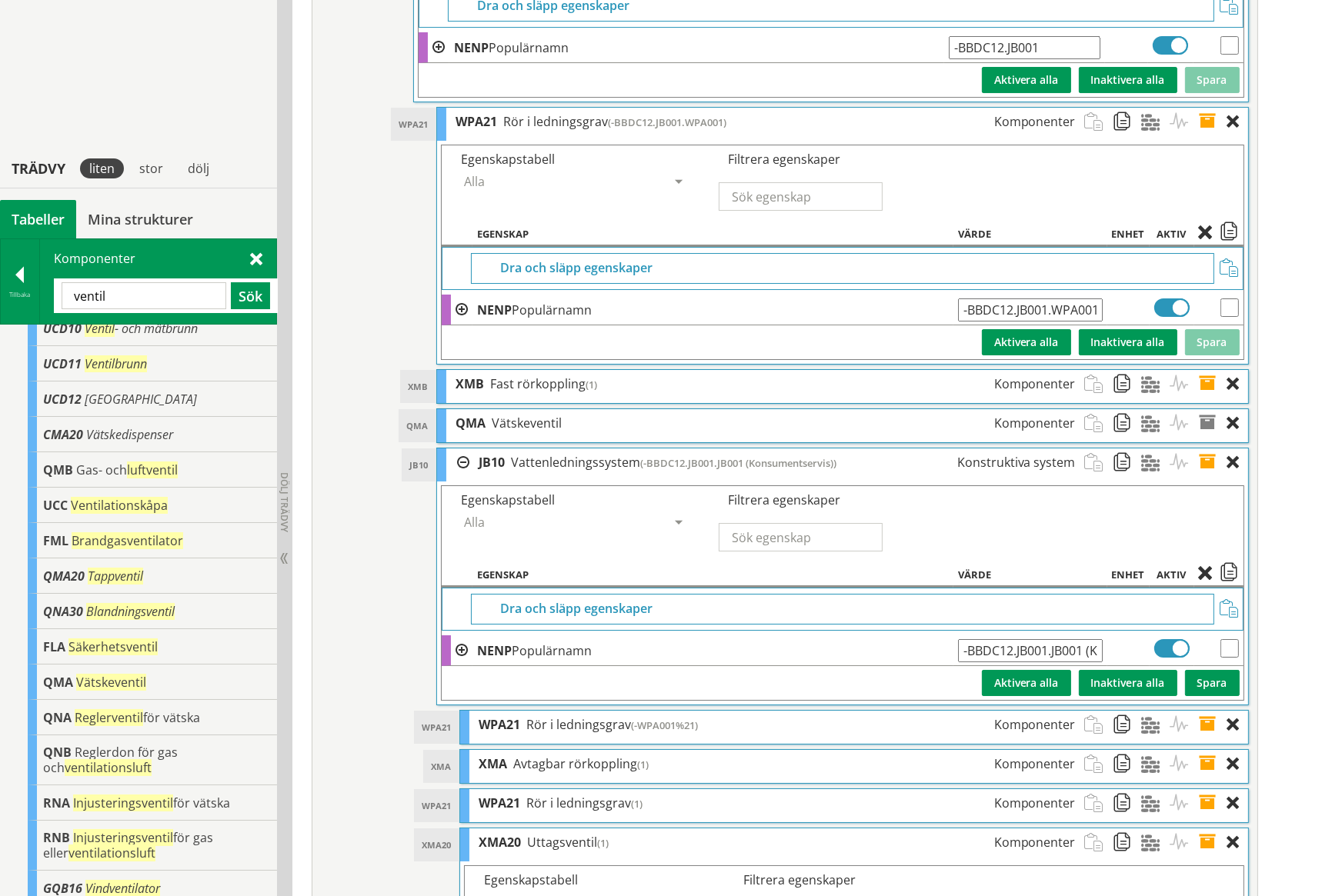
scroll to position [7054, 0]
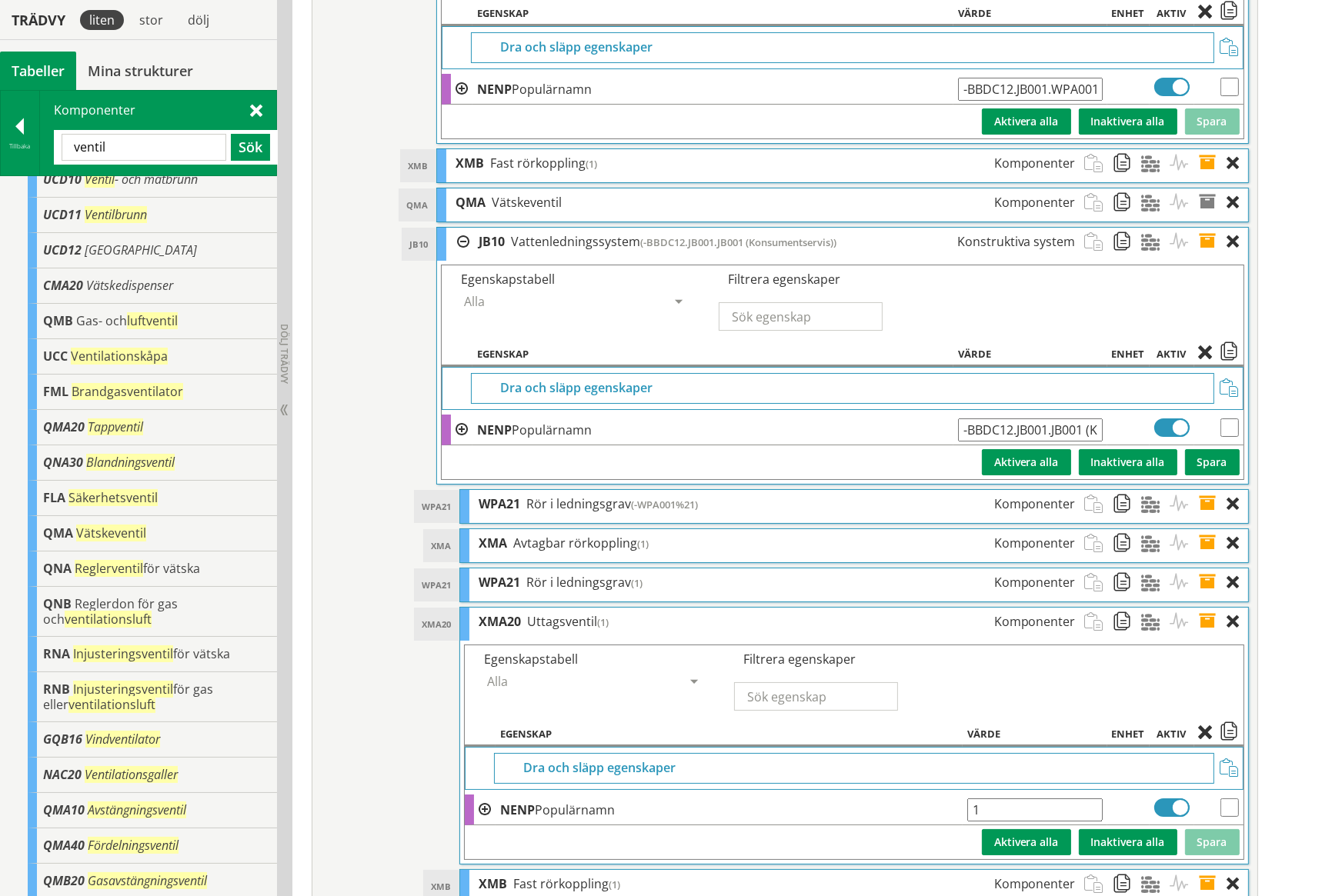
drag, startPoint x: 1014, startPoint y: 753, endPoint x: 959, endPoint y: 757, distance: 55.1
click at [959, 795] on tr "NENP Populärnamn 1 Ange giltig String." at bounding box center [853, 810] width 778 height 31
paste input "-BBDC12.JB001.JB00"
type input "-BBDC12.JB001.JB001.XMA001"
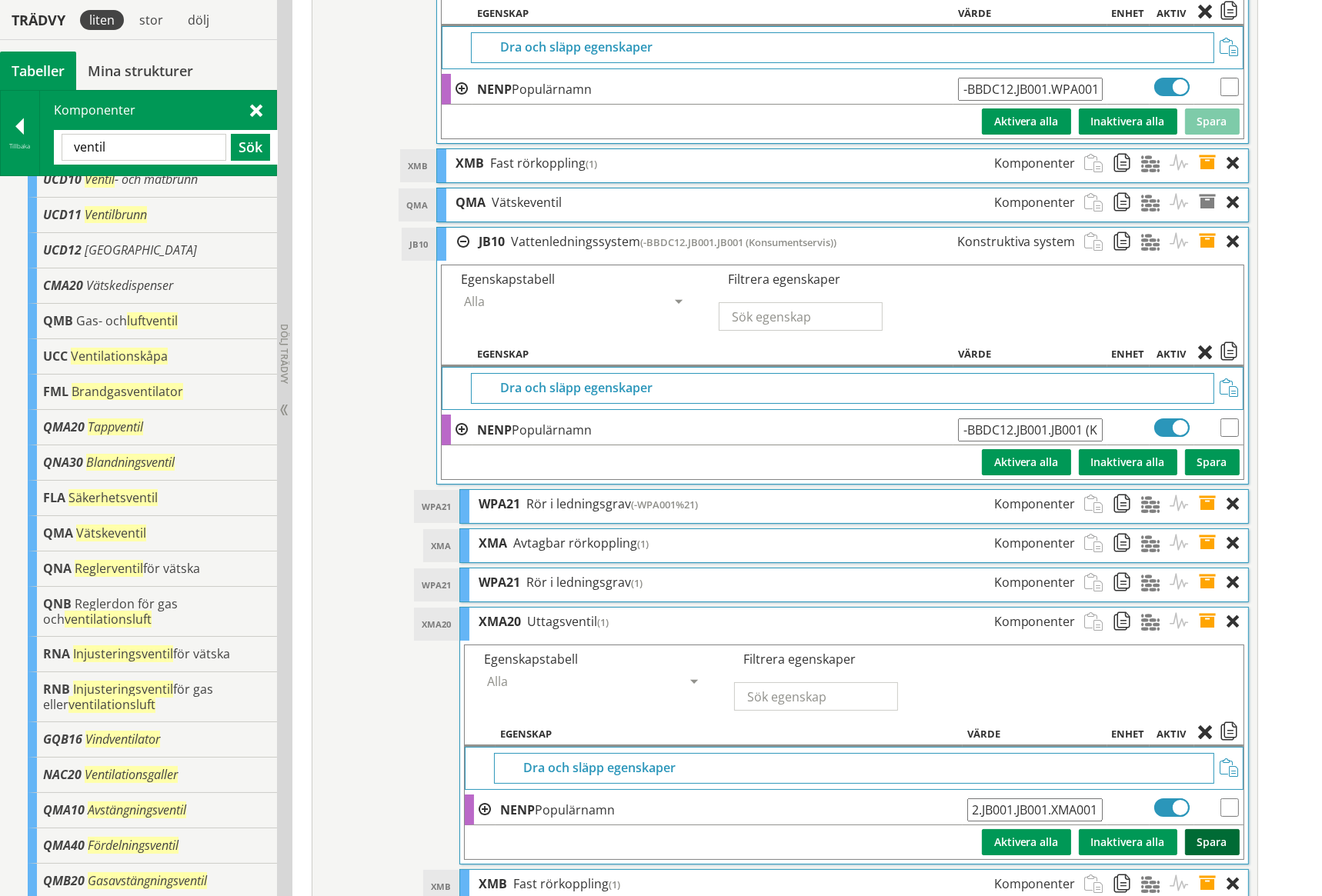
scroll to position [0, 0]
click at [1223, 829] on button "Spara" at bounding box center [1212, 843] width 54 height 26
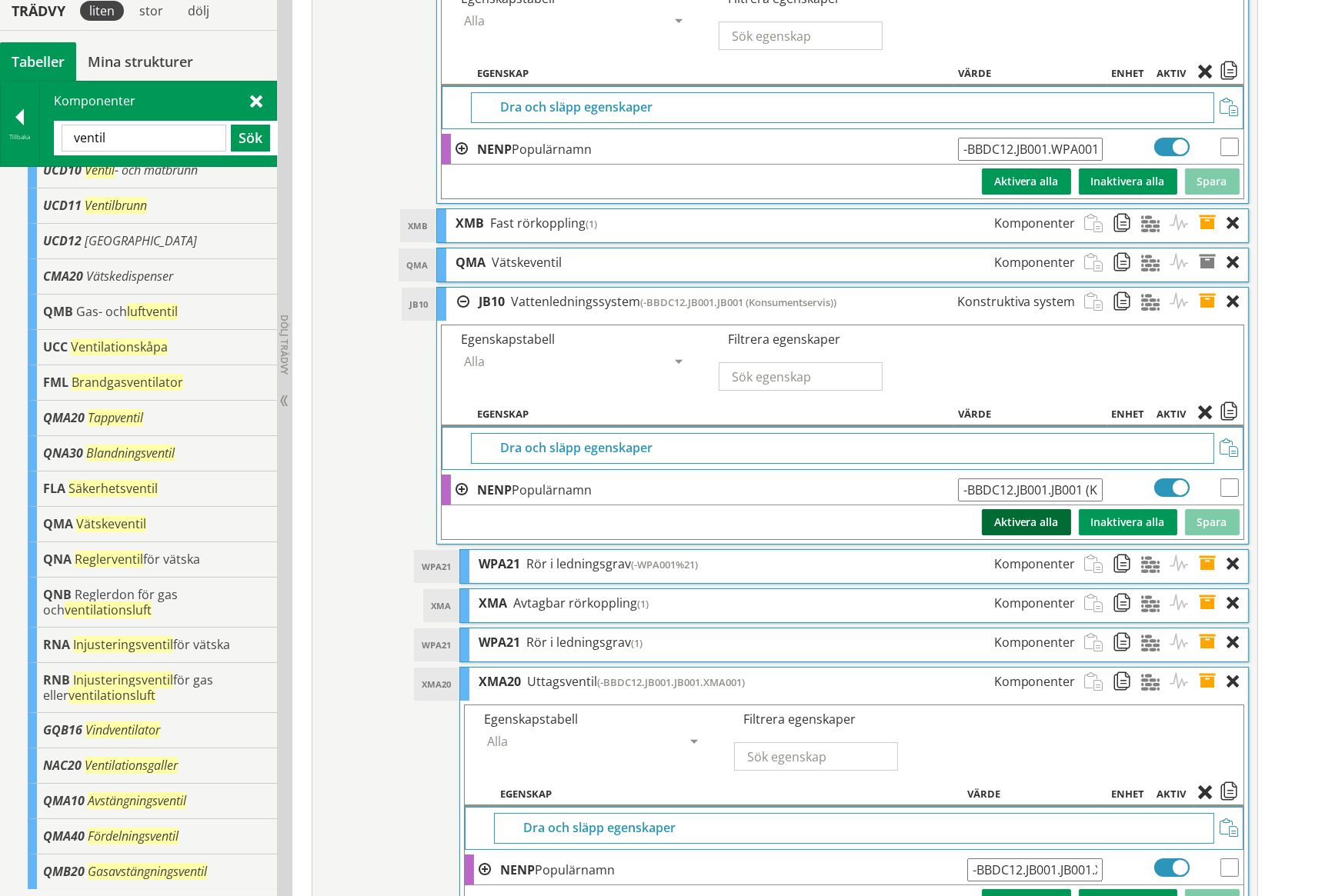
scroll to position [7003, 0]
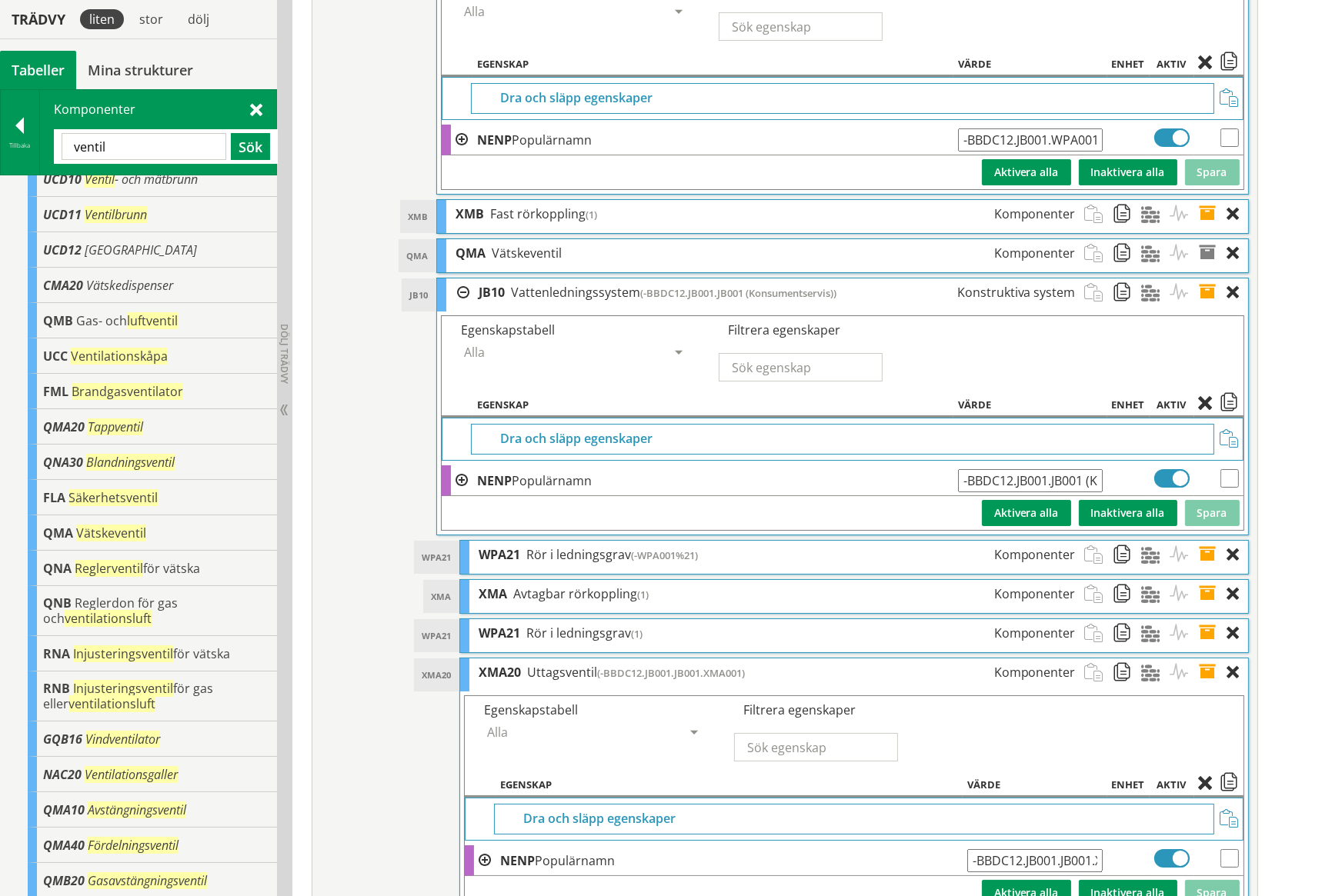
click at [1208, 659] on span at bounding box center [1212, 673] width 28 height 28
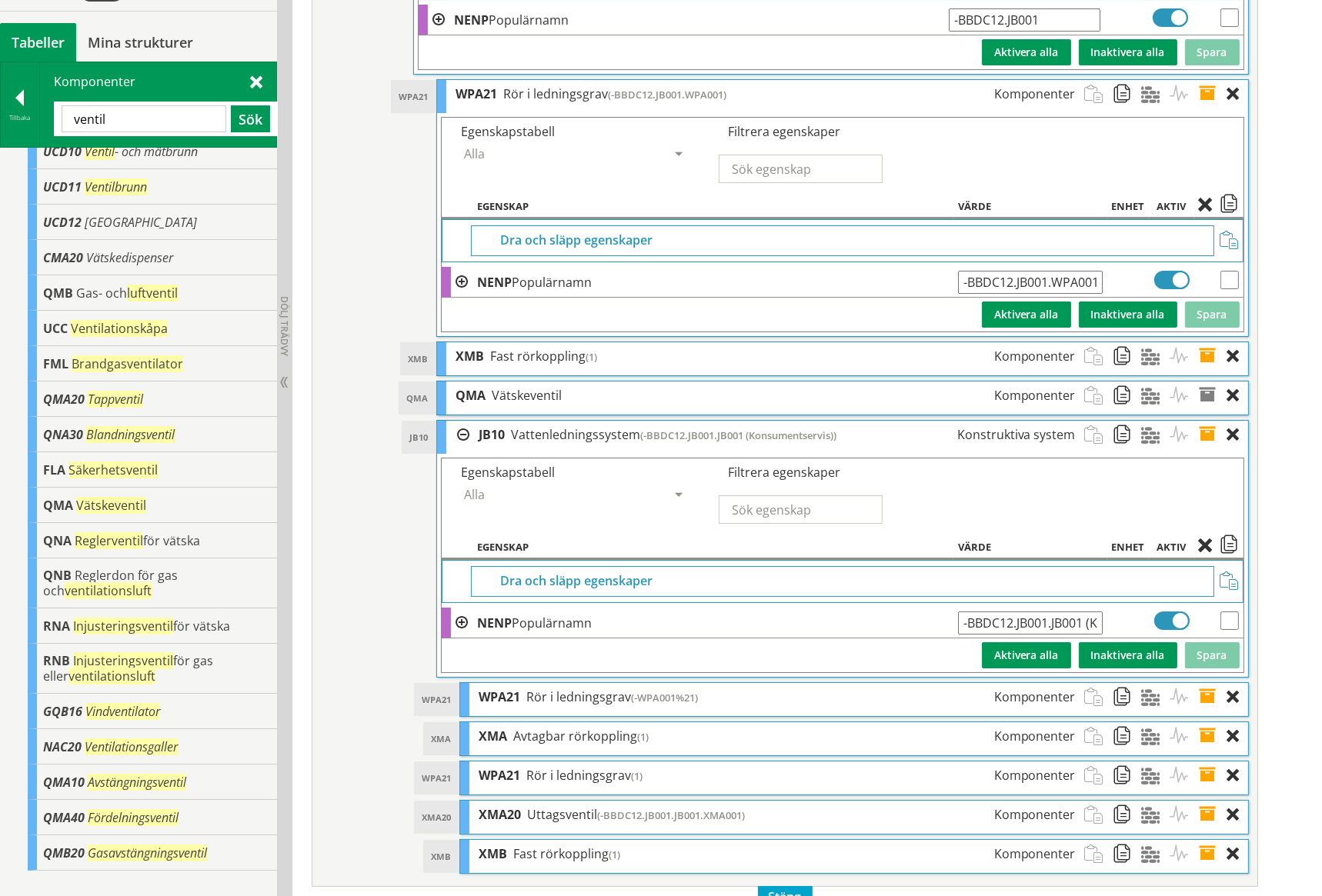
scroll to position [6833, 0]
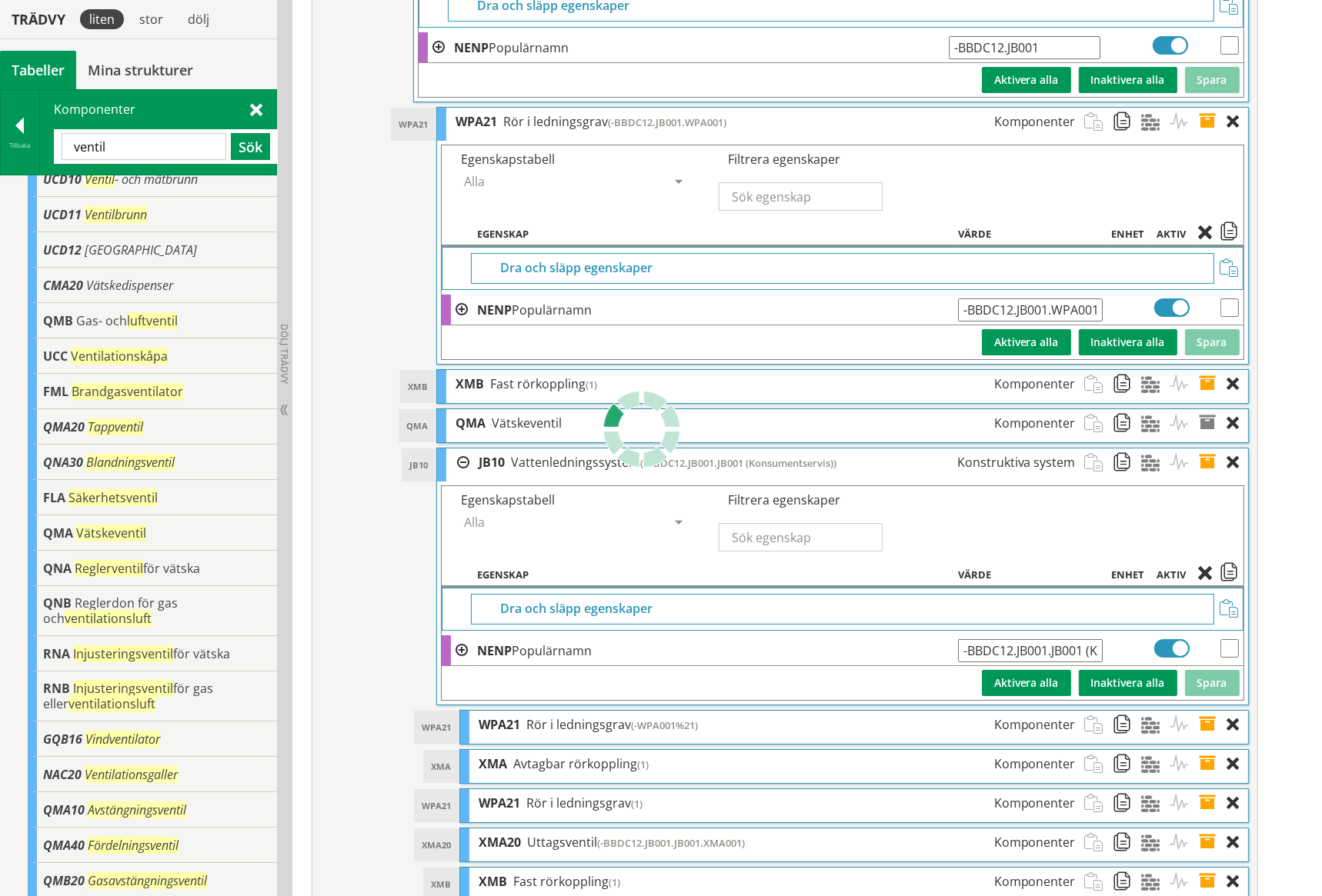
click at [1209, 448] on span at bounding box center [1212, 463] width 28 height 28
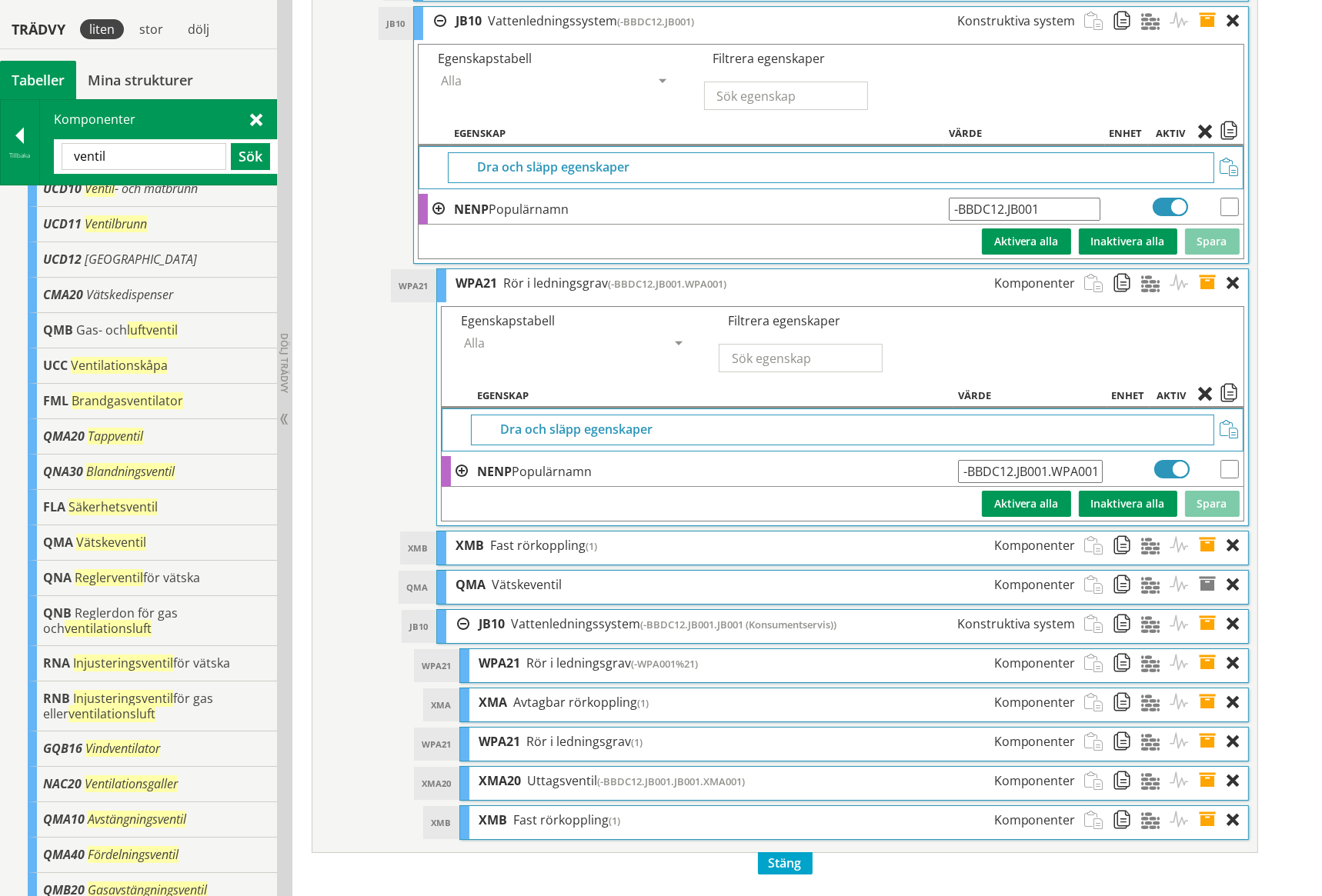
scroll to position [6611, 0]
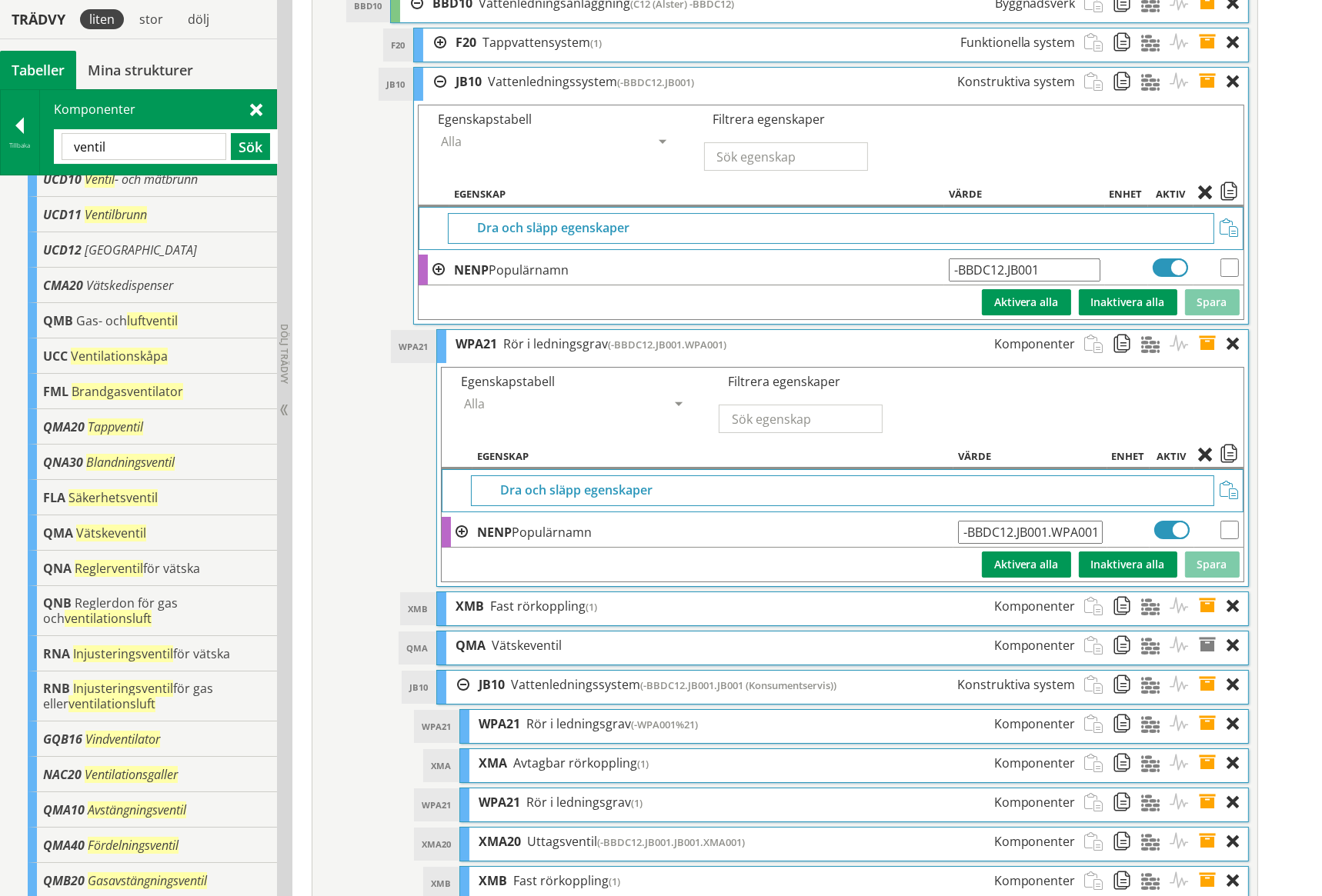
click at [1205, 330] on span at bounding box center [1212, 344] width 28 height 28
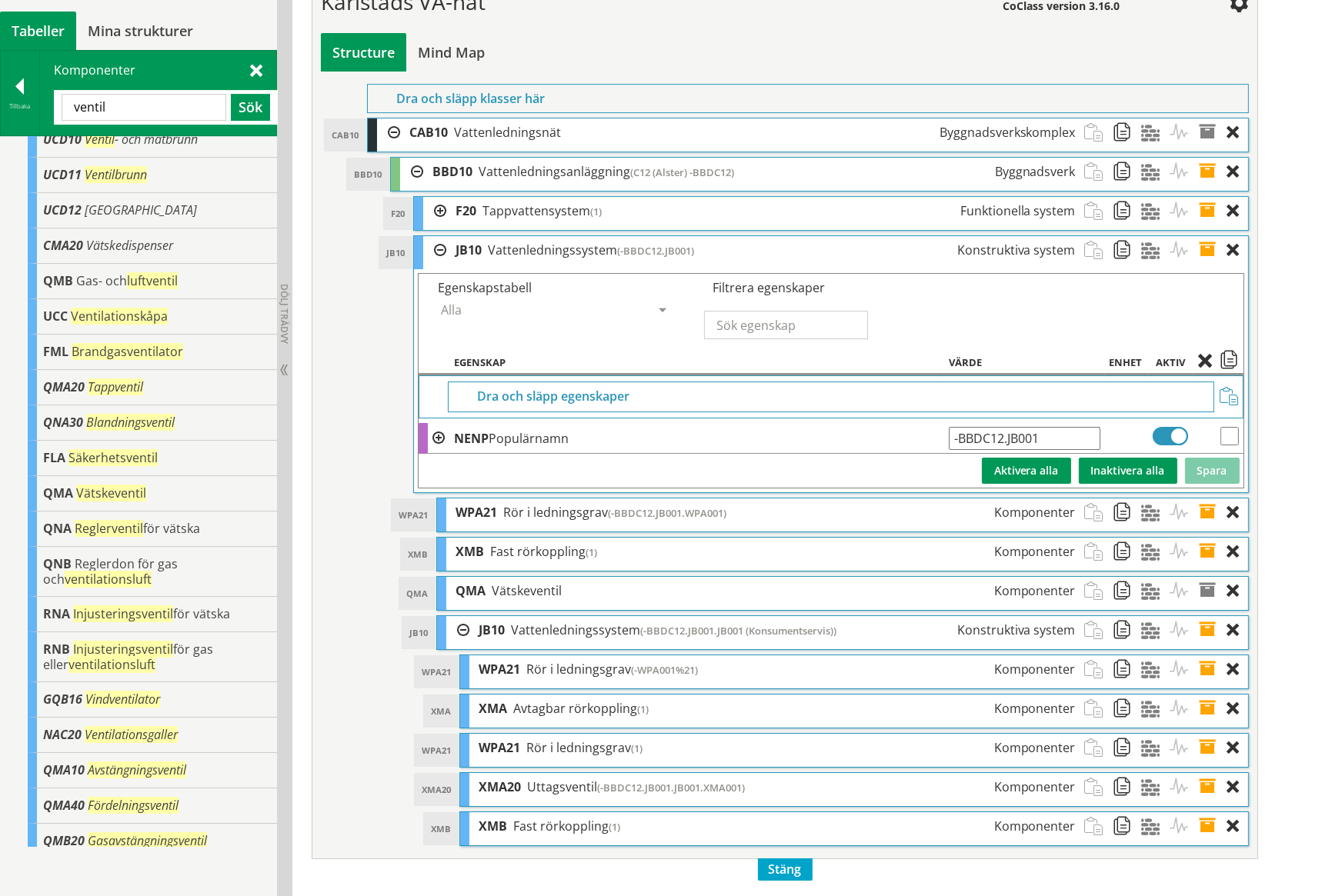
scroll to position [6388, 0]
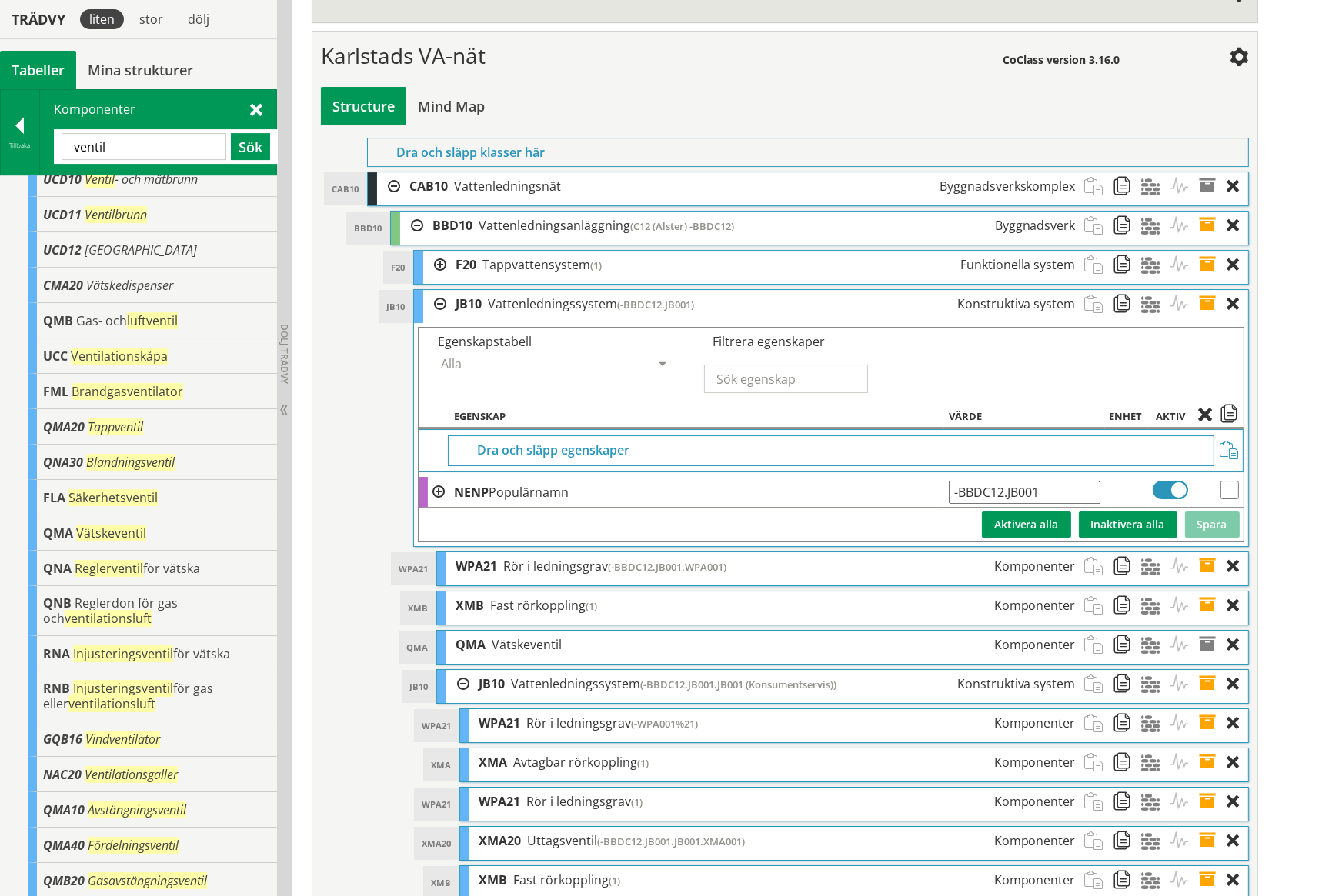
click at [1208, 290] on span at bounding box center [1212, 304] width 28 height 28
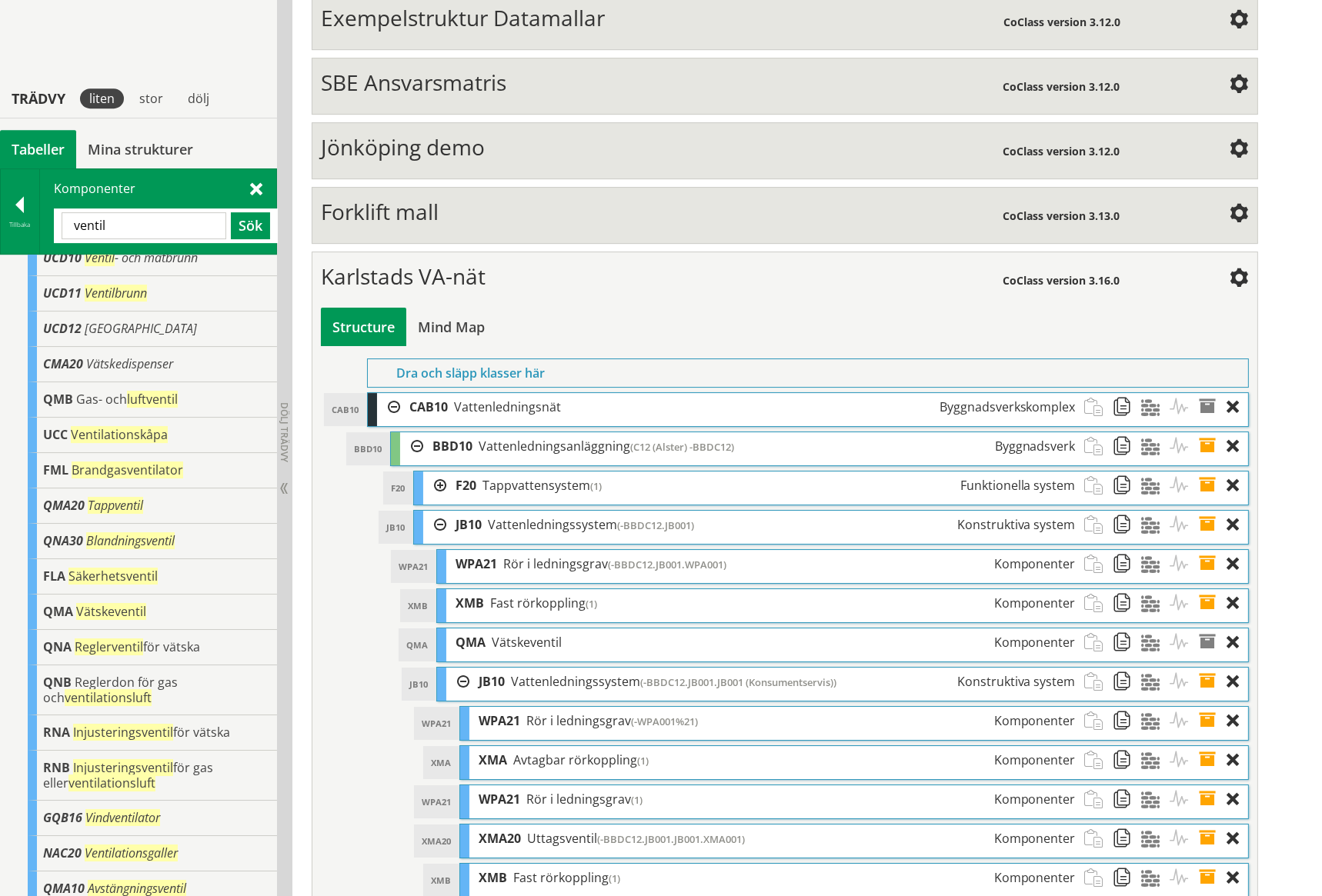
scroll to position [6166, 0]
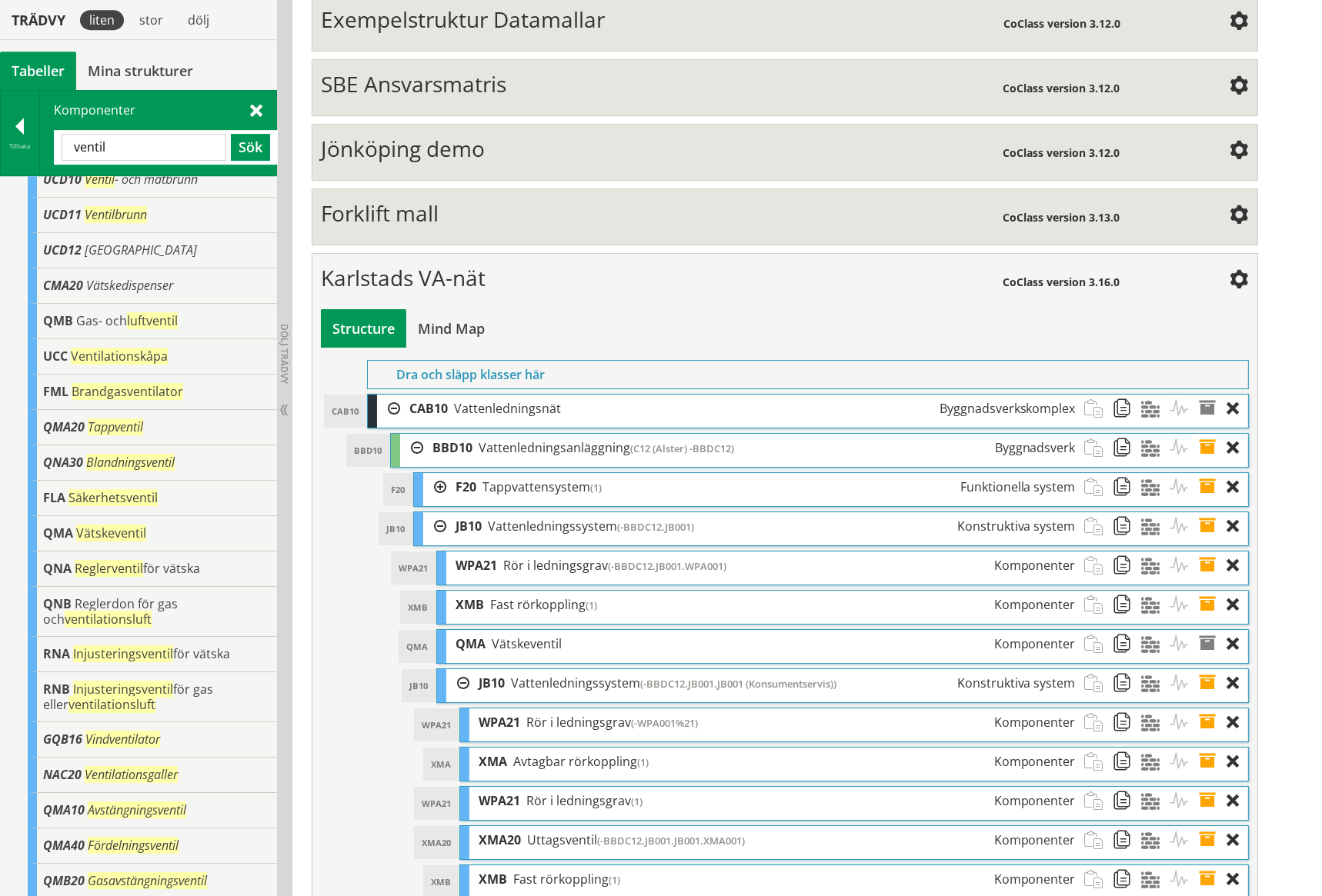
click at [1207, 512] on span at bounding box center [1212, 526] width 28 height 28
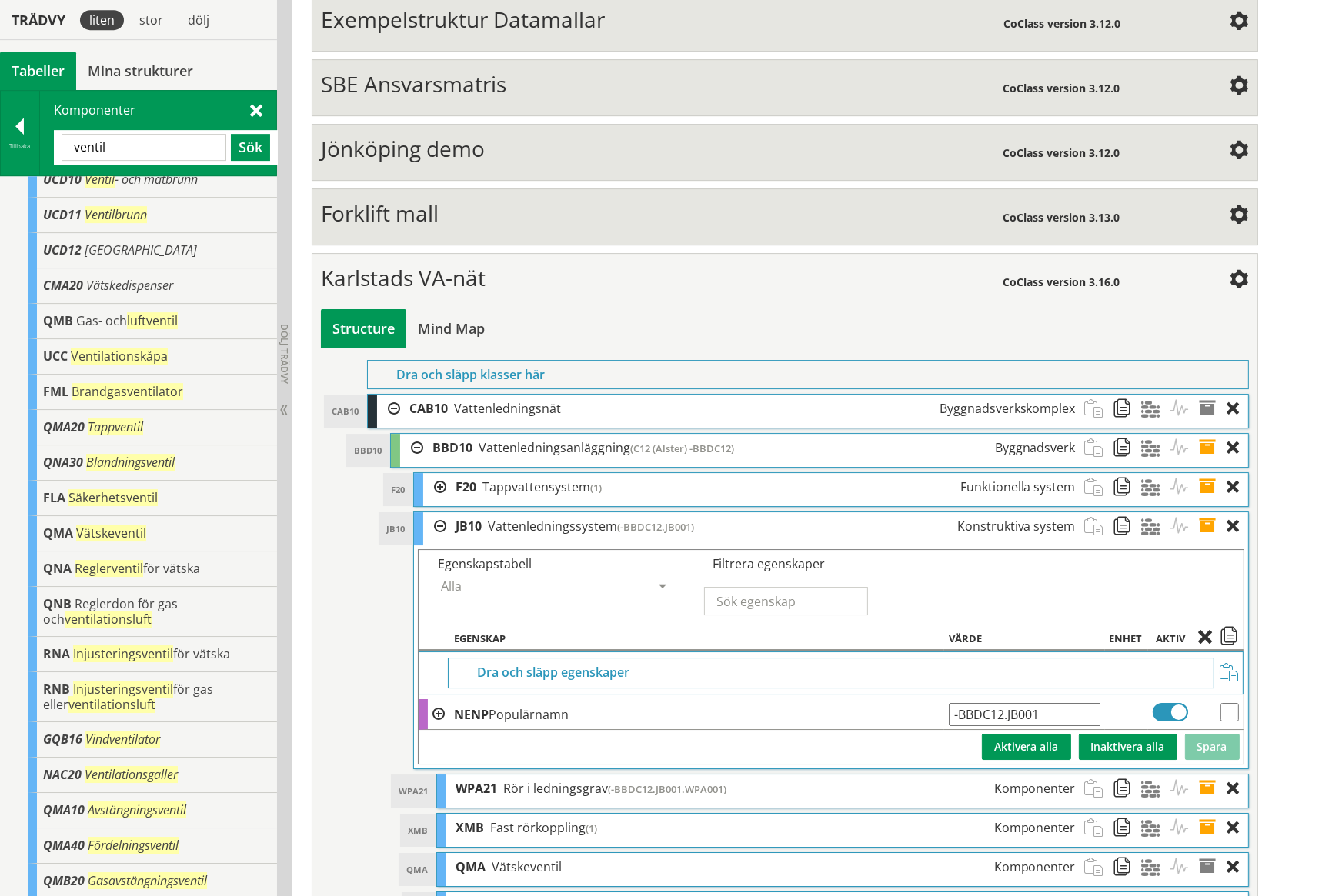
click at [1068, 703] on input "-BBDC12.JB001" at bounding box center [1024, 714] width 151 height 23
type input "-BBDC12.JB001 Distribution i hela rutan"
click at [1207, 734] on button "Spara" at bounding box center [1212, 747] width 54 height 26
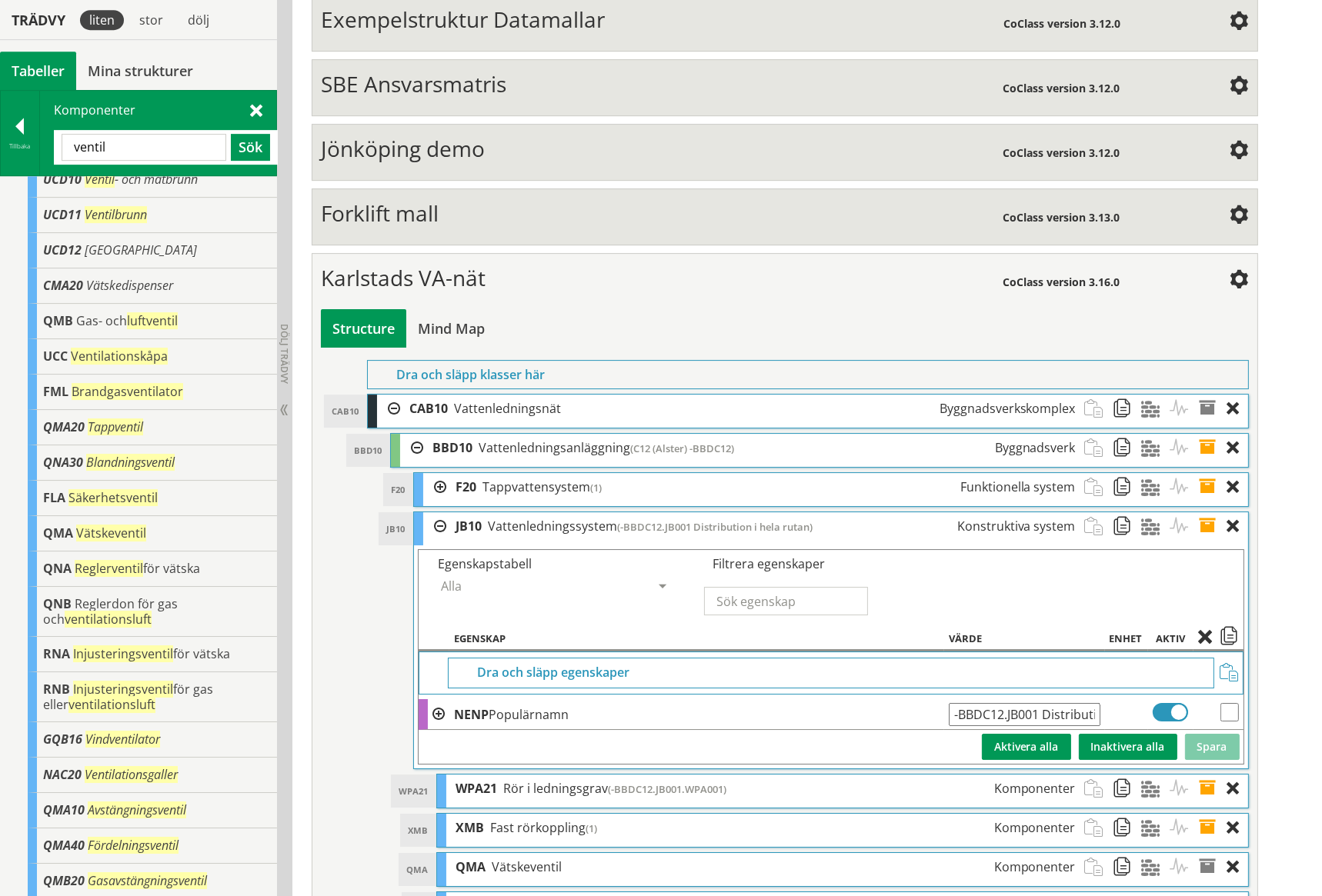
click at [1206, 512] on span at bounding box center [1212, 526] width 28 height 28
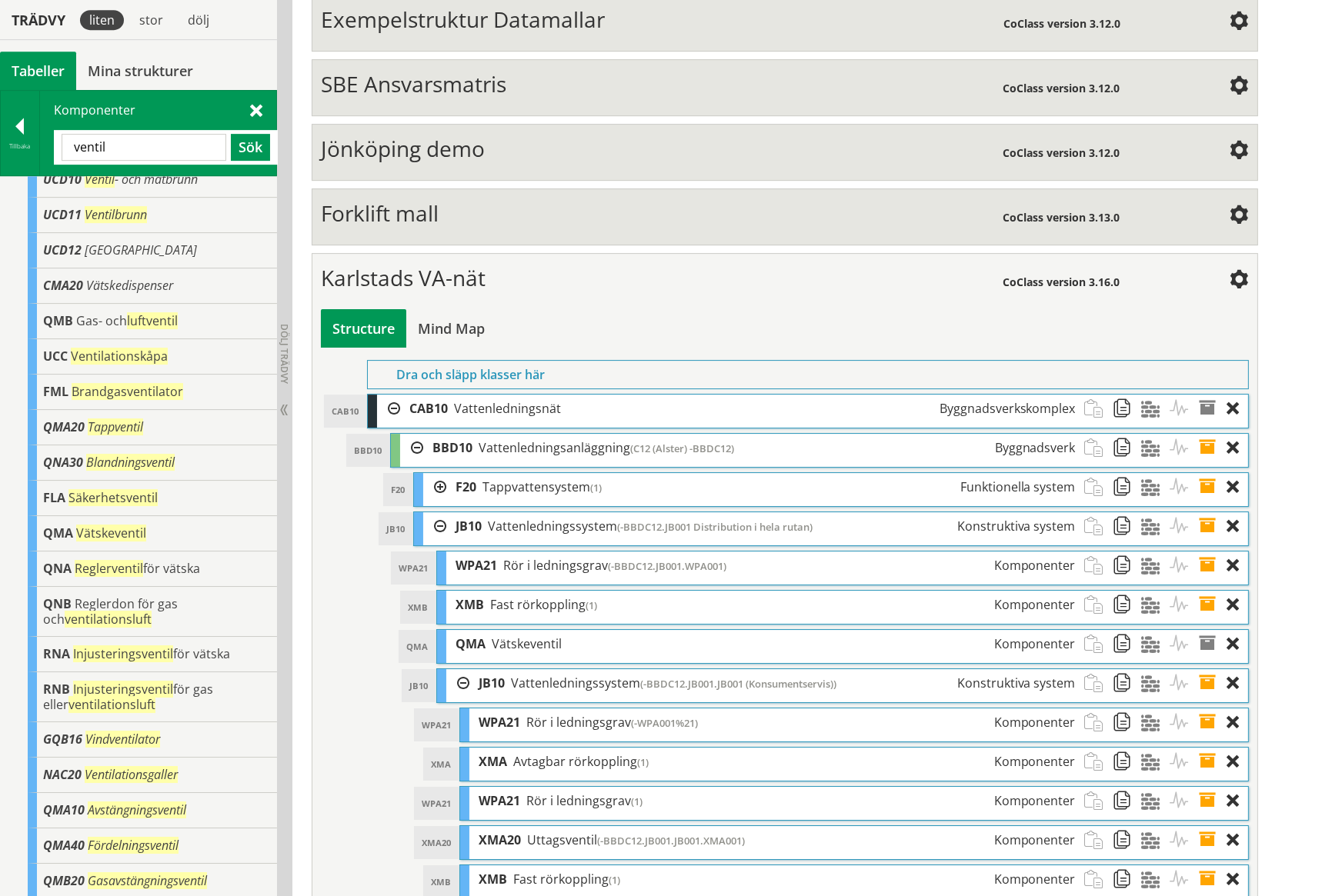
click at [438, 512] on div at bounding box center [434, 526] width 23 height 28
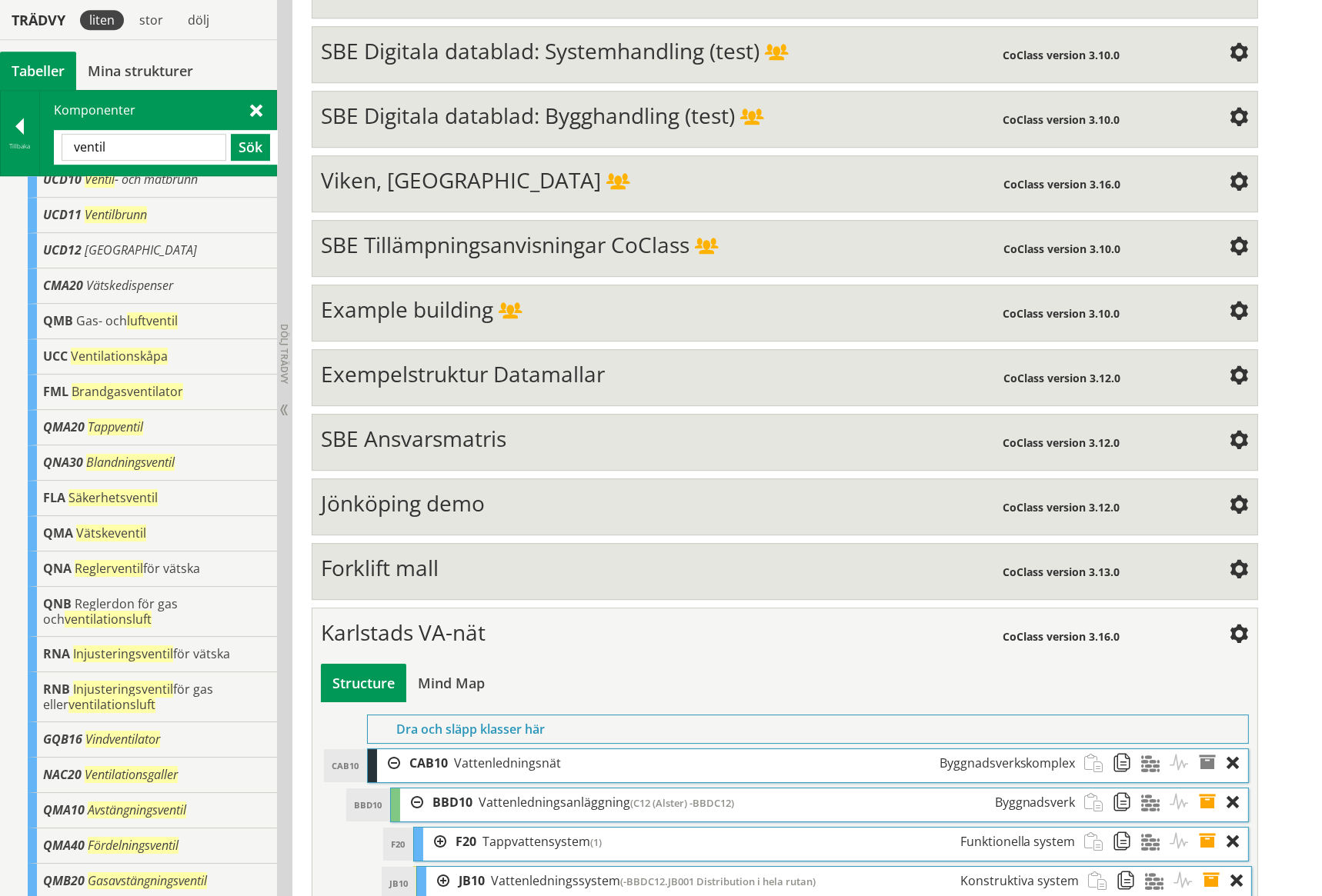
scroll to position [5811, 0]
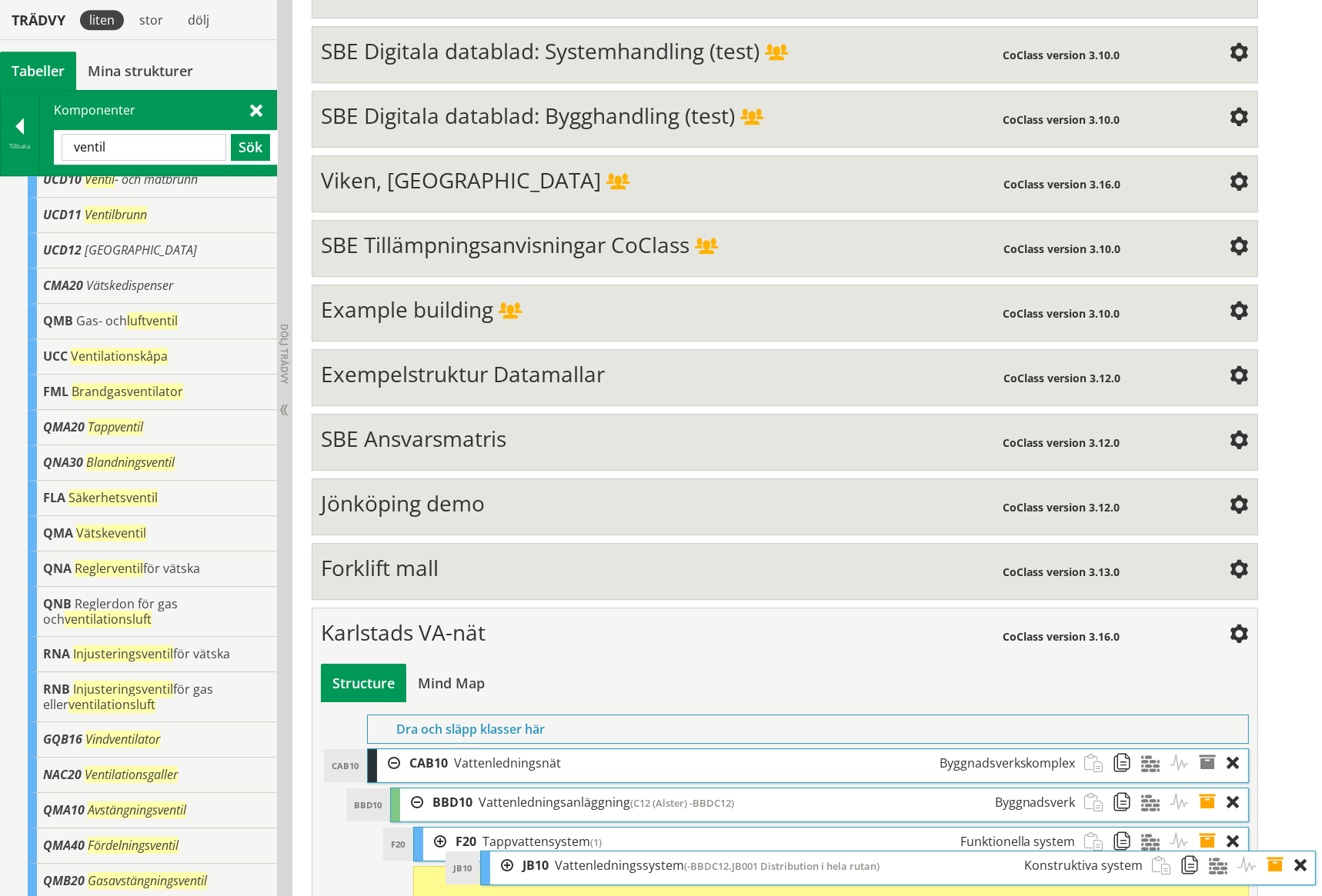
drag, startPoint x: 528, startPoint y: 829, endPoint x: 596, endPoint y: 813, distance: 69.9
click at [596, 857] on span "Vattenledningssystem" at bounding box center [619, 865] width 129 height 17
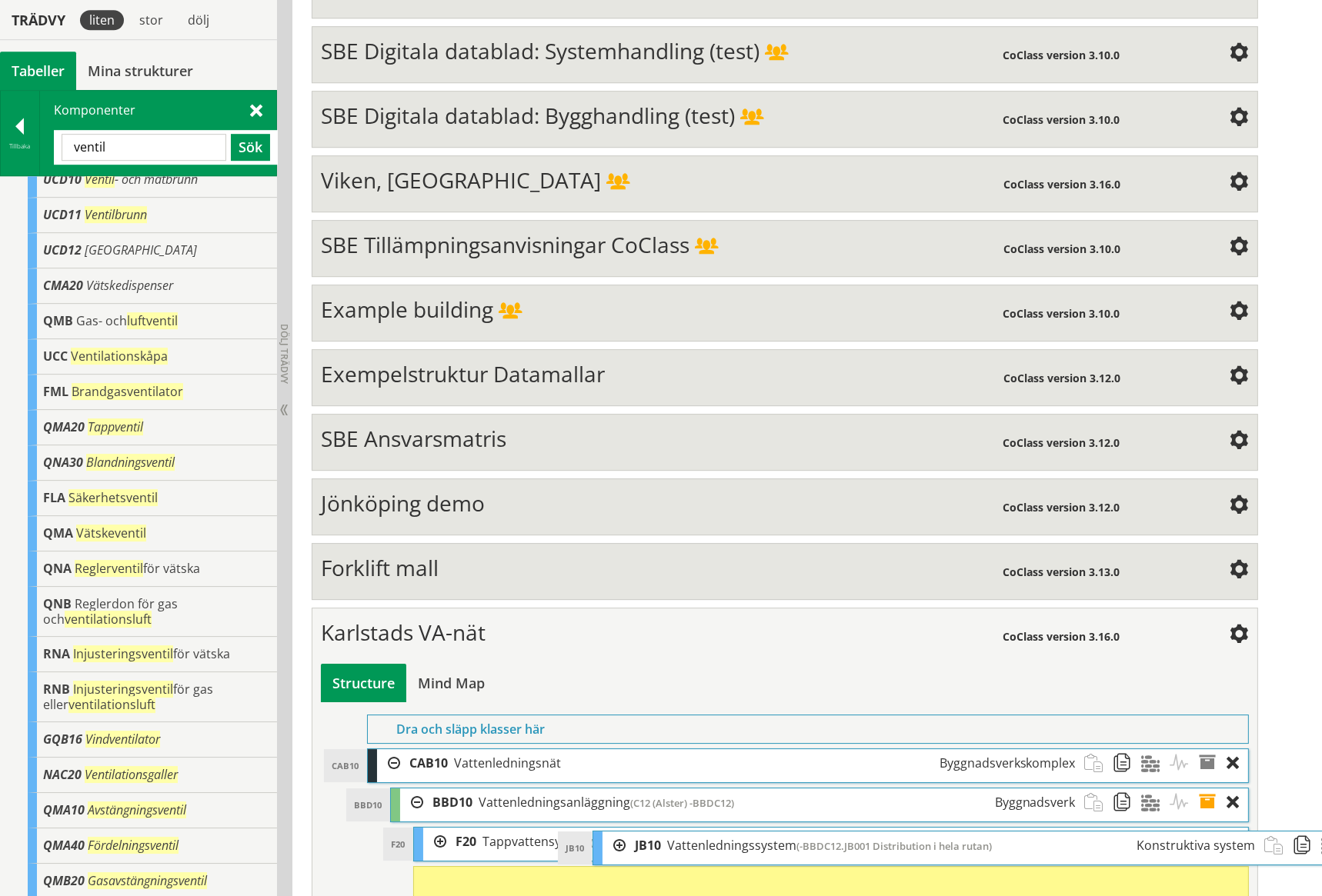
drag, startPoint x: 554, startPoint y: 827, endPoint x: 733, endPoint y: 792, distance: 182.4
click at [733, 837] on span "Vattenledningssystem" at bounding box center [732, 845] width 129 height 17
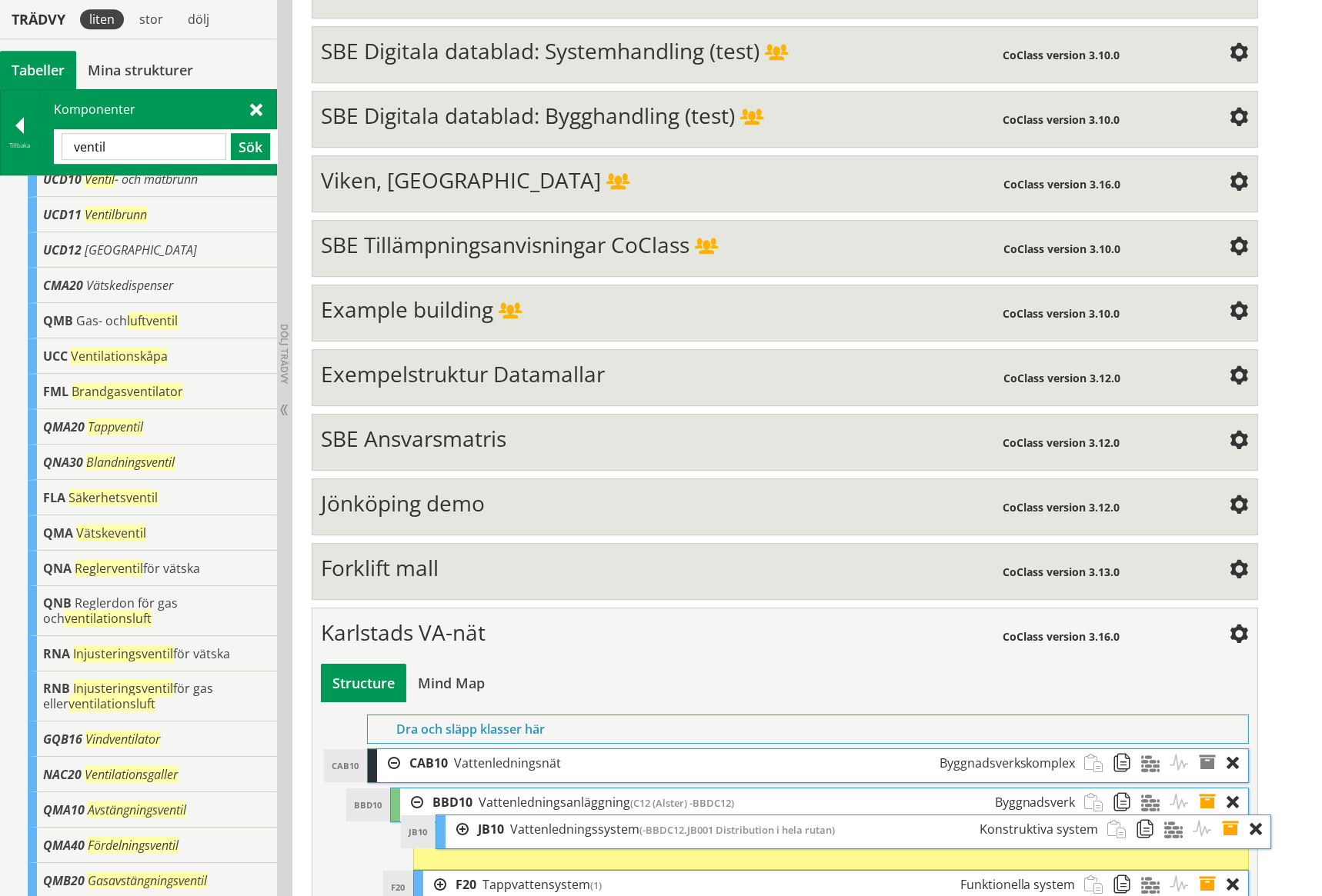
drag, startPoint x: 643, startPoint y: 825, endPoint x: 664, endPoint y: 774, distance: 55.2
click at [664, 823] on span "(-BBDC12.JB001 Distribution i hela rutan)" at bounding box center [737, 829] width 195 height 14
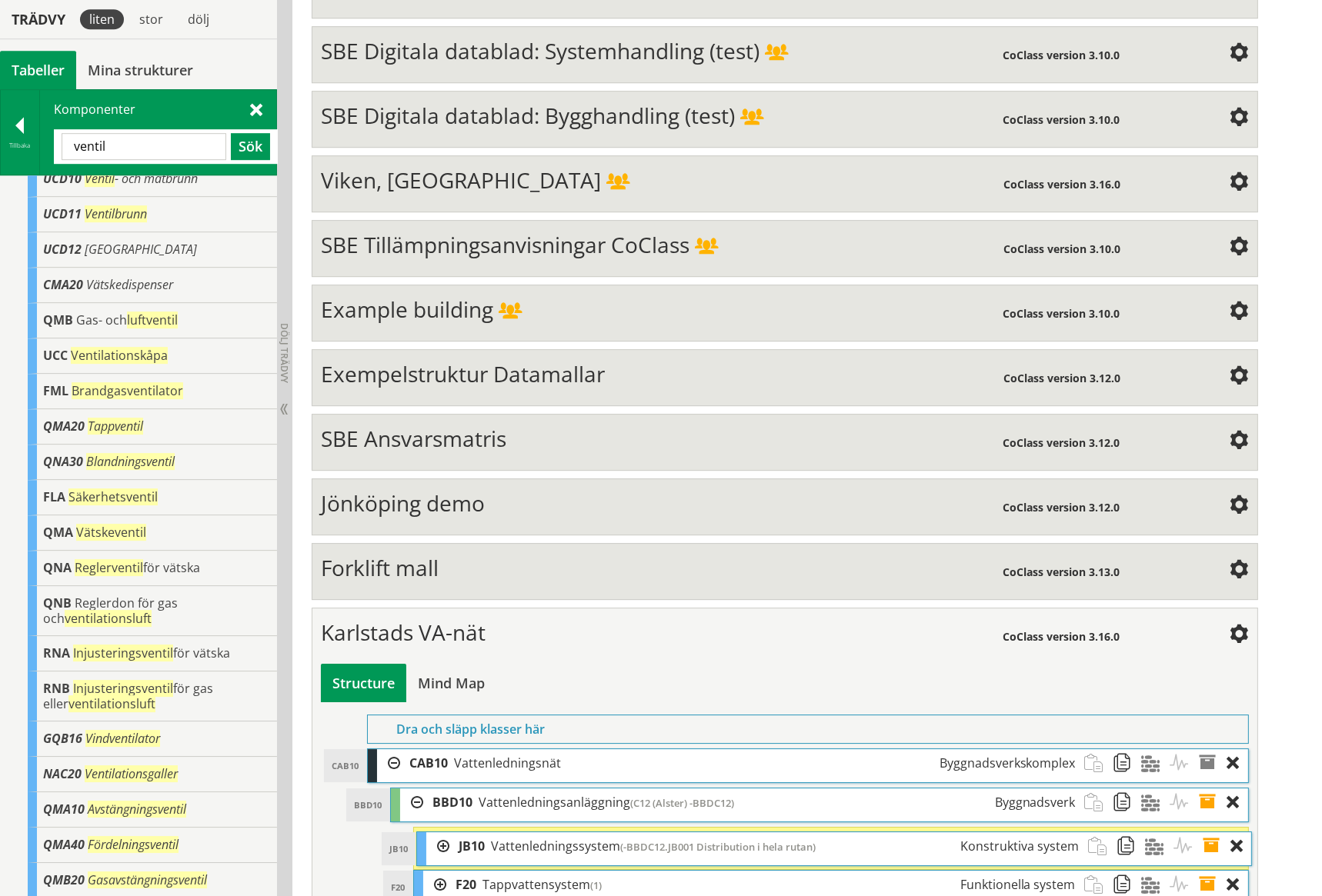
scroll to position [5810, 0]
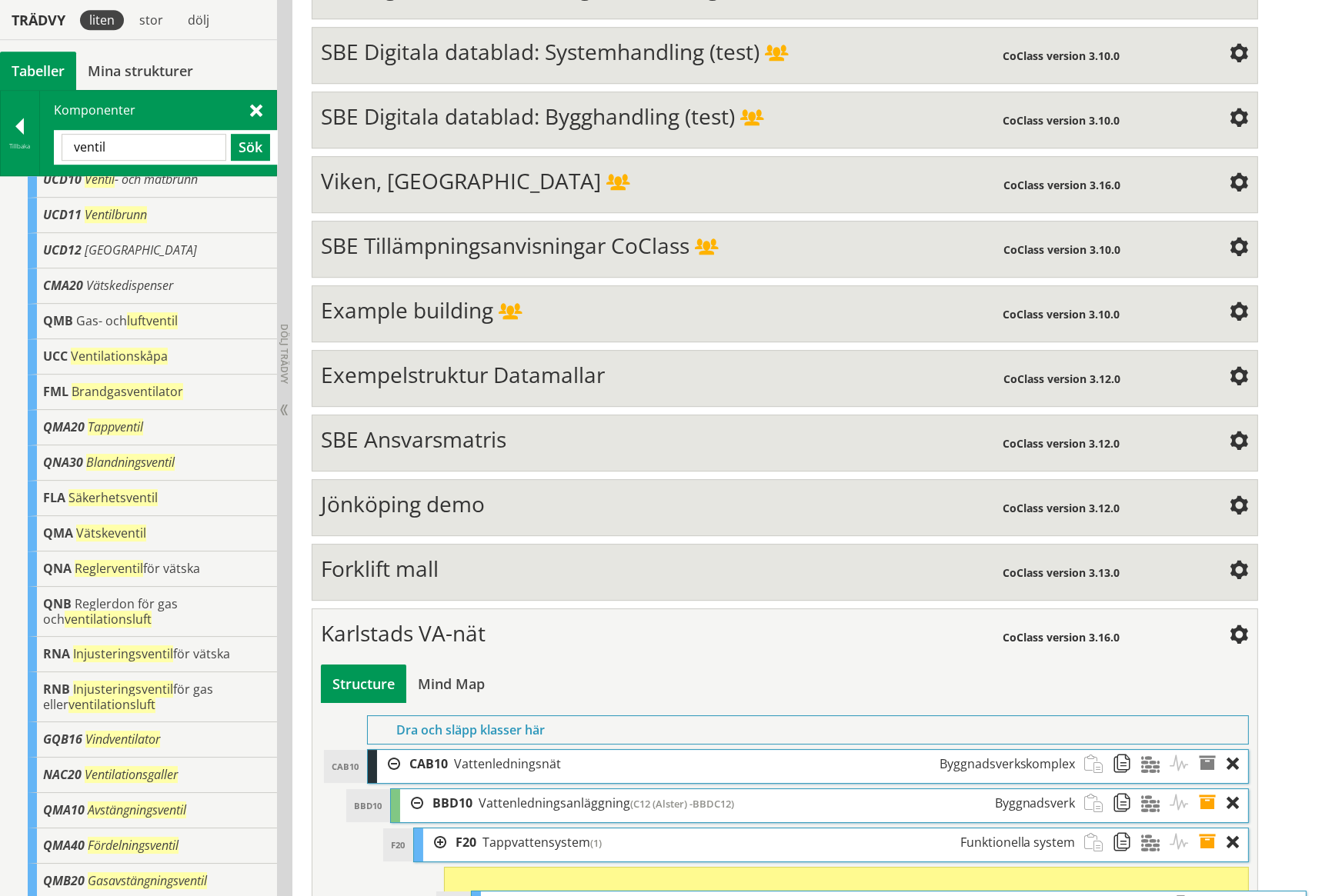
drag, startPoint x: 628, startPoint y: 788, endPoint x: 686, endPoint y: 852, distance: 86.4
click at [686, 895] on span "(-BBDC12.JB001 Distribution i hela rutan)" at bounding box center [772, 905] width 195 height 14
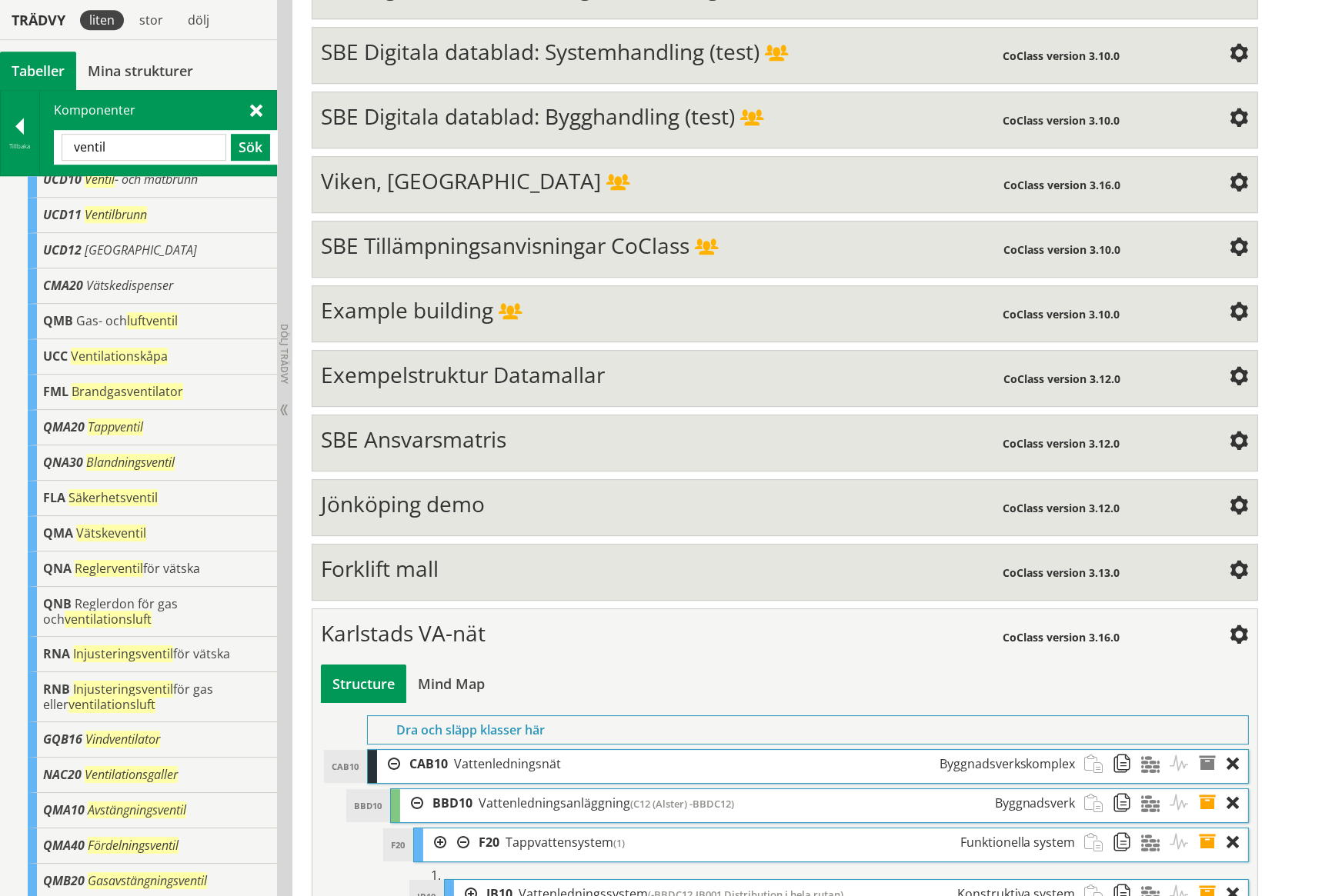
click at [1207, 880] on span at bounding box center [1212, 894] width 28 height 28
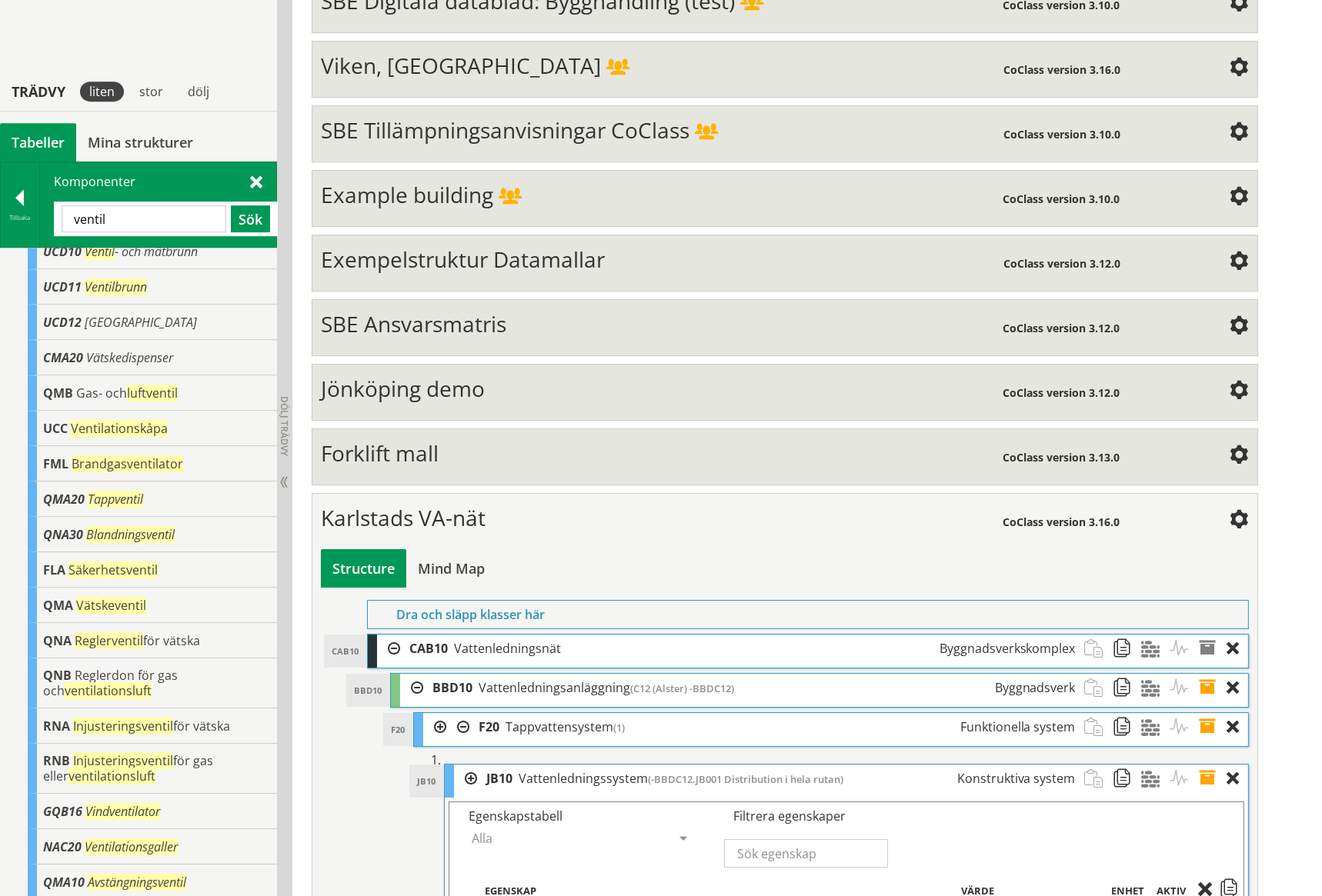
scroll to position [6046, 0]
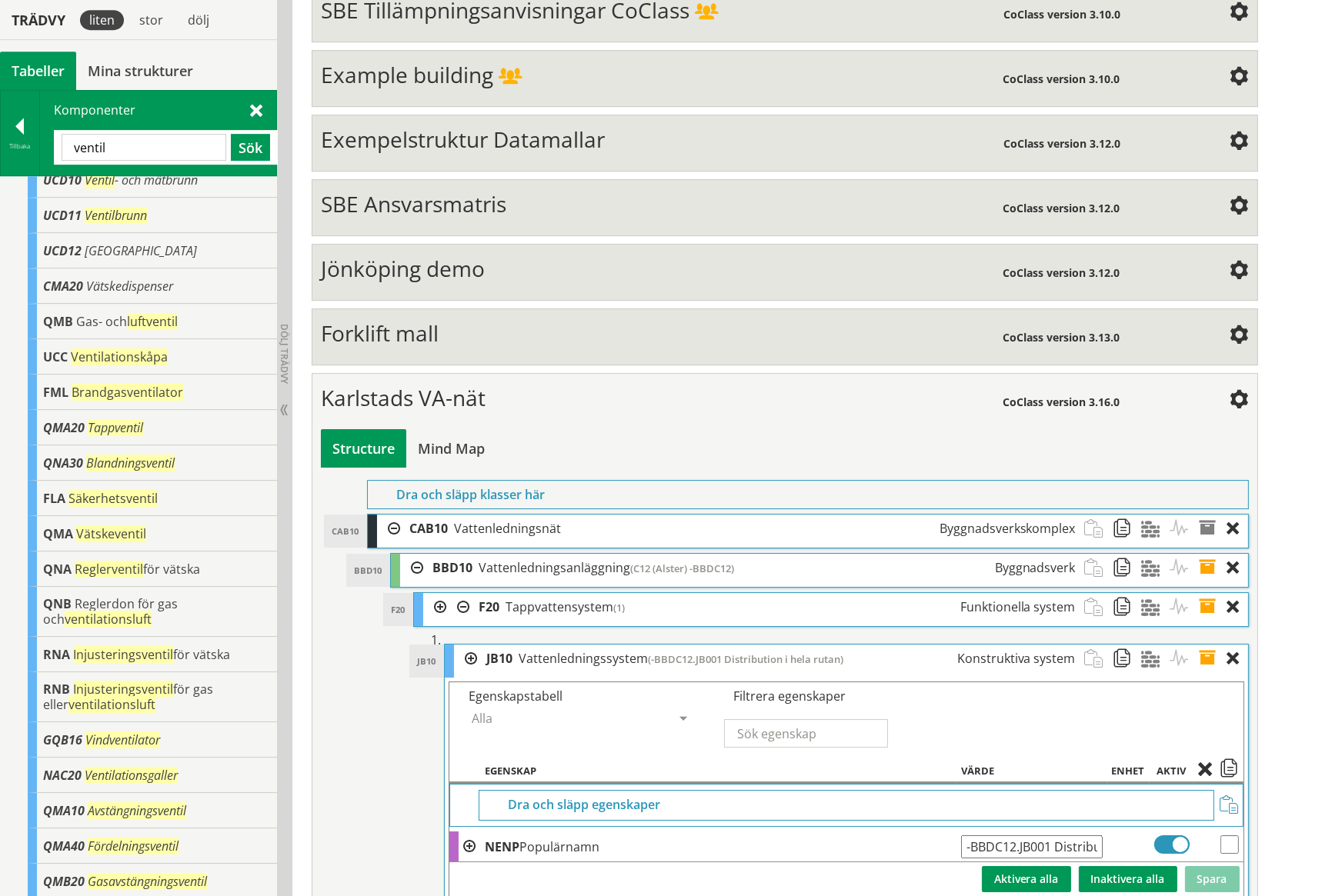
click at [1019, 835] on input "-BBDC12.JB001 Distribution i hela rutan" at bounding box center [1031, 846] width 142 height 23
type input "-BBDC12.F001.JB001 Distribution i hela rutan"
click at [1215, 866] on button "Spara" at bounding box center [1212, 879] width 54 height 26
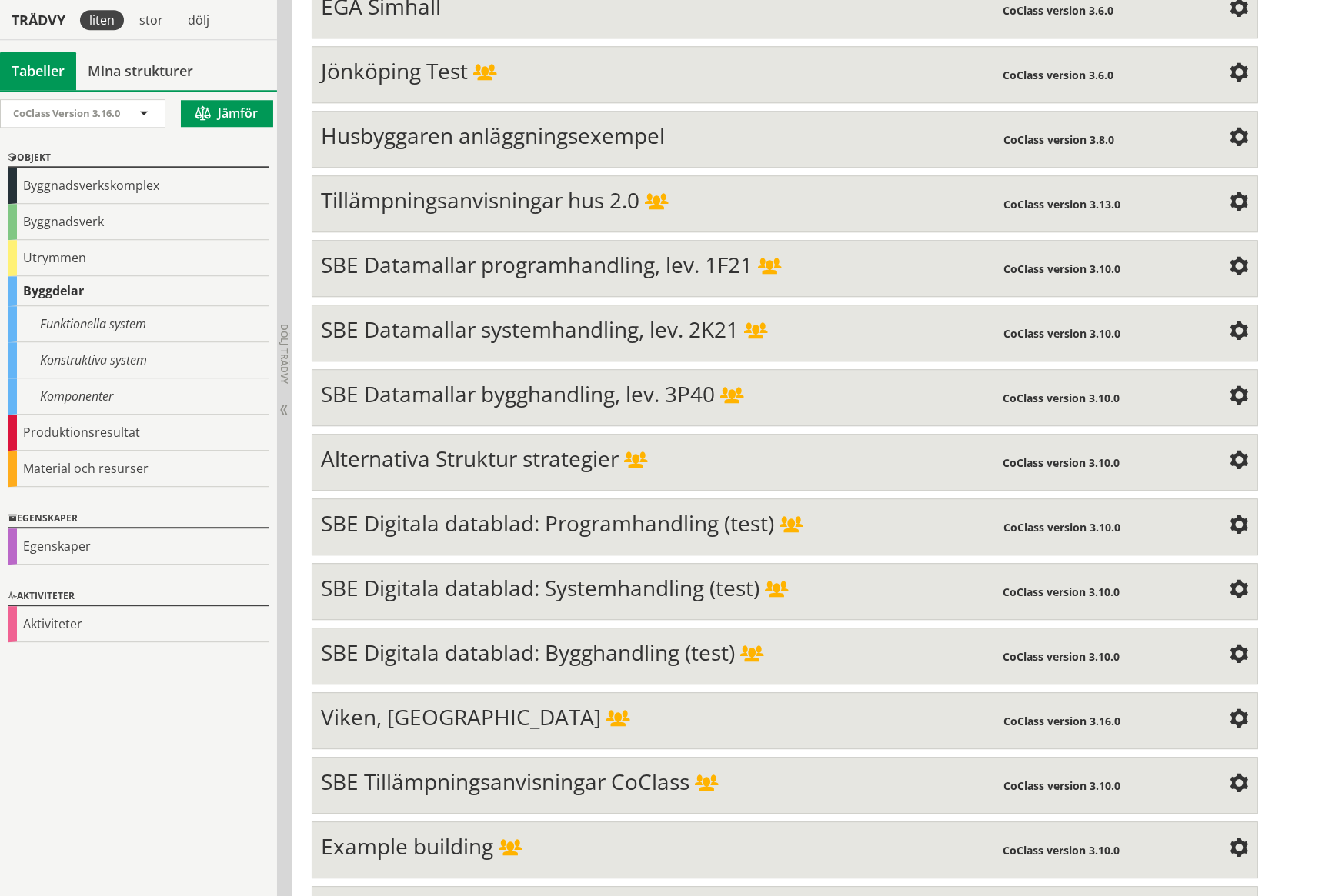
scroll to position [5541, 0]
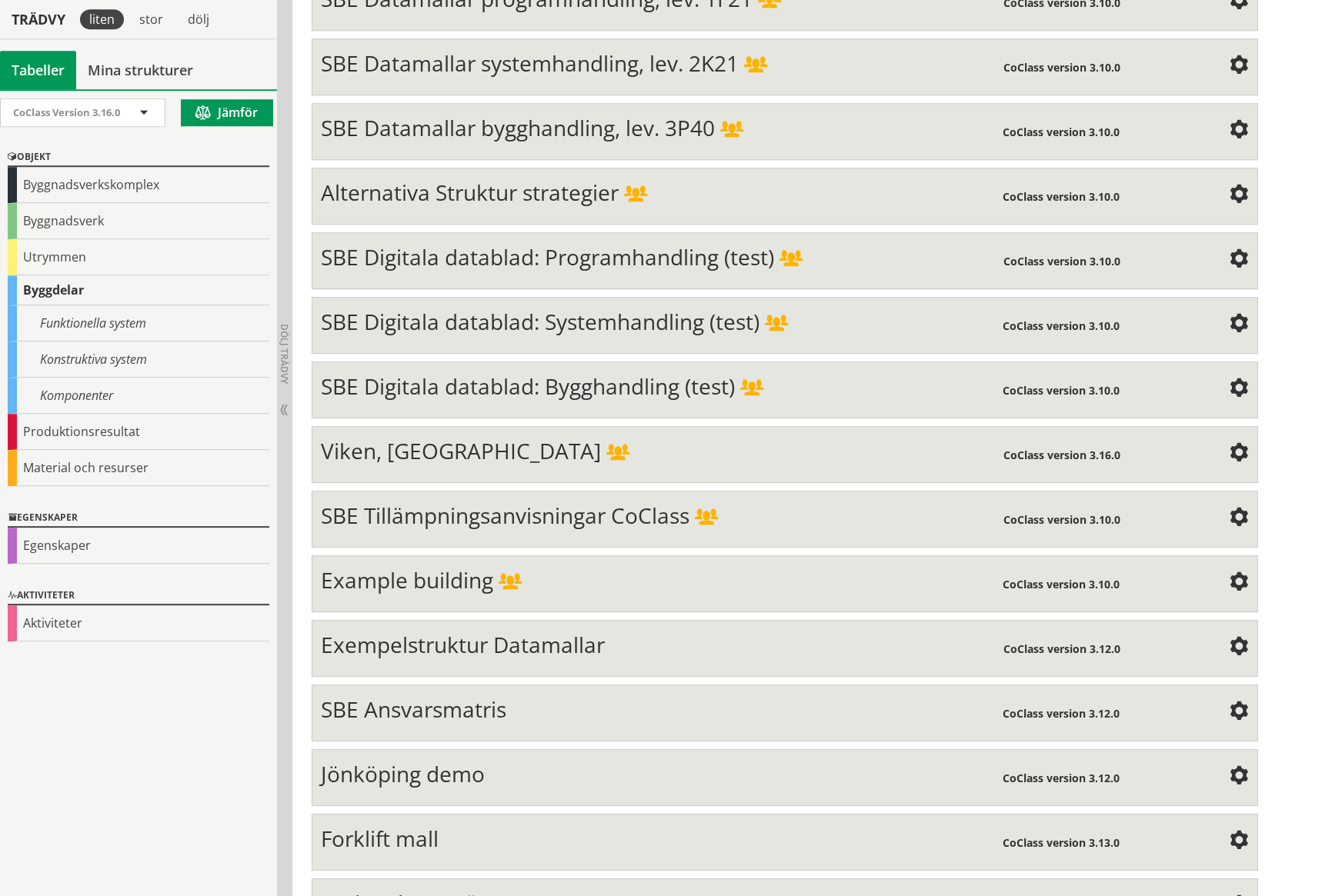
click at [499, 890] on div "Karlstads VA-nät" at bounding box center [661, 905] width 681 height 31
click at [472, 888] on span "Karlstads VA-nät" at bounding box center [403, 903] width 164 height 29
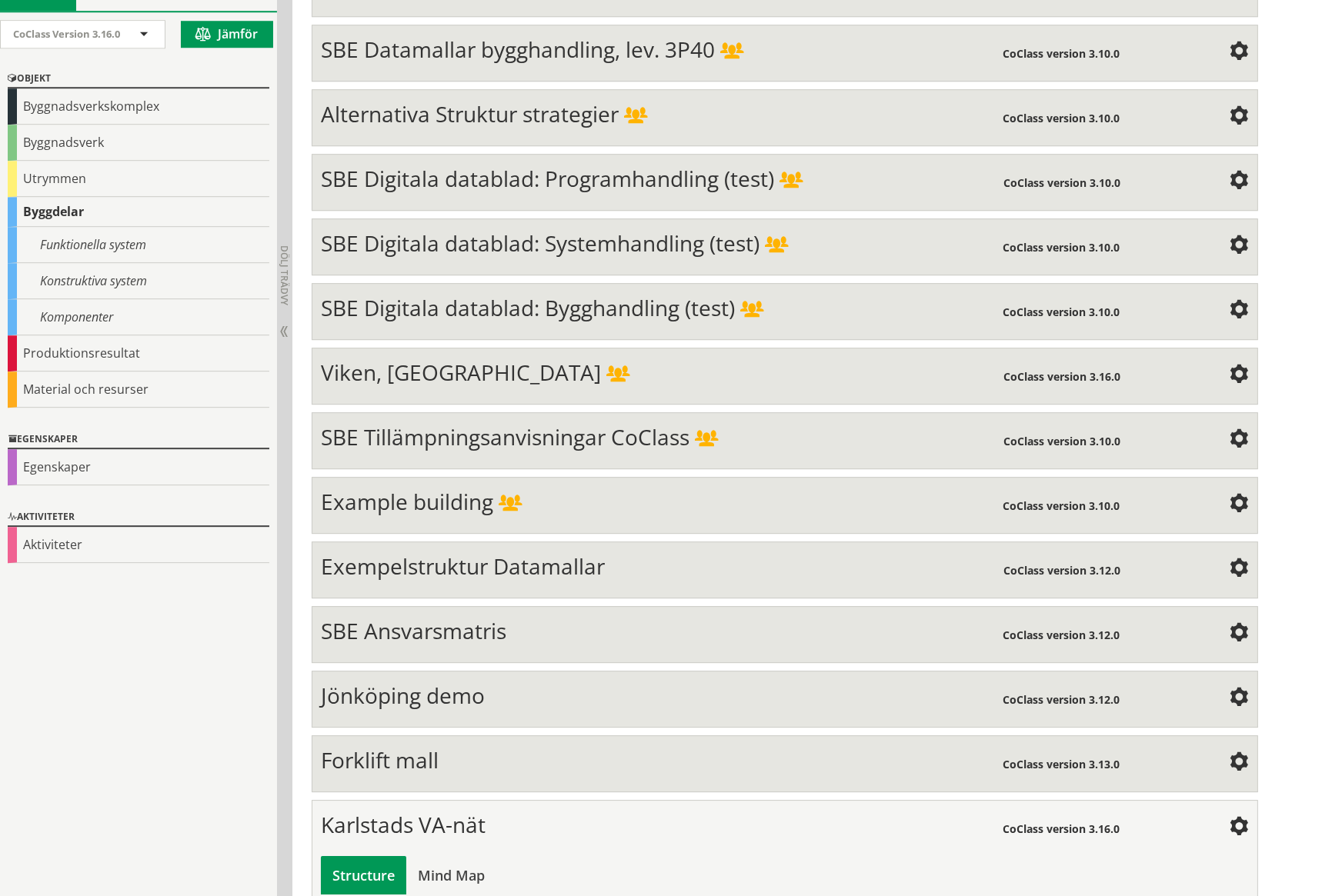
scroll to position [5694, 0]
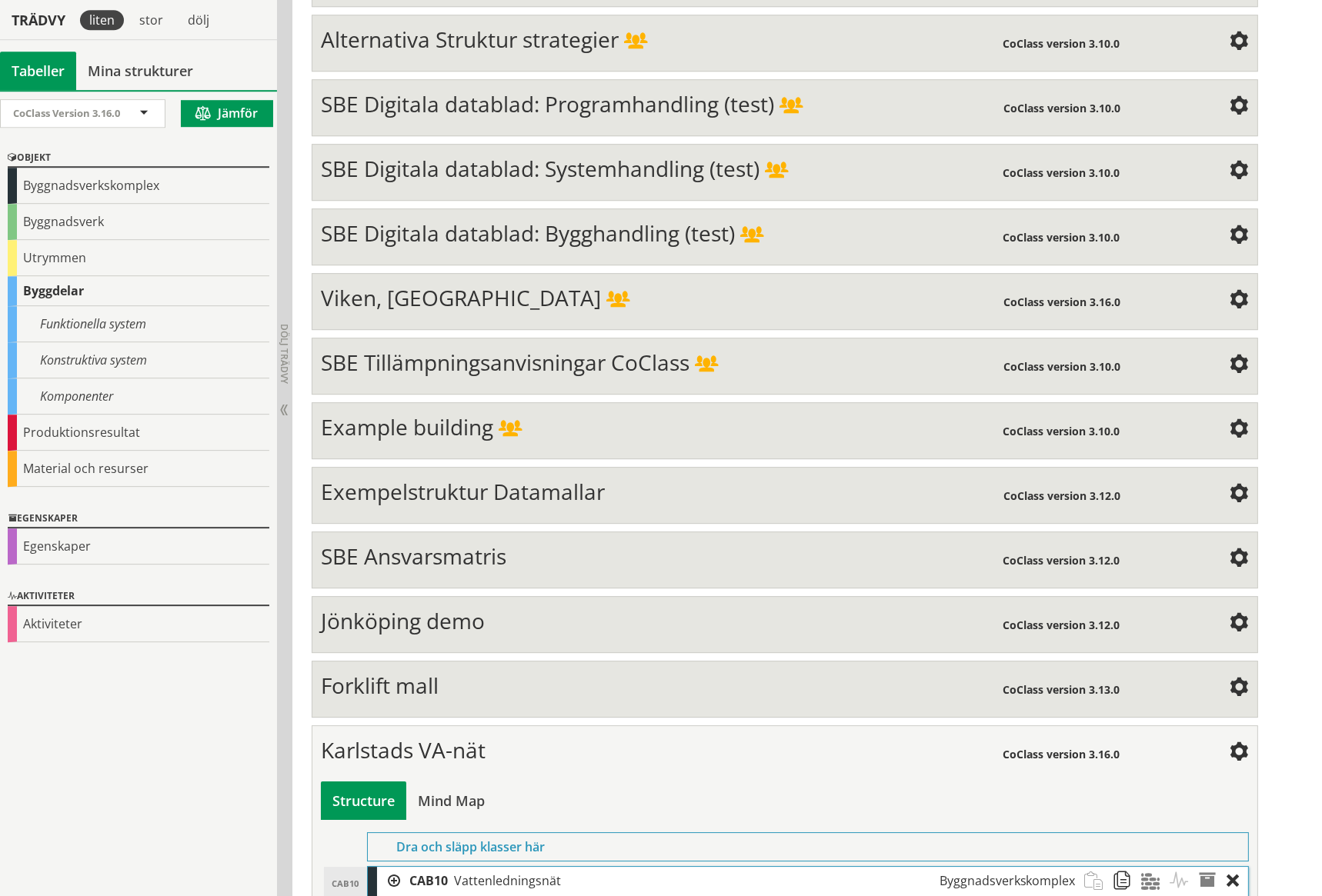
click at [395, 867] on div at bounding box center [388, 881] width 23 height 28
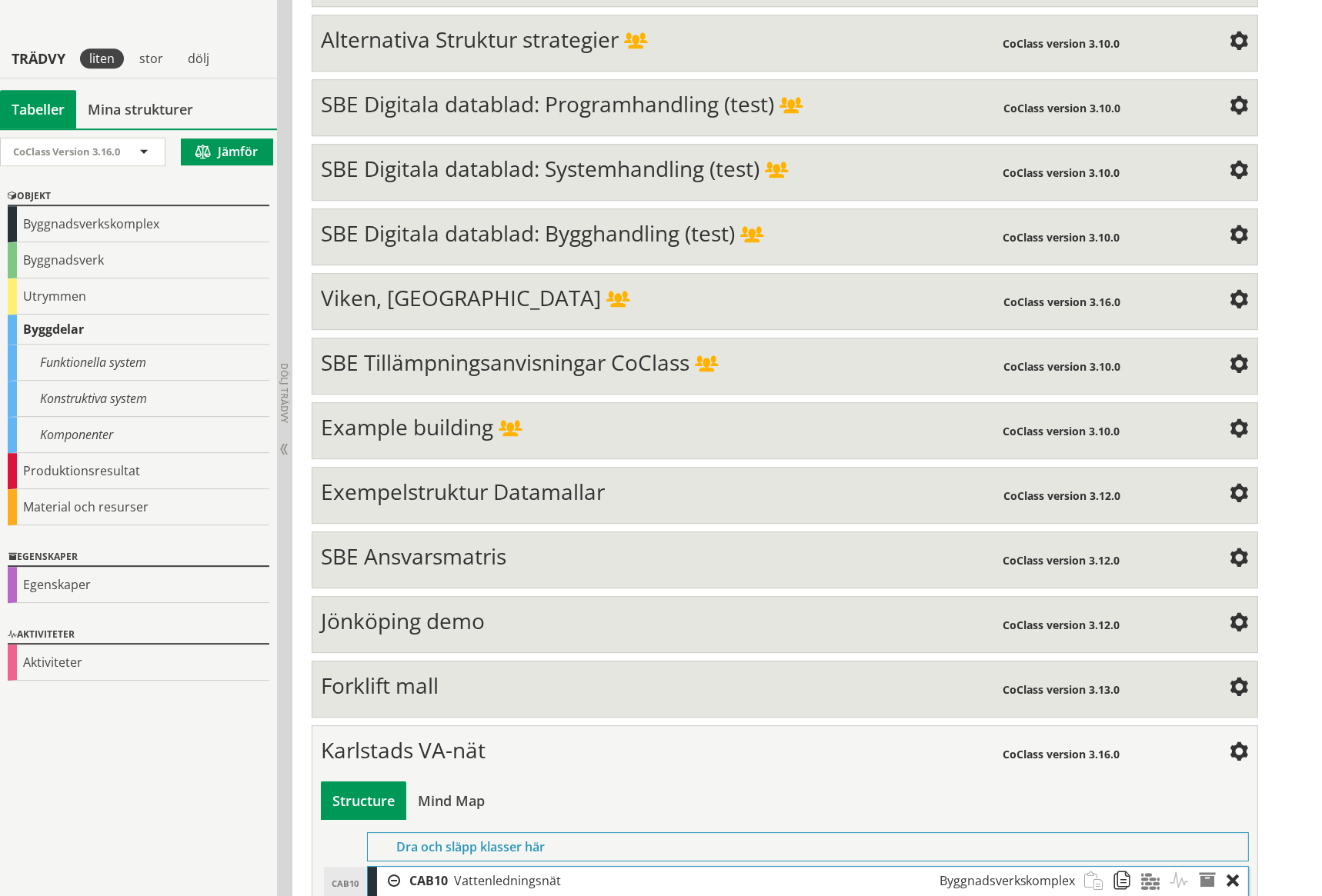
scroll to position [5733, 0]
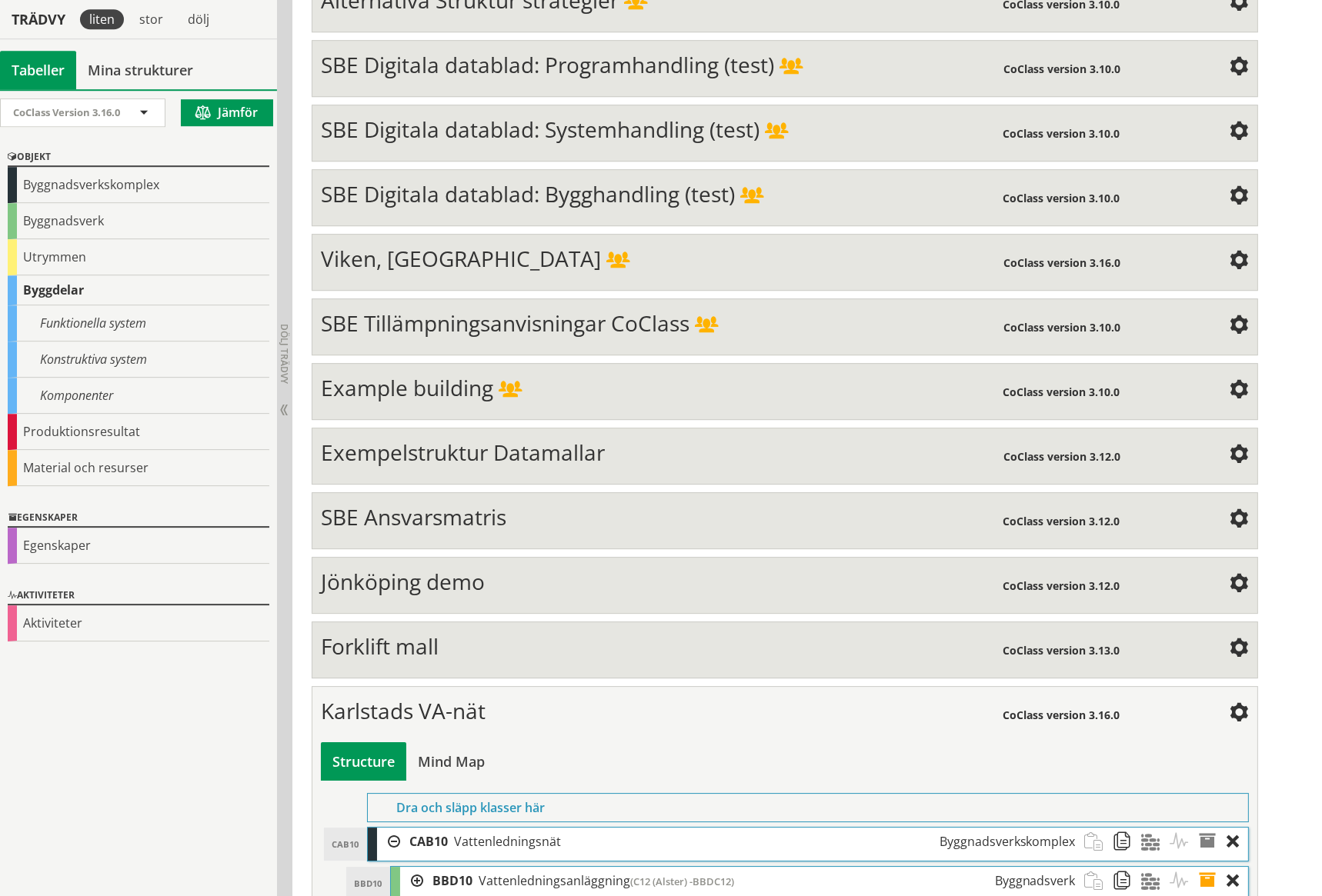
click at [415, 867] on div at bounding box center [411, 881] width 23 height 28
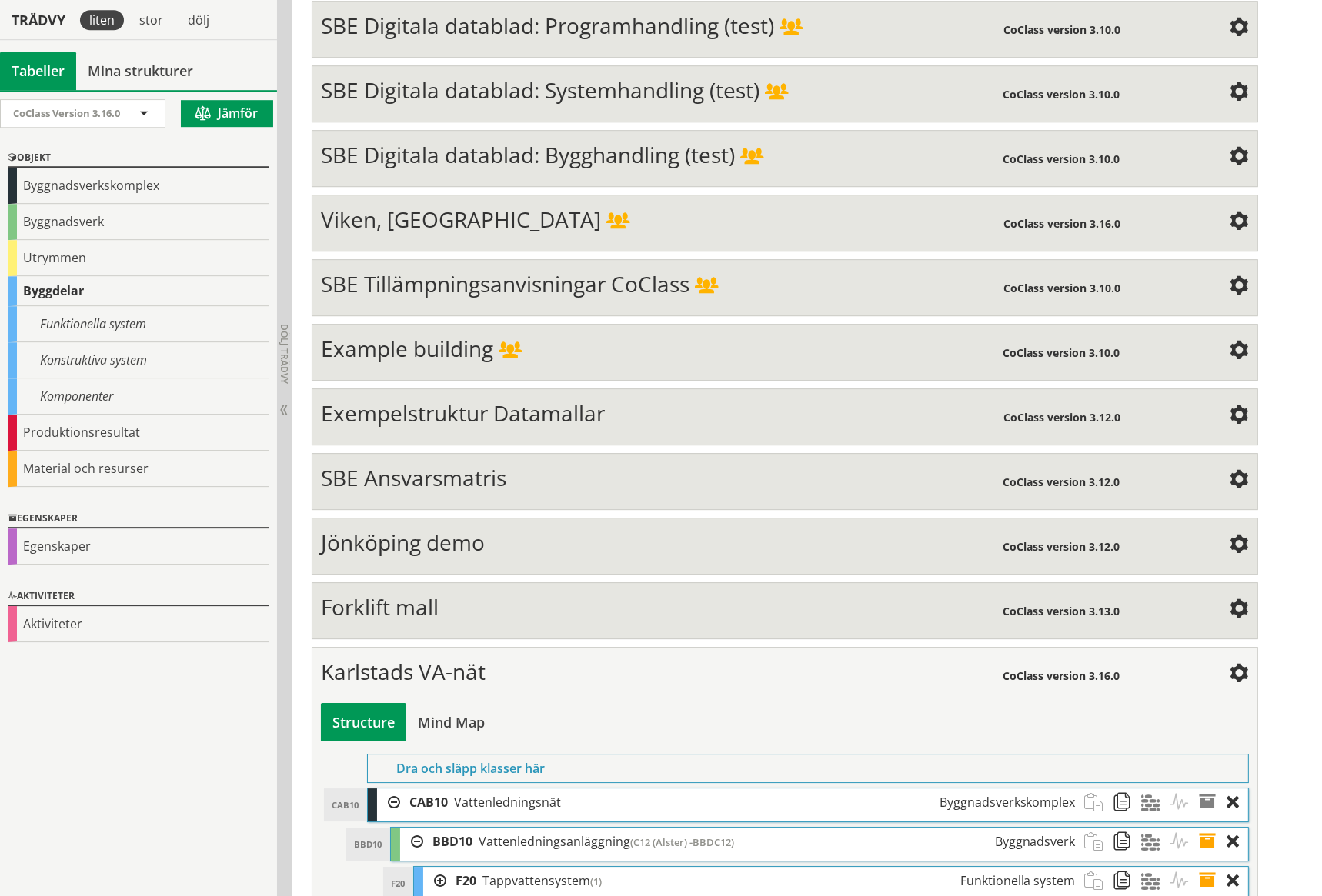
click at [440, 867] on div at bounding box center [434, 881] width 23 height 28
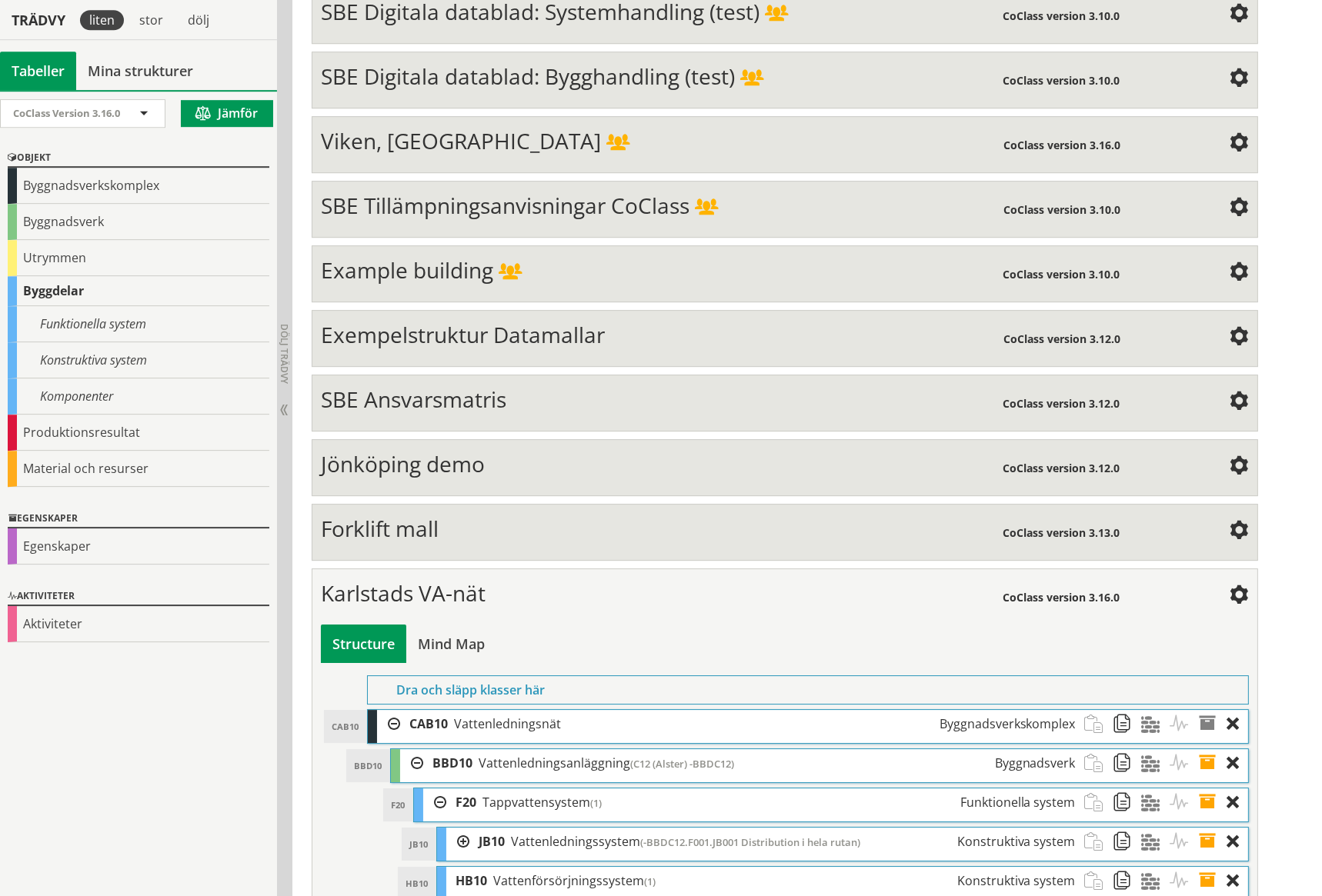
click at [463, 828] on div at bounding box center [458, 842] width 23 height 28
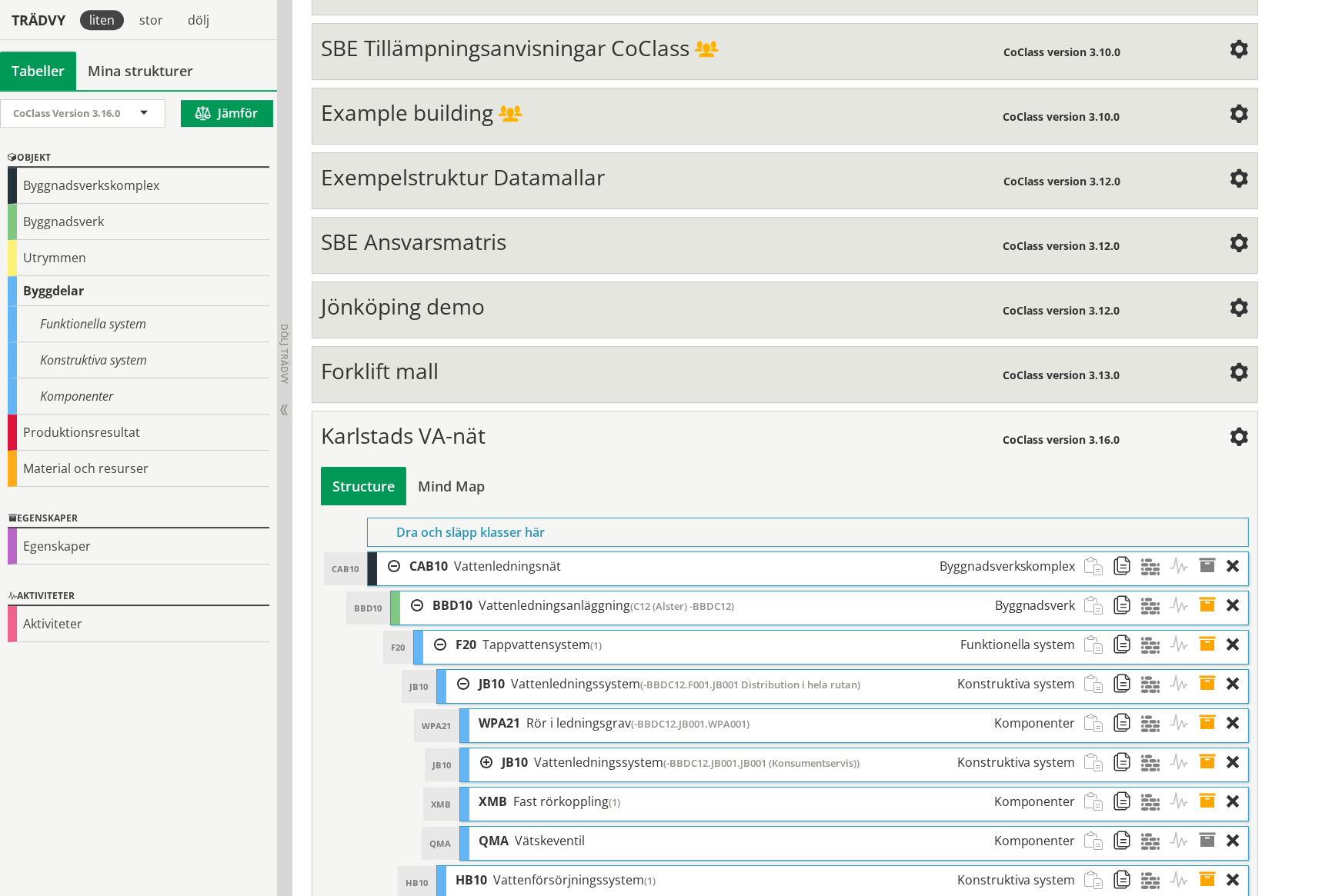
scroll to position [6007, 0]
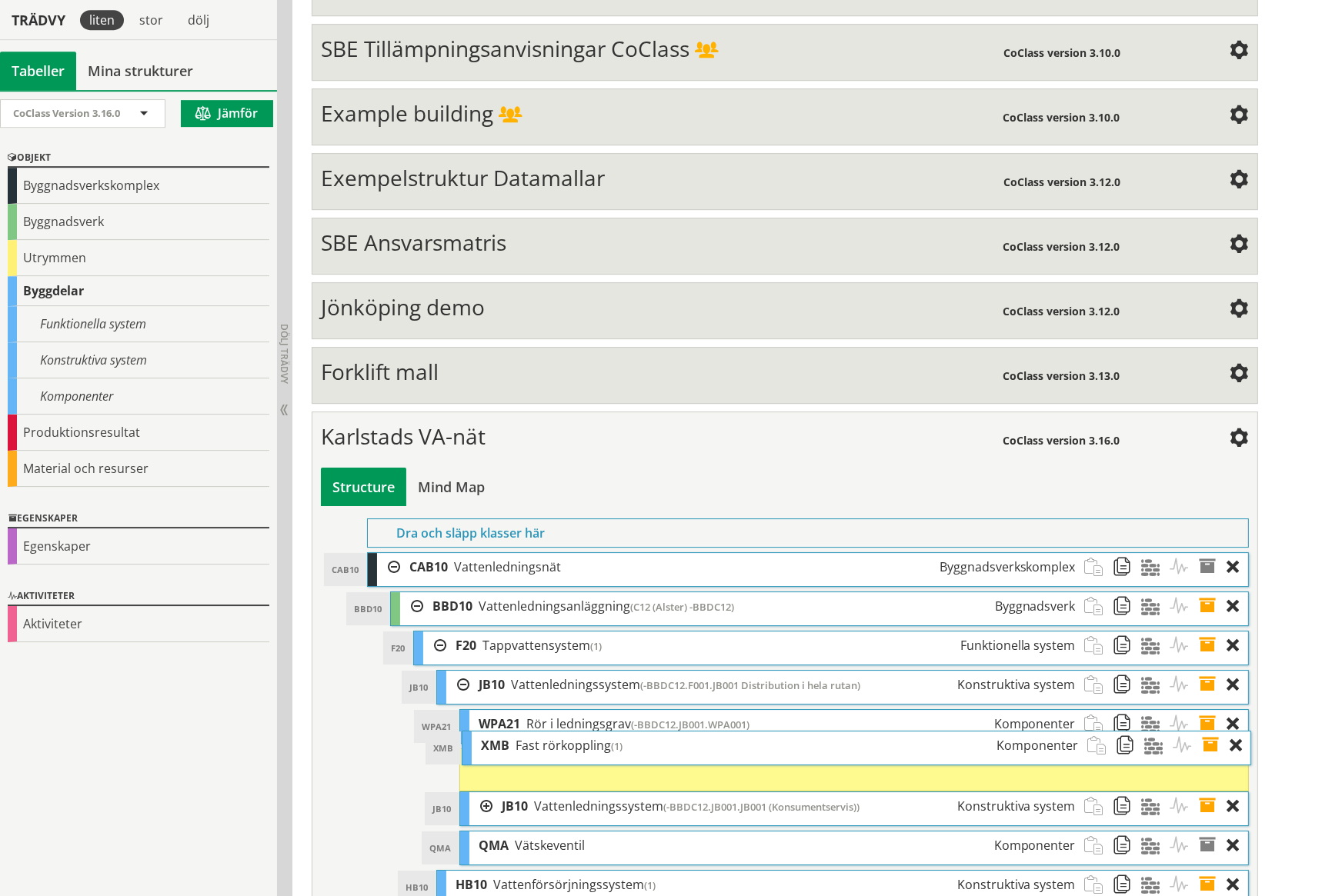
drag, startPoint x: 523, startPoint y: 750, endPoint x: 524, endPoint y: 692, distance: 58.0
click at [524, 737] on span "Fast rörkoppling" at bounding box center [563, 745] width 96 height 17
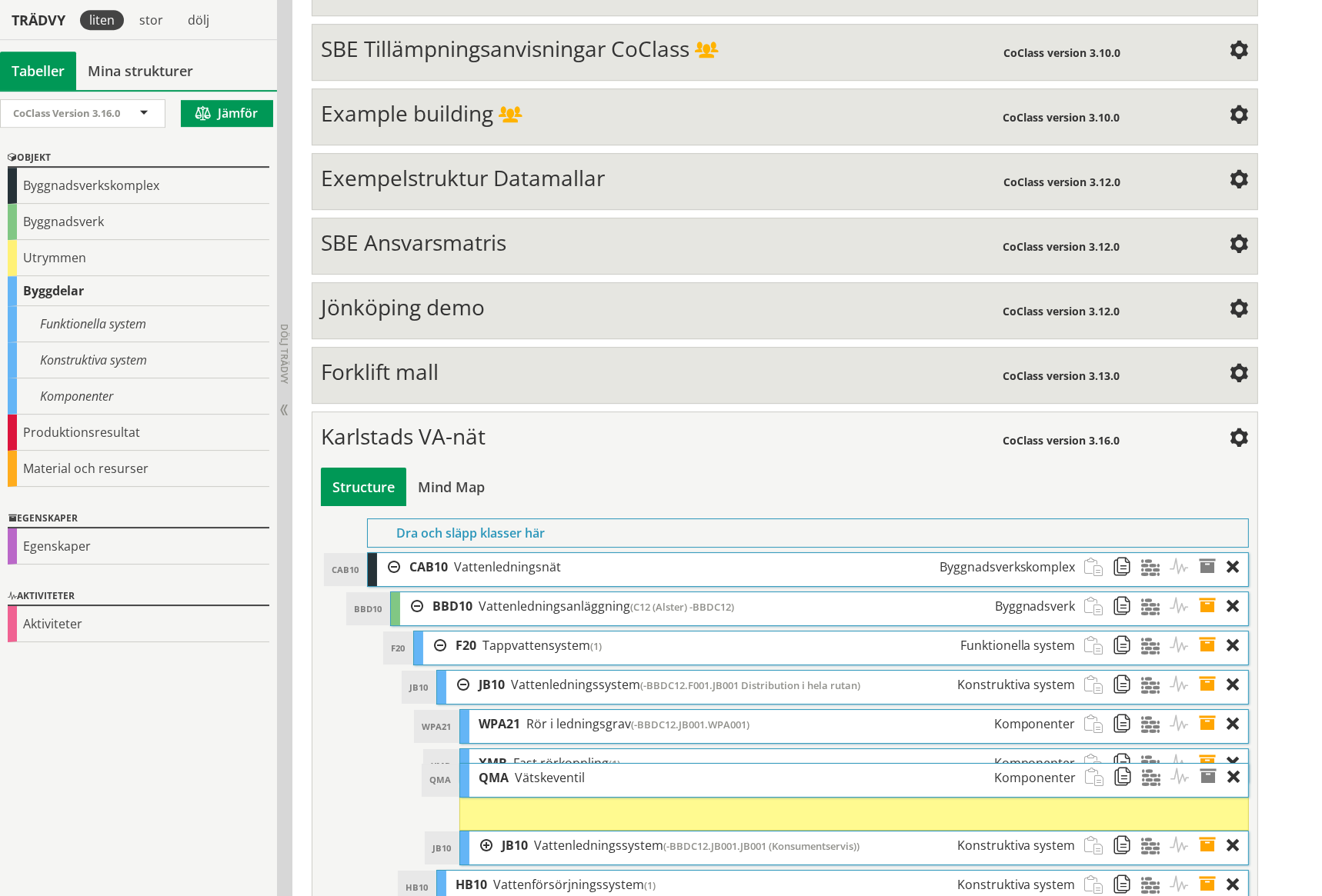
drag, startPoint x: 524, startPoint y: 787, endPoint x: 524, endPoint y: 722, distance: 65.0
click at [524, 769] on span "Vätskeventil" at bounding box center [550, 778] width 70 height 17
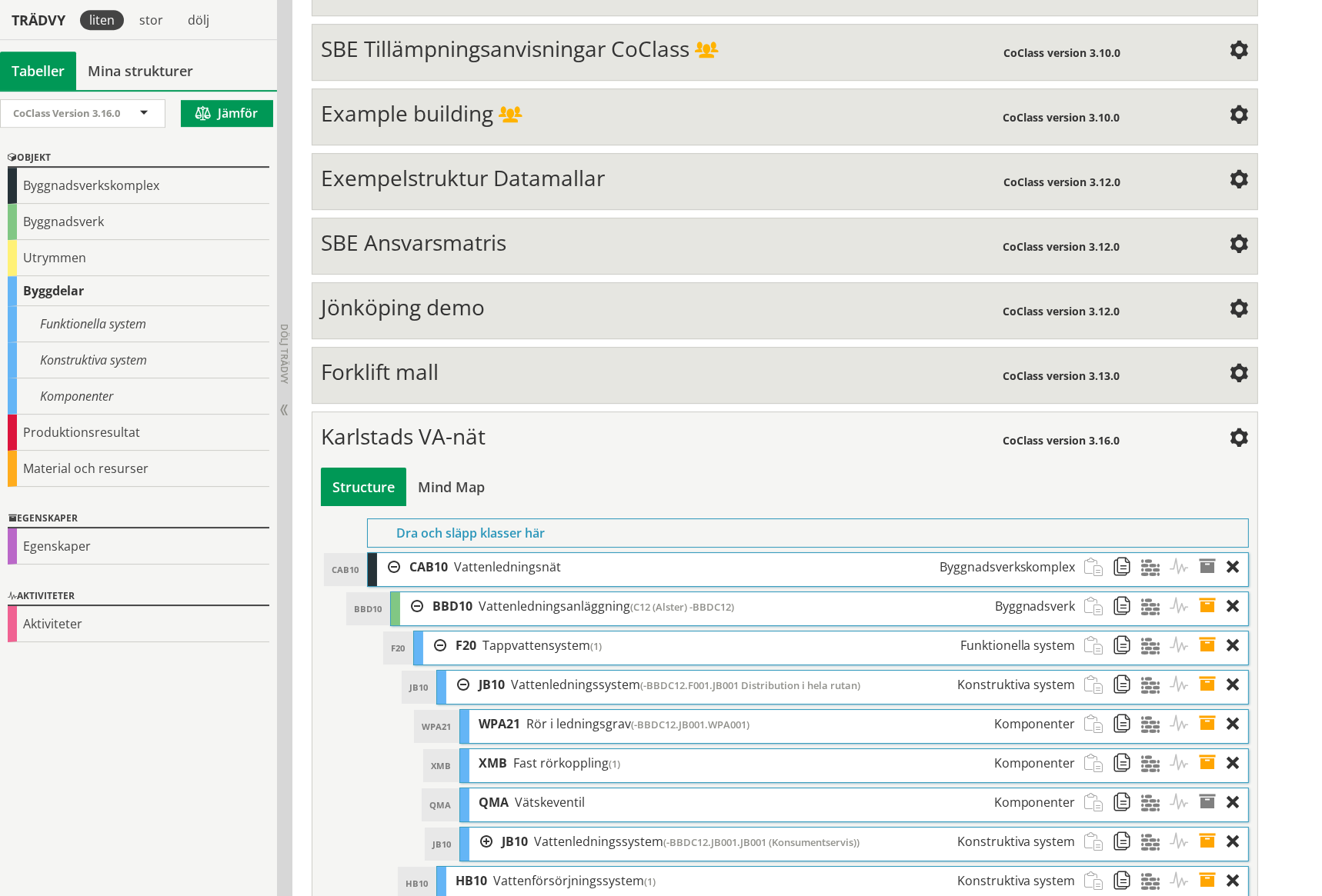
click at [1207, 710] on span at bounding box center [1212, 724] width 28 height 28
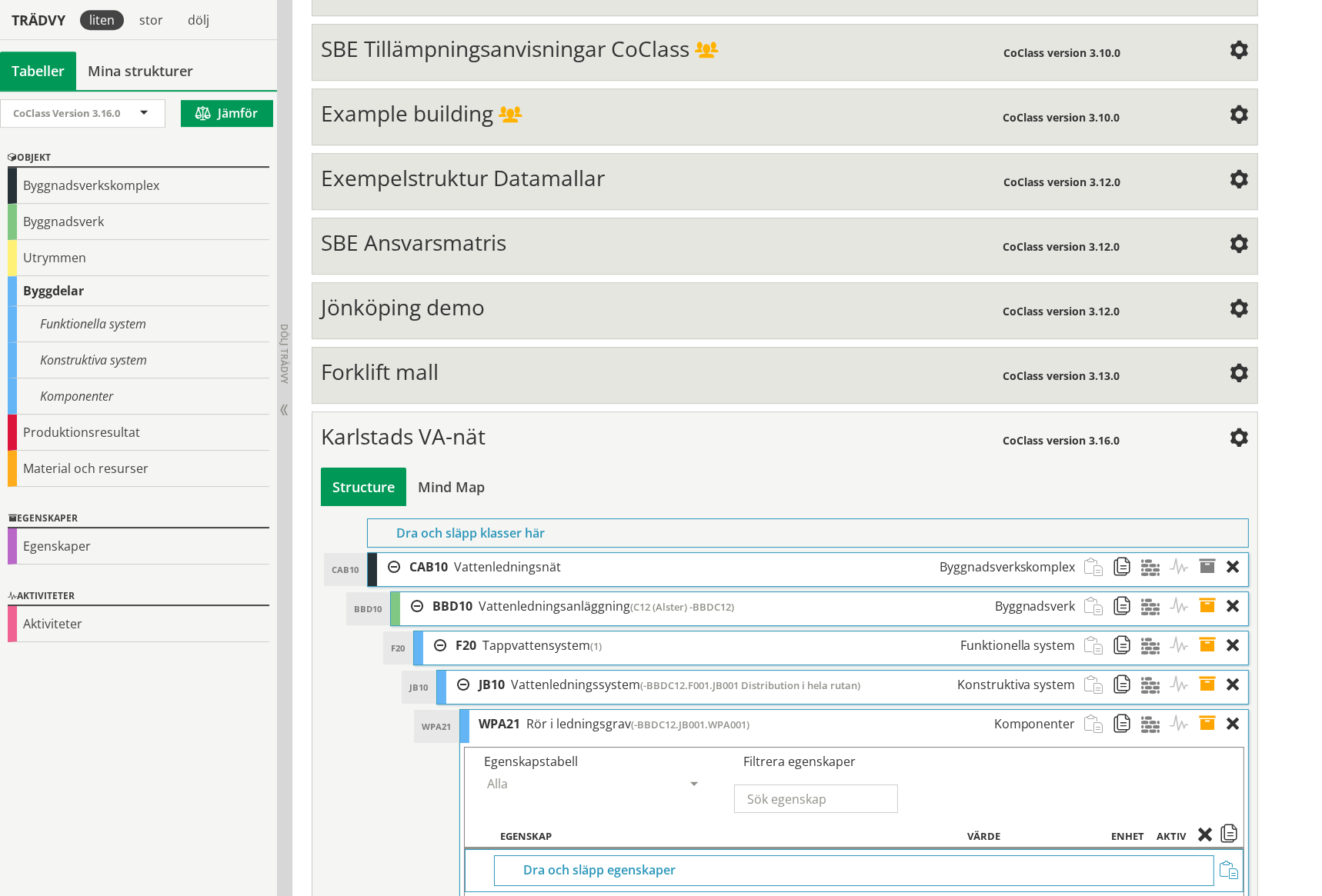
click at [1027, 895] on input "-BBDC12.JB001.WPA001" at bounding box center [1035, 912] width 135 height 23
type input "-BBDC12.F001.JB001.WPA001"
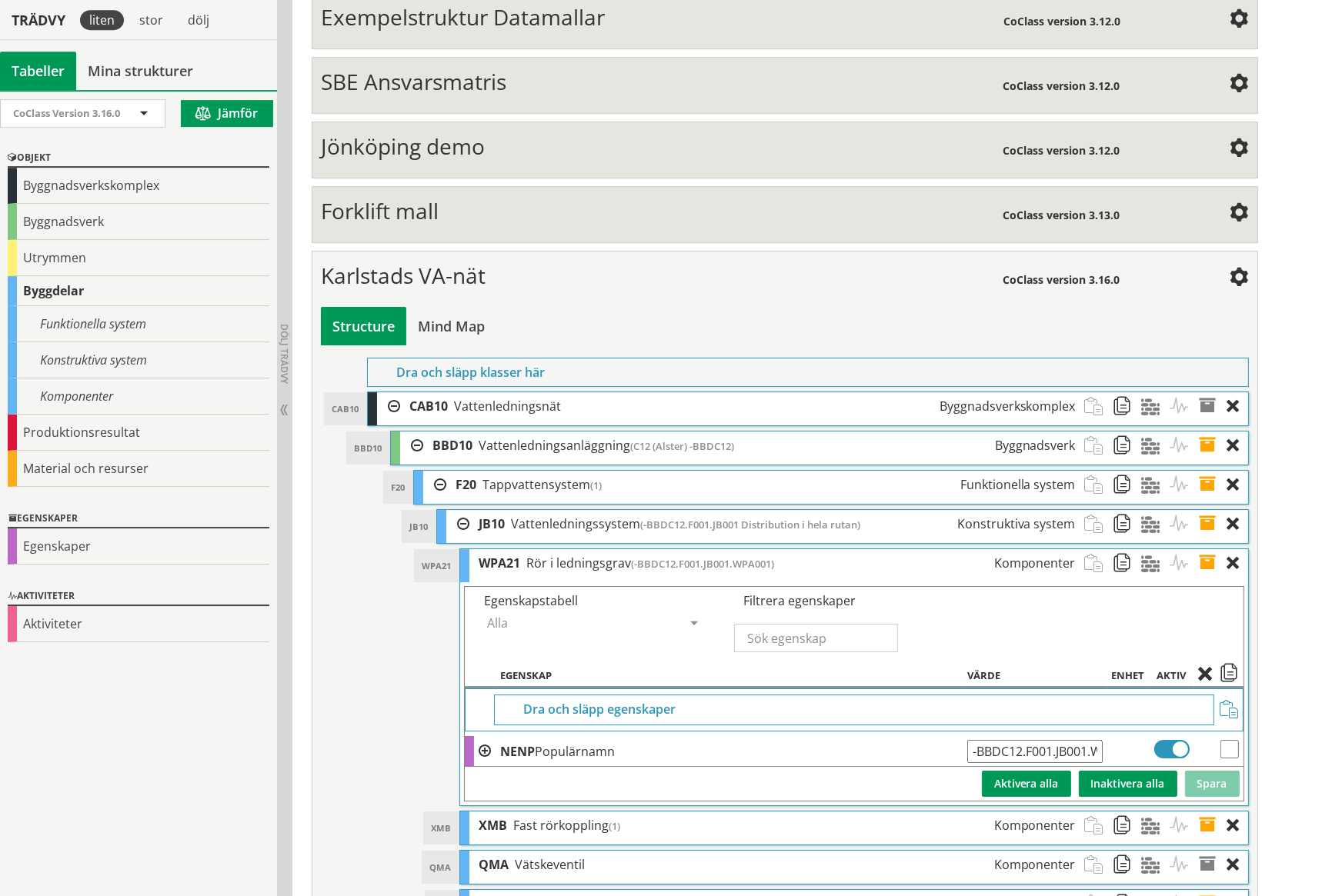
scroll to position [6231, 0]
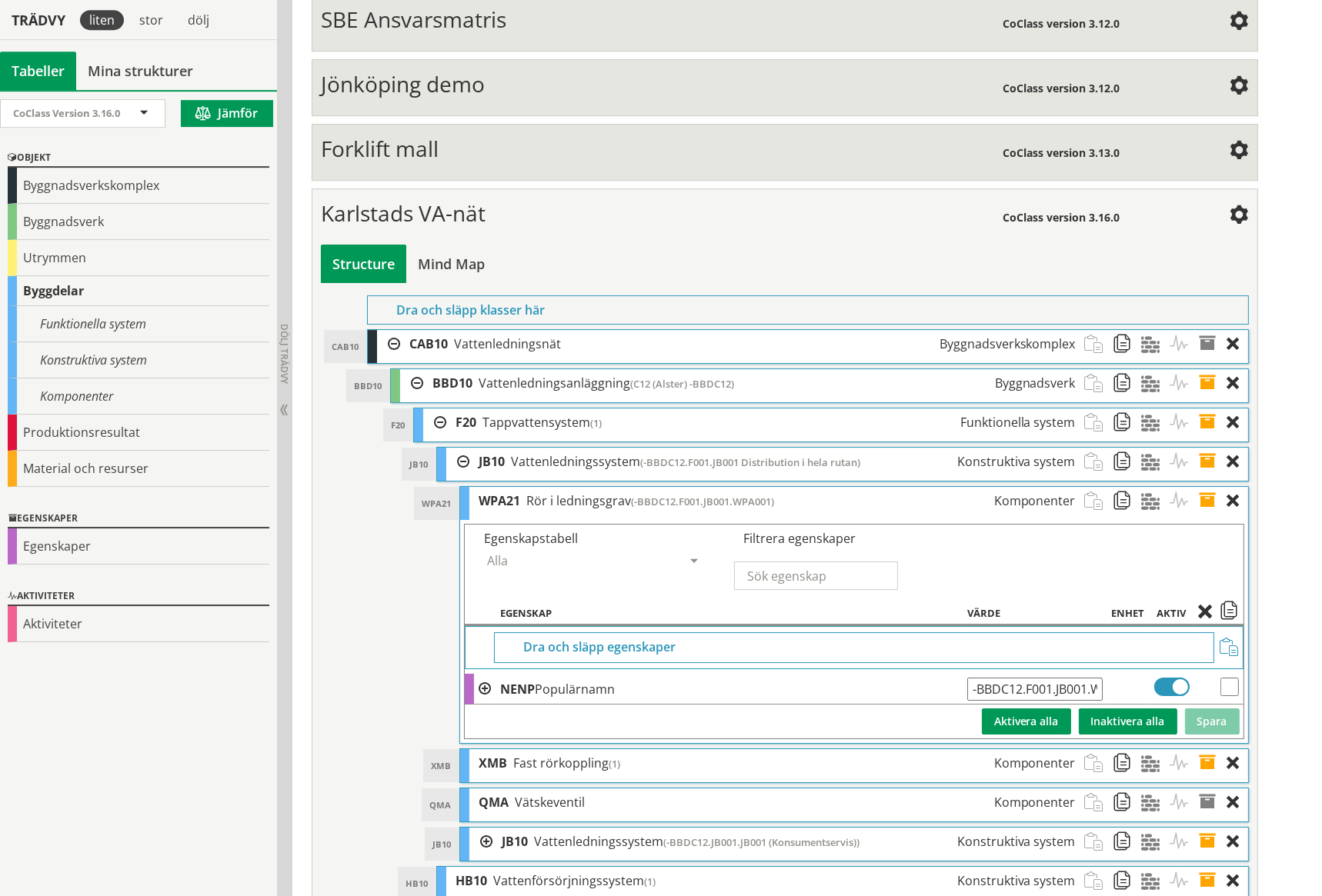
click at [1208, 828] on span at bounding box center [1212, 842] width 28 height 28
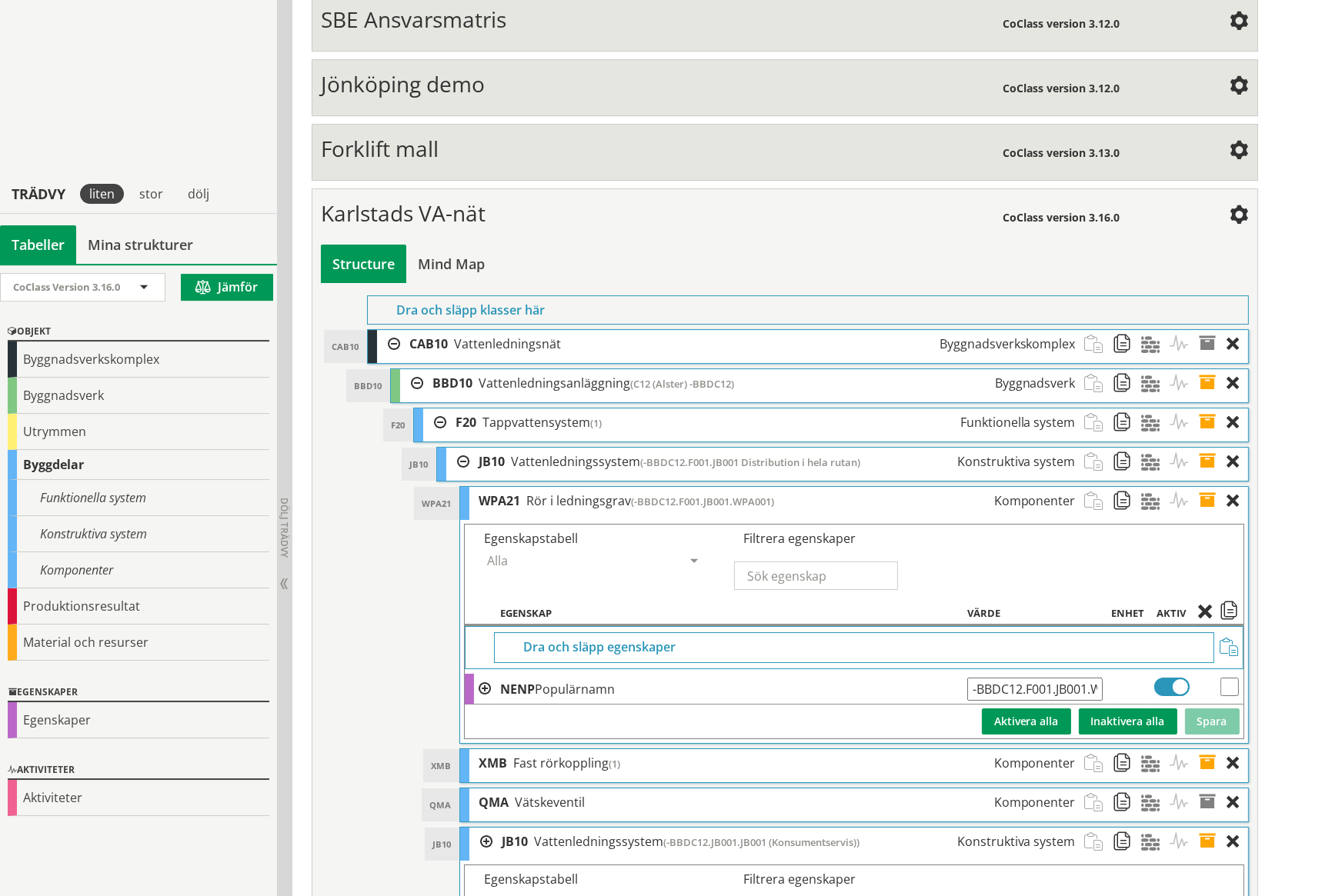
scroll to position [6453, 0]
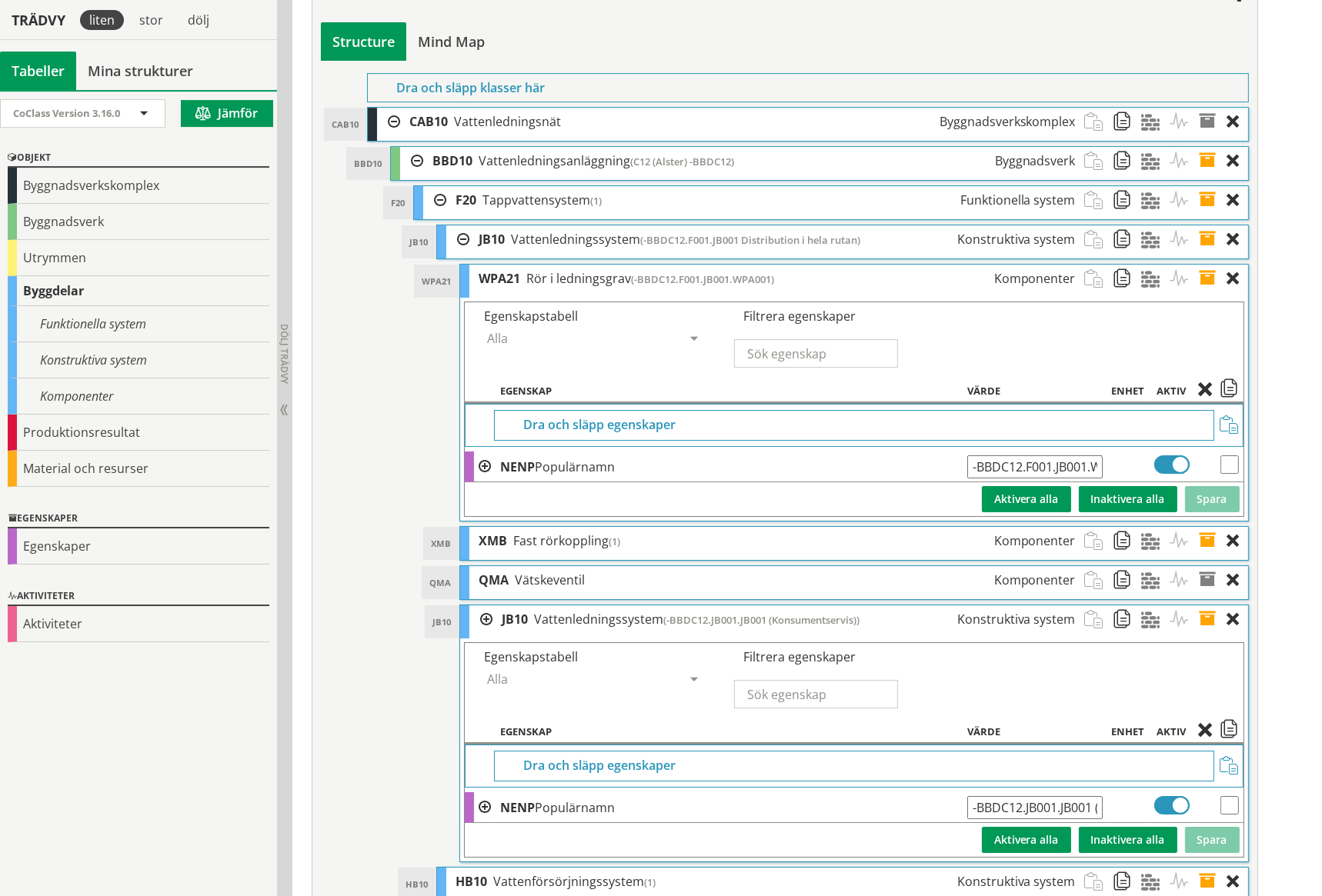
click at [1026, 797] on input "-BBDC12.JB001.JB001 (Konsumentservis)" at bounding box center [1035, 808] width 135 height 23
type input "-BBDC12.F001.JB001.JB001 (Konsumentservis)"
click at [1200, 827] on button "Spara" at bounding box center [1212, 840] width 54 height 26
click at [1213, 605] on span at bounding box center [1212, 619] width 28 height 28
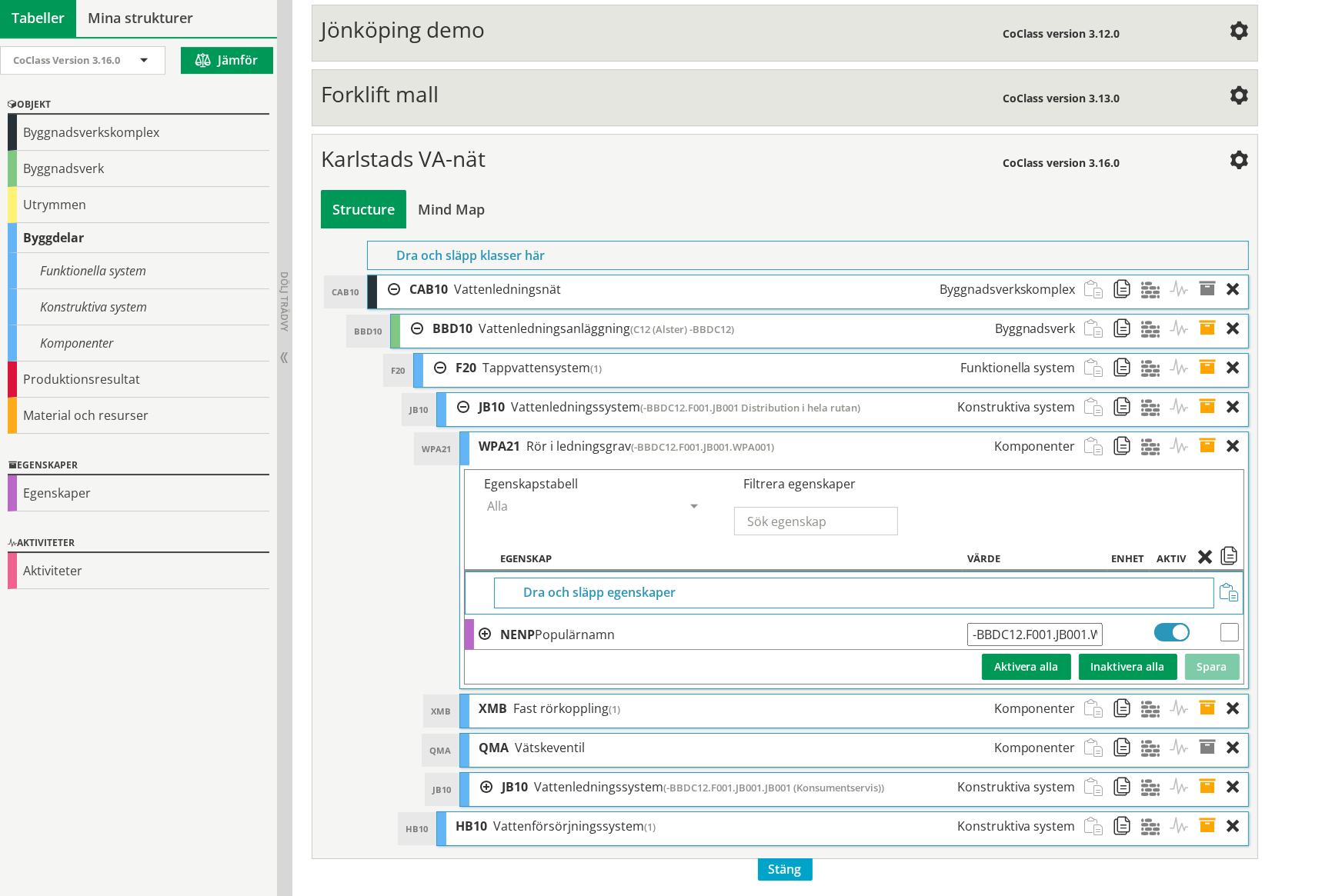
scroll to position [6231, 0]
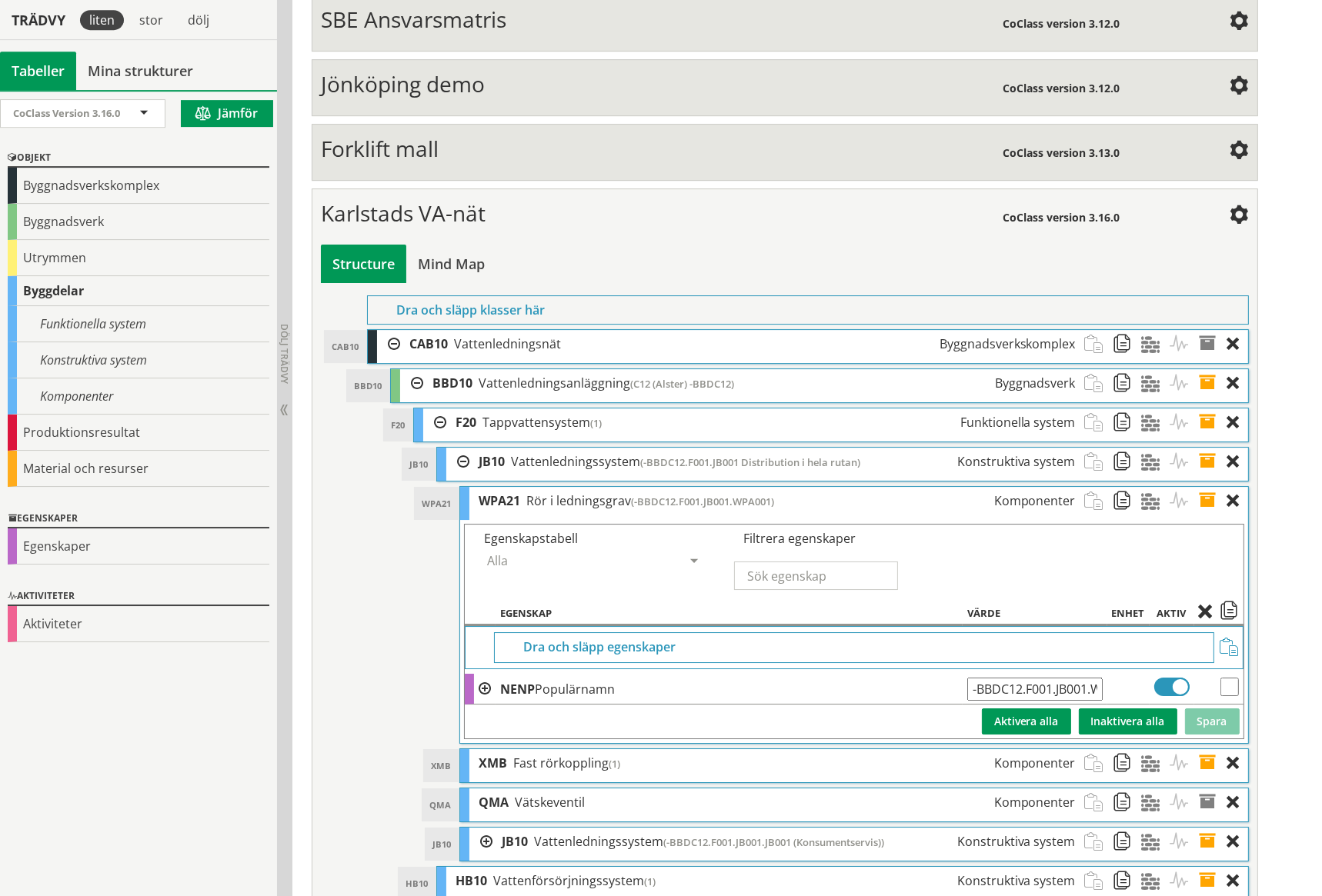
click at [1207, 487] on span at bounding box center [1212, 501] width 28 height 28
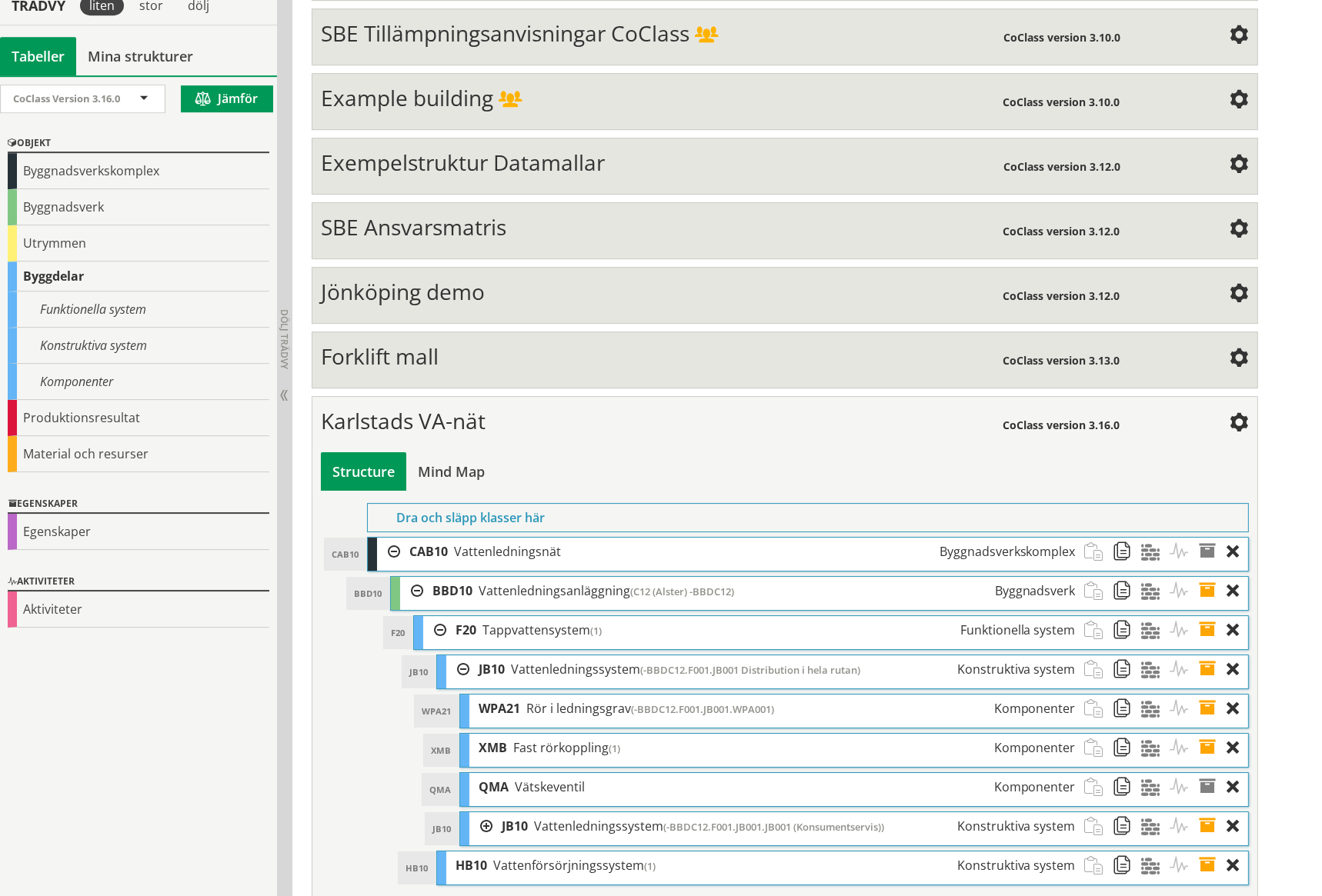
scroll to position [6008, 0]
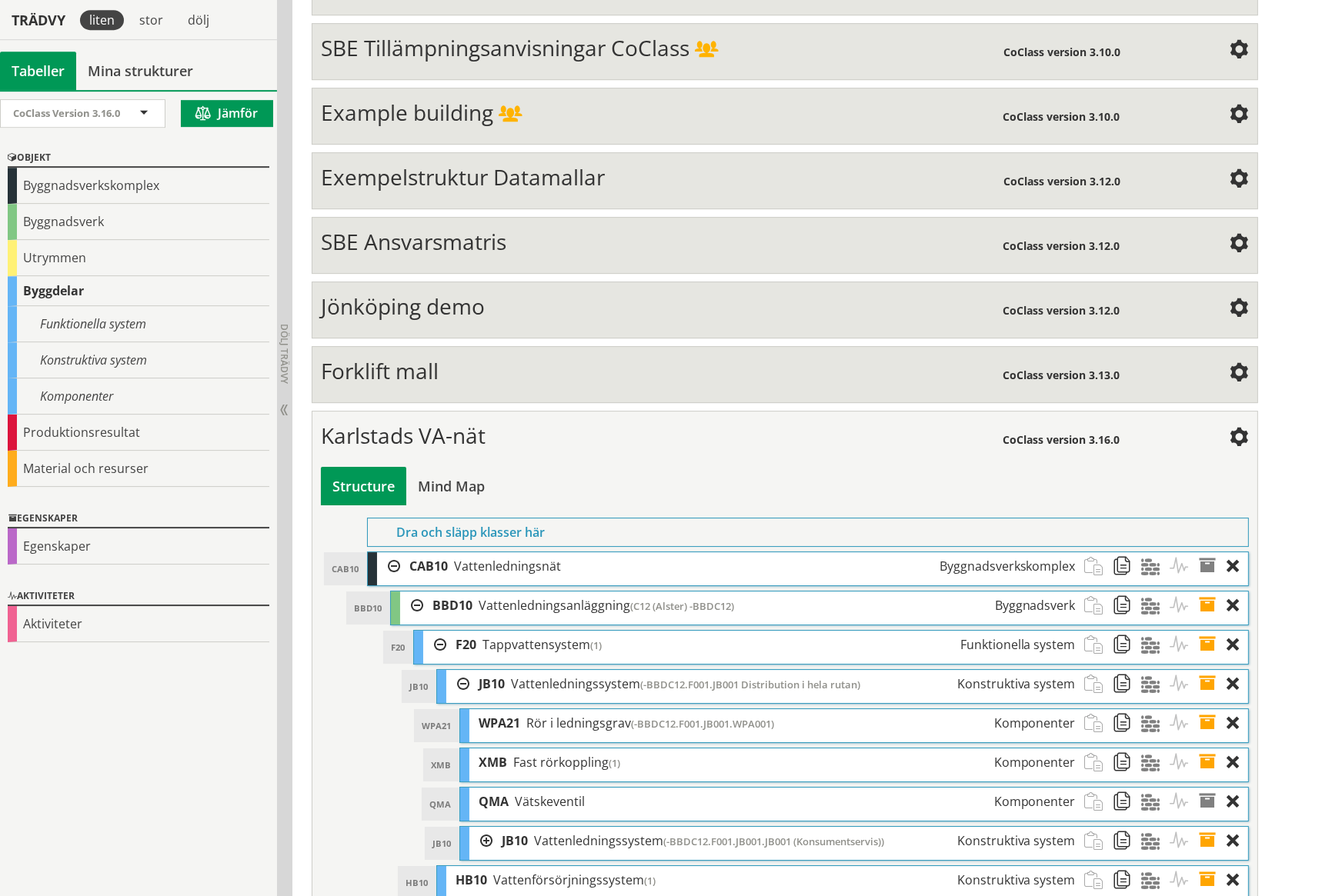
click at [1205, 709] on span at bounding box center [1212, 723] width 28 height 28
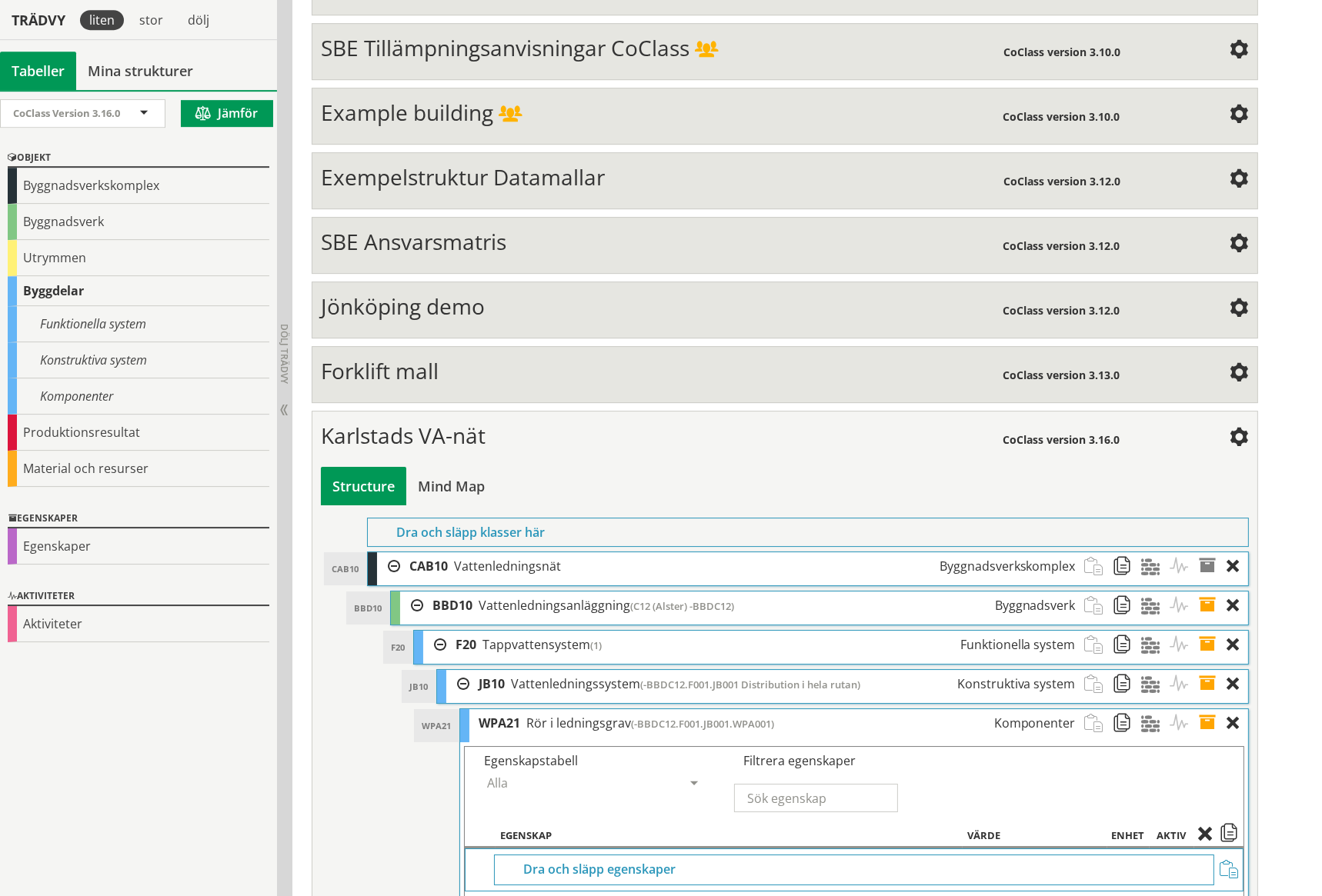
click at [1078, 895] on input "-BBDC12.F001.JB001.WPA001" at bounding box center [1035, 911] width 135 height 23
type input "-BBDC12.F001.JB001.WPA001 Rör mellan två kopplingar"
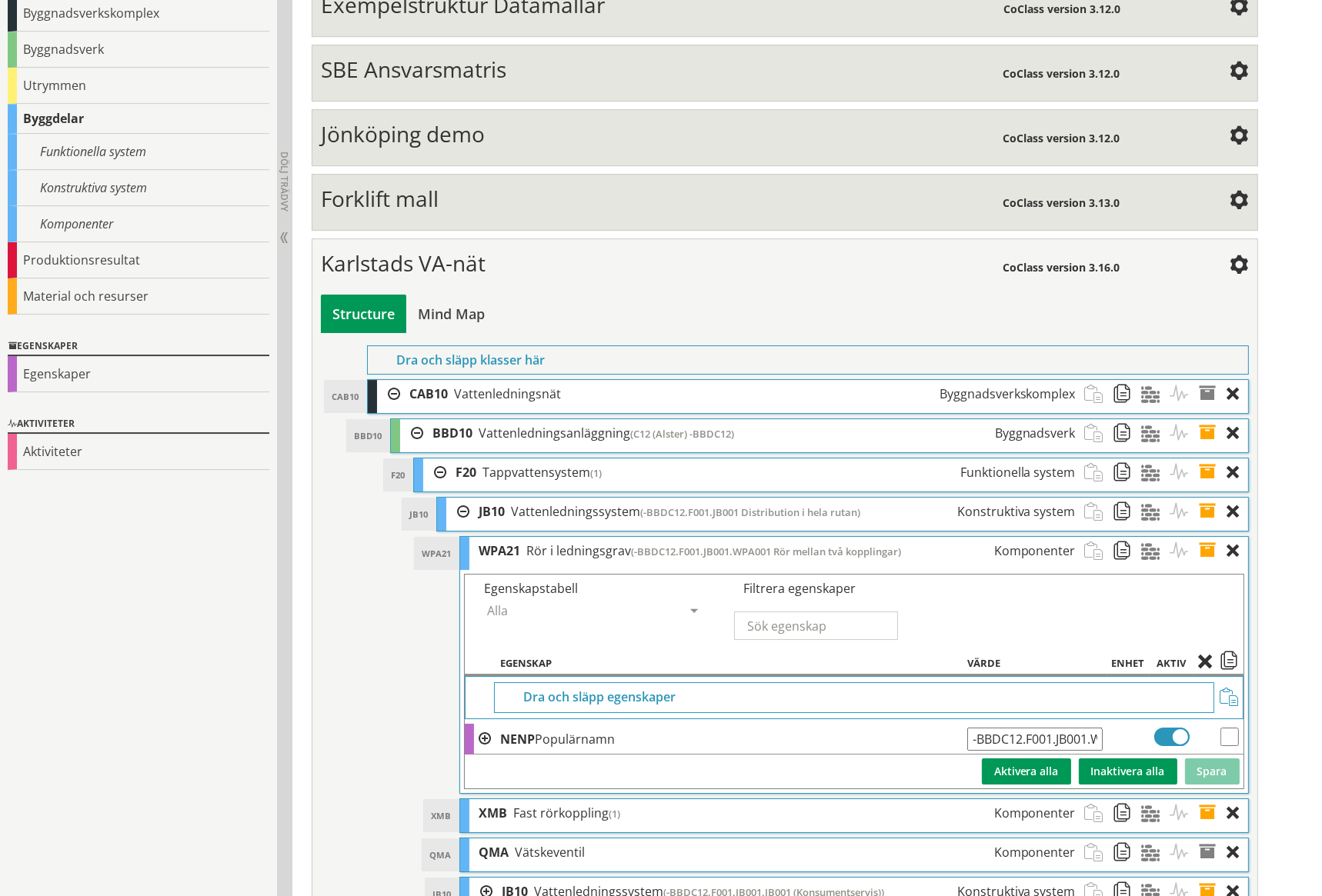
scroll to position [6231, 0]
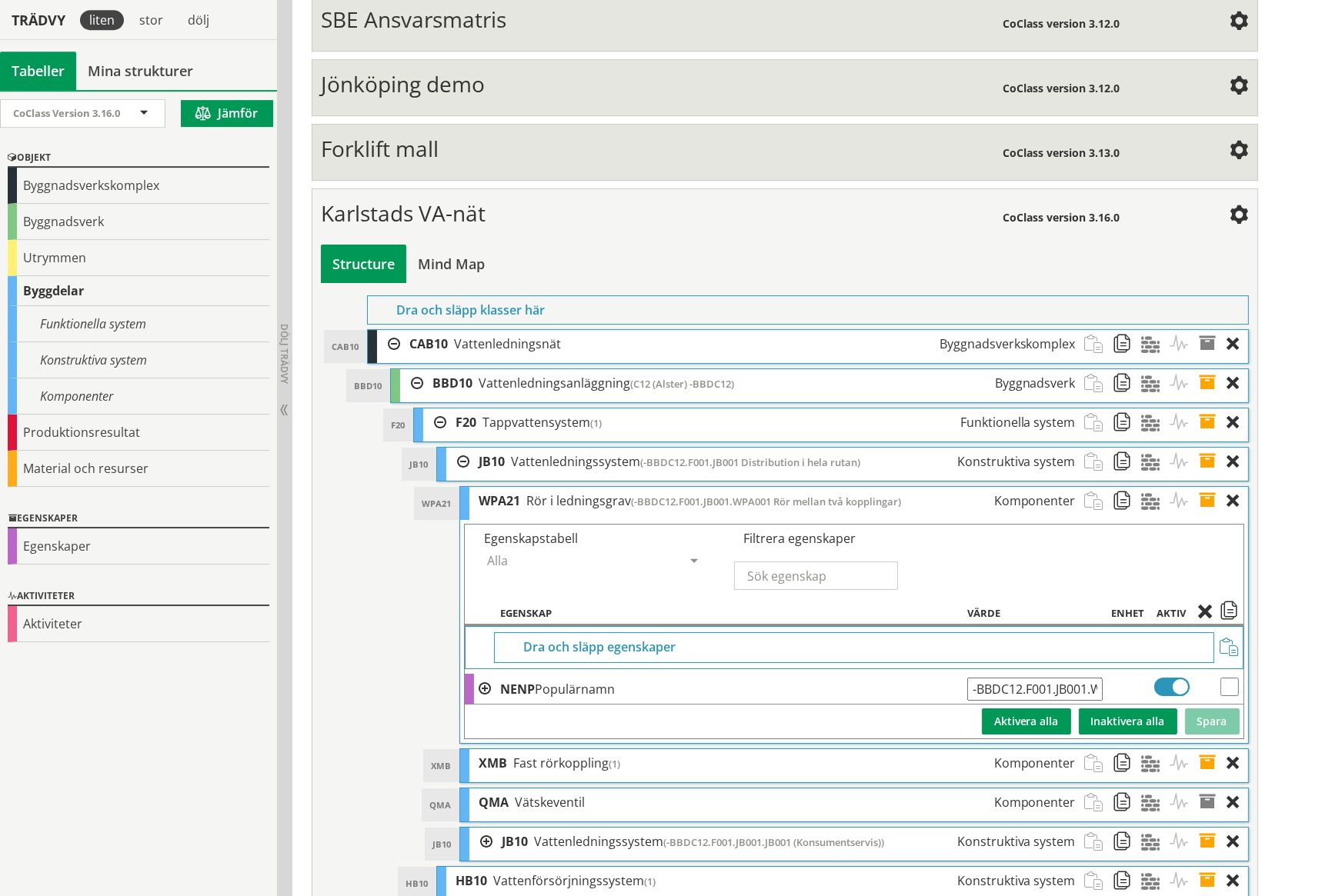
click at [1208, 487] on span at bounding box center [1212, 501] width 28 height 28
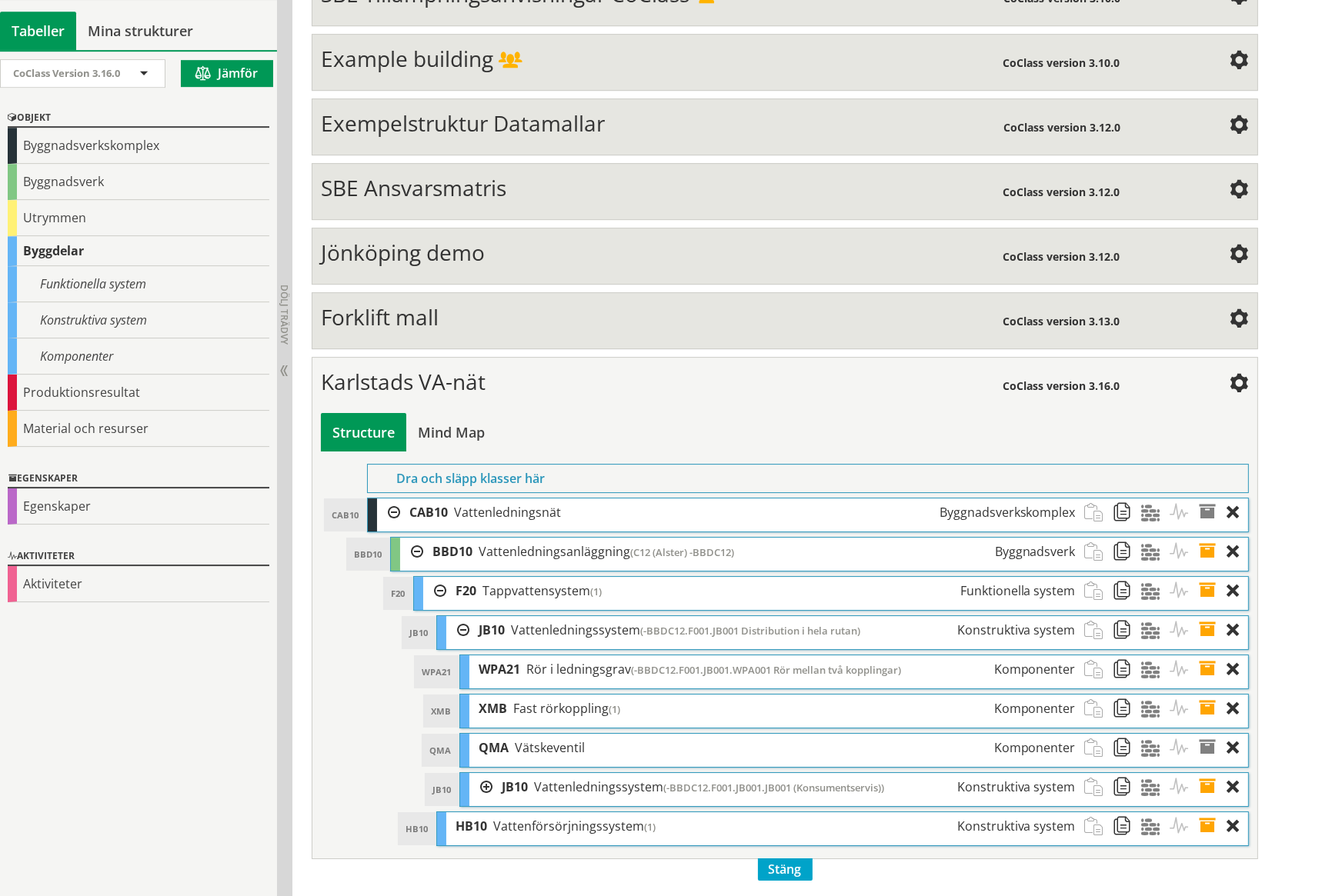
scroll to position [6008, 0]
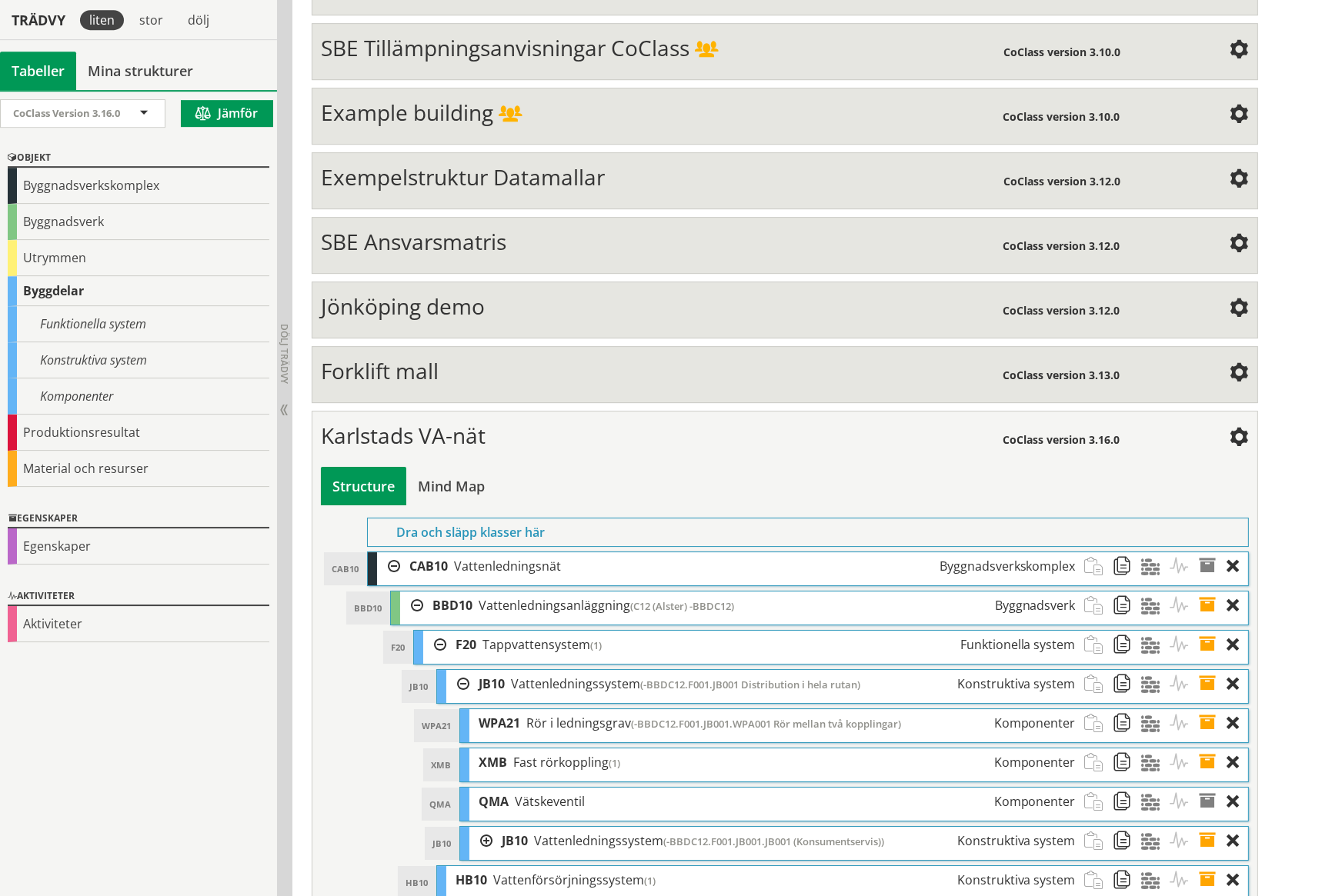
click at [667, 788] on div "QMA Vätskeventil Komponenter" at bounding box center [776, 802] width 615 height 28
click at [489, 827] on div at bounding box center [480, 841] width 23 height 28
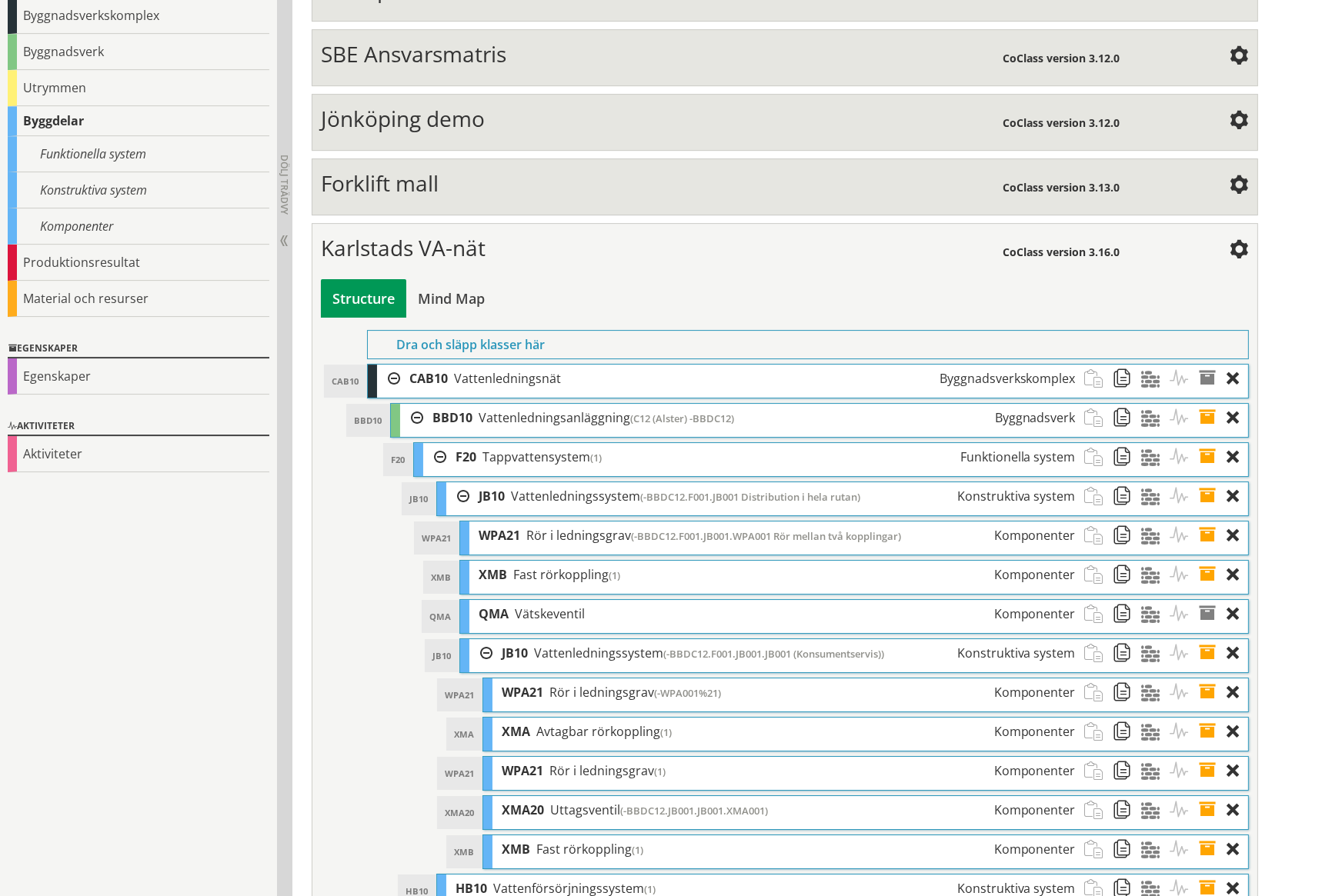
scroll to position [6205, 0]
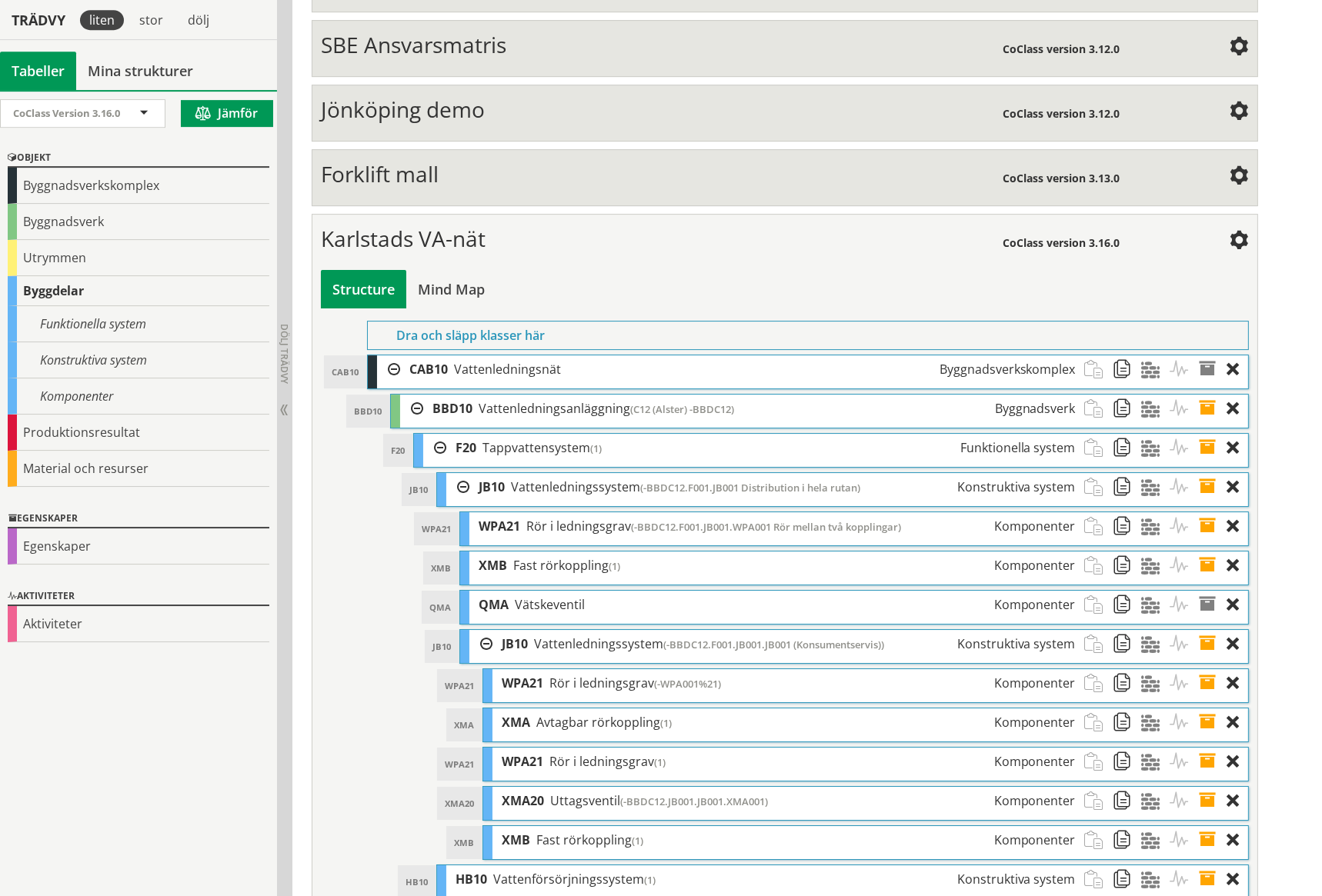
click at [740, 795] on span "(-BBDC12.JB001.JB001.XMA001)" at bounding box center [693, 801] width 147 height 14
click at [1206, 787] on span at bounding box center [1212, 801] width 28 height 28
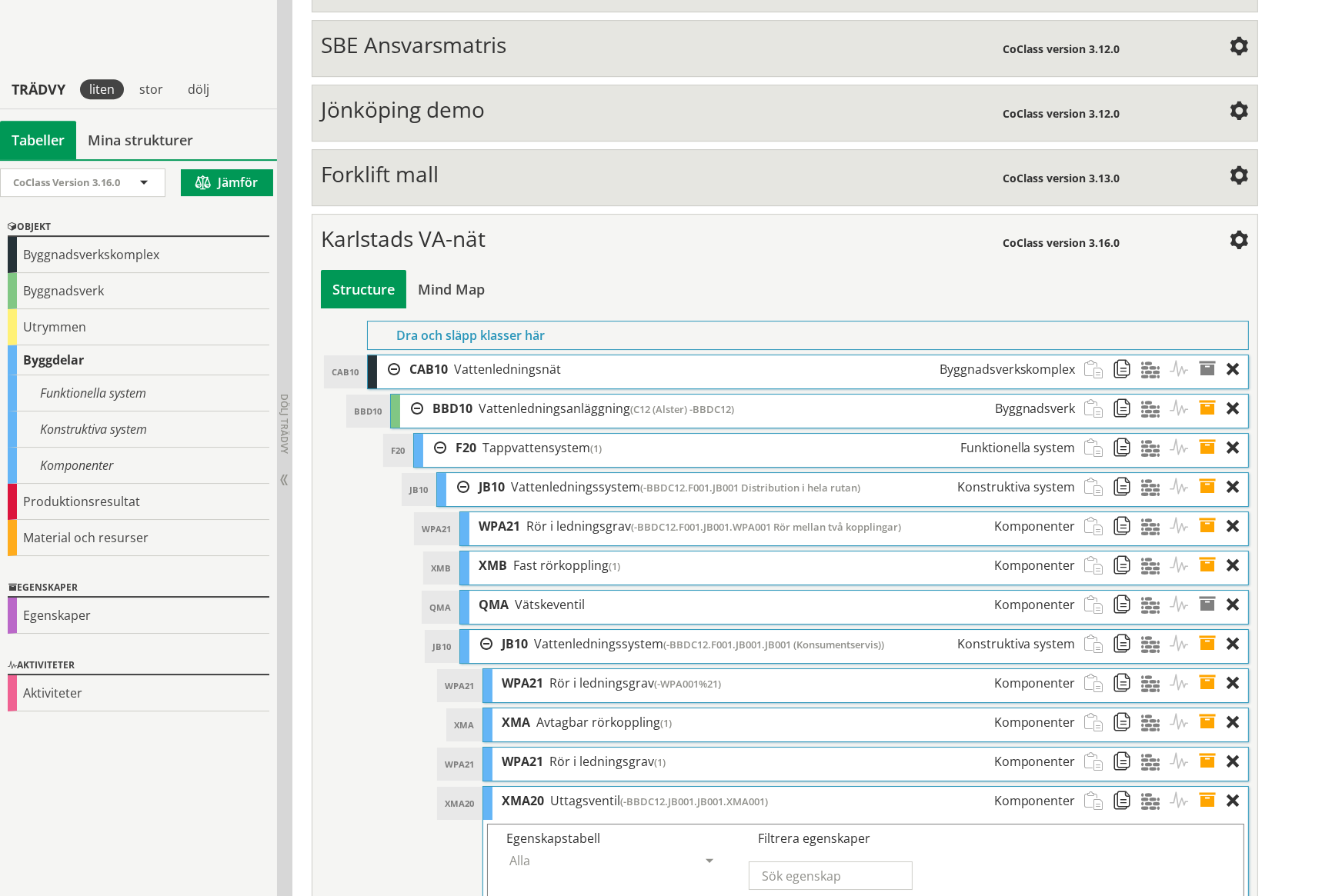
scroll to position [6412, 0]
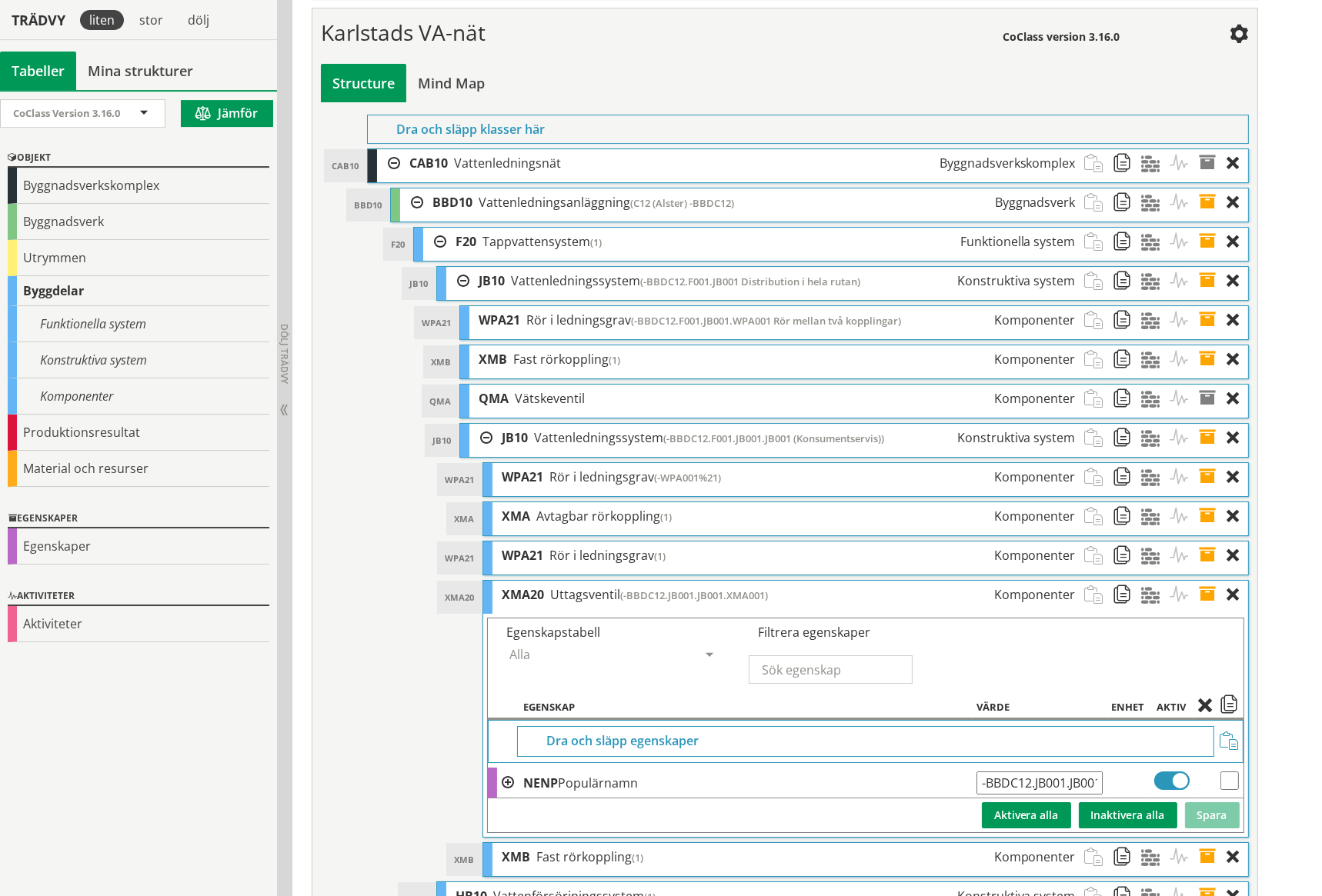
click at [1035, 771] on input "-BBDC12.JB001.JB001.XMA001" at bounding box center [1039, 782] width 126 height 23
type input "-BBDC12.F001.JB001.JB001.XMA001"
click at [1220, 802] on button "Spara" at bounding box center [1212, 815] width 54 height 26
click at [1210, 581] on span at bounding box center [1212, 595] width 28 height 28
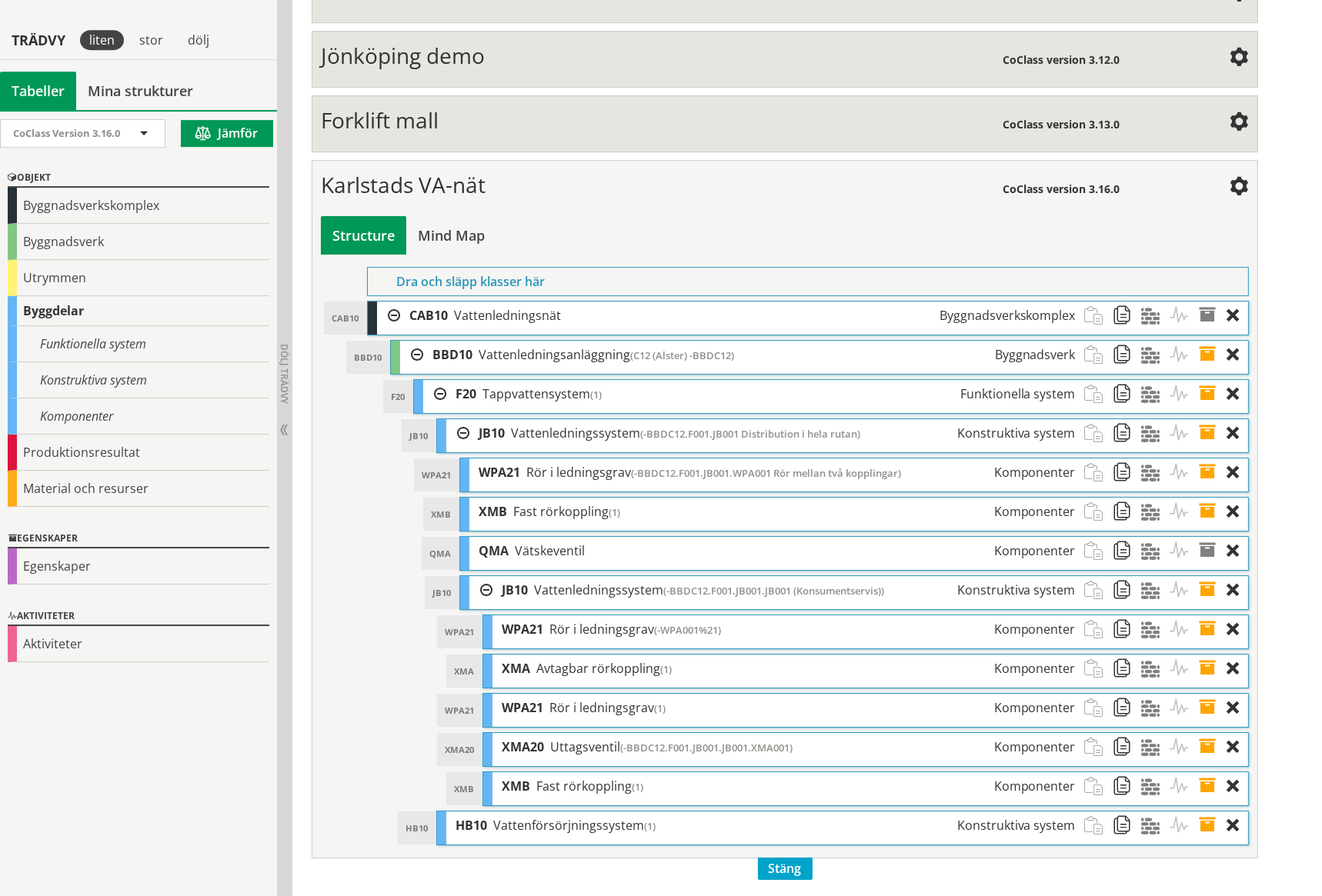
scroll to position [6205, 0]
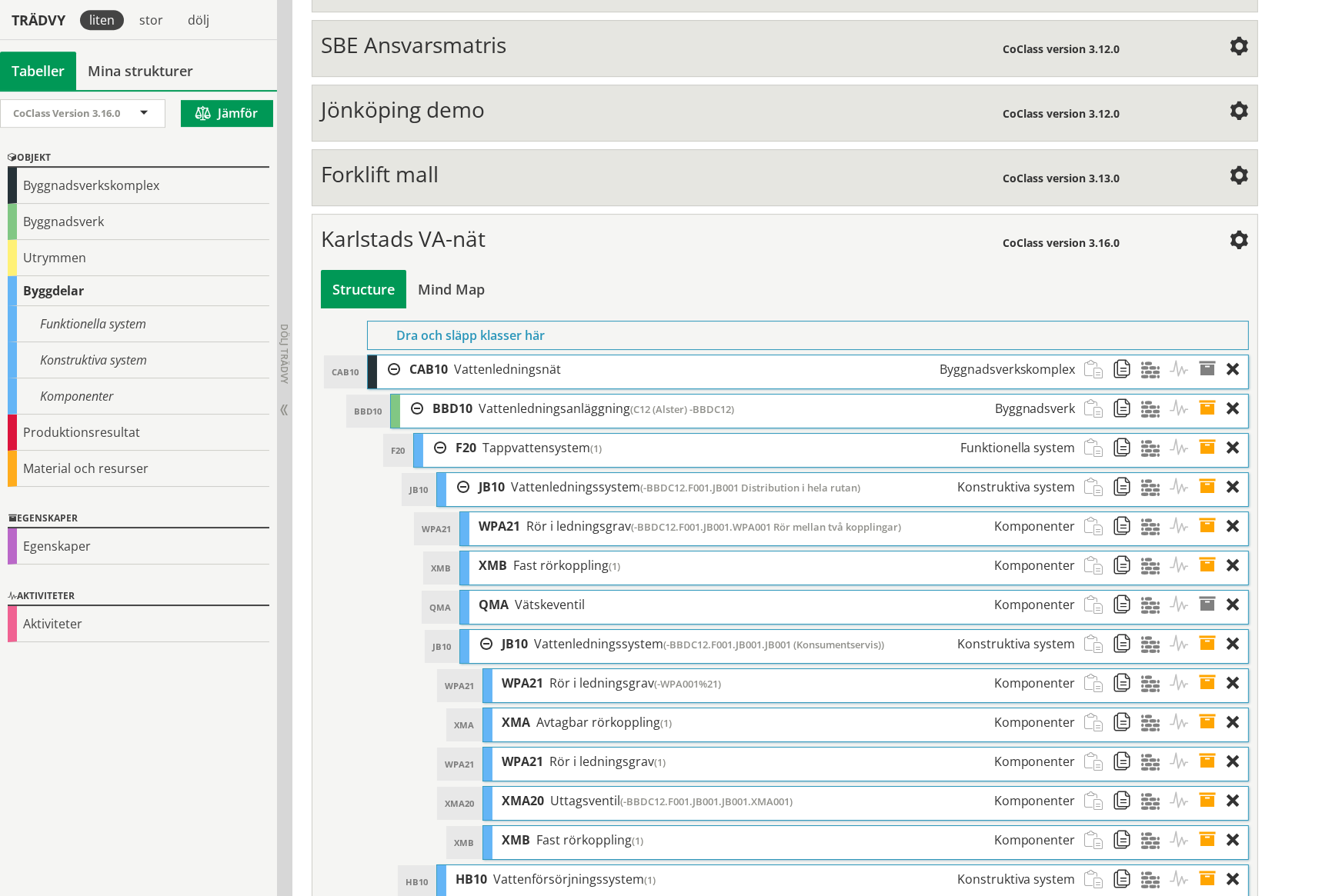
click at [1209, 433] on span at bounding box center [1212, 448] width 28 height 28
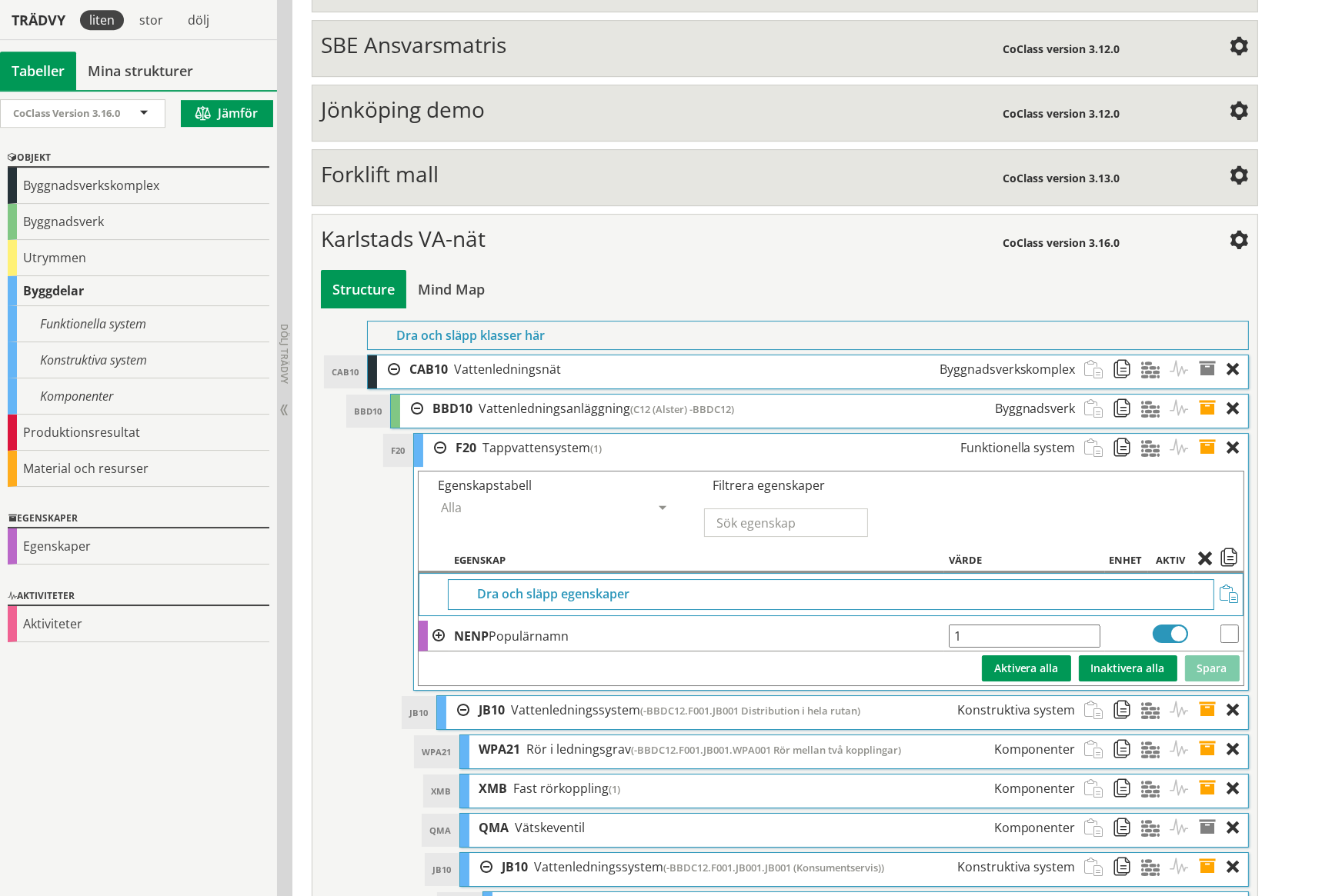
click at [1228, 625] on input "checkbox" at bounding box center [1229, 634] width 19 height 19
click at [1228, 553] on span at bounding box center [1229, 559] width 19 height 14
click at [1229, 625] on input "checkbox" at bounding box center [1229, 634] width 19 height 19
checkbox input "false"
click at [1230, 433] on div at bounding box center [1238, 448] width 21 height 28
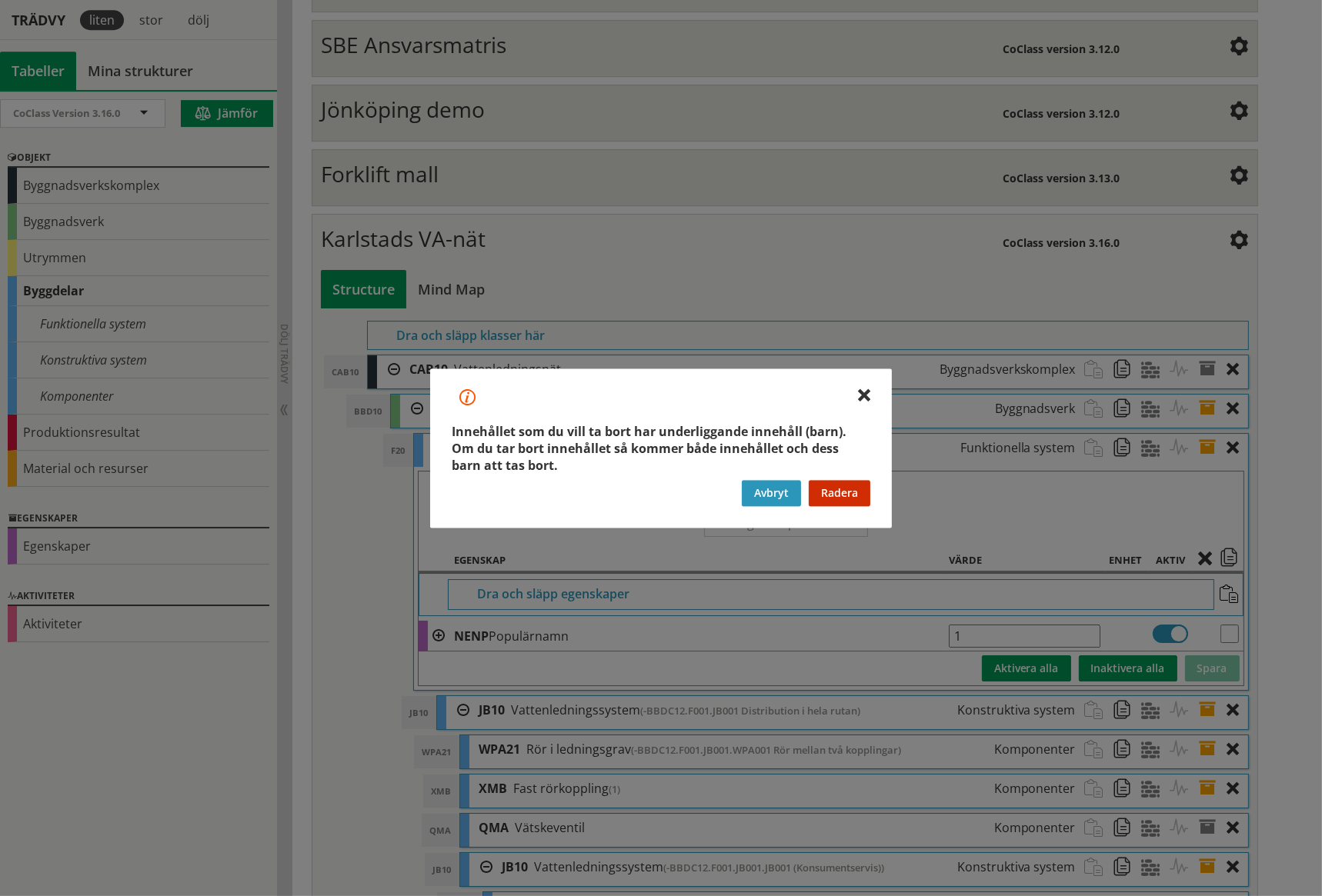
click at [790, 488] on button "Avbryt" at bounding box center [770, 494] width 59 height 26
